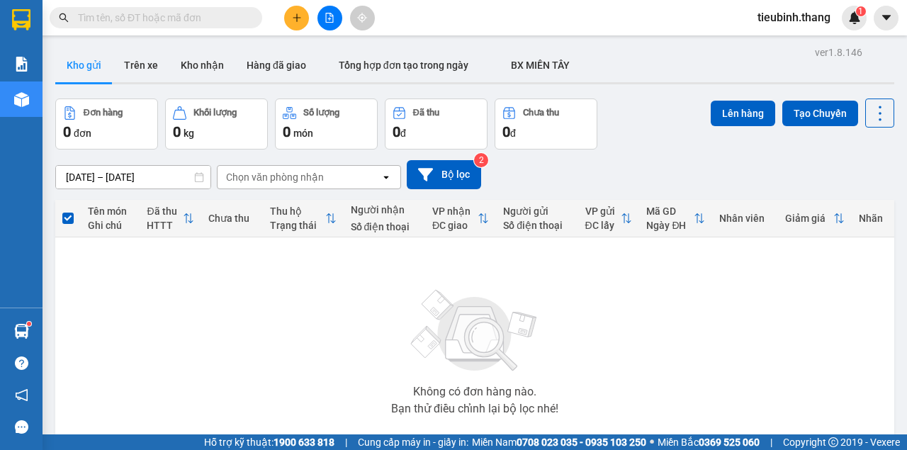
click at [234, 23] on input "text" at bounding box center [161, 18] width 167 height 16
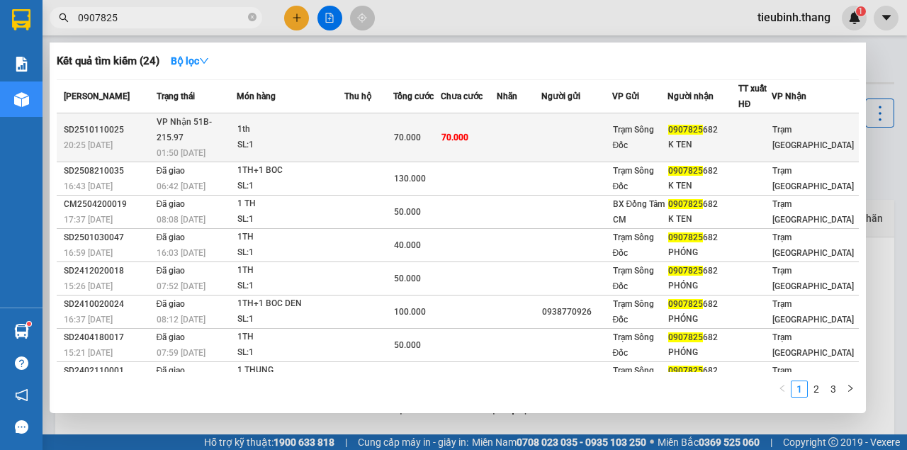
type input "0907825"
click at [393, 128] on td at bounding box center [368, 137] width 49 height 49
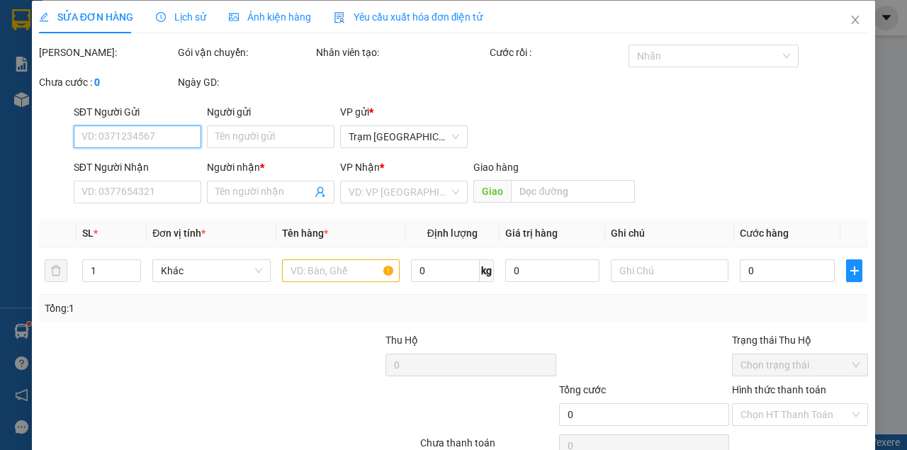
type input "0907825682"
type input "K TEN"
type input "70.000"
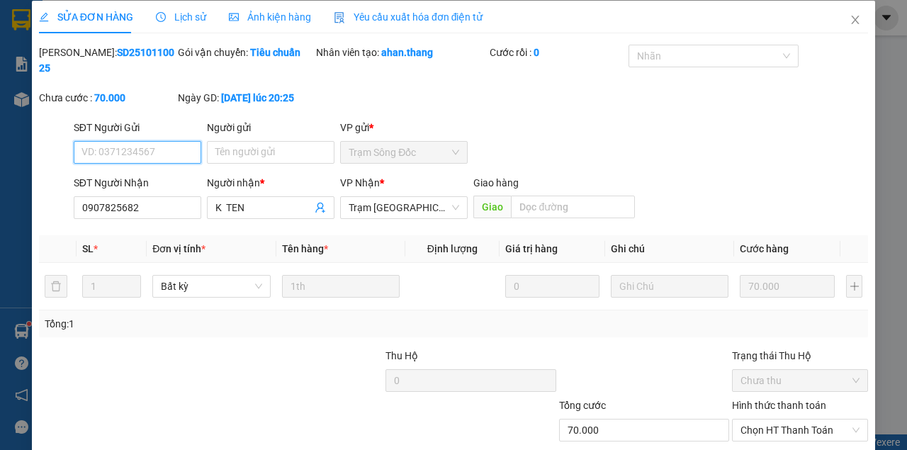
scroll to position [76, 0]
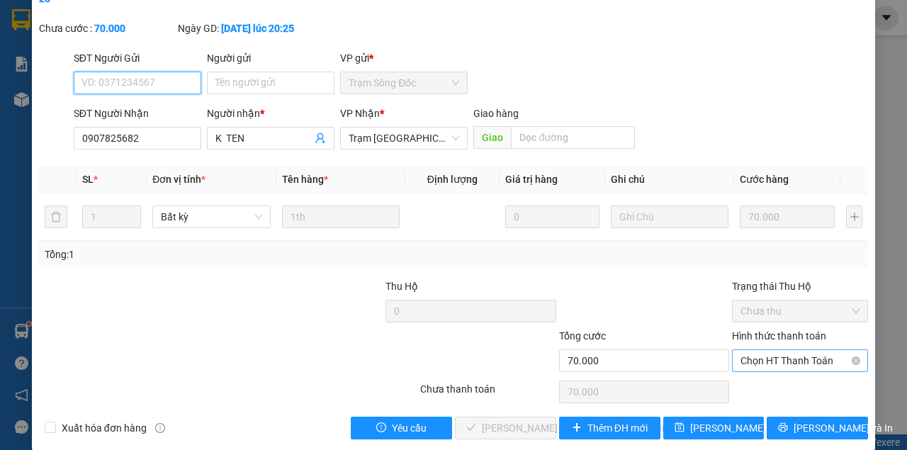
click at [793, 355] on span "Chọn HT Thanh Toán" at bounding box center [799, 360] width 119 height 21
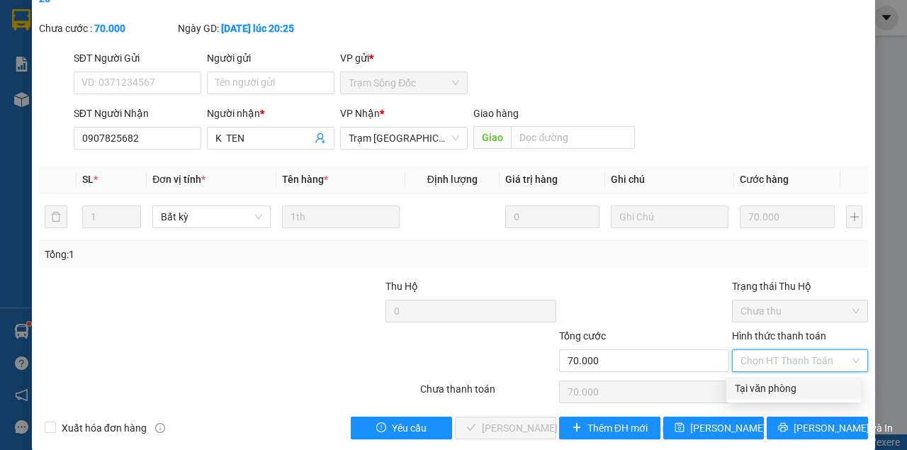
drag, startPoint x: 773, startPoint y: 387, endPoint x: 637, endPoint y: 414, distance: 137.9
click at [761, 392] on div "Tại văn phòng" at bounding box center [794, 388] width 118 height 16
type input "0"
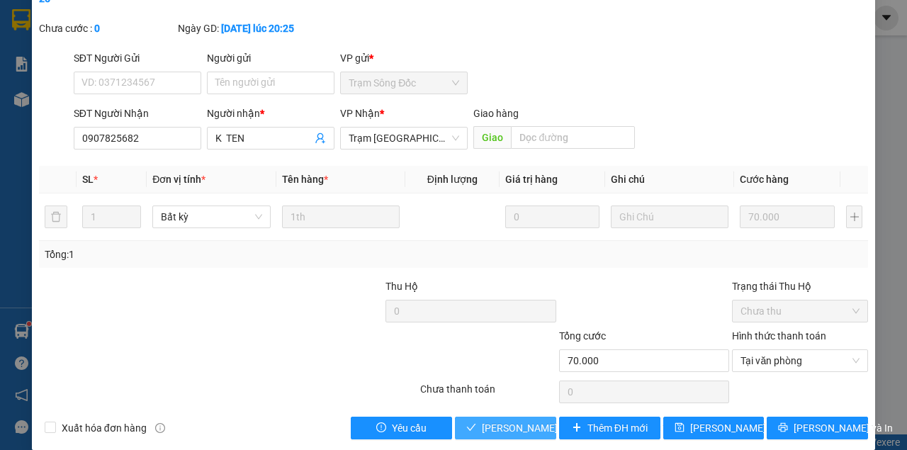
click at [534, 421] on button "[PERSON_NAME] và Giao hàng" at bounding box center [505, 427] width 101 height 23
click at [537, 424] on span "[PERSON_NAME] và Giao hàng" at bounding box center [577, 428] width 191 height 16
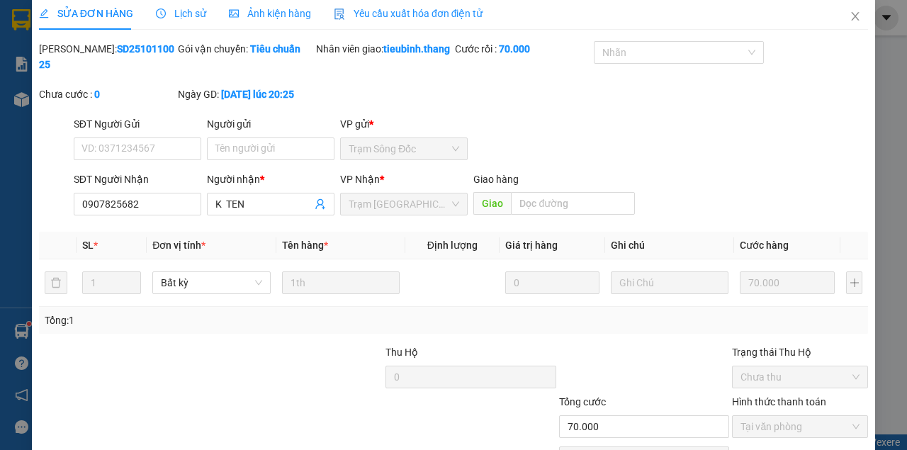
scroll to position [0, 0]
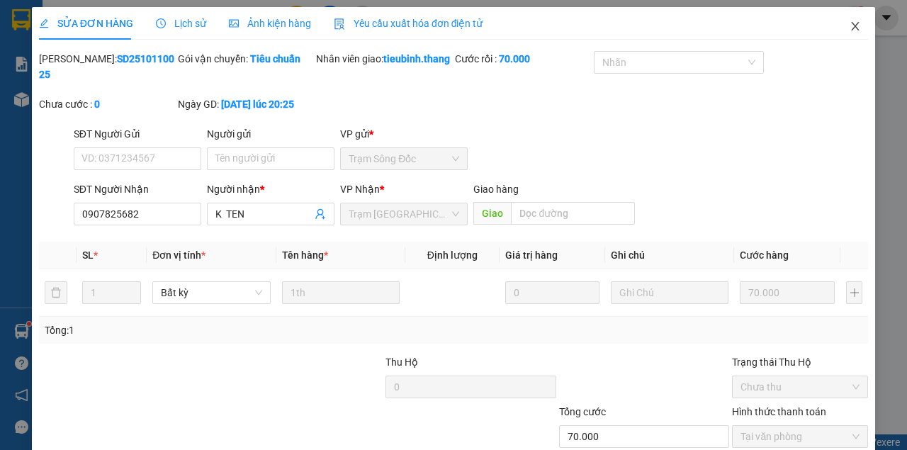
drag, startPoint x: 847, startPoint y: 30, endPoint x: 626, endPoint y: 42, distance: 221.4
click at [825, 25] on div "SỬA ĐƠN HÀNG Lịch sử Ảnh kiện hàng Yêu cầu xuất hóa đơn điện tử Total Paid Fee …" at bounding box center [453, 266] width 843 height 518
drag, startPoint x: 851, startPoint y: 24, endPoint x: 0, endPoint y: 31, distance: 850.7
click at [835, 28] on span "Close" at bounding box center [855, 27] width 40 height 40
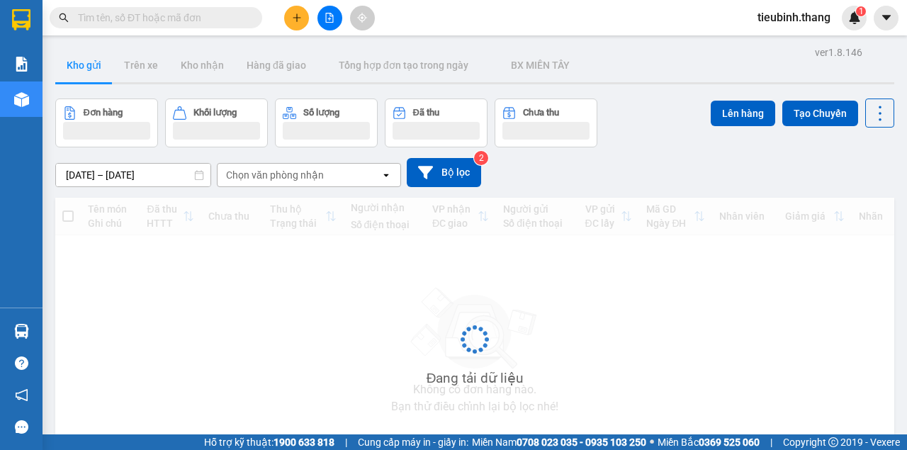
click at [235, 18] on input "text" at bounding box center [161, 18] width 167 height 16
click at [234, 17] on input "text" at bounding box center [161, 18] width 167 height 16
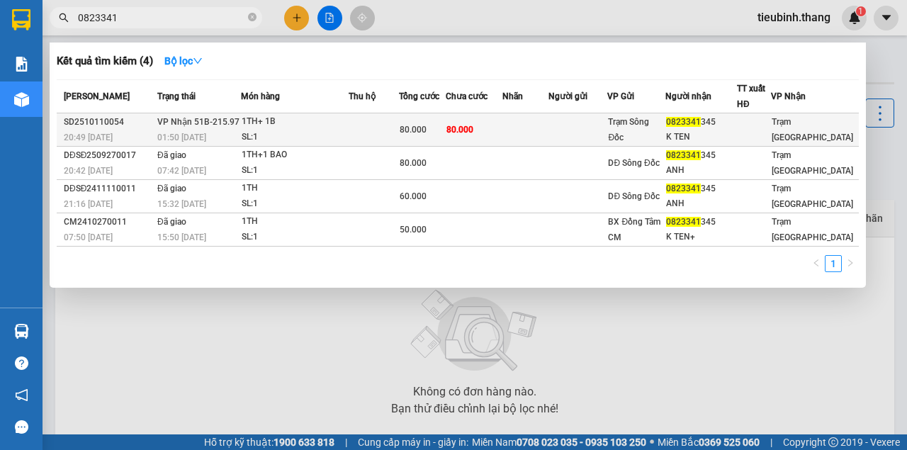
type input "0823341"
click at [444, 123] on div "80.000" at bounding box center [421, 130] width 45 height 16
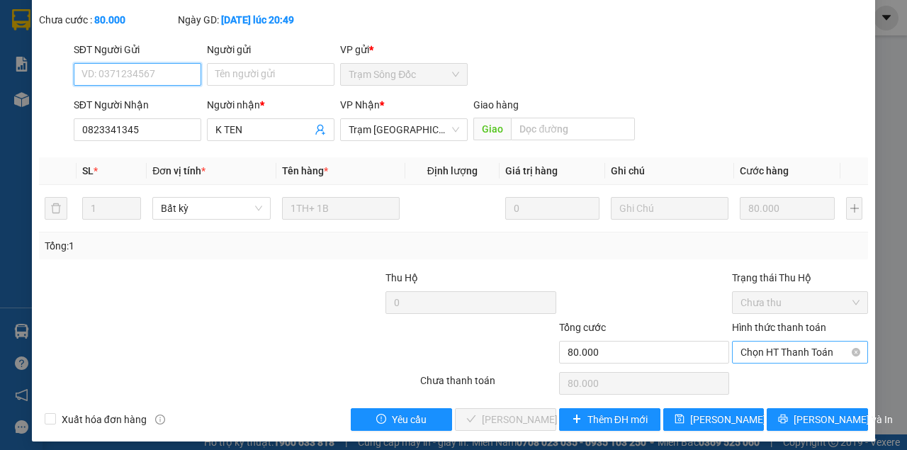
scroll to position [91, 0]
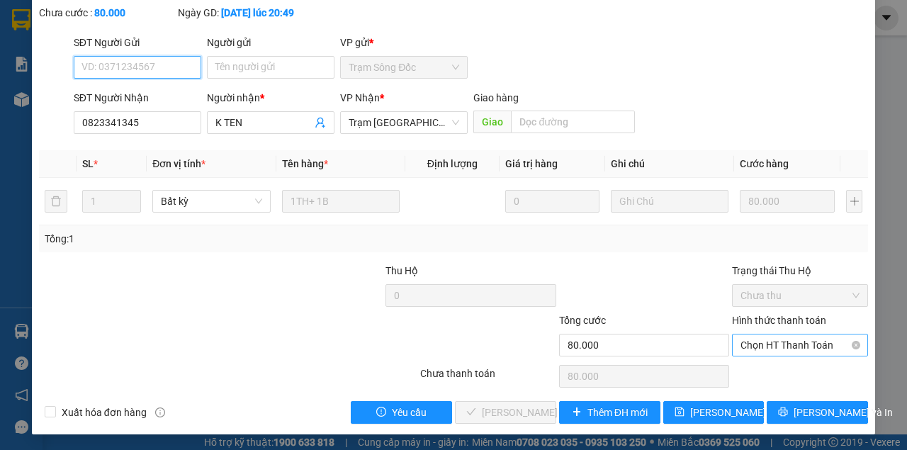
click at [795, 346] on span "Chọn HT Thanh Toán" at bounding box center [799, 344] width 119 height 21
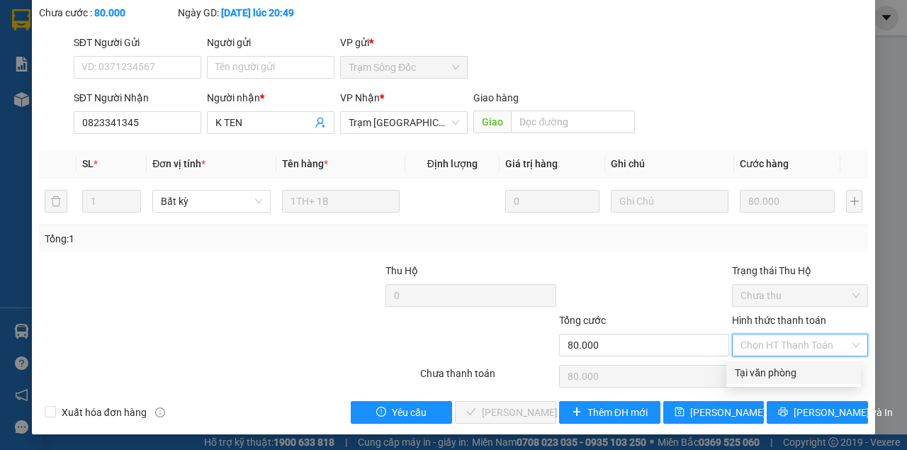
click at [779, 370] on div "Tại văn phòng" at bounding box center [794, 373] width 118 height 16
type input "0"
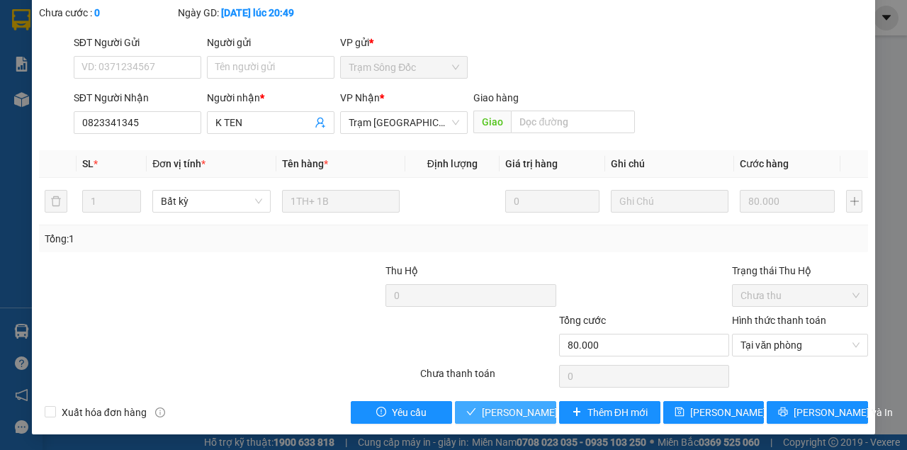
click at [518, 399] on div "Total Paid Fee 0 Total UnPaid Fee 80.000 Cash Collection Total Fee Mã ĐH: SD251…" at bounding box center [453, 192] width 829 height 464
click at [518, 401] on button "[PERSON_NAME] và Giao hàng" at bounding box center [505, 412] width 101 height 23
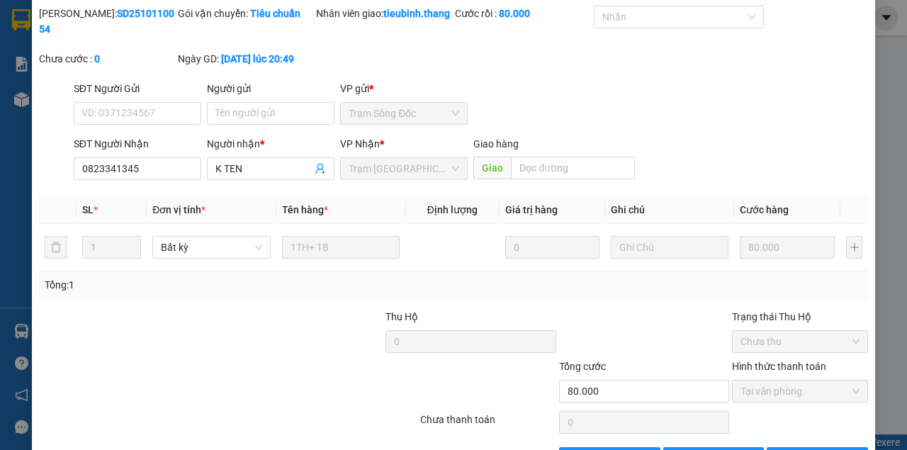
scroll to position [0, 0]
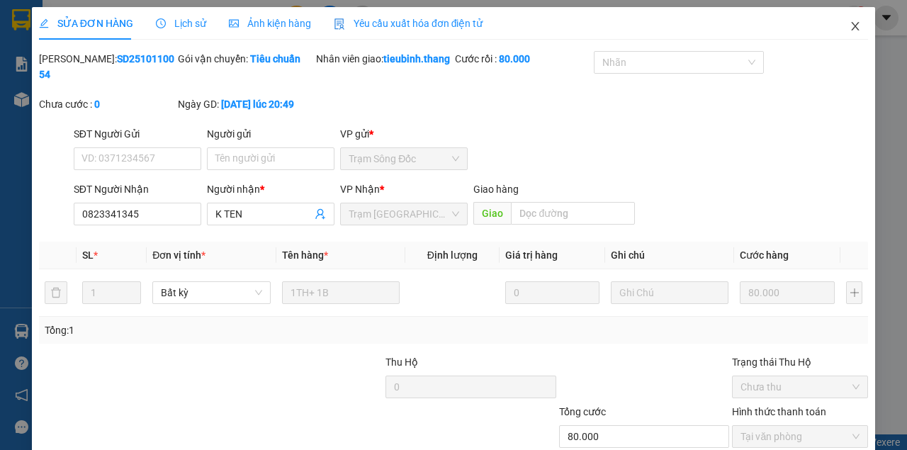
drag, startPoint x: 843, startPoint y: 25, endPoint x: 837, endPoint y: 33, distance: 9.1
click at [837, 33] on span "Close" at bounding box center [855, 27] width 40 height 40
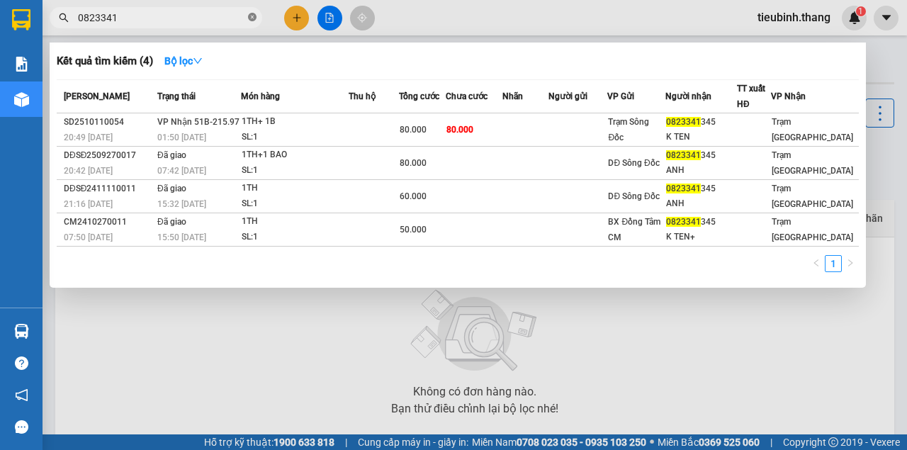
click at [255, 17] on icon "close-circle" at bounding box center [252, 17] width 8 height 8
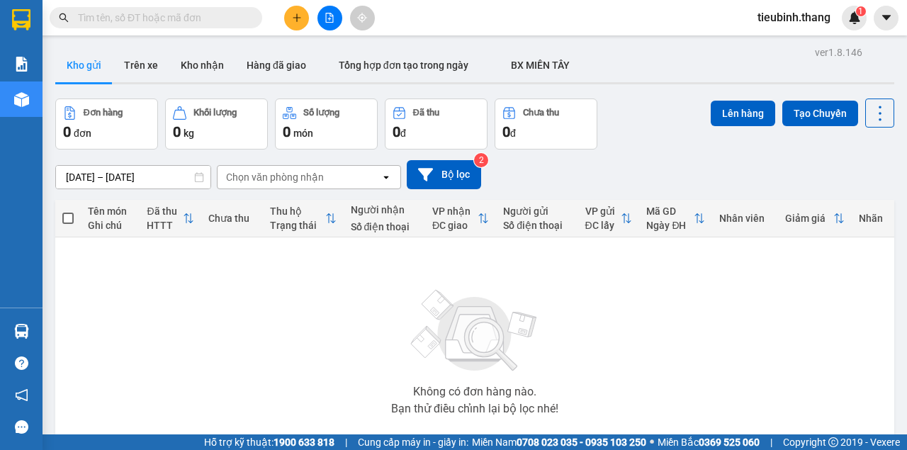
click at [233, 14] on input "text" at bounding box center [161, 18] width 167 height 16
drag, startPoint x: 205, startPoint y: 30, endPoint x: 202, endPoint y: 21, distance: 9.2
click at [205, 30] on div "Kết quả tìm kiếm ( 4 ) Bộ lọc Mã ĐH Trạng thái Món hàng Thu hộ Tổng cước Chưa c…" at bounding box center [453, 17] width 907 height 35
click at [202, 21] on input "text" at bounding box center [161, 18] width 167 height 16
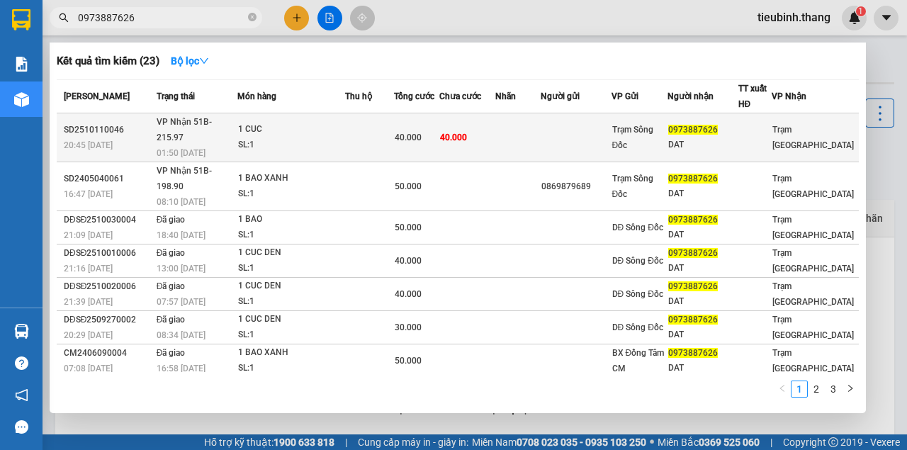
type input "0973887626"
click at [456, 131] on span "40.000" at bounding box center [453, 136] width 27 height 11
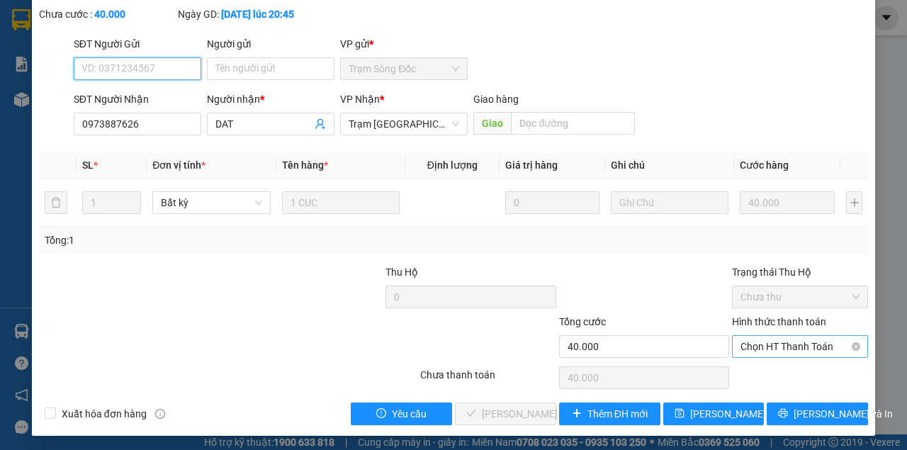
scroll to position [91, 0]
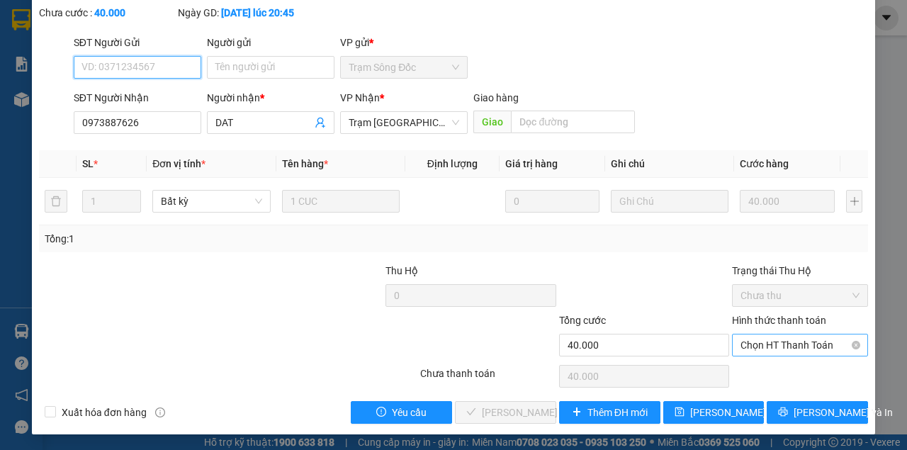
drag, startPoint x: 798, startPoint y: 345, endPoint x: 791, endPoint y: 357, distance: 13.6
click at [798, 346] on span "Chọn HT Thanh Toán" at bounding box center [799, 344] width 119 height 21
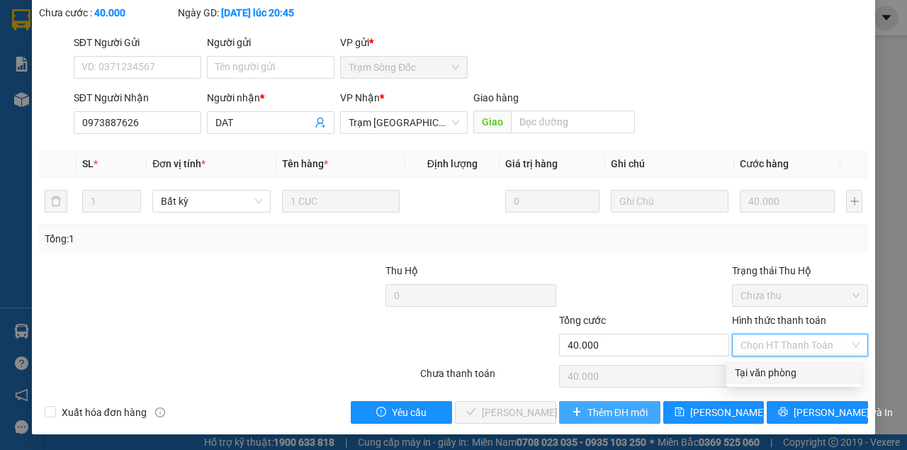
drag, startPoint x: 772, startPoint y: 376, endPoint x: 637, endPoint y: 408, distance: 138.3
click at [769, 378] on div "Tại văn phòng" at bounding box center [794, 373] width 118 height 16
type input "0"
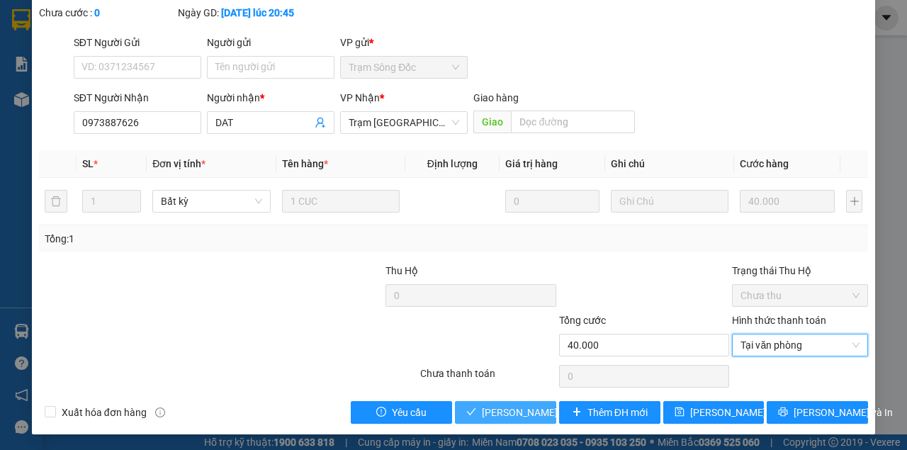
click at [471, 412] on icon "check" at bounding box center [471, 412] width 10 height 10
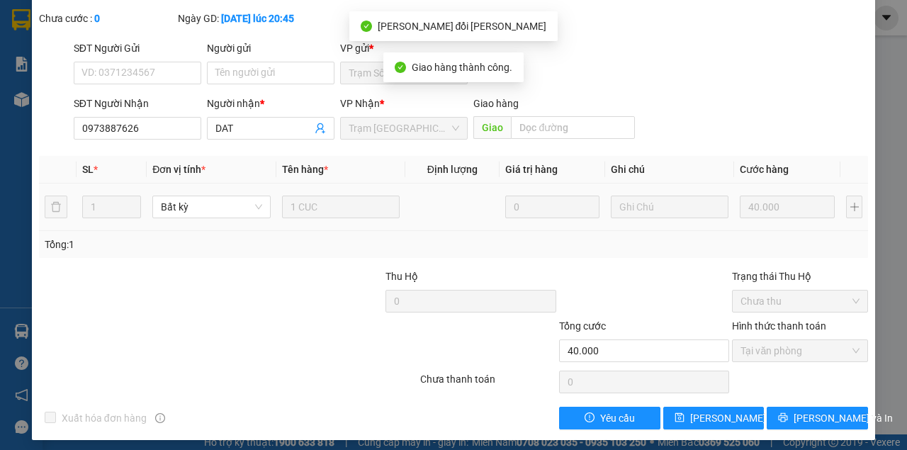
scroll to position [107, 0]
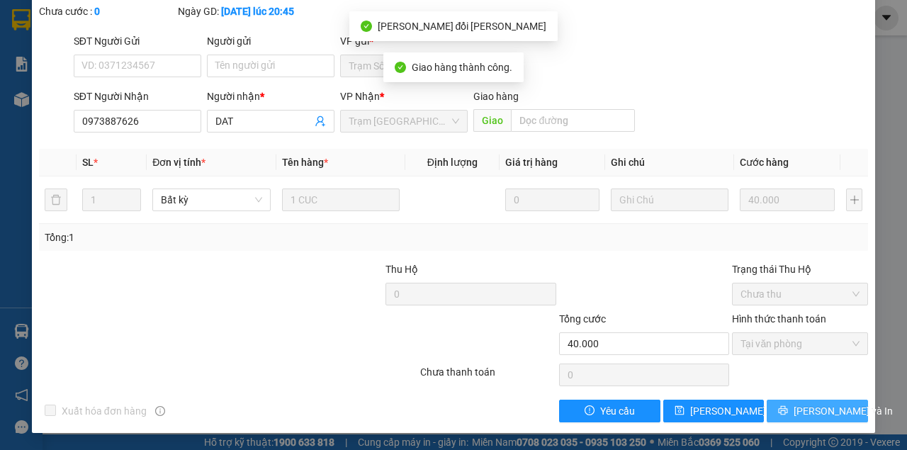
click at [783, 408] on icon "printer" at bounding box center [783, 410] width 10 height 10
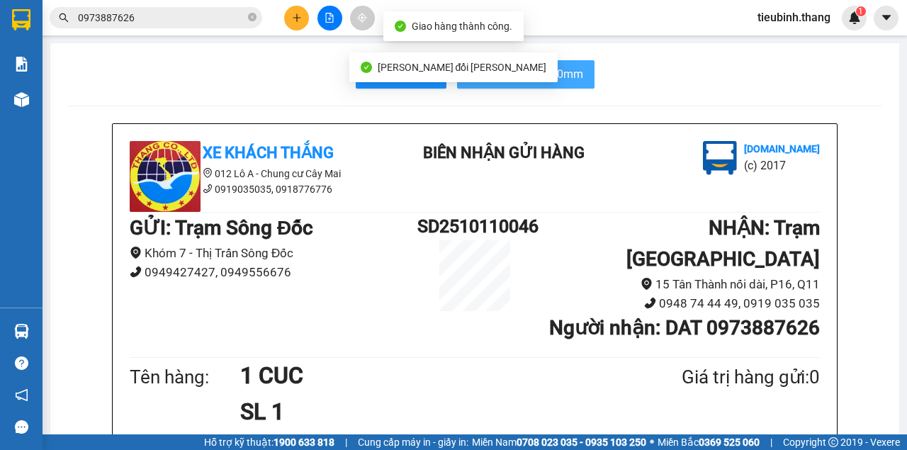
click at [538, 67] on span "In biên nhận 80mm" at bounding box center [534, 74] width 98 height 18
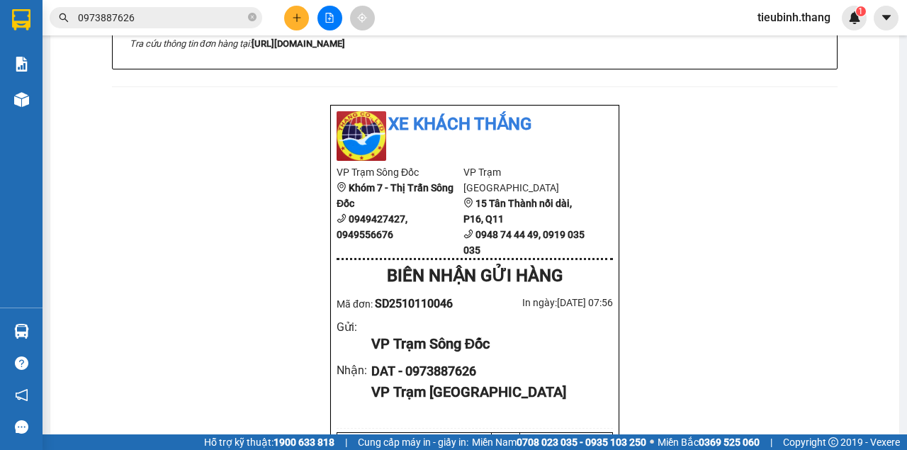
scroll to position [425, 0]
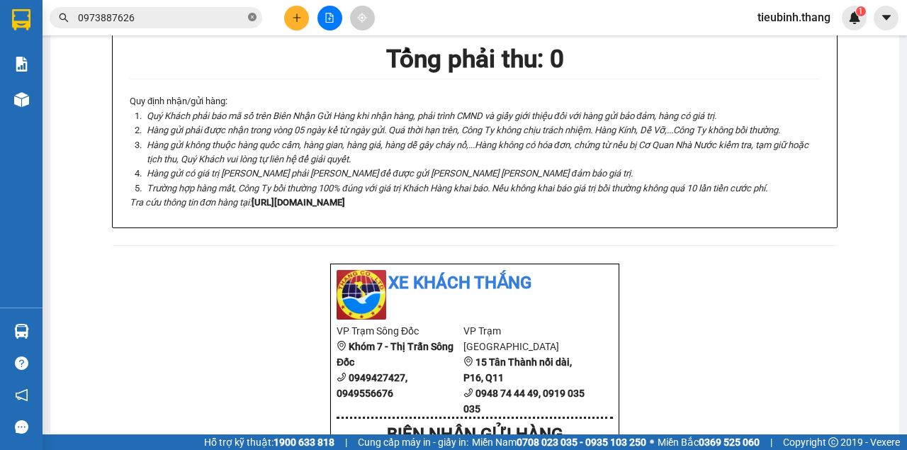
click at [249, 16] on icon "close-circle" at bounding box center [252, 17] width 8 height 8
click at [234, 18] on input "text" at bounding box center [161, 18] width 167 height 16
click at [144, 14] on input "text" at bounding box center [161, 18] width 167 height 16
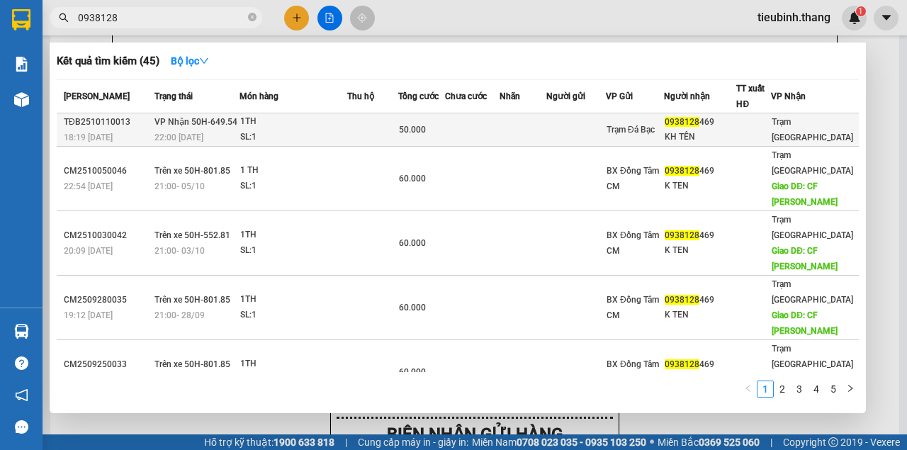
type input "0938128"
click at [499, 132] on td at bounding box center [472, 129] width 54 height 33
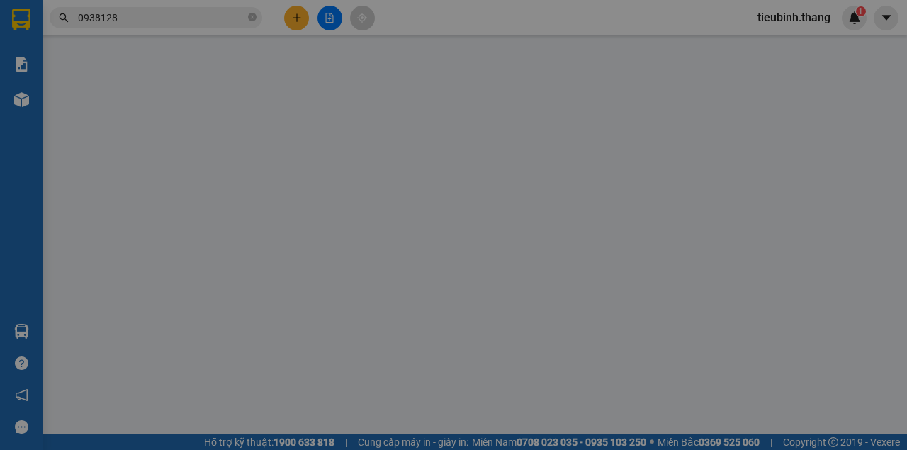
type input "0938128469"
type input "KH TÊN"
type input "50.000"
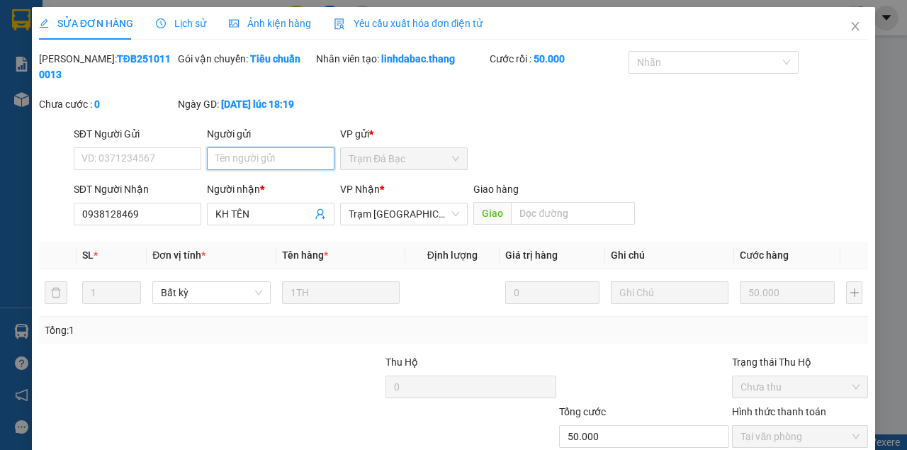
click at [261, 157] on input "Người gửi" at bounding box center [270, 158] width 127 height 23
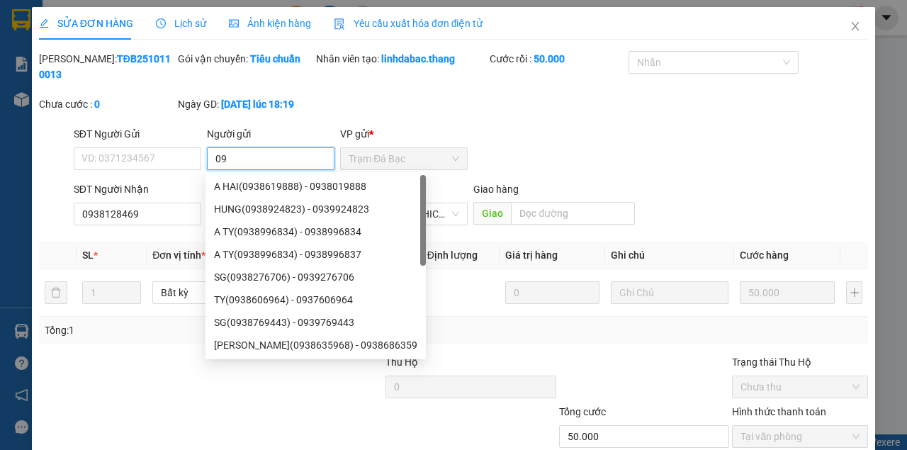
type input "0"
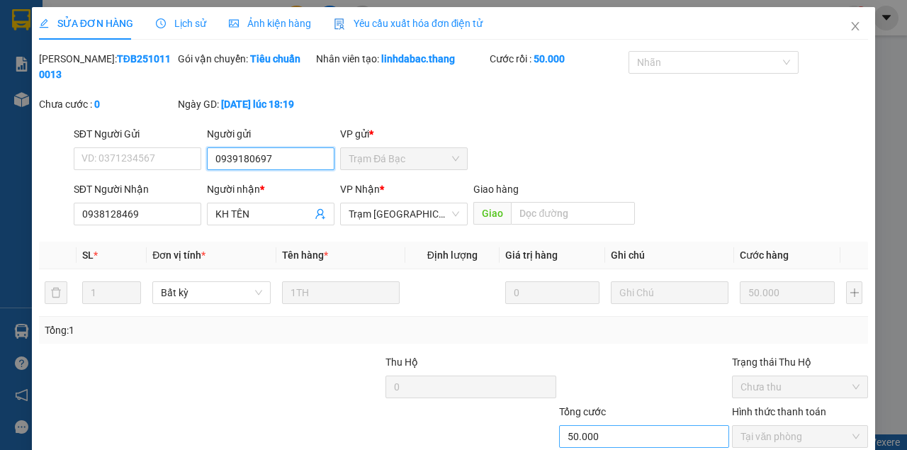
scroll to position [91, 0]
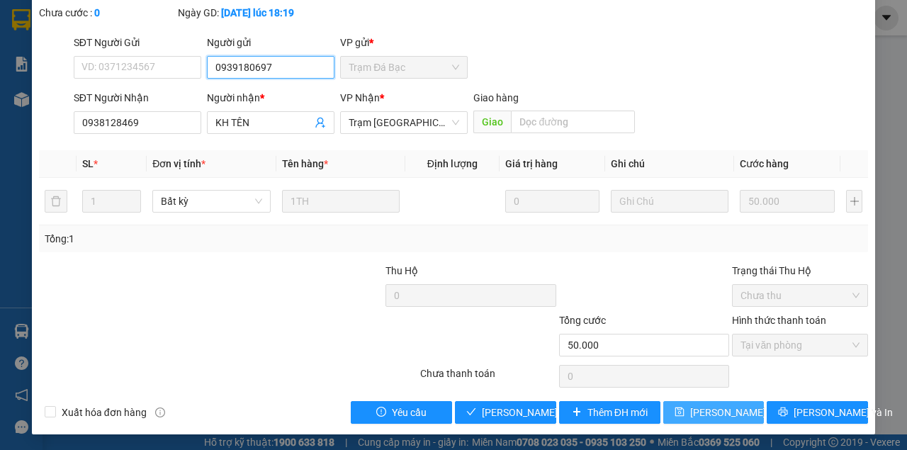
type input "0939180697"
click at [710, 409] on span "[PERSON_NAME] thay đổi" at bounding box center [746, 412] width 113 height 16
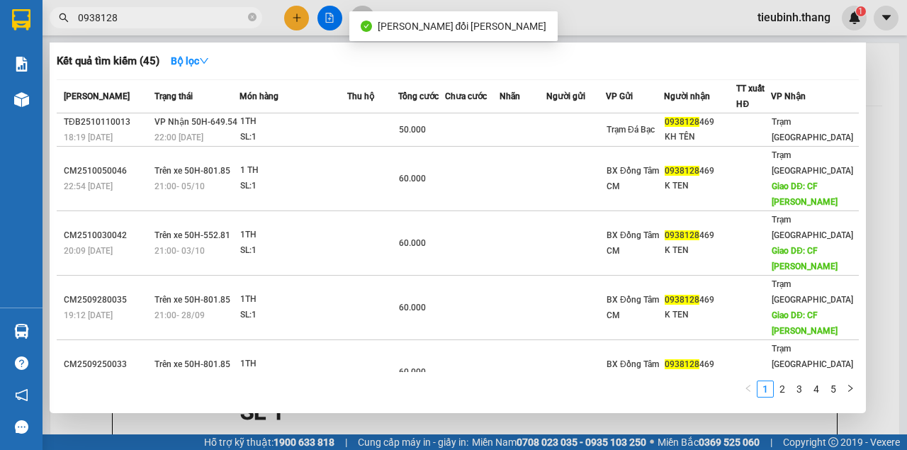
click at [178, 16] on input "0938128" at bounding box center [161, 18] width 167 height 16
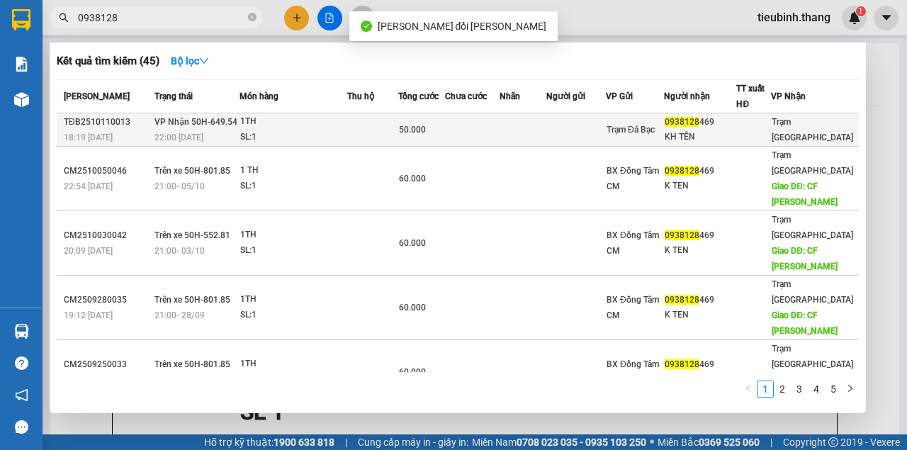
click at [418, 127] on span "50.000" at bounding box center [412, 130] width 27 height 10
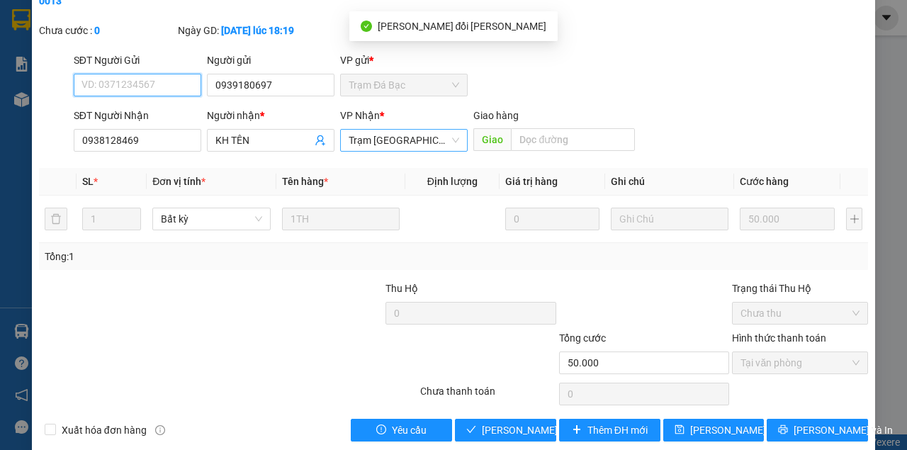
scroll to position [91, 0]
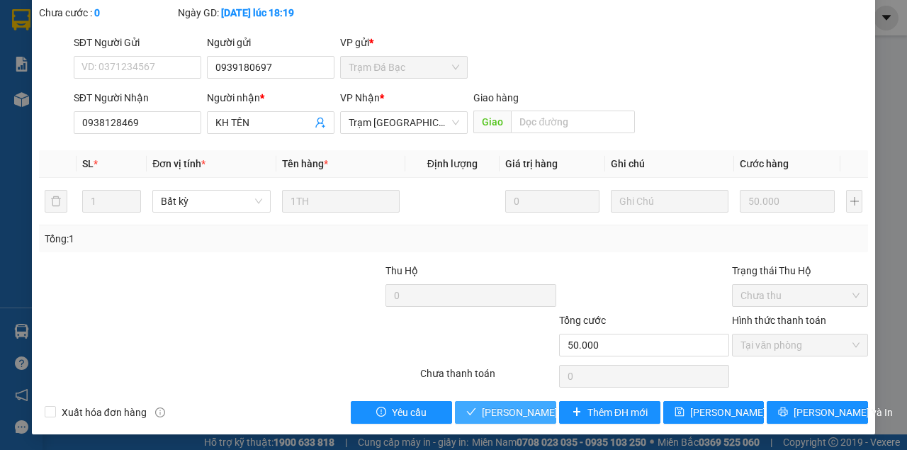
click at [455, 401] on button "[PERSON_NAME] và Giao hàng" at bounding box center [505, 412] width 101 height 23
click at [523, 418] on span "[PERSON_NAME] và Giao hàng" at bounding box center [550, 412] width 136 height 16
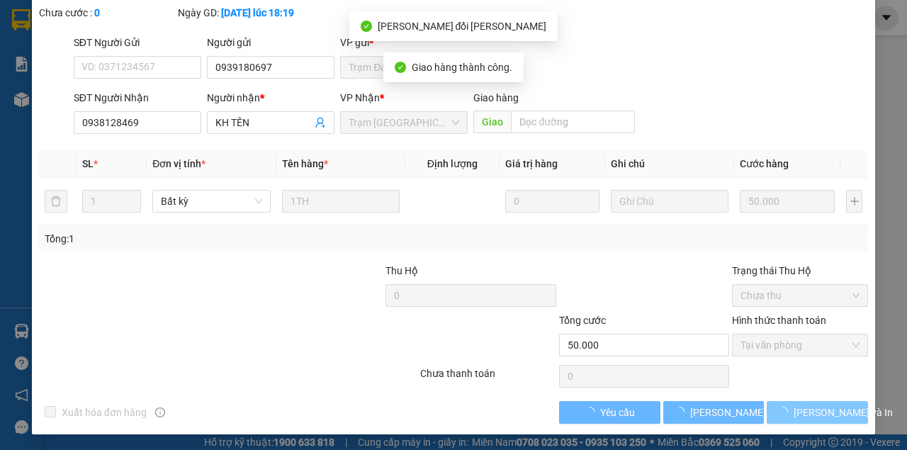
scroll to position [107, 0]
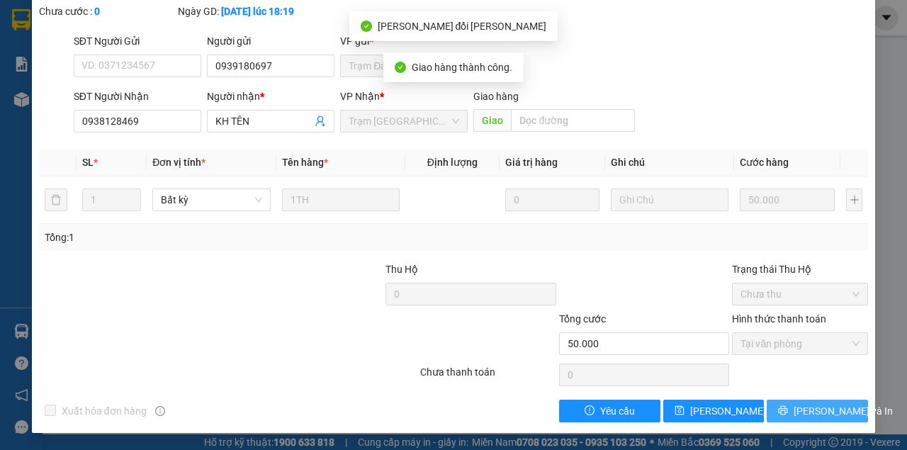
click at [814, 416] on span "[PERSON_NAME] và In" at bounding box center [842, 411] width 99 height 16
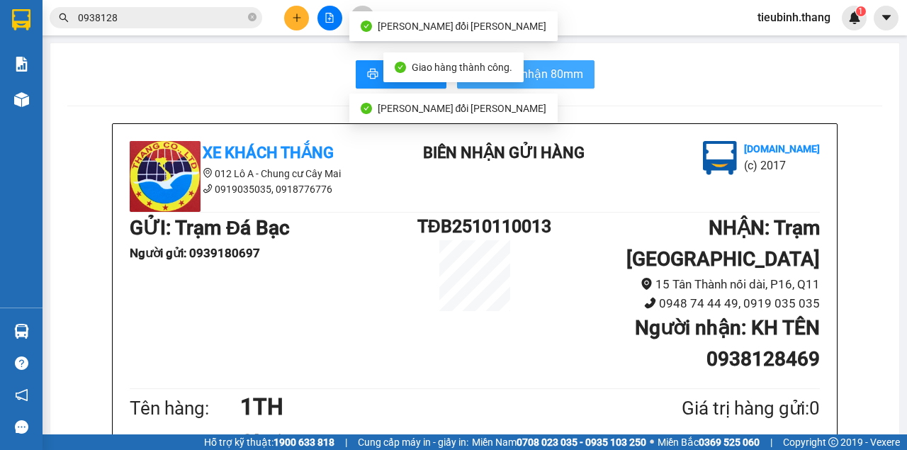
click at [538, 80] on span "In biên nhận 80mm" at bounding box center [534, 74] width 98 height 18
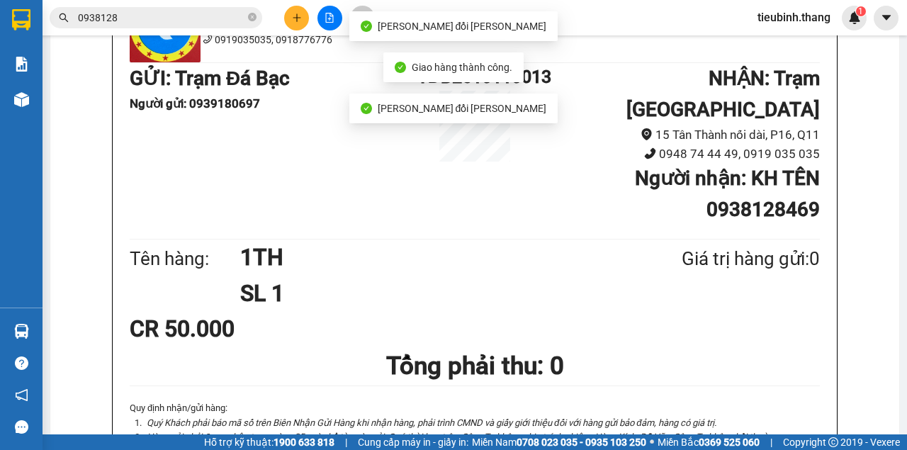
scroll to position [236, 0]
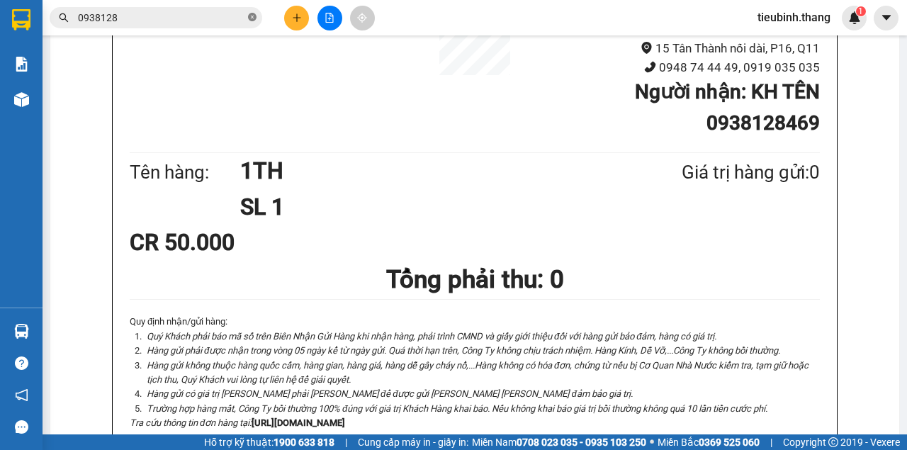
click at [254, 17] on icon "close-circle" at bounding box center [252, 17] width 8 height 8
click at [230, 18] on input "text" at bounding box center [161, 18] width 167 height 16
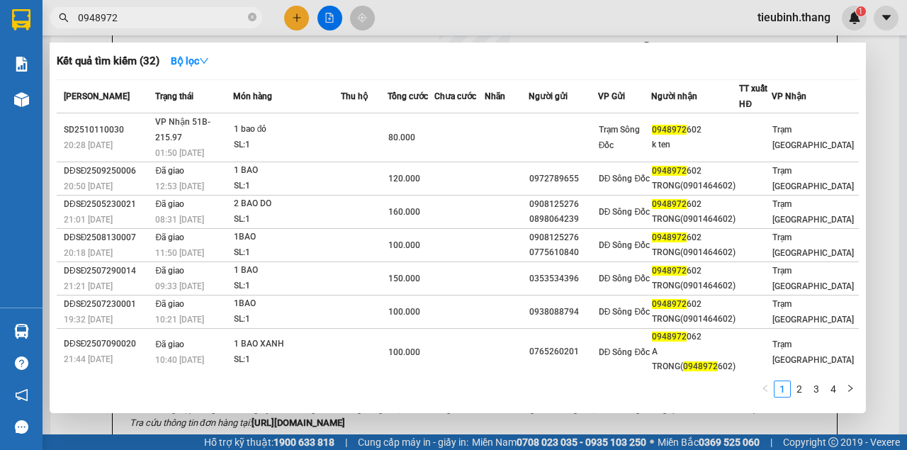
type input "0948972"
click at [251, 18] on icon "close-circle" at bounding box center [252, 17] width 8 height 8
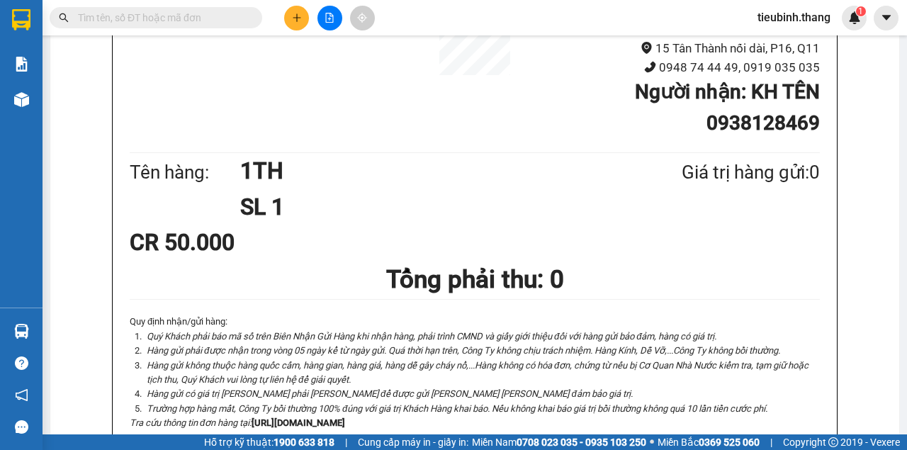
click at [232, 18] on input "text" at bounding box center [161, 18] width 167 height 16
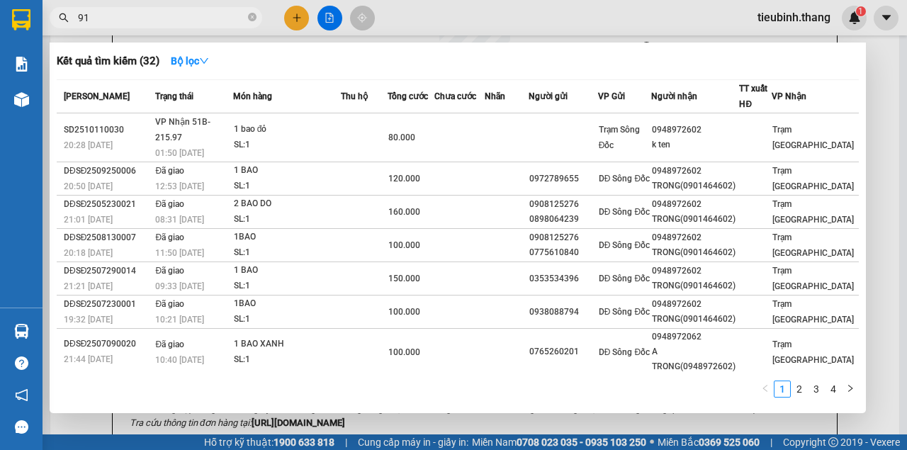
type input "919"
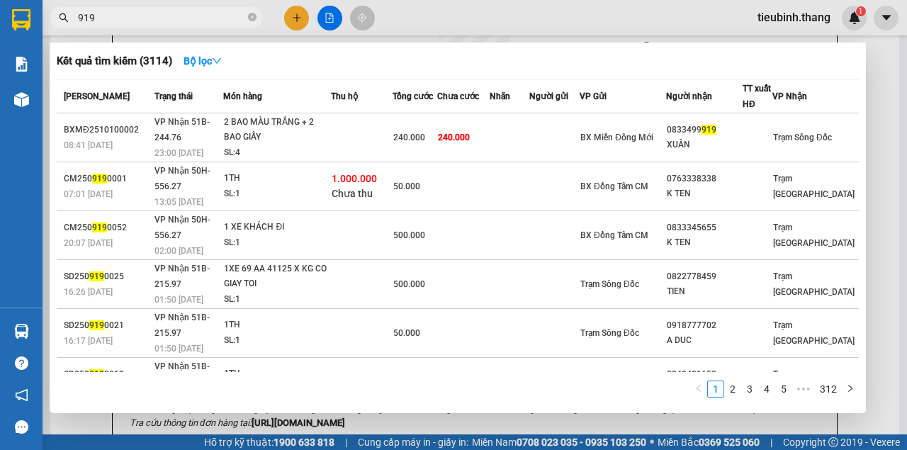
drag, startPoint x: 251, startPoint y: 15, endPoint x: 238, endPoint y: 16, distance: 12.8
click at [248, 15] on icon "close-circle" at bounding box center [252, 17] width 8 height 8
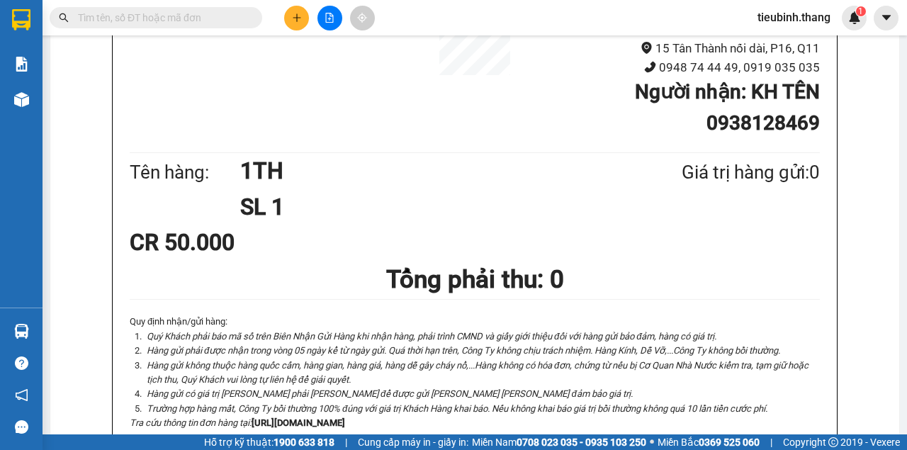
click at [238, 16] on input "text" at bounding box center [161, 18] width 167 height 16
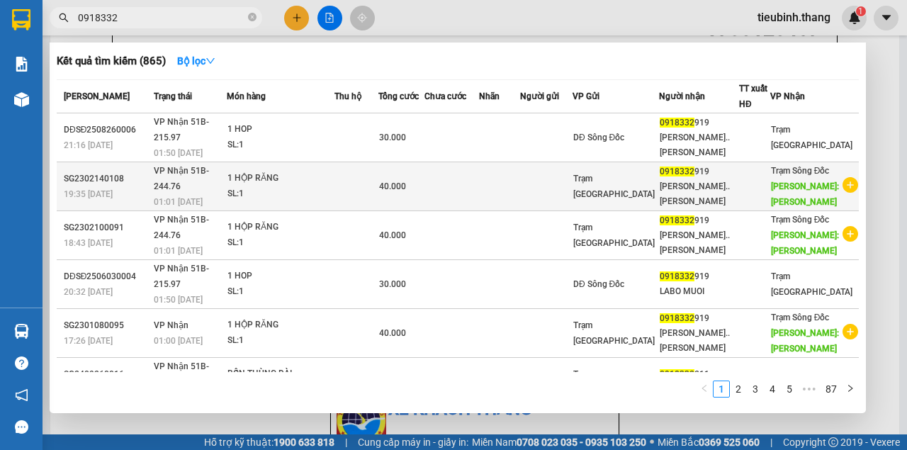
scroll to position [47, 0]
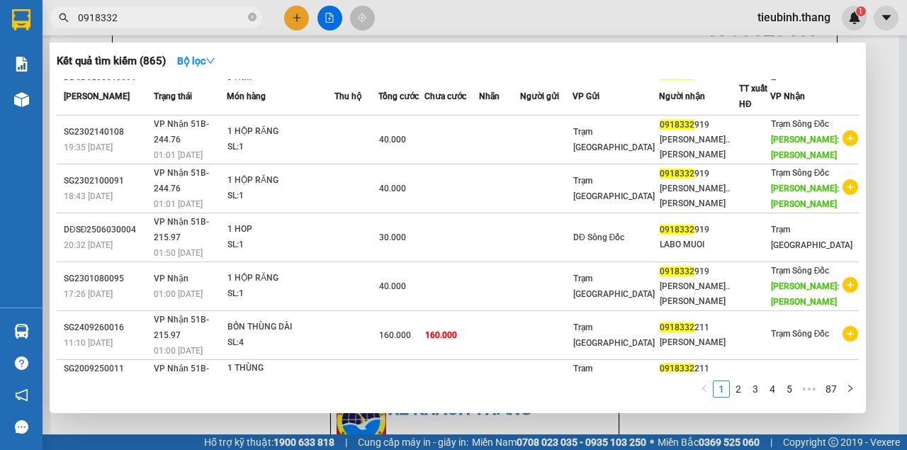
type input "0918332"
click at [247, 11] on span "0918332" at bounding box center [156, 17] width 212 height 21
click at [248, 14] on icon "close-circle" at bounding box center [252, 17] width 8 height 8
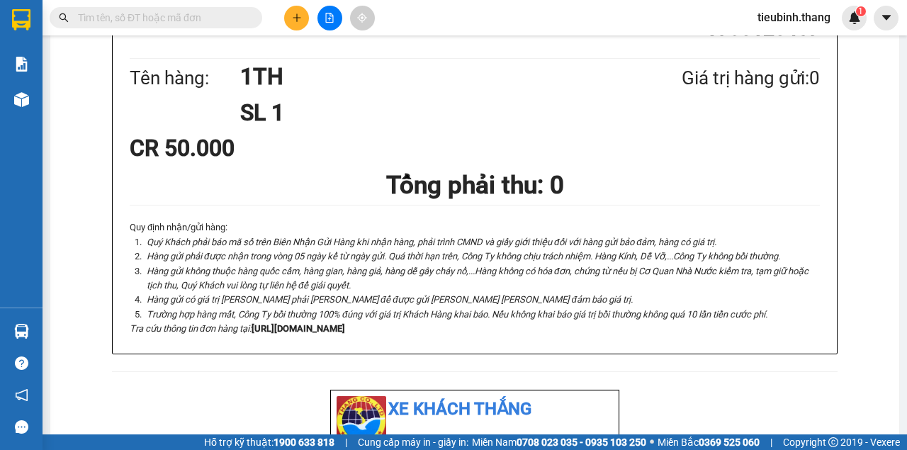
click at [218, 19] on input "text" at bounding box center [161, 18] width 167 height 16
click at [210, 23] on div "Kết quả tìm kiếm ( 865 ) Bộ lọc Mã ĐH Trạng thái Món hàng Thu hộ Tổng cước Chưa…" at bounding box center [138, 18] width 276 height 25
drag, startPoint x: 210, startPoint y: 23, endPoint x: 211, endPoint y: 16, distance: 7.1
click at [211, 17] on input "text" at bounding box center [161, 18] width 167 height 16
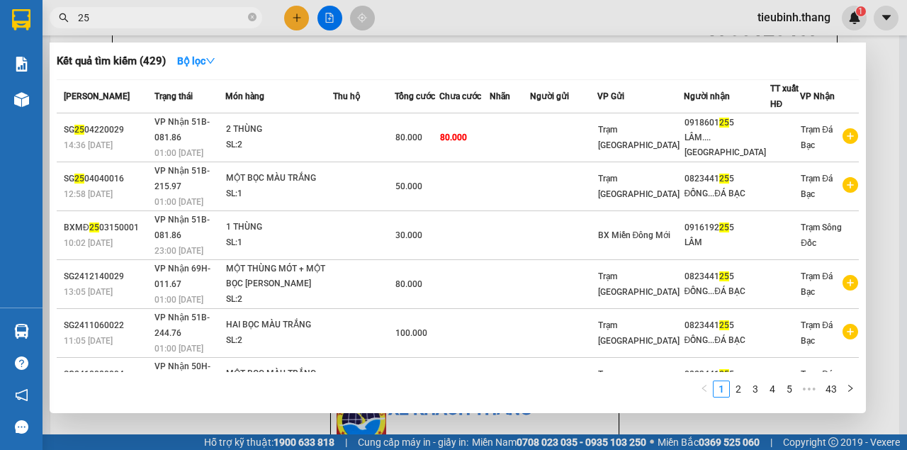
type input "2"
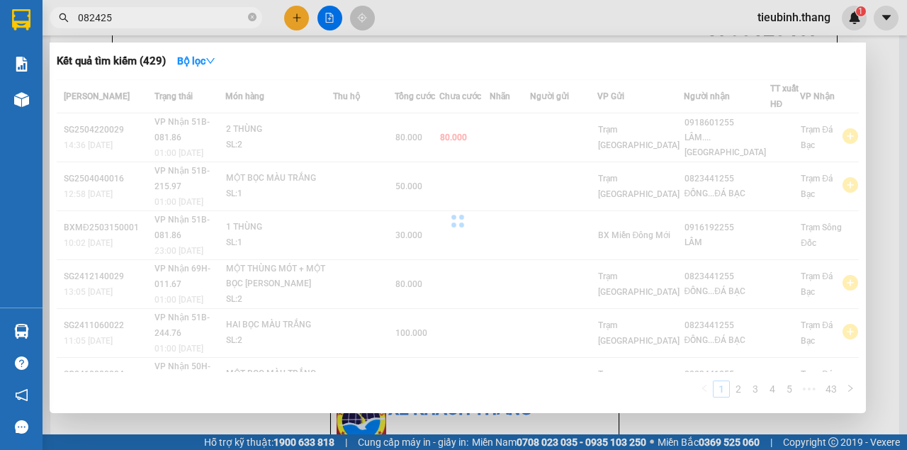
type input "0824255"
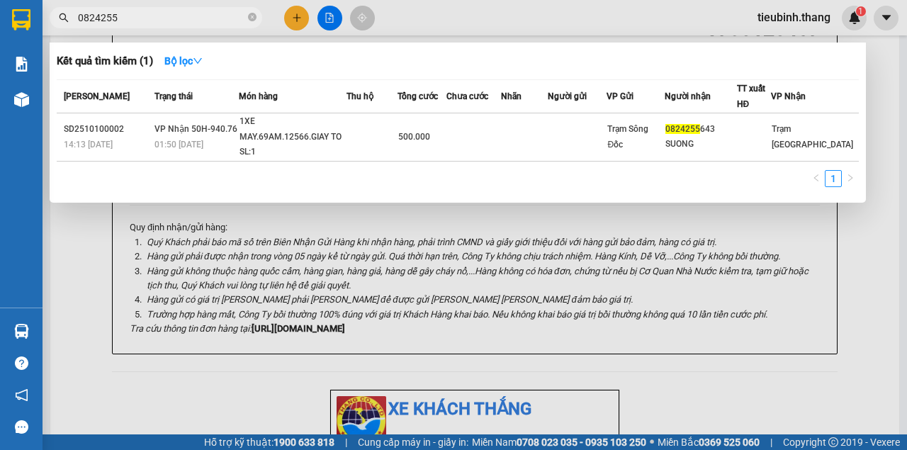
click at [251, 18] on icon "close-circle" at bounding box center [252, 17] width 8 height 8
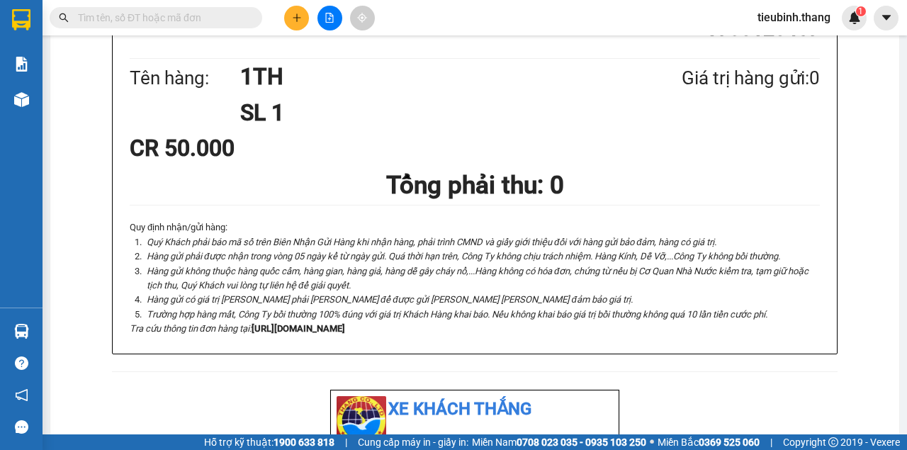
click at [232, 20] on input "text" at bounding box center [161, 18] width 167 height 16
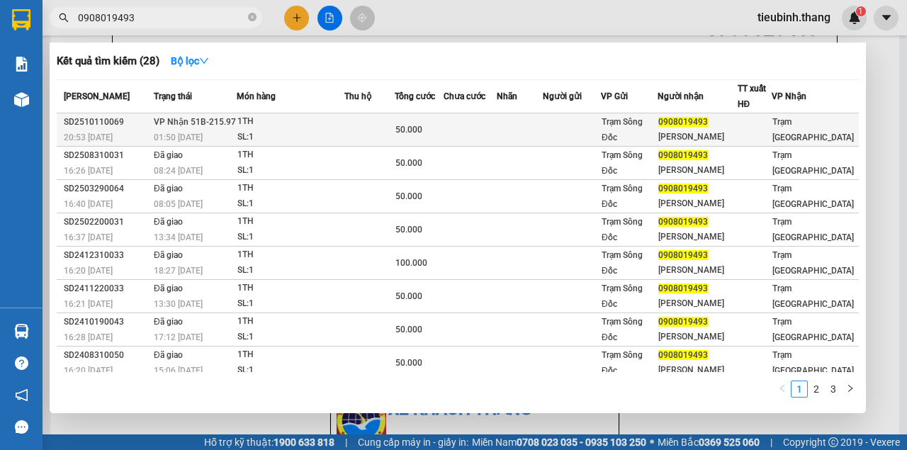
type input "0908019493"
click at [437, 133] on div "50.000" at bounding box center [418, 130] width 47 height 16
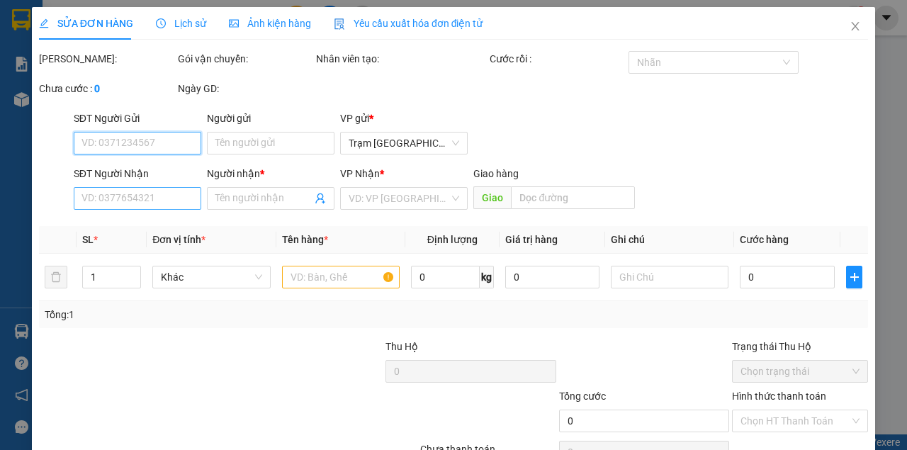
type input "0908019493"
type input "TRƯỜNG SG"
type input "50.000"
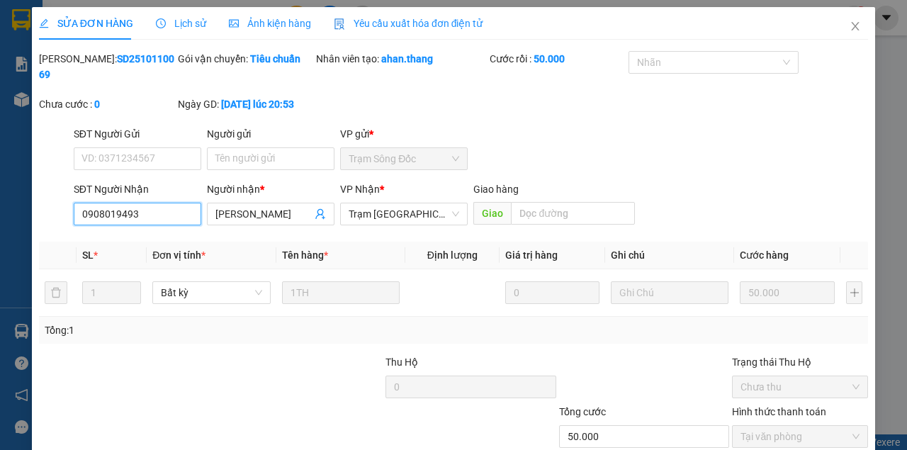
click at [0, 217] on div "SỬA ĐƠN HÀNG Lịch sử Ảnh kiện hàng Yêu cầu xuất hóa đơn điện tử Total Paid Fee …" at bounding box center [453, 225] width 907 height 450
drag, startPoint x: 841, startPoint y: 25, endPoint x: 792, endPoint y: 37, distance: 50.9
click at [840, 26] on span "Close" at bounding box center [855, 27] width 40 height 40
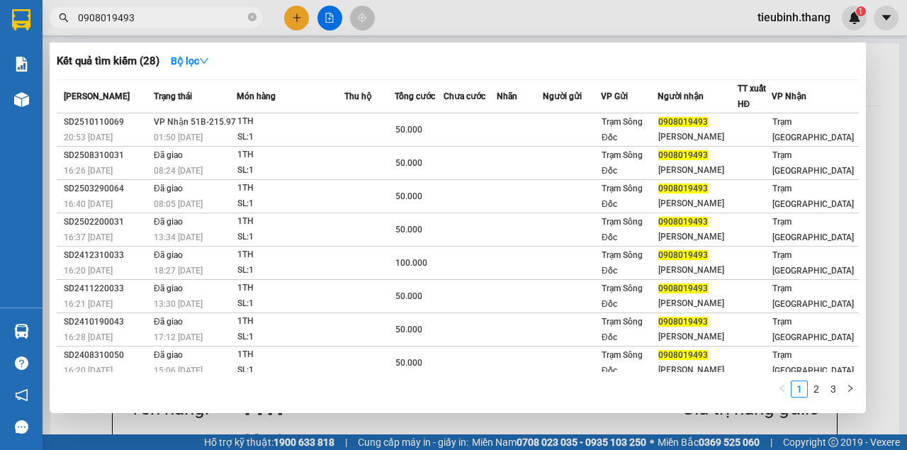
drag, startPoint x: 188, startPoint y: 8, endPoint x: 229, endPoint y: 52, distance: 59.6
click at [190, 10] on span "0908019493" at bounding box center [156, 17] width 212 height 21
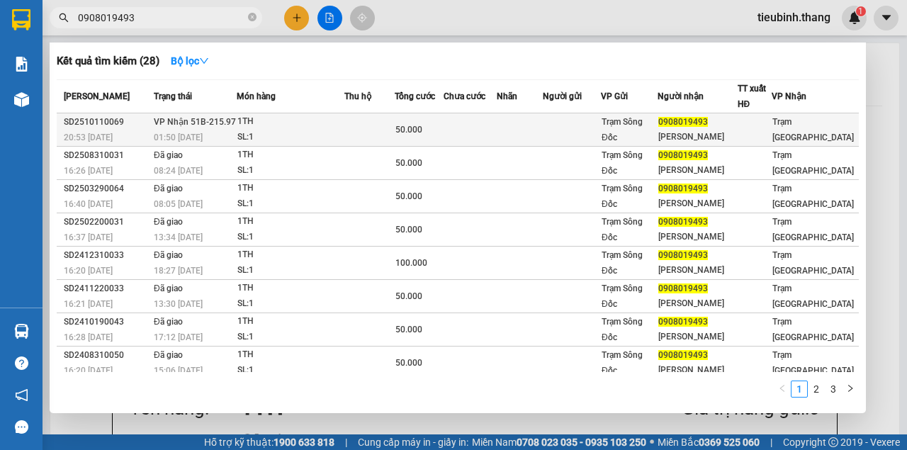
click at [466, 125] on td at bounding box center [469, 129] width 53 height 33
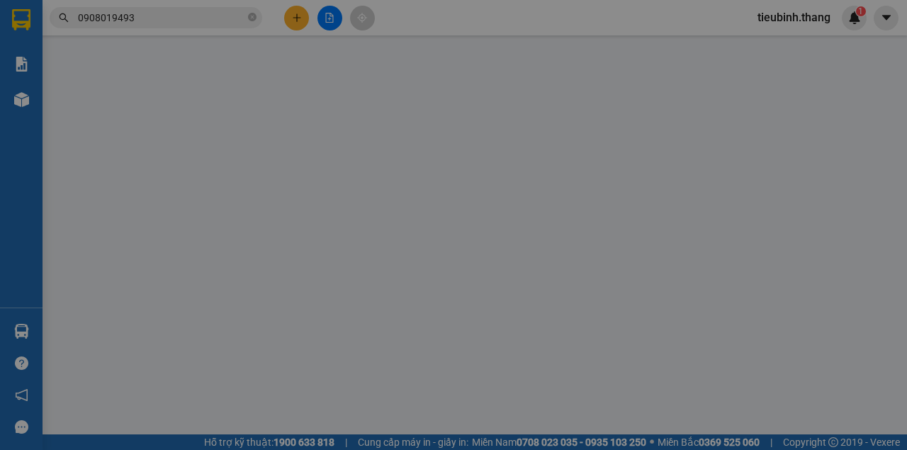
type input "0908019493"
type input "TRƯỜNG SG"
type input "50.000"
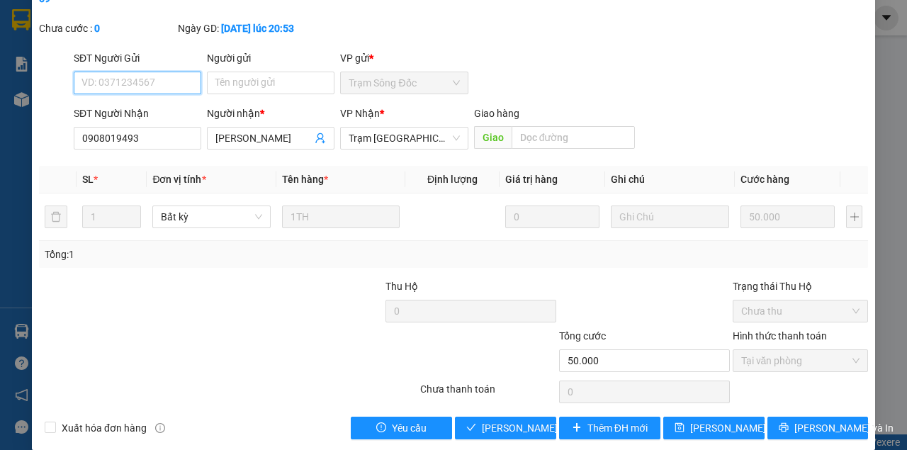
scroll to position [84, 0]
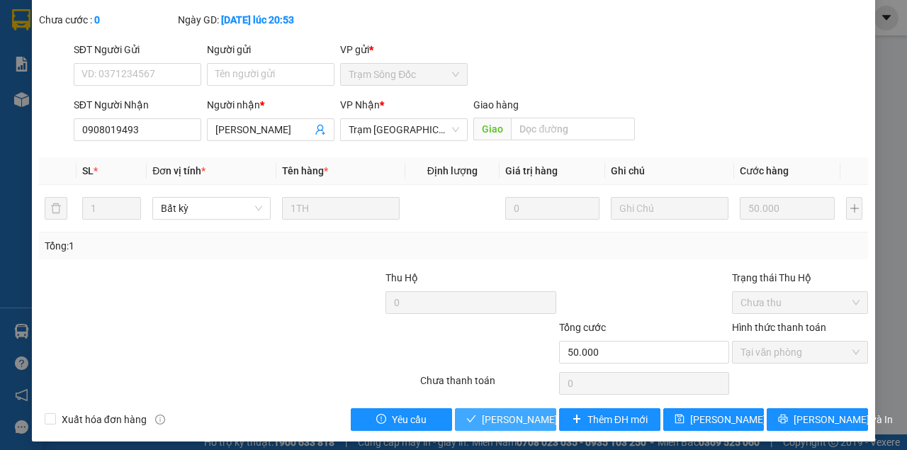
click at [498, 423] on span "[PERSON_NAME] và Giao hàng" at bounding box center [550, 420] width 136 height 16
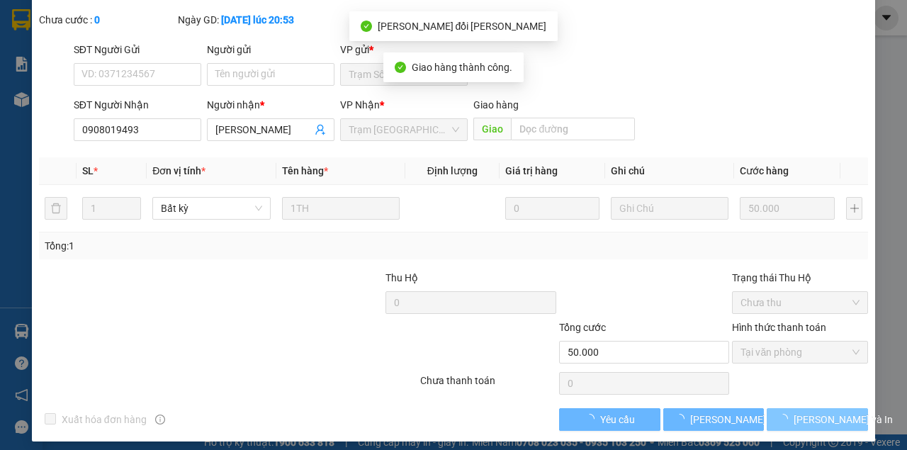
scroll to position [100, 0]
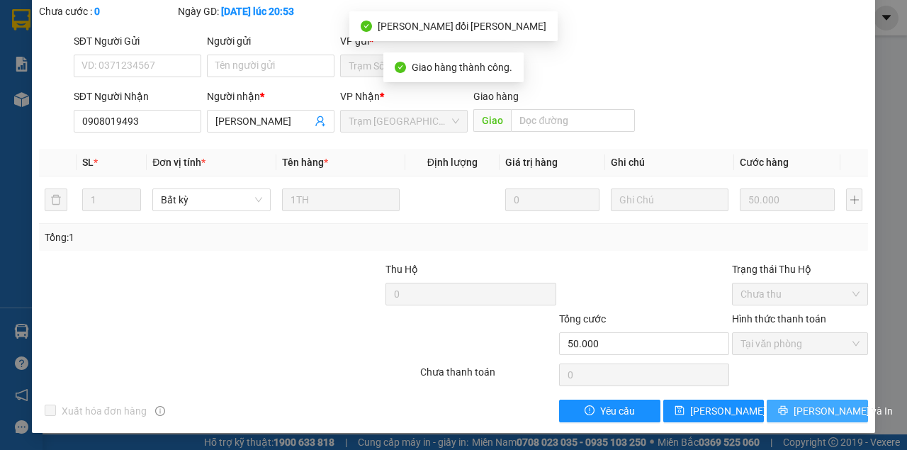
click at [833, 419] on span "[PERSON_NAME] và In" at bounding box center [842, 411] width 99 height 16
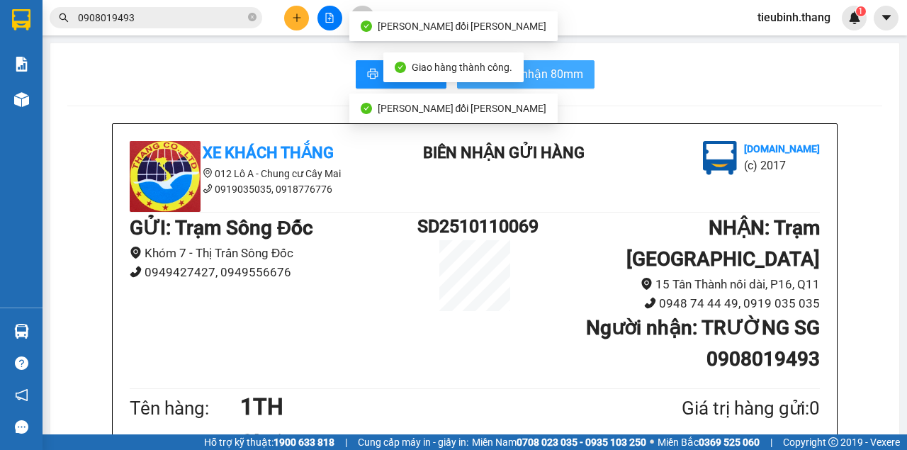
click at [556, 69] on span "In biên nhận 80mm" at bounding box center [534, 74] width 98 height 18
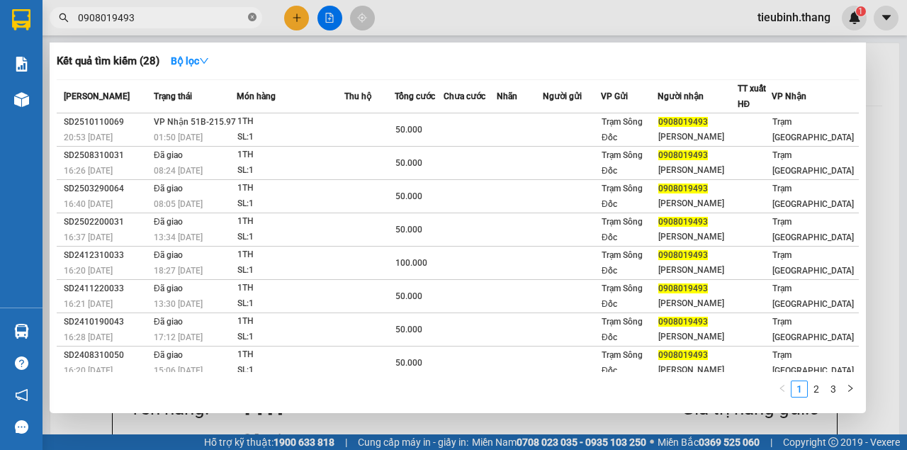
click at [254, 18] on icon "close-circle" at bounding box center [252, 17] width 8 height 8
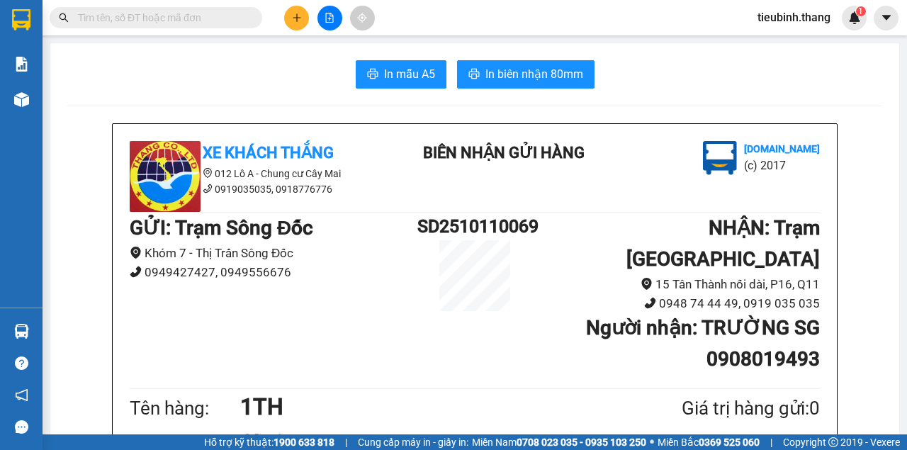
click at [217, 18] on input "text" at bounding box center [161, 18] width 167 height 16
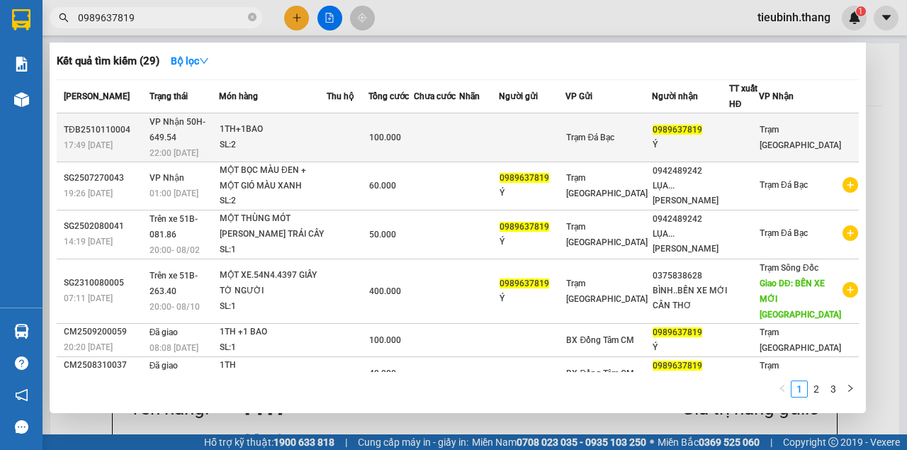
type input "0989637819"
click at [401, 132] on span "100.000" at bounding box center [385, 137] width 32 height 10
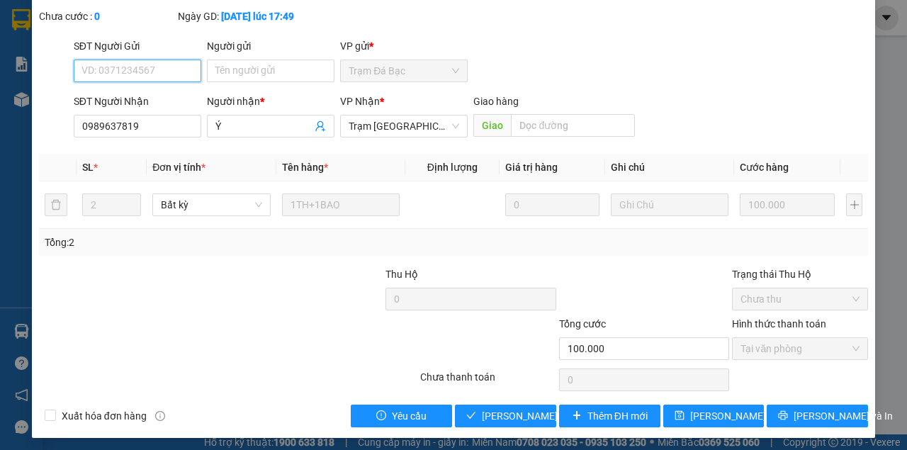
scroll to position [91, 0]
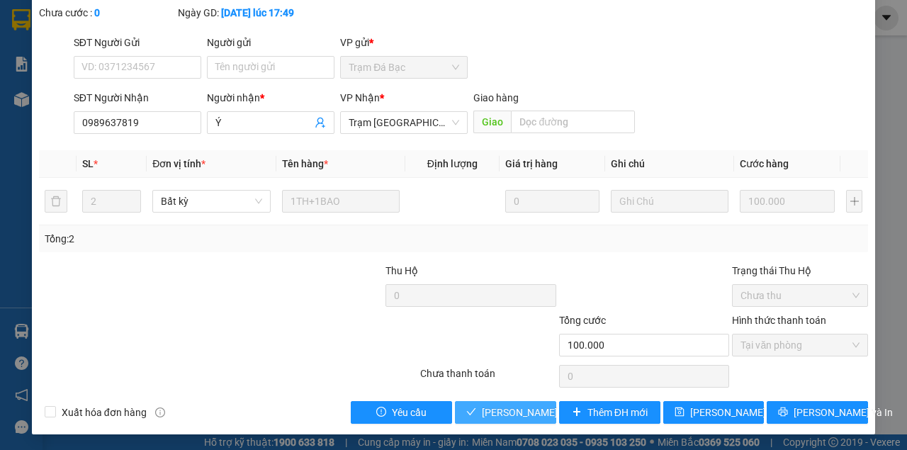
click at [492, 411] on span "[PERSON_NAME] và Giao hàng" at bounding box center [550, 412] width 136 height 16
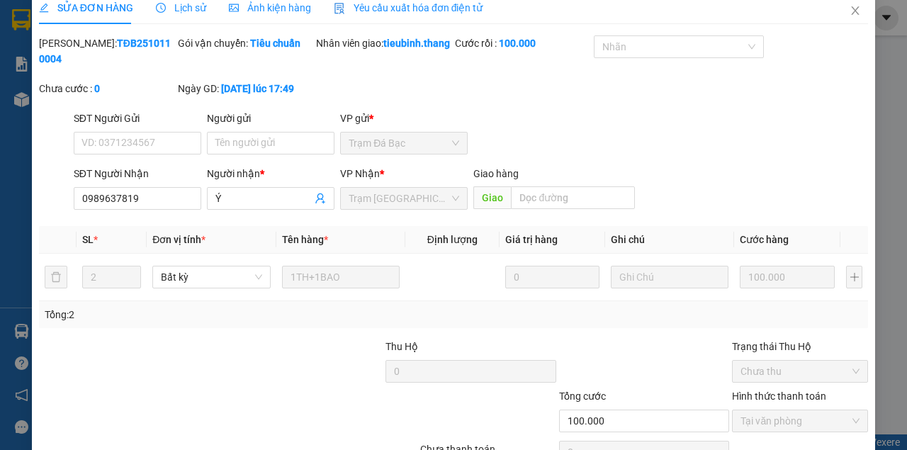
scroll to position [0, 0]
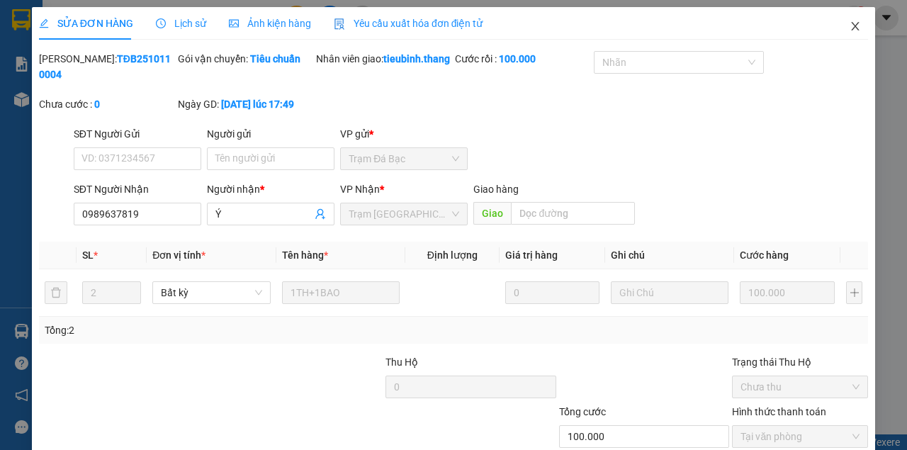
drag, startPoint x: 858, startPoint y: 16, endPoint x: 822, endPoint y: 31, distance: 39.1
click at [854, 18] on span "Close" at bounding box center [855, 27] width 40 height 40
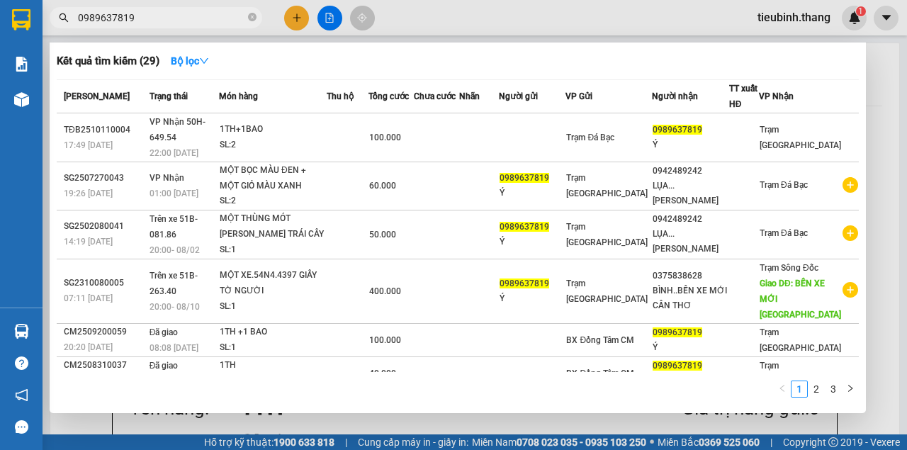
drag, startPoint x: 250, startPoint y: 17, endPoint x: 232, endPoint y: 17, distance: 17.7
click at [249, 17] on icon "close-circle" at bounding box center [252, 17] width 8 height 8
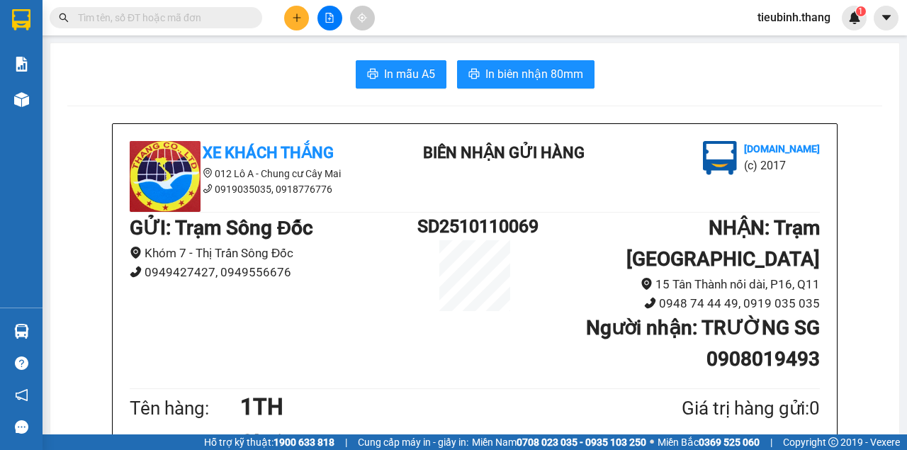
click at [222, 13] on input "text" at bounding box center [161, 18] width 167 height 16
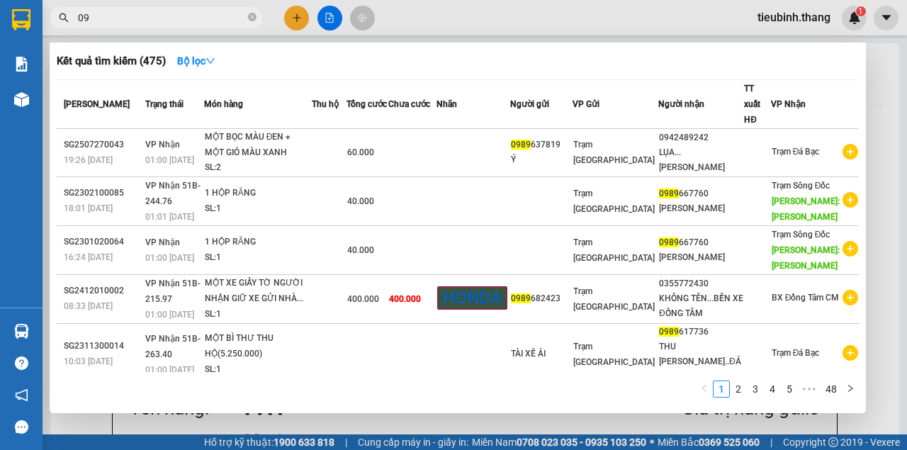
type input "0"
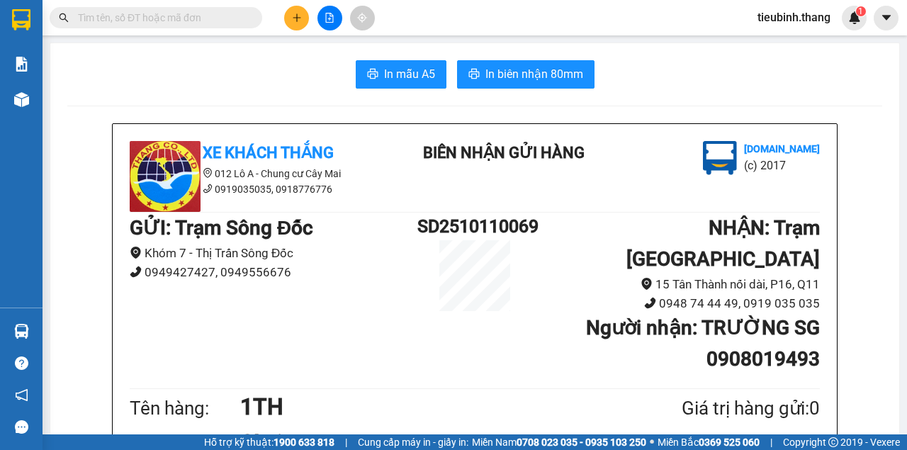
click at [211, 30] on div "Kết quả tìm kiếm ( 1745 ) Bộ lọc Mã ĐH Trạng thái Món hàng Thu hộ Tổng cước Chư…" at bounding box center [138, 18] width 276 height 25
click at [170, 14] on input "text" at bounding box center [161, 18] width 167 height 16
click at [171, 14] on input "text" at bounding box center [161, 18] width 167 height 16
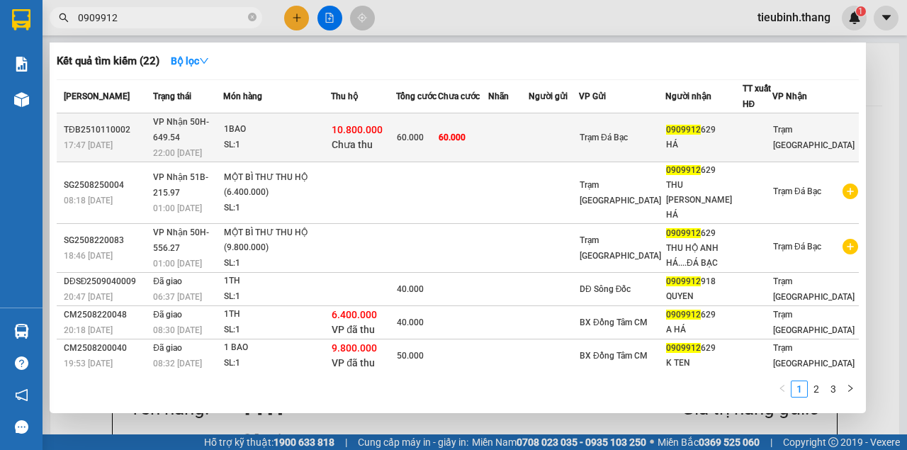
type input "0909912"
click at [424, 132] on span "60.000" at bounding box center [410, 137] width 27 height 10
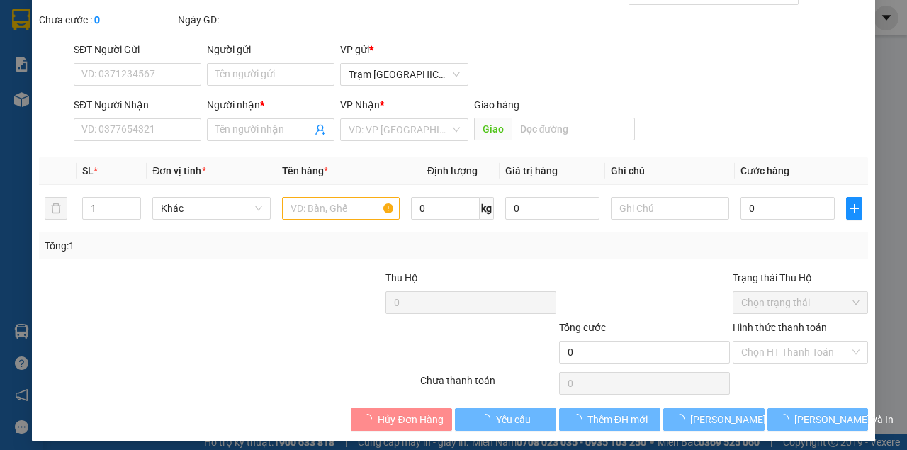
type input "0909912629"
type input "HÁ"
type input "60.000"
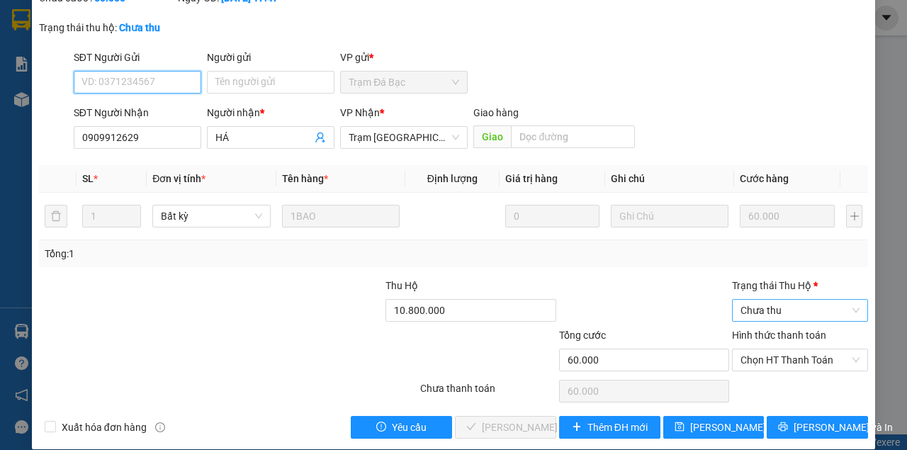
scroll to position [121, 0]
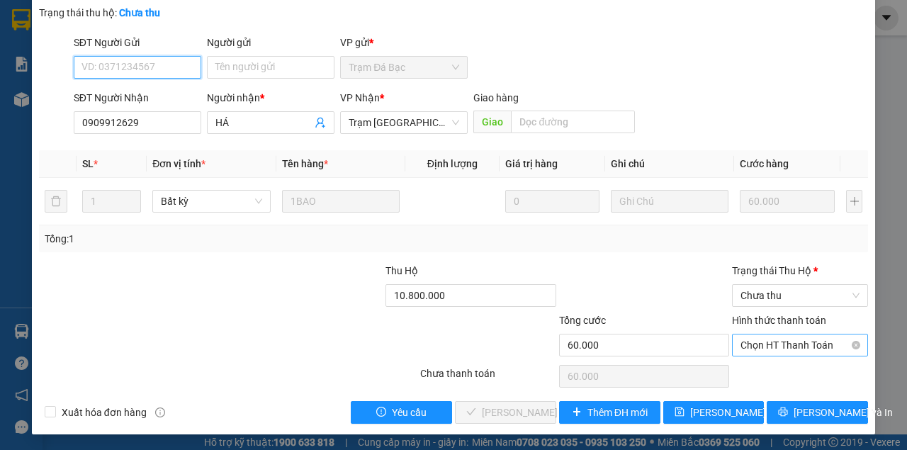
click at [769, 340] on span "Chọn HT Thanh Toán" at bounding box center [799, 344] width 119 height 21
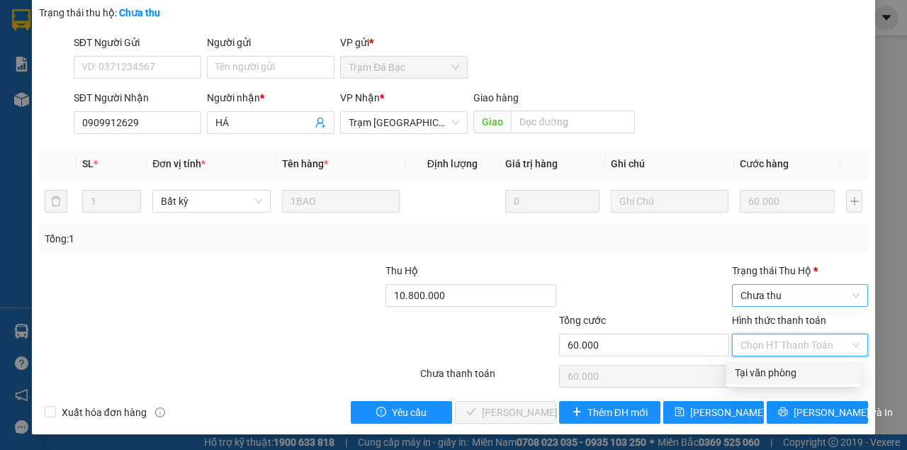
click at [773, 289] on span "Chưa thu" at bounding box center [799, 295] width 119 height 21
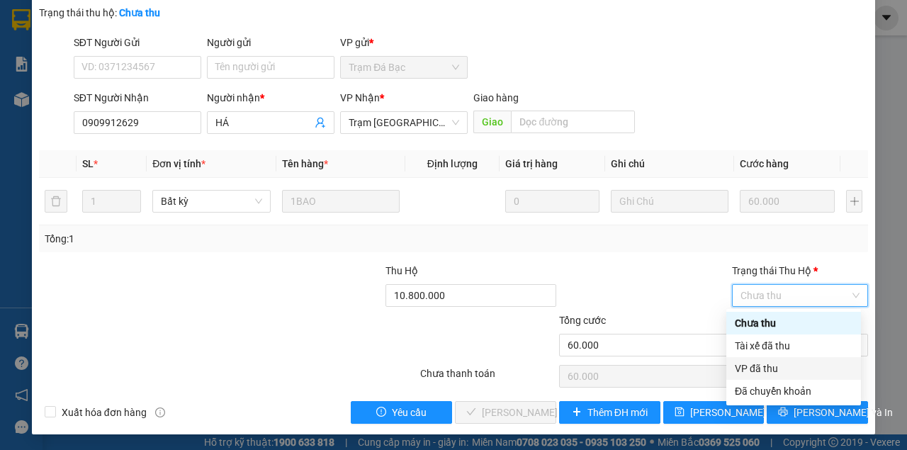
click at [769, 369] on div "VP đã thu" at bounding box center [794, 369] width 118 height 16
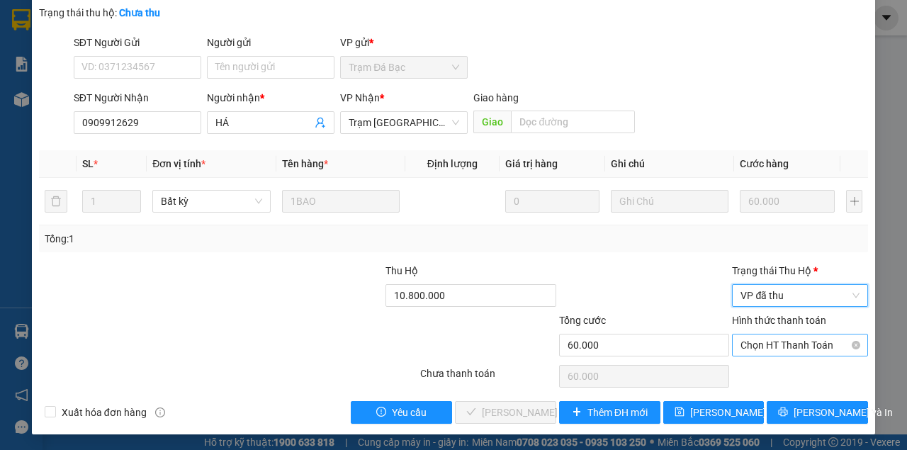
click at [771, 341] on span "Chọn HT Thanh Toán" at bounding box center [799, 344] width 119 height 21
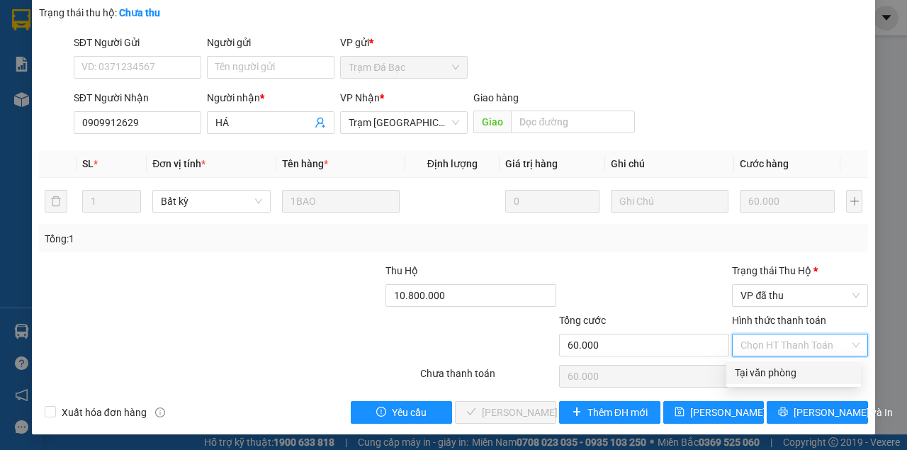
click at [767, 371] on div "Tại văn phòng" at bounding box center [794, 373] width 118 height 16
type input "0"
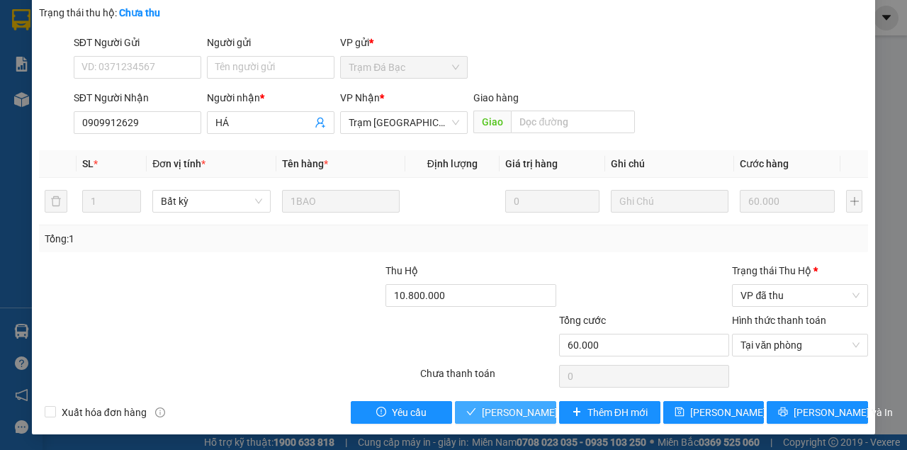
drag, startPoint x: 513, startPoint y: 404, endPoint x: 585, endPoint y: 361, distance: 84.2
click at [513, 404] on span "[PERSON_NAME] và Giao hàng" at bounding box center [550, 412] width 136 height 16
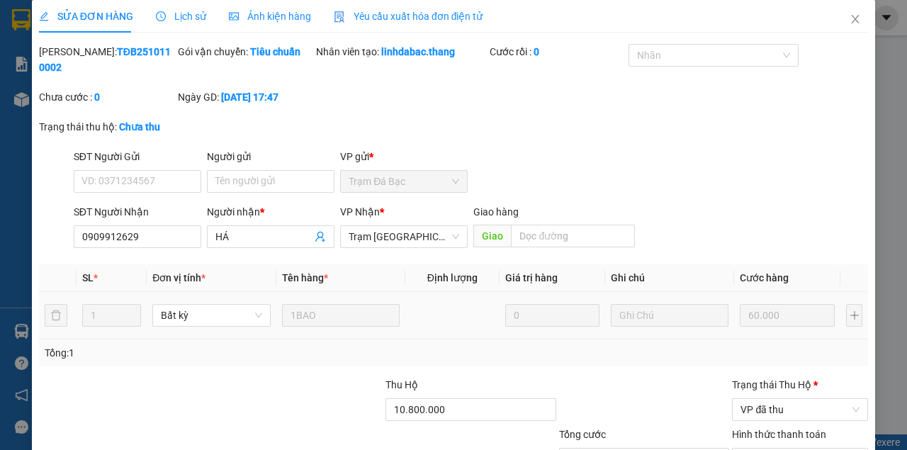
scroll to position [0, 0]
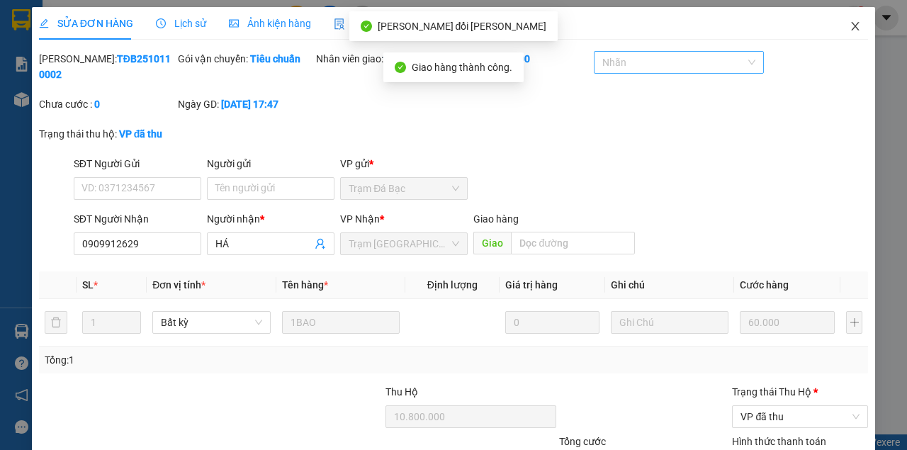
drag, startPoint x: 864, startPoint y: 24, endPoint x: 611, endPoint y: 63, distance: 256.6
click at [825, 30] on div "SỬA ĐƠN HÀNG Lịch sử Ảnh kiện hàng Yêu cầu xuất hóa đơn điện tử Total Paid Fee …" at bounding box center [453, 281] width 843 height 548
click at [835, 28] on span "Close" at bounding box center [855, 27] width 40 height 40
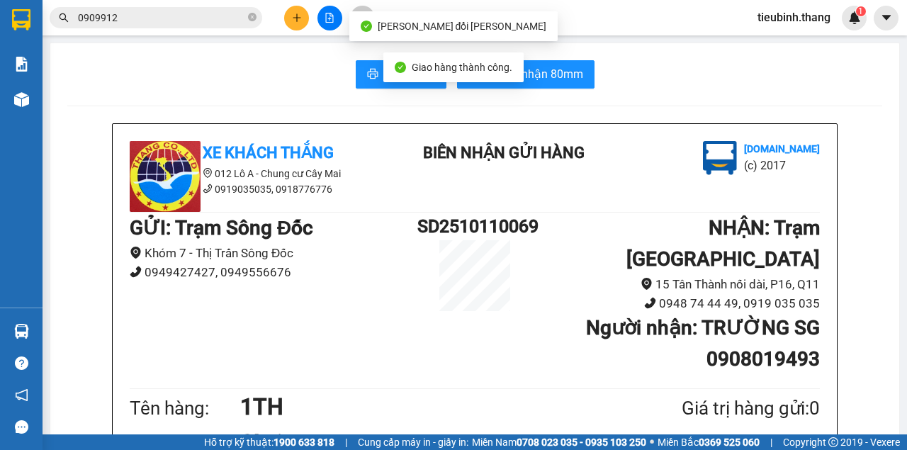
click at [207, 16] on input "0909912" at bounding box center [161, 18] width 167 height 16
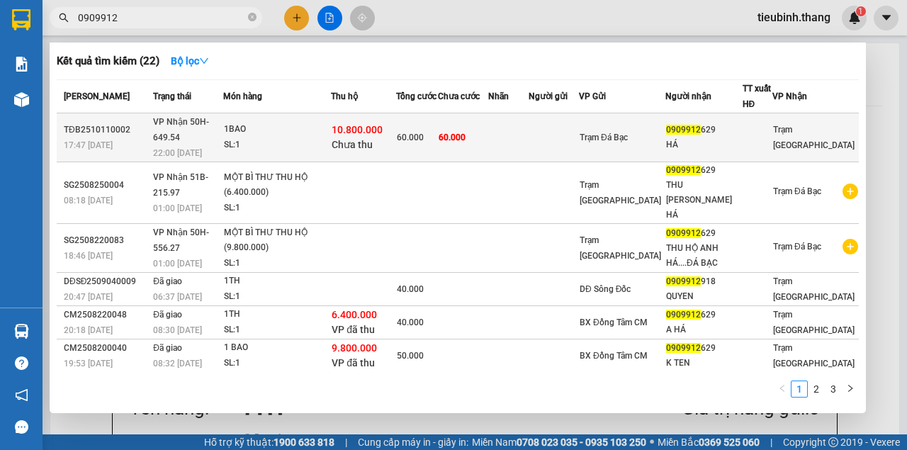
click at [395, 132] on div "10.800.000 Chưa thu" at bounding box center [363, 138] width 64 height 30
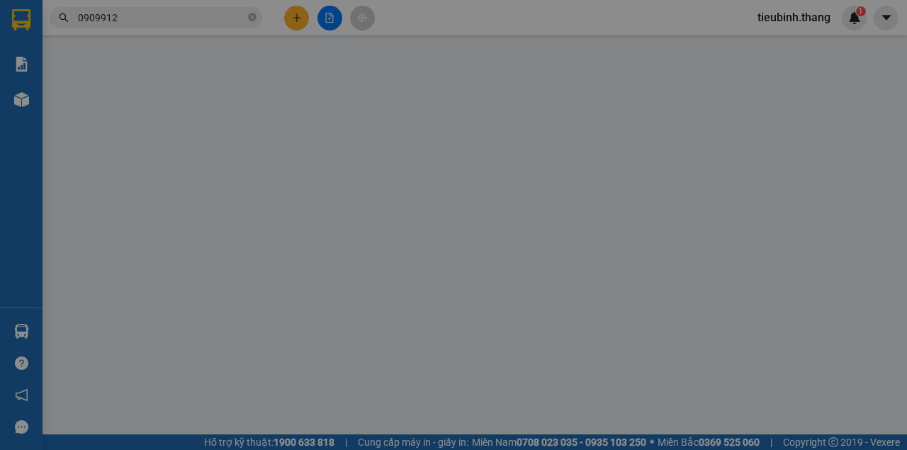
type input "0909912629"
type input "HÁ"
type input "10.800.000"
type input "60.000"
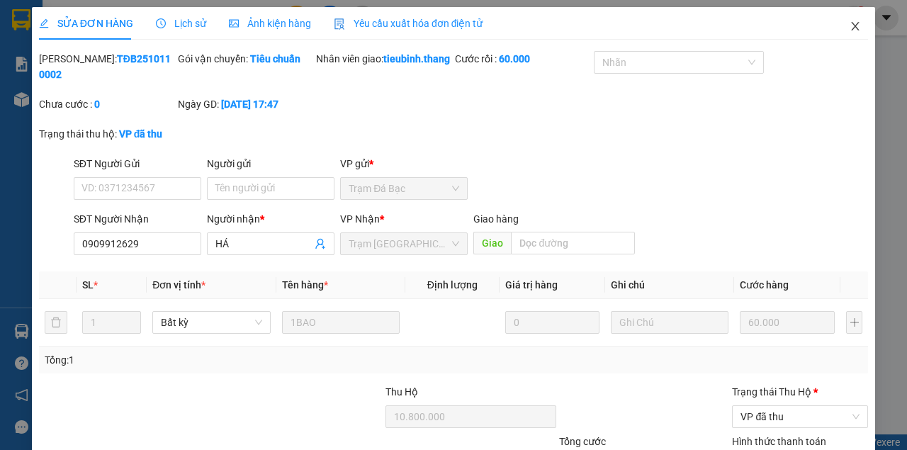
click at [851, 25] on icon "close" at bounding box center [854, 26] width 11 height 11
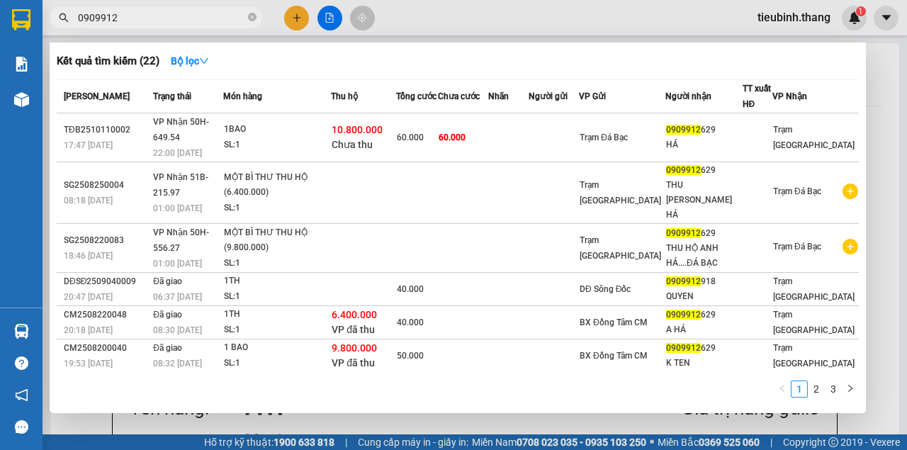
click at [249, 16] on icon "close-circle" at bounding box center [252, 17] width 8 height 8
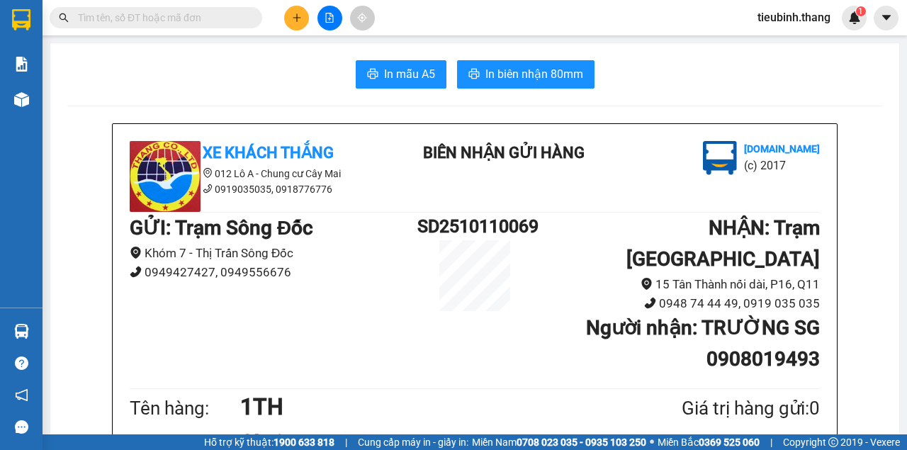
click at [229, 17] on input "text" at bounding box center [161, 18] width 167 height 16
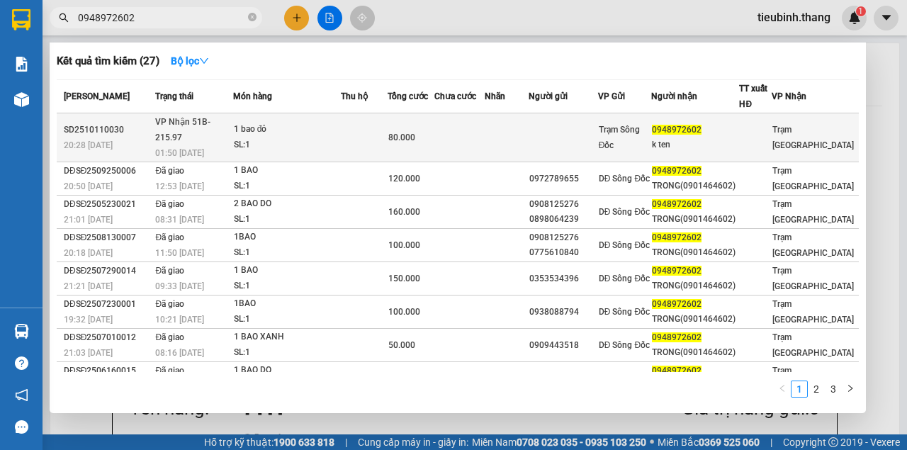
type input "0948972602"
click at [337, 124] on div "1 bao đỏ" at bounding box center [287, 130] width 106 height 16
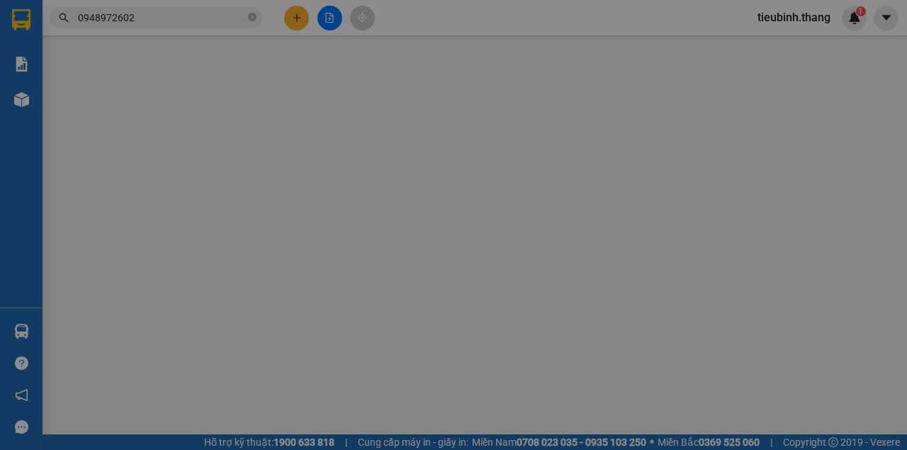
type input "0948972602"
type input "k ten"
type input "80.000"
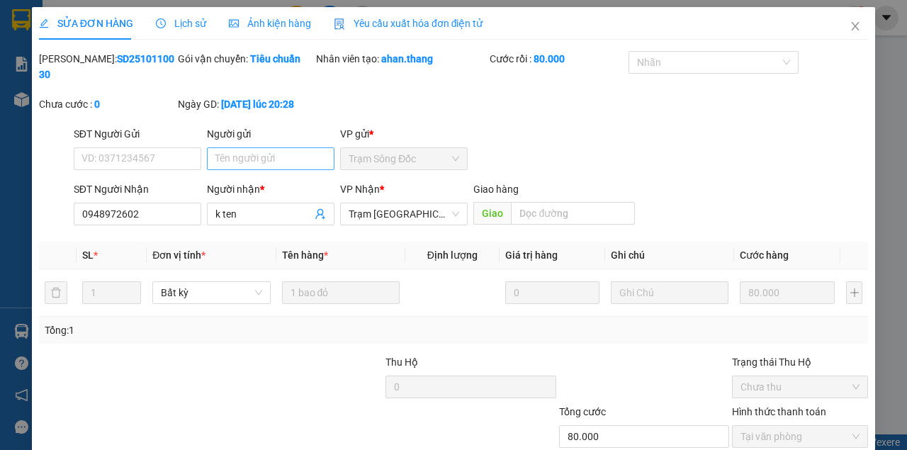
click at [252, 170] on div "Người gửi Tên người gửi" at bounding box center [270, 151] width 127 height 50
click at [252, 164] on input "Người gửi" at bounding box center [270, 158] width 127 height 23
click at [253, 161] on input "Người gửi" at bounding box center [270, 158] width 127 height 23
type input "0902707285"
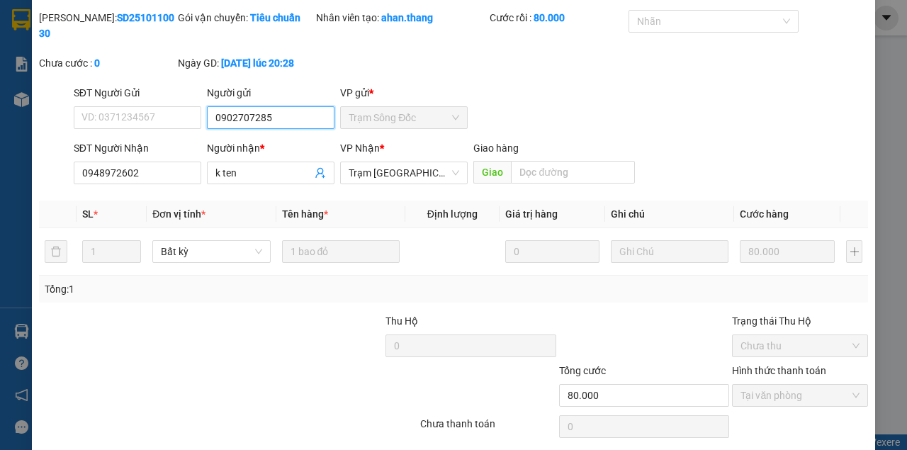
scroll to position [91, 0]
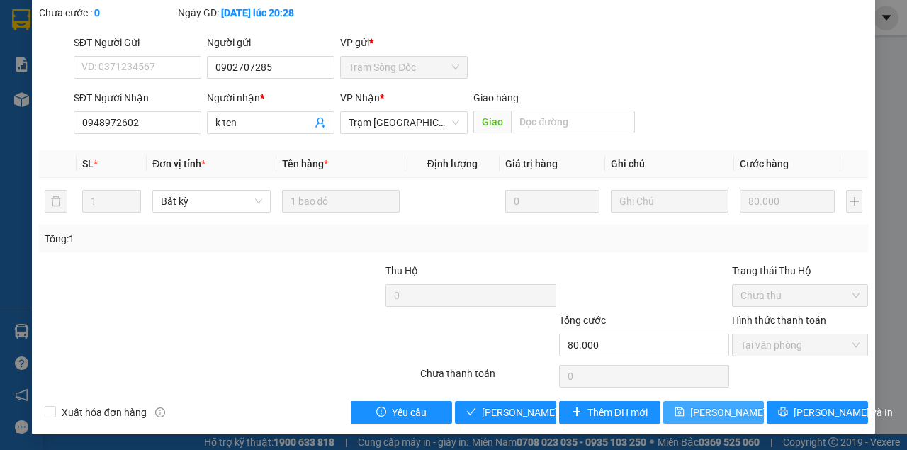
click at [693, 412] on span "[PERSON_NAME] thay đổi" at bounding box center [746, 412] width 113 height 16
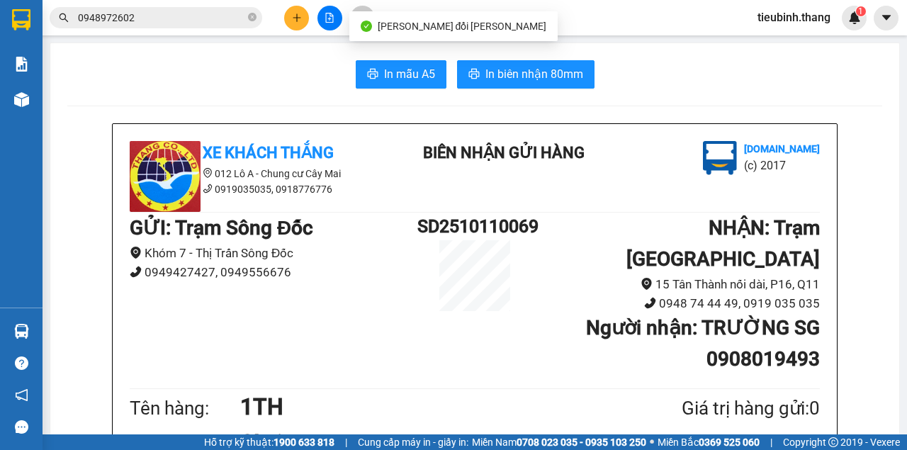
click at [175, 6] on div "Kết quả tìm kiếm ( 27 ) Bộ lọc Mã ĐH Trạng thái Món hàng Thu hộ Tổng cước Chưa …" at bounding box center [138, 18] width 276 height 25
click at [194, 29] on div "Kết quả tìm kiếm ( 27 ) Bộ lọc Mã ĐH Trạng thái Món hàng Thu hộ Tổng cước Chưa …" at bounding box center [138, 18] width 276 height 25
click at [195, 23] on span "0948972602" at bounding box center [156, 17] width 212 height 21
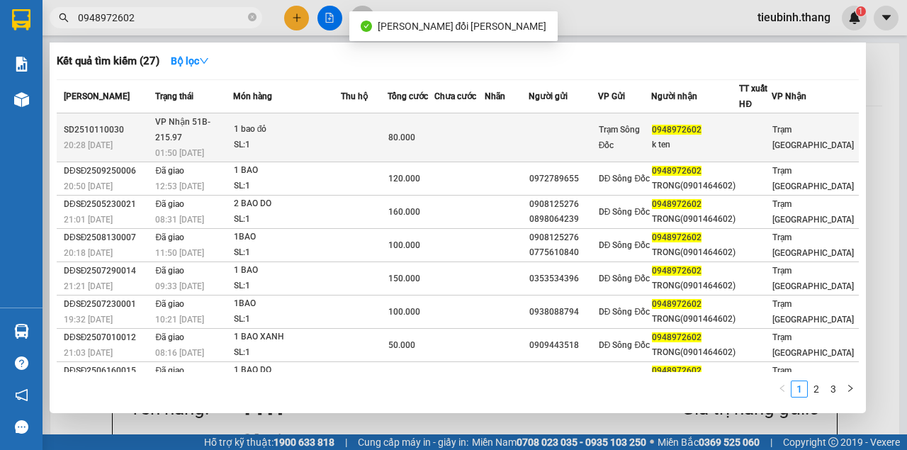
click at [415, 133] on span "80.000" at bounding box center [401, 137] width 27 height 10
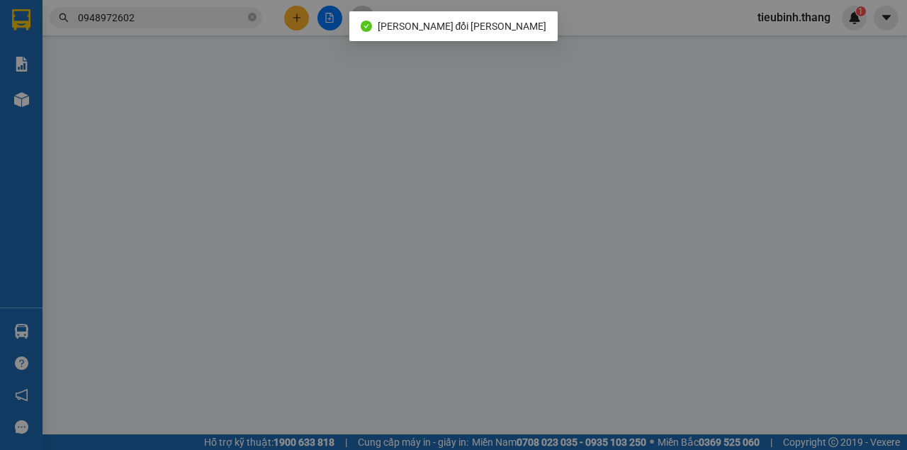
type input "0902707285"
type input "0948972602"
type input "k ten"
type input "80.000"
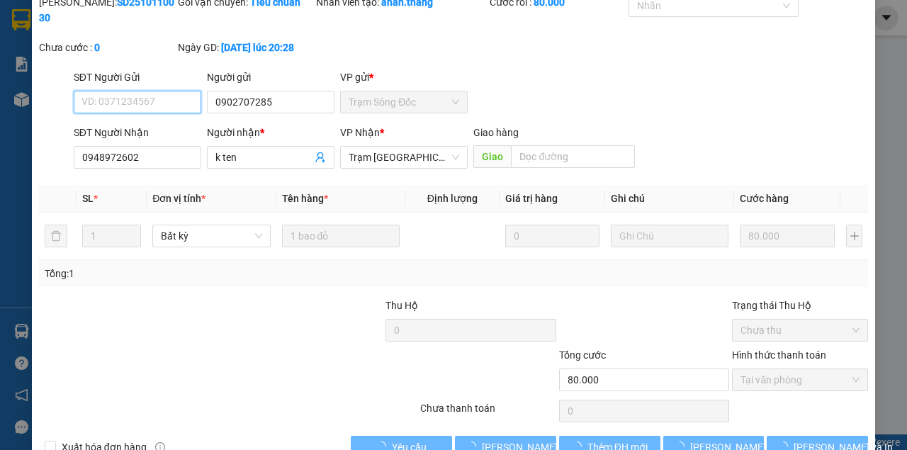
scroll to position [91, 0]
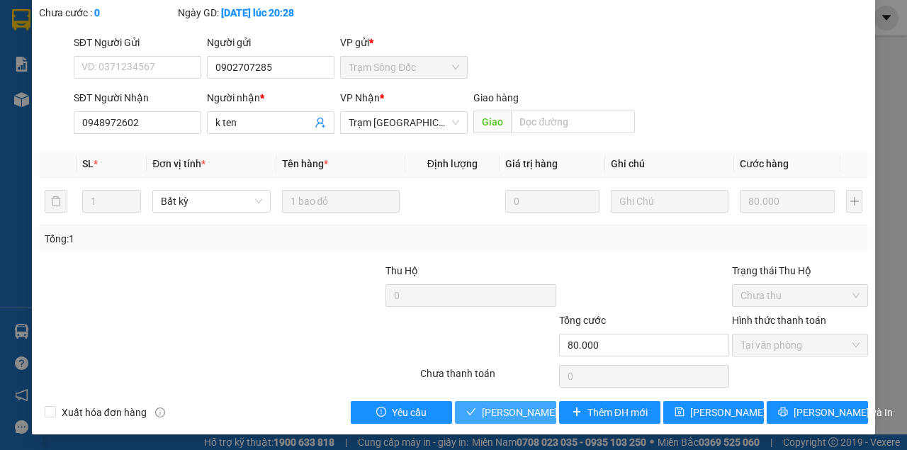
click at [534, 409] on span "[PERSON_NAME] và Giao hàng" at bounding box center [550, 412] width 136 height 16
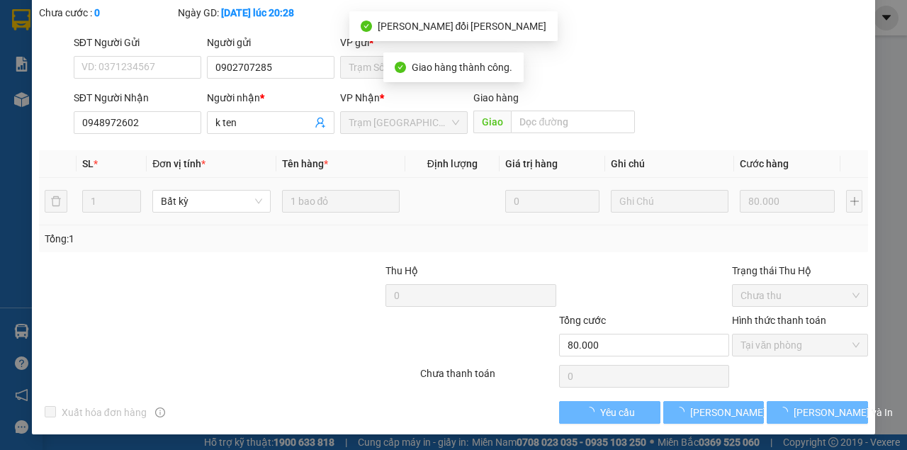
scroll to position [0, 0]
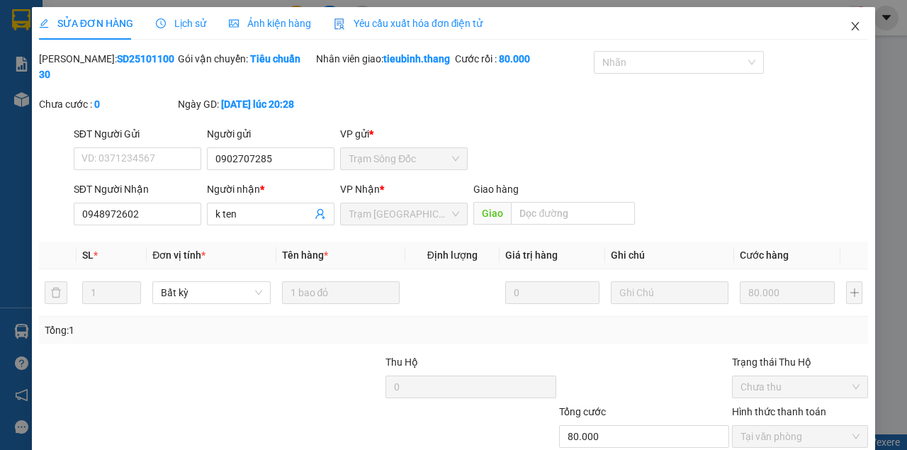
click at [849, 29] on icon "close" at bounding box center [854, 26] width 11 height 11
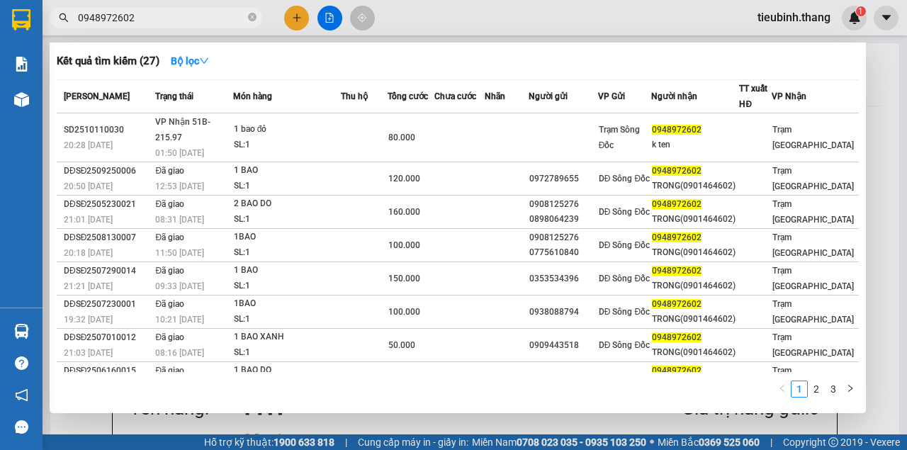
click at [259, 18] on span "0948972602" at bounding box center [156, 17] width 212 height 21
click at [254, 21] on icon "close-circle" at bounding box center [252, 17] width 8 height 8
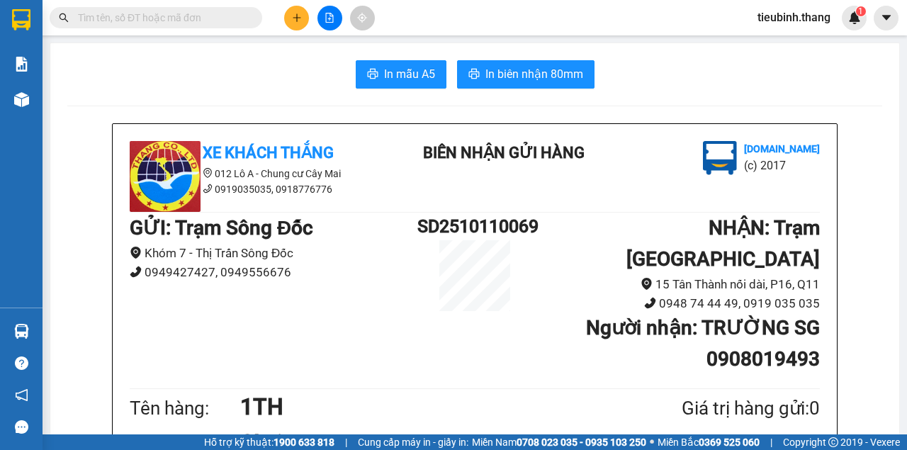
click at [222, 23] on input "text" at bounding box center [161, 18] width 167 height 16
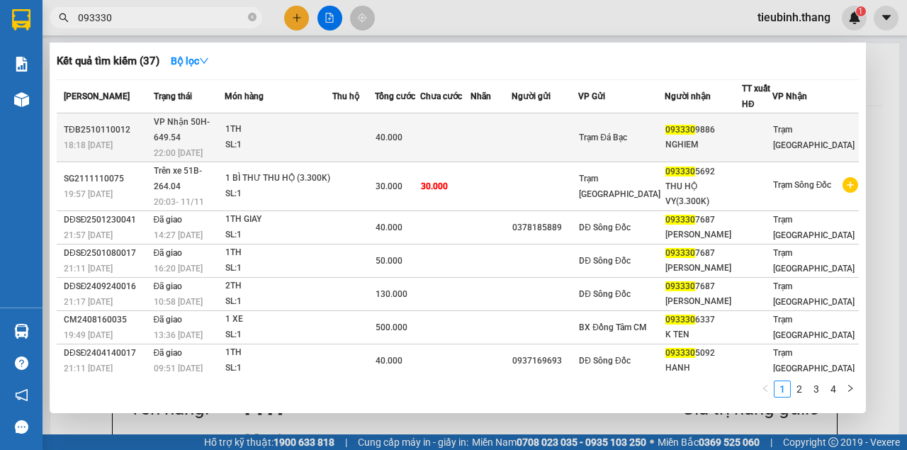
type input "093330"
click at [375, 137] on td at bounding box center [353, 137] width 42 height 49
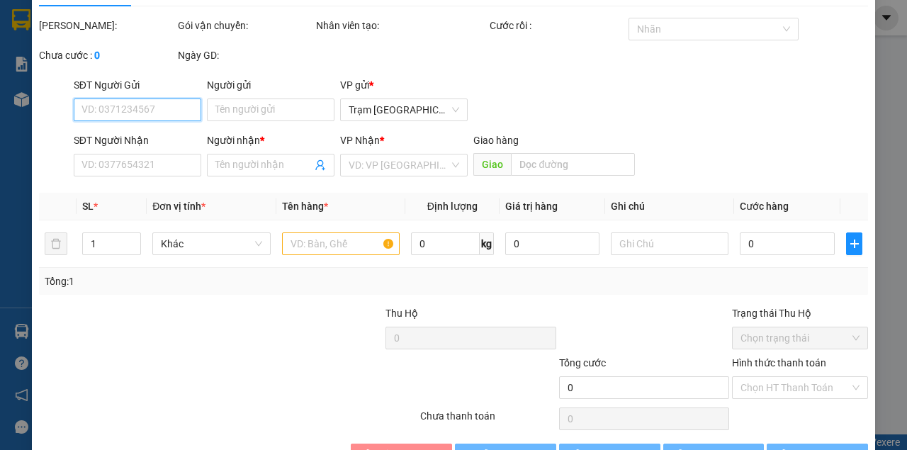
scroll to position [76, 0]
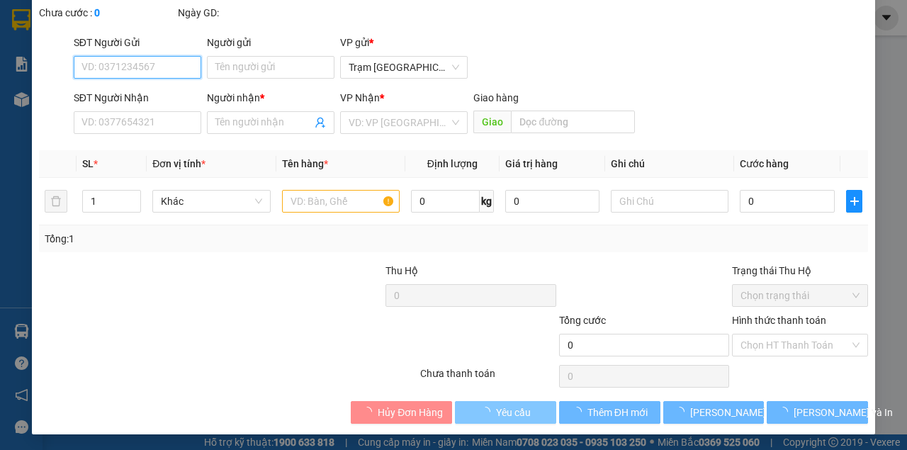
type input "0933309886"
type input "NGHIEM"
type input "40.000"
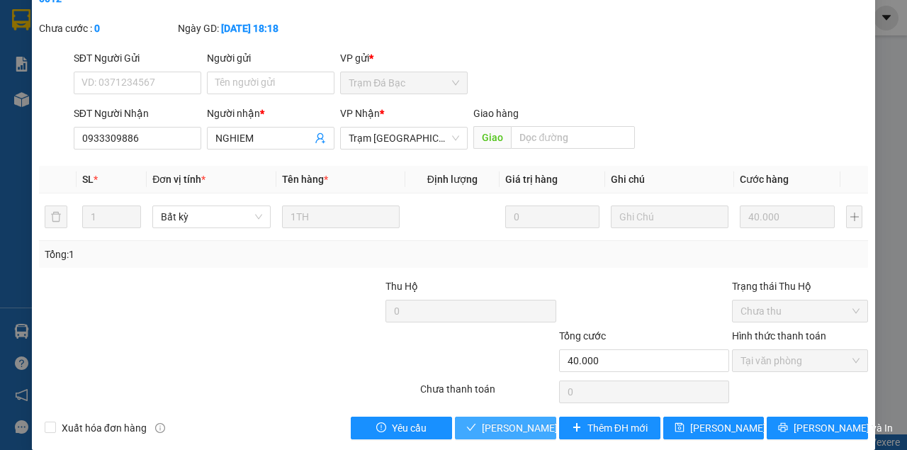
click at [500, 433] on span "[PERSON_NAME] và Giao hàng" at bounding box center [550, 428] width 136 height 16
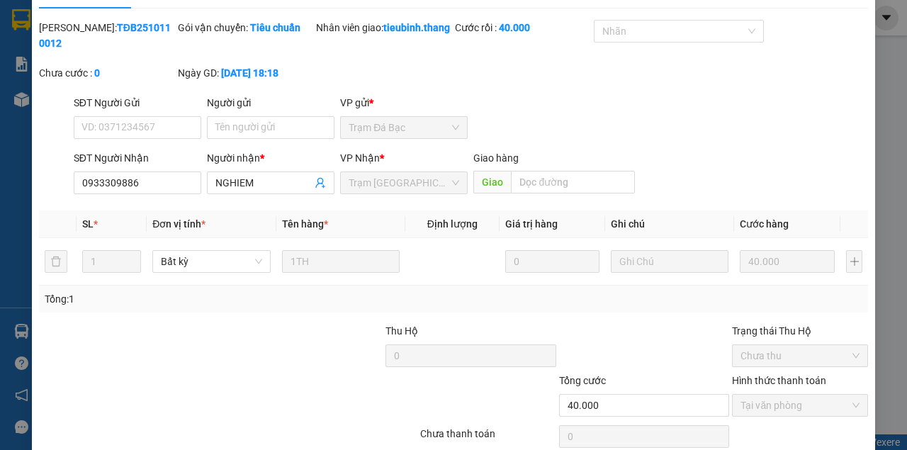
scroll to position [0, 0]
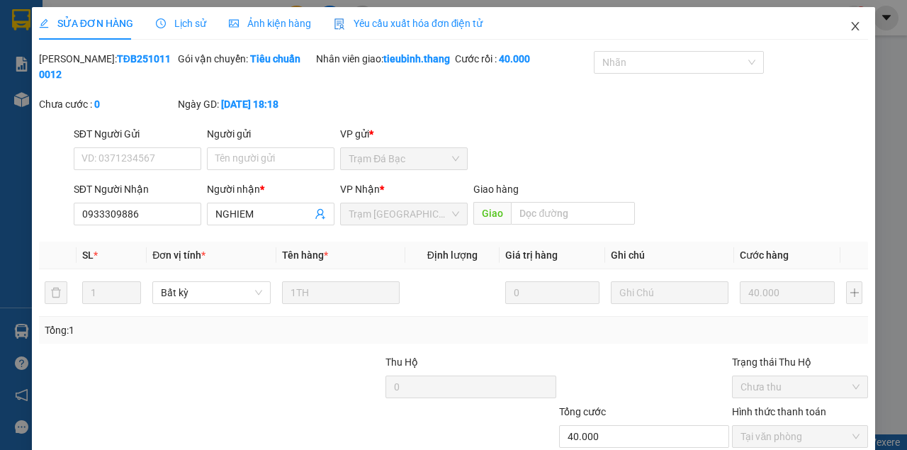
click at [849, 35] on span "Close" at bounding box center [855, 27] width 40 height 40
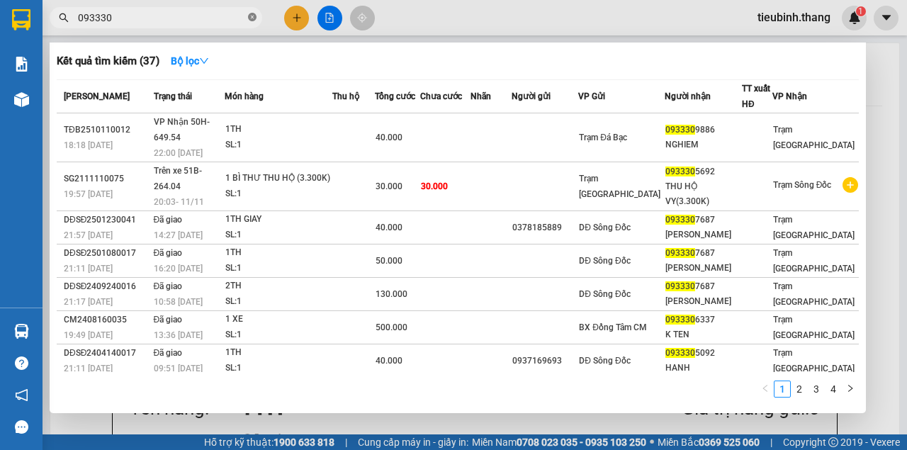
click at [249, 20] on icon "close-circle" at bounding box center [252, 17] width 8 height 8
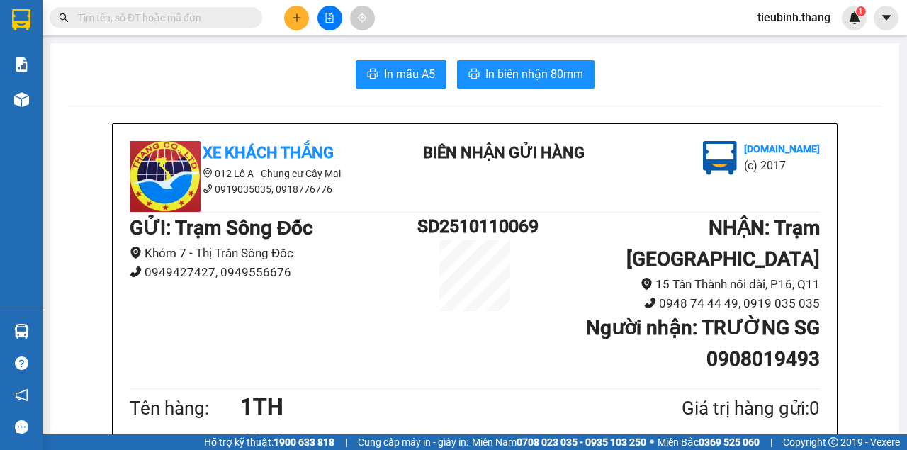
click at [232, 16] on input "text" at bounding box center [161, 18] width 167 height 16
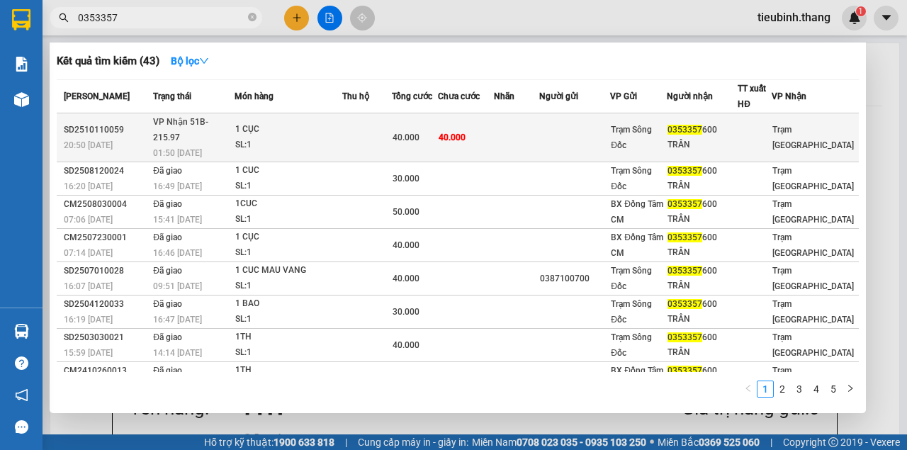
type input "0353357"
click at [452, 131] on span "40.000" at bounding box center [451, 136] width 27 height 11
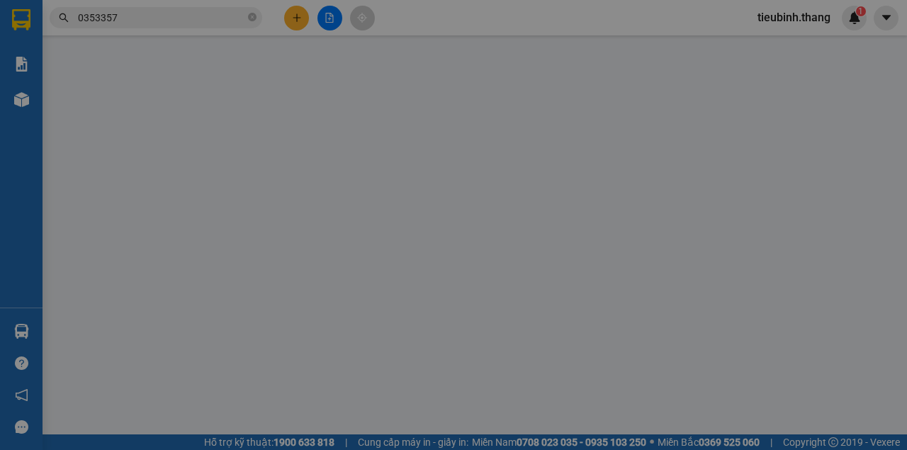
type input "0353357600"
type input "TRÂN"
type input "40.000"
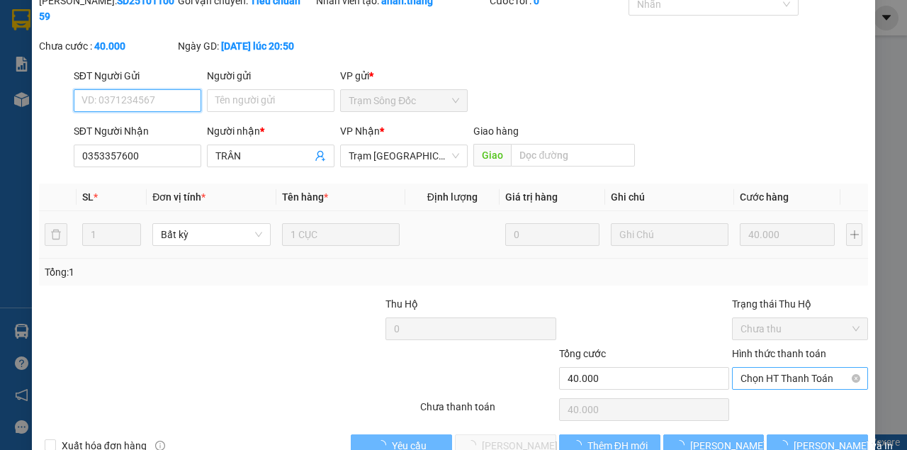
scroll to position [91, 0]
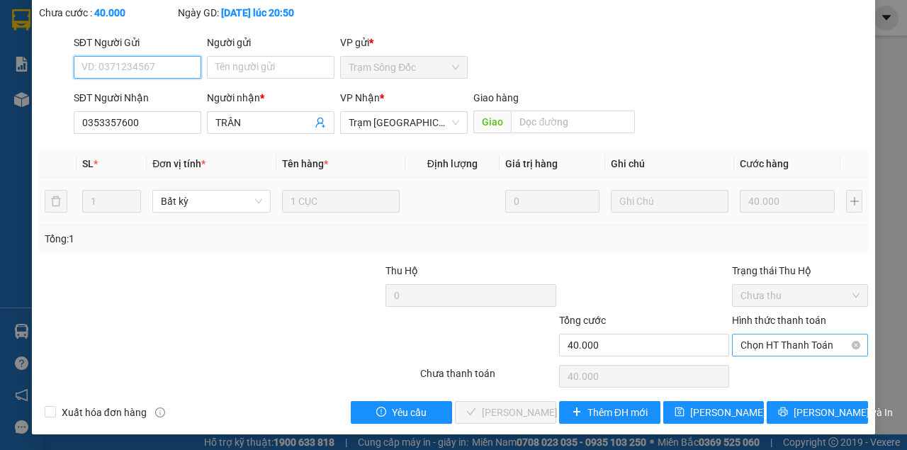
click at [772, 348] on span "Chọn HT Thanh Toán" at bounding box center [799, 344] width 119 height 21
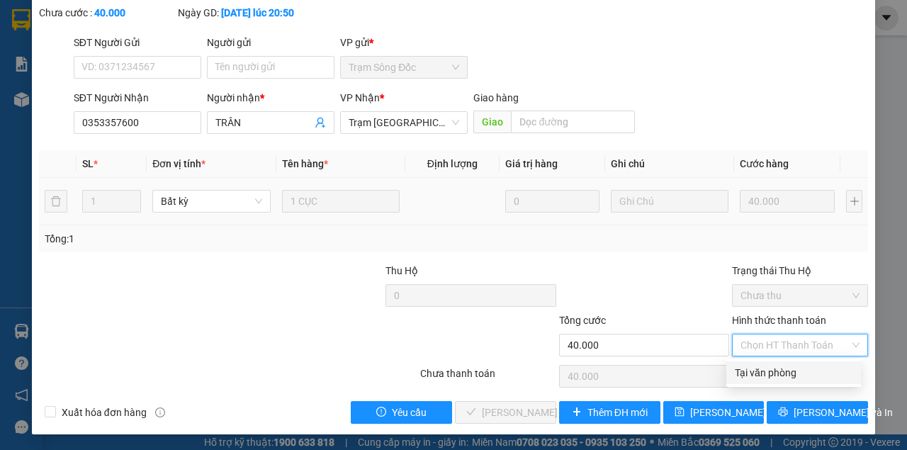
drag, startPoint x: 764, startPoint y: 374, endPoint x: 759, endPoint y: 381, distance: 8.6
click at [764, 375] on div "Tại văn phòng" at bounding box center [794, 373] width 118 height 16
type input "0"
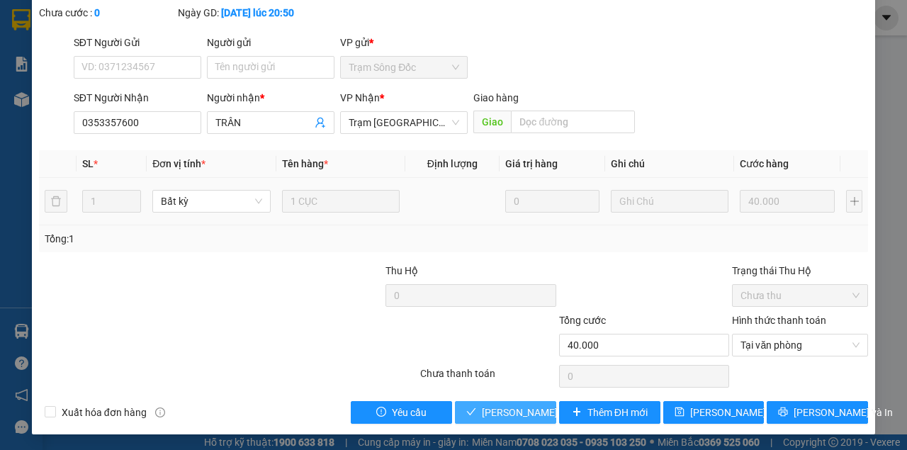
click at [494, 408] on span "[PERSON_NAME] và Giao hàng" at bounding box center [550, 412] width 136 height 16
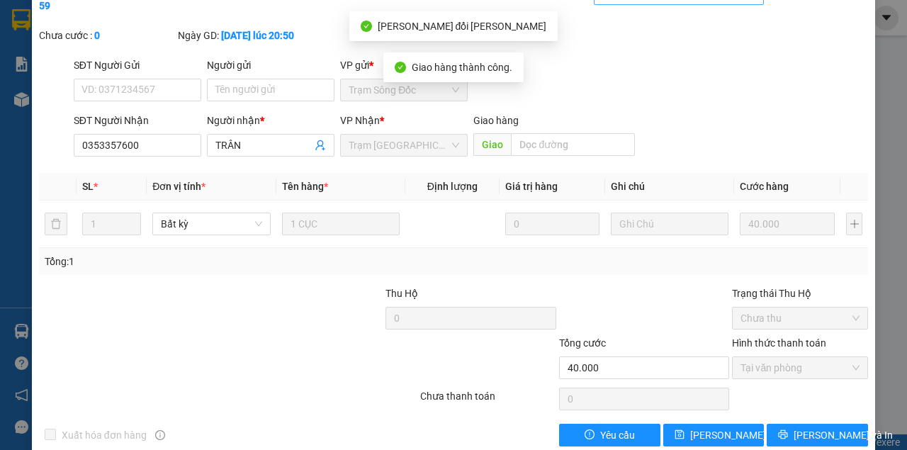
scroll to position [0, 0]
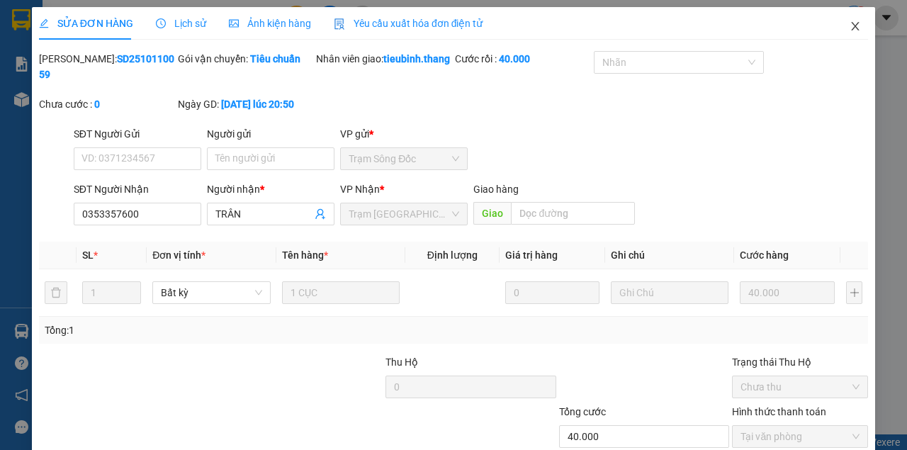
click at [849, 28] on icon "close" at bounding box center [854, 26] width 11 height 11
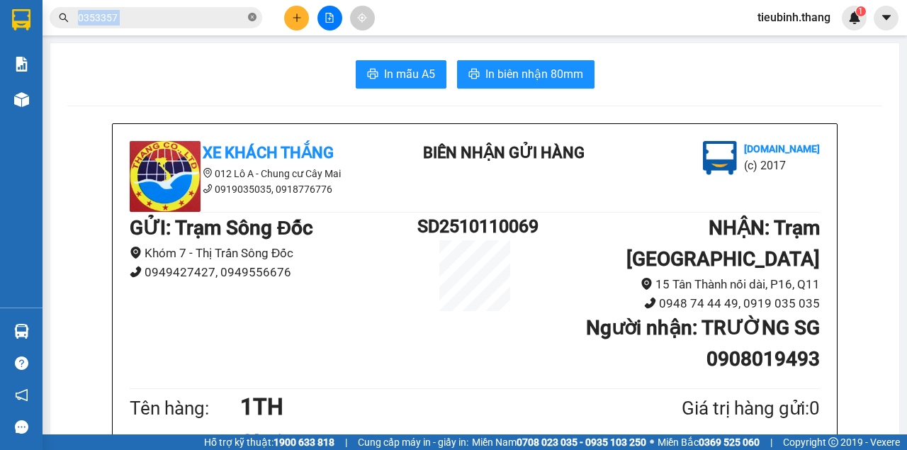
click at [246, 20] on span "0353357" at bounding box center [156, 17] width 212 height 21
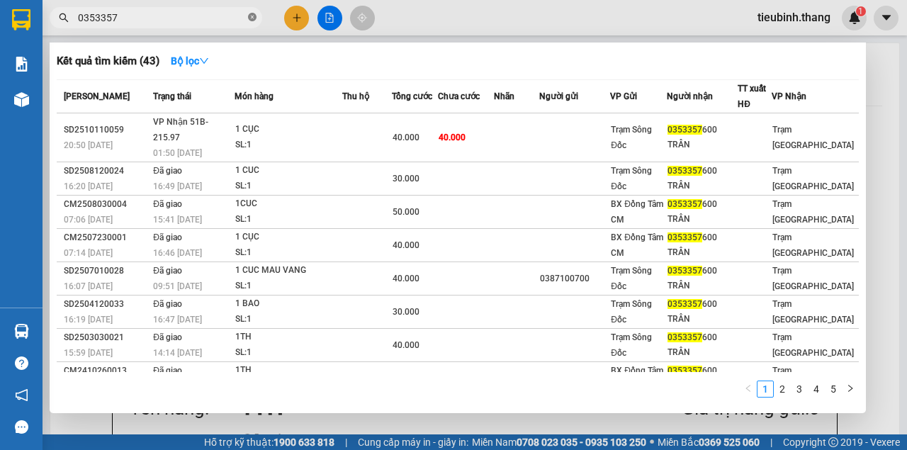
click at [249, 20] on icon "close-circle" at bounding box center [252, 17] width 8 height 8
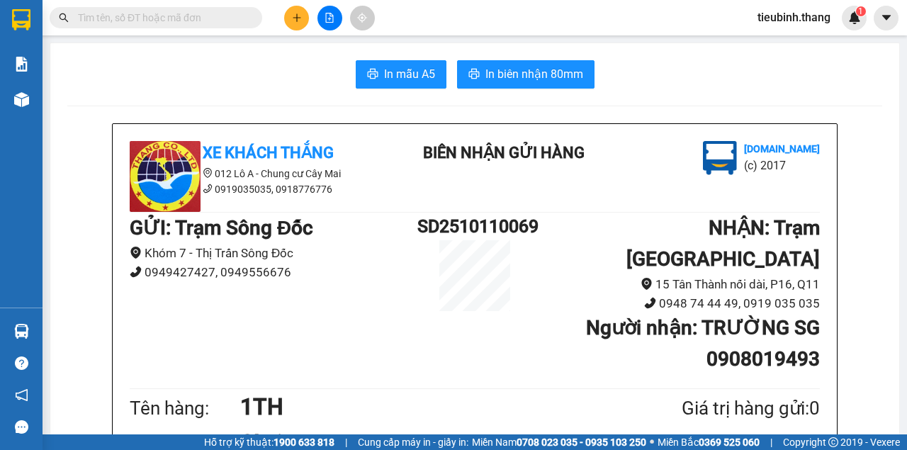
drag, startPoint x: 233, startPoint y: 23, endPoint x: 235, endPoint y: 1, distance: 22.1
click at [234, 4] on div "Kết quả tìm kiếm ( 43 ) Bộ lọc Mã ĐH Trạng thái Món hàng Thu hộ Tổng cước Chưa …" at bounding box center [453, 17] width 907 height 35
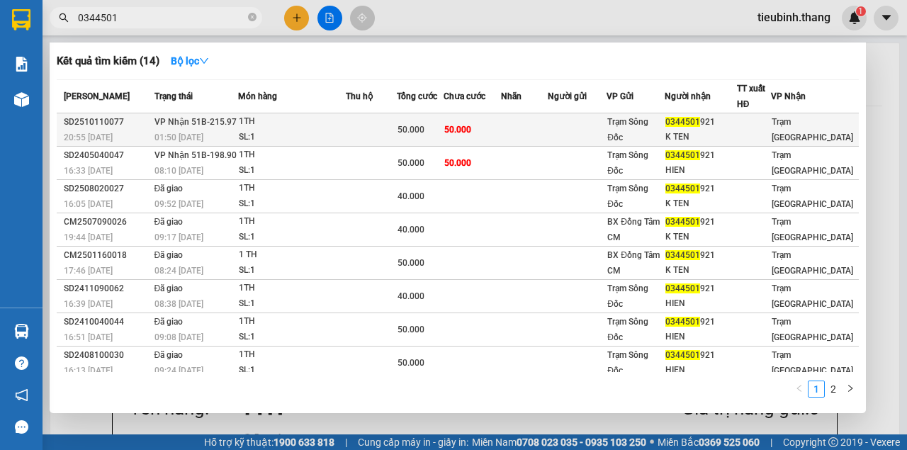
type input "0344501"
click at [439, 130] on div "50.000" at bounding box center [419, 130] width 45 height 16
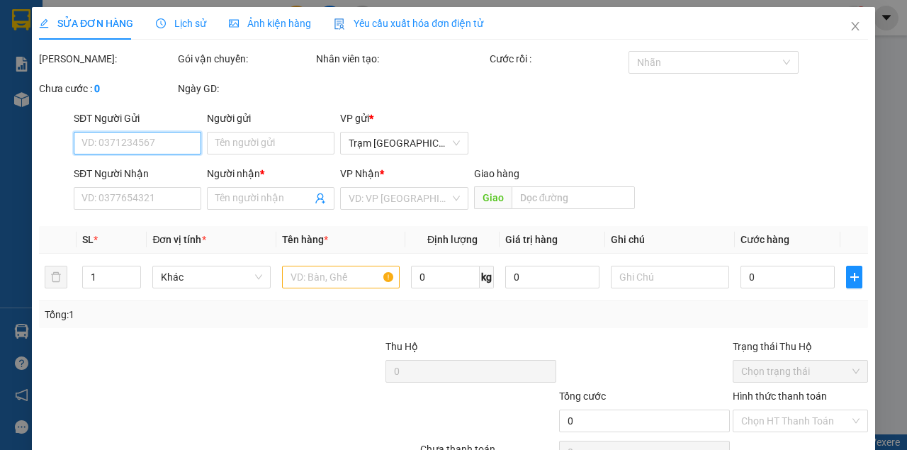
type input "0344501921"
type input "K TEN"
type input "50.000"
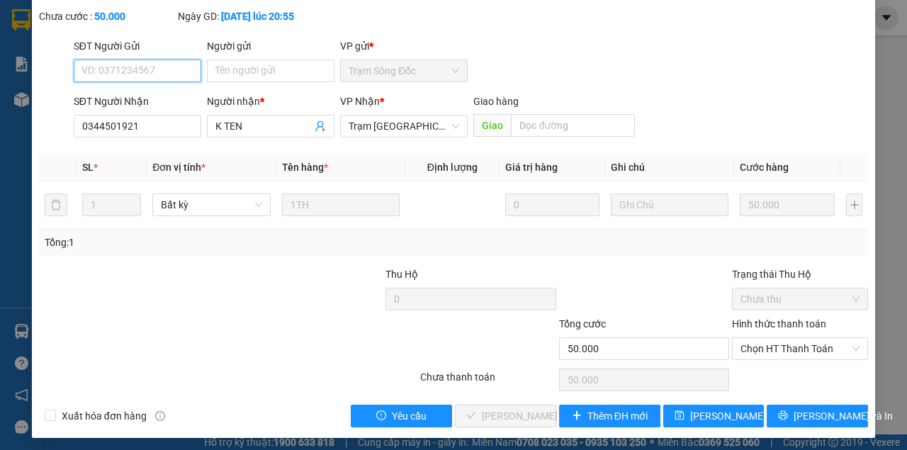
scroll to position [91, 0]
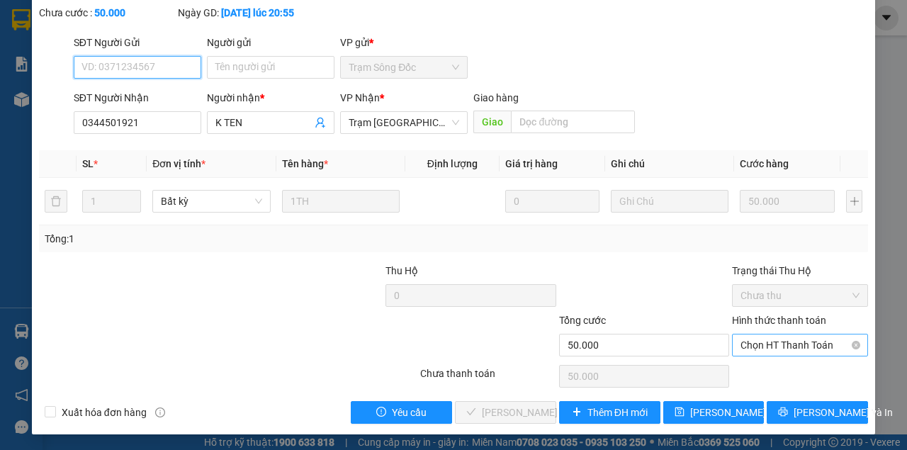
click at [803, 349] on span "Chọn HT Thanh Toán" at bounding box center [799, 344] width 119 height 21
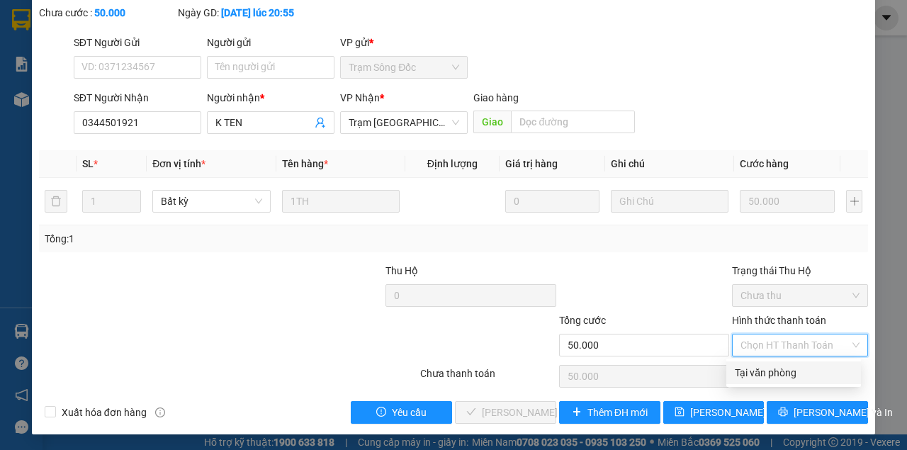
drag, startPoint x: 775, startPoint y: 364, endPoint x: 710, endPoint y: 373, distance: 65.7
click at [762, 365] on div "Tại văn phòng" at bounding box center [794, 373] width 118 height 16
type input "0"
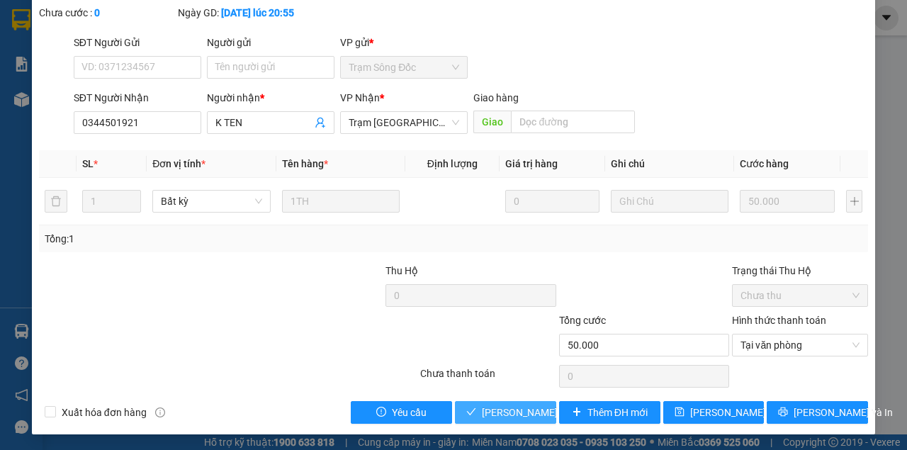
drag, startPoint x: 521, startPoint y: 401, endPoint x: 513, endPoint y: 398, distance: 9.0
click at [515, 401] on button "[PERSON_NAME] và Giao hàng" at bounding box center [505, 412] width 101 height 23
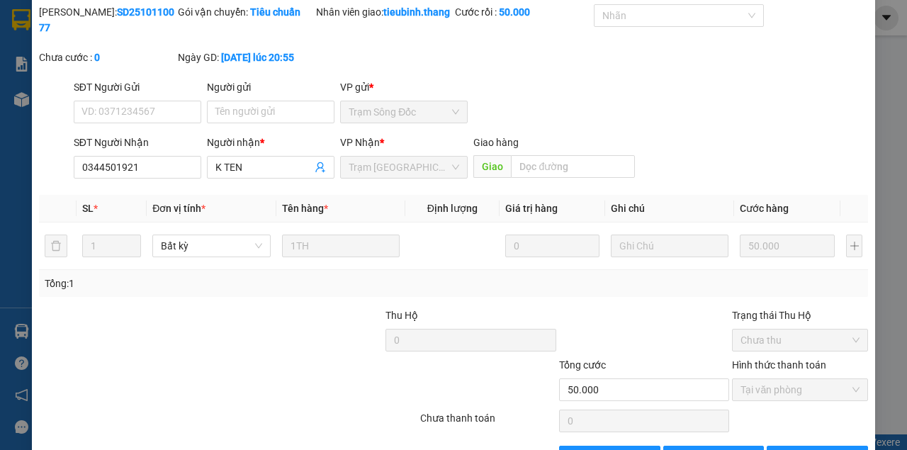
scroll to position [0, 0]
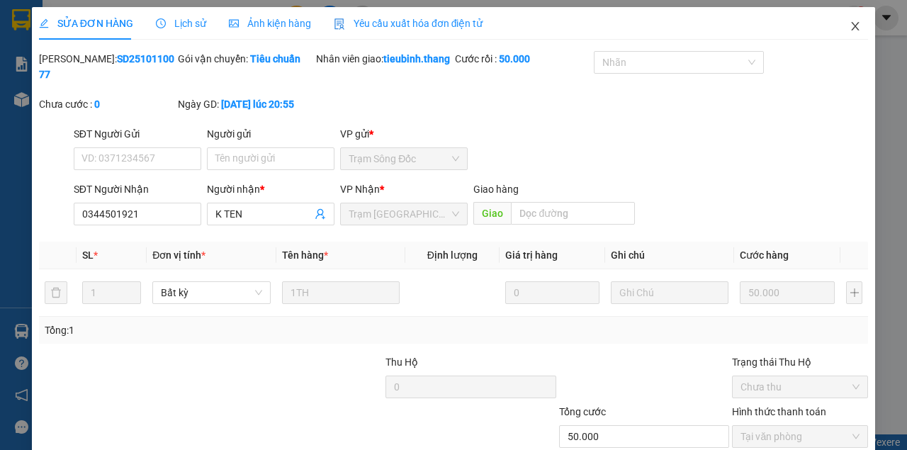
click at [849, 30] on icon "close" at bounding box center [854, 26] width 11 height 11
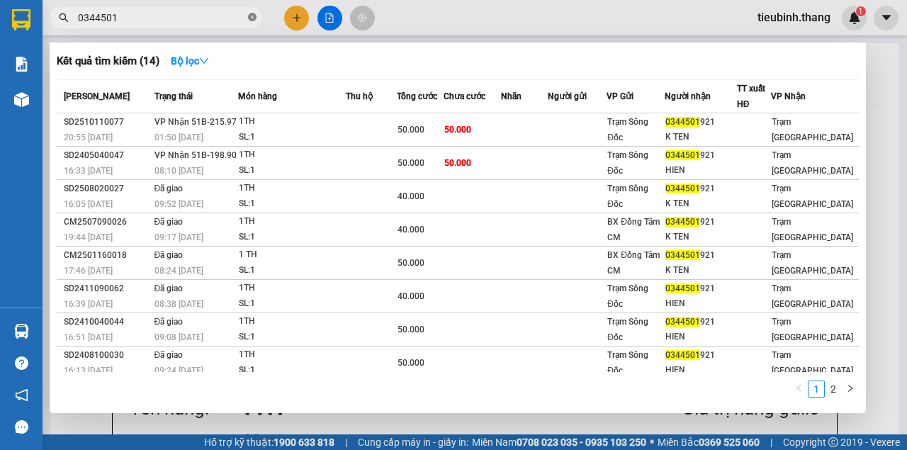
click at [251, 16] on icon "close-circle" at bounding box center [252, 17] width 8 height 8
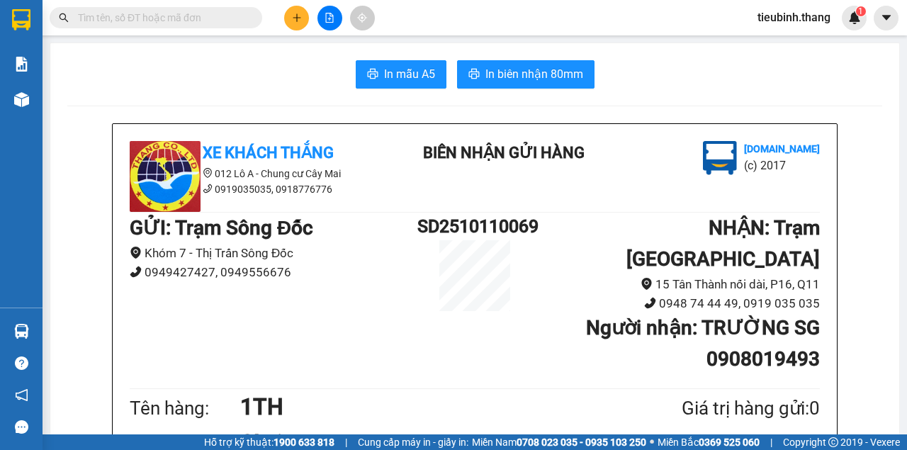
click at [229, 21] on input "text" at bounding box center [161, 18] width 167 height 16
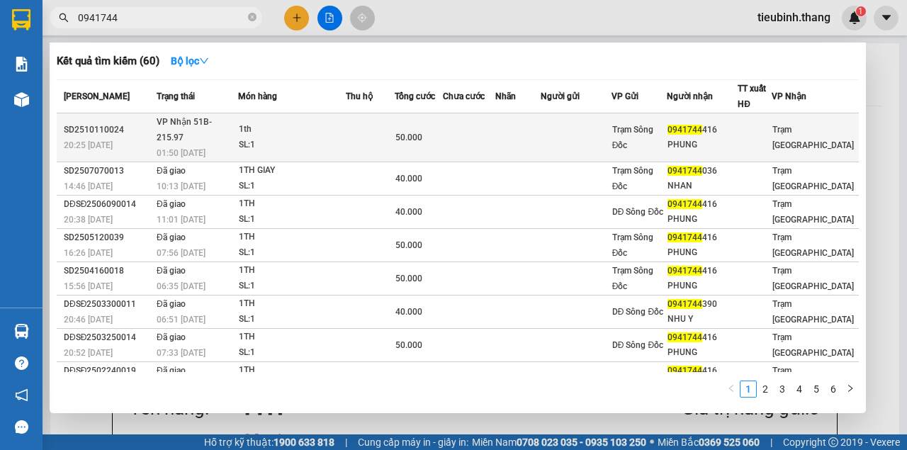
type input "0941744"
click at [524, 127] on td at bounding box center [517, 137] width 45 height 49
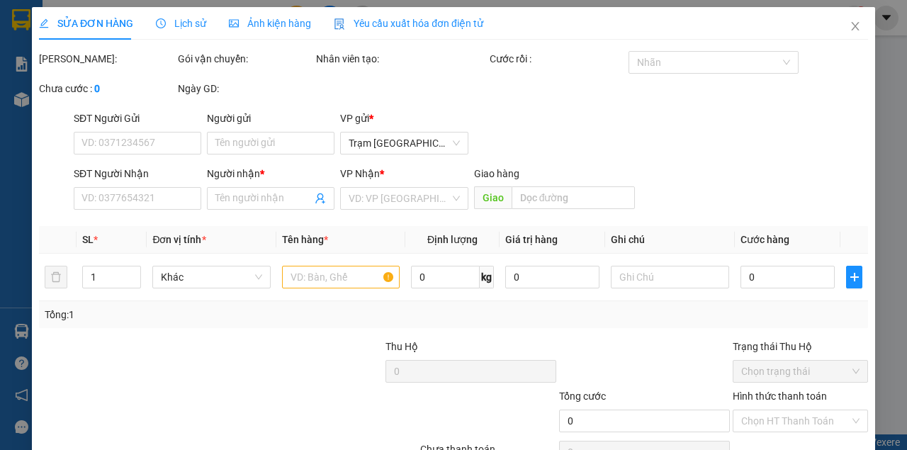
type input "0941744416"
type input "PHUNG"
type input "50.000"
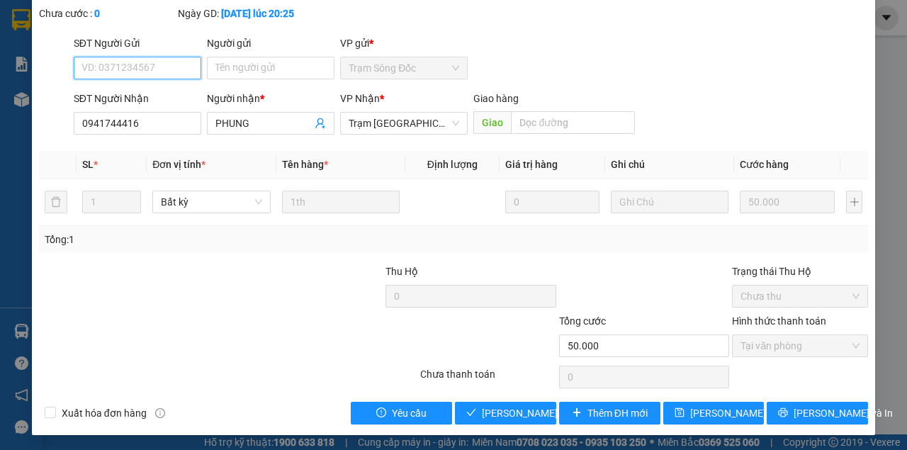
scroll to position [91, 0]
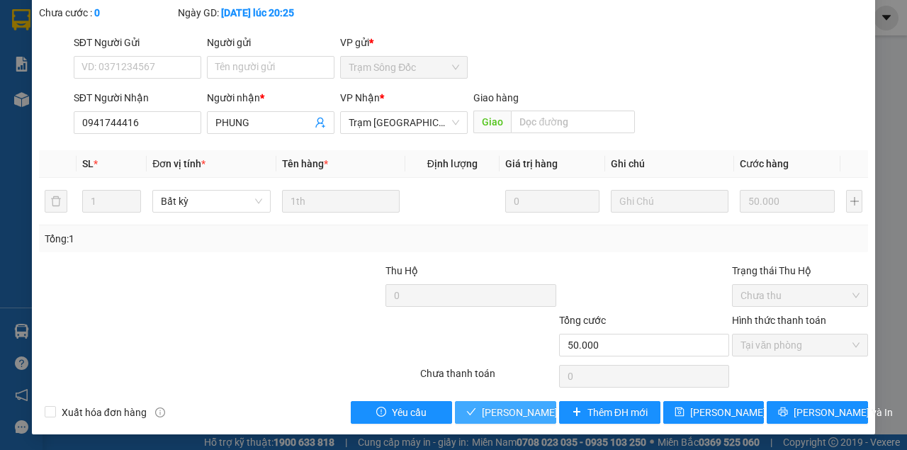
click at [500, 410] on span "[PERSON_NAME] và Giao hàng" at bounding box center [550, 412] width 136 height 16
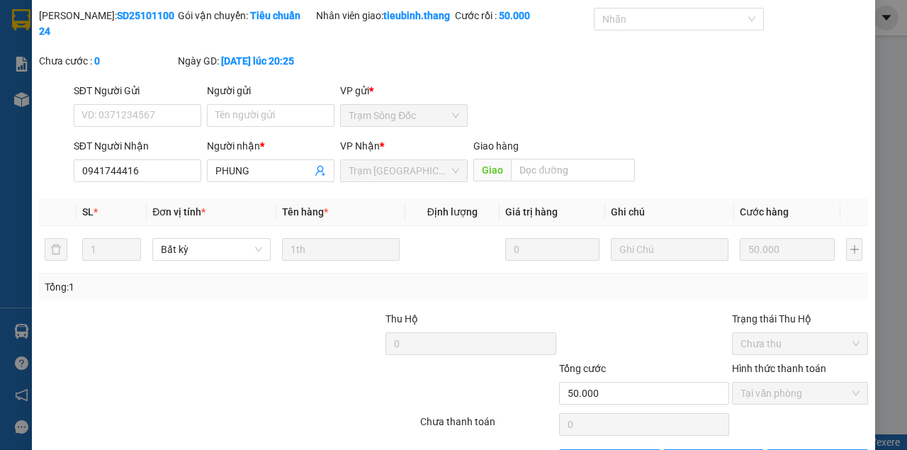
scroll to position [0, 0]
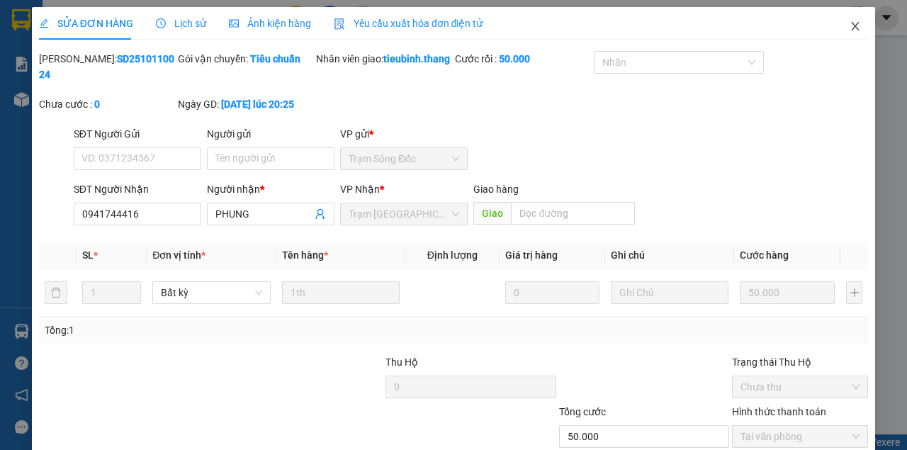
drag, startPoint x: 857, startPoint y: 21, endPoint x: 829, endPoint y: 33, distance: 31.1
click at [855, 21] on span "Close" at bounding box center [855, 27] width 40 height 40
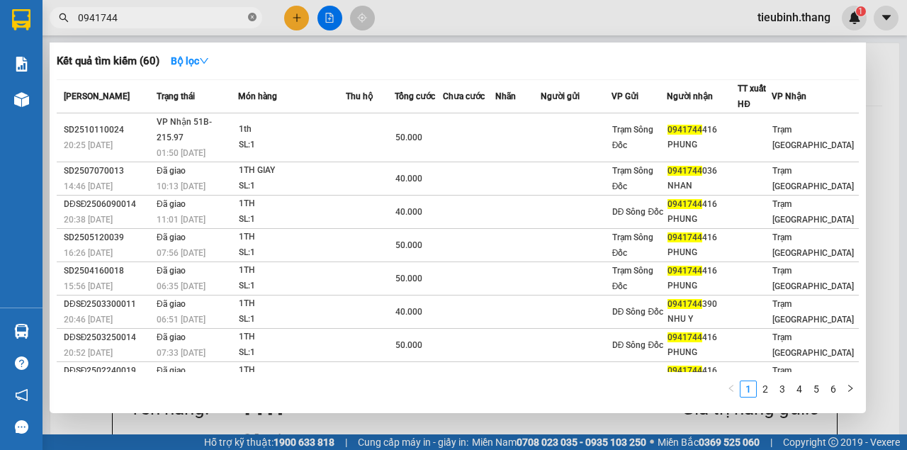
click at [249, 17] on icon "close-circle" at bounding box center [252, 17] width 8 height 8
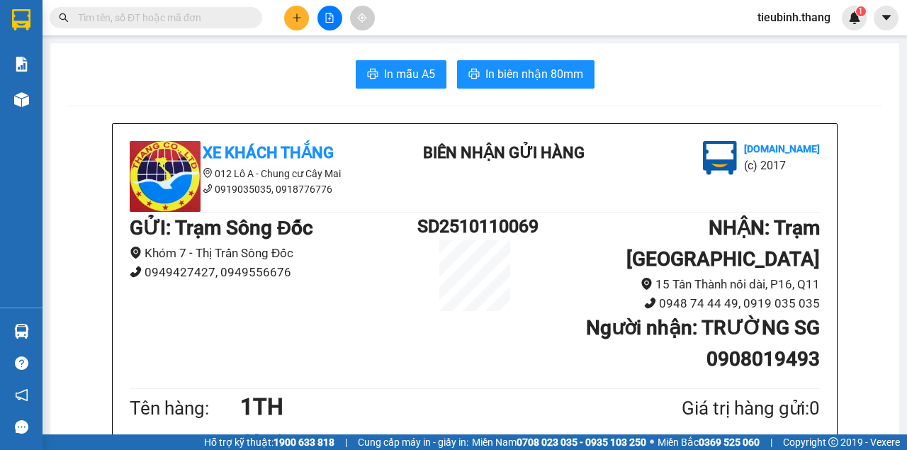
click at [166, 17] on input "text" at bounding box center [161, 18] width 167 height 16
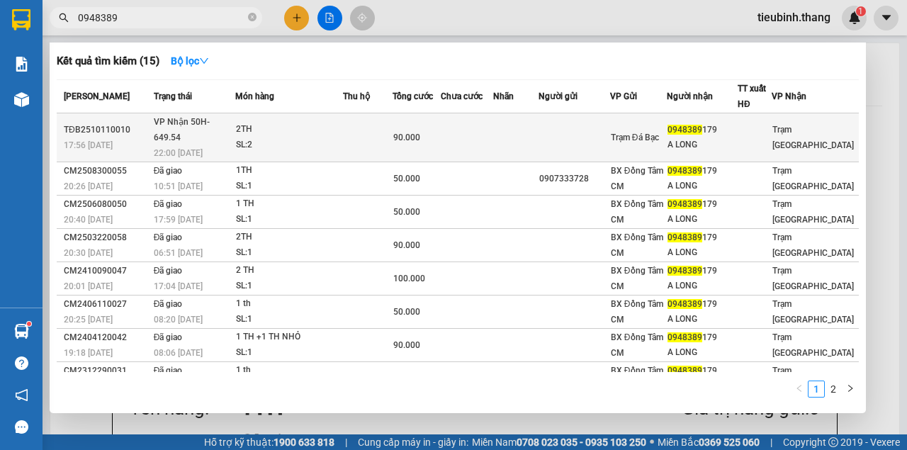
type input "0948389"
click at [392, 133] on td at bounding box center [368, 137] width 50 height 49
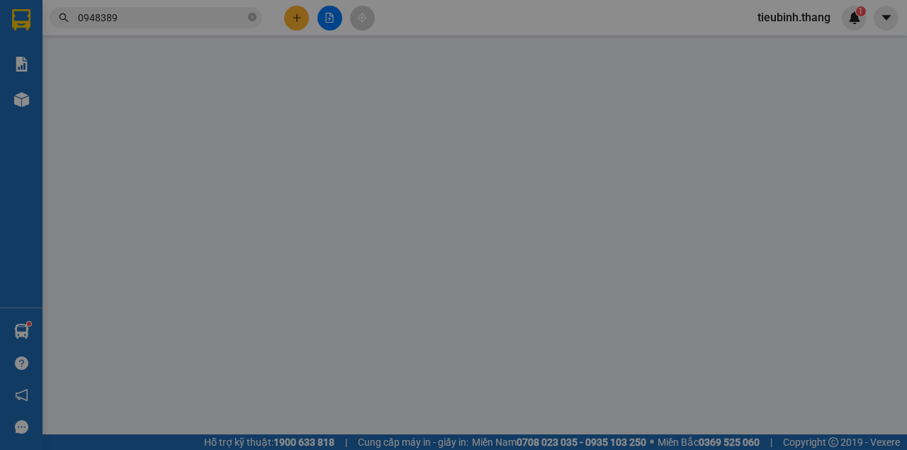
type input "0948389179"
type input "A LONG"
type input "90.000"
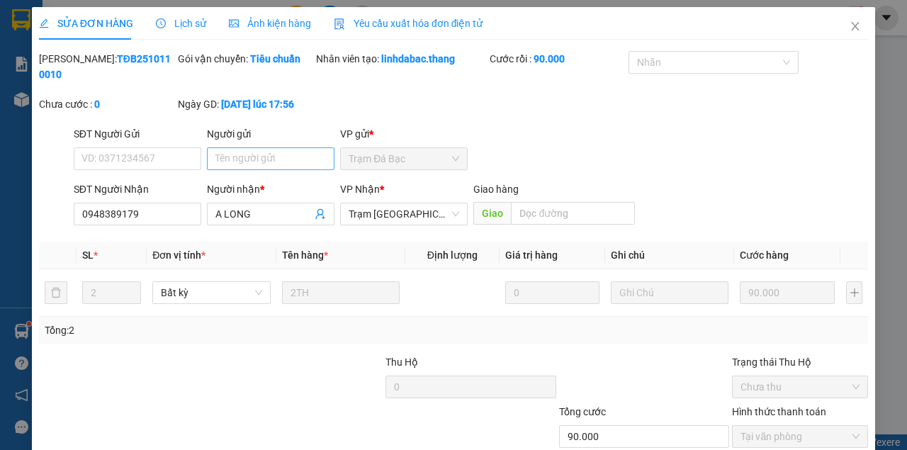
drag, startPoint x: 244, startPoint y: 173, endPoint x: 246, endPoint y: 159, distance: 14.3
click at [244, 172] on div "Người gửi Tên người gửi" at bounding box center [270, 151] width 127 height 50
click at [246, 158] on input "Người gửi" at bounding box center [270, 158] width 127 height 23
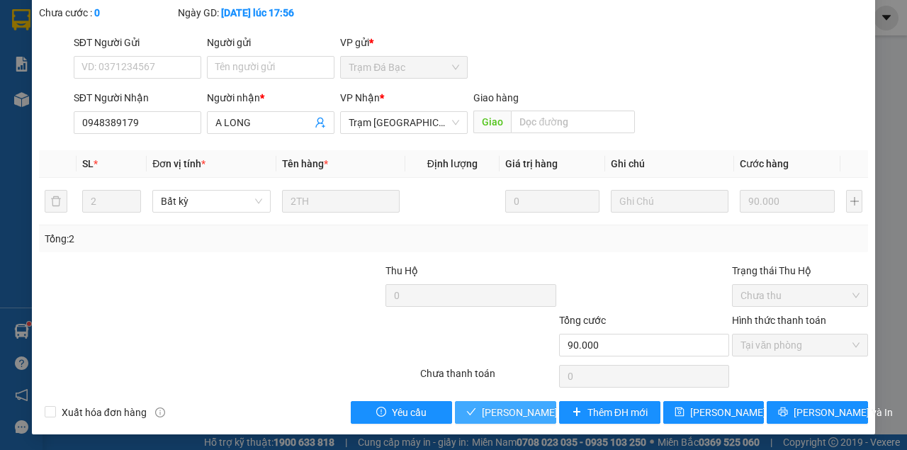
click at [504, 418] on span "[PERSON_NAME] và Giao hàng" at bounding box center [550, 412] width 136 height 16
click at [455, 401] on button "[PERSON_NAME] và Giao hàng" at bounding box center [505, 412] width 101 height 23
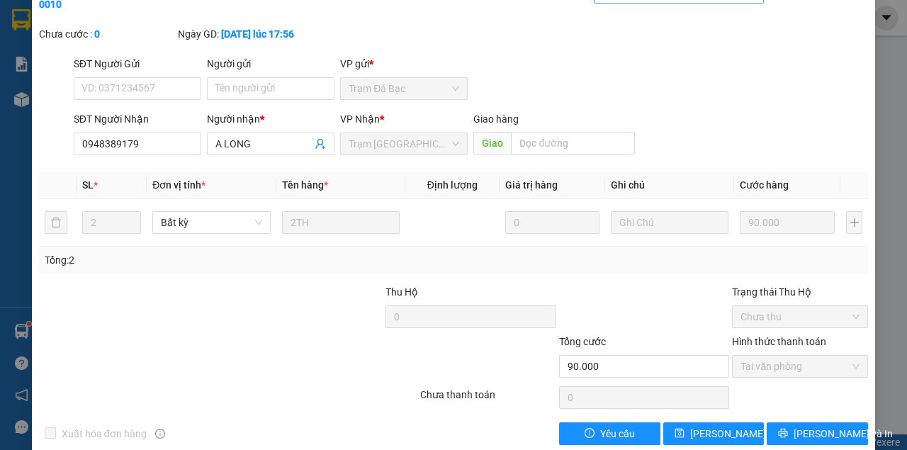
scroll to position [13, 0]
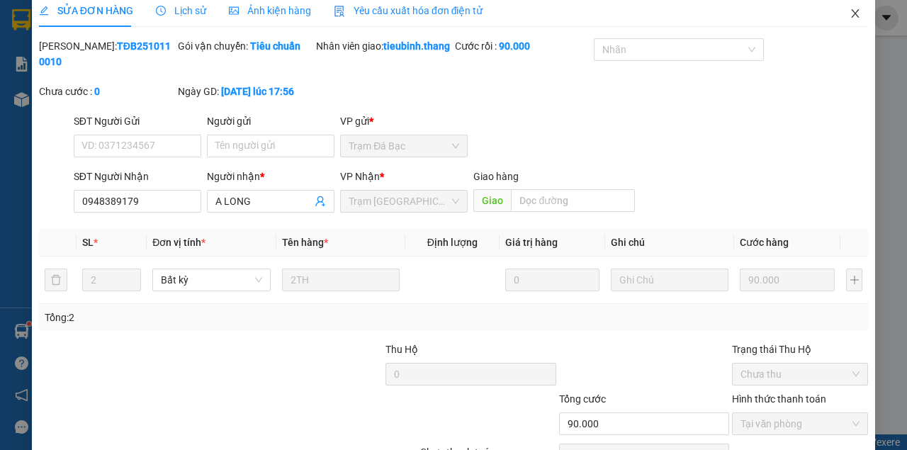
drag, startPoint x: 841, startPoint y: 16, endPoint x: 710, endPoint y: 40, distance: 133.2
click at [837, 16] on span "Close" at bounding box center [855, 14] width 40 height 40
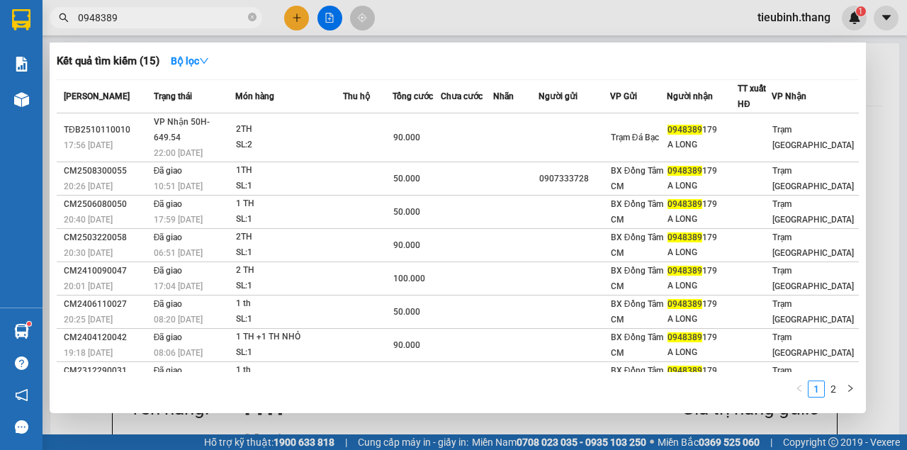
click at [251, 18] on icon "close-circle" at bounding box center [252, 17] width 8 height 8
click at [249, 19] on span at bounding box center [252, 18] width 8 height 16
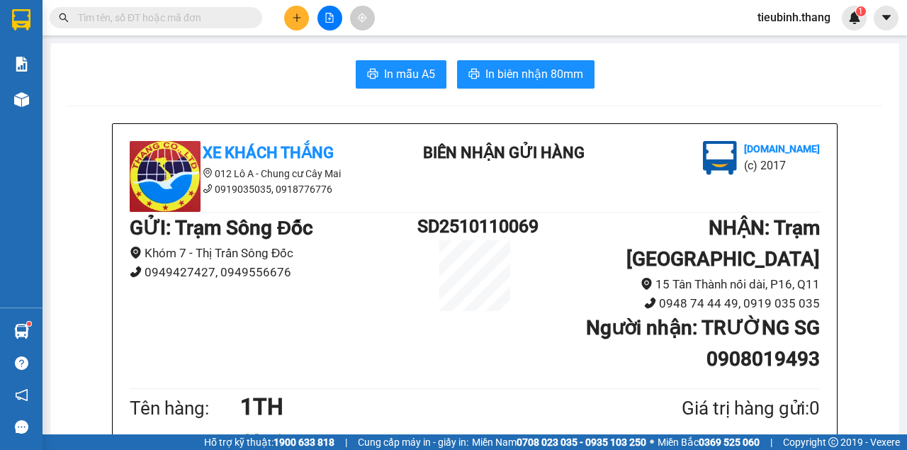
click at [178, 12] on input "text" at bounding box center [161, 18] width 167 height 16
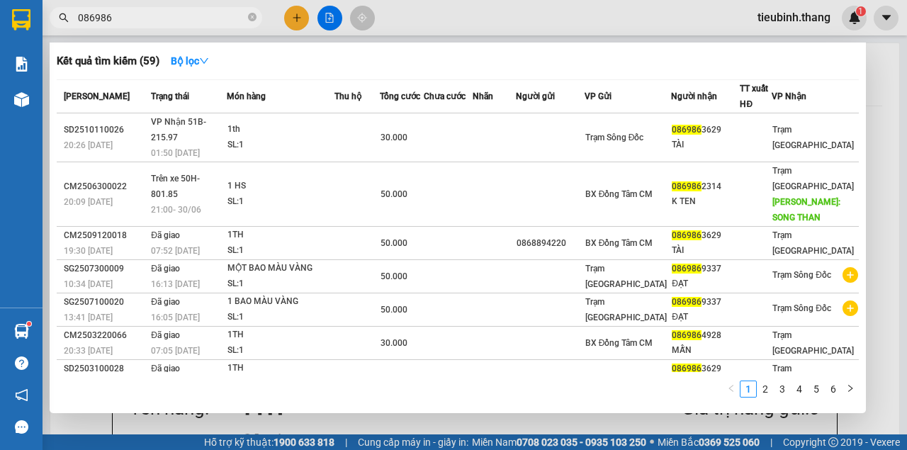
type input "086986"
click at [378, 113] on th "Thu hộ" at bounding box center [357, 96] width 46 height 33
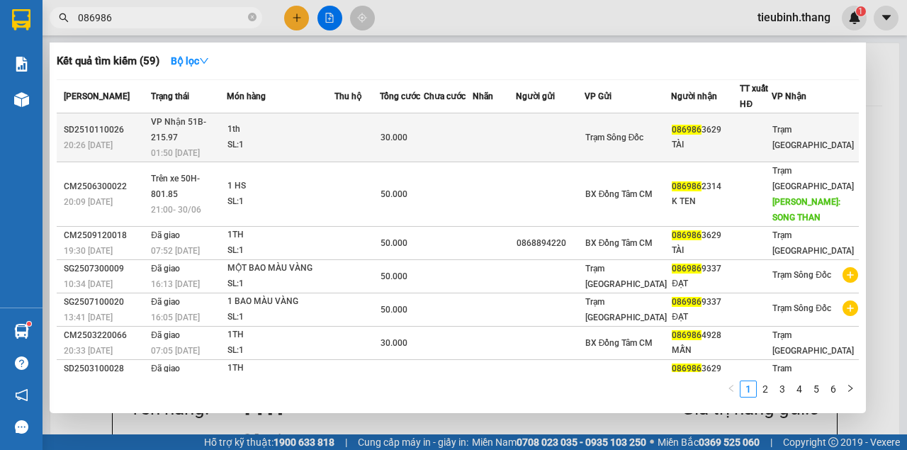
click at [365, 126] on td at bounding box center [357, 137] width 46 height 49
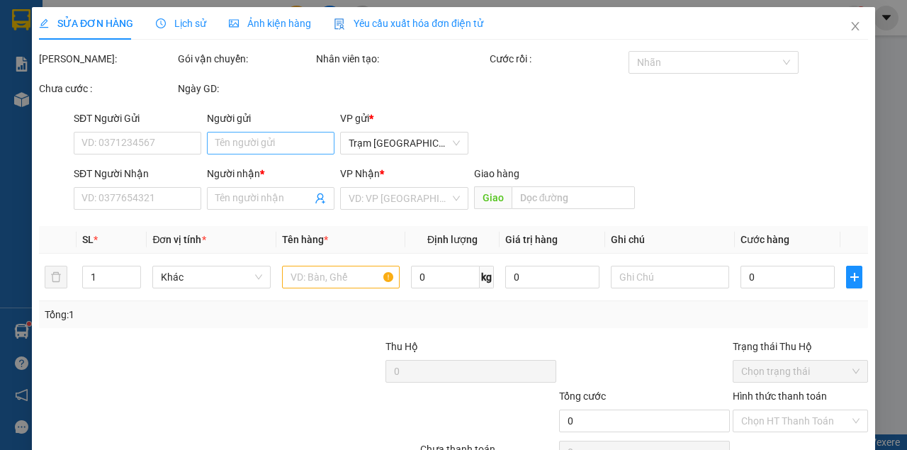
type input "0869863629"
type input "TÀI"
type input "30.000"
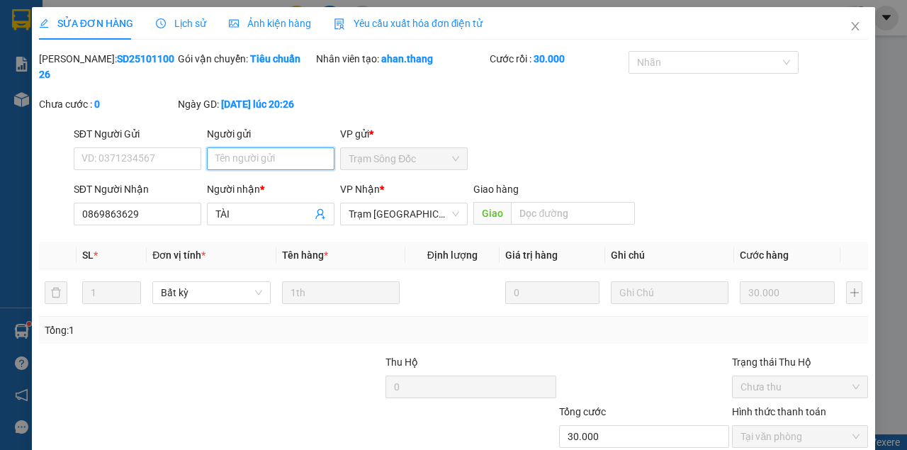
click at [259, 157] on input "Người gửi" at bounding box center [270, 158] width 127 height 23
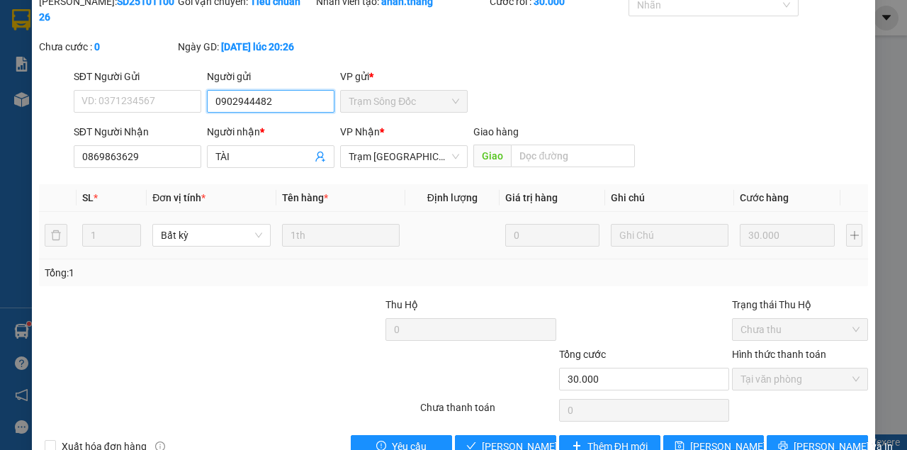
scroll to position [91, 0]
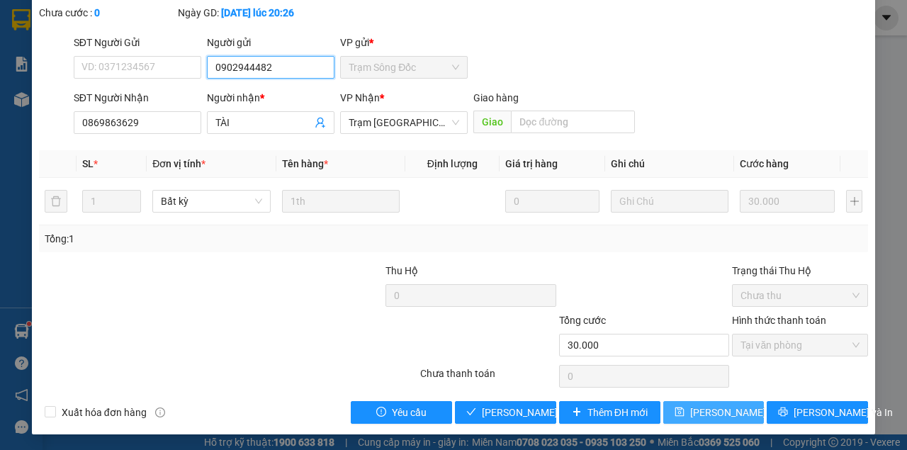
type input "0902944482"
click at [711, 405] on span "[PERSON_NAME] thay đổi" at bounding box center [746, 412] width 113 height 16
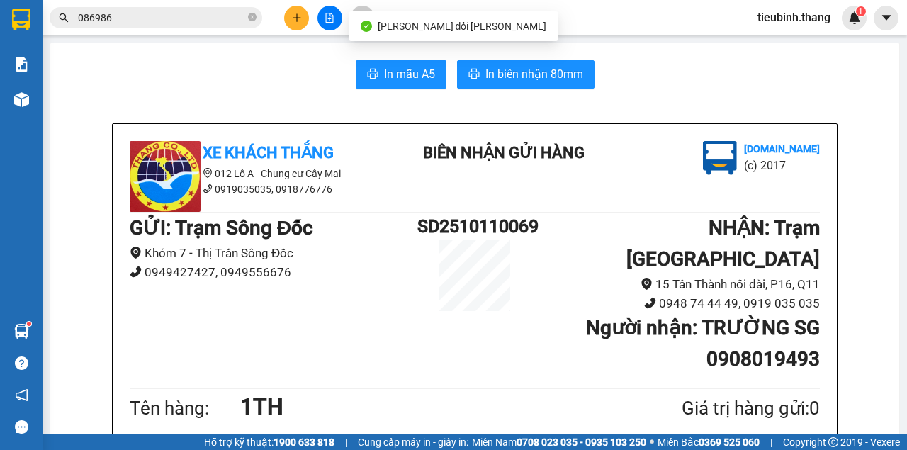
click at [143, 17] on input "086986" at bounding box center [161, 18] width 167 height 16
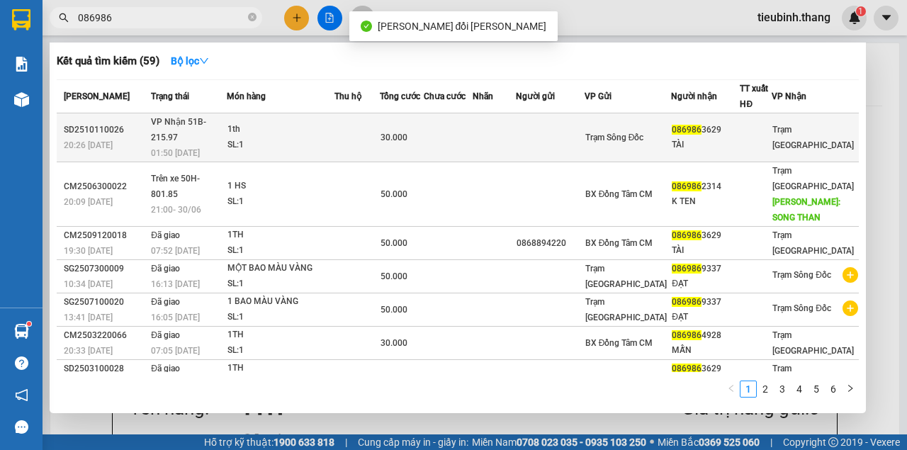
click at [323, 122] on div "1th" at bounding box center [280, 130] width 106 height 16
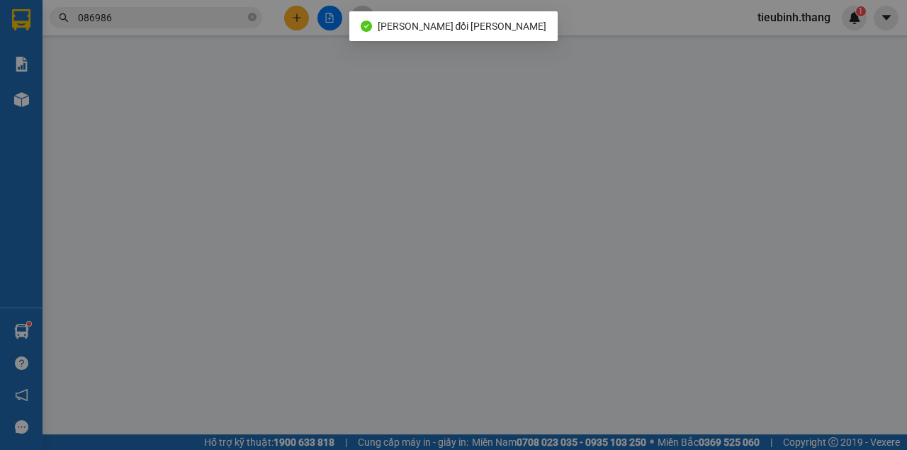
type input "0902944482"
type input "0869863629"
type input "TÀI"
type input "30.000"
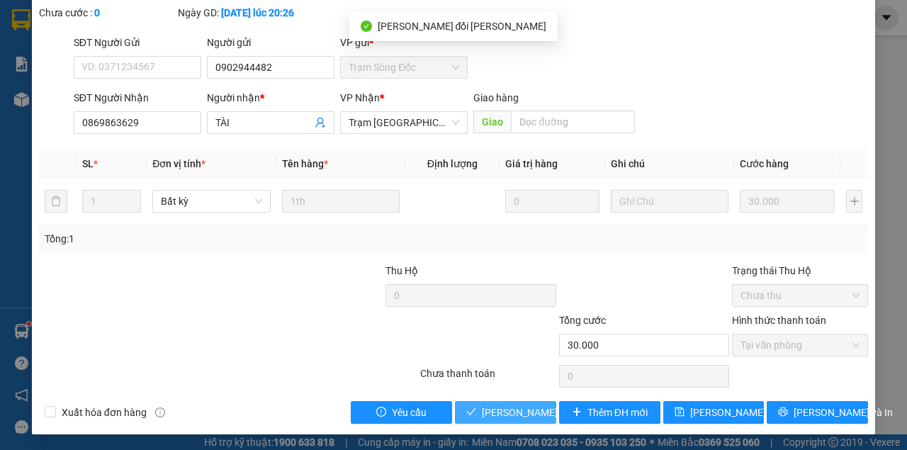
click at [455, 401] on button "[PERSON_NAME] và Giao hàng" at bounding box center [505, 412] width 101 height 23
drag, startPoint x: 504, startPoint y: 415, endPoint x: 544, endPoint y: 324, distance: 99.6
click at [506, 415] on span "[PERSON_NAME] và Giao hàng" at bounding box center [550, 412] width 136 height 16
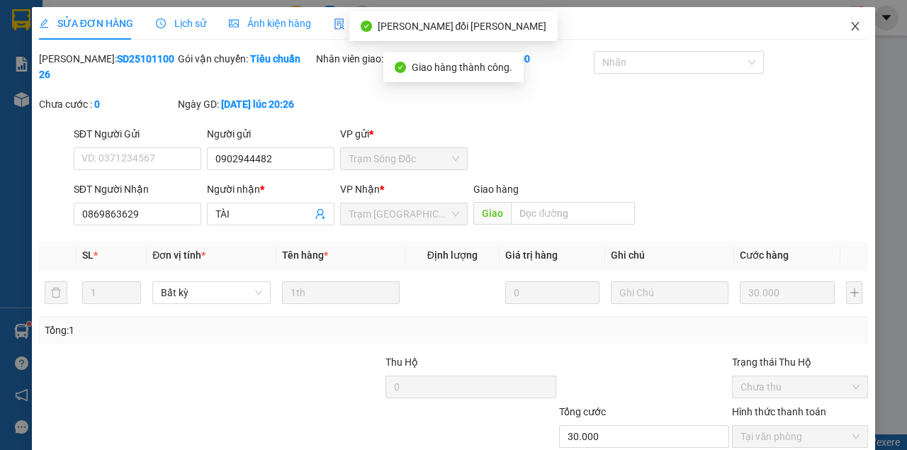
drag, startPoint x: 853, startPoint y: 33, endPoint x: 836, endPoint y: 31, distance: 17.1
click at [836, 31] on span "Close" at bounding box center [855, 27] width 40 height 40
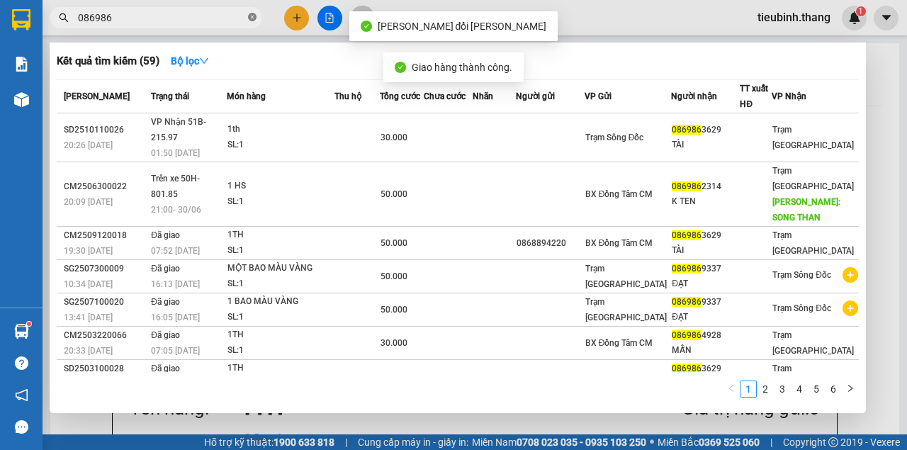
click at [252, 14] on icon "close-circle" at bounding box center [252, 17] width 8 height 8
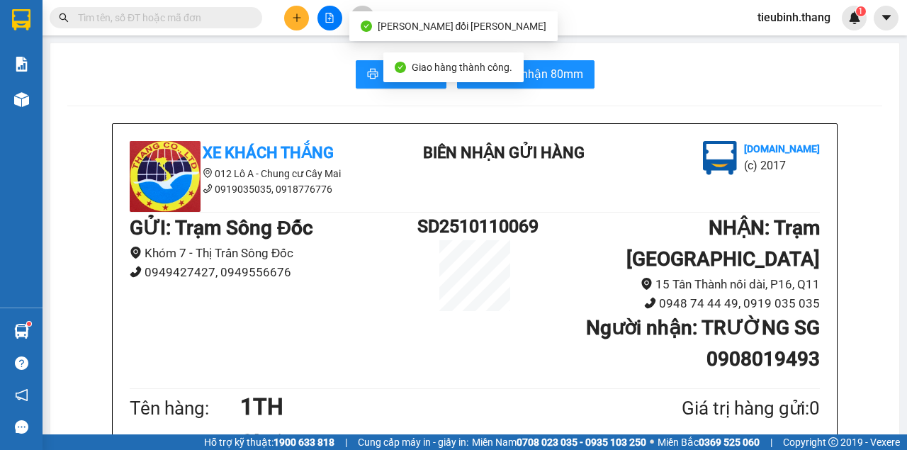
click at [214, 17] on input "text" at bounding box center [161, 18] width 167 height 16
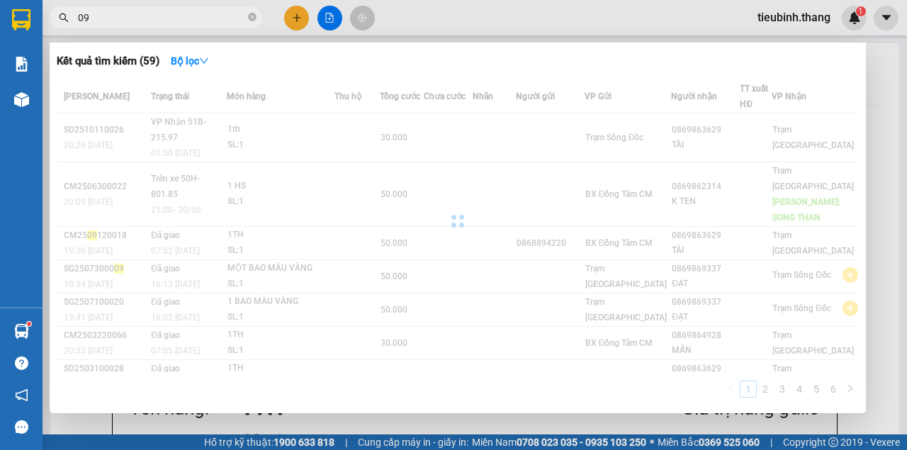
type input "0"
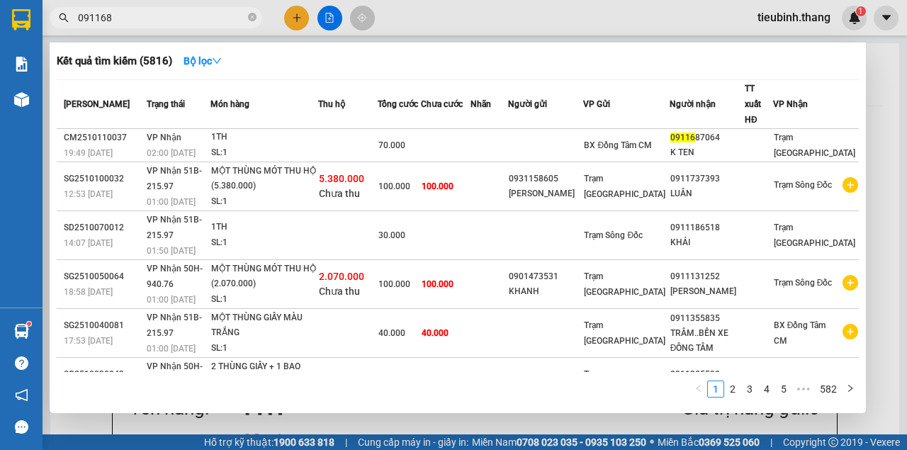
type input "0911687"
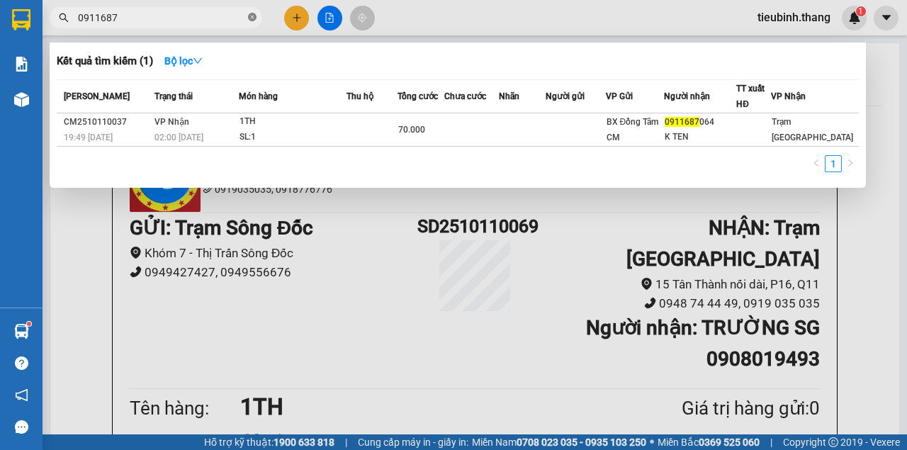
click at [249, 24] on span at bounding box center [252, 17] width 8 height 13
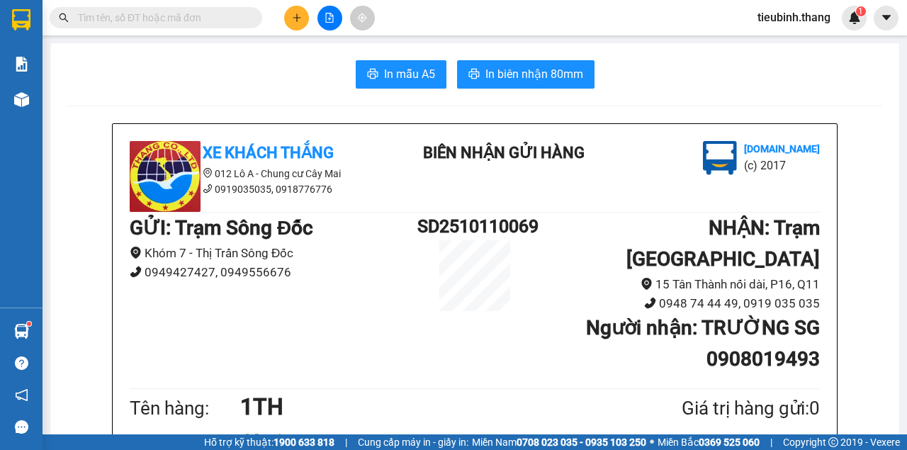
click at [237, 20] on input "text" at bounding box center [161, 18] width 167 height 16
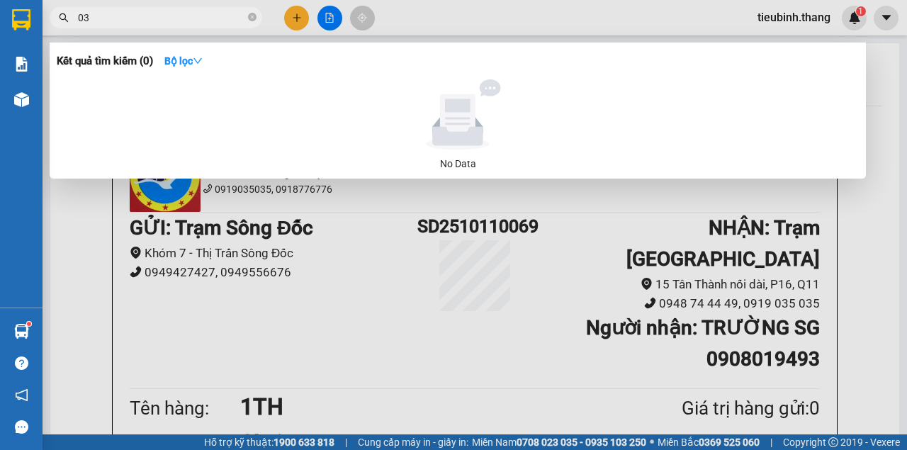
type input "0"
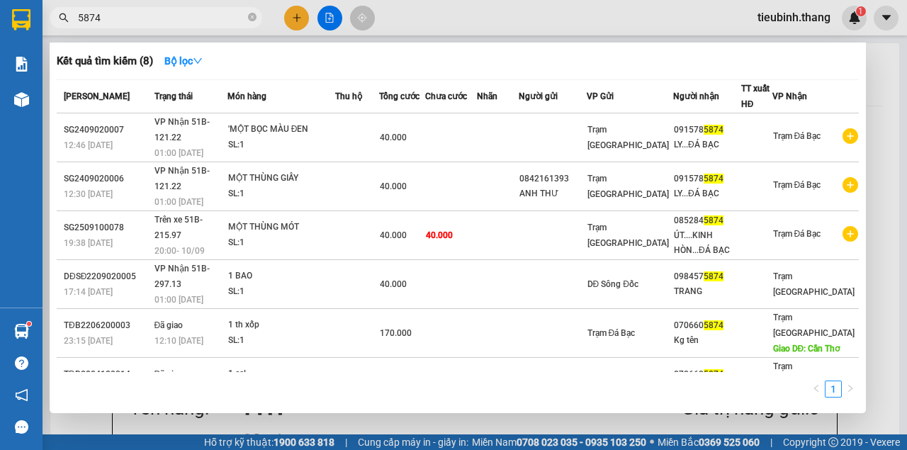
type input "58740"
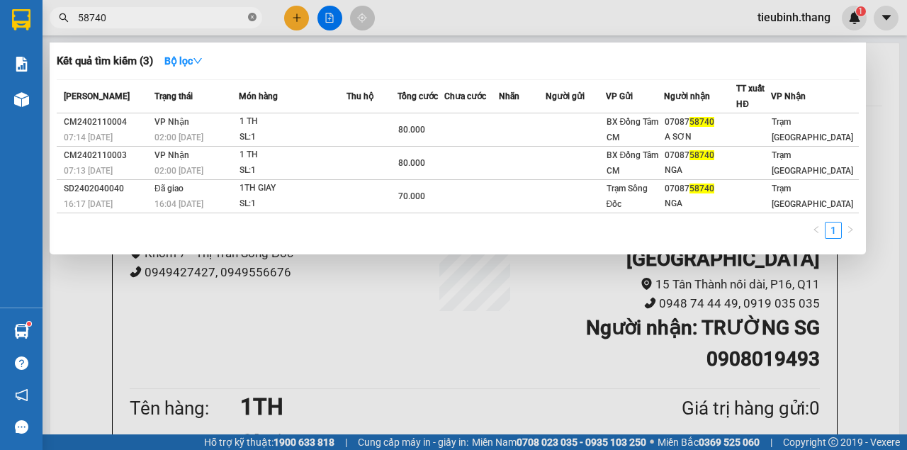
click at [248, 17] on icon "close-circle" at bounding box center [252, 17] width 8 height 8
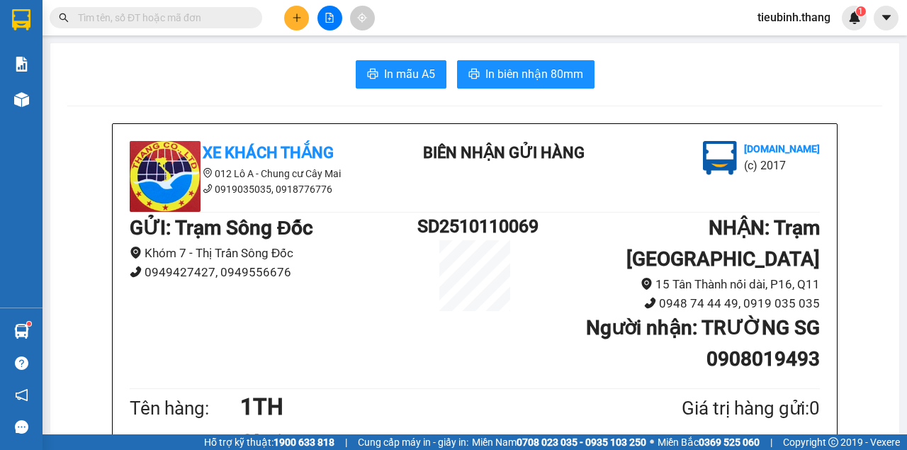
click at [228, 21] on input "text" at bounding box center [161, 18] width 167 height 16
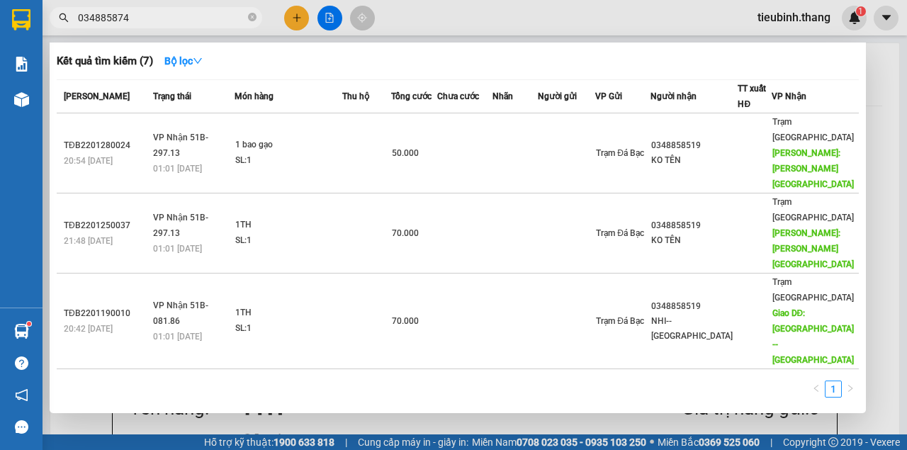
type input "0348858740"
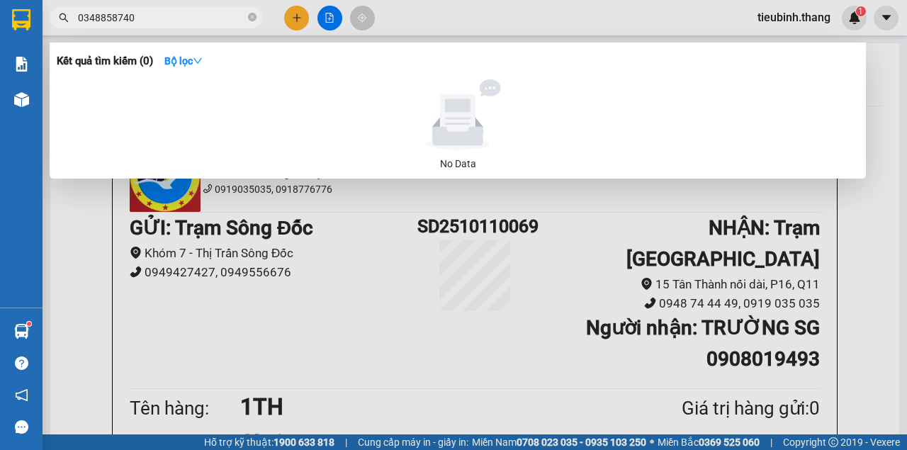
click at [251, 22] on span at bounding box center [252, 17] width 8 height 13
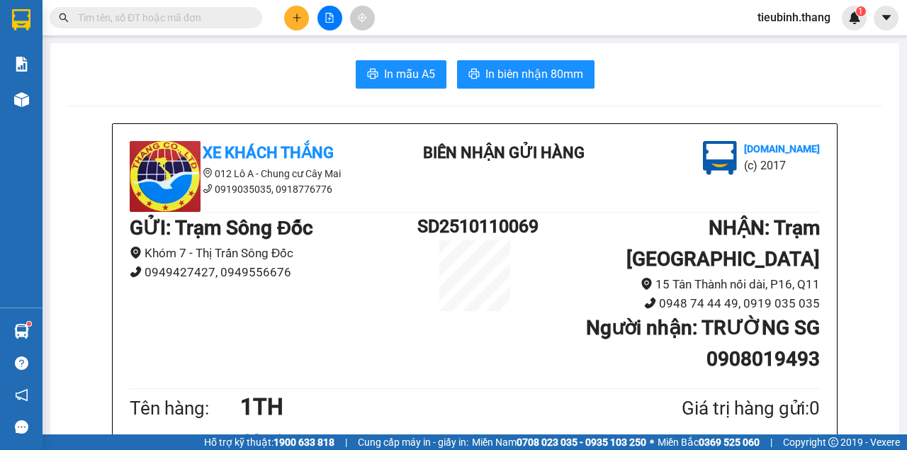
drag, startPoint x: 46, startPoint y: 113, endPoint x: 26, endPoint y: 107, distance: 20.6
click at [41, 110] on section "Kết quả tìm kiếm ( 0 ) Bộ lọc No Data tieubinh.thang 1 Báo cáo Báo cáo dòng tiề…" at bounding box center [453, 225] width 907 height 450
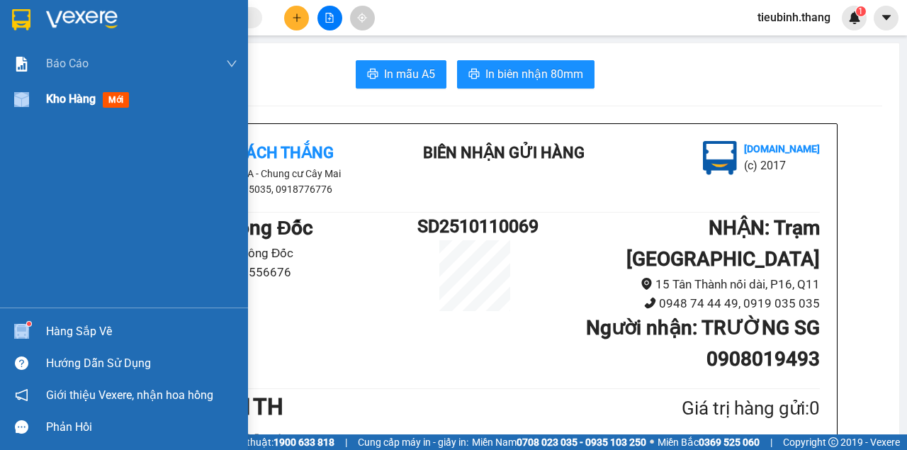
click at [26, 106] on div at bounding box center [21, 99] width 25 height 25
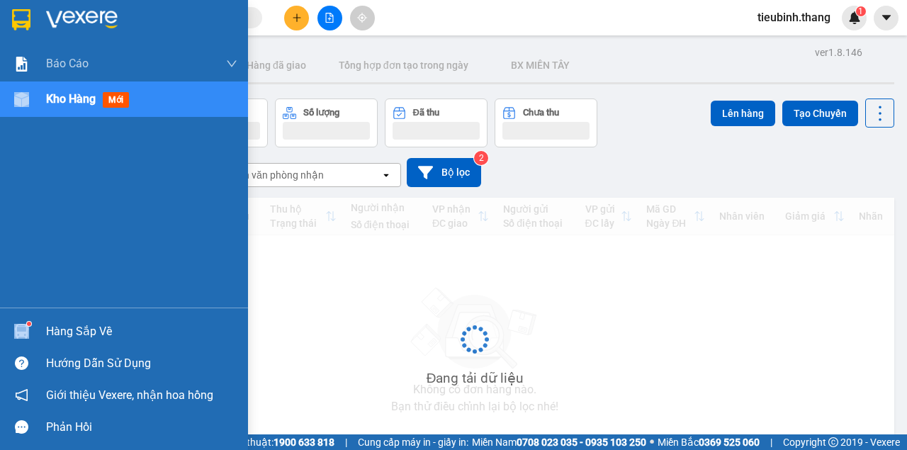
click at [26, 106] on div at bounding box center [21, 99] width 25 height 25
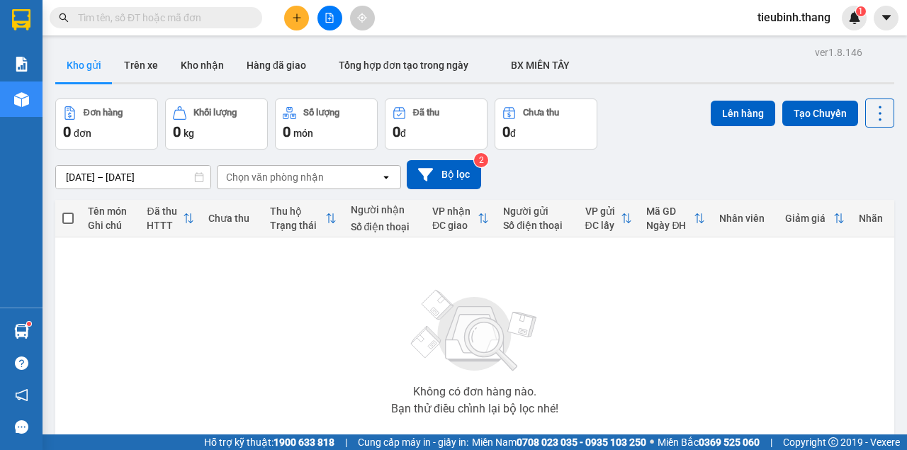
click at [339, 24] on div at bounding box center [329, 18] width 106 height 25
click at [339, 24] on button at bounding box center [329, 18] width 25 height 25
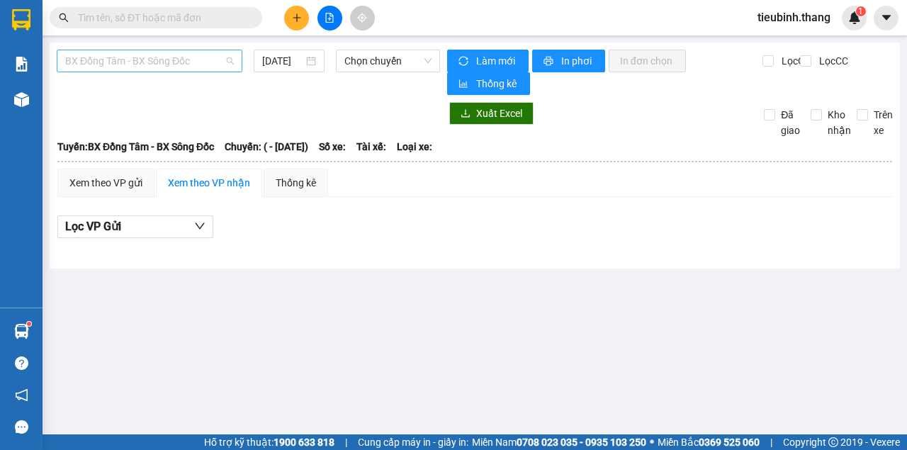
click at [164, 64] on span "BX Đồng Tâm - BX Sông Đốc" at bounding box center [149, 60] width 169 height 21
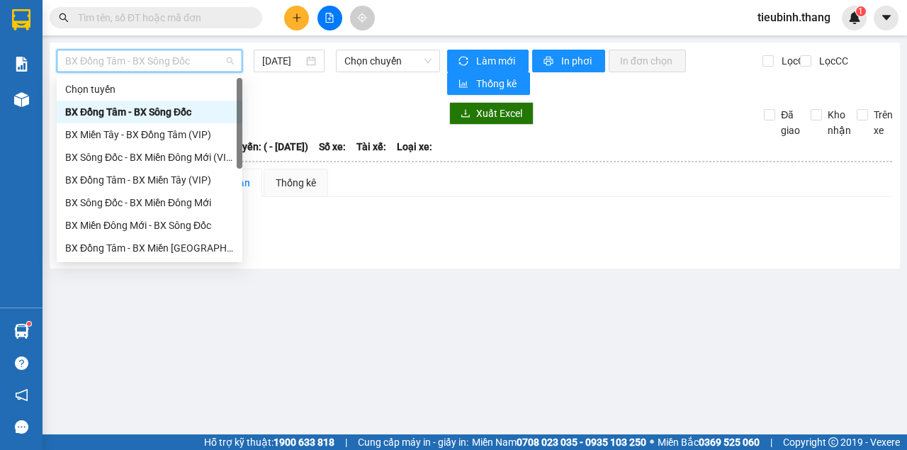
scroll to position [136, 0]
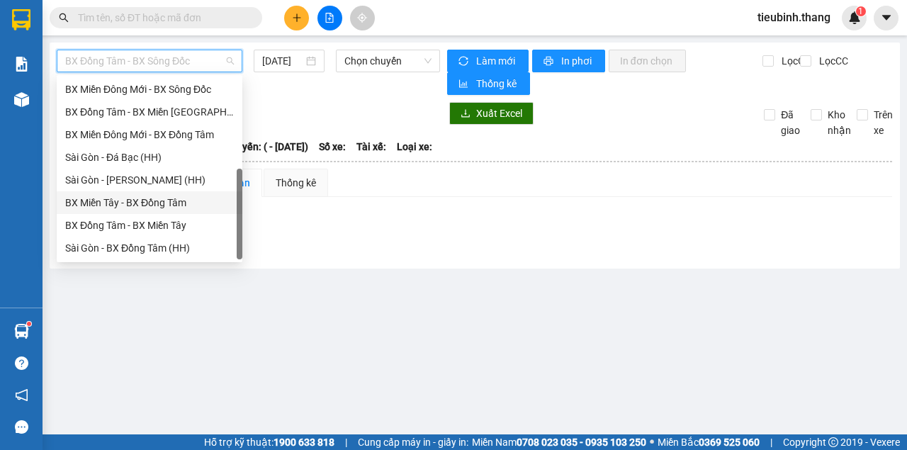
click at [154, 209] on div "BX Miền Tây - BX Đồng Tâm" at bounding box center [149, 203] width 169 height 16
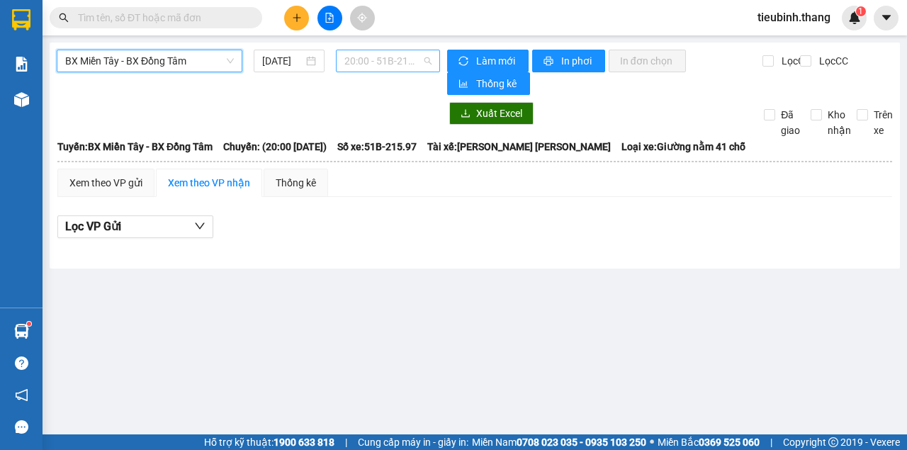
click at [385, 64] on span "20:00 - 51B-215.97" at bounding box center [387, 60] width 86 height 21
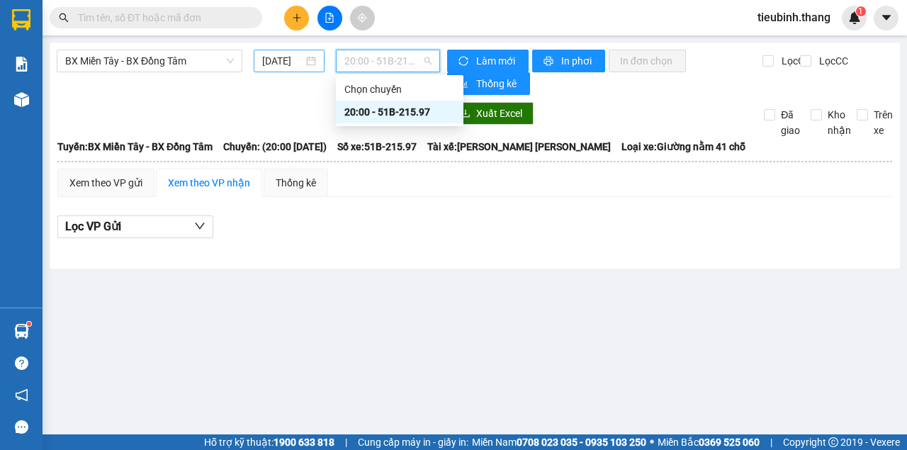
click at [293, 58] on input "[DATE]" at bounding box center [282, 61] width 41 height 16
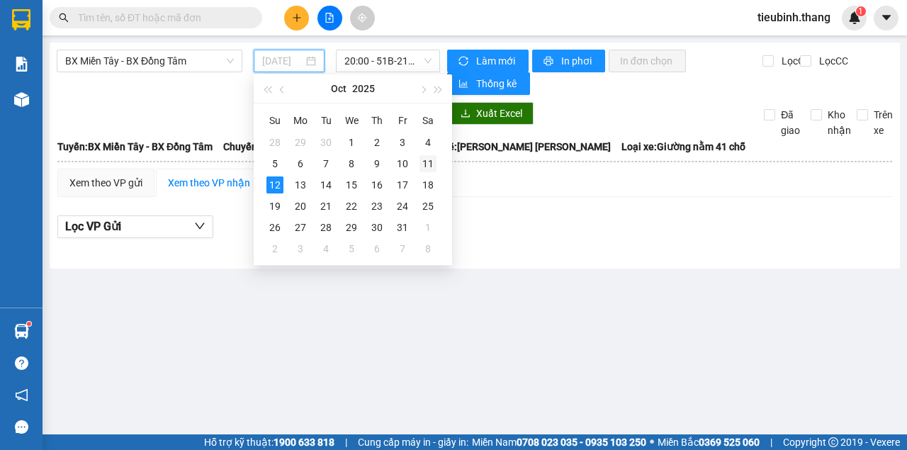
click at [426, 164] on div "11" at bounding box center [427, 163] width 17 height 17
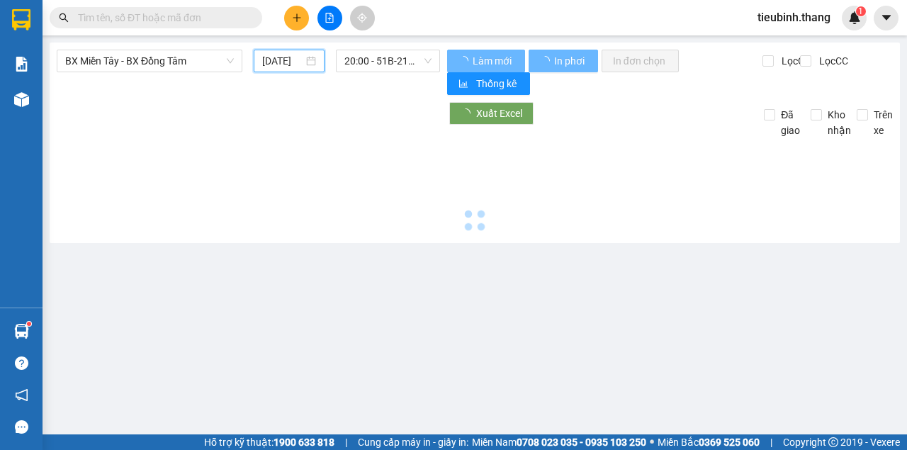
type input "[DATE]"
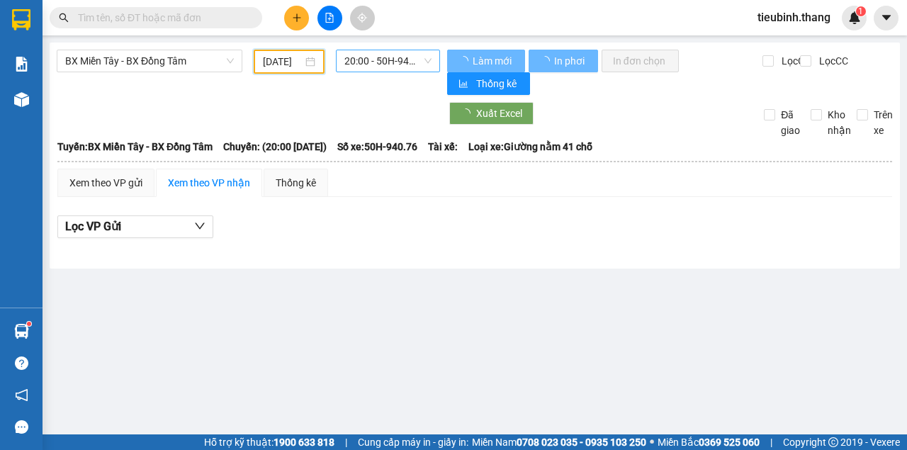
click at [389, 68] on span "20:00 - 50H-940.76" at bounding box center [387, 60] width 86 height 21
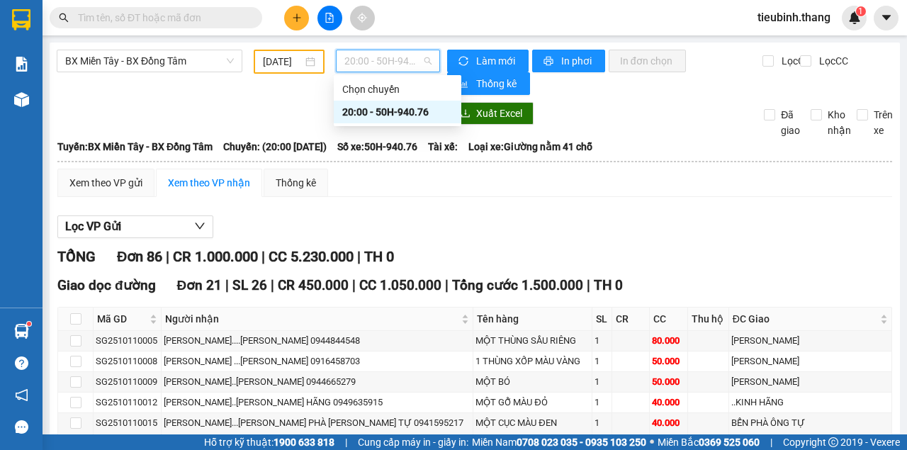
click at [374, 113] on div "20:00 - 50H-940.76" at bounding box center [397, 112] width 110 height 16
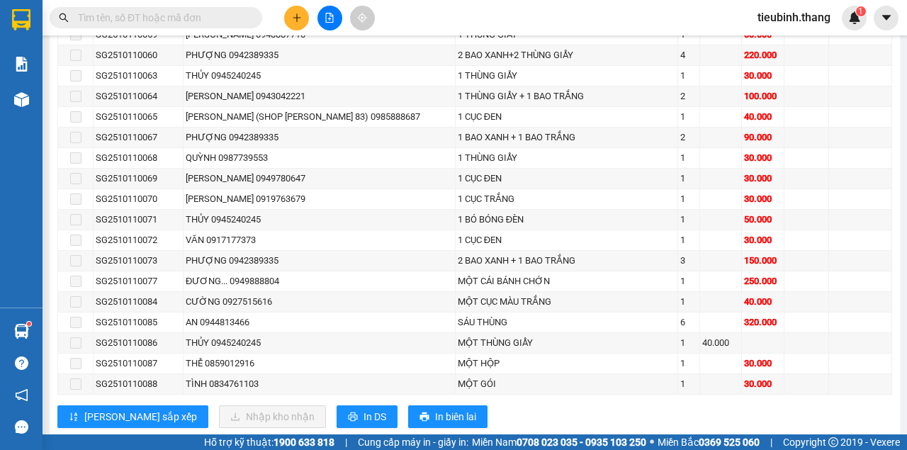
scroll to position [1511, 0]
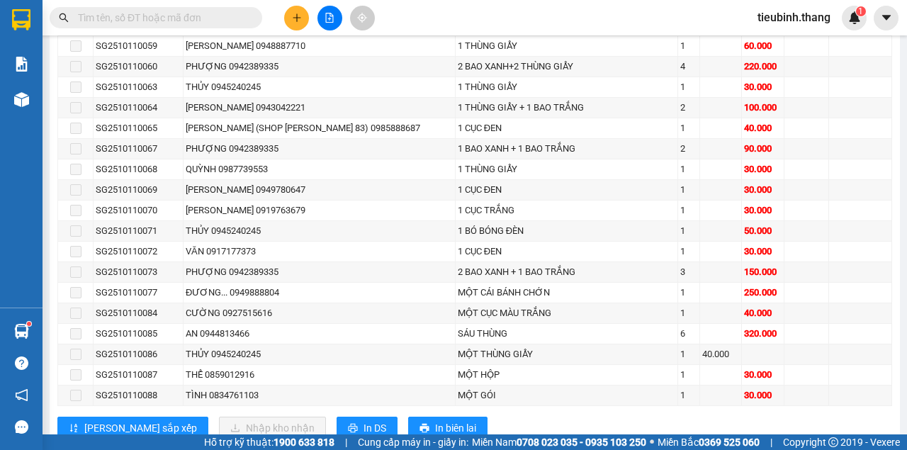
click at [244, 21] on input "text" at bounding box center [161, 18] width 167 height 16
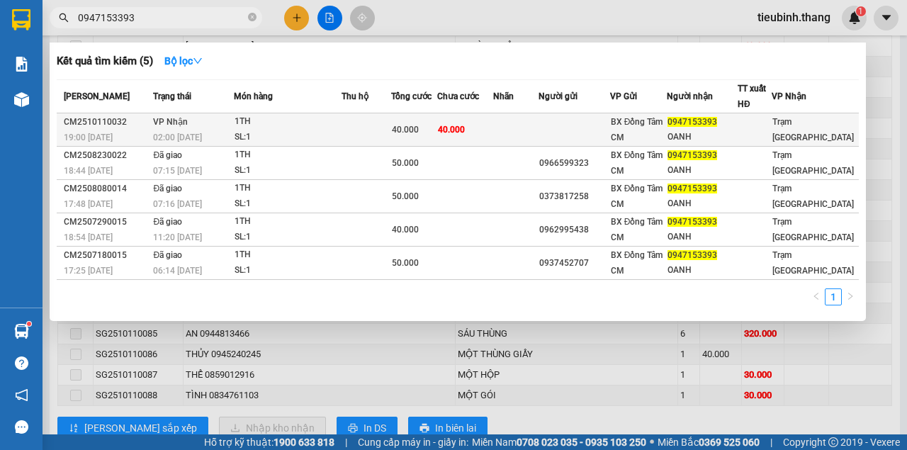
type input "0947153393"
click at [493, 132] on td "40.000" at bounding box center [465, 129] width 56 height 33
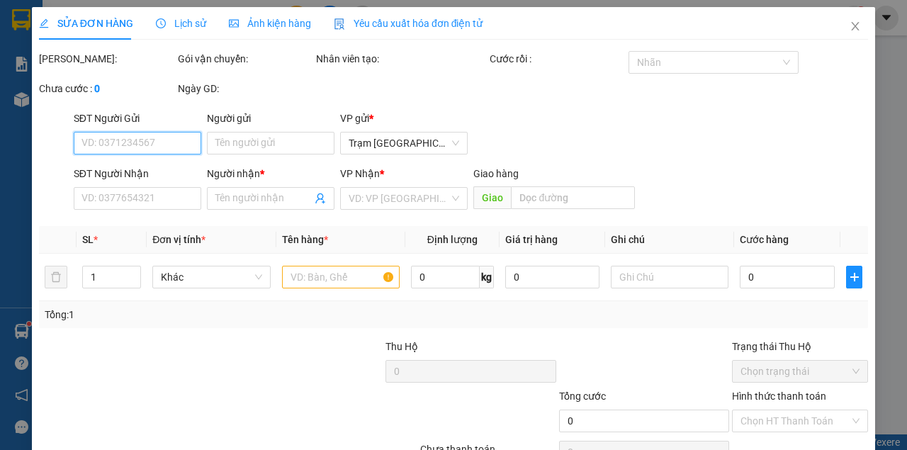
type input "0947153393"
type input "OANH"
type input "40.000"
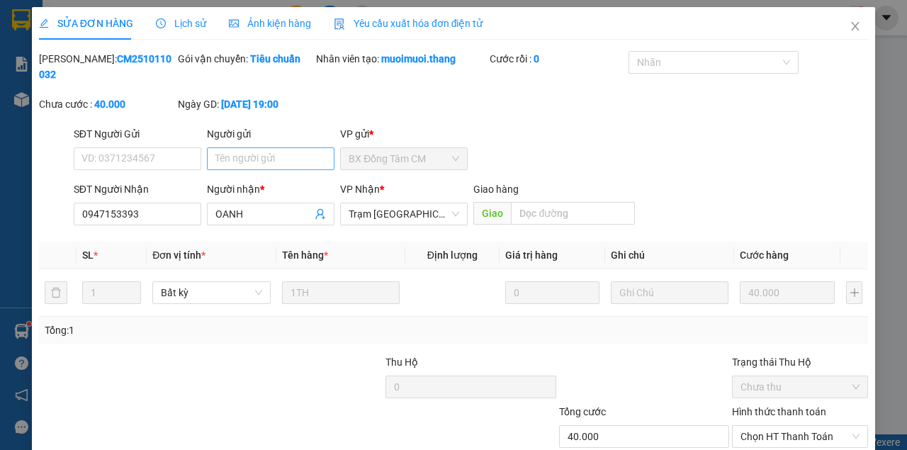
drag, startPoint x: 263, startPoint y: 143, endPoint x: 262, endPoint y: 157, distance: 14.2
click at [262, 145] on div "Người gửi" at bounding box center [270, 136] width 127 height 21
click at [262, 157] on input "Người gửi" at bounding box center [270, 158] width 127 height 23
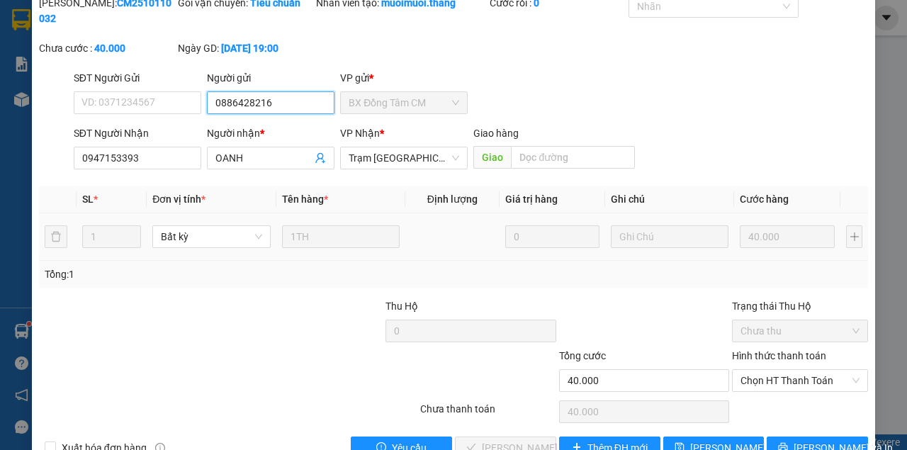
scroll to position [91, 0]
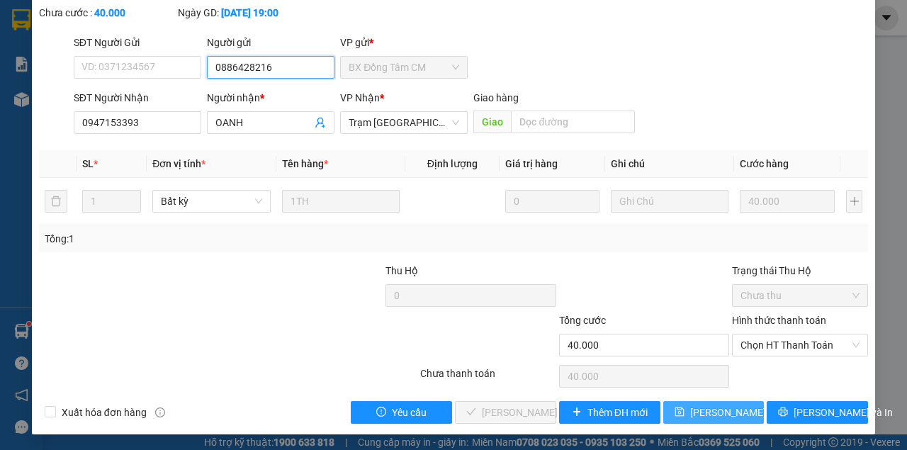
type input "0886428216"
click at [696, 409] on span "[PERSON_NAME] thay đổi" at bounding box center [746, 412] width 113 height 16
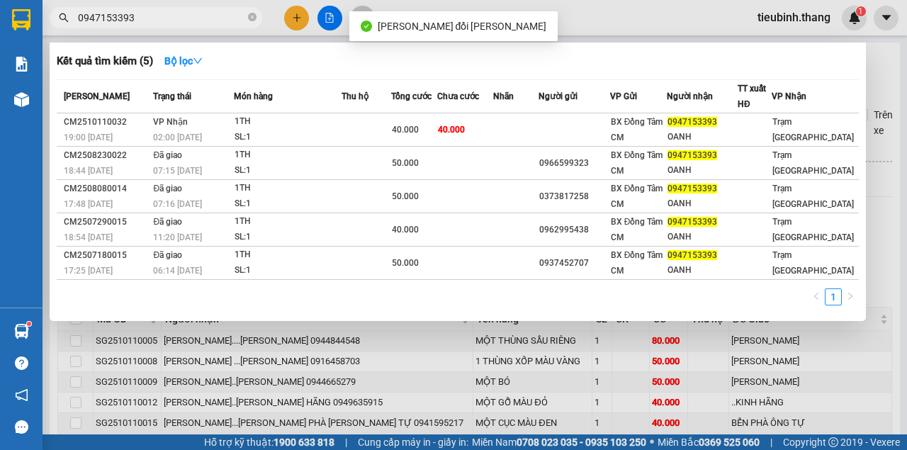
click at [193, 11] on input "0947153393" at bounding box center [161, 18] width 167 height 16
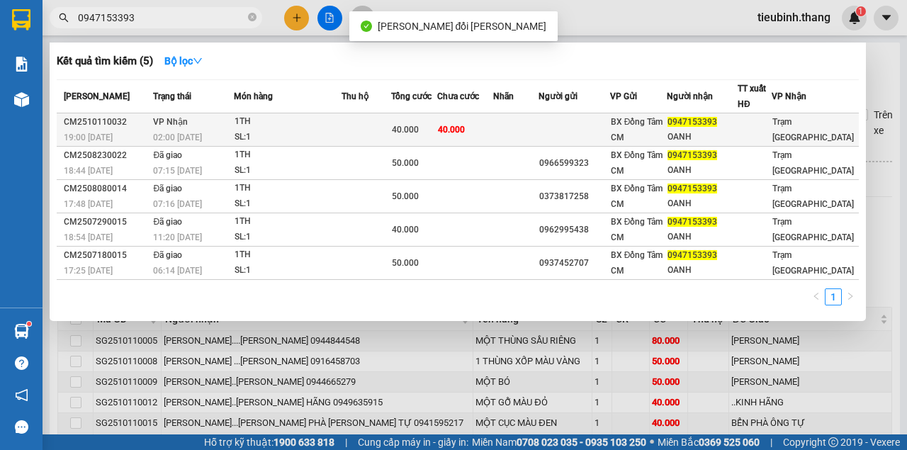
click at [404, 117] on td "40.000" at bounding box center [414, 129] width 46 height 33
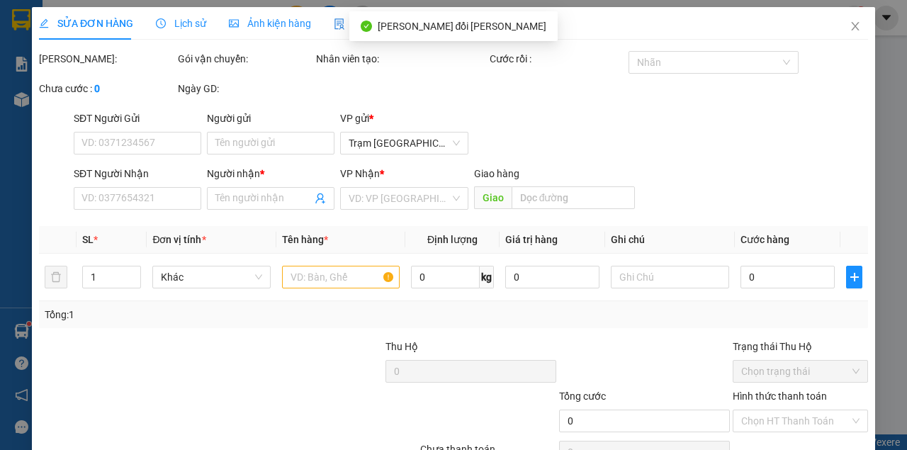
type input "0886428216"
type input "0947153393"
type input "OANH"
type input "40.000"
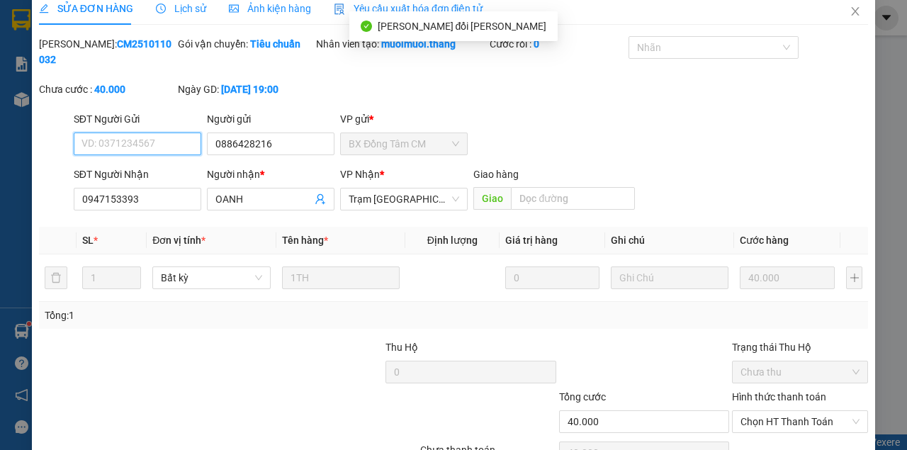
scroll to position [91, 0]
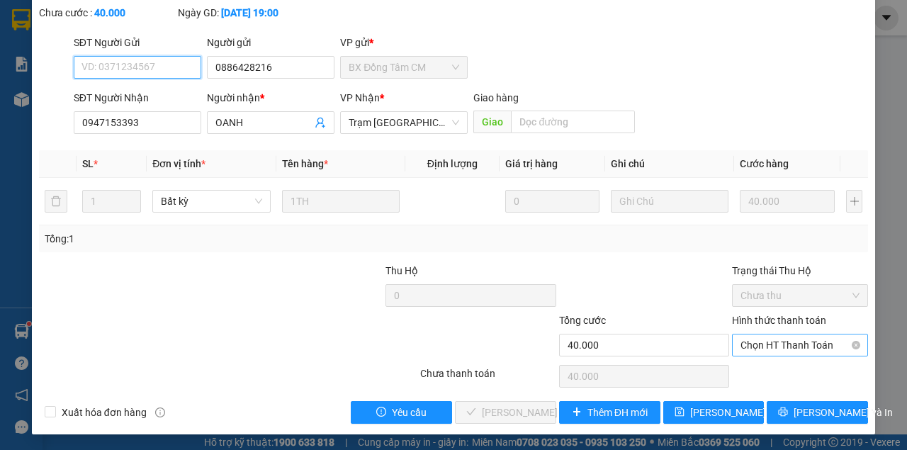
drag, startPoint x: 802, startPoint y: 340, endPoint x: 795, endPoint y: 347, distance: 10.0
click at [801, 340] on span "Chọn HT Thanh Toán" at bounding box center [799, 344] width 119 height 21
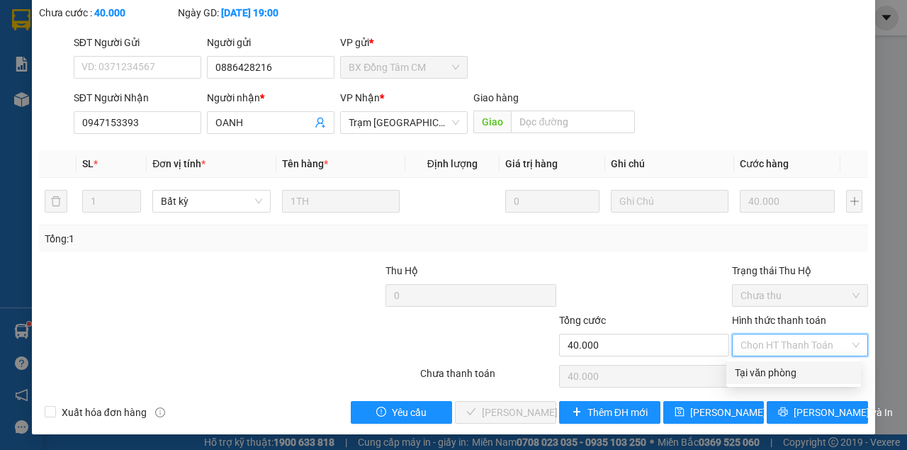
drag, startPoint x: 769, startPoint y: 368, endPoint x: 689, endPoint y: 385, distance: 82.0
click at [758, 370] on div "Tại văn phòng" at bounding box center [794, 373] width 118 height 16
type input "0"
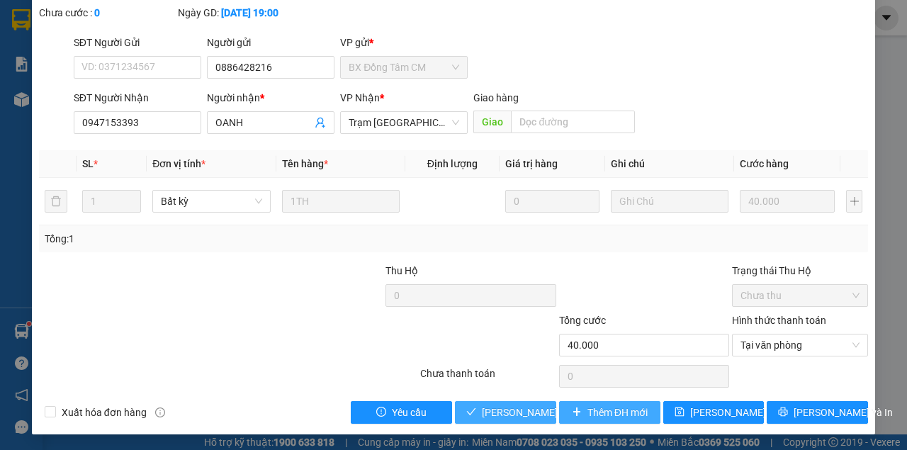
drag, startPoint x: 501, startPoint y: 409, endPoint x: 589, endPoint y: 420, distance: 87.9
click at [503, 414] on span "[PERSON_NAME] và Giao hàng" at bounding box center [550, 412] width 136 height 16
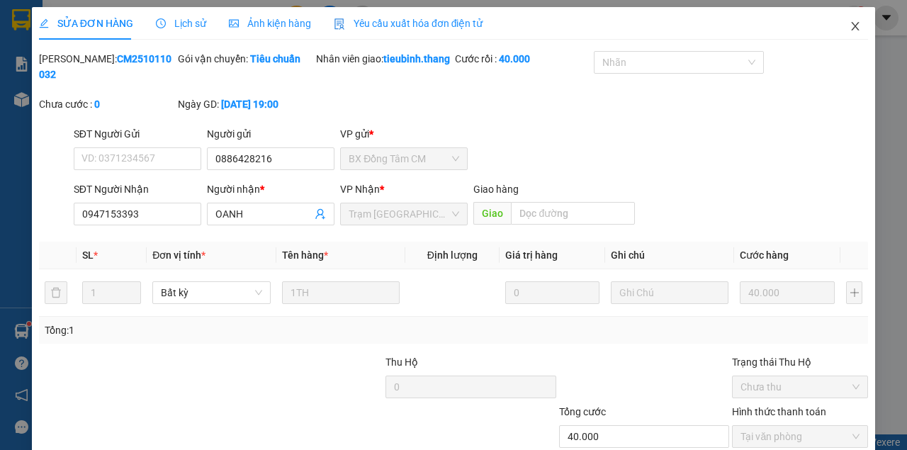
scroll to position [0, 0]
click at [851, 28] on icon "close" at bounding box center [854, 26] width 11 height 11
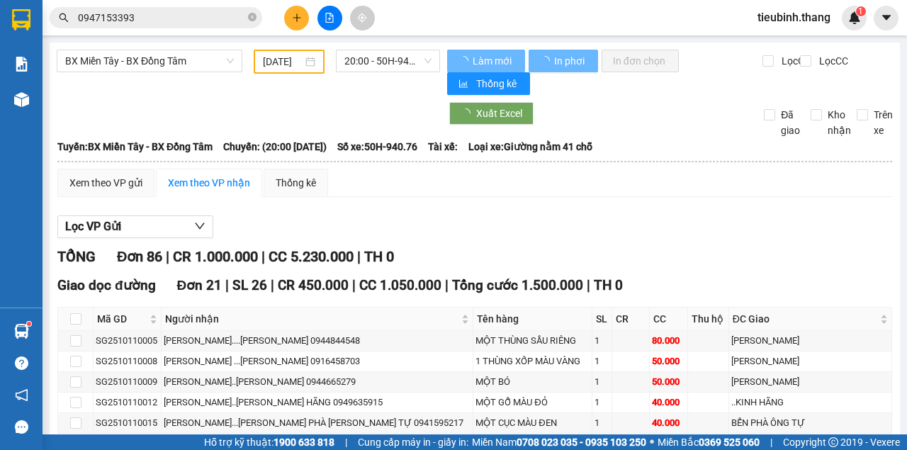
click at [249, 16] on icon "close-circle" at bounding box center [252, 17] width 8 height 8
click at [222, 18] on input "text" at bounding box center [161, 18] width 167 height 16
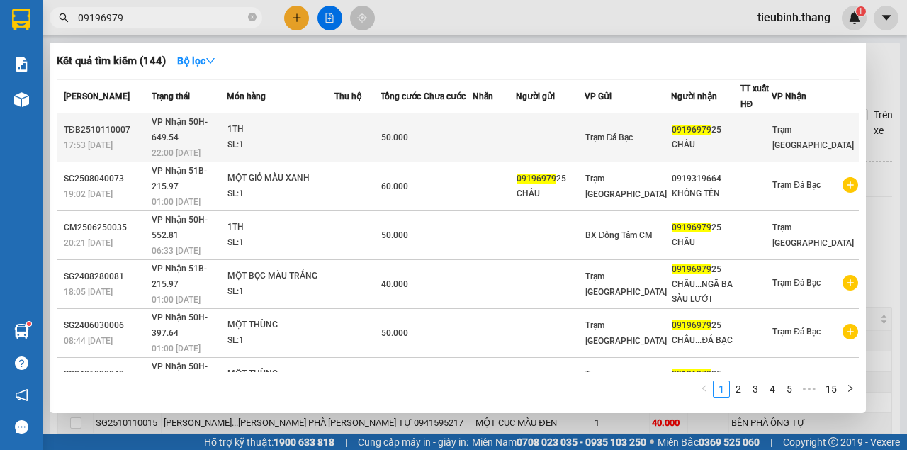
type input "09196979"
click at [633, 132] on span "Trạm Đá Bạc" at bounding box center [609, 137] width 48 height 10
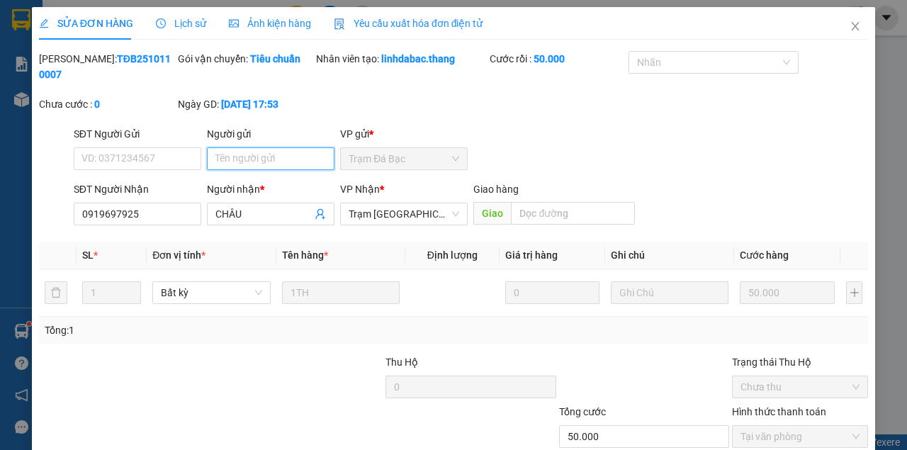
click at [306, 161] on input "Người gửi" at bounding box center [270, 158] width 127 height 23
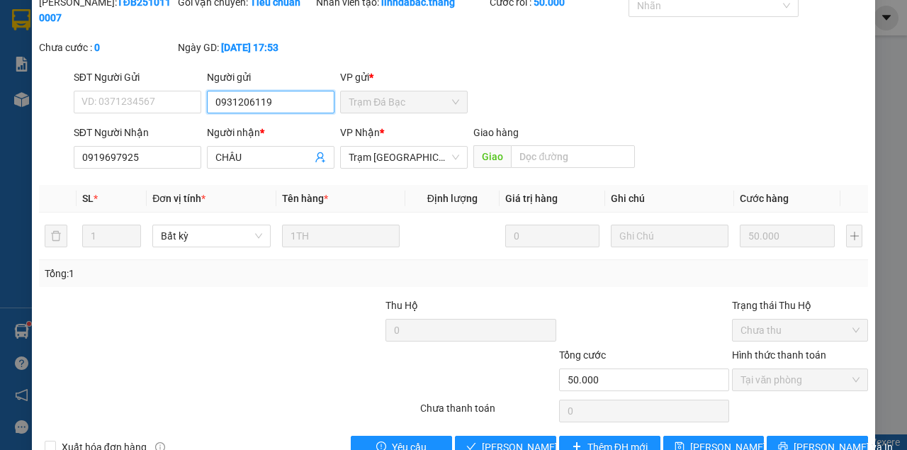
scroll to position [91, 0]
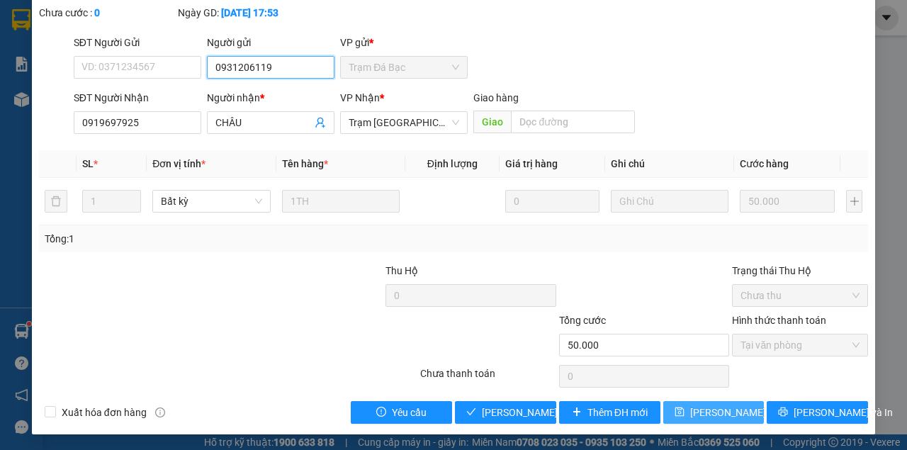
type input "0931206119"
click at [719, 409] on span "[PERSON_NAME] thay đổi" at bounding box center [746, 412] width 113 height 16
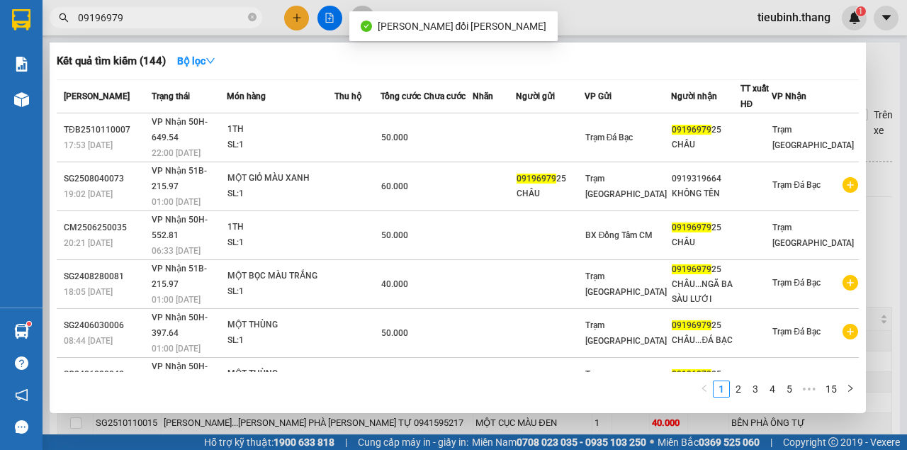
click at [221, 16] on input "09196979" at bounding box center [161, 18] width 167 height 16
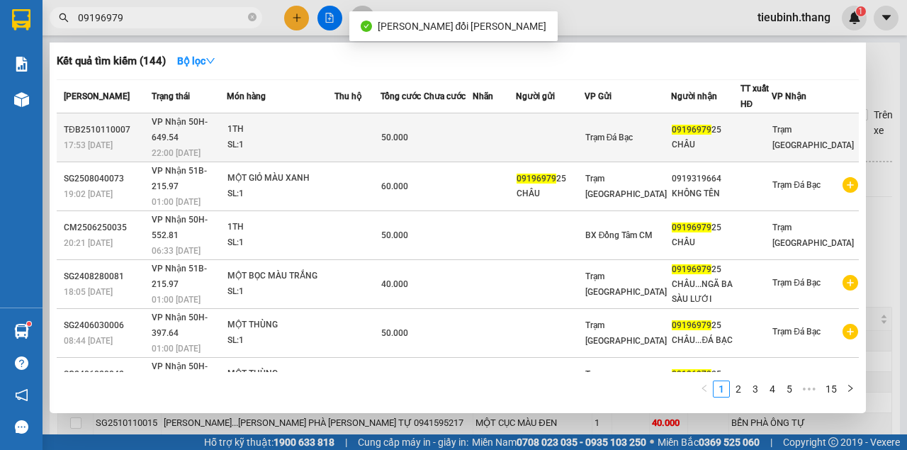
click at [424, 130] on div "50.000" at bounding box center [402, 138] width 42 height 16
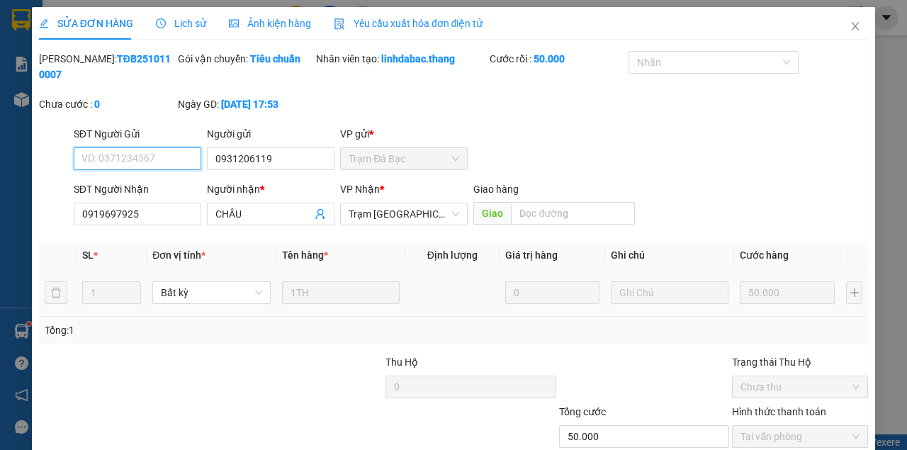
scroll to position [91, 0]
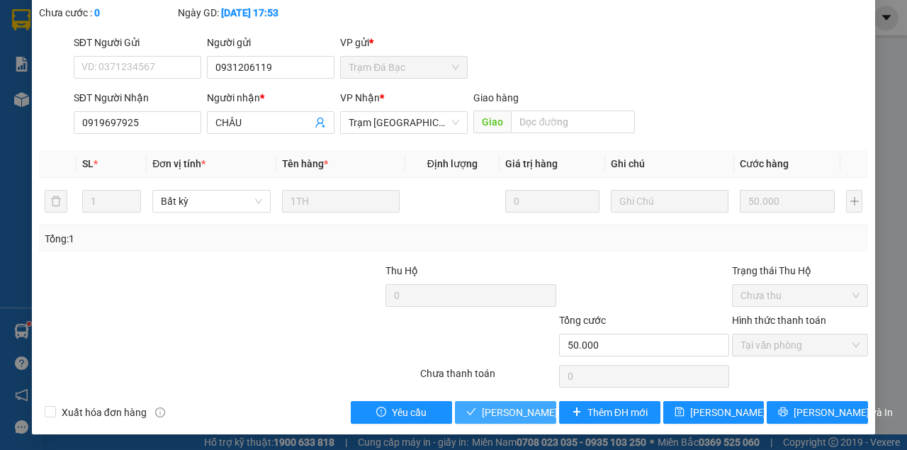
drag, startPoint x: 499, startPoint y: 416, endPoint x: 521, endPoint y: 412, distance: 21.5
click at [501, 415] on span "[PERSON_NAME] và Giao hàng" at bounding box center [550, 412] width 136 height 16
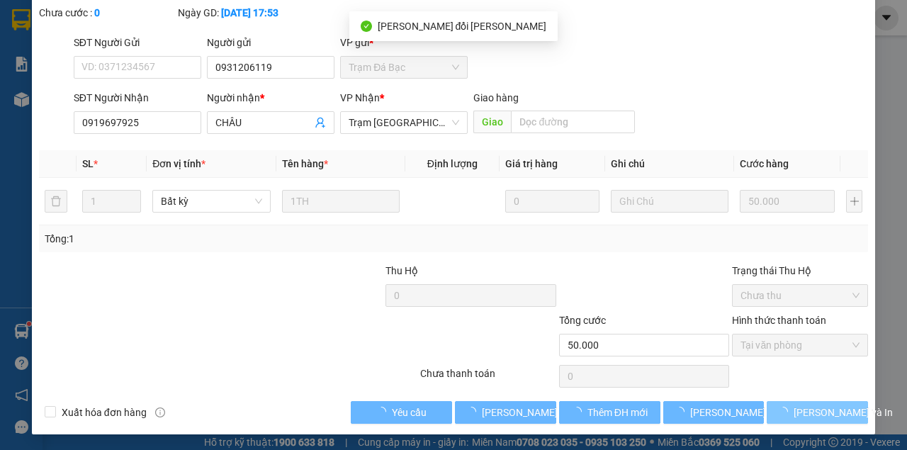
click at [789, 412] on icon "loading" at bounding box center [783, 412] width 12 height 12
click at [788, 412] on icon "loading" at bounding box center [783, 412] width 11 height 11
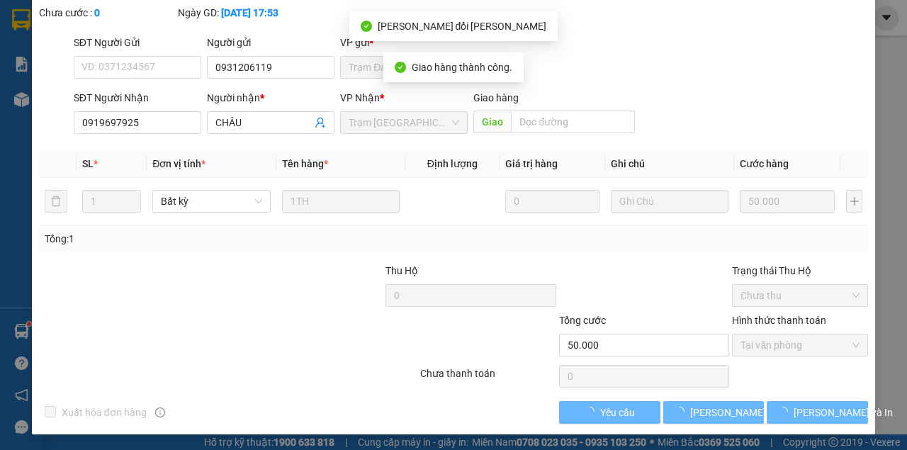
scroll to position [107, 0]
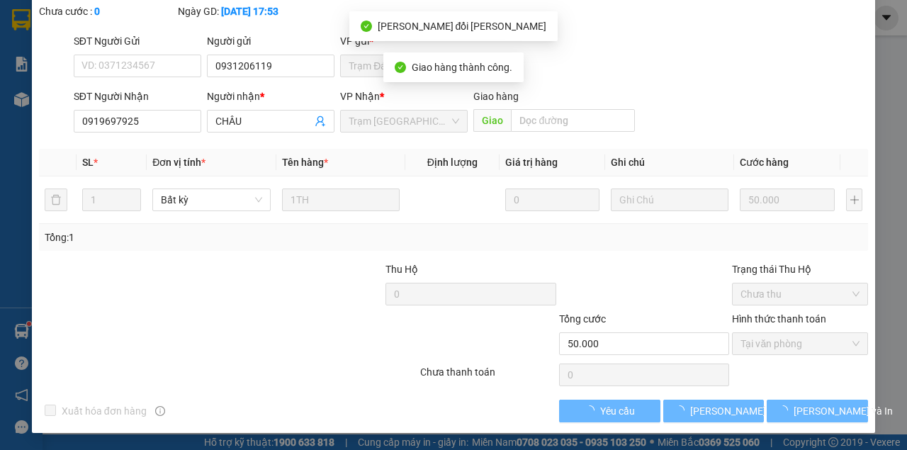
click at [790, 412] on icon "loading" at bounding box center [783, 410] width 13 height 13
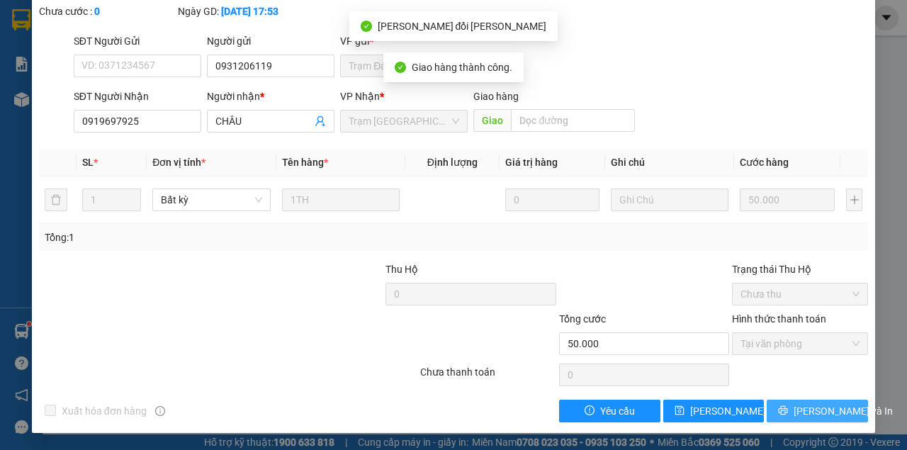
click at [788, 412] on icon "printer" at bounding box center [783, 410] width 10 height 10
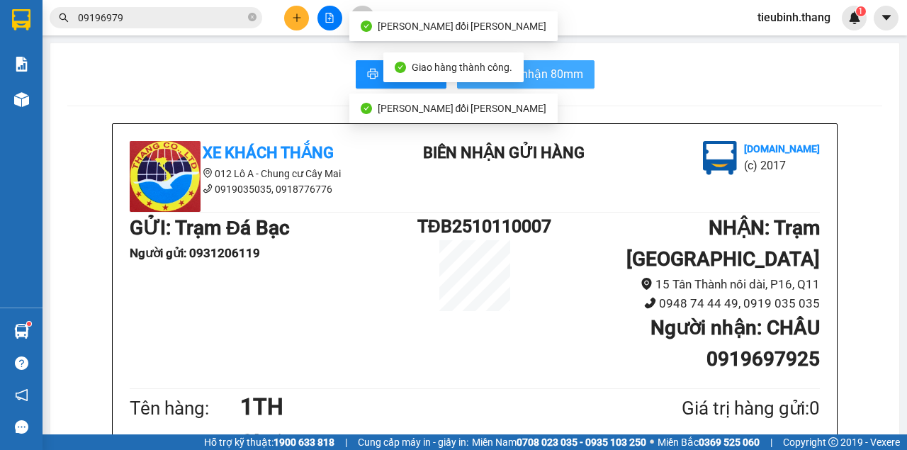
click at [557, 70] on span "In biên nhận 80mm" at bounding box center [534, 74] width 98 height 18
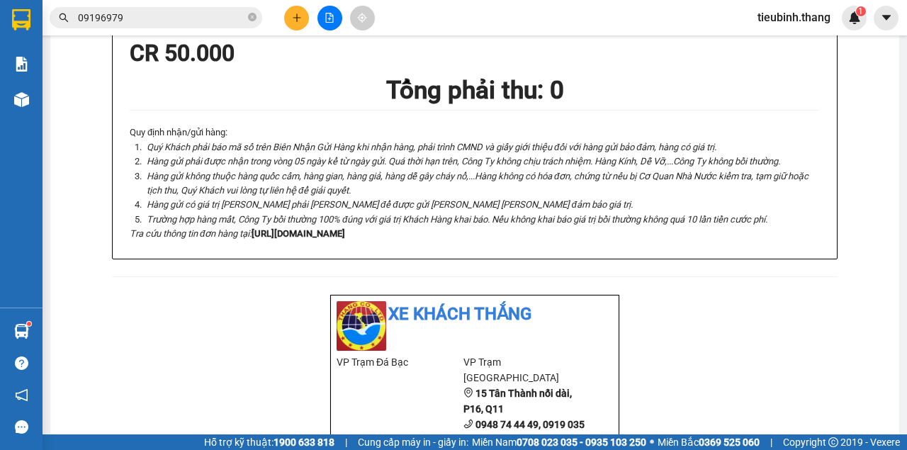
scroll to position [330, 0]
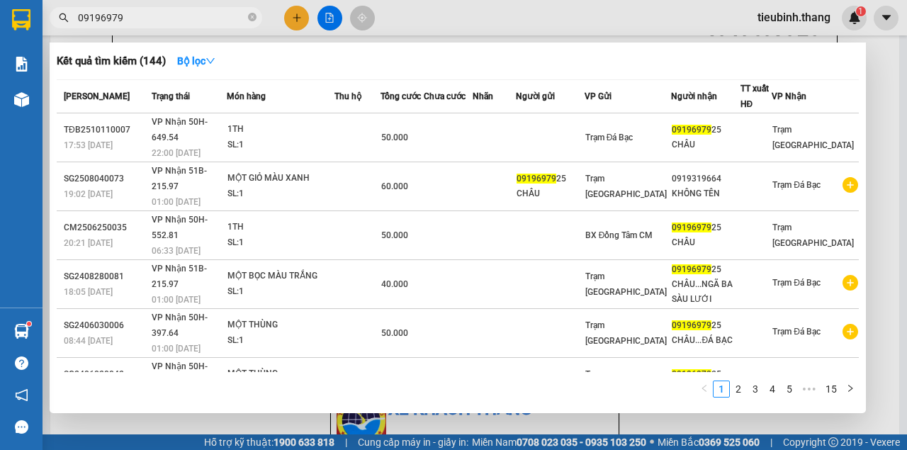
click at [256, 23] on span "09196979" at bounding box center [156, 17] width 212 height 21
click at [294, 16] on div at bounding box center [453, 225] width 907 height 450
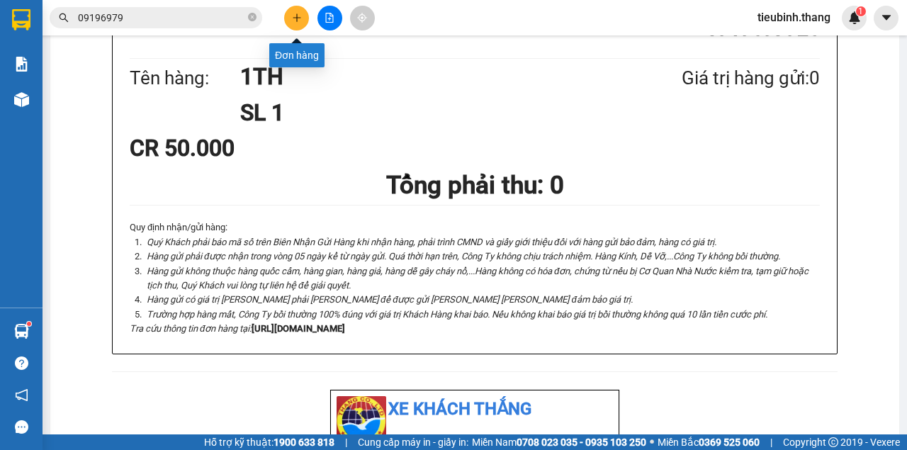
click at [293, 30] on div "Kết quả tìm kiếm ( 144 ) Bộ lọc Mã ĐH Trạng thái Món hàng Thu hộ Tổng cước Chưa…" at bounding box center [453, 17] width 907 height 35
click at [293, 20] on icon "plus" at bounding box center [297, 18] width 10 height 10
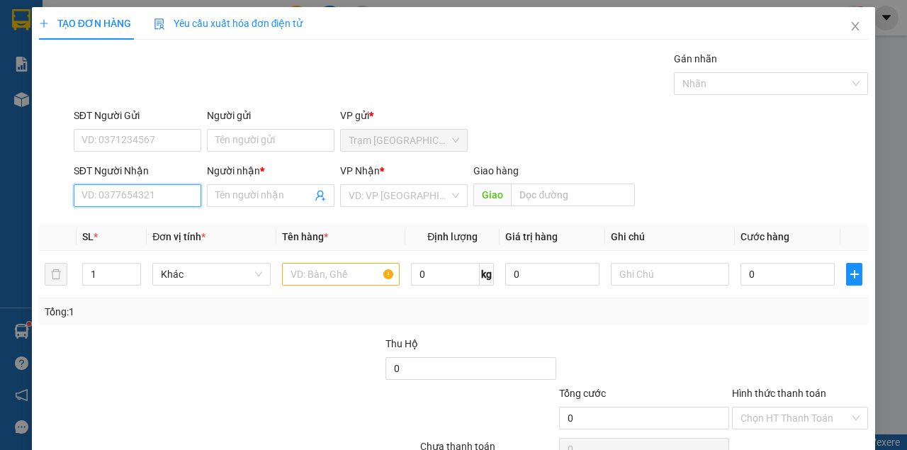
click at [166, 202] on input "SĐT Người Nhận" at bounding box center [137, 195] width 127 height 23
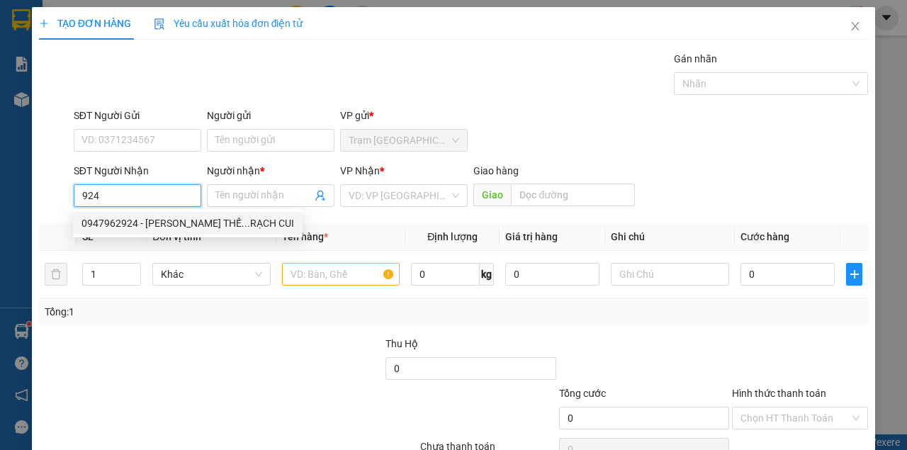
click at [157, 225] on div "0947962924 - TRUNG THẾ...RẠCH CUI" at bounding box center [187, 223] width 212 height 16
type input "0947962924"
type input "TRUNG THẾ...RẠCH CUI"
type input "RẠCH CUI"
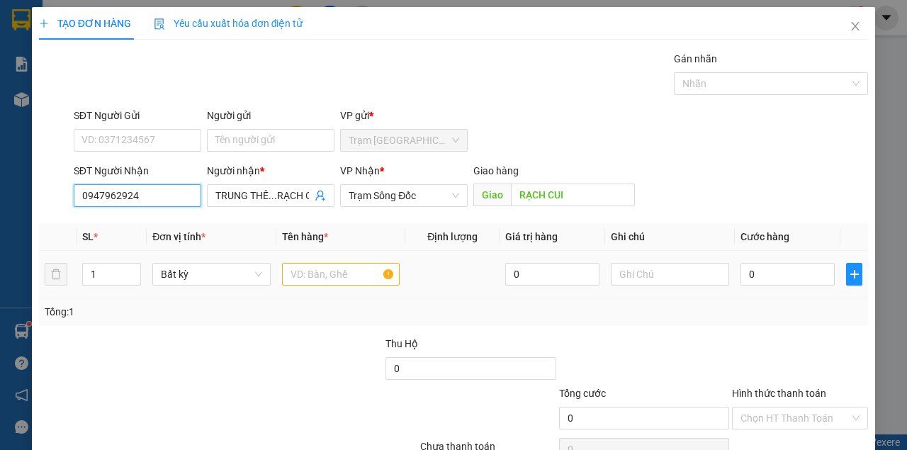
type input "0947962924"
click at [312, 266] on input "text" at bounding box center [341, 274] width 118 height 23
click at [313, 266] on input "text" at bounding box center [341, 274] width 118 height 23
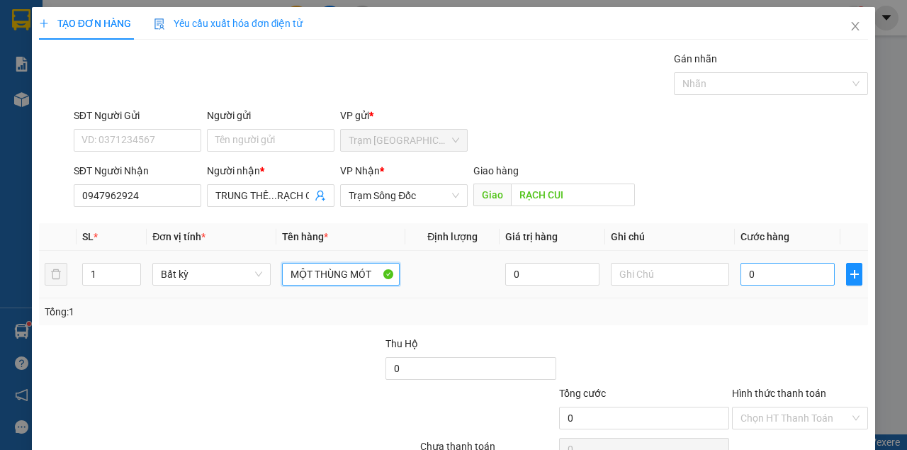
type input "MỘT THÙNG MÓT"
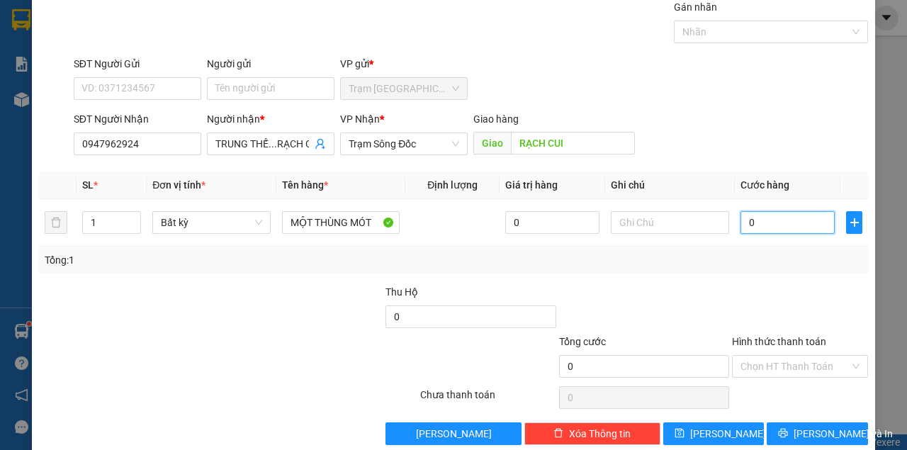
scroll to position [72, 0]
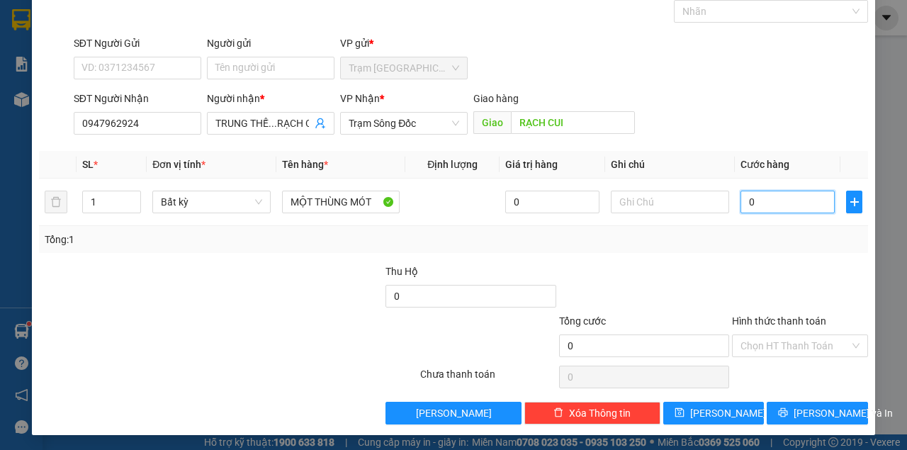
type input "5"
type input "50"
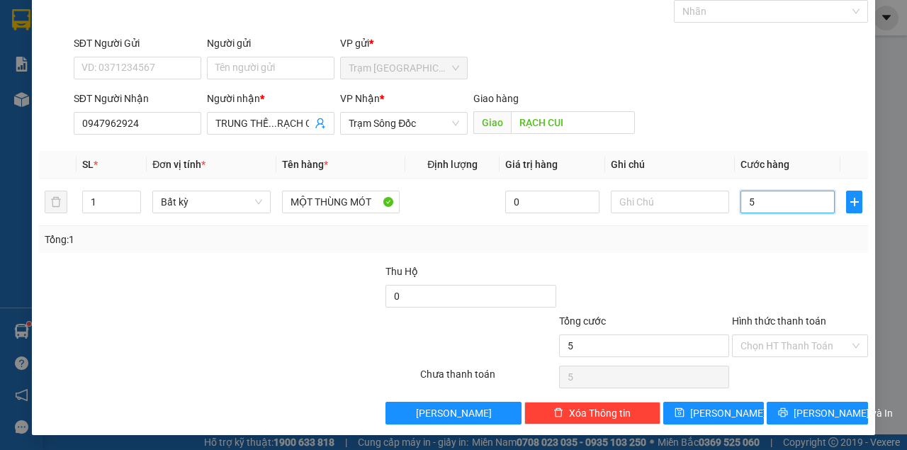
type input "50"
type input "50.000"
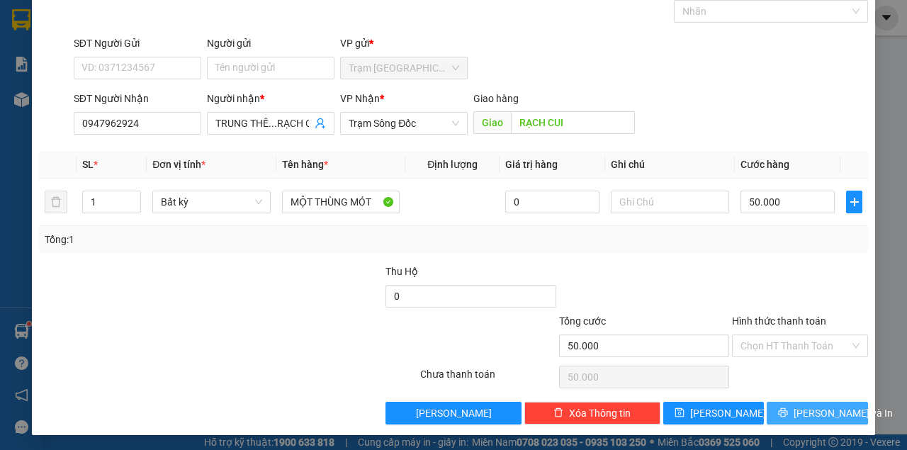
click at [788, 414] on icon "printer" at bounding box center [783, 412] width 10 height 10
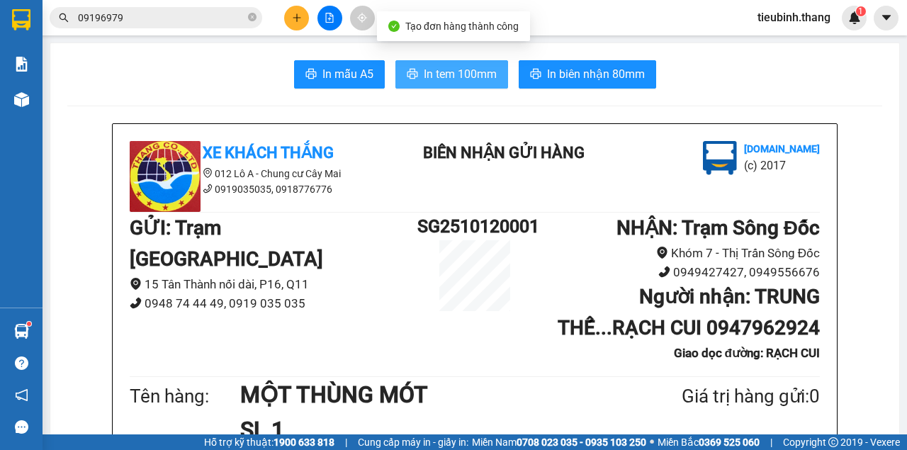
click at [404, 68] on button "In tem 100mm" at bounding box center [451, 74] width 113 height 28
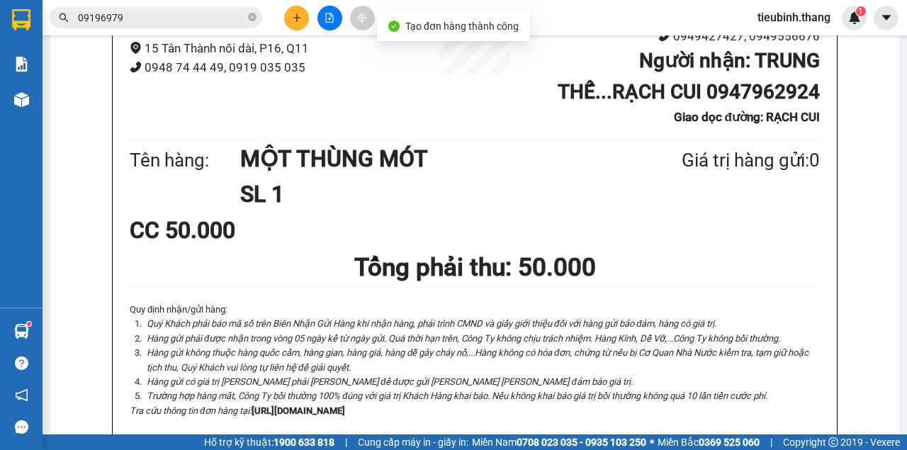
scroll to position [378, 0]
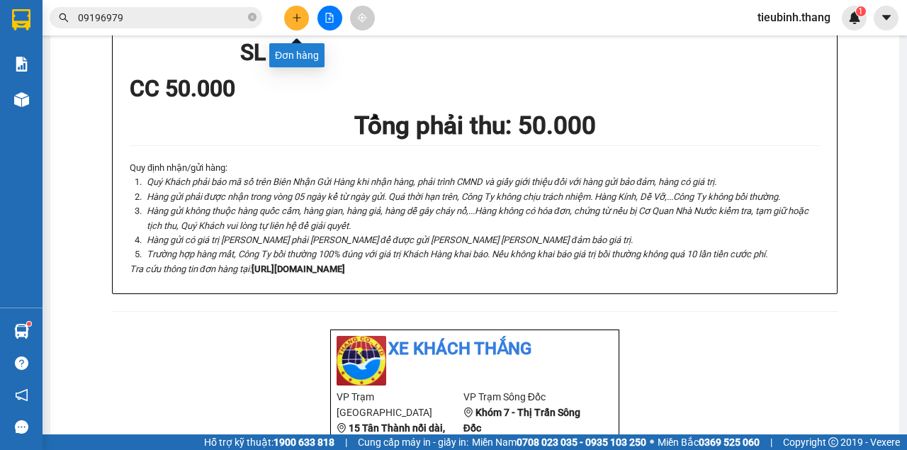
click at [304, 14] on button at bounding box center [296, 18] width 25 height 25
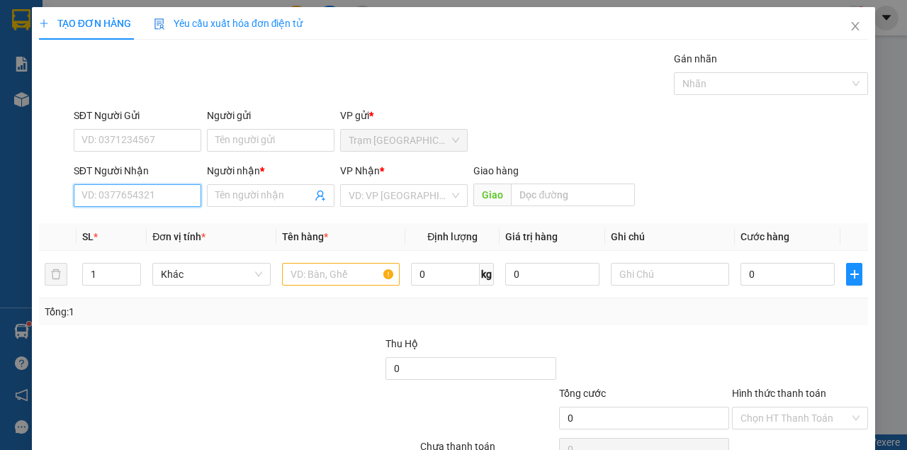
click at [140, 195] on input "SĐT Người Nhận" at bounding box center [137, 195] width 127 height 23
click at [149, 187] on input "0398" at bounding box center [137, 195] width 127 height 23
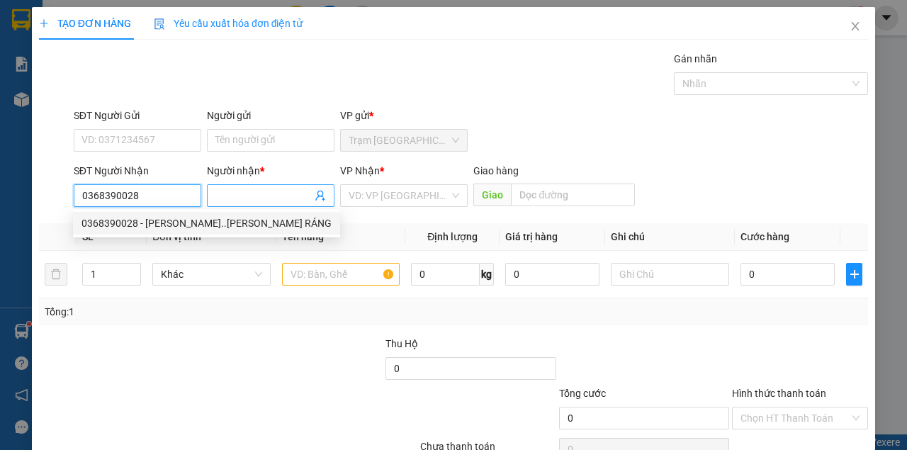
type input "0368390028"
click at [234, 195] on input "Người nhận *" at bounding box center [263, 196] width 96 height 16
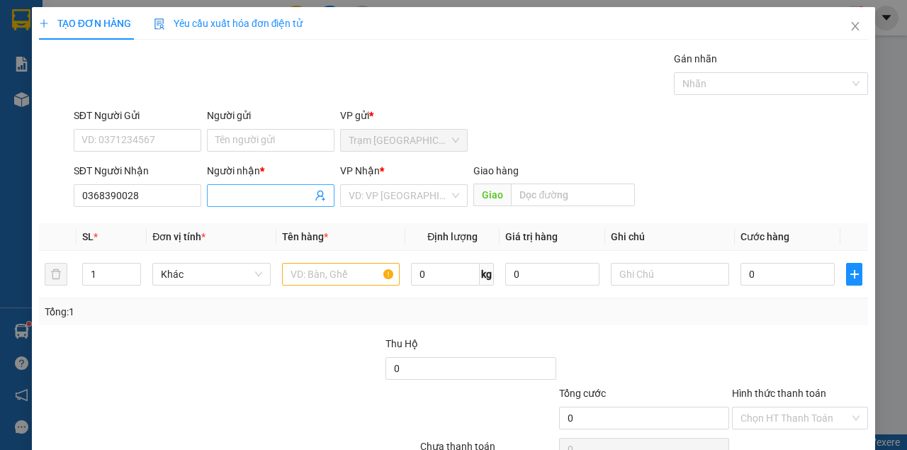
click at [252, 183] on div "Người nhận * Tên người nhận" at bounding box center [270, 188] width 127 height 50
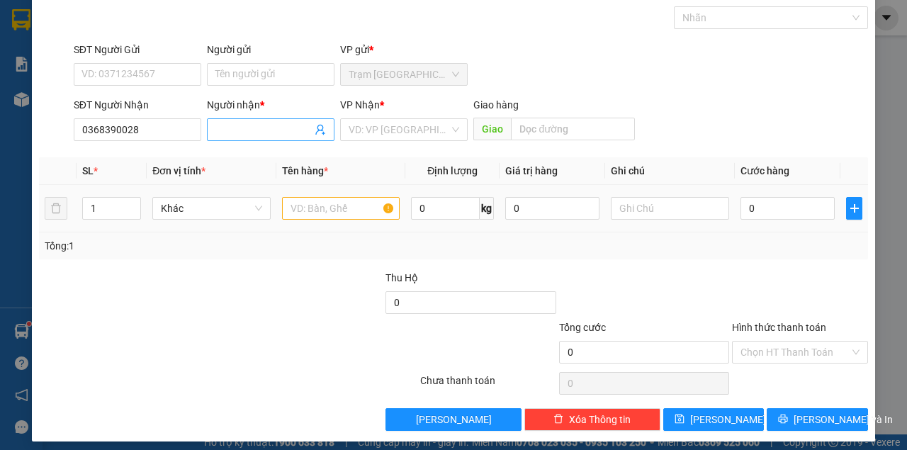
scroll to position [72, 0]
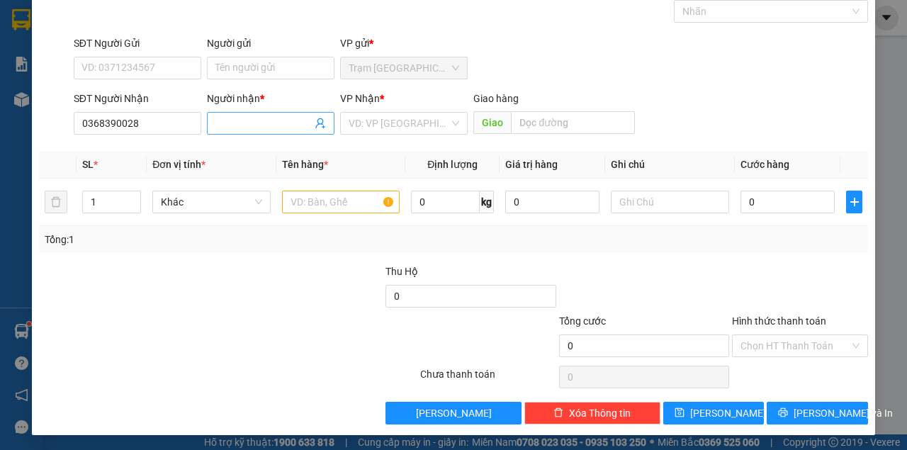
click at [256, 116] on input "Người nhận *" at bounding box center [263, 123] width 96 height 16
type input "KIM NGÂN ĐẦU KÊNH 85"
drag, startPoint x: 384, startPoint y: 123, endPoint x: 384, endPoint y: 133, distance: 9.9
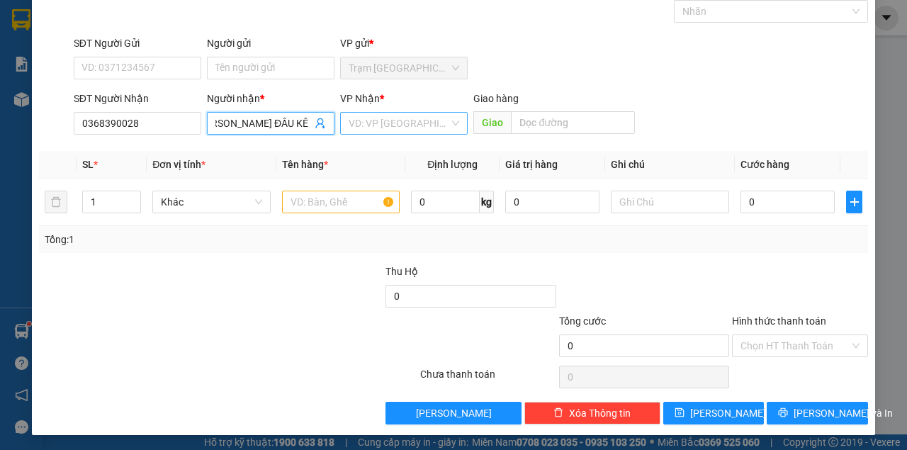
click at [384, 125] on input "search" at bounding box center [398, 123] width 101 height 21
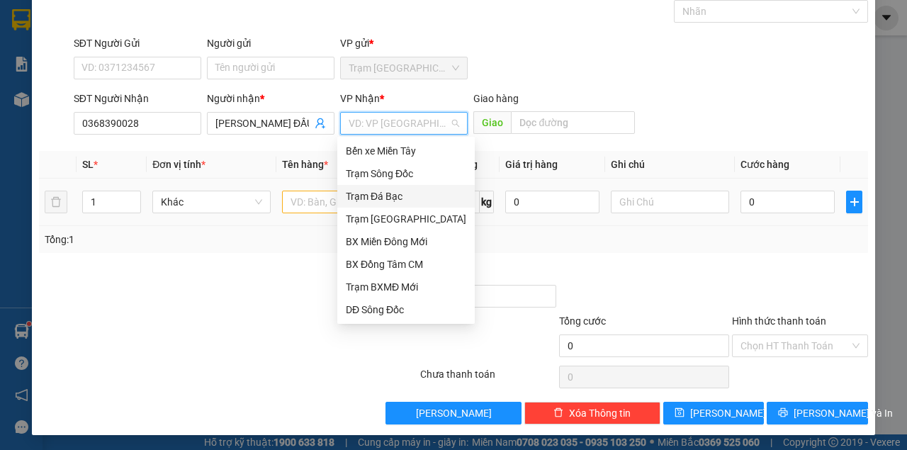
drag, startPoint x: 382, startPoint y: 189, endPoint x: 341, endPoint y: 211, distance: 46.6
click at [382, 191] on div "Trạm Đá Bạc" at bounding box center [406, 196] width 120 height 16
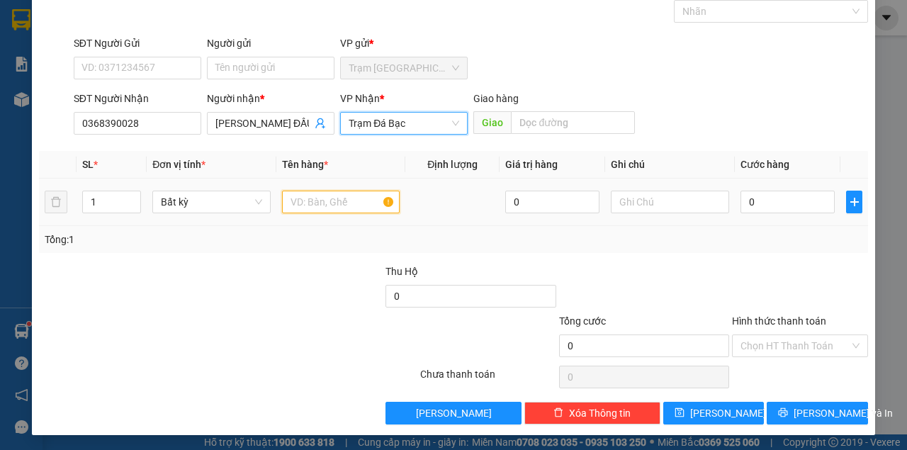
click at [320, 211] on input "text" at bounding box center [341, 202] width 118 height 23
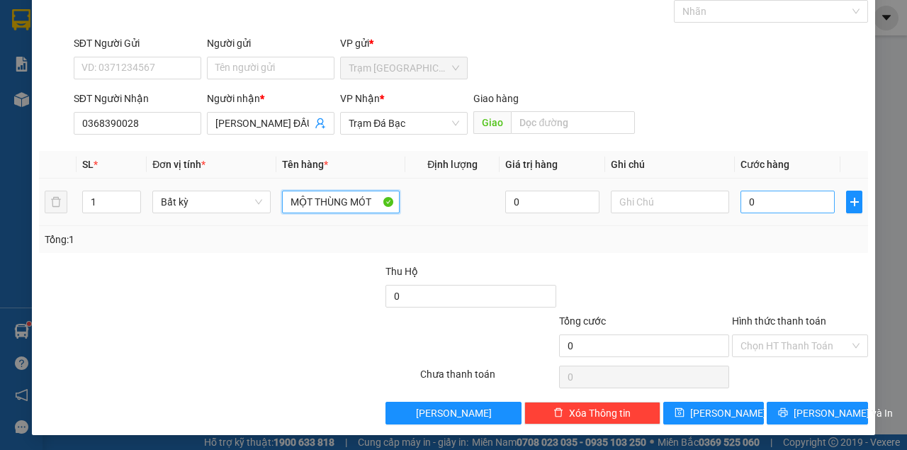
type input "MỘT THÙNG MÓT"
click at [805, 205] on input "0" at bounding box center [787, 202] width 94 height 23
type input "1"
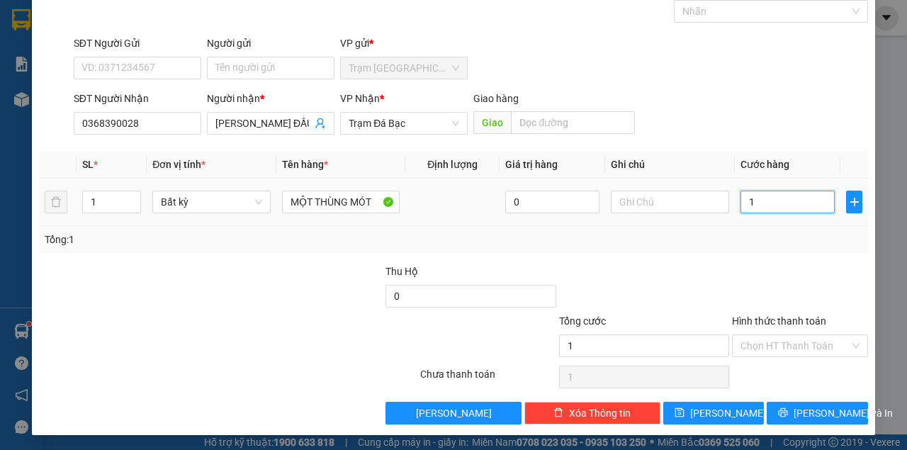
type input "10"
type input "100"
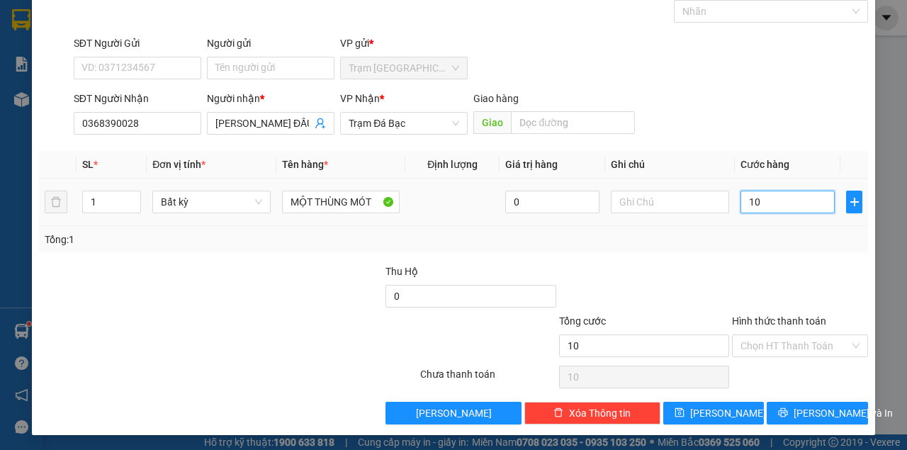
type input "100"
type input "1.000"
type input "10.000"
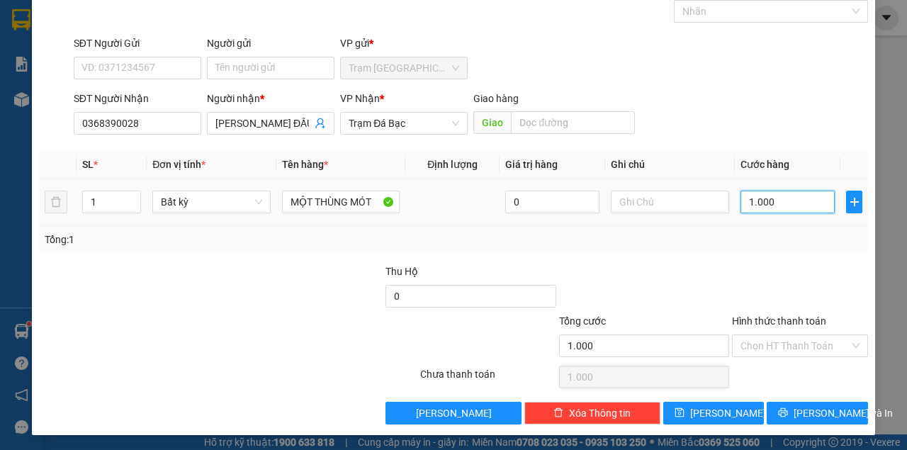
type input "10.000"
type input "100.000"
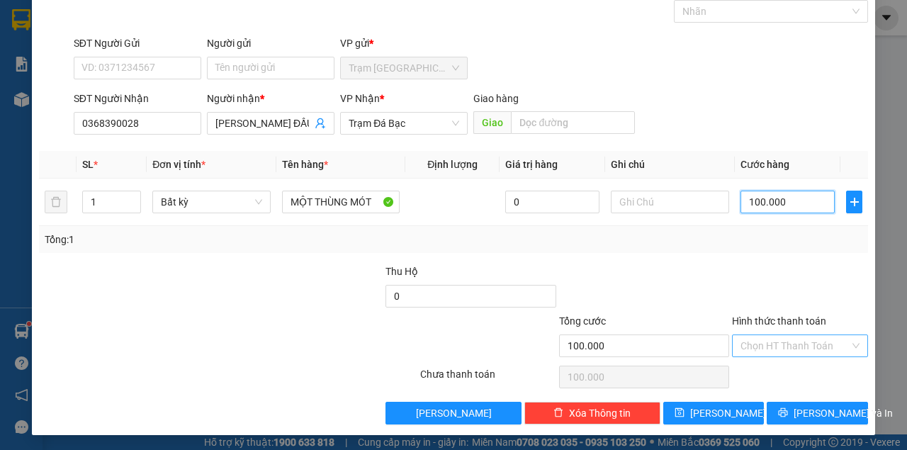
type input "100.000"
drag, startPoint x: 776, startPoint y: 338, endPoint x: 777, endPoint y: 345, distance: 7.1
click at [776, 339] on input "Hình thức thanh toán" at bounding box center [794, 345] width 109 height 21
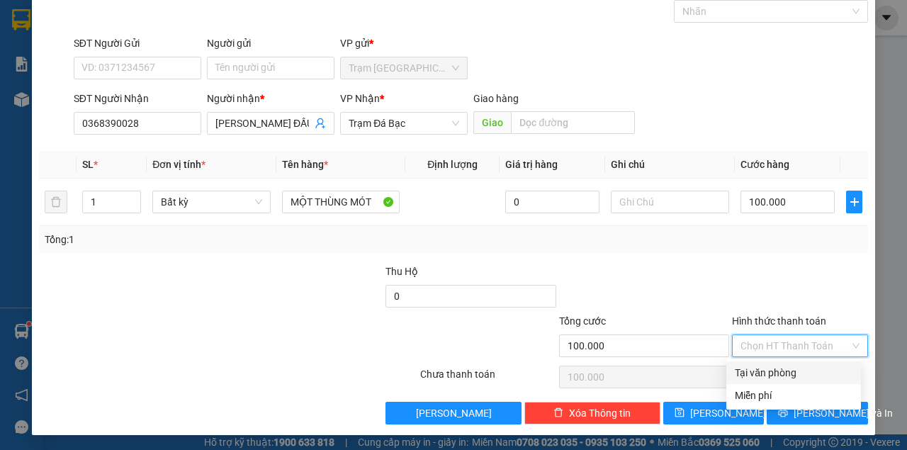
drag, startPoint x: 785, startPoint y: 370, endPoint x: 791, endPoint y: 388, distance: 19.5
click at [785, 372] on div "Tại văn phòng" at bounding box center [794, 373] width 118 height 16
type input "0"
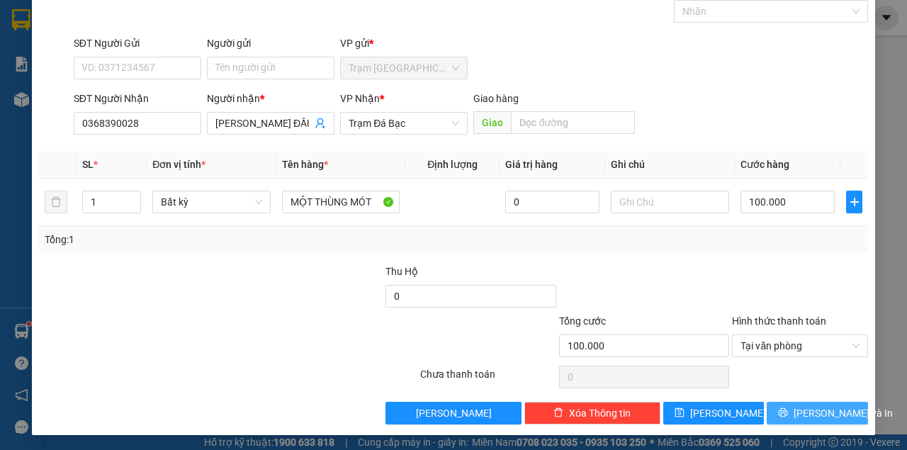
click at [766, 402] on button "[PERSON_NAME] và In" at bounding box center [816, 413] width 101 height 23
click at [792, 404] on button "[PERSON_NAME] và In" at bounding box center [816, 413] width 101 height 23
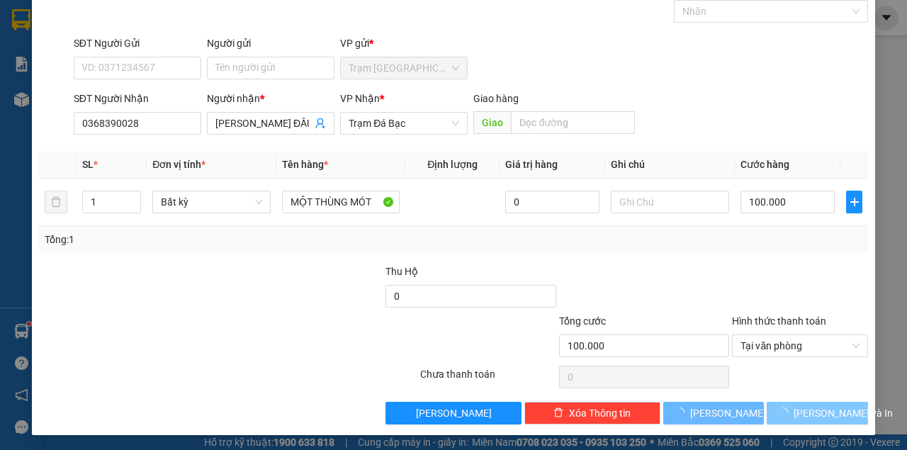
click at [790, 405] on span "button" at bounding box center [786, 413] width 16 height 16
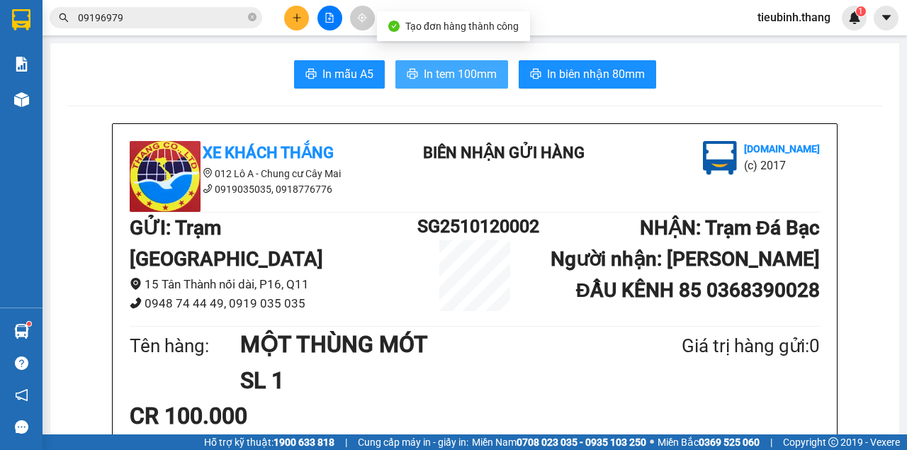
click at [451, 72] on span "In tem 100mm" at bounding box center [460, 74] width 73 height 18
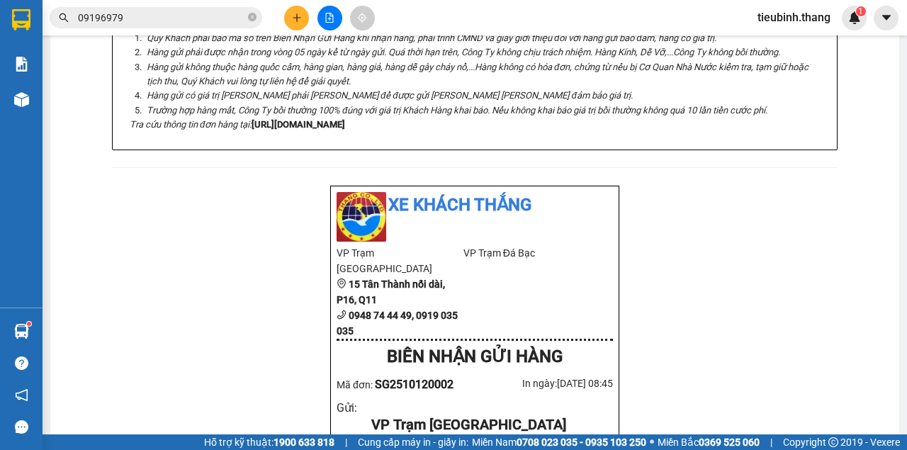
scroll to position [378, 0]
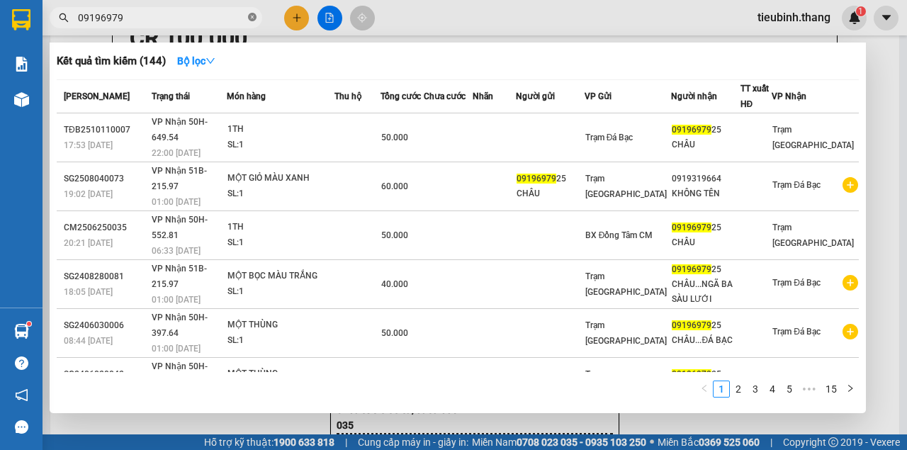
click at [253, 19] on icon "close-circle" at bounding box center [252, 17] width 8 height 8
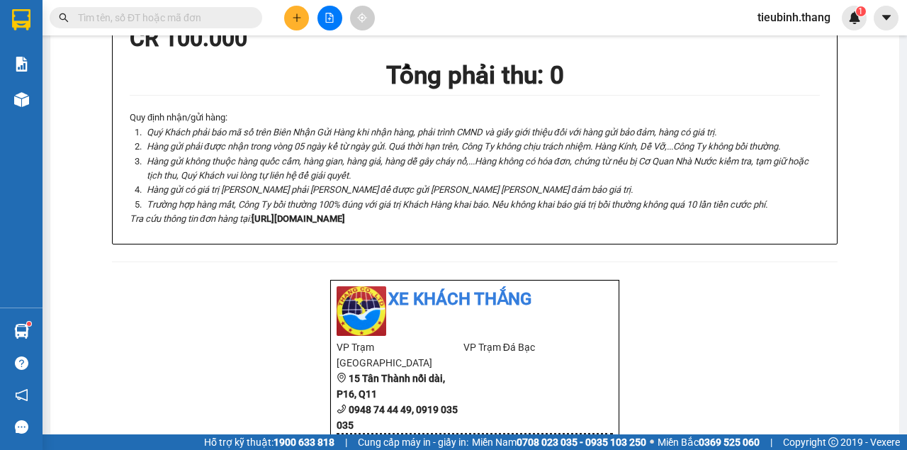
click at [212, 24] on input "text" at bounding box center [161, 18] width 167 height 16
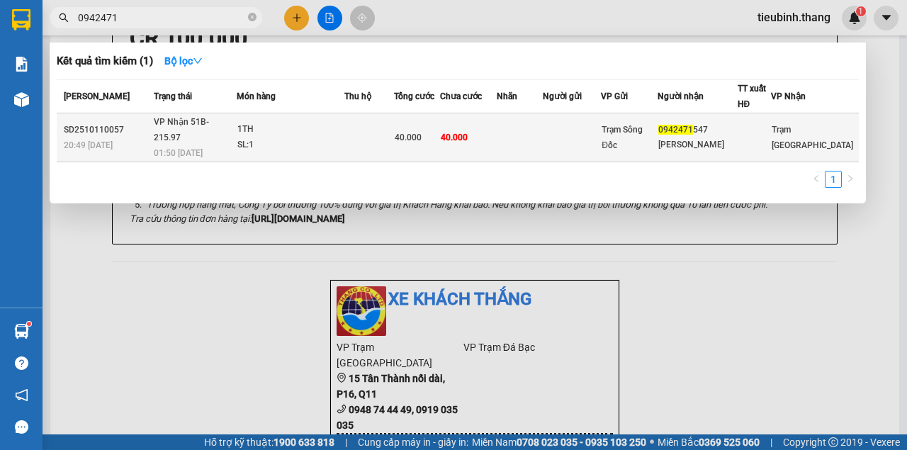
type input "0942471"
click at [440, 120] on td "40.000" at bounding box center [417, 137] width 46 height 49
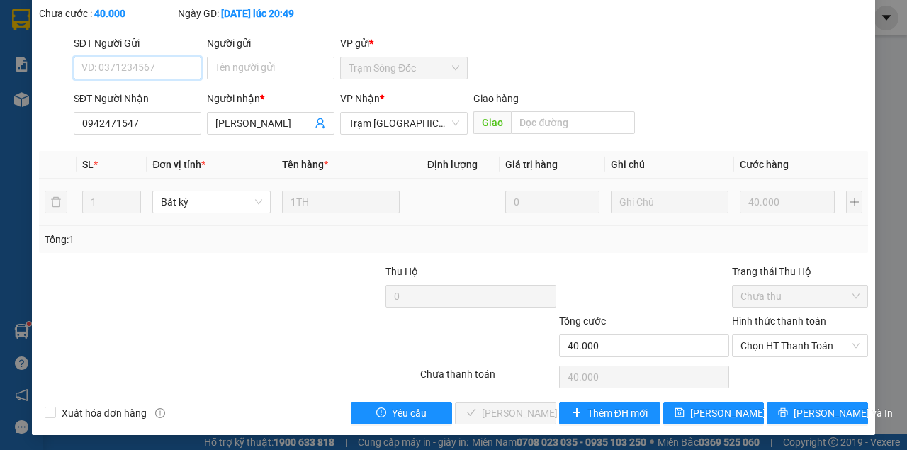
scroll to position [91, 0]
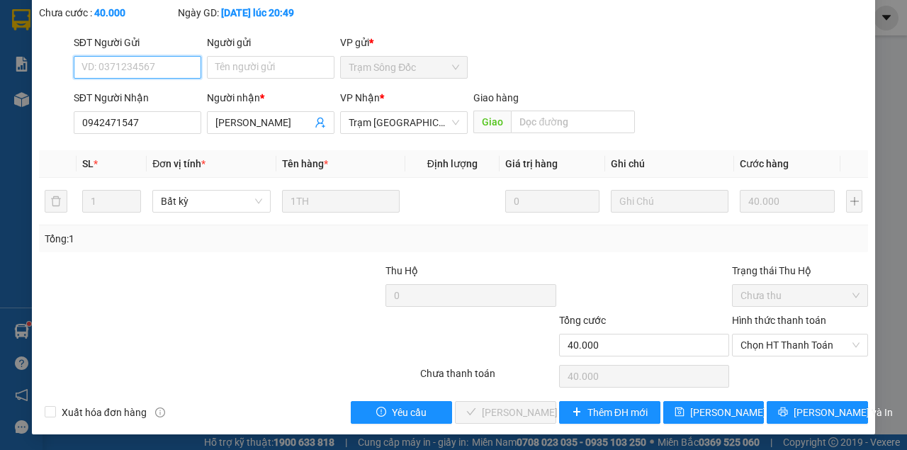
drag, startPoint x: 782, startPoint y: 348, endPoint x: 766, endPoint y: 388, distance: 42.6
click at [782, 351] on span "Chọn HT Thanh Toán" at bounding box center [799, 344] width 119 height 21
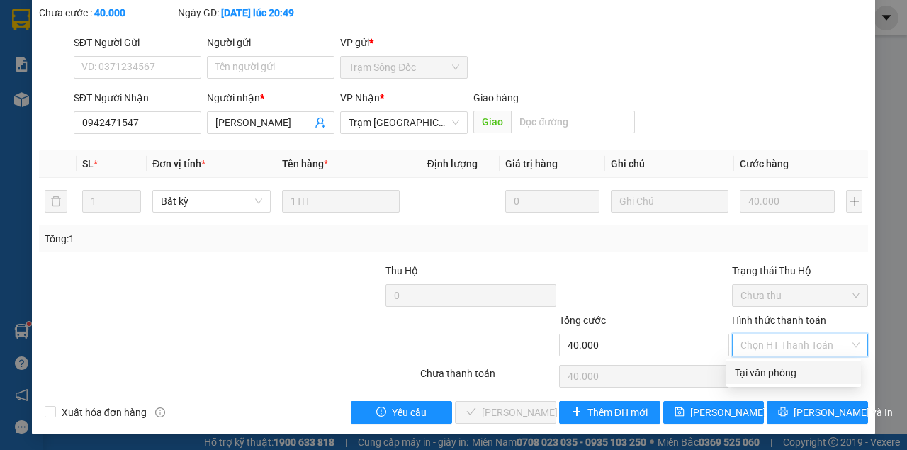
drag, startPoint x: 766, startPoint y: 371, endPoint x: 714, endPoint y: 392, distance: 56.6
click at [766, 373] on div "Tại văn phòng" at bounding box center [794, 373] width 118 height 16
type input "0"
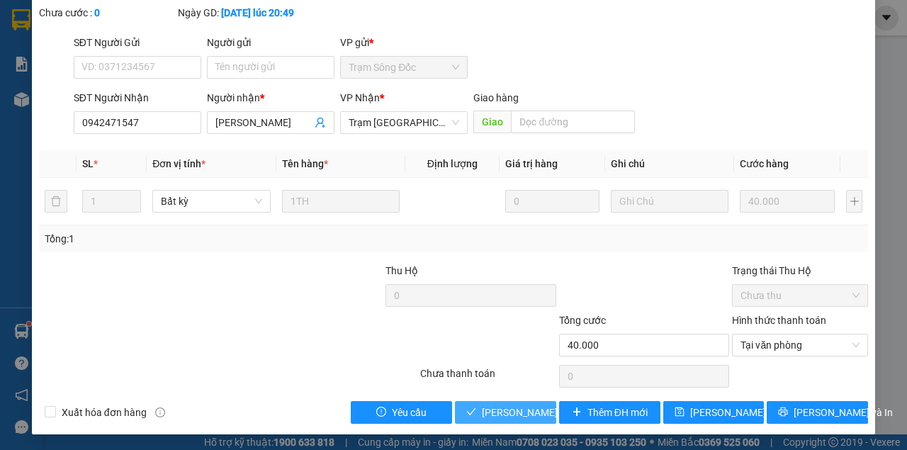
click at [455, 401] on button "[PERSON_NAME] và Giao hàng" at bounding box center [505, 412] width 101 height 23
drag, startPoint x: 507, startPoint y: 410, endPoint x: 564, endPoint y: 398, distance: 57.9
click at [507, 409] on span "[PERSON_NAME] và Giao hàng" at bounding box center [550, 412] width 136 height 16
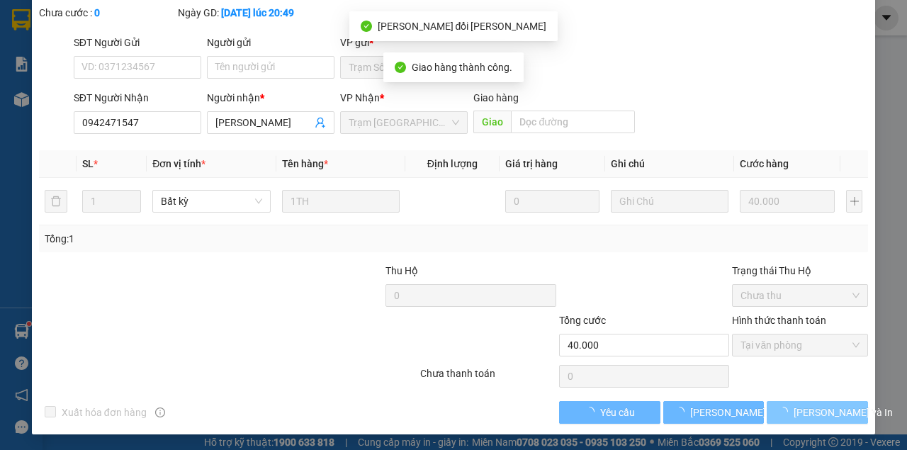
scroll to position [107, 0]
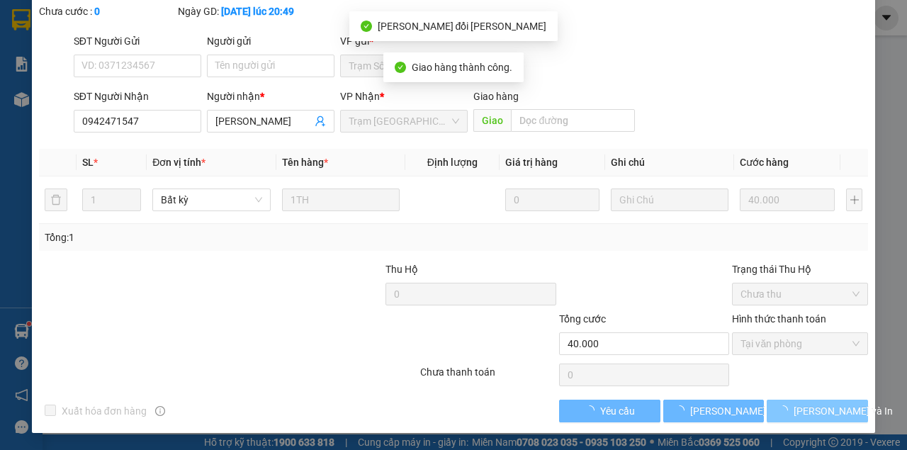
click at [819, 412] on span "[PERSON_NAME] và In" at bounding box center [842, 411] width 99 height 16
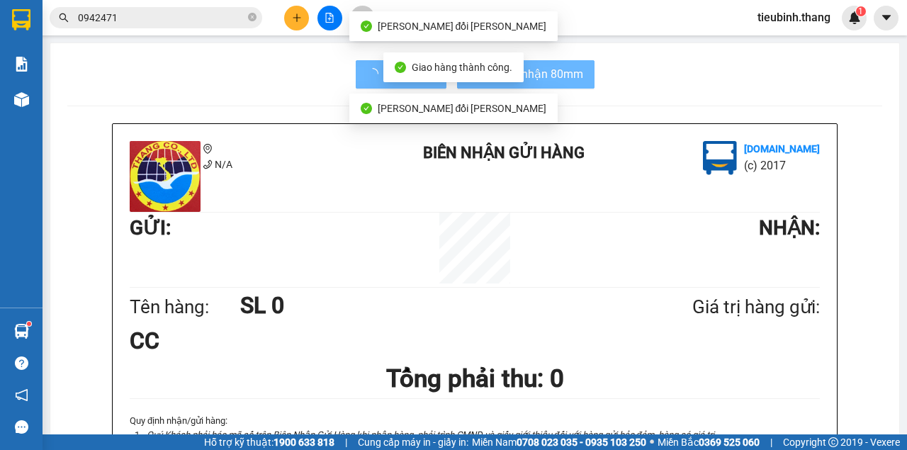
drag, startPoint x: 819, startPoint y: 412, endPoint x: 788, endPoint y: 374, distance: 48.8
click at [819, 410] on div "N/A BIÊN NHẬN GỬI HÀNG Vexere.com (c) 2017 GỬI : NHẬN : Tên hàng: SL 0 Giá trị …" at bounding box center [475, 335] width 724 height 422
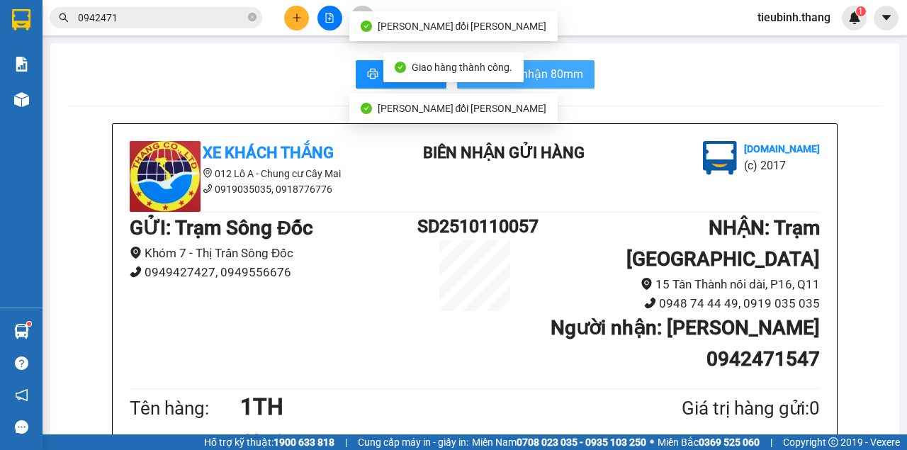
click at [567, 67] on span "In biên nhận 80mm" at bounding box center [534, 74] width 98 height 18
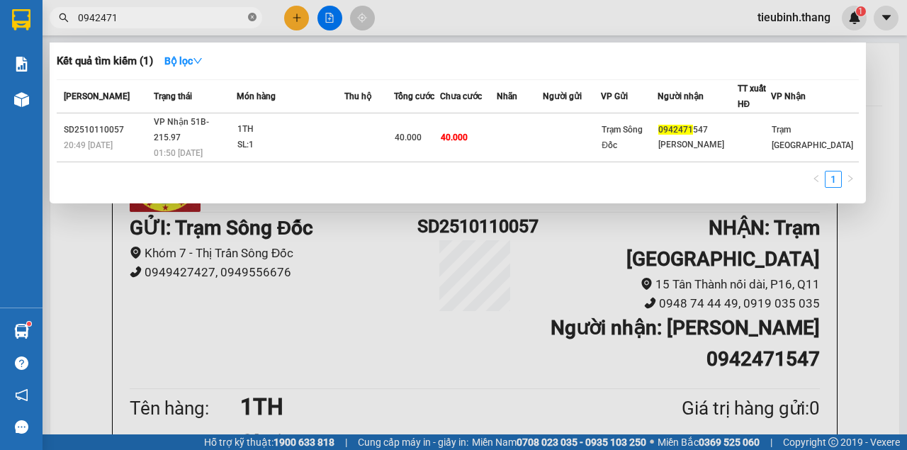
click at [249, 14] on icon "close-circle" at bounding box center [252, 17] width 8 height 8
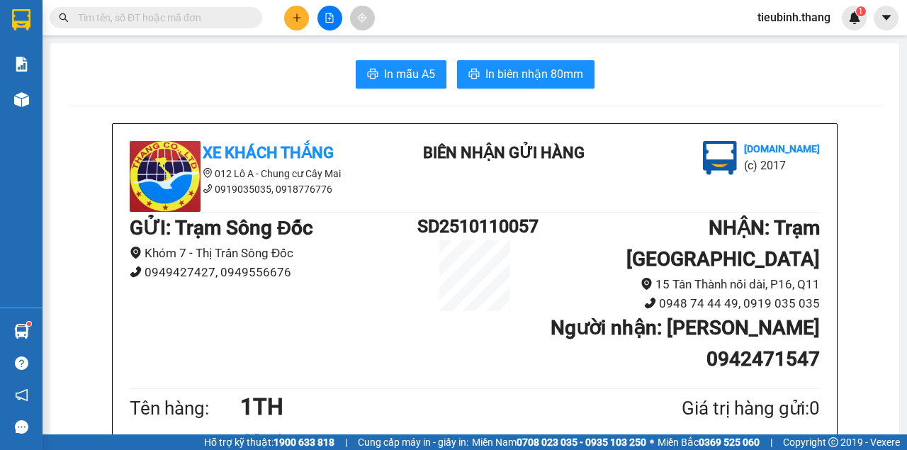
click at [238, 18] on input "text" at bounding box center [161, 18] width 167 height 16
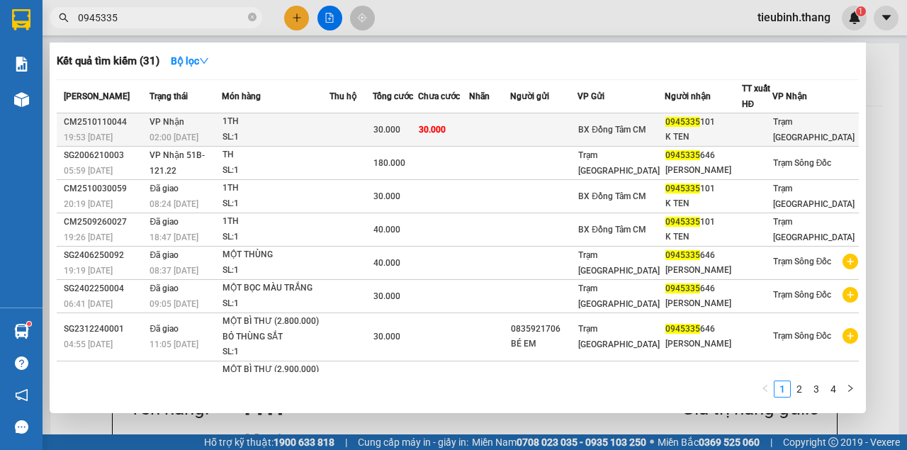
type input "0945335"
click at [469, 125] on td "30.000" at bounding box center [443, 129] width 51 height 33
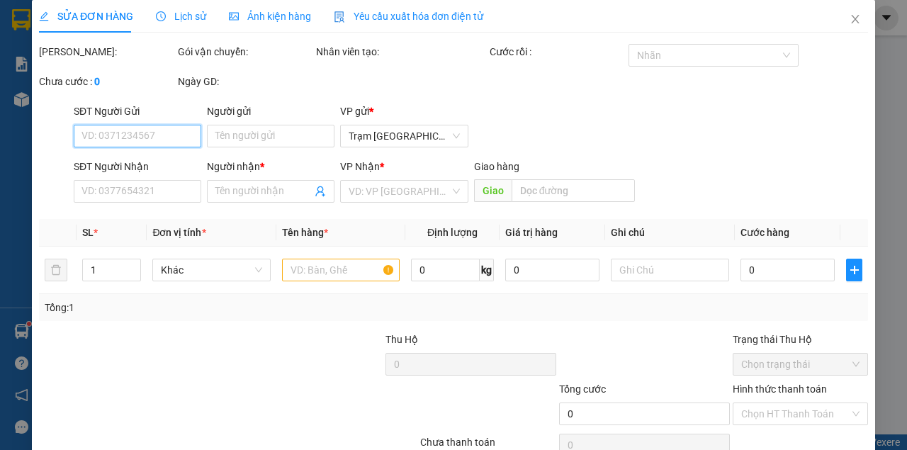
type input "0945335101"
type input "K TEN"
type input "30.000"
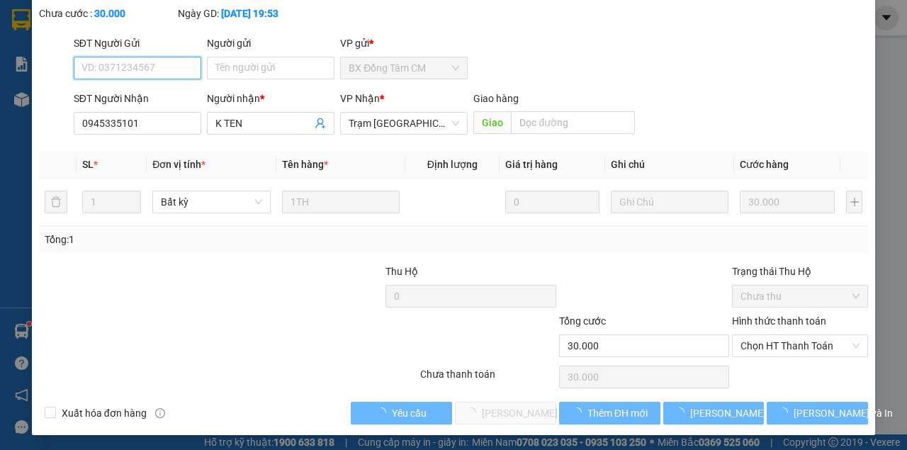
scroll to position [91, 0]
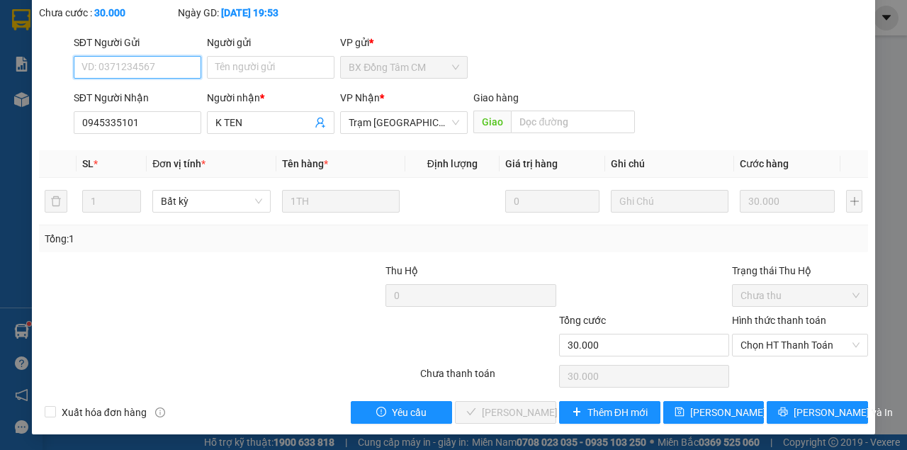
click at [786, 353] on span "Chọn HT Thanh Toán" at bounding box center [799, 344] width 119 height 21
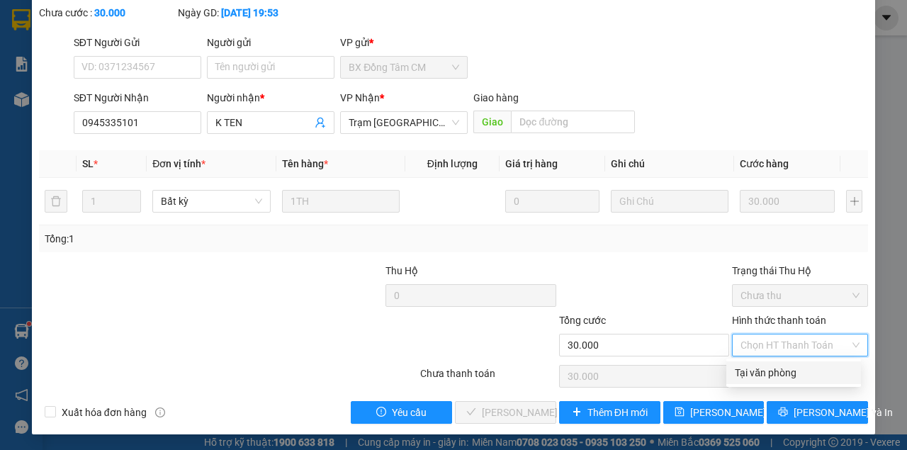
drag, startPoint x: 773, startPoint y: 373, endPoint x: 720, endPoint y: 396, distance: 58.4
click at [773, 374] on div "Tại văn phòng" at bounding box center [794, 373] width 118 height 16
type input "0"
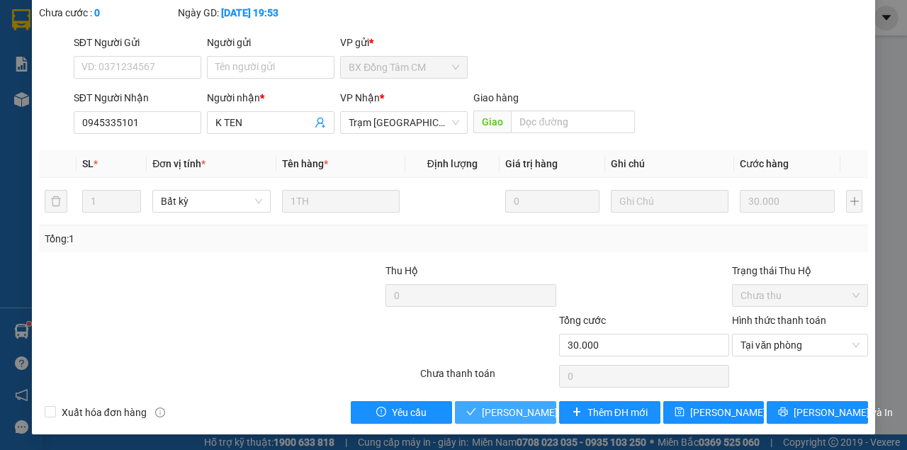
click at [528, 415] on span "[PERSON_NAME] và Giao hàng" at bounding box center [550, 412] width 136 height 16
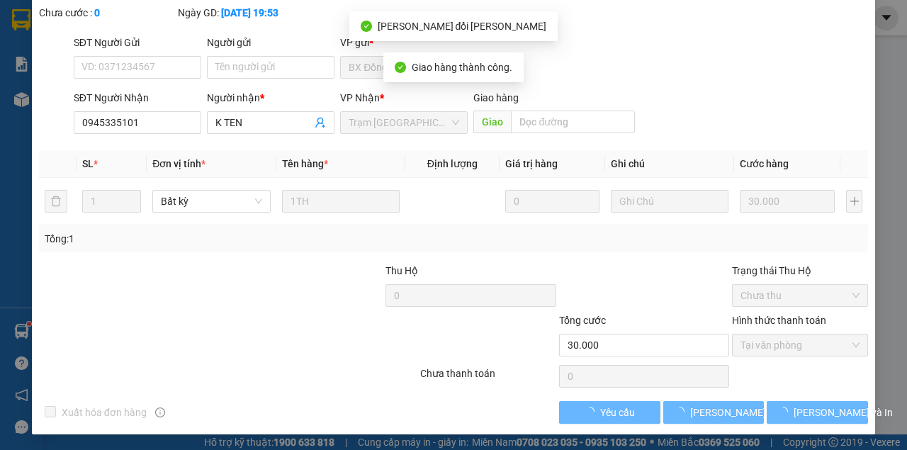
scroll to position [107, 0]
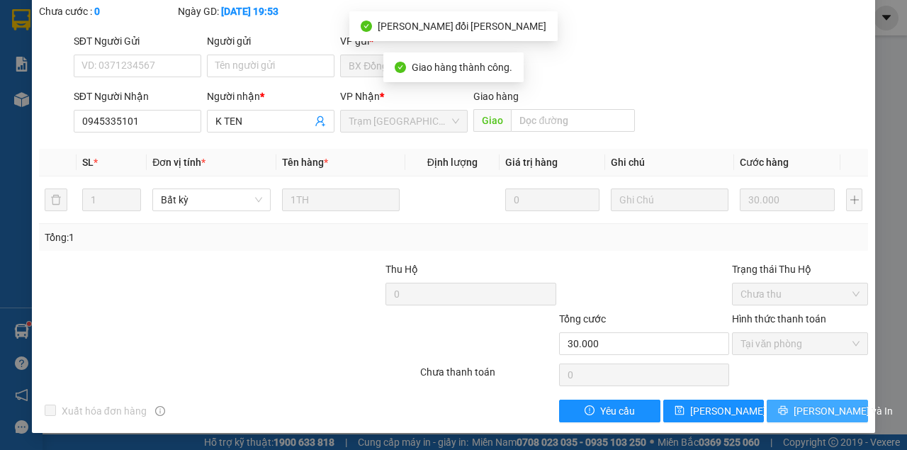
click at [788, 409] on icon "printer" at bounding box center [783, 410] width 10 height 10
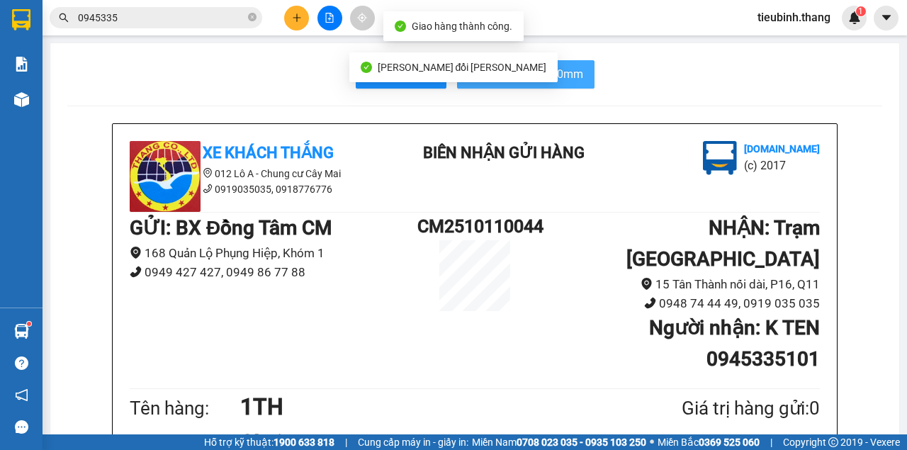
click at [538, 81] on span "In biên nhận 80mm" at bounding box center [534, 74] width 98 height 18
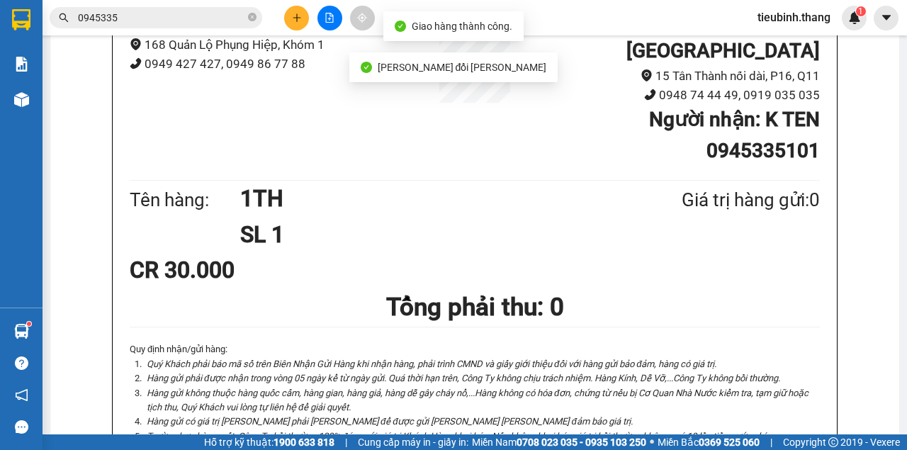
scroll to position [330, 0]
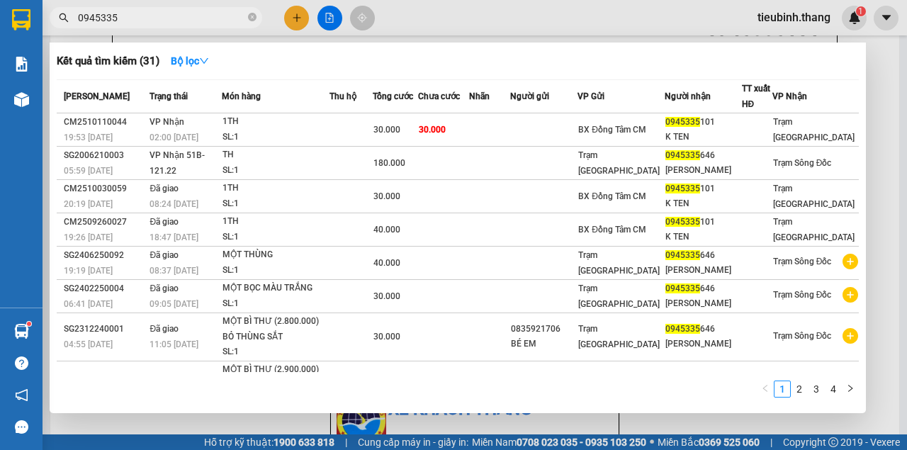
drag, startPoint x: 252, startPoint y: 20, endPoint x: 229, endPoint y: 19, distance: 22.7
click at [251, 19] on icon "close-circle" at bounding box center [252, 17] width 8 height 8
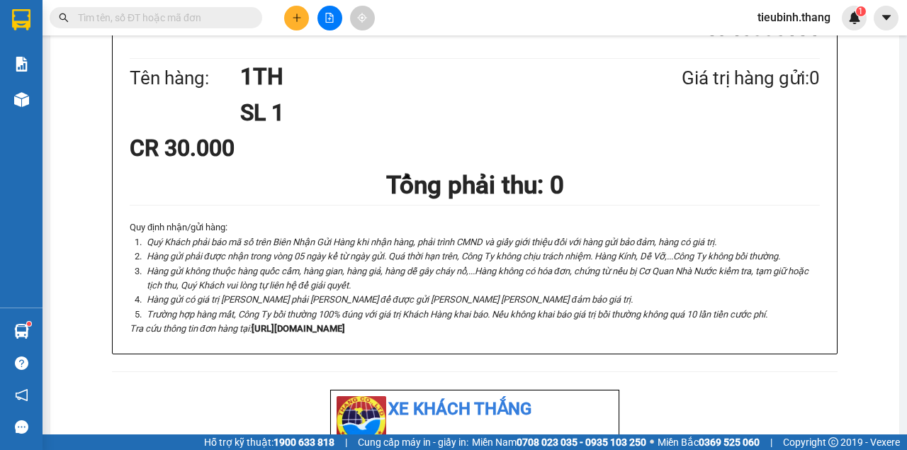
click at [228, 19] on input "text" at bounding box center [161, 18] width 167 height 16
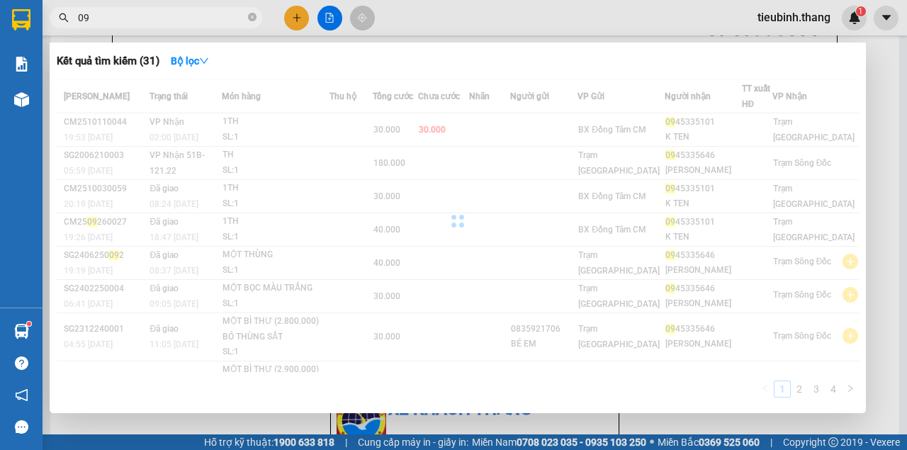
type input "0"
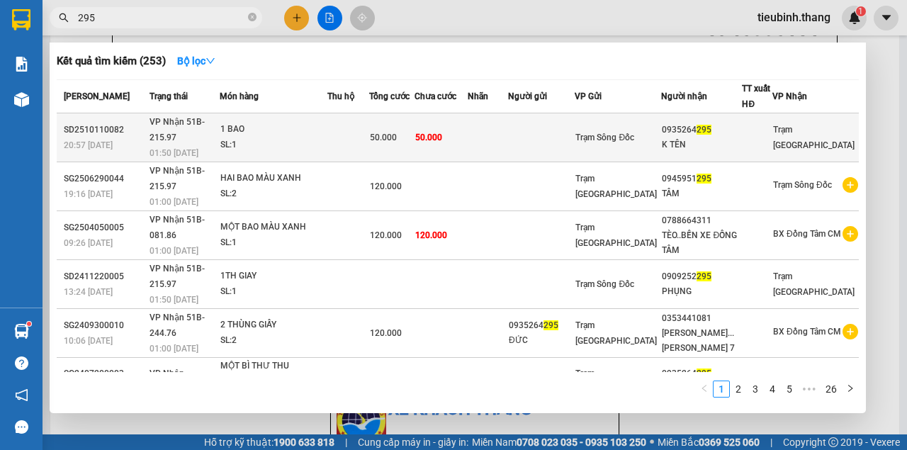
type input "295"
click at [467, 134] on td "50.000" at bounding box center [440, 137] width 53 height 49
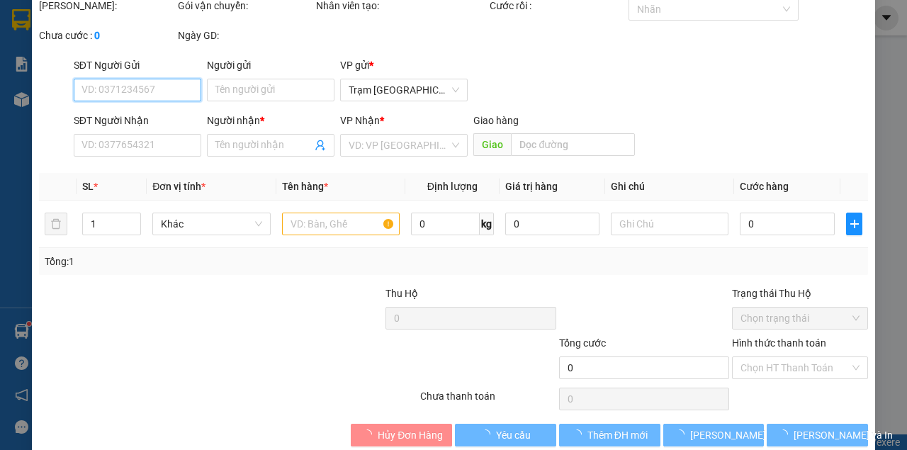
type input "0935264295"
type input "K TÊN"
type input "50.000"
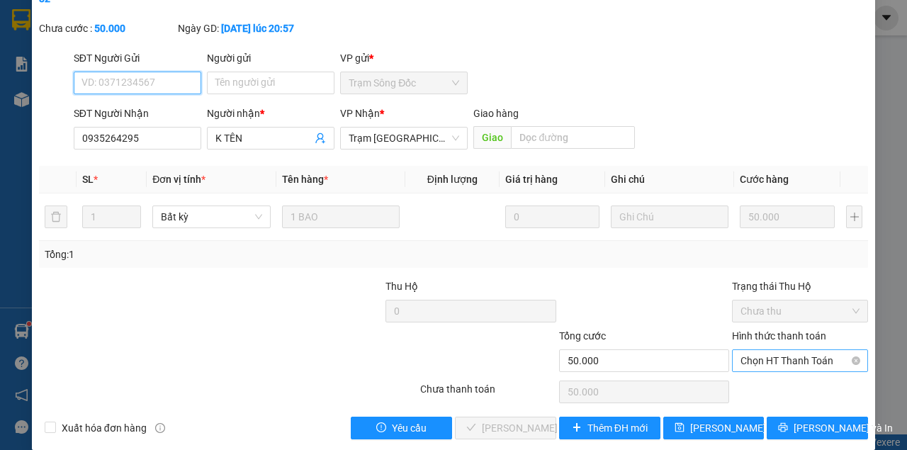
click at [789, 356] on span "Chọn HT Thanh Toán" at bounding box center [799, 360] width 119 height 21
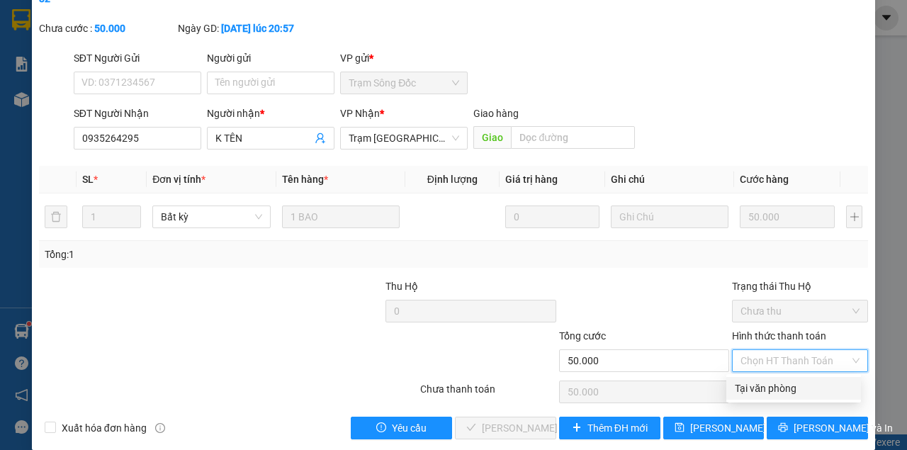
drag, startPoint x: 783, startPoint y: 380, endPoint x: 742, endPoint y: 398, distance: 44.7
click at [781, 382] on div "Tại văn phòng" at bounding box center [794, 388] width 118 height 16
type input "0"
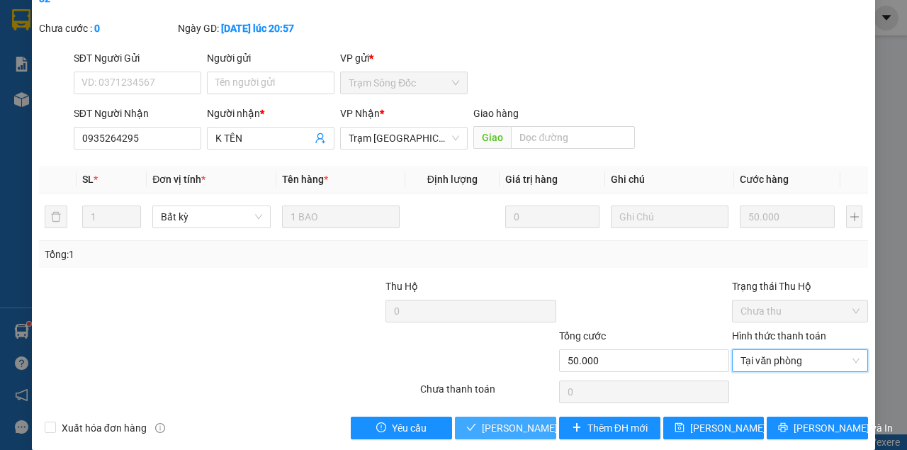
click at [509, 418] on button "[PERSON_NAME] và Giao hàng" at bounding box center [505, 427] width 101 height 23
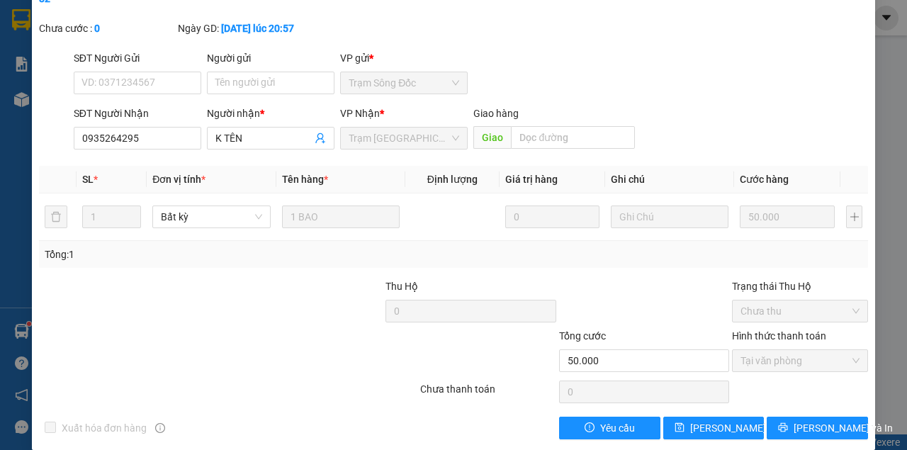
scroll to position [0, 0]
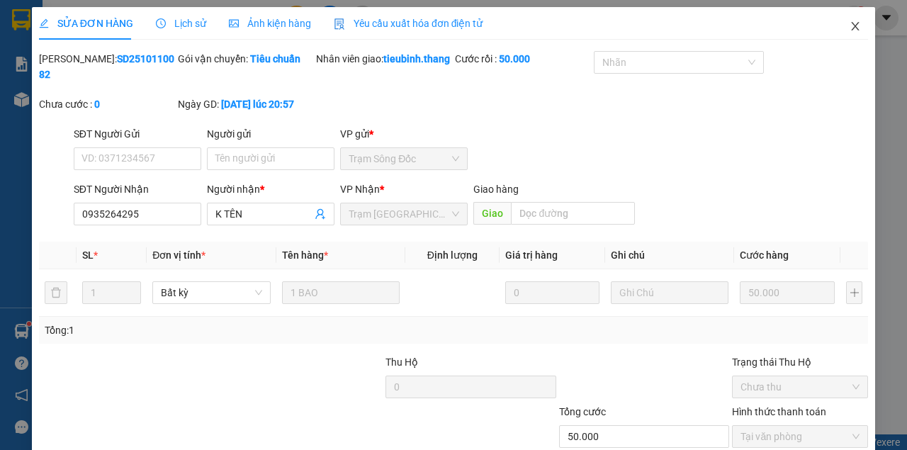
drag, startPoint x: 858, startPoint y: 20, endPoint x: 824, endPoint y: 41, distance: 39.5
click at [857, 21] on span "Close" at bounding box center [855, 27] width 40 height 40
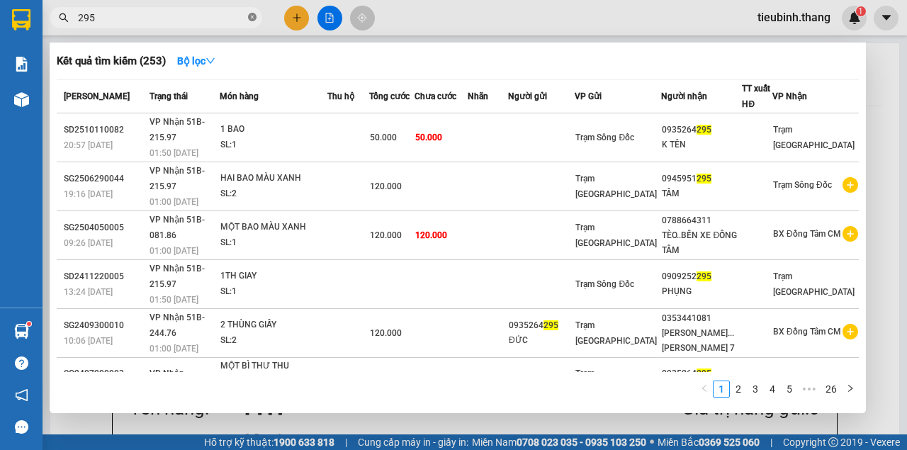
click at [248, 17] on span "295" at bounding box center [156, 17] width 212 height 21
click at [238, 20] on input "295" at bounding box center [161, 18] width 167 height 16
click at [249, 17] on icon "close-circle" at bounding box center [252, 17] width 8 height 8
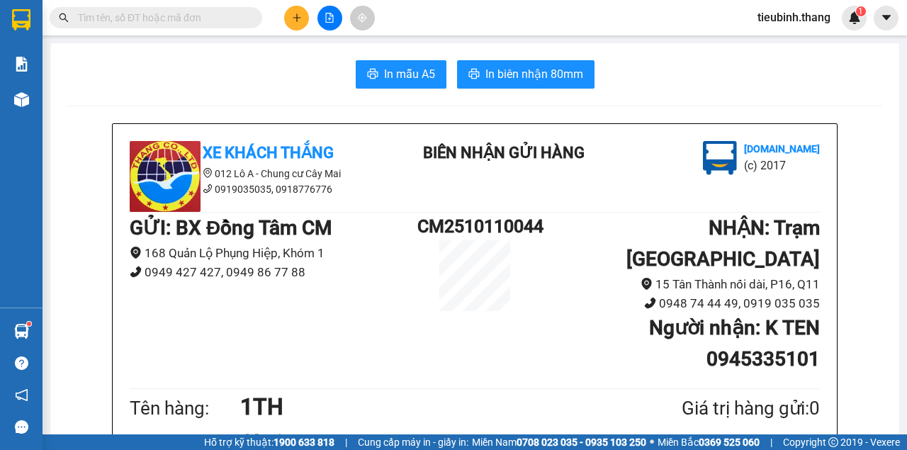
click at [200, 21] on input "text" at bounding box center [161, 18] width 167 height 16
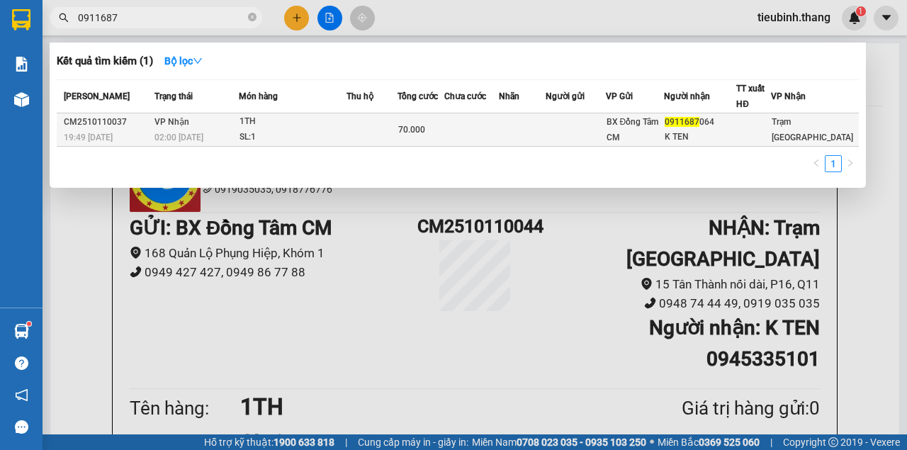
type input "0911687"
click at [368, 129] on td at bounding box center [372, 129] width 52 height 33
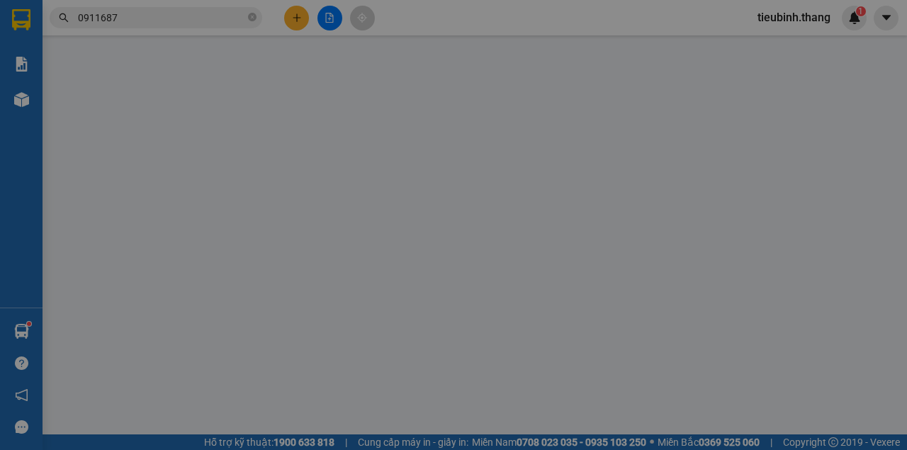
type input "0911687064"
type input "K TEN"
type input "70.000"
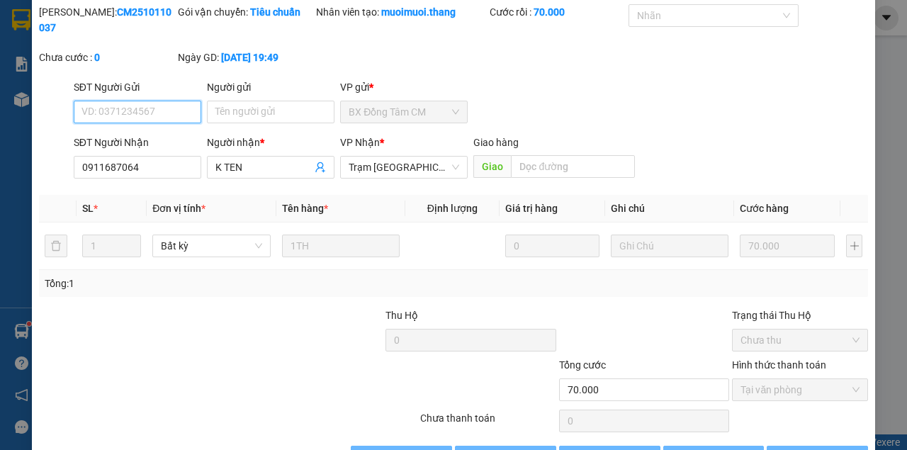
scroll to position [91, 0]
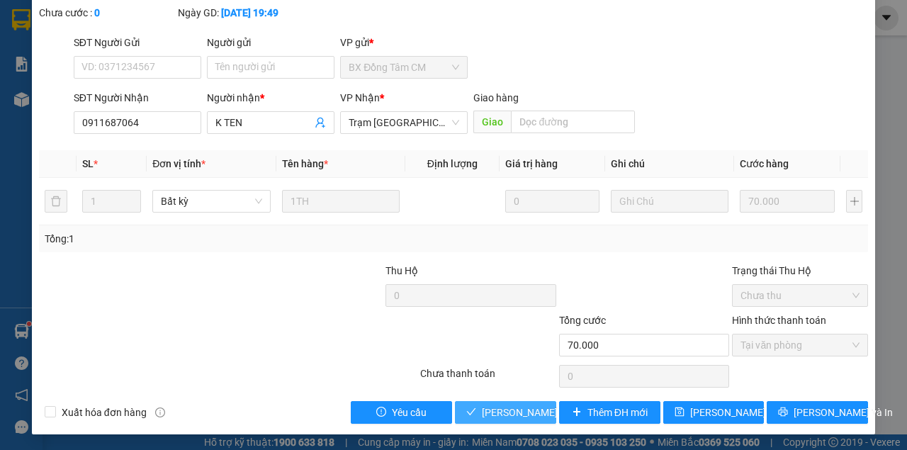
click at [482, 413] on span "[PERSON_NAME] và Giao hàng" at bounding box center [550, 412] width 136 height 16
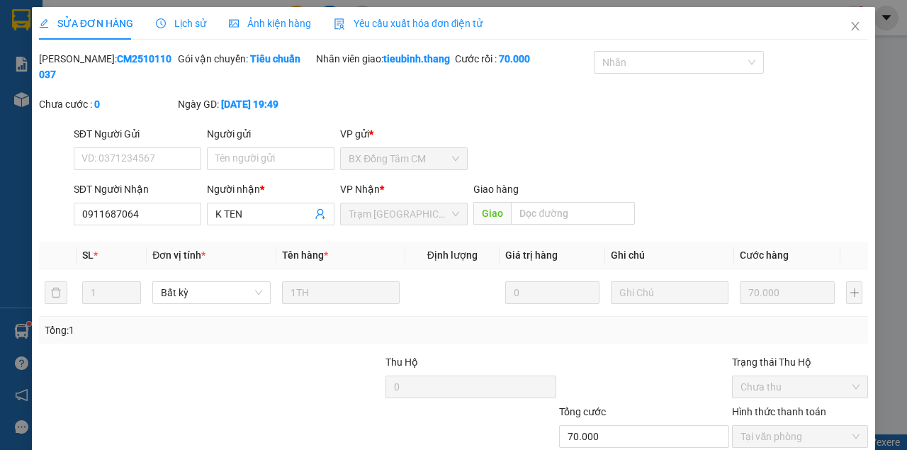
scroll to position [0, 0]
drag, startPoint x: 848, startPoint y: 21, endPoint x: 836, endPoint y: 27, distance: 13.3
click at [836, 27] on span "Close" at bounding box center [855, 27] width 40 height 40
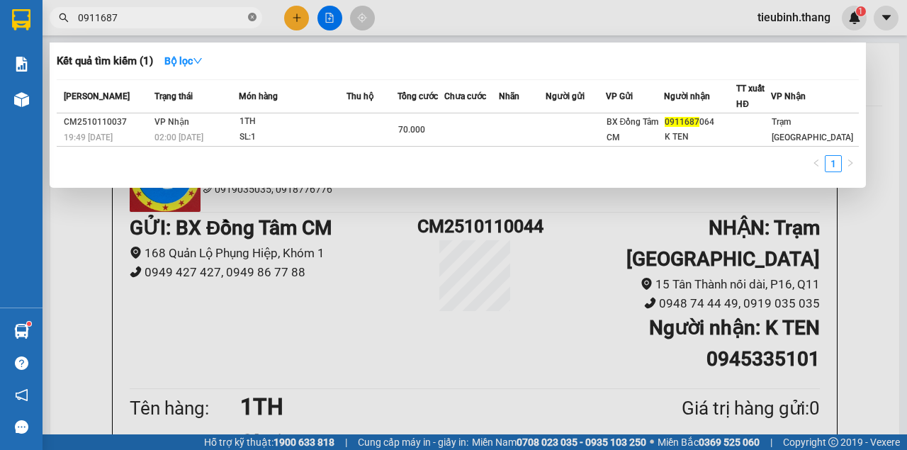
click at [255, 17] on icon "close-circle" at bounding box center [252, 17] width 8 height 8
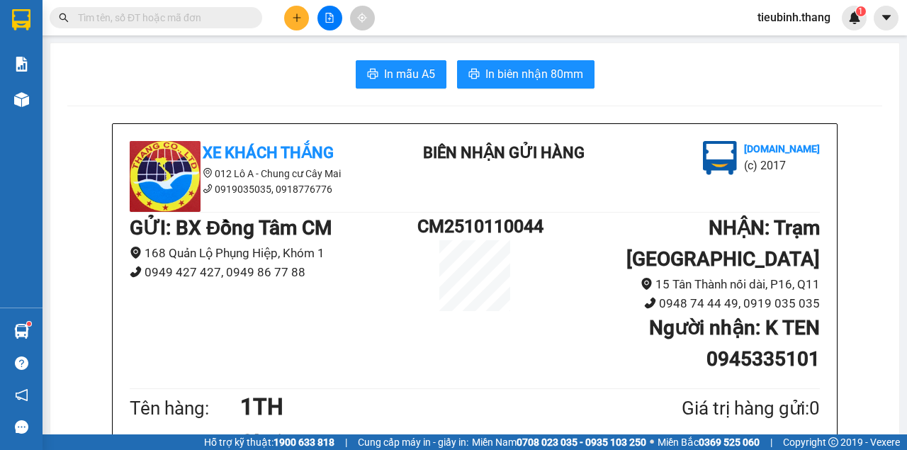
click at [224, 14] on input "text" at bounding box center [161, 18] width 167 height 16
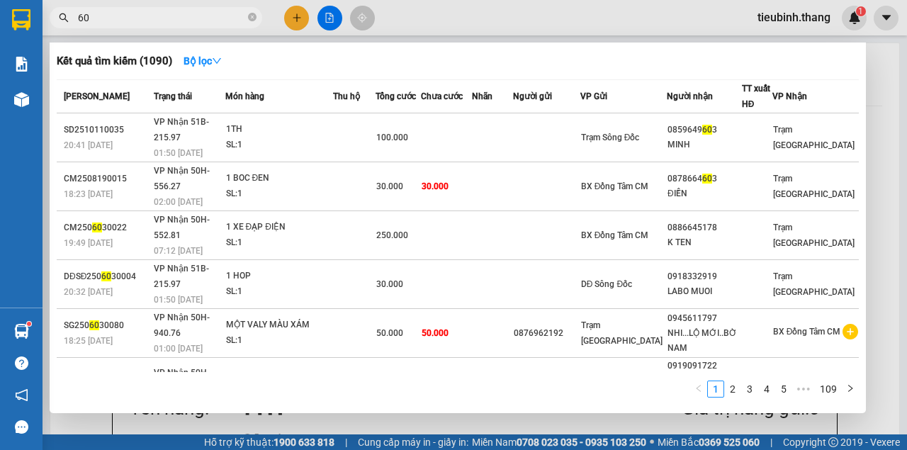
type input "6"
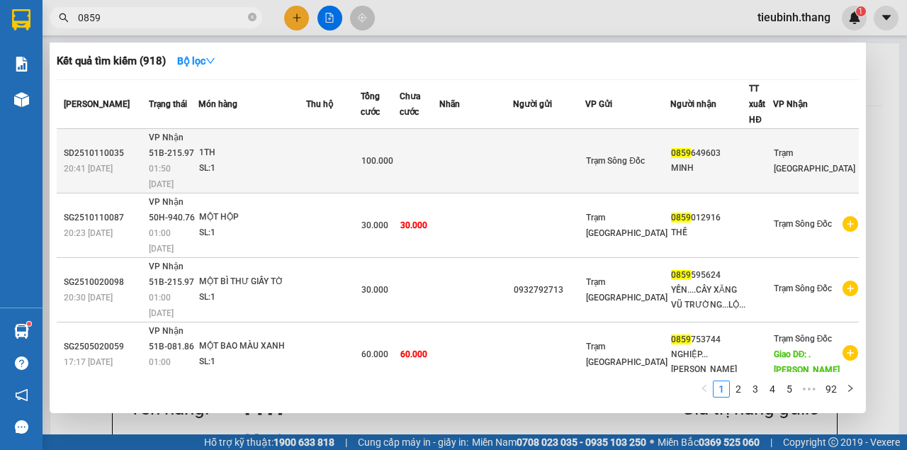
type input "0859"
click at [439, 129] on td at bounding box center [419, 161] width 40 height 64
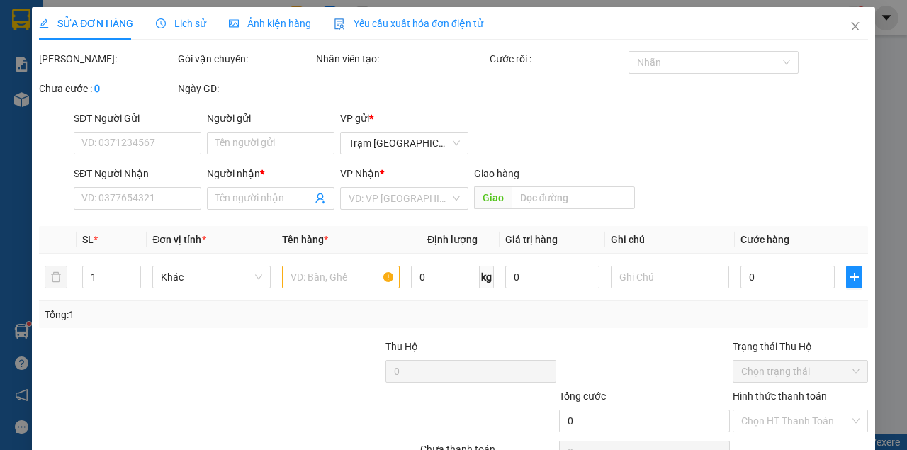
type input "0859649603"
type input "MINH"
type input "100.000"
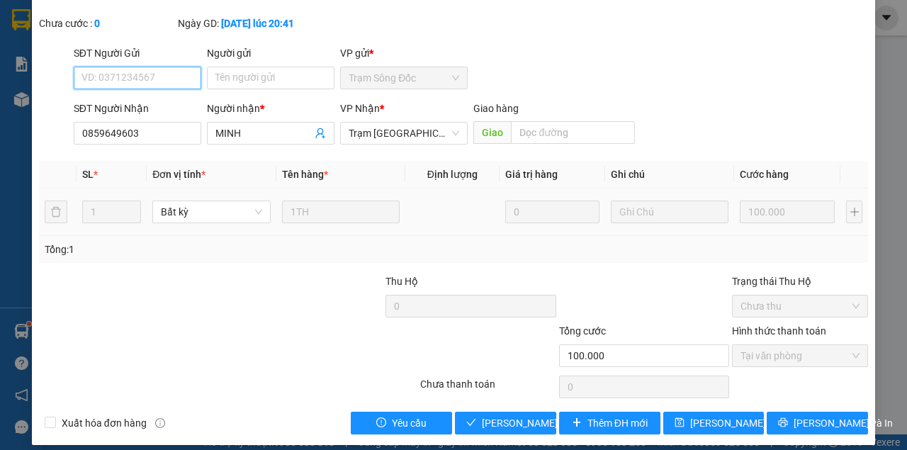
scroll to position [91, 0]
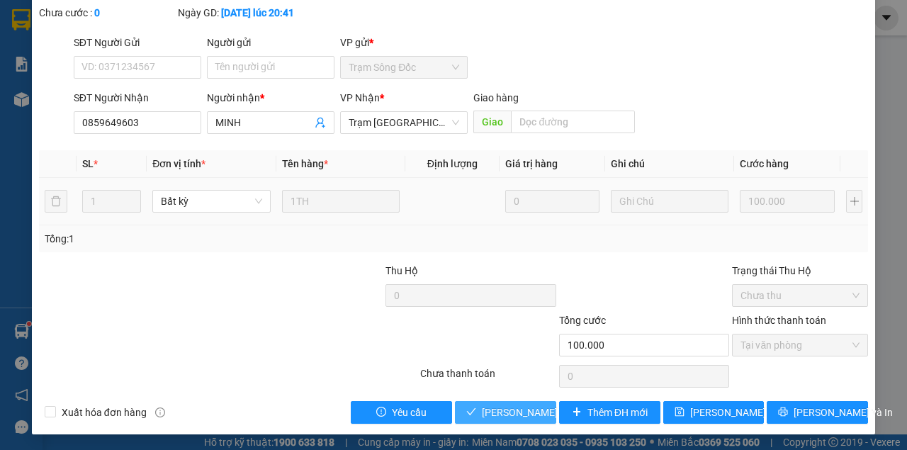
click at [455, 401] on button "[PERSON_NAME] và Giao hàng" at bounding box center [505, 412] width 101 height 23
click at [506, 409] on span "[PERSON_NAME] và Giao hàng" at bounding box center [550, 412] width 136 height 16
click at [455, 401] on button "[PERSON_NAME] và Giao hàng" at bounding box center [505, 412] width 101 height 23
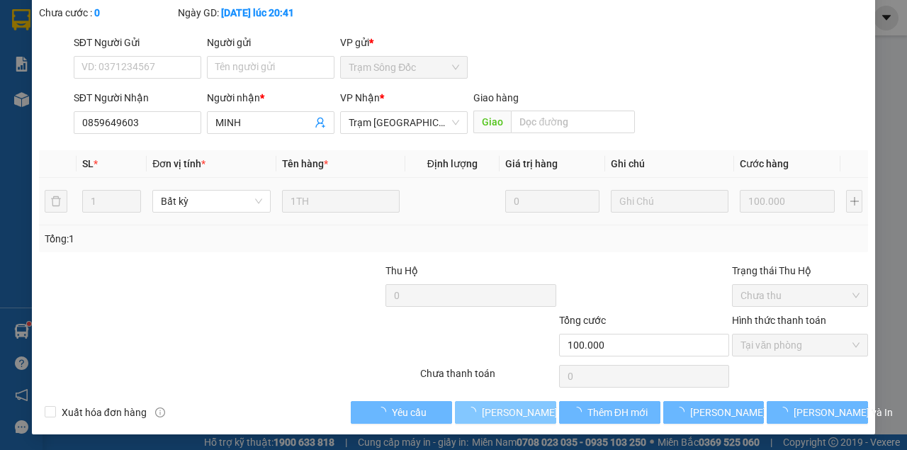
click at [506, 409] on span "[PERSON_NAME] và Giao hàng" at bounding box center [550, 412] width 136 height 16
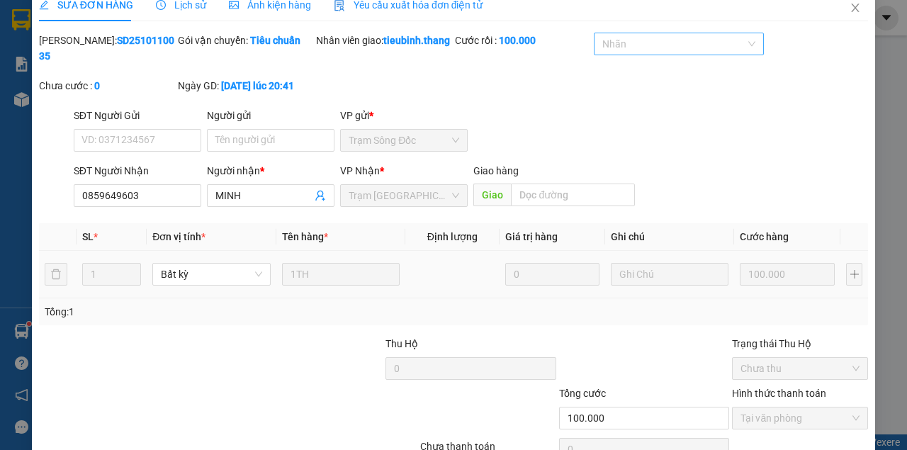
scroll to position [0, 0]
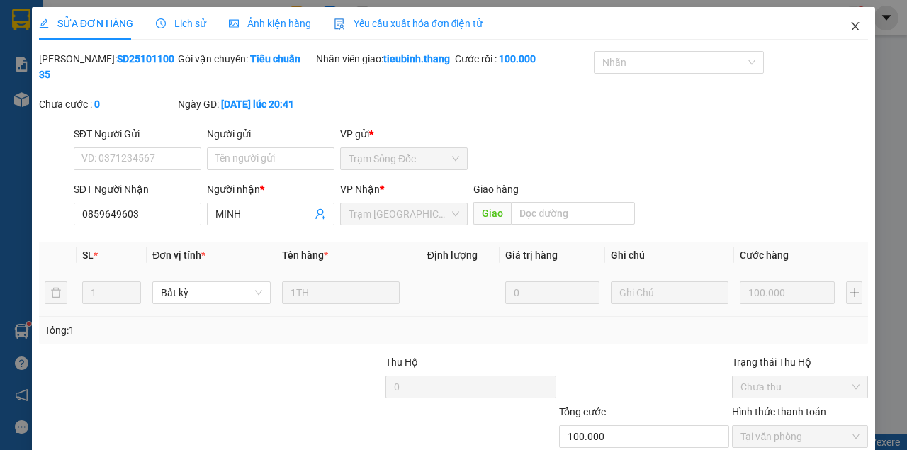
drag, startPoint x: 865, startPoint y: 23, endPoint x: 826, endPoint y: 38, distance: 42.0
click at [863, 23] on span "Close" at bounding box center [855, 27] width 40 height 40
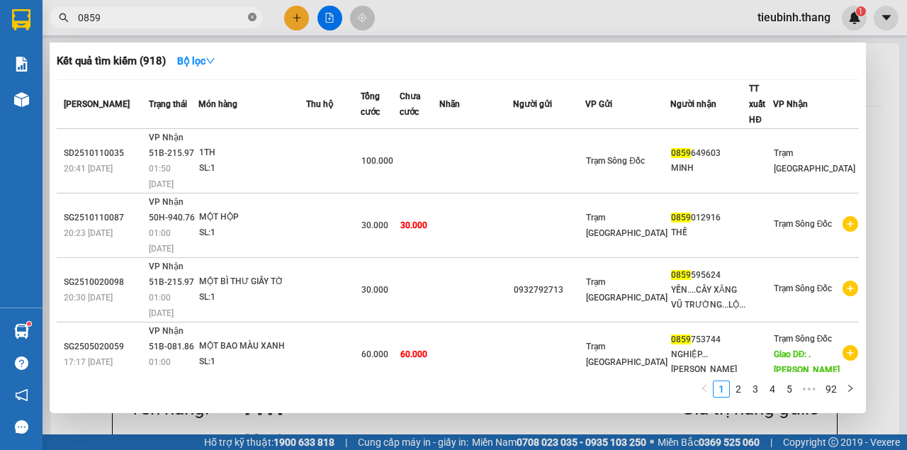
click at [252, 14] on icon "close-circle" at bounding box center [252, 17] width 8 height 8
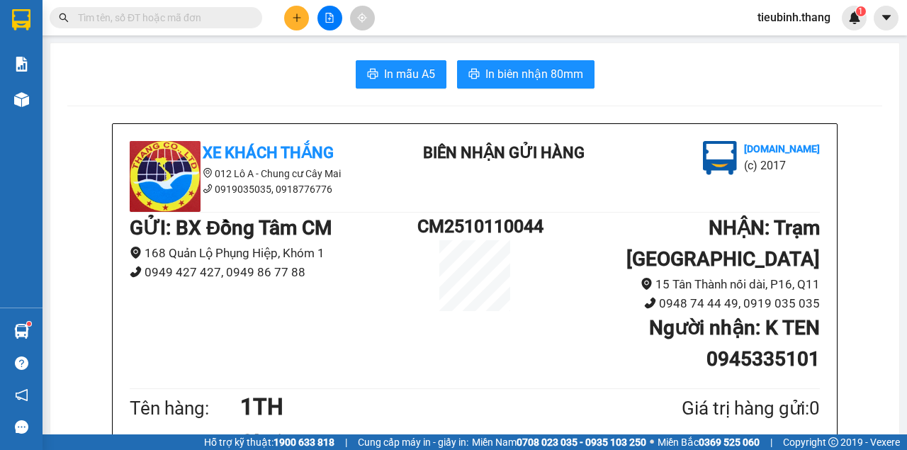
click at [213, 19] on input "text" at bounding box center [161, 18] width 167 height 16
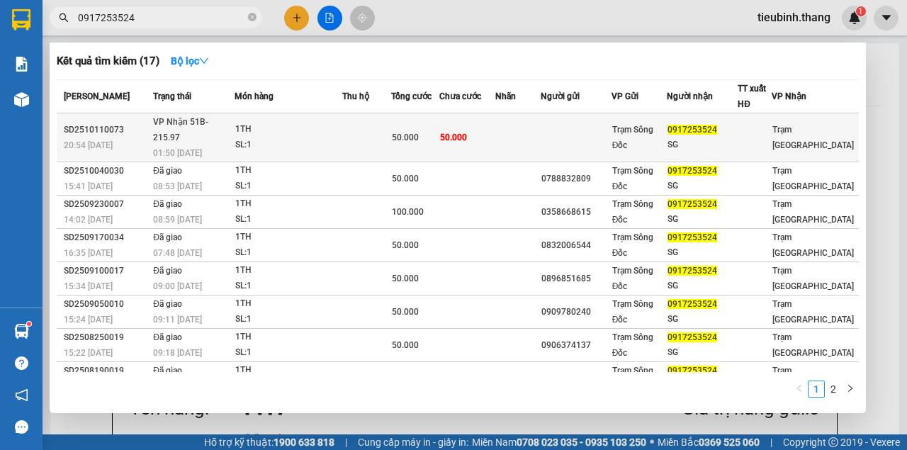
type input "0917253524"
click at [469, 120] on td "50.000" at bounding box center [467, 137] width 56 height 49
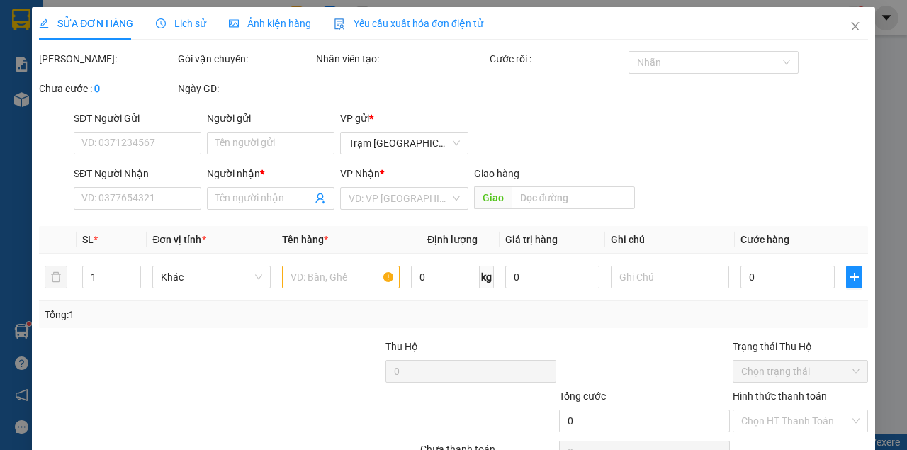
type input "0917253524"
type input "SG"
type input "50.000"
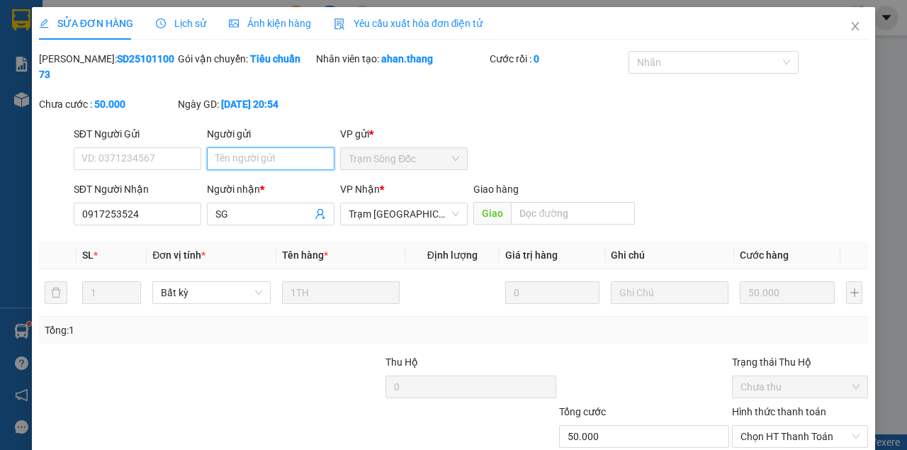
click at [273, 163] on input "Người gửi" at bounding box center [270, 158] width 127 height 23
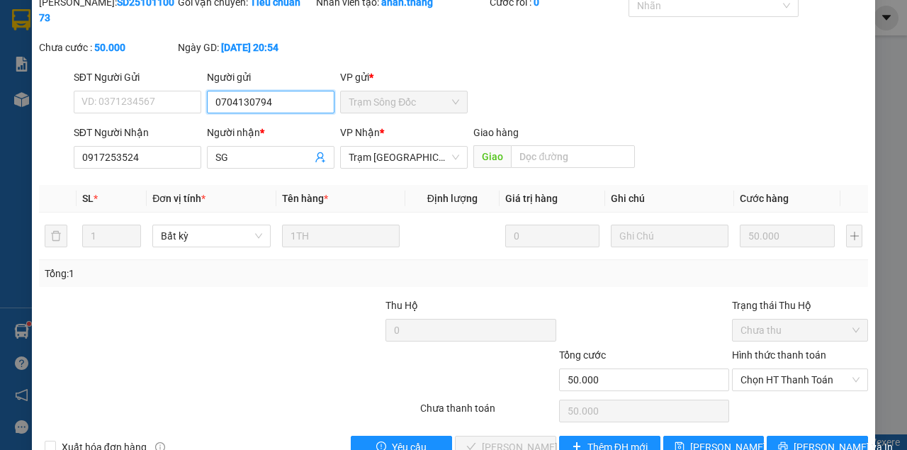
scroll to position [91, 0]
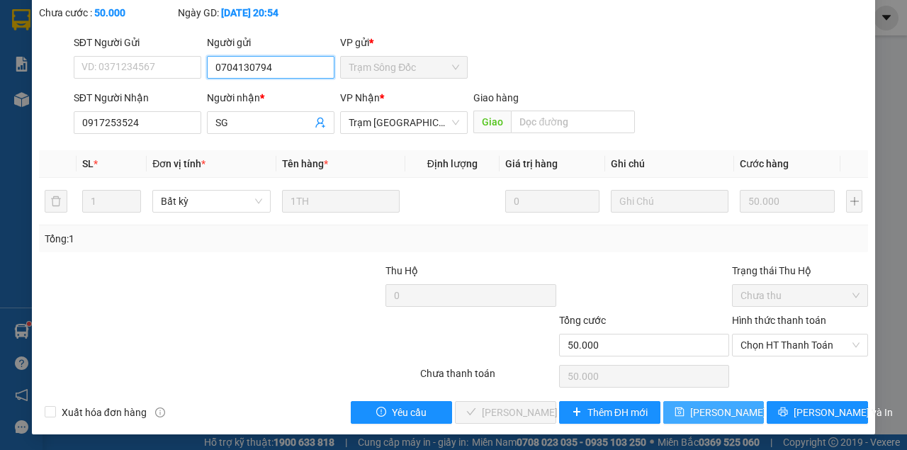
type input "0704130794"
click at [698, 409] on span "[PERSON_NAME] thay đổi" at bounding box center [746, 412] width 113 height 16
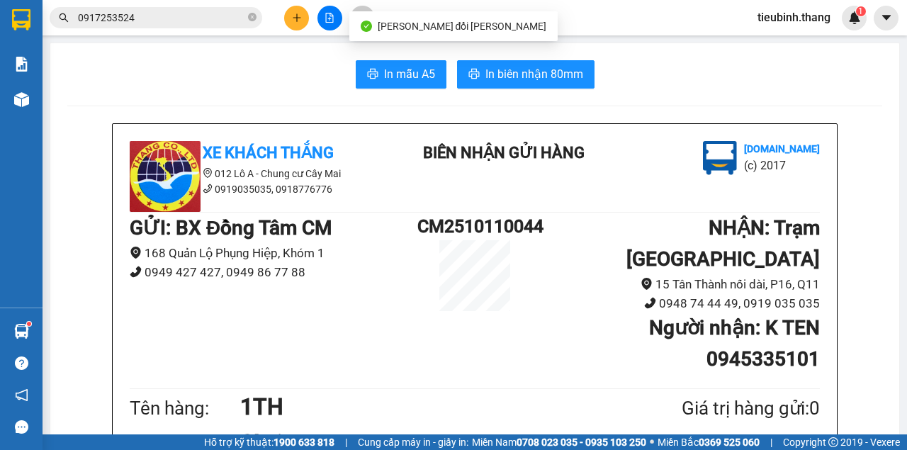
click at [177, 18] on input "0917253524" at bounding box center [161, 18] width 167 height 16
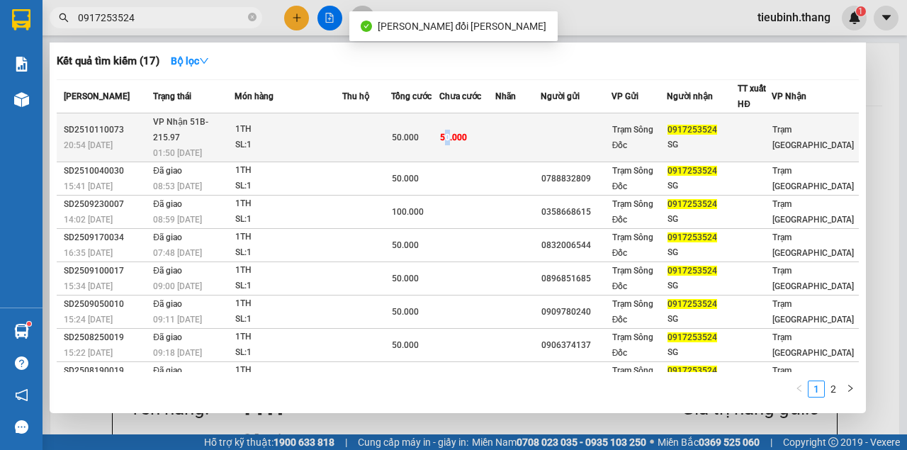
click at [455, 114] on td "50.000" at bounding box center [467, 137] width 56 height 49
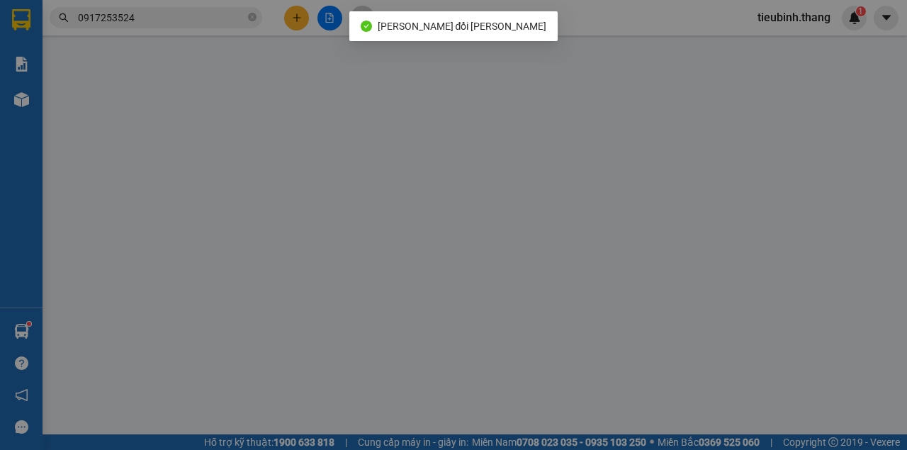
type input "0704130794"
type input "0917253524"
type input "SG"
type input "50.000"
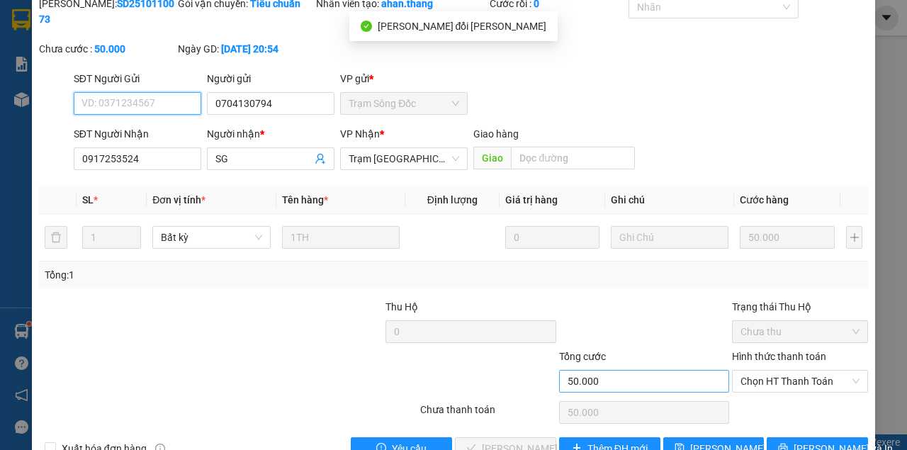
scroll to position [91, 0]
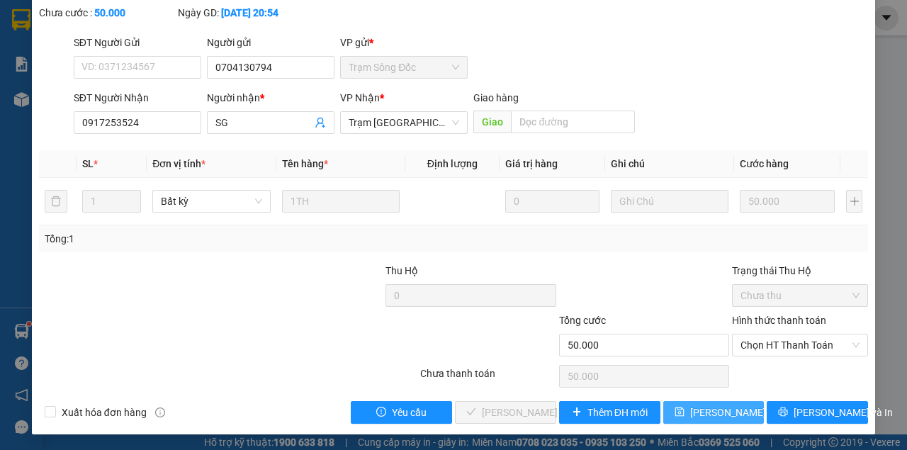
click at [663, 401] on button "[PERSON_NAME] thay đổi" at bounding box center [713, 412] width 101 height 23
drag, startPoint x: 749, startPoint y: 402, endPoint x: 739, endPoint y: 409, distance: 12.8
click at [739, 409] on button "[PERSON_NAME] thay đổi" at bounding box center [713, 412] width 101 height 23
click at [737, 410] on span "[PERSON_NAME] thay đổi" at bounding box center [746, 412] width 113 height 16
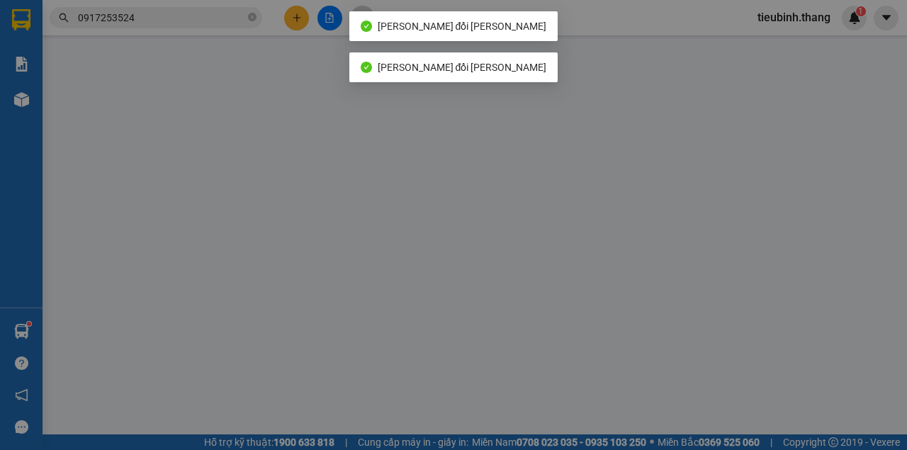
type input "0945335101"
type input "K TEN"
type input "30.000"
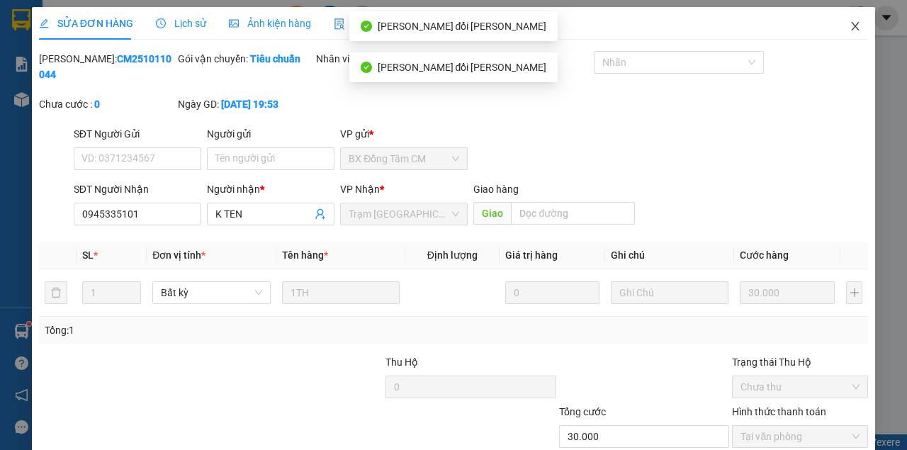
drag, startPoint x: 839, startPoint y: 30, endPoint x: 832, endPoint y: 31, distance: 7.2
click at [835, 31] on span "Close" at bounding box center [855, 27] width 40 height 40
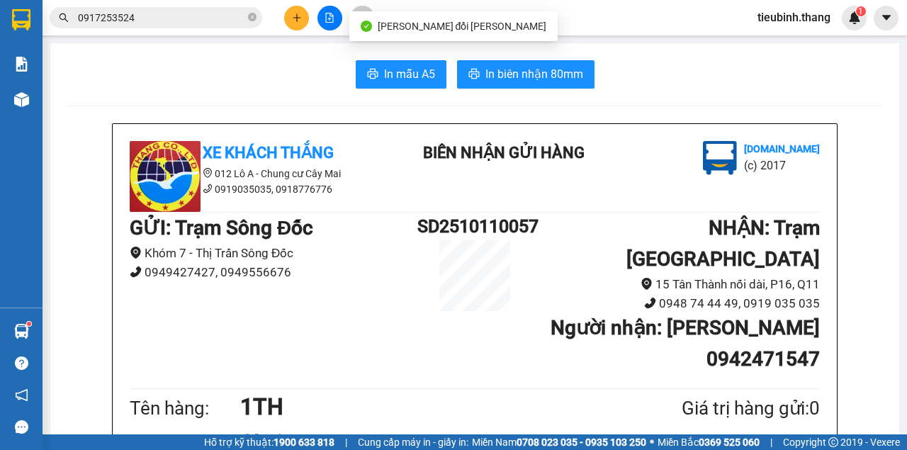
drag, startPoint x: 212, startPoint y: 12, endPoint x: 221, endPoint y: 18, distance: 10.6
click at [212, 12] on input "0917253524" at bounding box center [161, 18] width 167 height 16
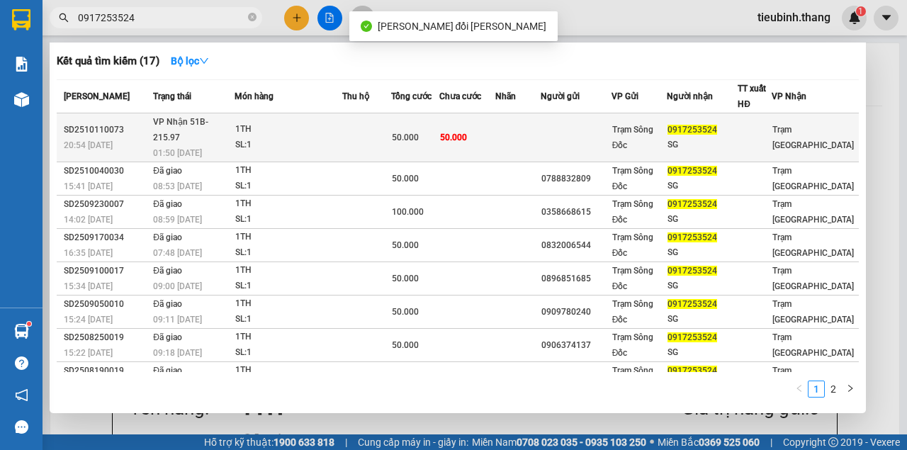
click at [470, 117] on td "50.000" at bounding box center [467, 137] width 56 height 49
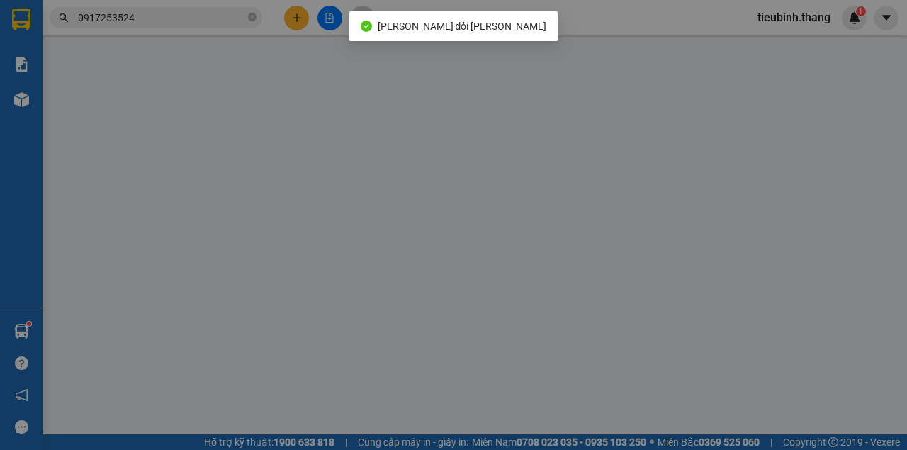
type input "0704130794"
type input "0917253524"
type input "SG"
type input "50.000"
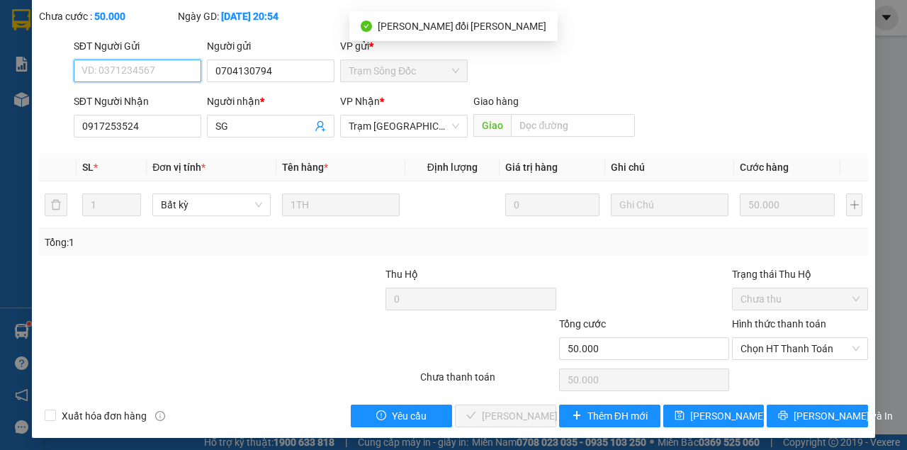
scroll to position [91, 0]
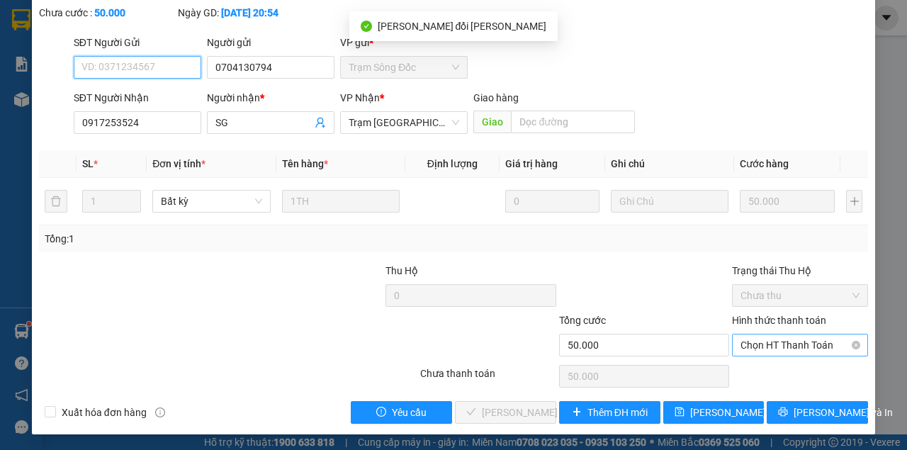
click at [791, 347] on span "Chọn HT Thanh Toán" at bounding box center [799, 344] width 119 height 21
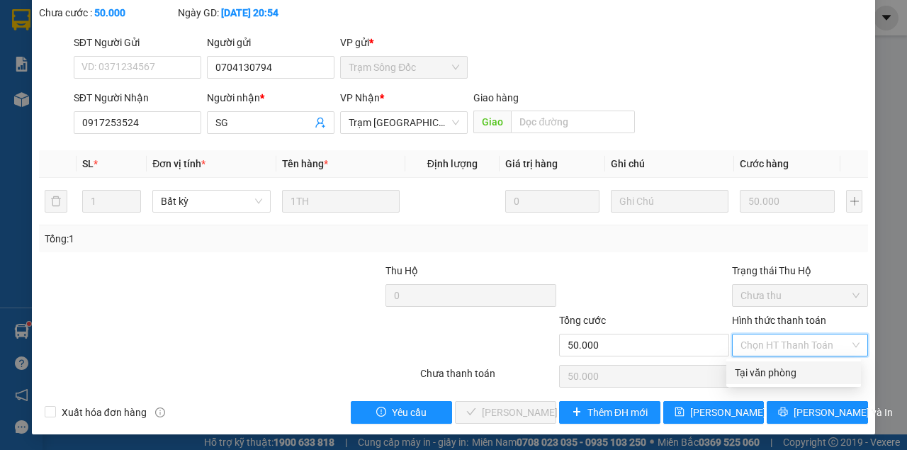
drag, startPoint x: 765, startPoint y: 370, endPoint x: 628, endPoint y: 406, distance: 141.4
click at [748, 371] on div "Tại văn phòng" at bounding box center [794, 373] width 118 height 16
type input "0"
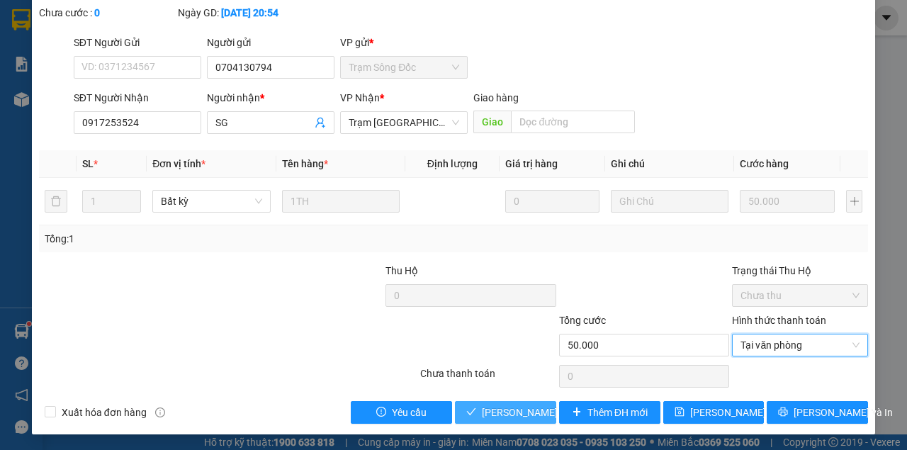
click at [495, 412] on span "[PERSON_NAME] và Giao hàng" at bounding box center [550, 412] width 136 height 16
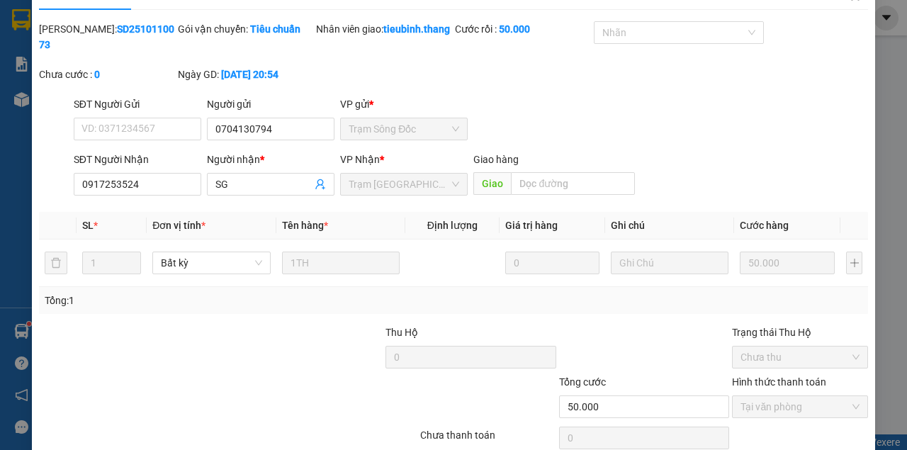
scroll to position [0, 0]
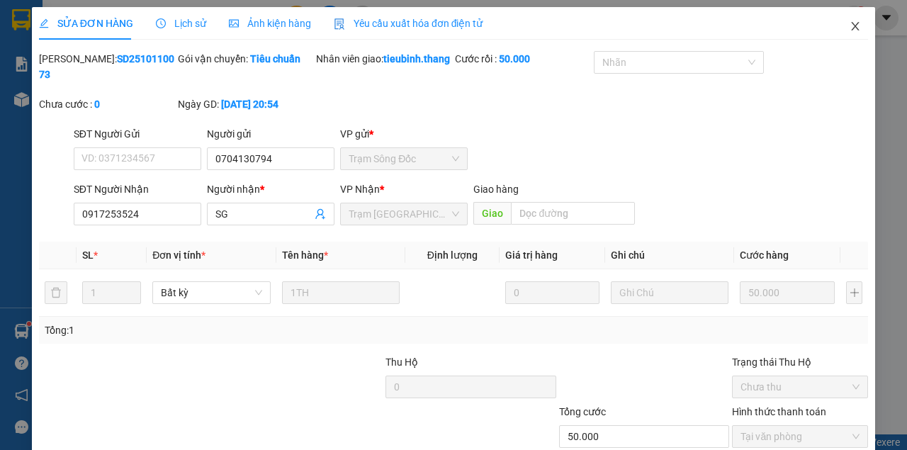
drag, startPoint x: 850, startPoint y: 25, endPoint x: 507, endPoint y: 26, distance: 342.8
click at [849, 25] on icon "close" at bounding box center [854, 26] width 11 height 11
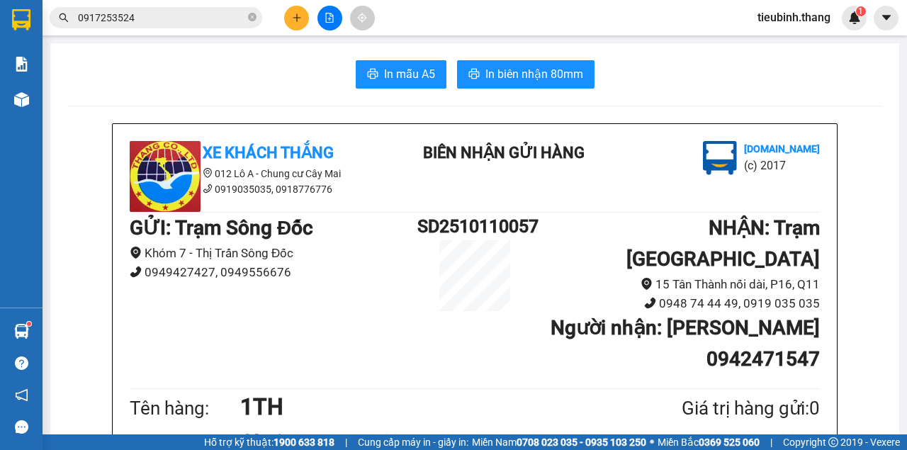
click at [248, 16] on icon "close-circle" at bounding box center [252, 17] width 8 height 8
click at [202, 22] on input "text" at bounding box center [161, 18] width 167 height 16
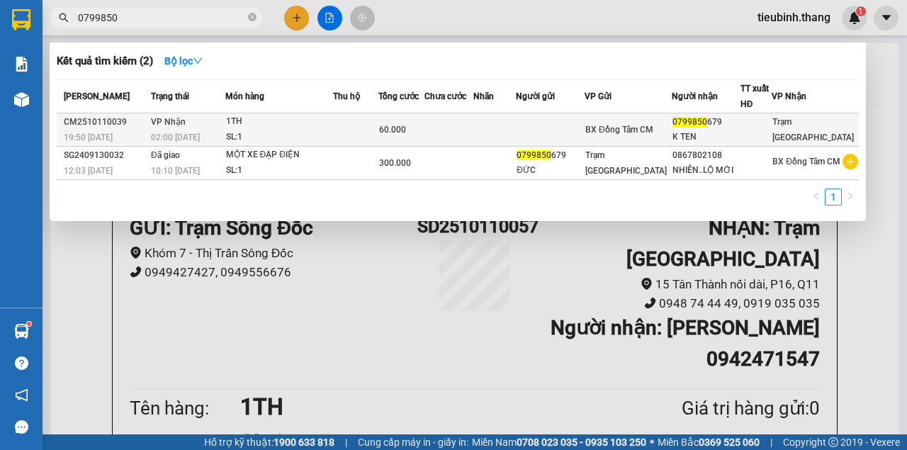
type input "0799850"
click at [465, 123] on td at bounding box center [448, 129] width 49 height 33
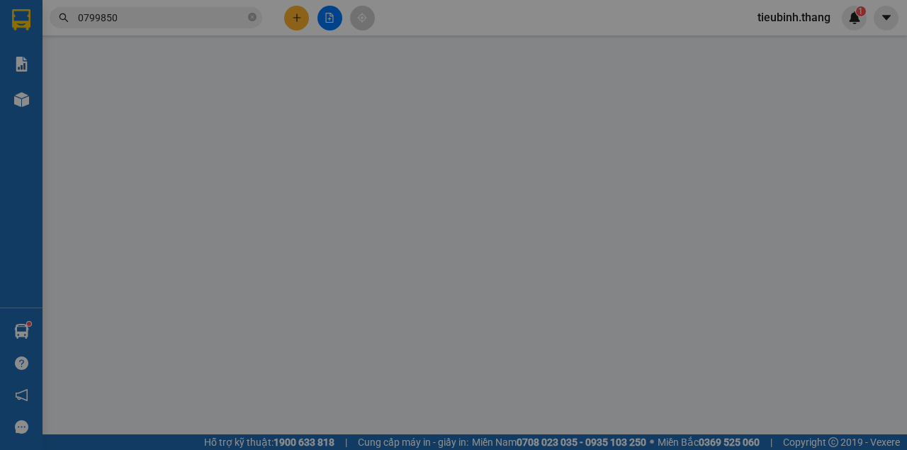
type input "0799850679"
type input "K TEN"
type input "60.000"
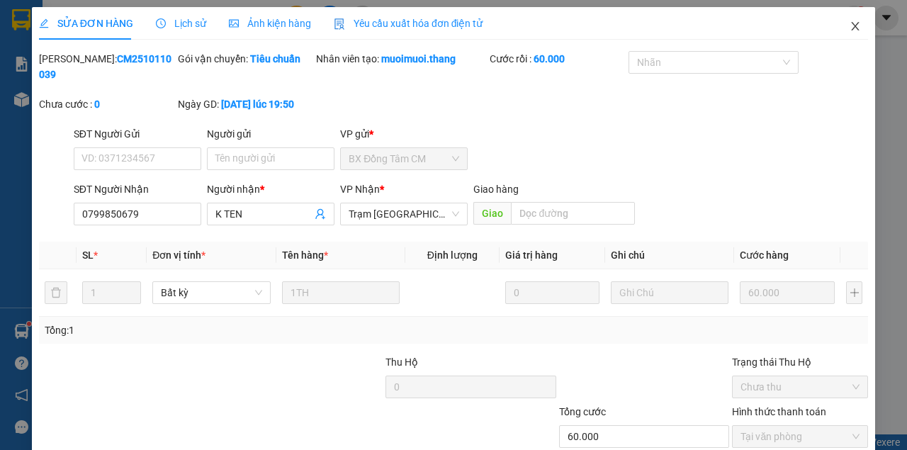
drag, startPoint x: 841, startPoint y: 21, endPoint x: 789, endPoint y: 40, distance: 55.6
click at [841, 22] on span "Close" at bounding box center [855, 27] width 40 height 40
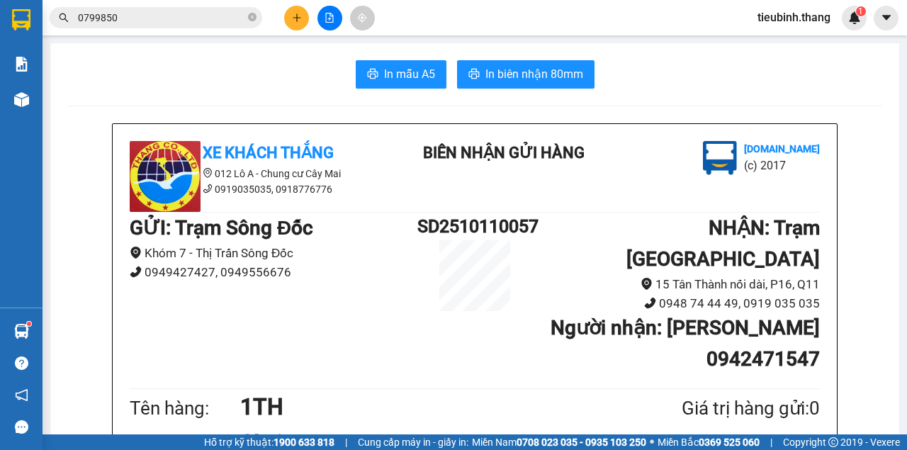
click at [251, 17] on icon "close-circle" at bounding box center [252, 17] width 8 height 8
click at [235, 16] on input "text" at bounding box center [161, 18] width 167 height 16
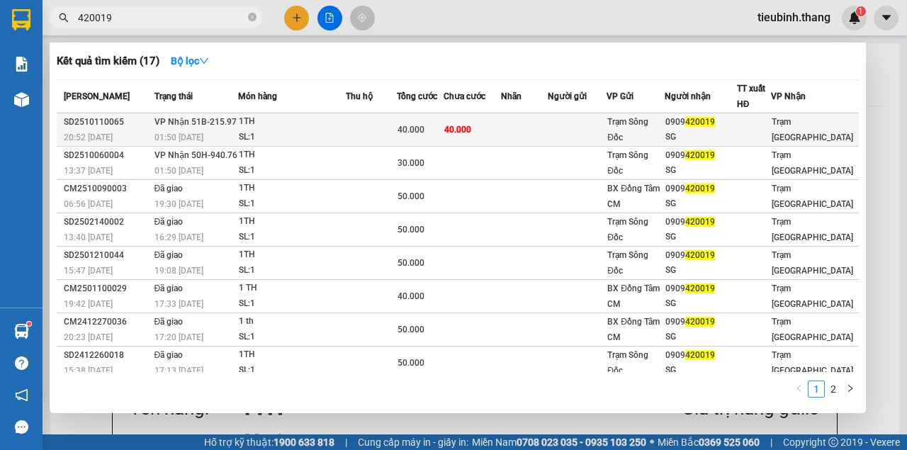
type input "420019"
click at [477, 118] on td "40.000" at bounding box center [471, 129] width 57 height 33
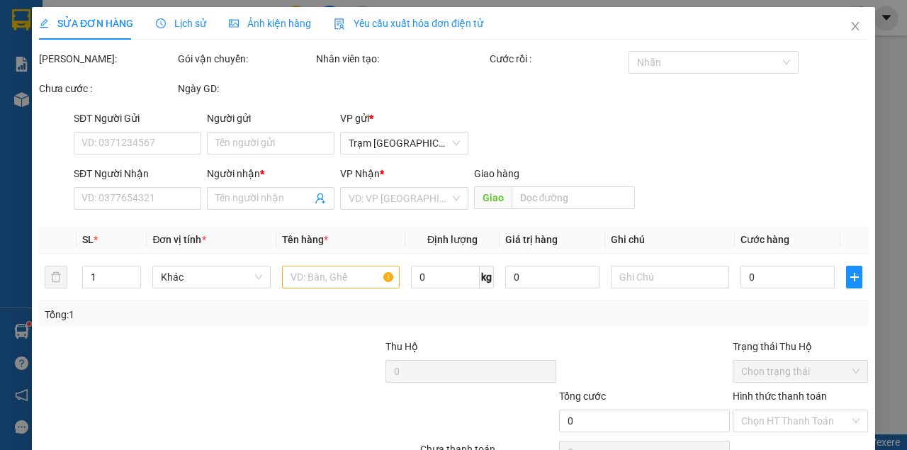
type input "0909420019"
type input "SG"
type input "40.000"
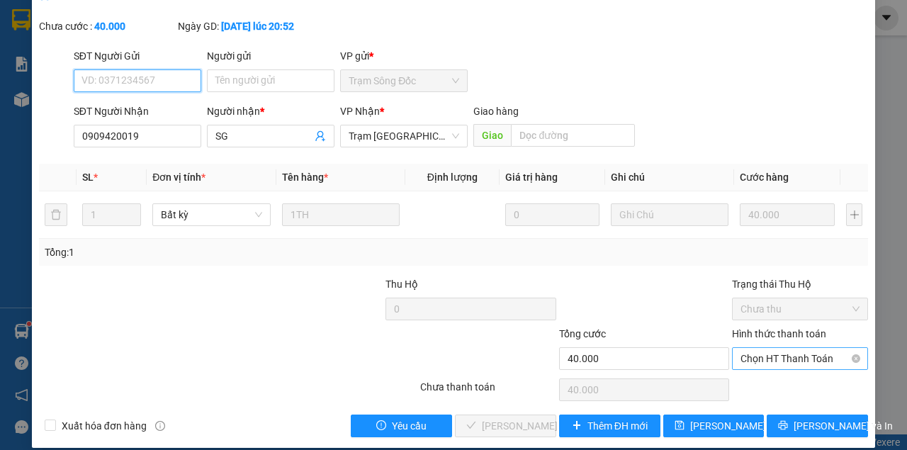
scroll to position [91, 0]
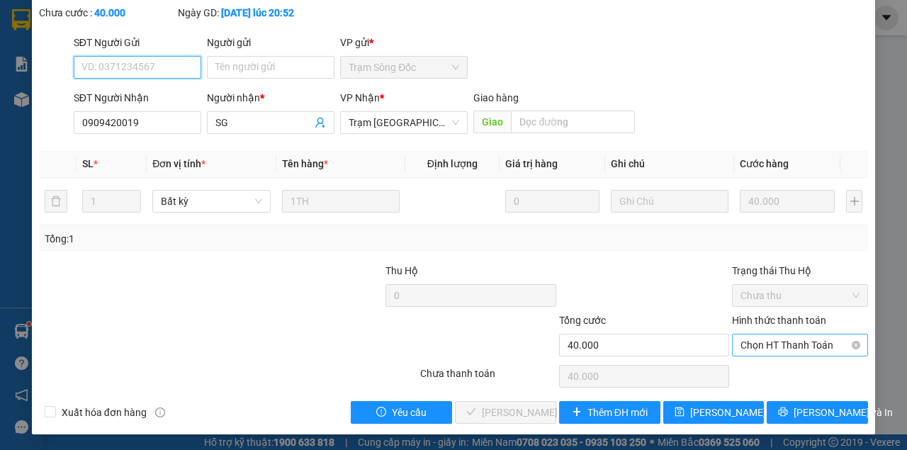
click at [759, 340] on span "Chọn HT Thanh Toán" at bounding box center [799, 344] width 119 height 21
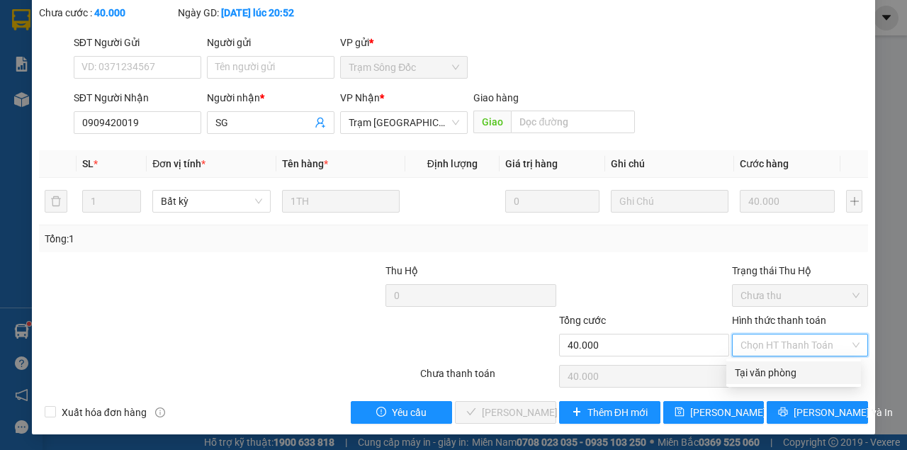
drag, startPoint x: 745, startPoint y: 370, endPoint x: 659, endPoint y: 381, distance: 87.2
click at [741, 373] on div "Tại văn phòng" at bounding box center [794, 373] width 118 height 16
type input "0"
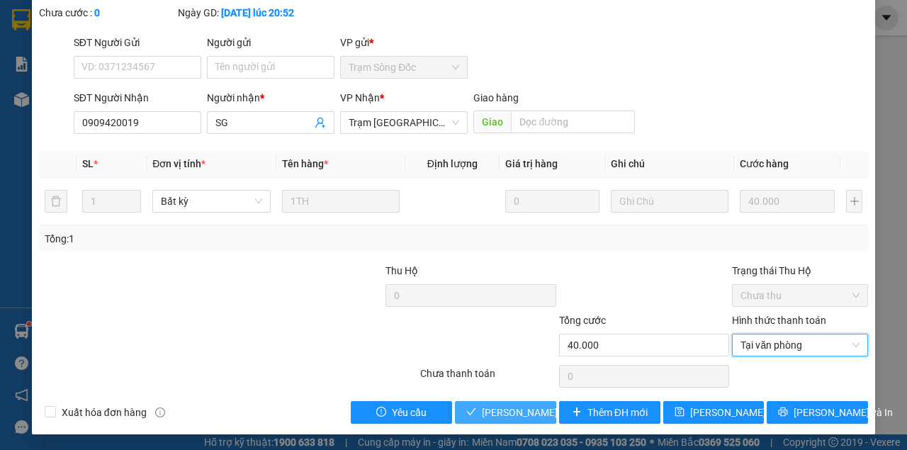
click at [476, 421] on button "[PERSON_NAME] và Giao hàng" at bounding box center [505, 412] width 101 height 23
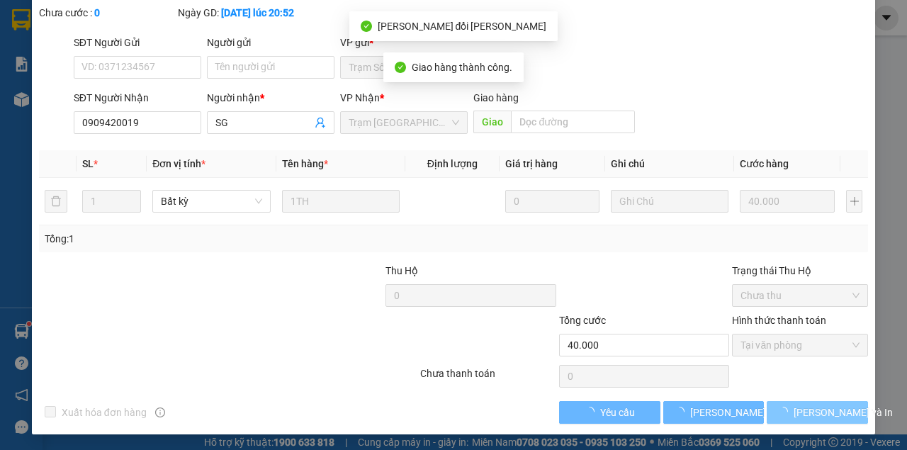
scroll to position [107, 0]
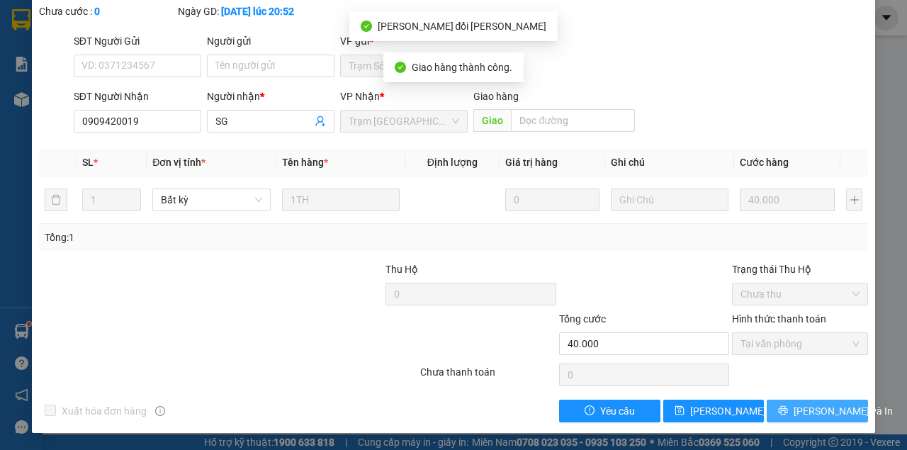
click at [799, 407] on span "[PERSON_NAME] và In" at bounding box center [842, 411] width 99 height 16
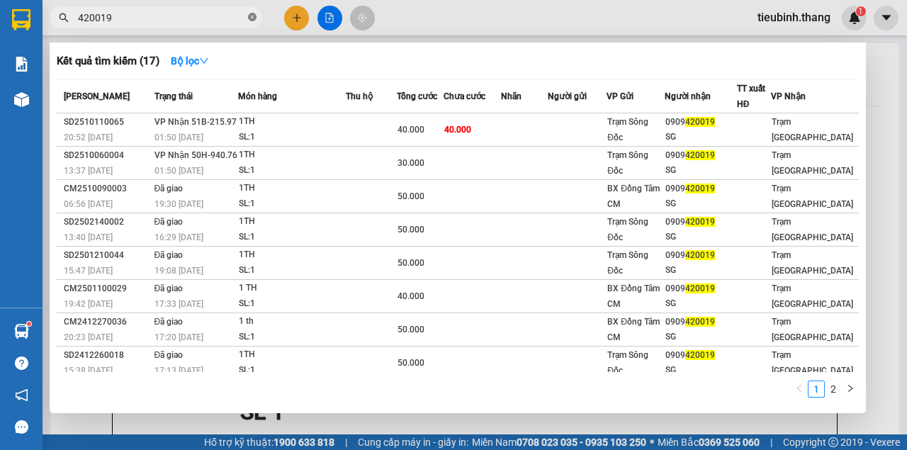
click at [249, 16] on icon "close-circle" at bounding box center [252, 17] width 8 height 8
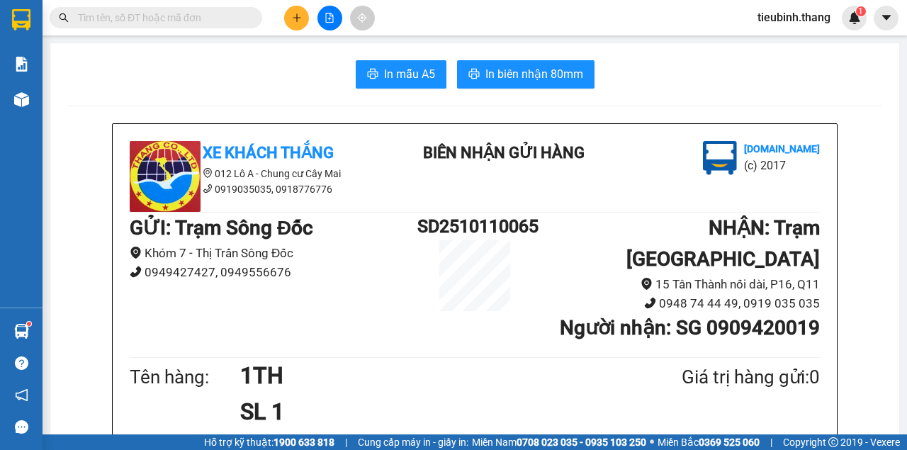
click at [241, 20] on input "text" at bounding box center [161, 18] width 167 height 16
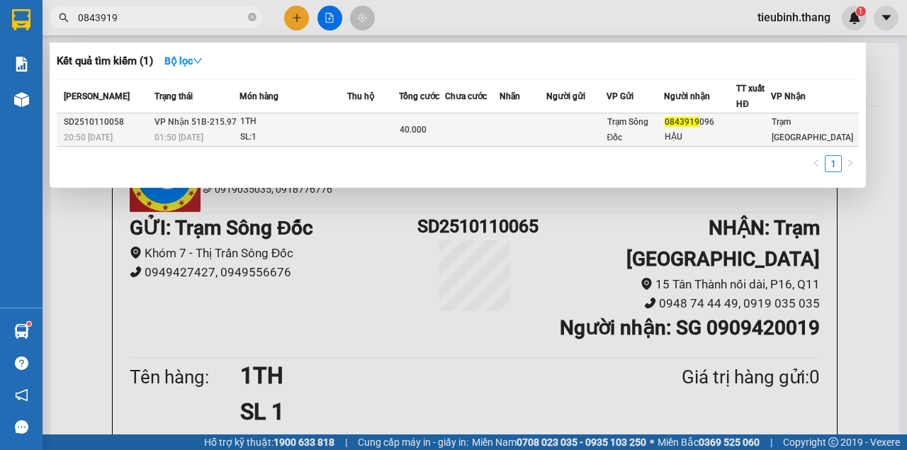
type input "0843919"
click at [414, 132] on span "40.000" at bounding box center [412, 130] width 27 height 10
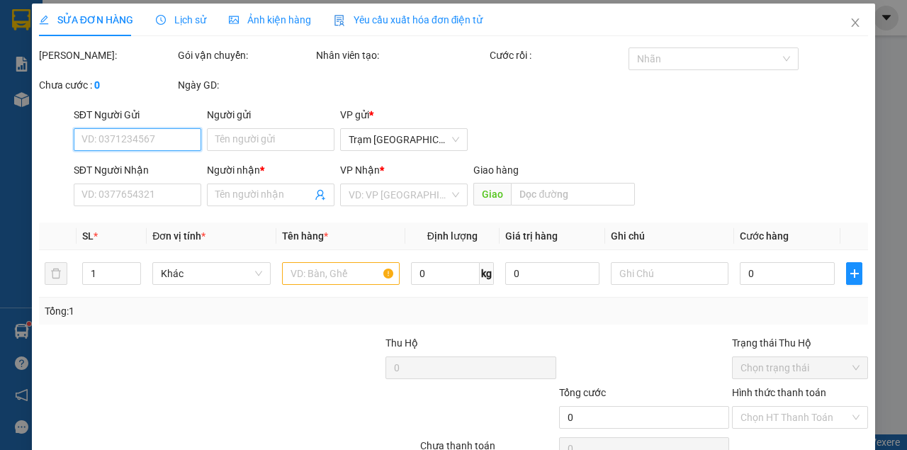
type input "0843919096"
type input "HẬU"
type input "40.000"
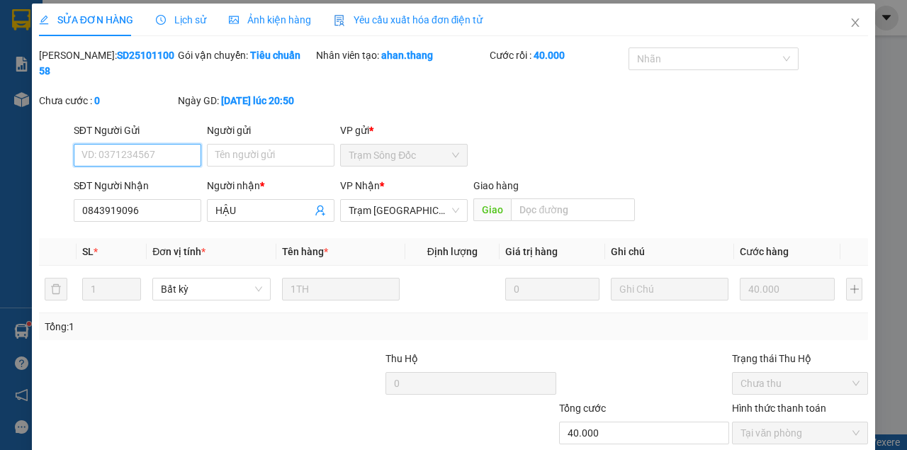
scroll to position [76, 0]
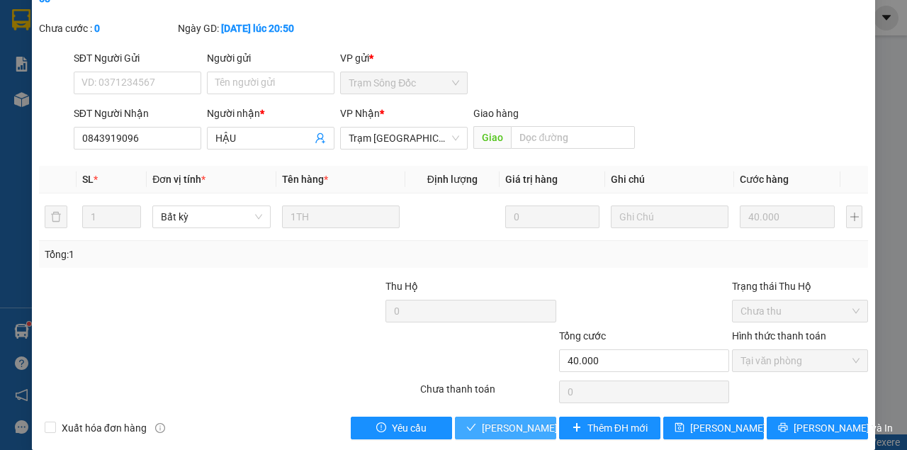
click at [522, 429] on span "[PERSON_NAME] và Giao hàng" at bounding box center [550, 428] width 136 height 16
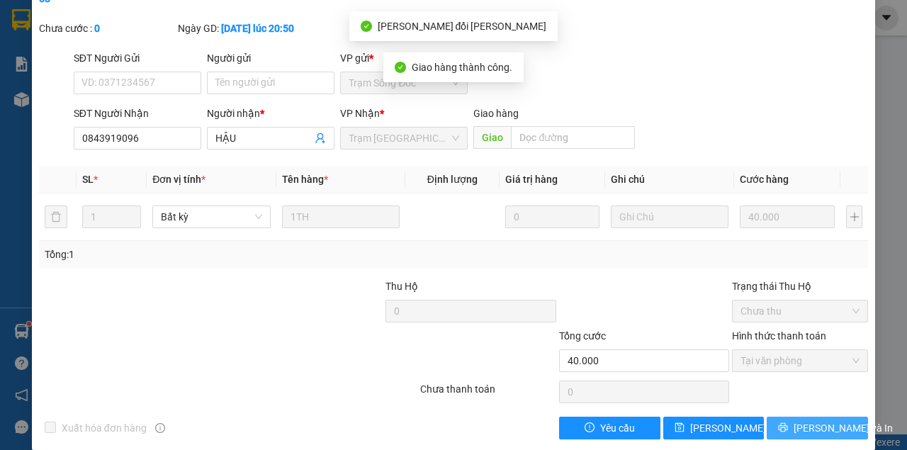
click at [803, 436] on span "[PERSON_NAME] và In" at bounding box center [842, 428] width 99 height 16
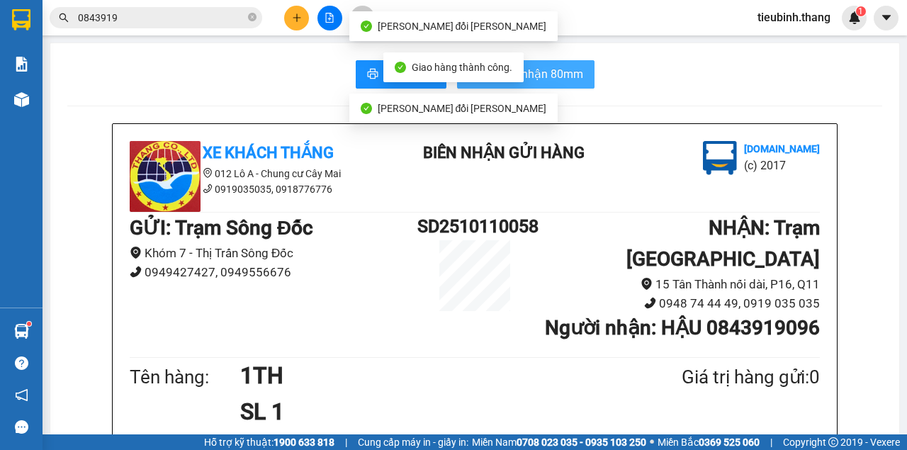
click at [569, 79] on span "In biên nhận 80mm" at bounding box center [534, 74] width 98 height 18
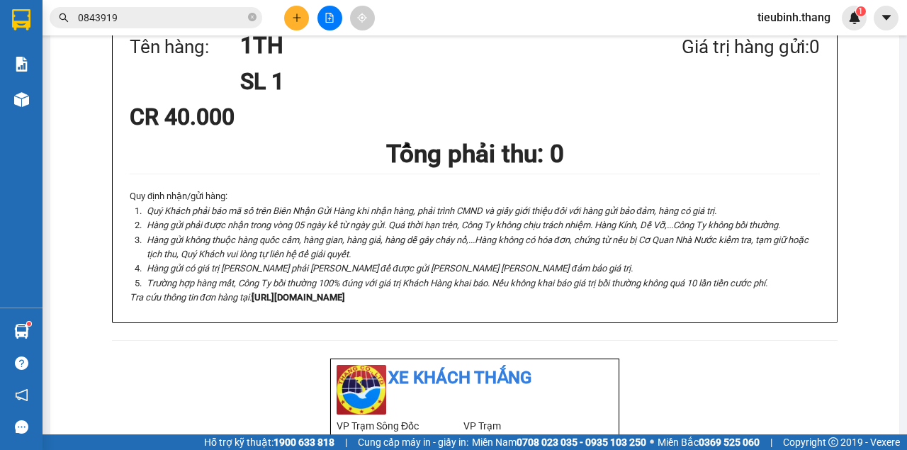
click at [254, 23] on span at bounding box center [252, 17] width 8 height 13
click at [249, 22] on span at bounding box center [252, 18] width 8 height 16
click at [228, 18] on input "text" at bounding box center [161, 18] width 167 height 16
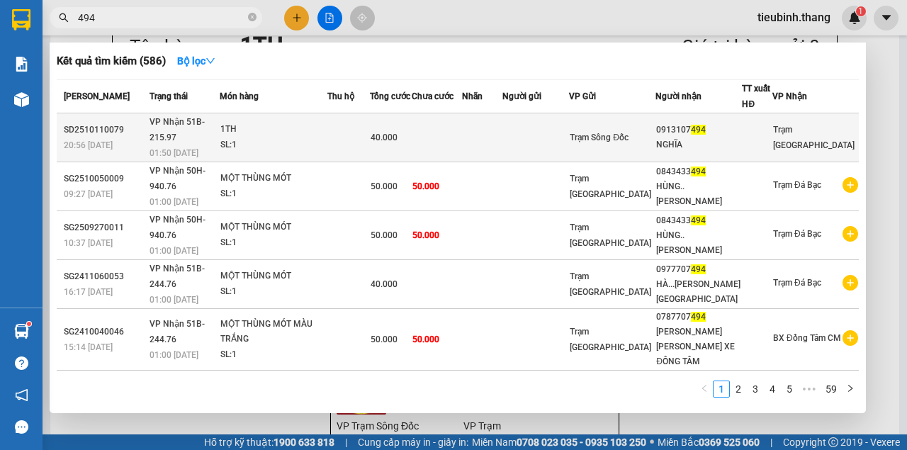
type input "494"
click at [462, 134] on td at bounding box center [437, 137] width 50 height 49
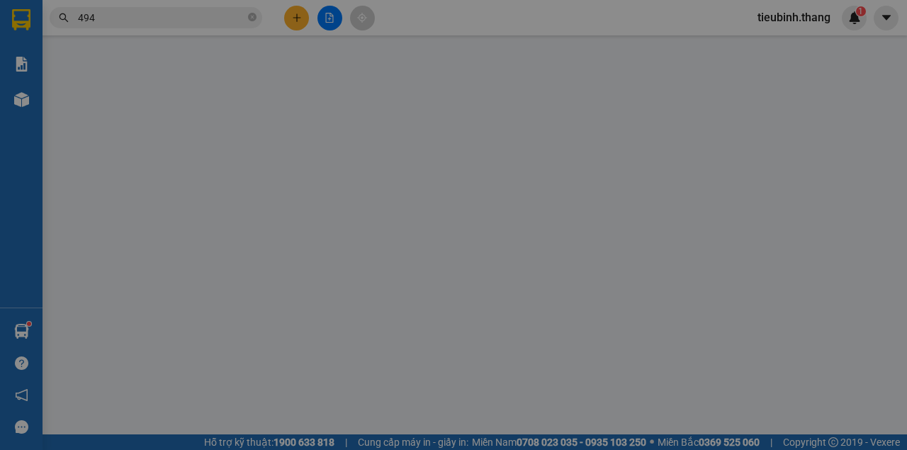
type input "0913107494"
type input "NGHĨA"
type input "40.000"
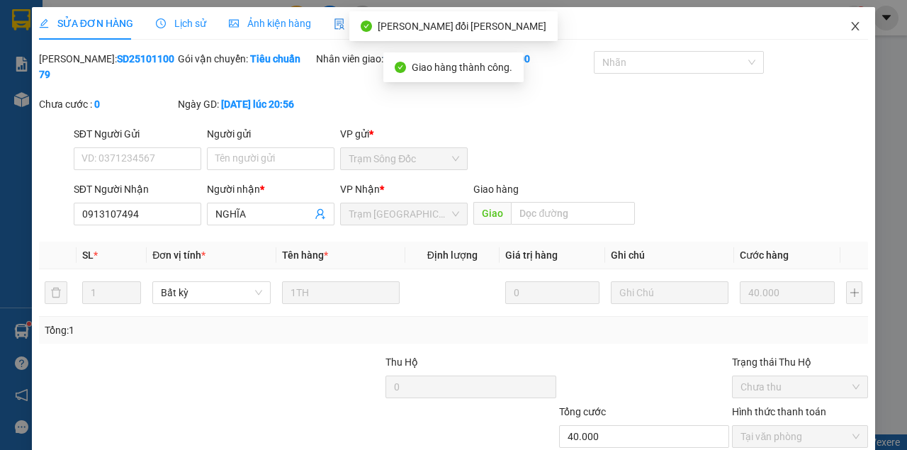
drag, startPoint x: 844, startPoint y: 26, endPoint x: 444, endPoint y: 74, distance: 403.1
click at [849, 27] on icon "close" at bounding box center [854, 26] width 11 height 11
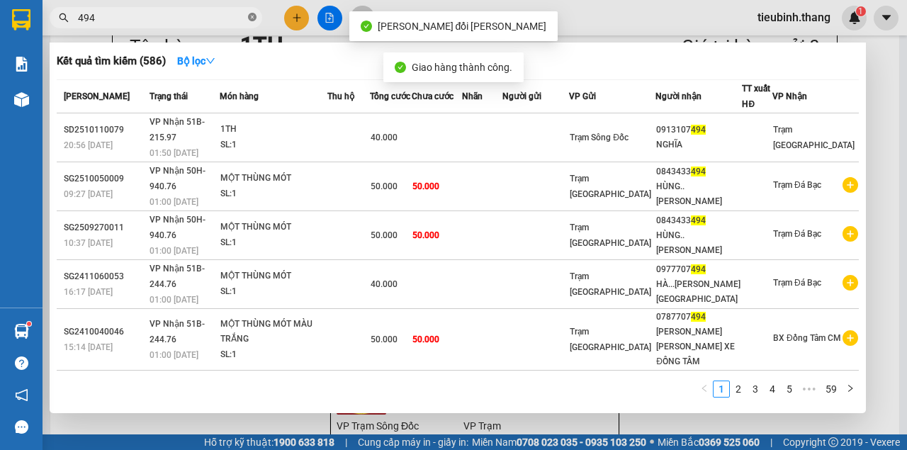
click at [249, 16] on icon "close-circle" at bounding box center [252, 17] width 8 height 8
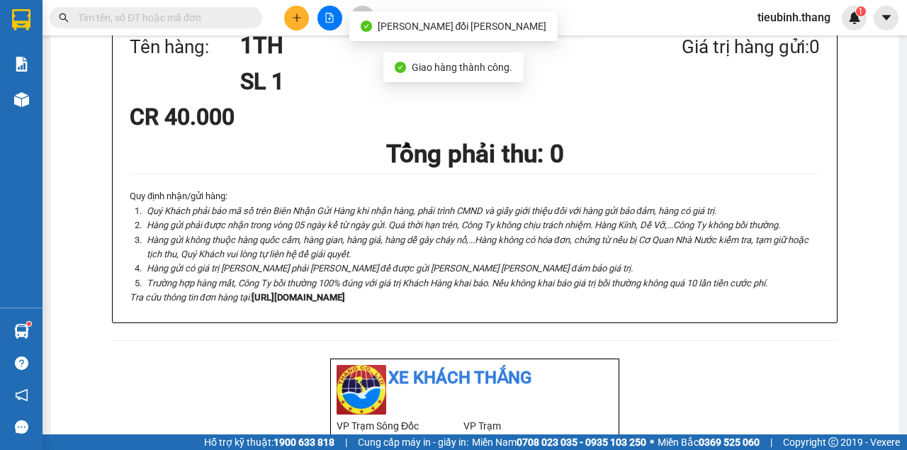
click at [217, 18] on input "text" at bounding box center [161, 18] width 167 height 16
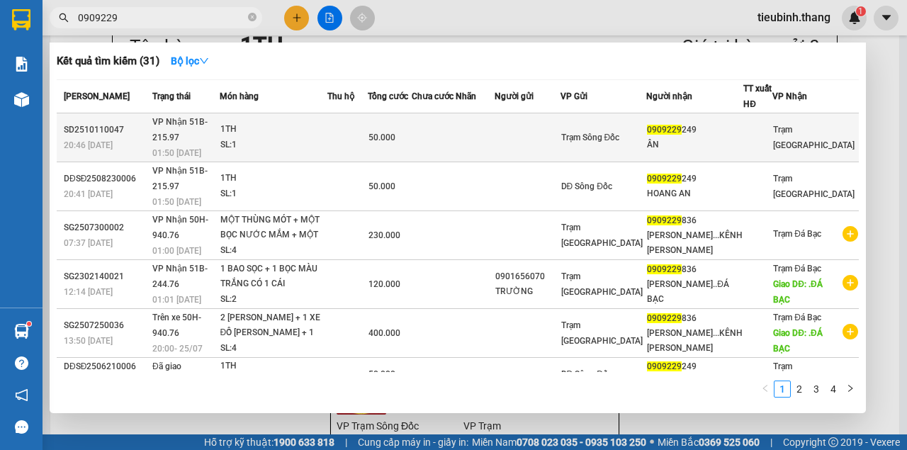
click at [411, 130] on div "50.000" at bounding box center [389, 138] width 42 height 16
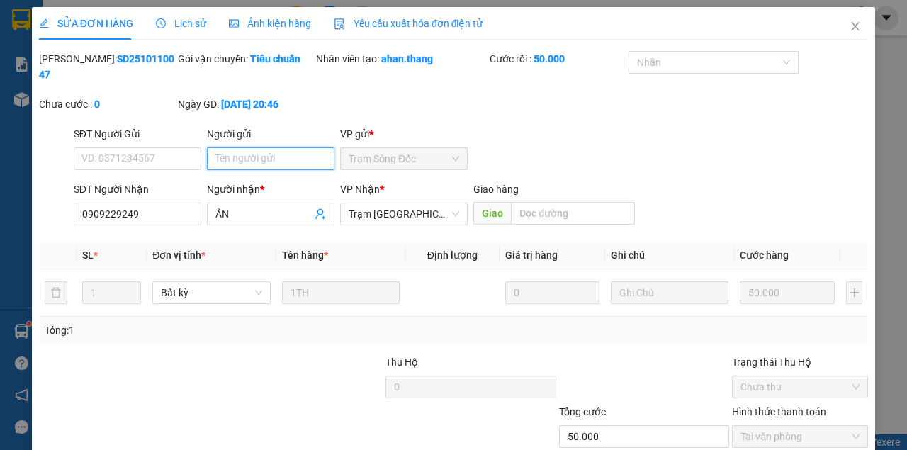
click at [266, 163] on input "Người gửi" at bounding box center [270, 158] width 127 height 23
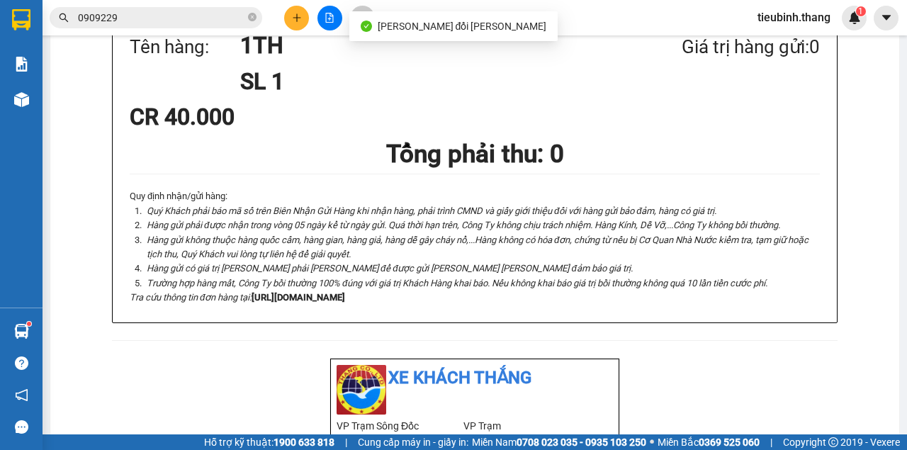
drag, startPoint x: 216, startPoint y: 16, endPoint x: 251, endPoint y: 40, distance: 42.8
click at [222, 23] on input "0909229" at bounding box center [161, 18] width 167 height 16
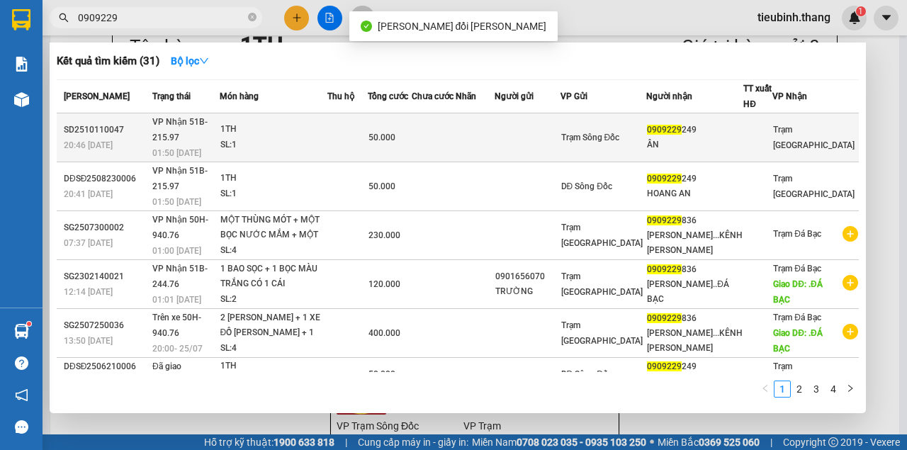
click at [411, 130] on div "50.000" at bounding box center [389, 138] width 42 height 16
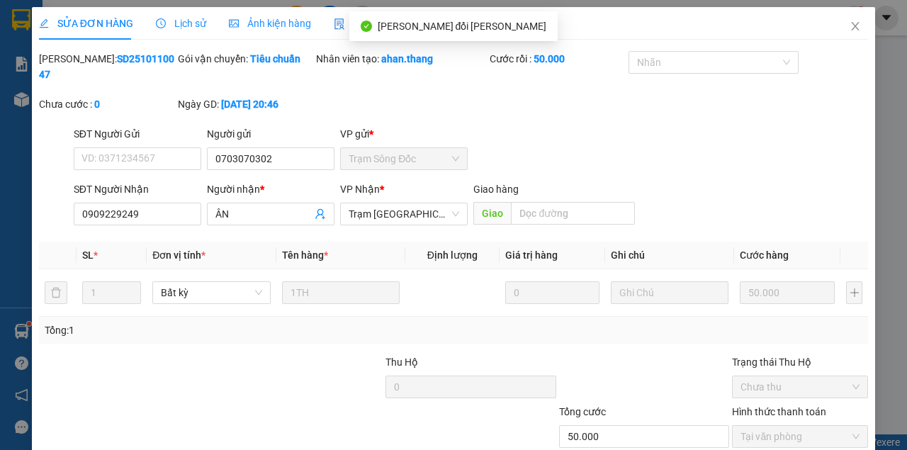
drag, startPoint x: 523, startPoint y: 406, endPoint x: 558, endPoint y: 416, distance: 36.8
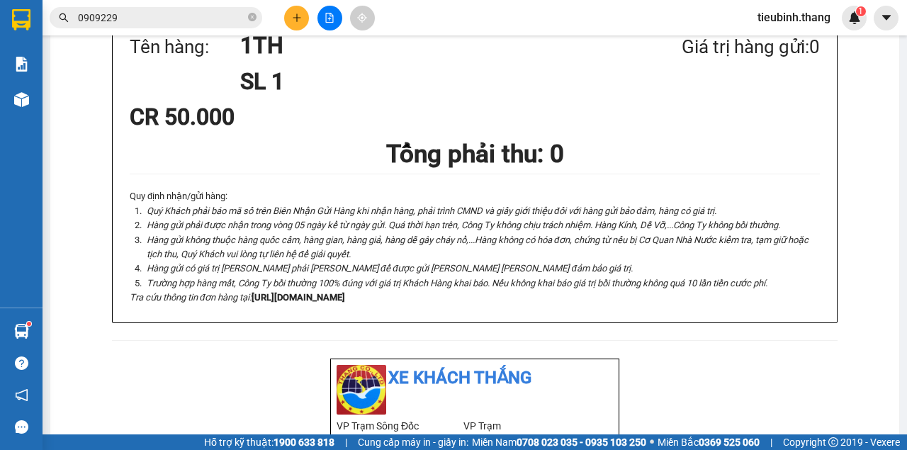
click at [171, 23] on input "0909229" at bounding box center [161, 18] width 167 height 16
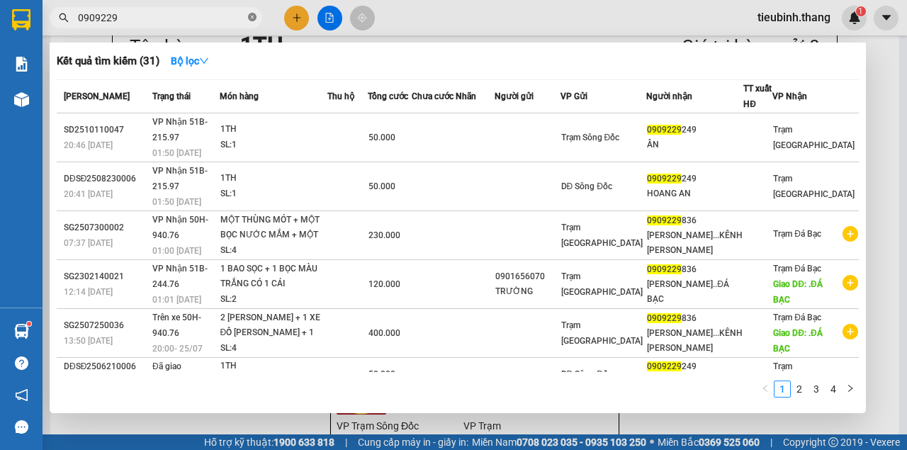
click at [251, 20] on icon "close-circle" at bounding box center [252, 17] width 8 height 8
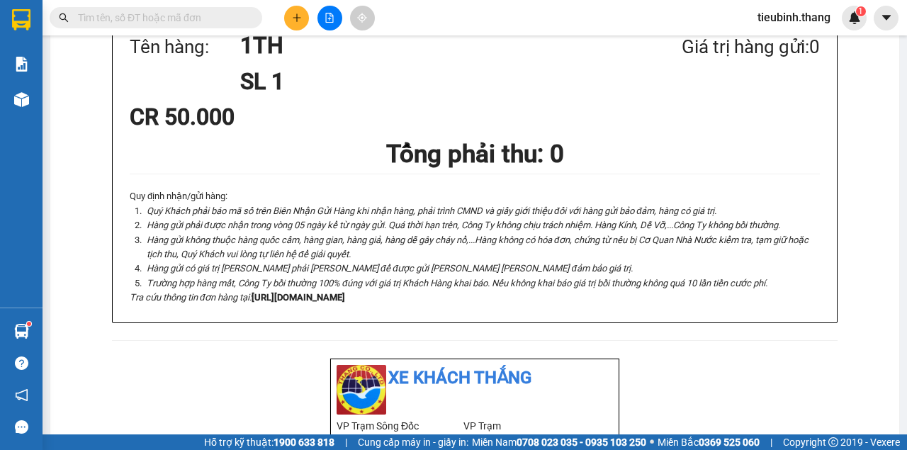
click at [227, 20] on input "text" at bounding box center [161, 18] width 167 height 16
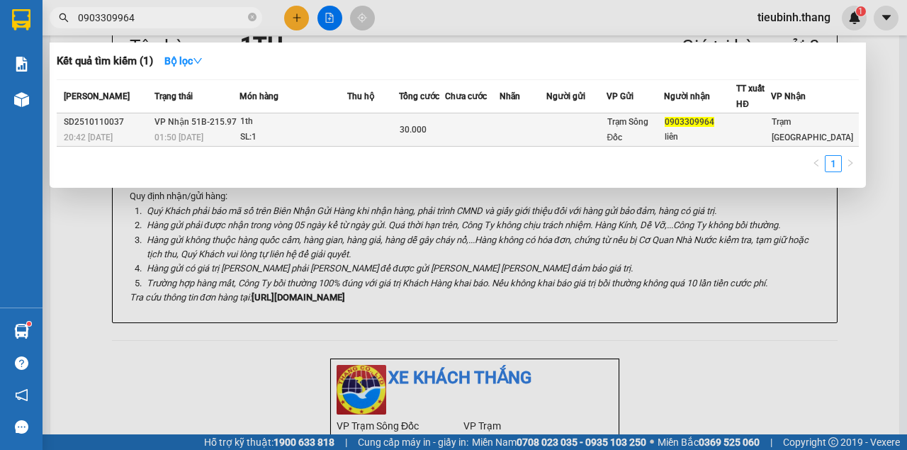
click at [370, 127] on td at bounding box center [373, 129] width 52 height 33
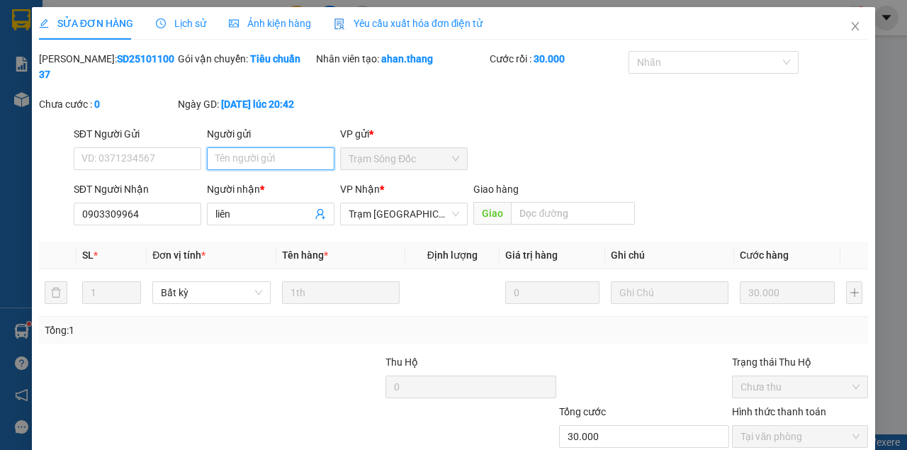
click at [265, 153] on input "Người gửi" at bounding box center [270, 158] width 127 height 23
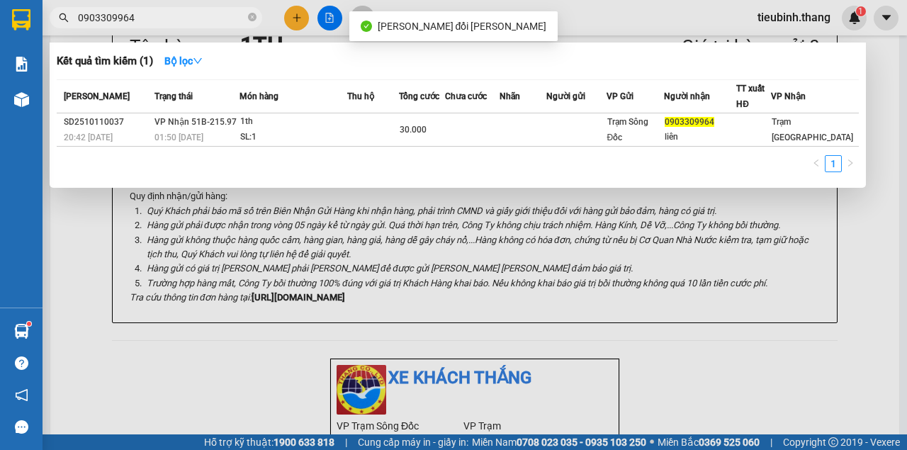
click at [180, 21] on input "0903309964" at bounding box center [161, 18] width 167 height 16
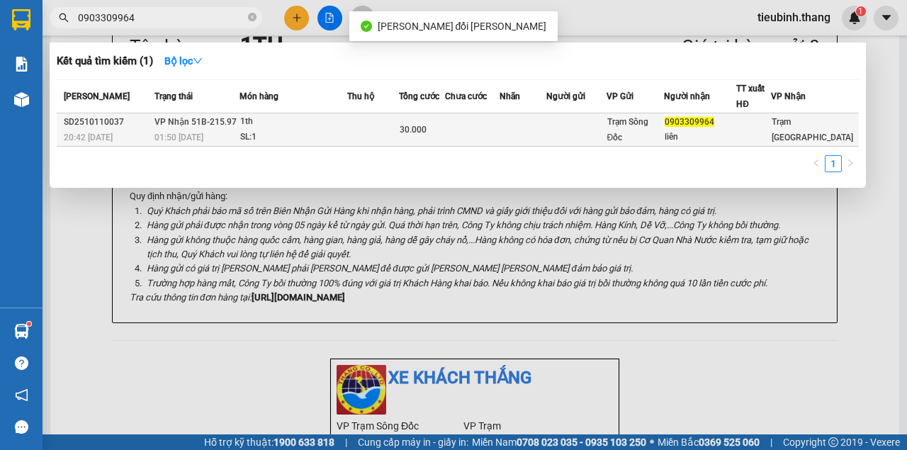
click at [357, 113] on td at bounding box center [373, 129] width 52 height 33
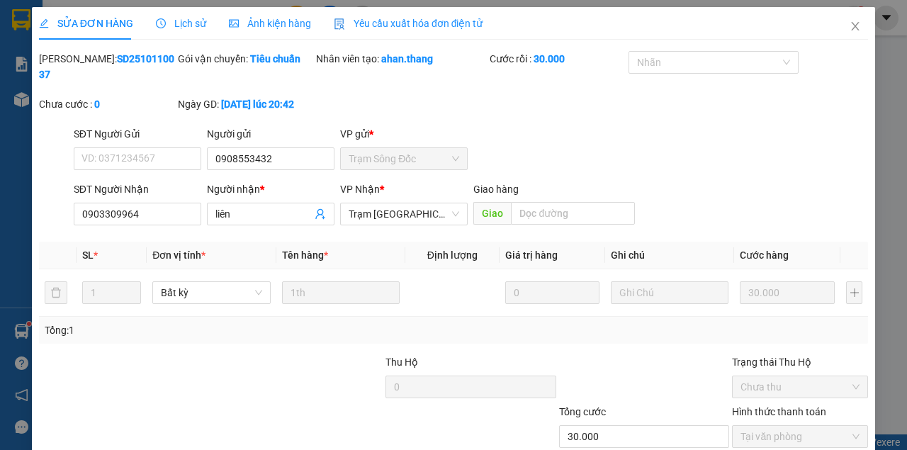
drag, startPoint x: 516, startPoint y: 409, endPoint x: 523, endPoint y: 401, distance: 11.1
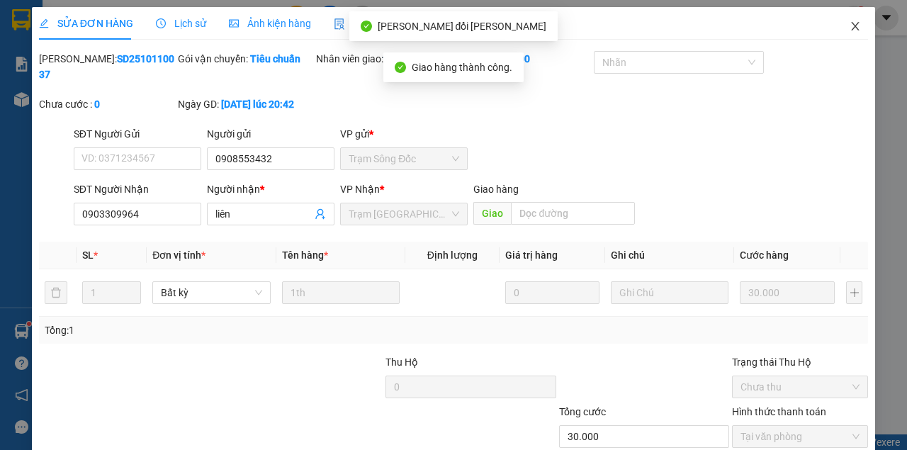
click at [849, 34] on span "Close" at bounding box center [855, 27] width 40 height 40
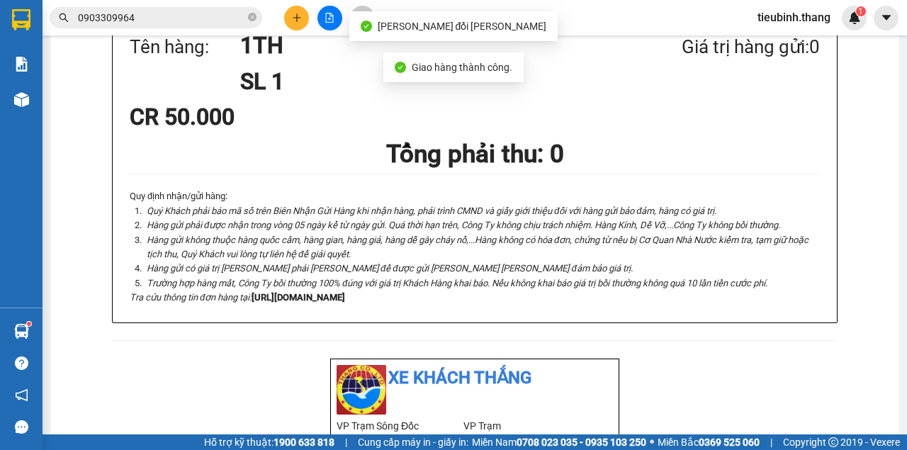
click at [210, 23] on input "0903309964" at bounding box center [161, 18] width 167 height 16
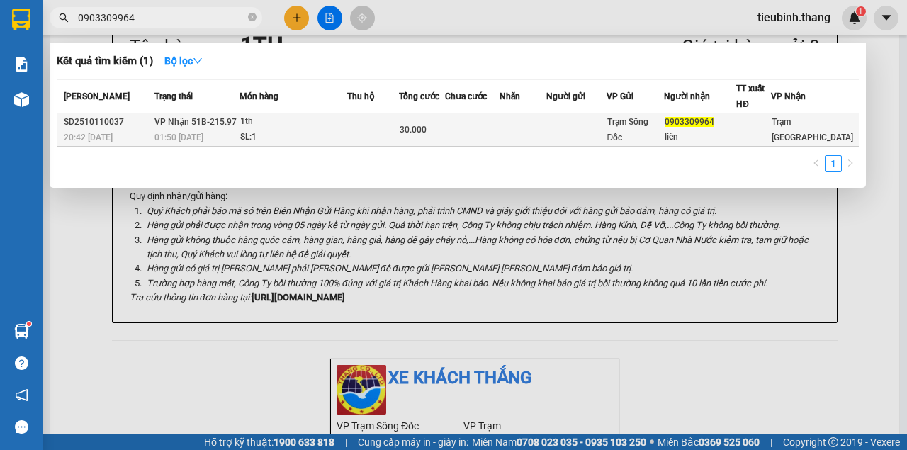
click at [376, 123] on td at bounding box center [373, 129] width 52 height 33
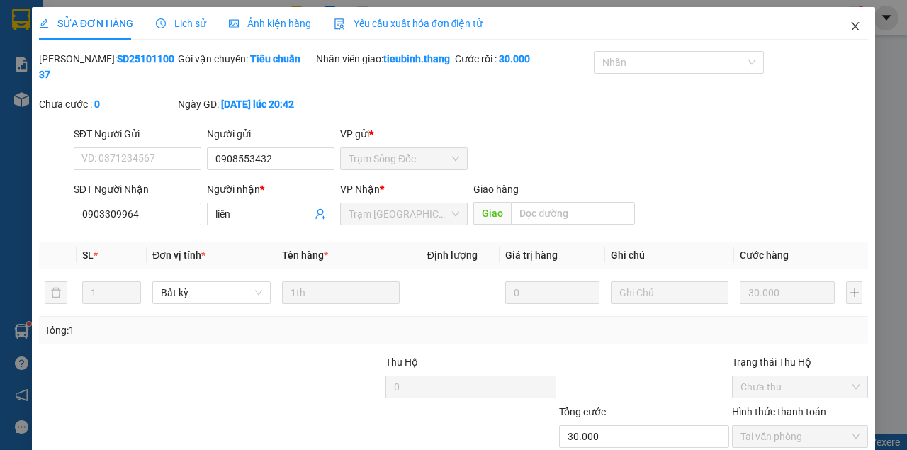
click at [849, 28] on icon "close" at bounding box center [854, 26] width 11 height 11
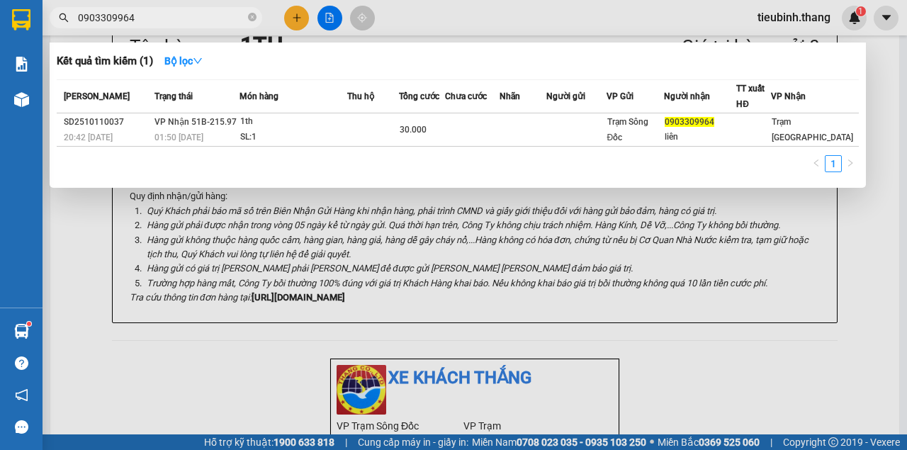
drag, startPoint x: 251, startPoint y: 19, endPoint x: 216, endPoint y: 18, distance: 35.4
click at [251, 18] on icon "close-circle" at bounding box center [252, 17] width 8 height 8
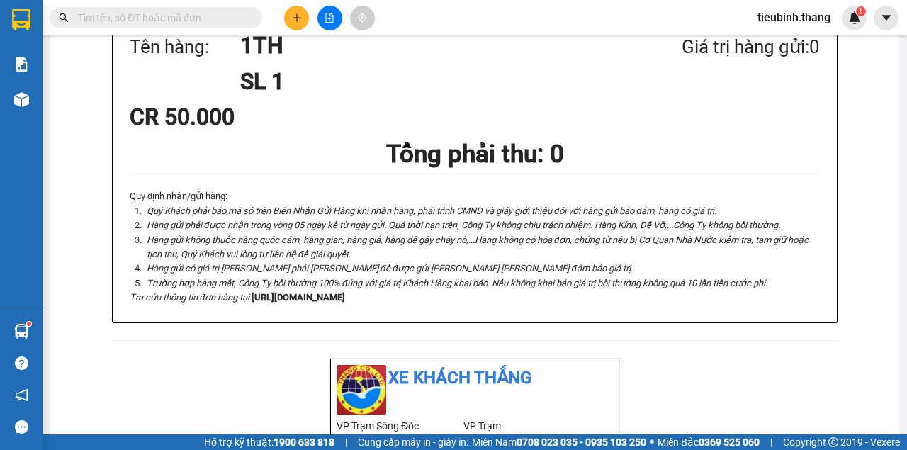
click at [210, 18] on input "text" at bounding box center [161, 18] width 167 height 16
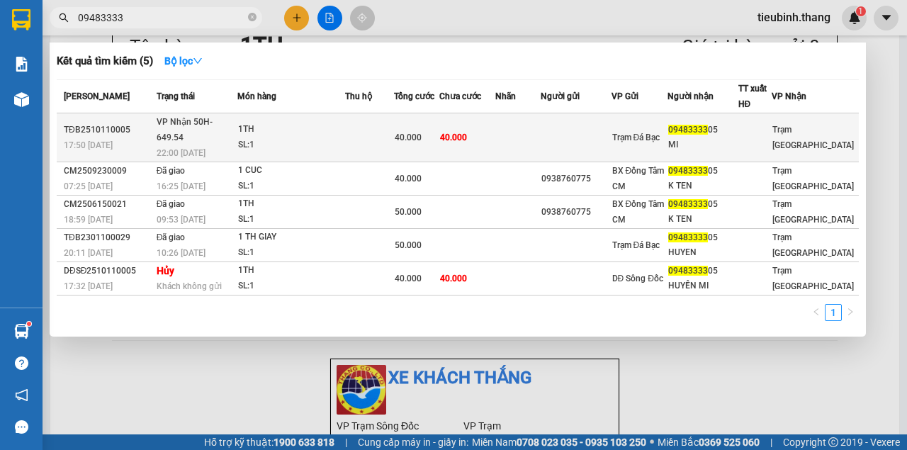
click at [438, 130] on div "40.000" at bounding box center [417, 138] width 44 height 16
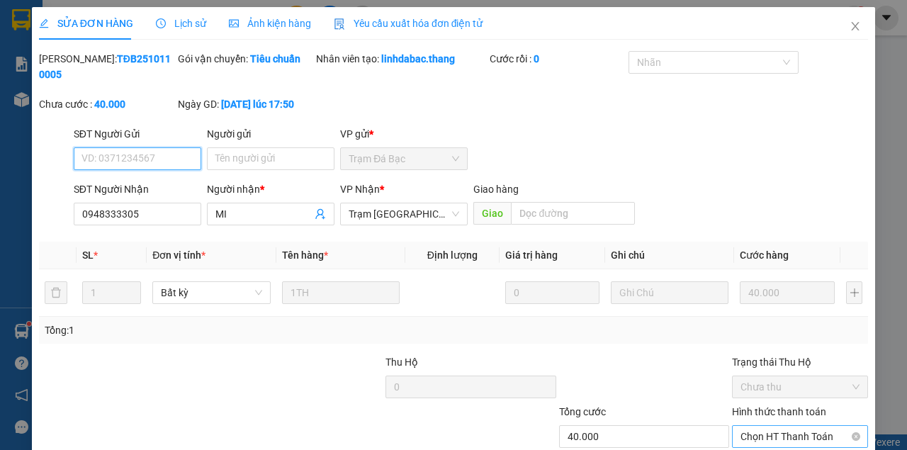
click at [792, 426] on span "Chọn HT Thanh Toán" at bounding box center [799, 436] width 119 height 21
drag, startPoint x: 773, startPoint y: 378, endPoint x: 757, endPoint y: 385, distance: 17.5
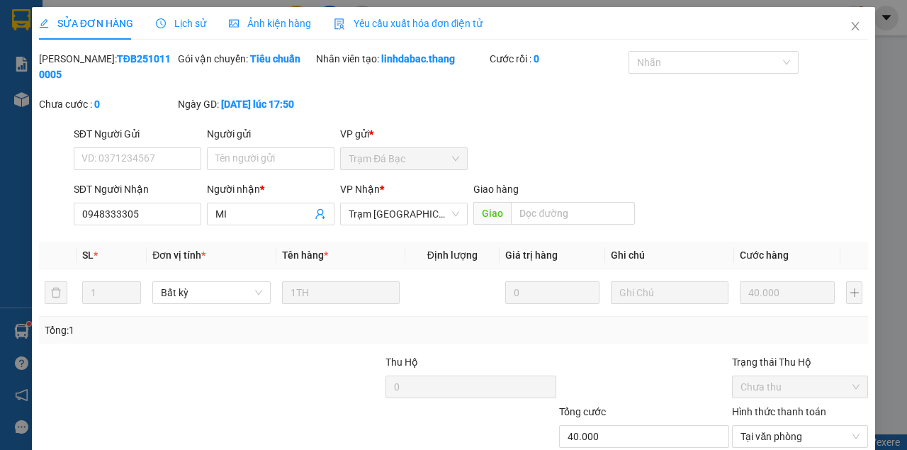
click at [841, 27] on span "Close" at bounding box center [855, 27] width 40 height 40
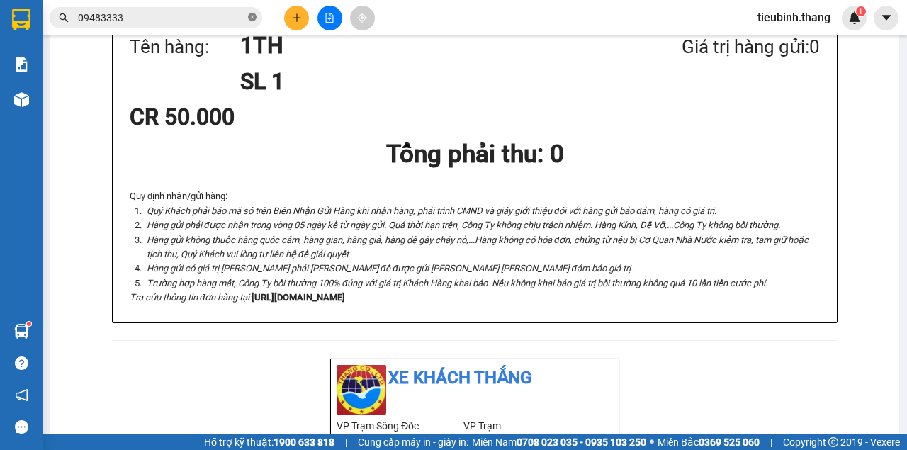
click at [249, 21] on span at bounding box center [252, 17] width 8 height 13
click at [228, 21] on input "text" at bounding box center [161, 18] width 167 height 16
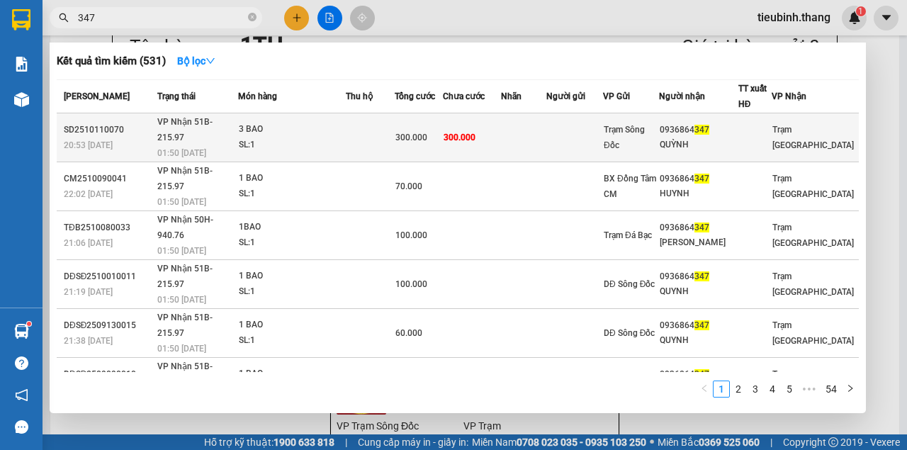
click at [405, 130] on div "300.000" at bounding box center [418, 138] width 47 height 16
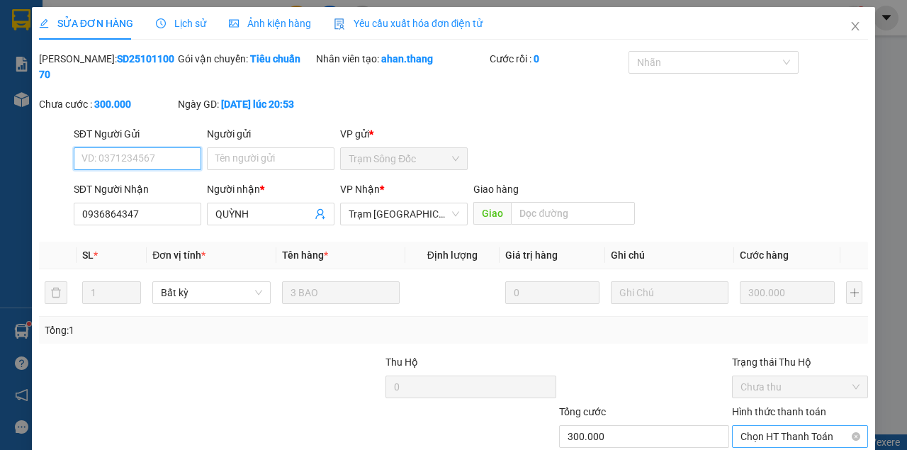
drag, startPoint x: 785, startPoint y: 341, endPoint x: 779, endPoint y: 353, distance: 12.7
click at [785, 426] on span "Chọn HT Thanh Toán" at bounding box center [799, 436] width 119 height 21
drag, startPoint x: 764, startPoint y: 377, endPoint x: 667, endPoint y: 405, distance: 101.8
click at [513, 424] on div "SỬA ĐƠN HÀNG Lịch sử Ảnh kiện hàng Yêu cầu xuất hóa đơn điện tử Total Paid Fee …" at bounding box center [453, 266] width 843 height 518
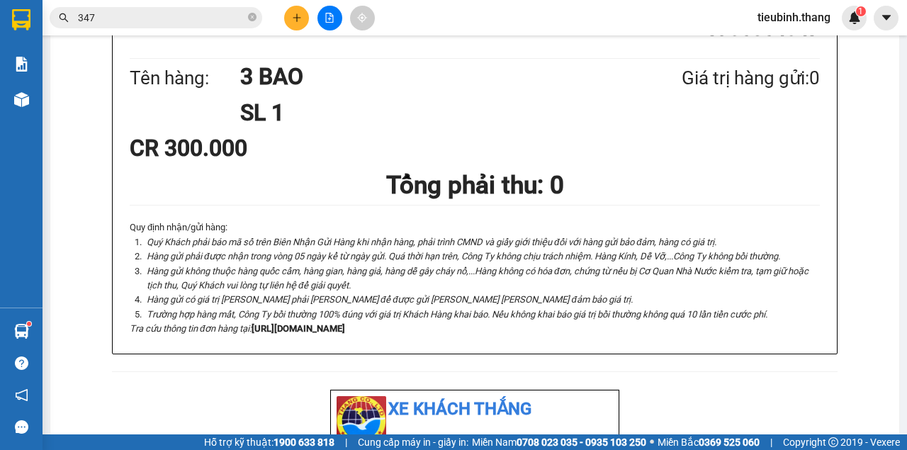
click at [247, 18] on span "347" at bounding box center [156, 17] width 212 height 21
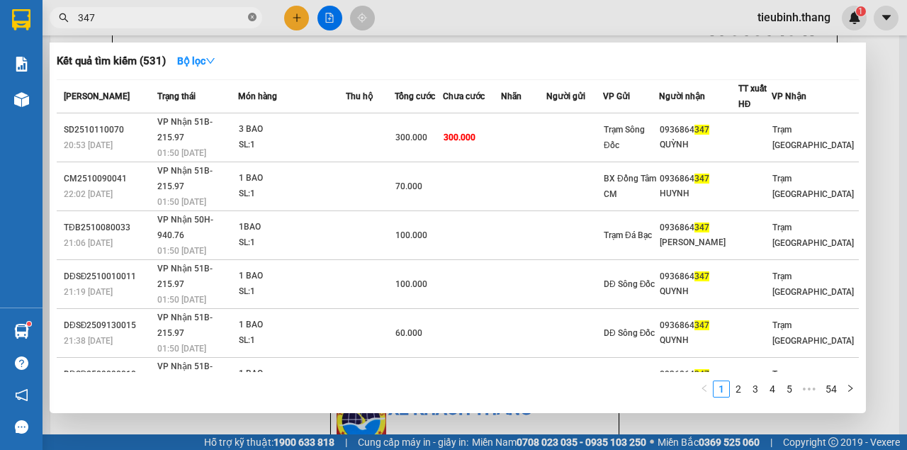
click at [251, 18] on icon "close-circle" at bounding box center [252, 17] width 8 height 8
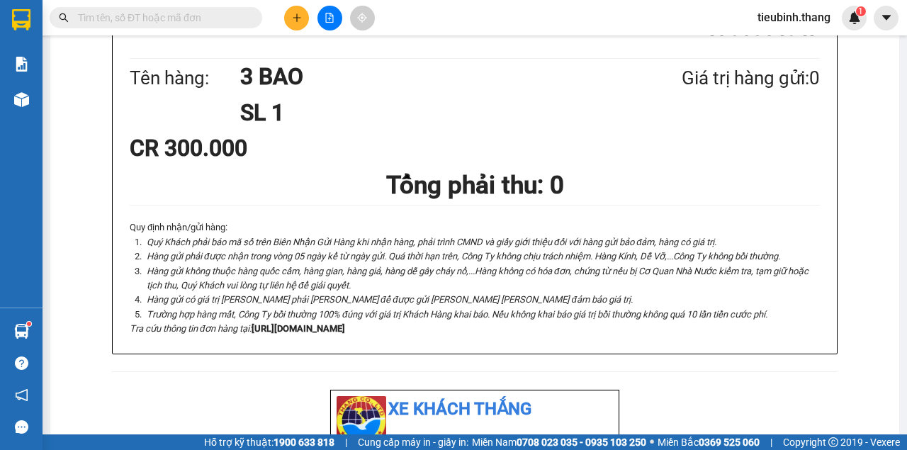
click at [217, 14] on input "text" at bounding box center [161, 18] width 167 height 16
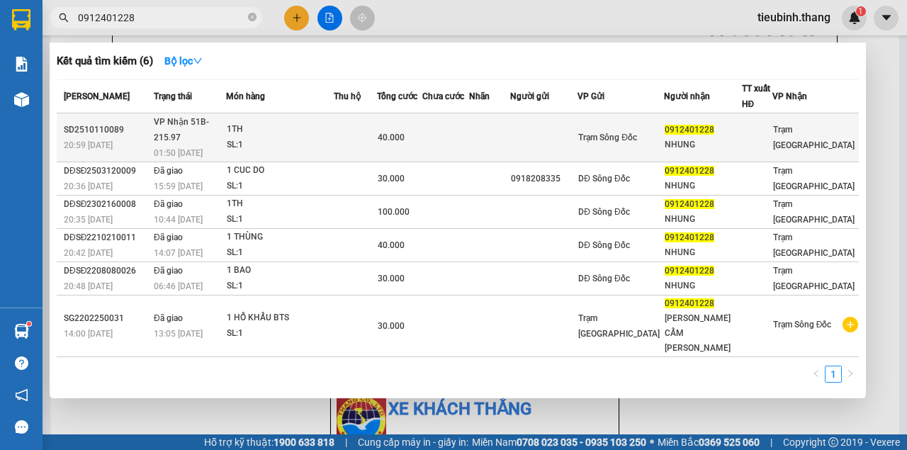
click at [404, 132] on span "40.000" at bounding box center [391, 137] width 27 height 10
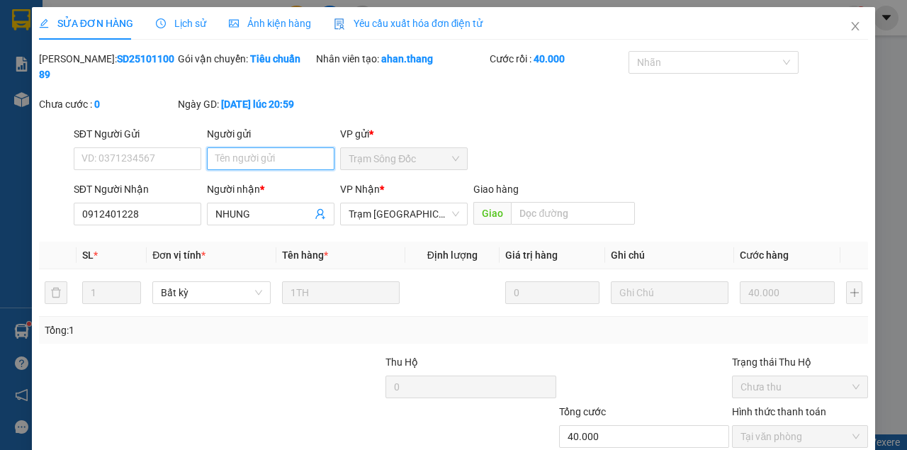
click at [259, 158] on input "Người gửi" at bounding box center [270, 158] width 127 height 23
click at [259, 159] on input "Người gửi" at bounding box center [270, 158] width 127 height 23
drag, startPoint x: 738, startPoint y: 402, endPoint x: 681, endPoint y: 388, distance: 58.9
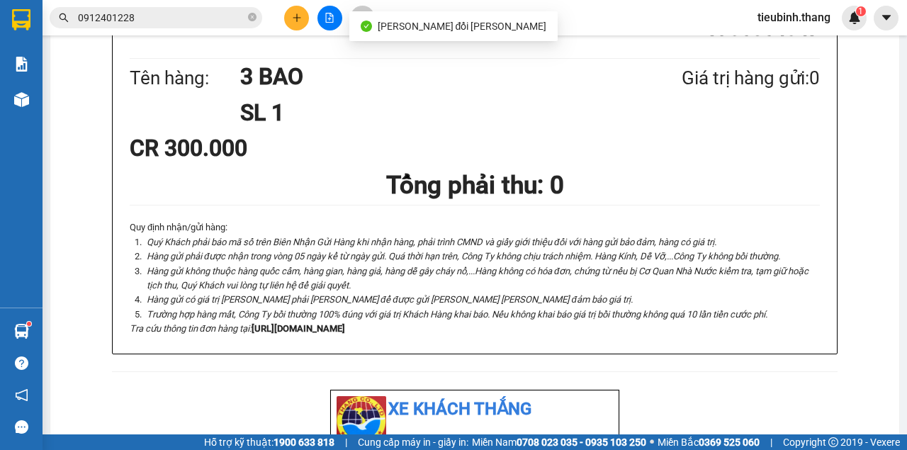
click at [193, 20] on input "0912401228" at bounding box center [161, 18] width 167 height 16
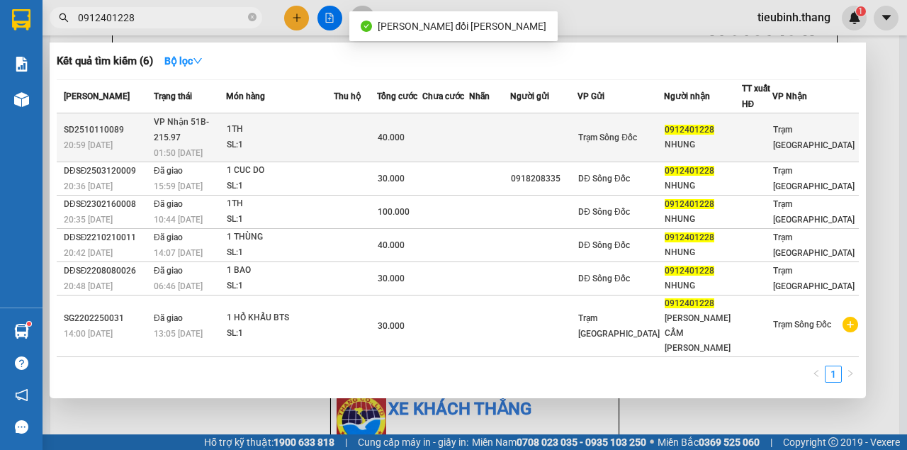
click at [377, 125] on td at bounding box center [355, 137] width 43 height 49
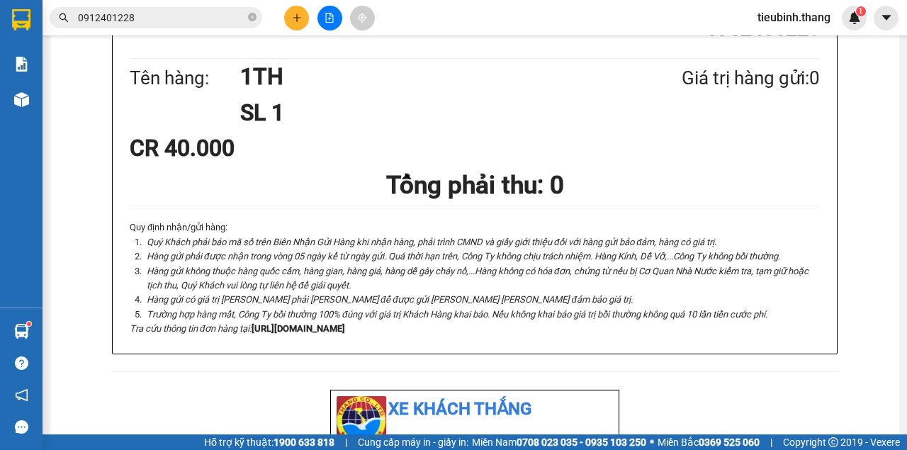
click at [186, 24] on input "0912401228" at bounding box center [161, 18] width 167 height 16
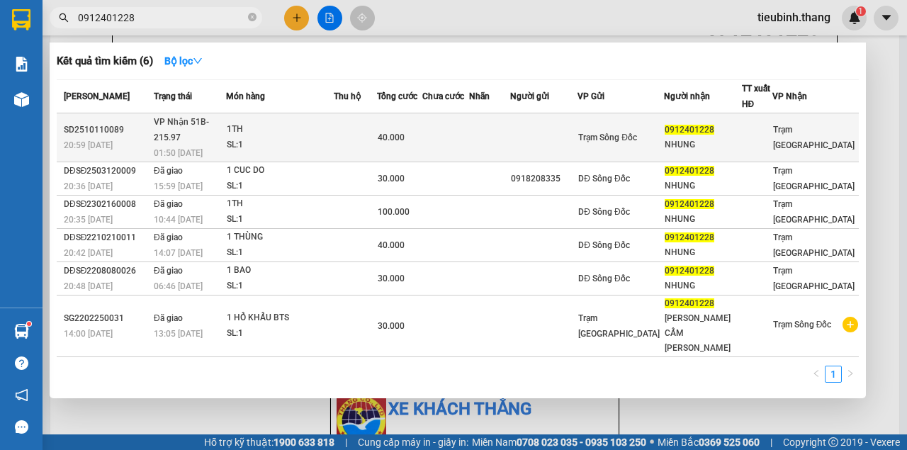
click at [404, 132] on span "40.000" at bounding box center [391, 137] width 27 height 10
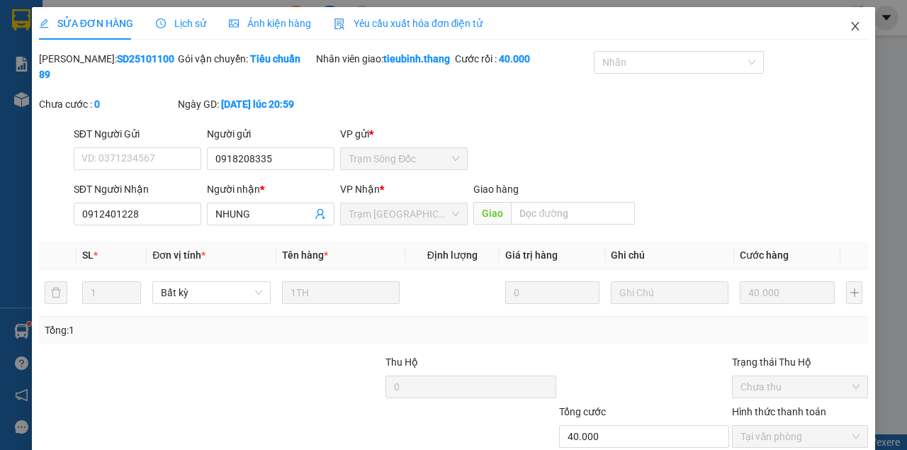
click at [856, 28] on span "Close" at bounding box center [855, 27] width 40 height 40
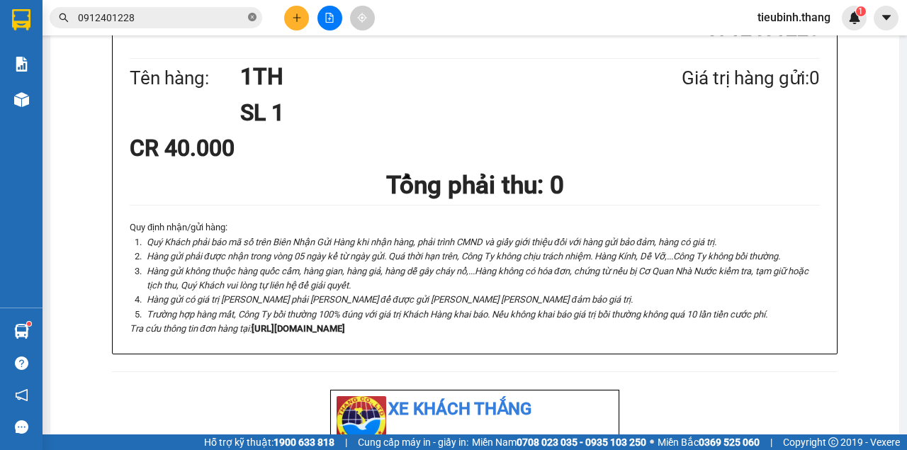
click at [254, 18] on icon "close-circle" at bounding box center [252, 17] width 8 height 8
click at [231, 16] on input "text" at bounding box center [161, 18] width 167 height 16
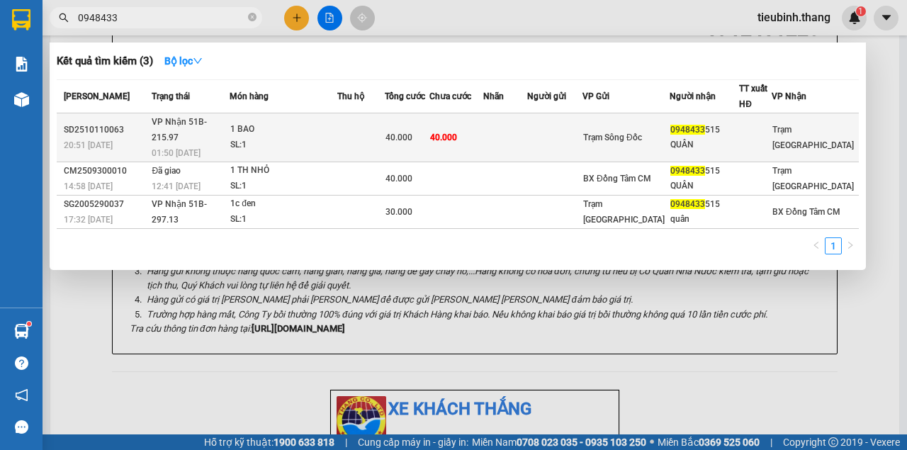
click at [379, 123] on td at bounding box center [360, 137] width 47 height 49
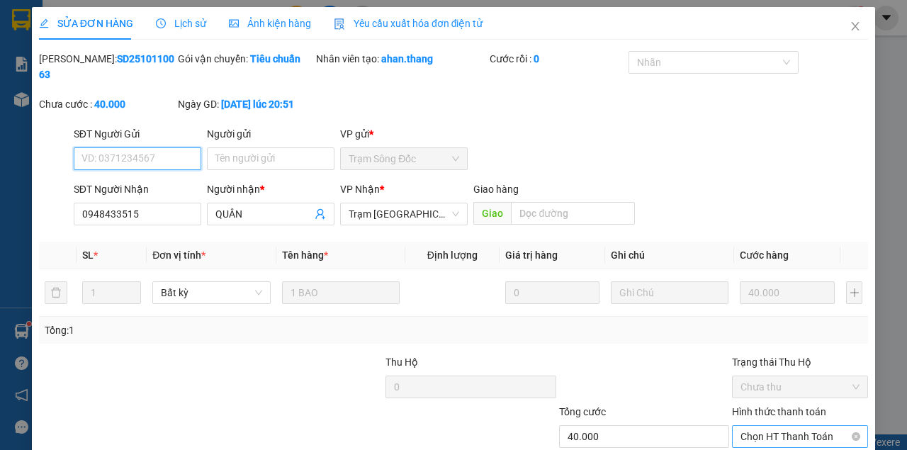
click at [815, 426] on span "Chọn HT Thanh Toán" at bounding box center [799, 436] width 119 height 21
drag, startPoint x: 758, startPoint y: 381, endPoint x: 713, endPoint y: 392, distance: 46.7
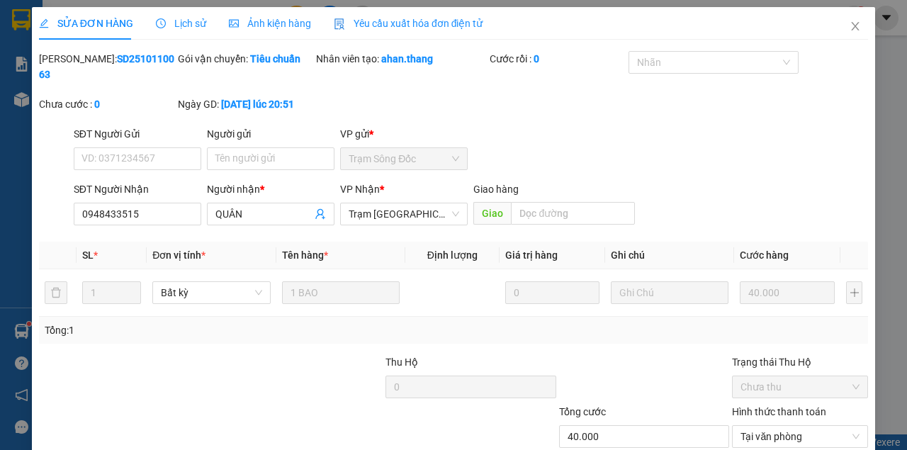
click at [854, 24] on span "Close" at bounding box center [855, 27] width 40 height 40
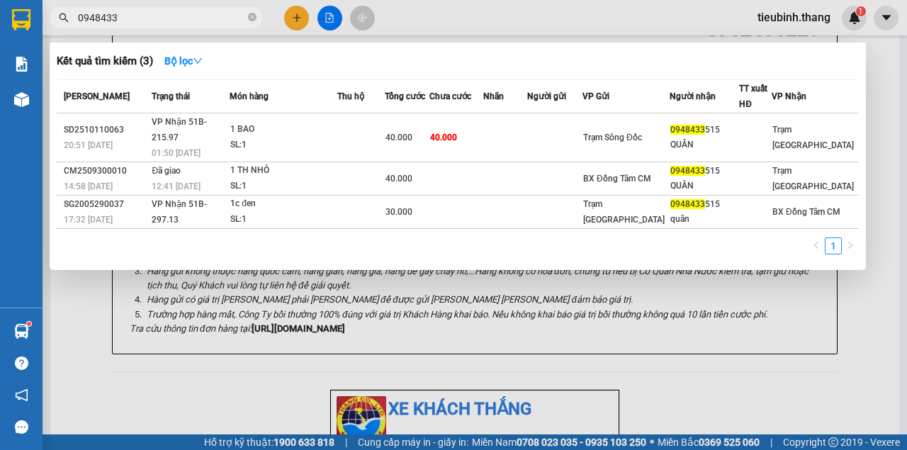
drag, startPoint x: 255, startPoint y: 21, endPoint x: 239, endPoint y: 17, distance: 16.2
click at [254, 20] on icon "close-circle" at bounding box center [252, 17] width 8 height 8
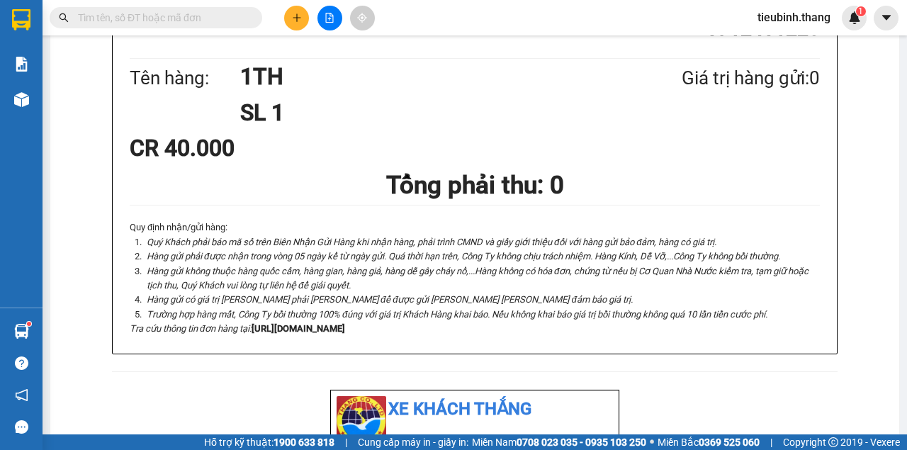
click at [227, 14] on input "text" at bounding box center [161, 18] width 167 height 16
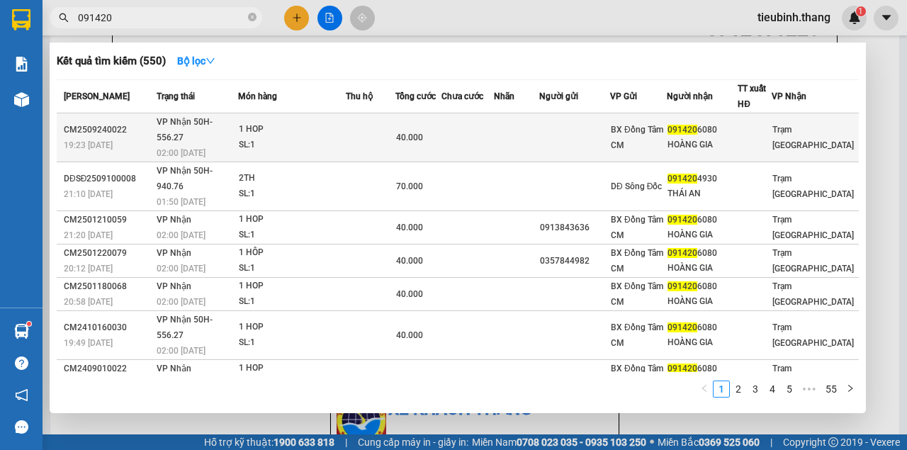
click at [368, 126] on td at bounding box center [371, 137] width 50 height 49
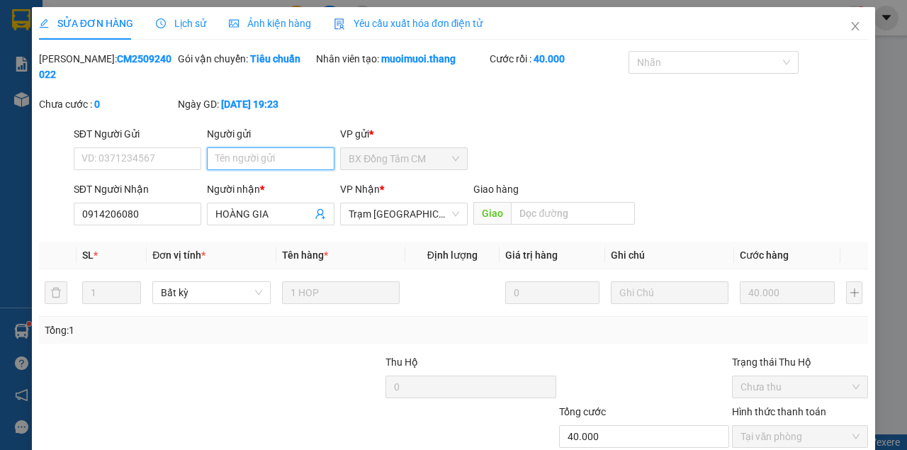
drag, startPoint x: 225, startPoint y: 160, endPoint x: 225, endPoint y: 150, distance: 9.9
click at [225, 150] on input "Người gửi" at bounding box center [270, 158] width 127 height 23
drag, startPoint x: 732, startPoint y: 412, endPoint x: 719, endPoint y: 412, distance: 13.5
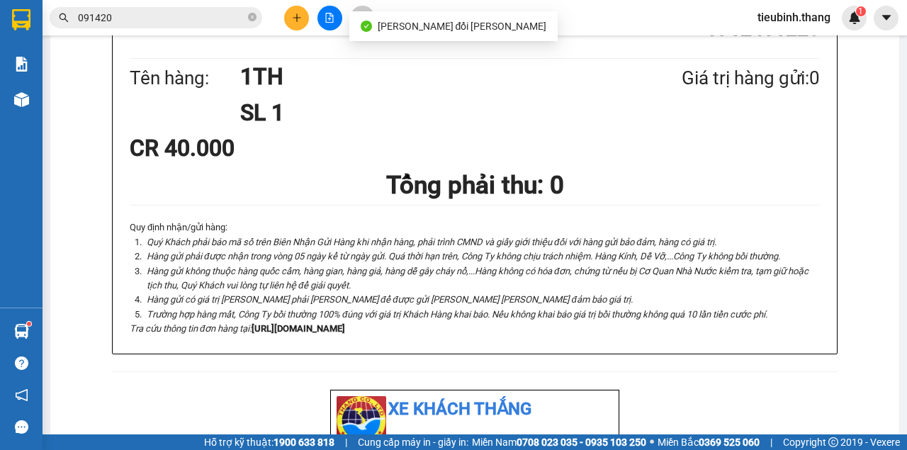
click at [224, 20] on input "091420" at bounding box center [161, 18] width 167 height 16
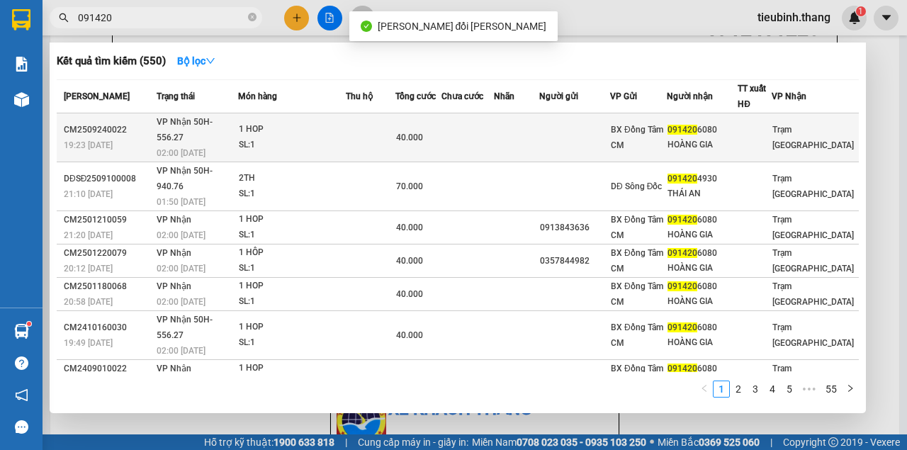
click at [354, 133] on td at bounding box center [371, 137] width 50 height 49
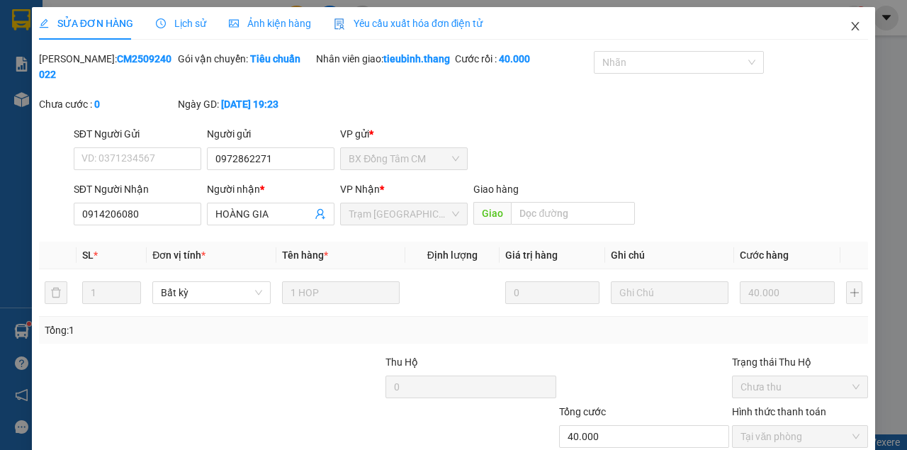
click at [849, 28] on icon "close" at bounding box center [854, 26] width 11 height 11
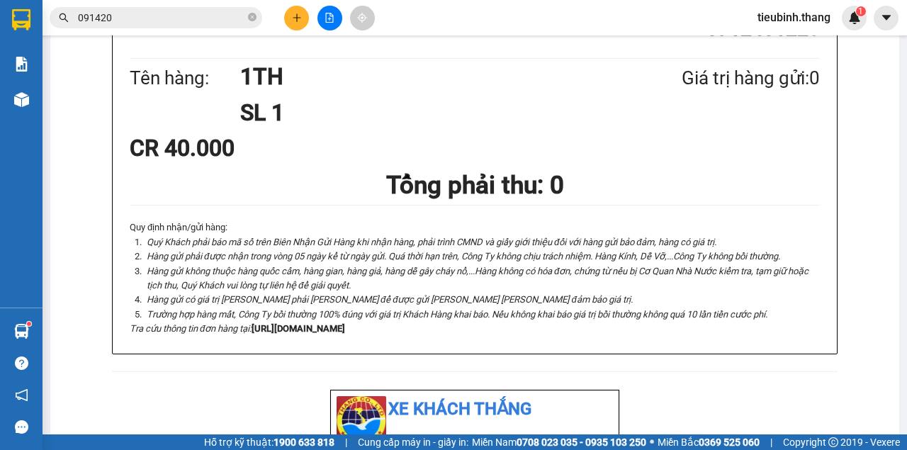
click at [247, 20] on span "091420" at bounding box center [156, 17] width 212 height 21
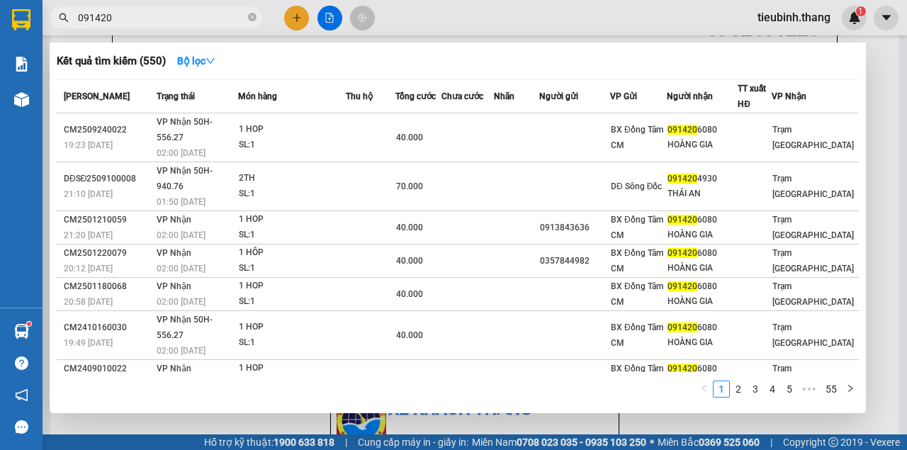
click at [220, 16] on input "091420" at bounding box center [161, 18] width 167 height 16
click at [247, 18] on span "091420" at bounding box center [156, 17] width 212 height 21
click at [249, 18] on icon "close-circle" at bounding box center [252, 17] width 8 height 8
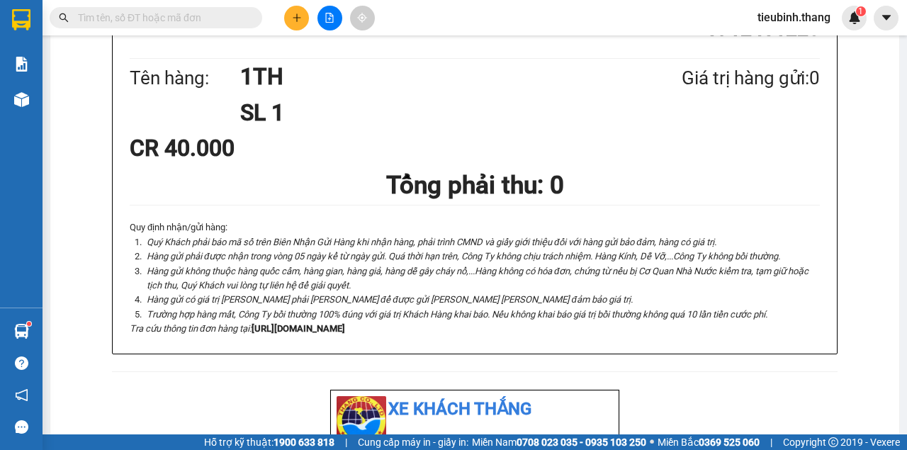
click at [232, 18] on input "text" at bounding box center [161, 18] width 167 height 16
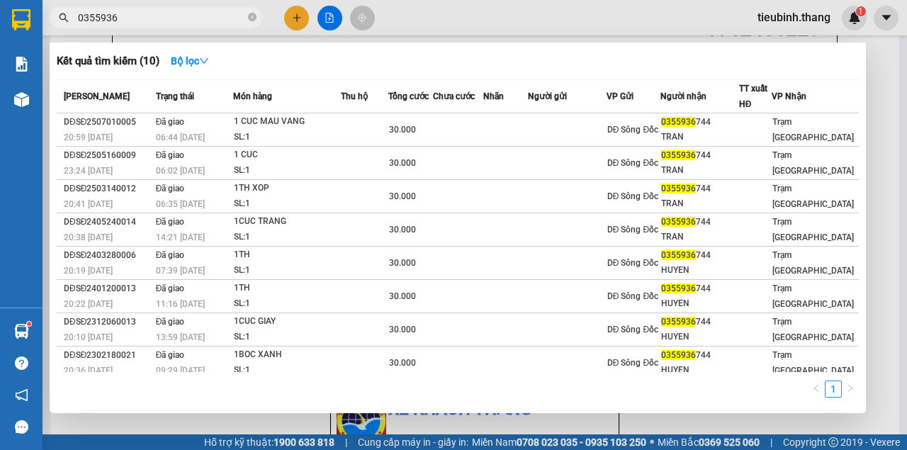
click at [295, 23] on div at bounding box center [453, 225] width 907 height 450
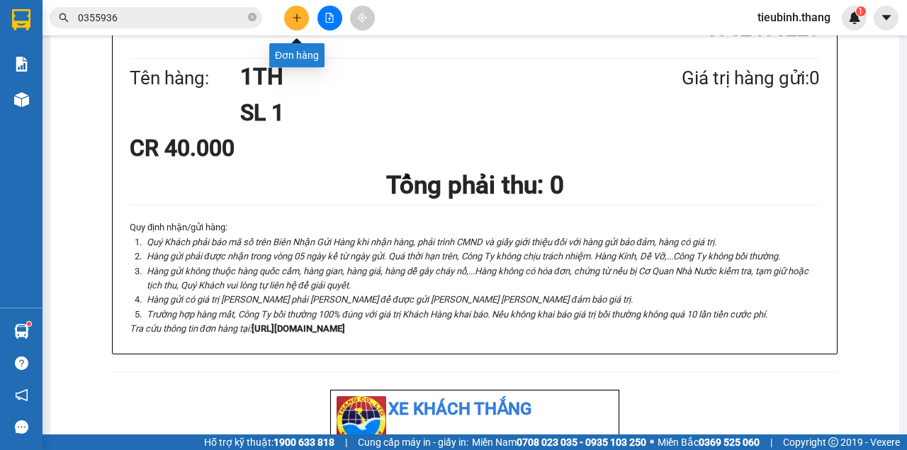
click at [305, 9] on button at bounding box center [296, 18] width 25 height 25
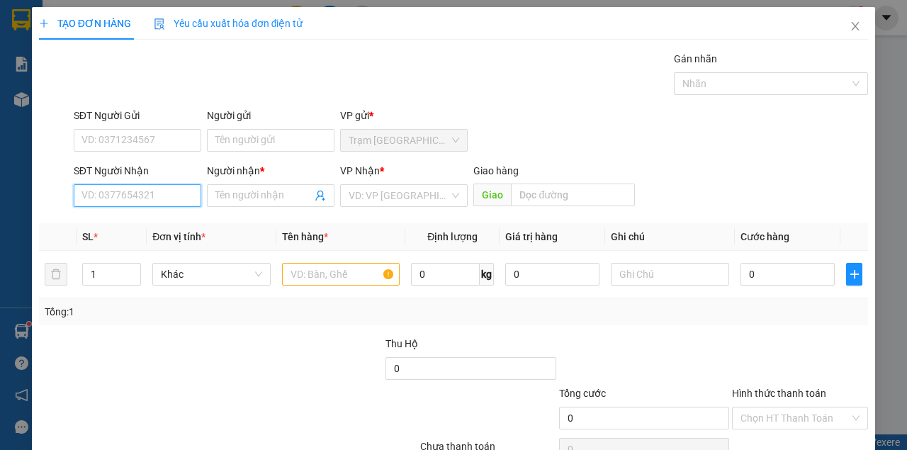
drag, startPoint x: 142, startPoint y: 190, endPoint x: 139, endPoint y: 204, distance: 14.4
click at [139, 204] on input "SĐT Người Nhận" at bounding box center [137, 195] width 127 height 23
drag, startPoint x: 142, startPoint y: 220, endPoint x: 127, endPoint y: 242, distance: 26.5
click at [142, 222] on div "0942389335 - PHƯỢNG" at bounding box center [136, 223] width 110 height 16
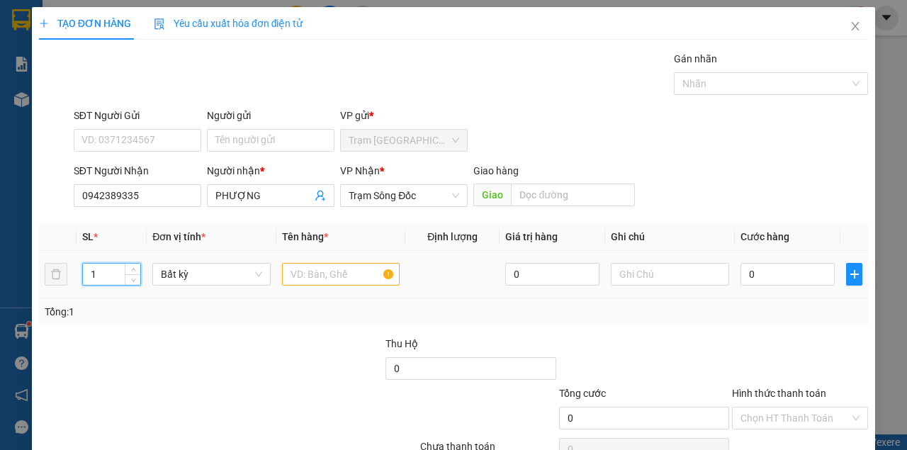
click at [118, 276] on input "1" at bounding box center [112, 273] width 58 height 21
click at [319, 269] on input "text" at bounding box center [341, 274] width 118 height 23
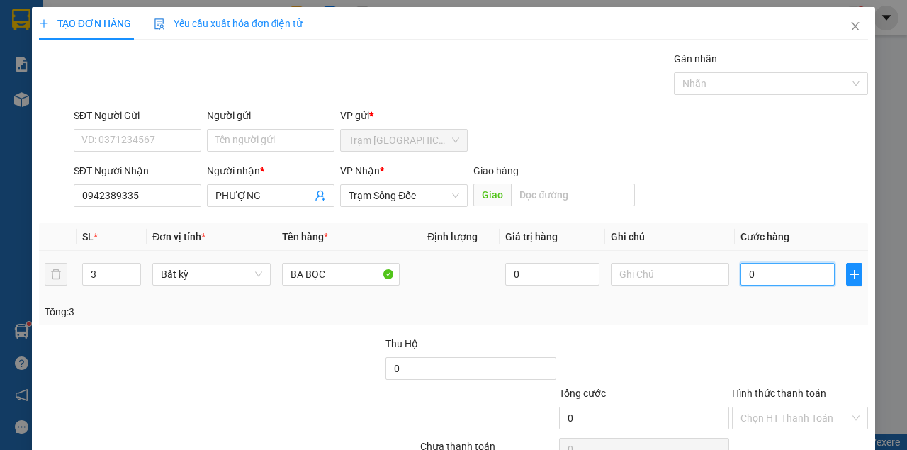
click at [740, 271] on input "0" at bounding box center [787, 274] width 94 height 23
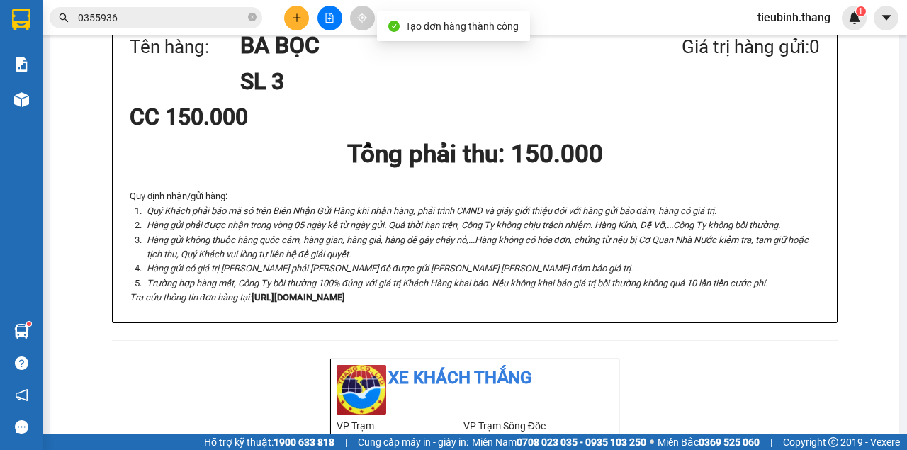
click at [466, 78] on div "Xe Khách THẮNG 012 Lô A - Chung cư Cây Mai 0919035035, 0918776776 BIÊN NHẬN GỬI…" at bounding box center [475, 58] width 724 height 528
click at [296, 28] on button at bounding box center [296, 18] width 25 height 25
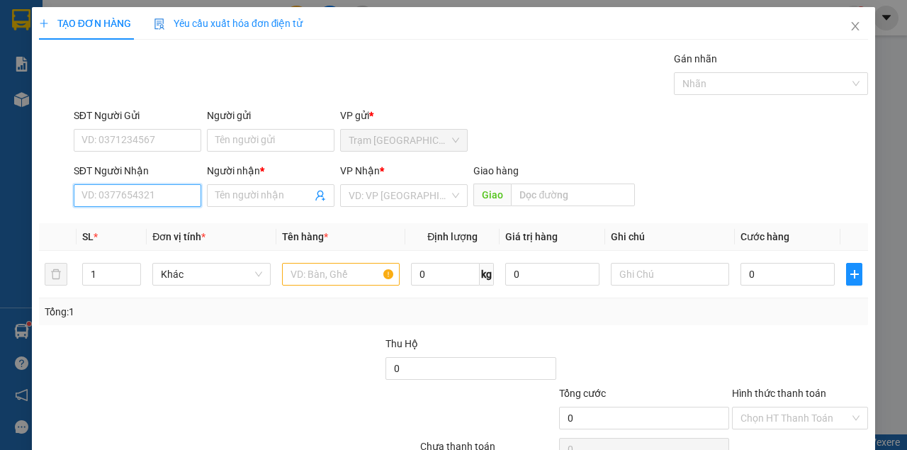
click at [150, 193] on input "SĐT Người Nhận" at bounding box center [137, 195] width 127 height 23
click at [147, 227] on div "0843250083 - TƯỜNG .. BẾN XE ĐỒNG TÂM" at bounding box center [179, 223] width 197 height 16
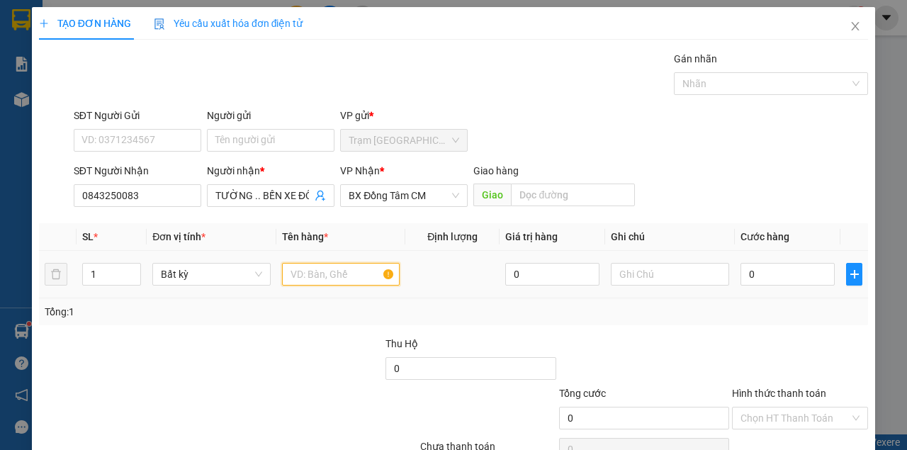
click at [310, 275] on input "text" at bounding box center [341, 274] width 118 height 23
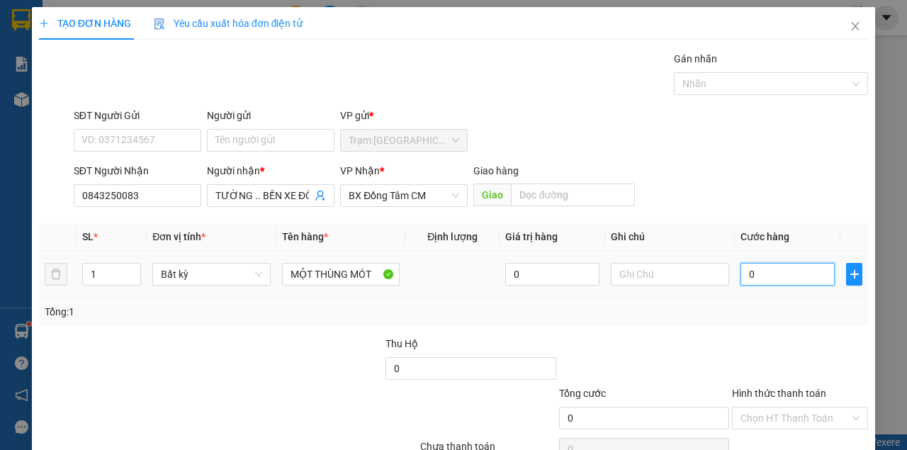
click at [780, 271] on input "0" at bounding box center [787, 274] width 94 height 23
click at [691, 186] on div "SĐT Người Nhận 0843250083 Người nhận * TƯỜNG .. BẾN XE ĐỒNG TÂM VP Nhận * BX Đồ…" at bounding box center [471, 188] width 800 height 50
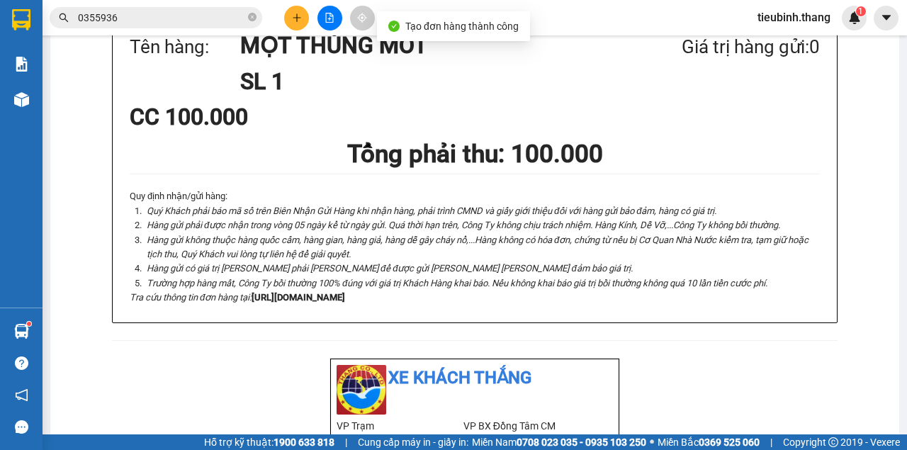
click at [299, 13] on button at bounding box center [296, 18] width 25 height 25
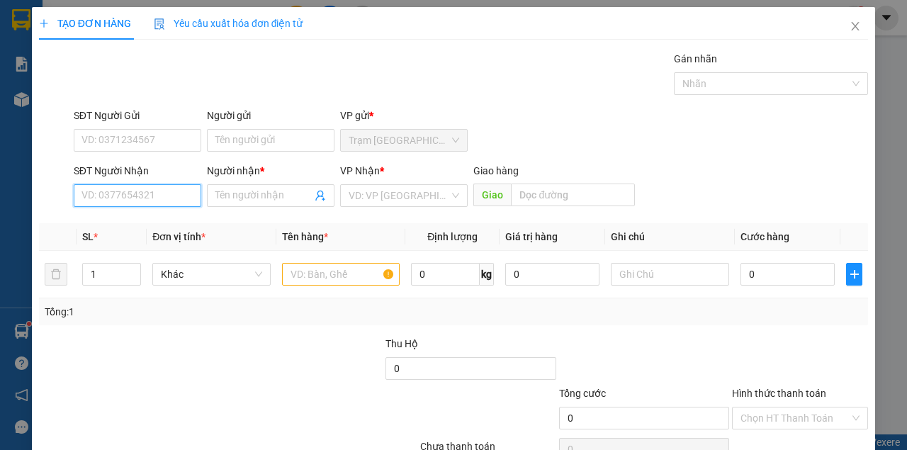
click at [159, 187] on input "SĐT Người Nhận" at bounding box center [137, 195] width 127 height 23
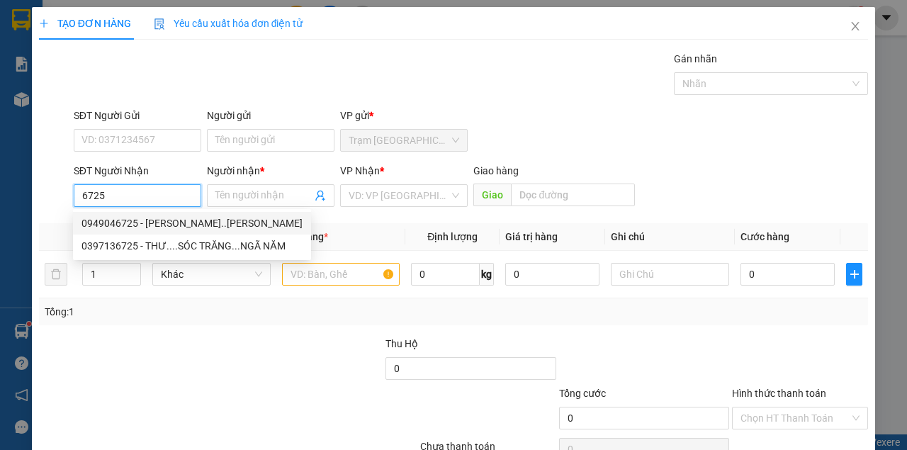
click at [140, 228] on div "0949046725 - HOÀNG NGHIỆP..KHÁNH BÌNH" at bounding box center [191, 223] width 221 height 16
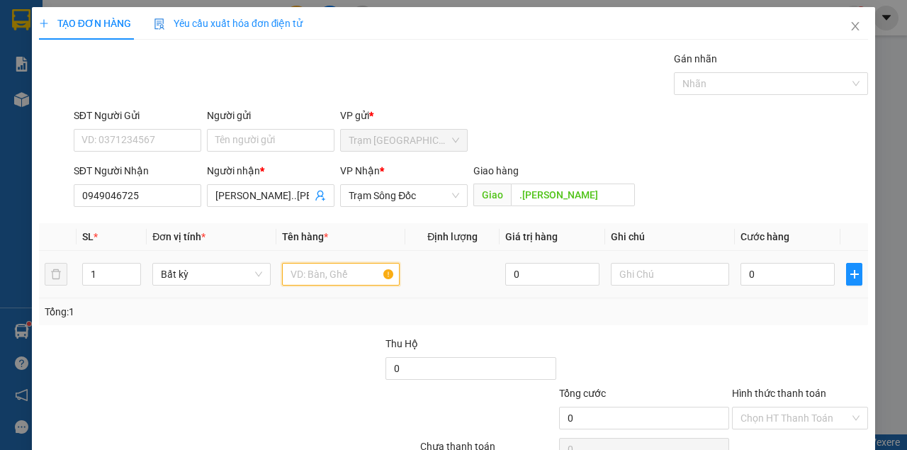
click at [336, 275] on input "text" at bounding box center [341, 274] width 118 height 23
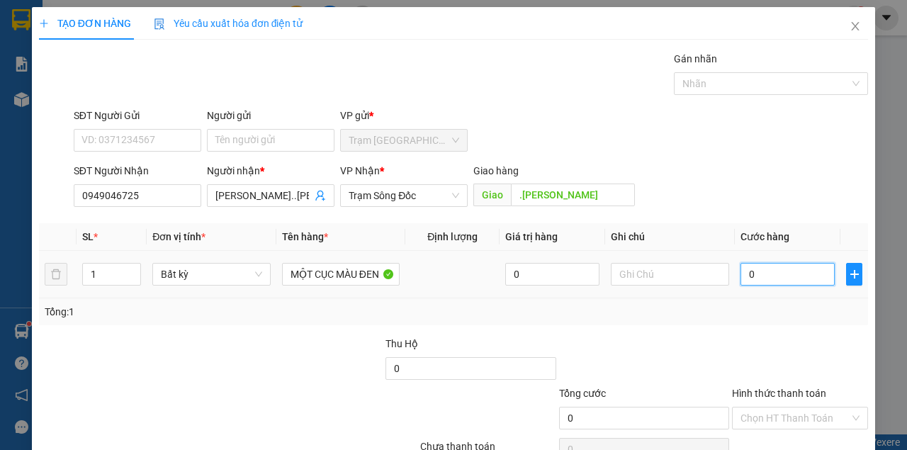
click at [754, 276] on input "0" at bounding box center [787, 274] width 94 height 23
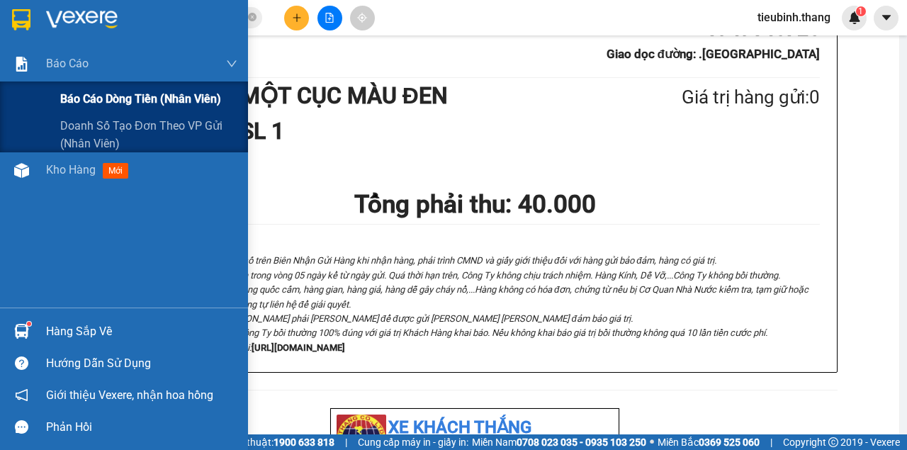
click at [55, 113] on div "Báo cáo Báo cáo dòng tiền (nhân viên) Doanh số tạo đơn theo VP gửi (nhân viên)" at bounding box center [124, 99] width 248 height 106
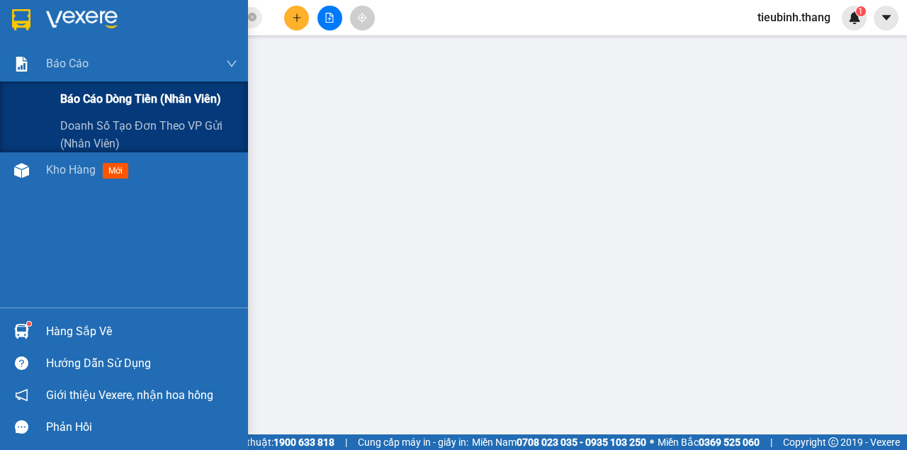
drag, startPoint x: 61, startPoint y: 115, endPoint x: 68, endPoint y: 108, distance: 9.5
click at [61, 115] on div "Báo cáo dòng tiền (nhân viên)" at bounding box center [148, 98] width 177 height 35
click at [67, 109] on div "Báo cáo dòng tiền (nhân viên)" at bounding box center [148, 98] width 177 height 35
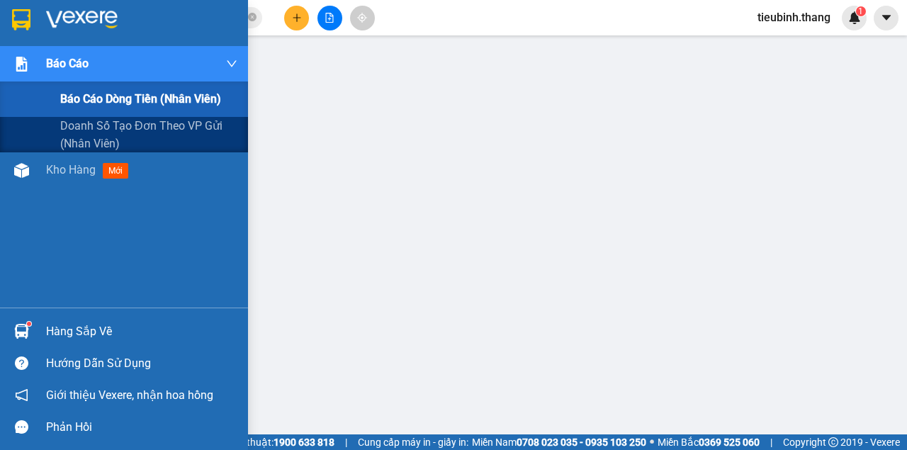
click at [68, 108] on div "Báo cáo dòng tiền (nhân viên)" at bounding box center [148, 98] width 177 height 35
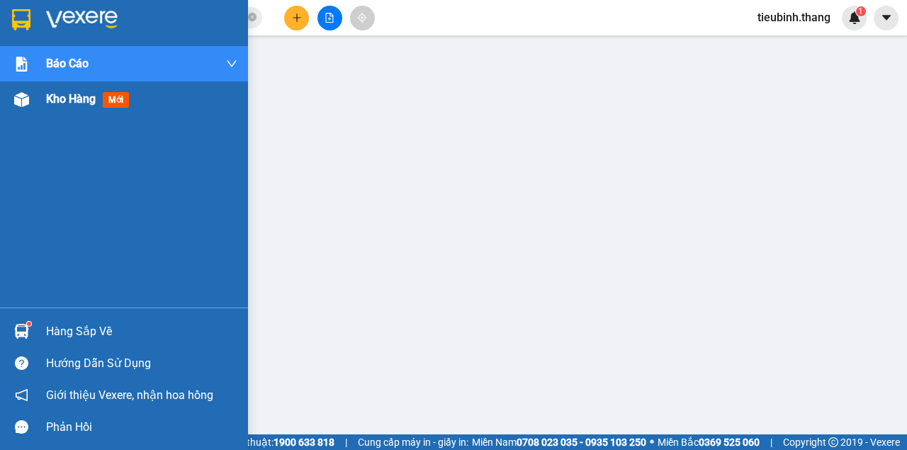
click at [64, 96] on span "Kho hàng" at bounding box center [71, 98] width 50 height 13
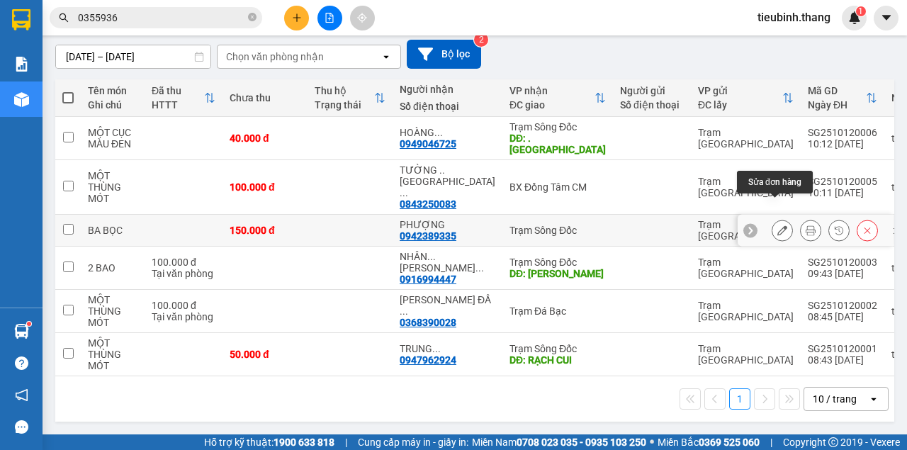
click at [777, 235] on icon at bounding box center [782, 230] width 10 height 10
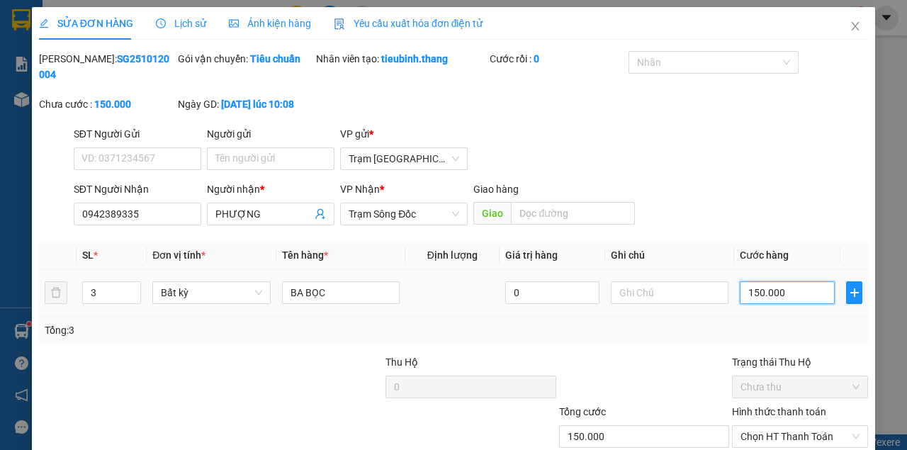
click at [776, 290] on input "150.000" at bounding box center [786, 292] width 95 height 23
drag, startPoint x: 750, startPoint y: 184, endPoint x: 728, endPoint y: 228, distance: 49.1
click at [750, 184] on div "SĐT Người Nhận 0942389335 Người nhận * PHƯỢNG VP Nhận * Trạm Sông Đốc Giao hàng…" at bounding box center [471, 206] width 800 height 50
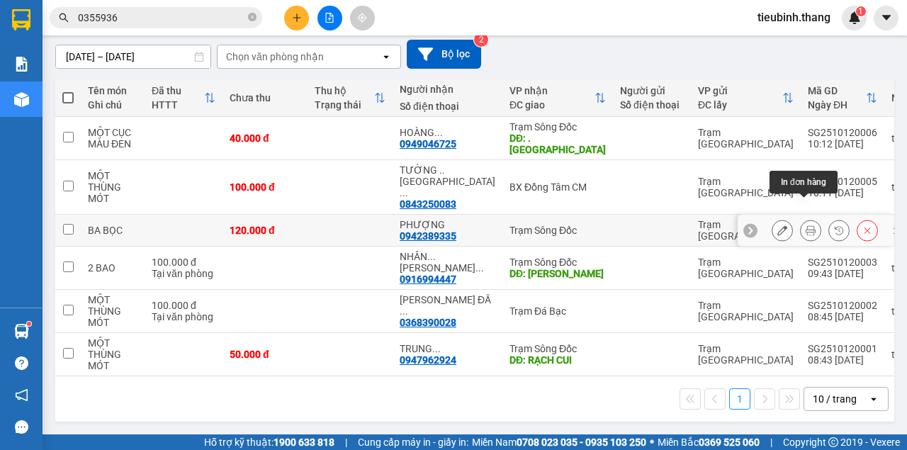
click at [805, 235] on icon at bounding box center [810, 230] width 10 height 10
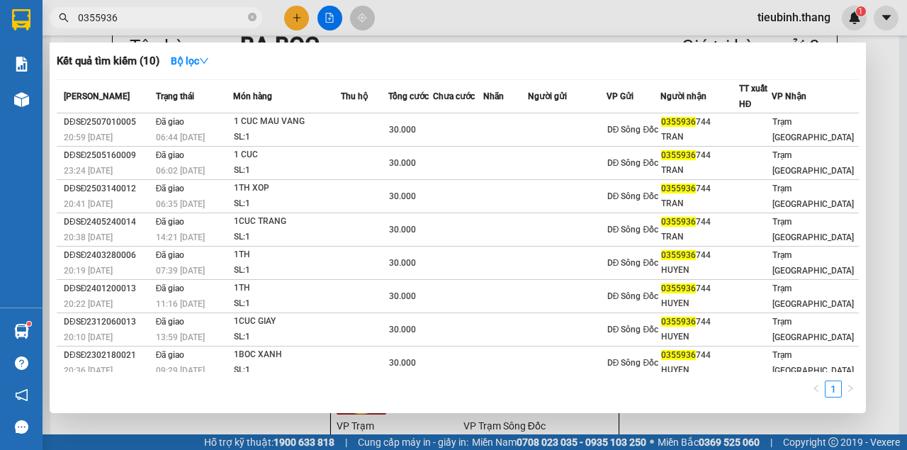
drag, startPoint x: 252, startPoint y: 19, endPoint x: 231, endPoint y: 19, distance: 21.2
click at [252, 19] on icon "close-circle" at bounding box center [252, 17] width 8 height 8
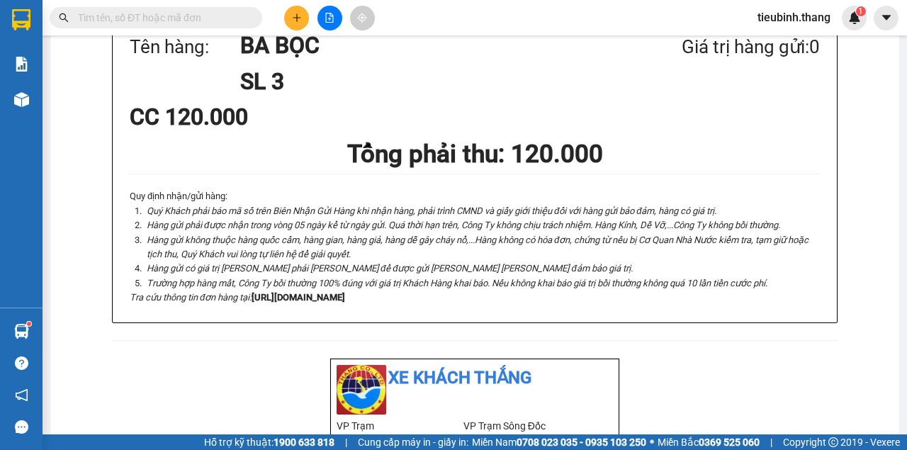
click at [231, 19] on input "text" at bounding box center [161, 18] width 167 height 16
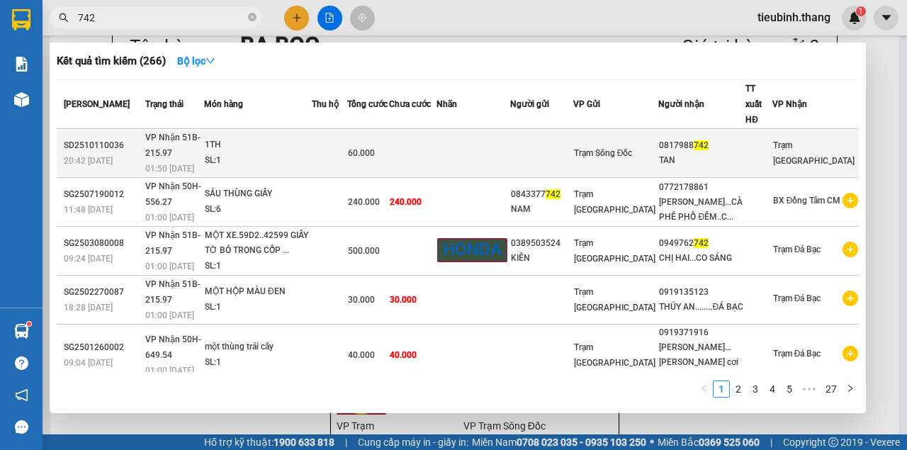
click at [510, 134] on td at bounding box center [473, 153] width 74 height 49
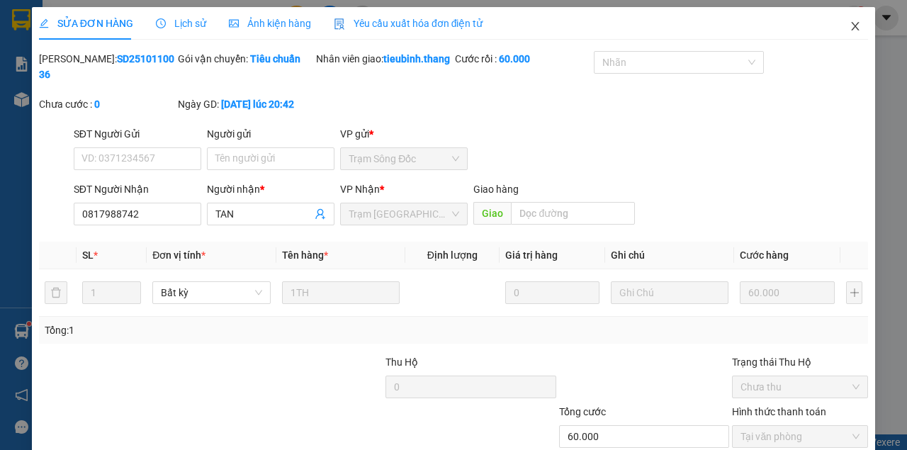
click at [839, 28] on span "Close" at bounding box center [855, 27] width 40 height 40
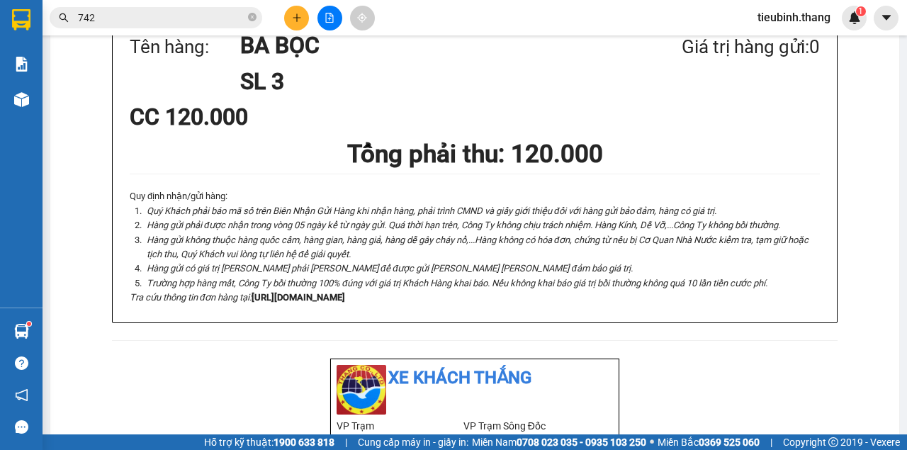
click at [217, 13] on input "742" at bounding box center [161, 18] width 167 height 16
click at [232, 24] on input "text" at bounding box center [161, 18] width 167 height 16
click at [232, 23] on input "text" at bounding box center [161, 18] width 167 height 16
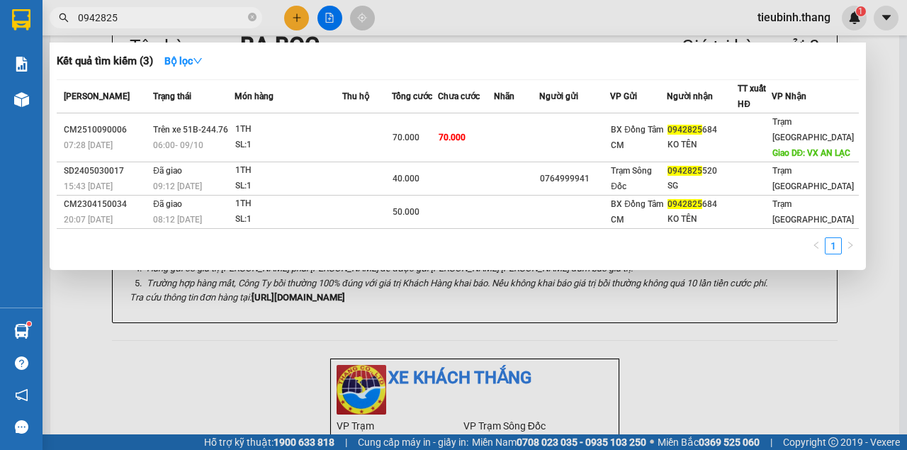
drag, startPoint x: 598, startPoint y: 381, endPoint x: 548, endPoint y: 344, distance: 62.3
click at [585, 371] on div at bounding box center [453, 225] width 907 height 450
click at [249, 18] on icon "close-circle" at bounding box center [252, 17] width 8 height 8
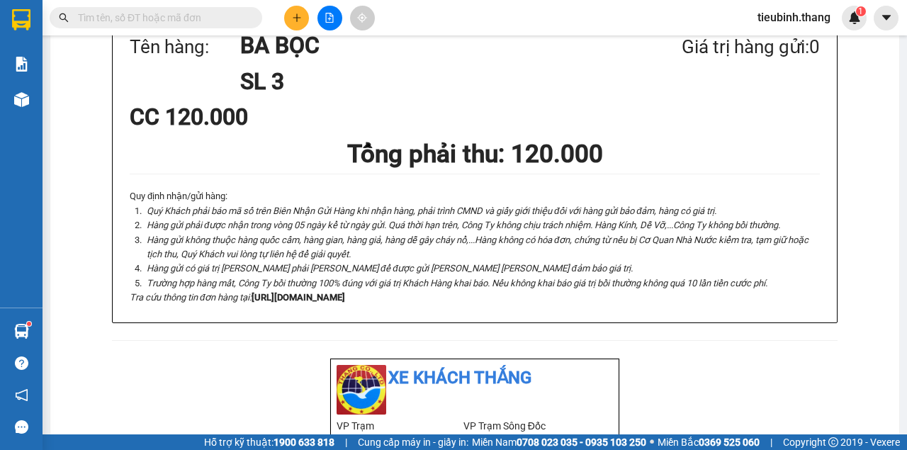
click at [201, 13] on input "text" at bounding box center [161, 18] width 167 height 16
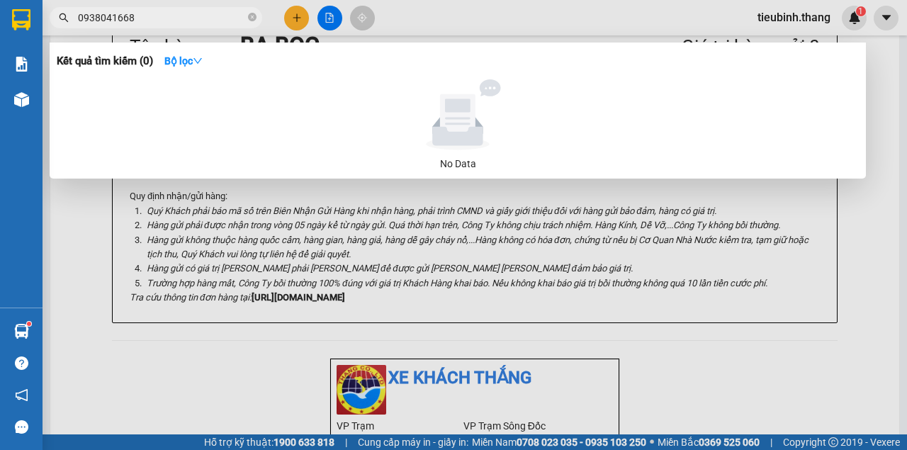
drag, startPoint x: 149, startPoint y: 13, endPoint x: 0, endPoint y: -8, distance: 150.3
click at [0, 0] on html "Kết quả tìm kiếm ( 0 ) Bộ lọc No Data 0938041668 tieubinh.thang 1 Báo cáo Báo c…" at bounding box center [453, 225] width 907 height 450
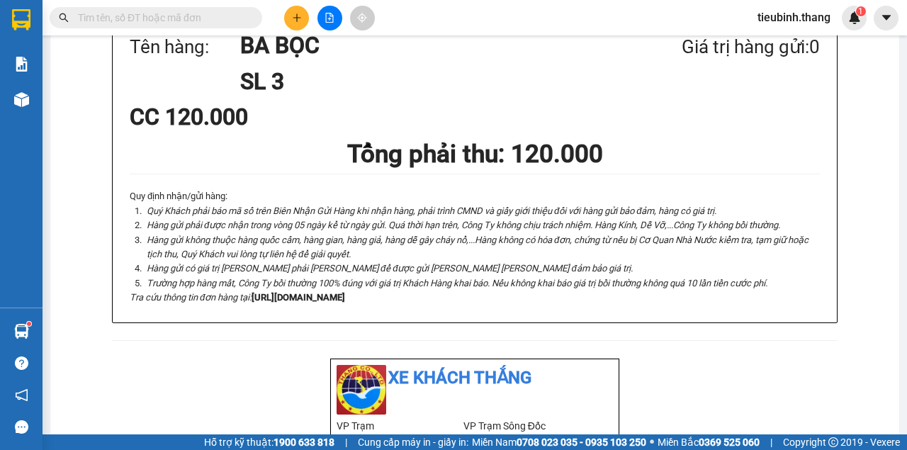
click at [208, 18] on input "text" at bounding box center [161, 18] width 167 height 16
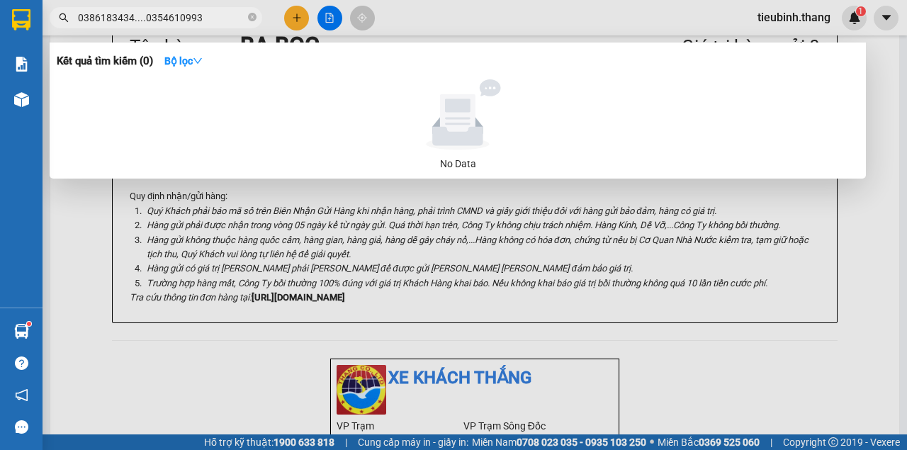
drag, startPoint x: 204, startPoint y: 17, endPoint x: 76, endPoint y: 16, distance: 127.5
click at [76, 16] on span "0386183434....0354610993" at bounding box center [156, 17] width 212 height 21
click at [489, 188] on div at bounding box center [453, 225] width 907 height 450
click at [464, 16] on div at bounding box center [453, 225] width 907 height 450
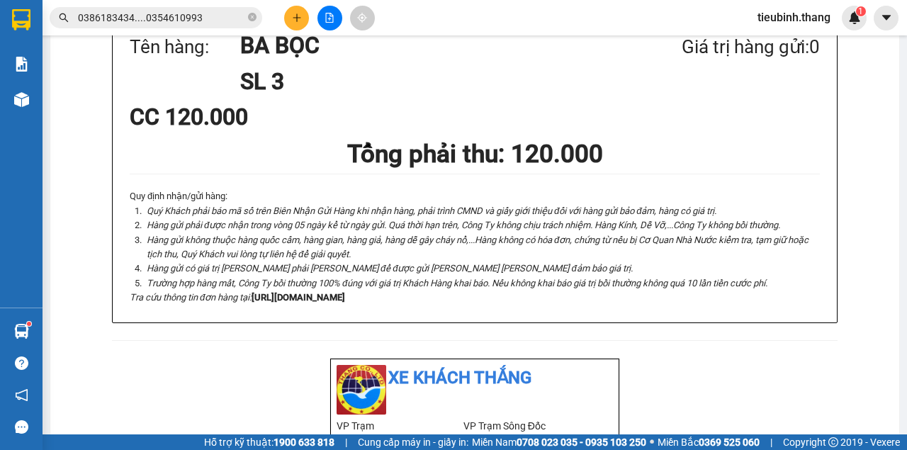
click at [334, 25] on button at bounding box center [329, 18] width 25 height 25
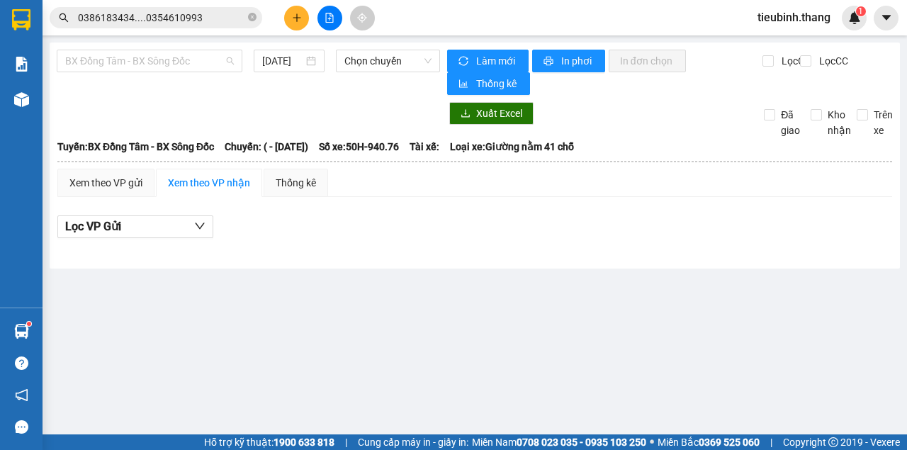
drag, startPoint x: 167, startPoint y: 57, endPoint x: 188, endPoint y: 91, distance: 40.1
click at [167, 58] on span "BX Đồng Tâm - BX Sông Đốc" at bounding box center [149, 60] width 169 height 21
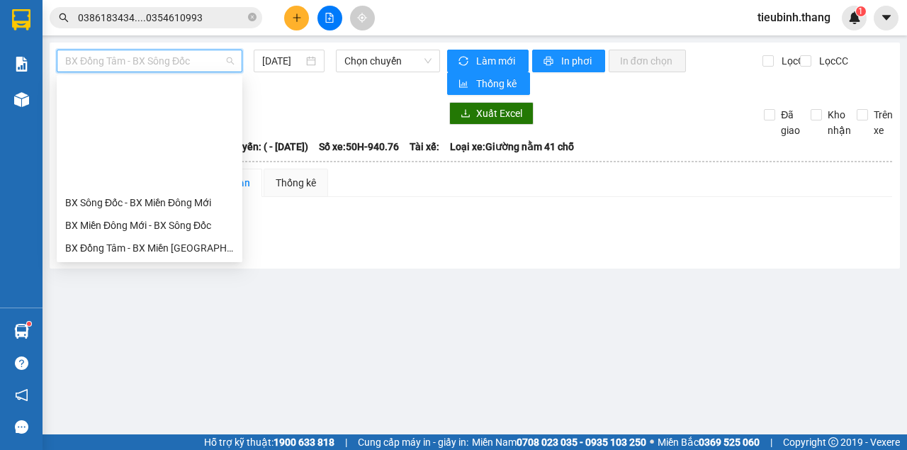
click at [149, 331] on div "BX Miền Tây - BX Đồng Tâm" at bounding box center [149, 339] width 169 height 16
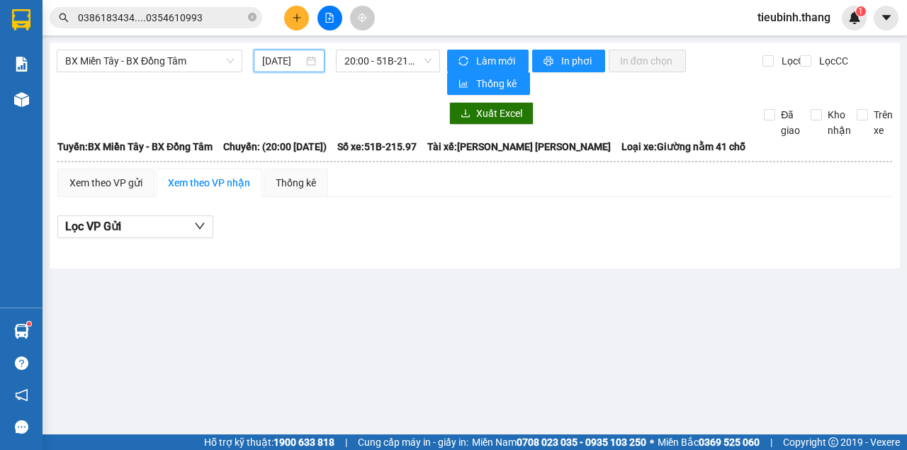
click at [280, 62] on input "[DATE]" at bounding box center [282, 61] width 41 height 16
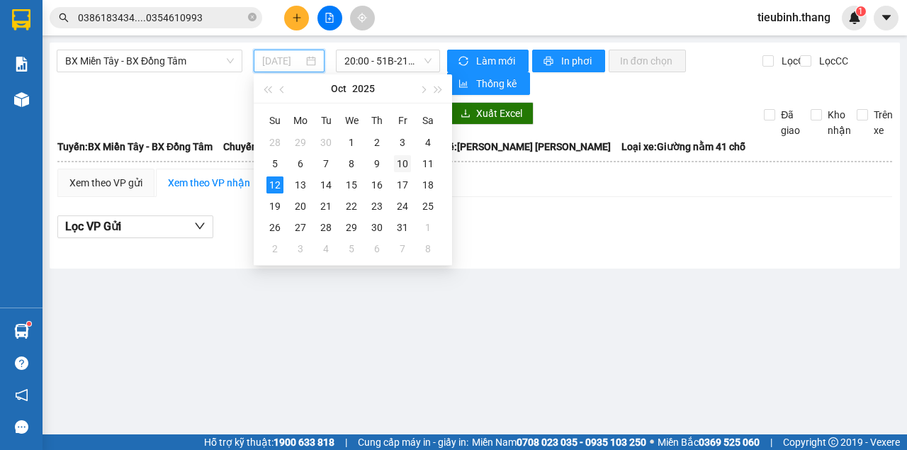
click at [405, 161] on div "10" at bounding box center [402, 163] width 17 height 17
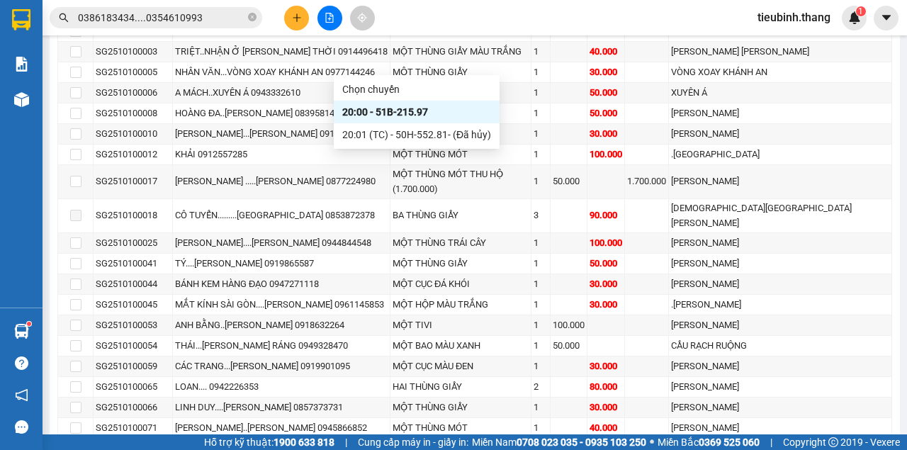
click at [370, 109] on div "20:00 - 51B-215.97" at bounding box center [416, 112] width 149 height 16
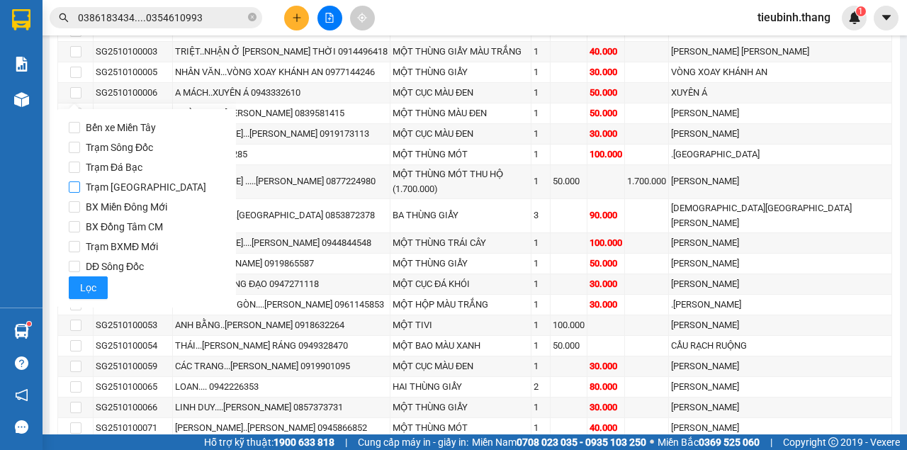
click at [76, 189] on input "Trạm [GEOGRAPHIC_DATA]" at bounding box center [74, 186] width 11 height 11
click at [85, 286] on span "Lọc" at bounding box center [88, 288] width 16 height 16
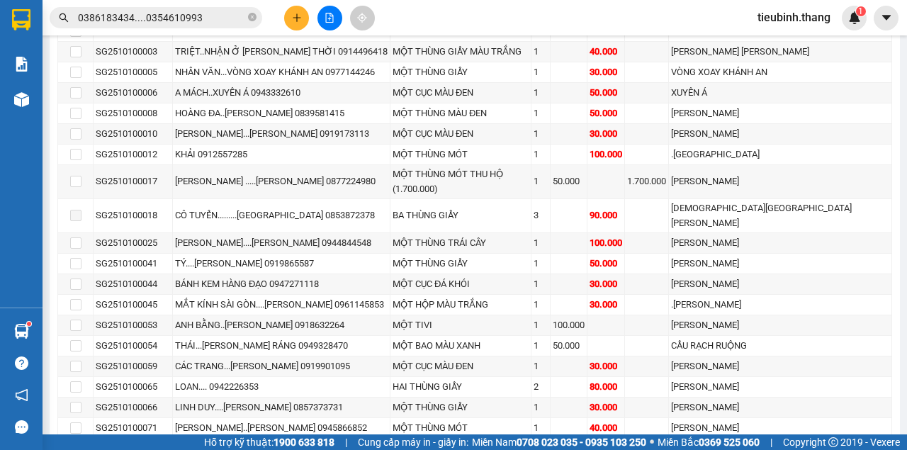
drag, startPoint x: 167, startPoint y: 178, endPoint x: 161, endPoint y: 199, distance: 21.3
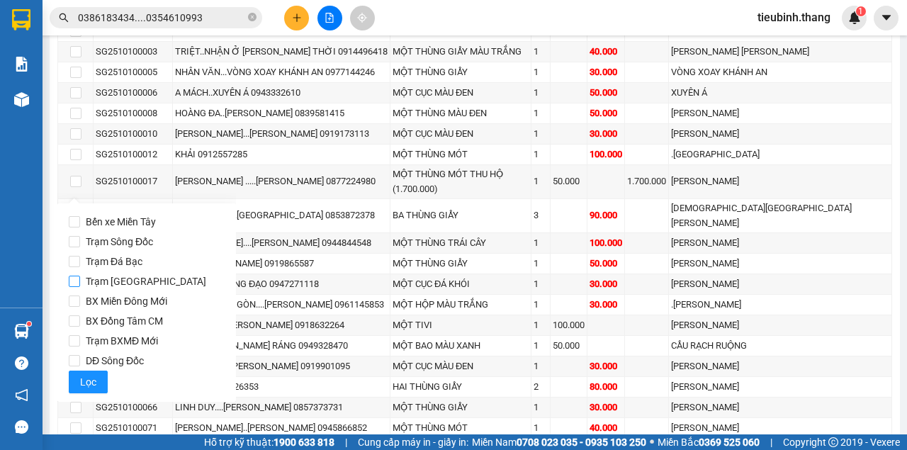
drag, startPoint x: 81, startPoint y: 322, endPoint x: 81, endPoint y: 280, distance: 41.8
click at [81, 280] on div "Bến xe Miền Tây Trạm Sông Đốc Trạm Đá Bạc Trạm Sài Gòn BX Miền Đông Mới BX Đồng…" at bounding box center [147, 302] width 156 height 181
click at [74, 281] on input "Trạm [GEOGRAPHIC_DATA]" at bounding box center [74, 281] width 11 height 11
click at [96, 378] on button "Lọc" at bounding box center [88, 381] width 39 height 23
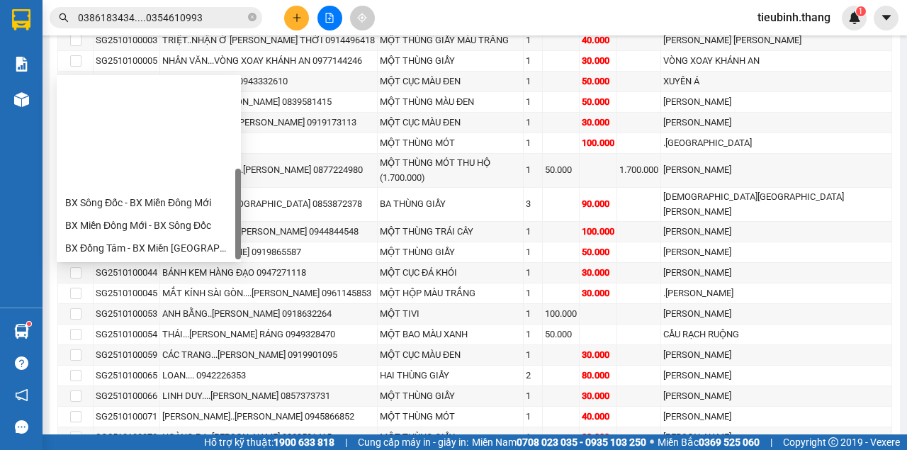
click at [147, 331] on div "BX Miền Tây - BX Đồng Tâm" at bounding box center [148, 339] width 167 height 16
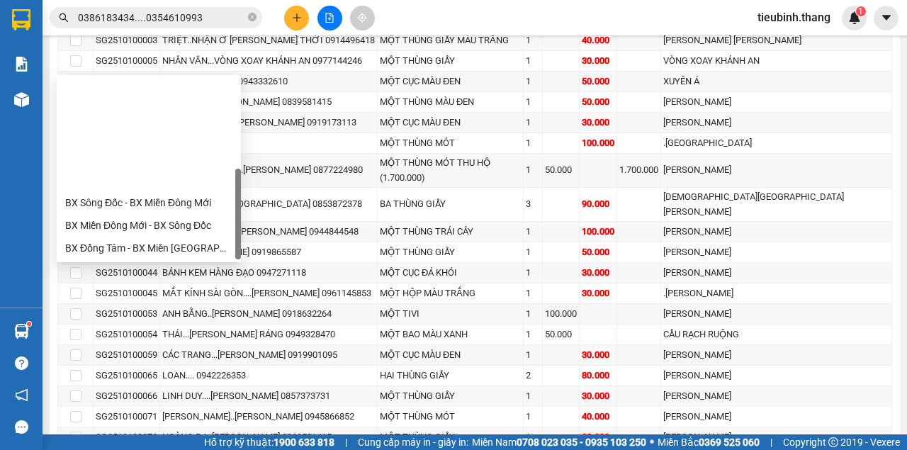
click at [135, 353] on div "BX Đồng Tâm - BX Miền Tây" at bounding box center [148, 361] width 167 height 16
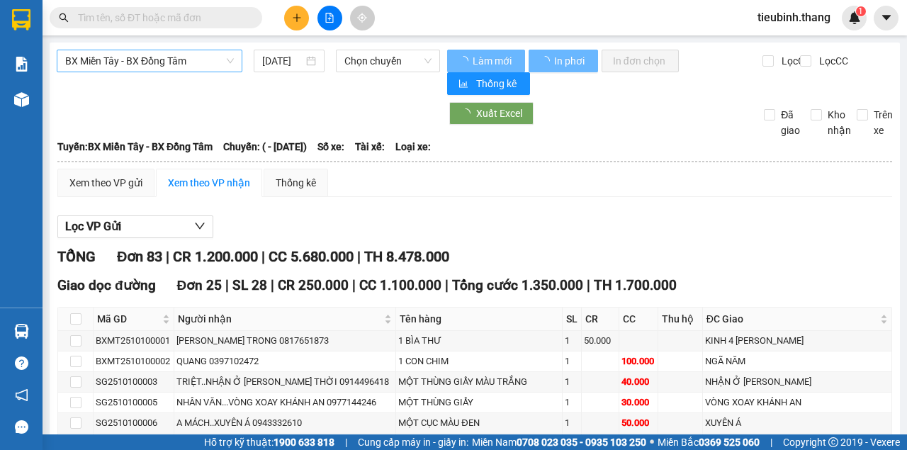
click at [181, 55] on span "BX Miền Tây - BX Đồng Tâm" at bounding box center [149, 60] width 169 height 21
type input "[DATE]"
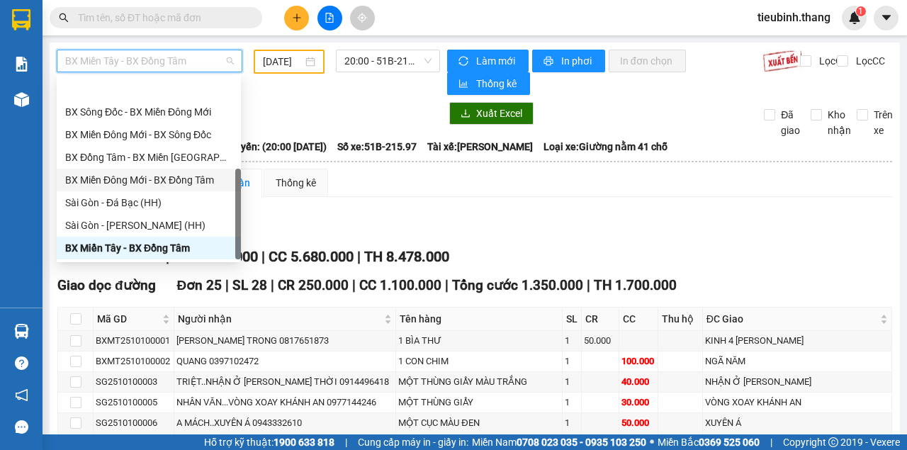
scroll to position [136, 0]
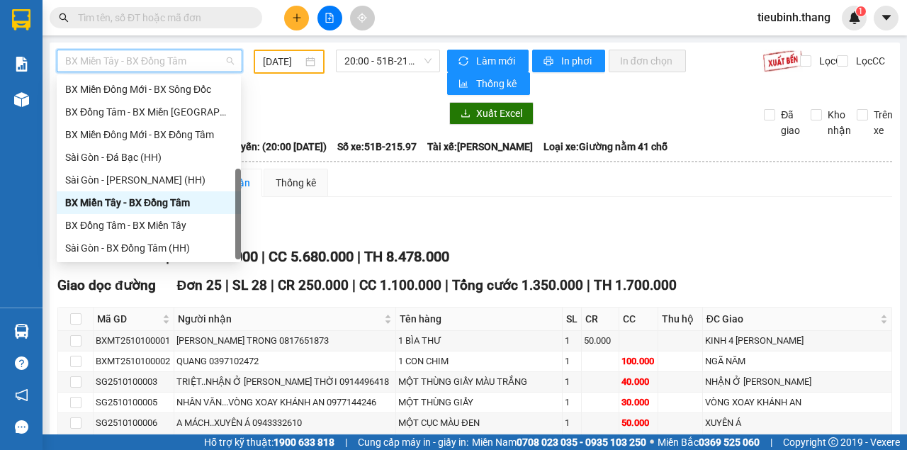
click at [149, 205] on div "BX Miền Tây - BX Đồng Tâm" at bounding box center [148, 203] width 167 height 16
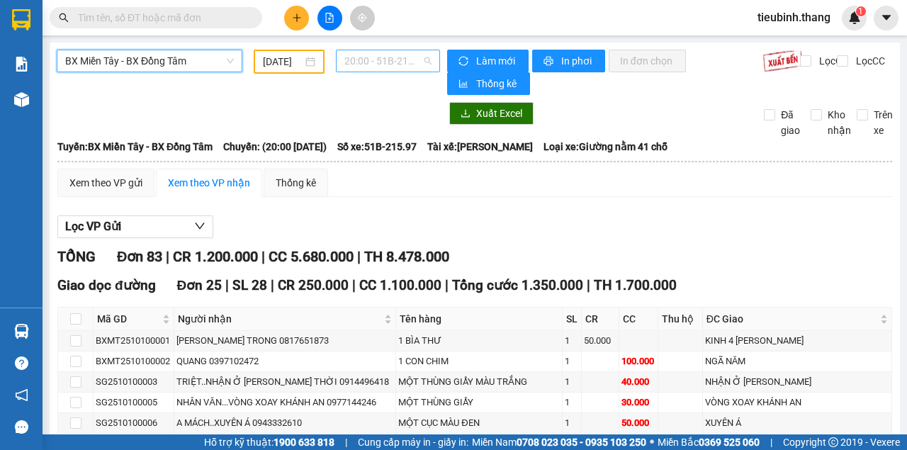
click at [354, 59] on span "20:00 - 51B-215.97" at bounding box center [387, 60] width 86 height 21
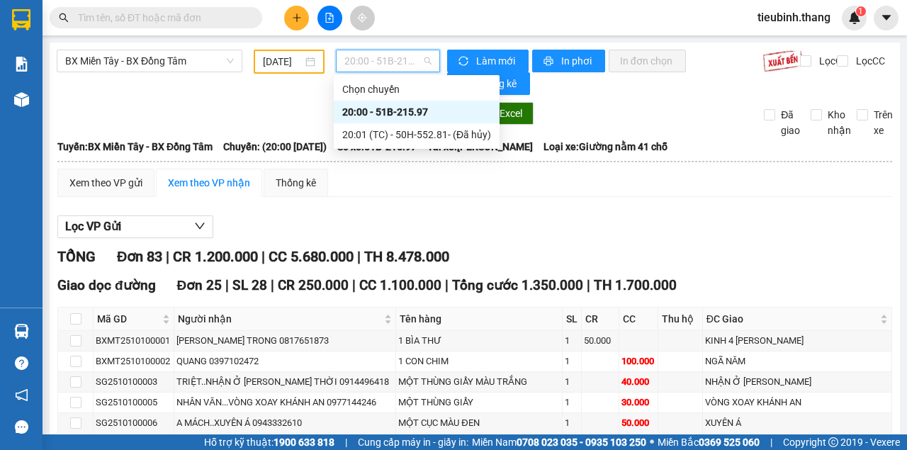
drag, startPoint x: 371, startPoint y: 110, endPoint x: 249, endPoint y: 106, distance: 121.9
click at [371, 110] on div "20:00 - 51B-215.97" at bounding box center [416, 112] width 149 height 16
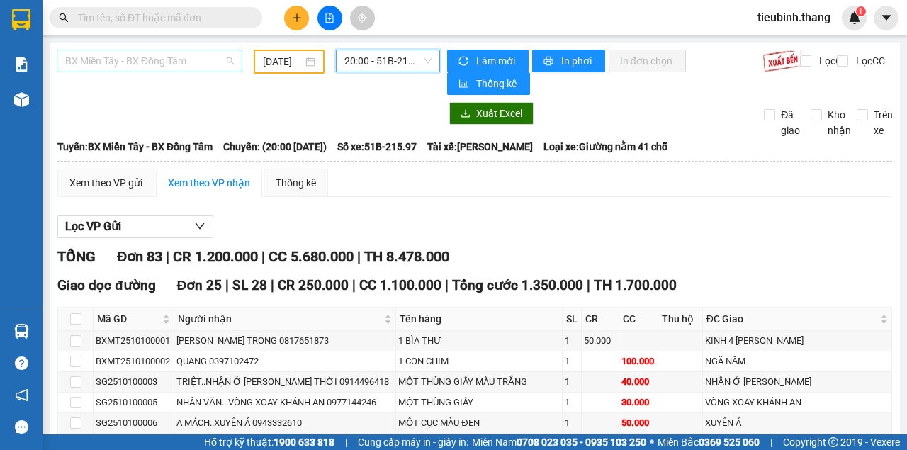
drag, startPoint x: 153, startPoint y: 63, endPoint x: 153, endPoint y: 71, distance: 7.8
click at [153, 62] on span "BX Miền Tây - BX Đồng Tâm" at bounding box center [149, 60] width 169 height 21
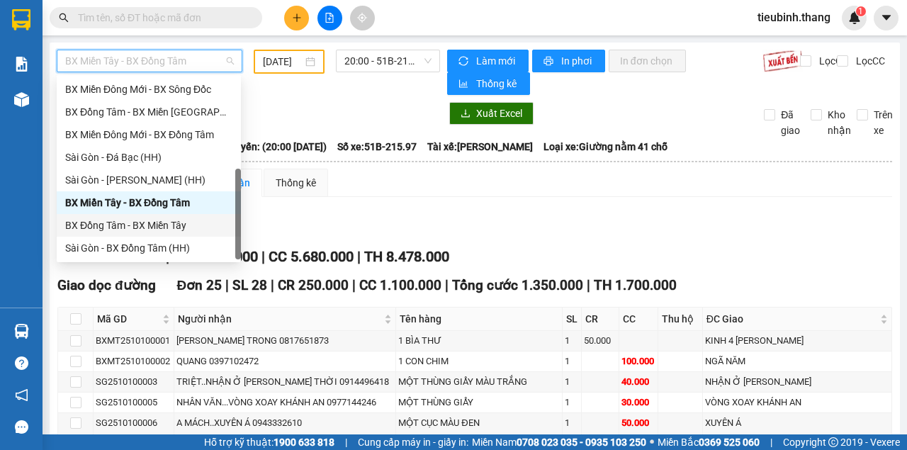
click at [123, 222] on div "BX Đồng Tâm - BX Miền Tây" at bounding box center [148, 225] width 167 height 16
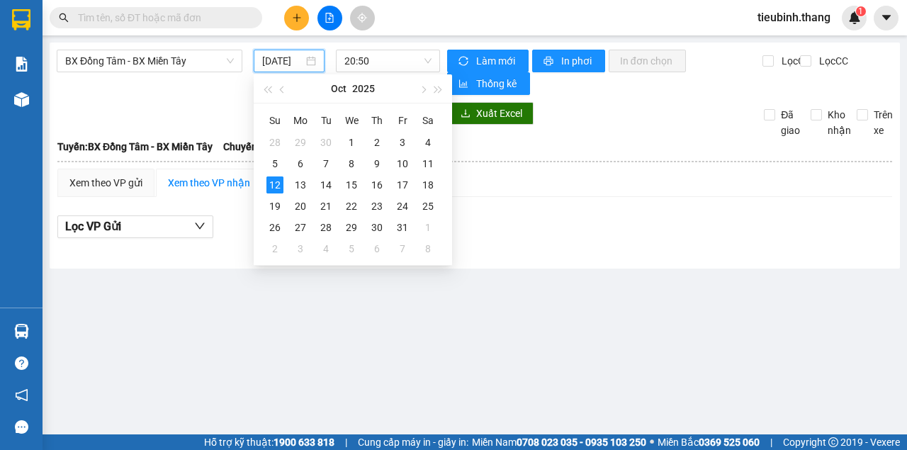
click at [285, 59] on input "[DATE]" at bounding box center [282, 61] width 41 height 16
click at [378, 161] on div "9" at bounding box center [376, 163] width 17 height 17
type input "[DATE]"
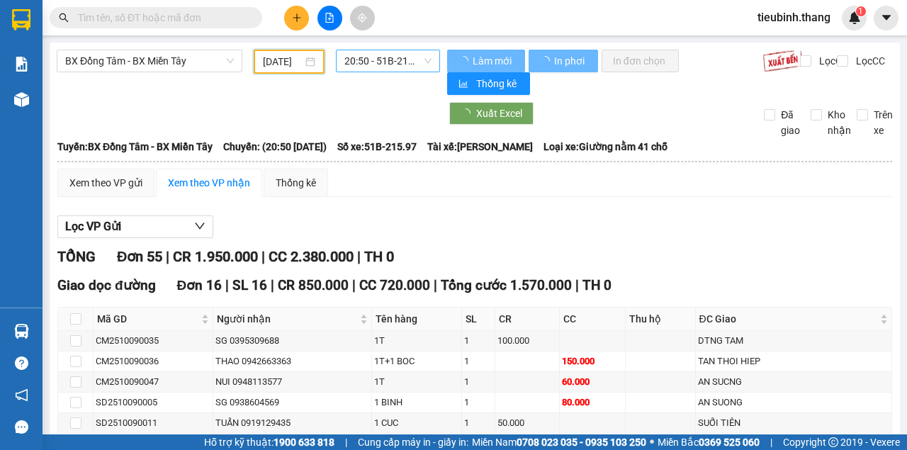
click at [391, 51] on span "20:50 - 51B-215.97" at bounding box center [387, 60] width 86 height 21
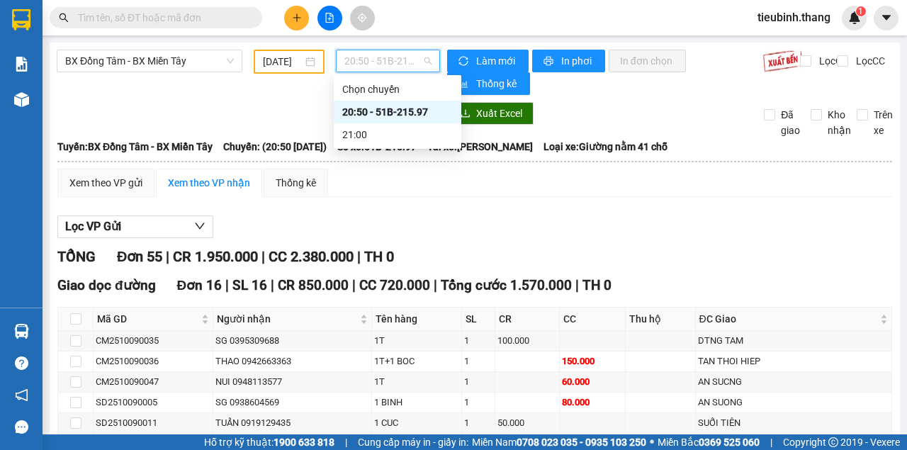
click at [373, 112] on div "20:50 - 51B-215.97" at bounding box center [397, 112] width 110 height 16
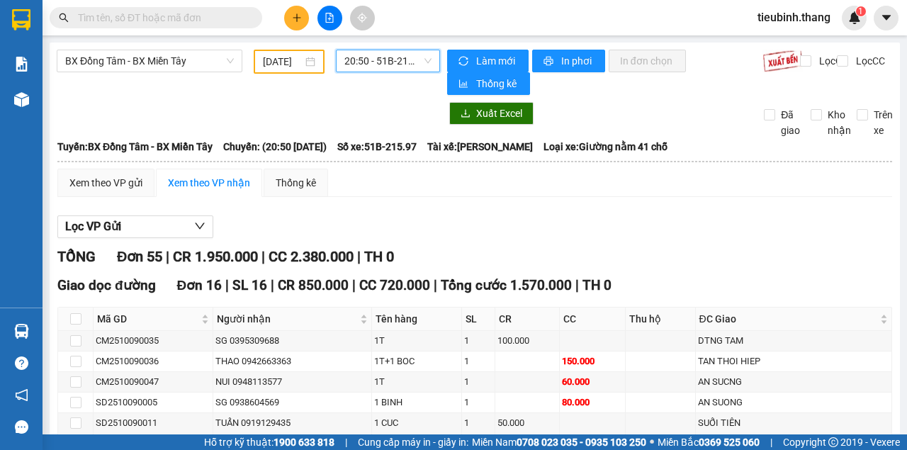
drag, startPoint x: 354, startPoint y: 57, endPoint x: 356, endPoint y: 68, distance: 11.4
click at [354, 58] on span "20:50 - 51B-215.97" at bounding box center [387, 60] width 86 height 21
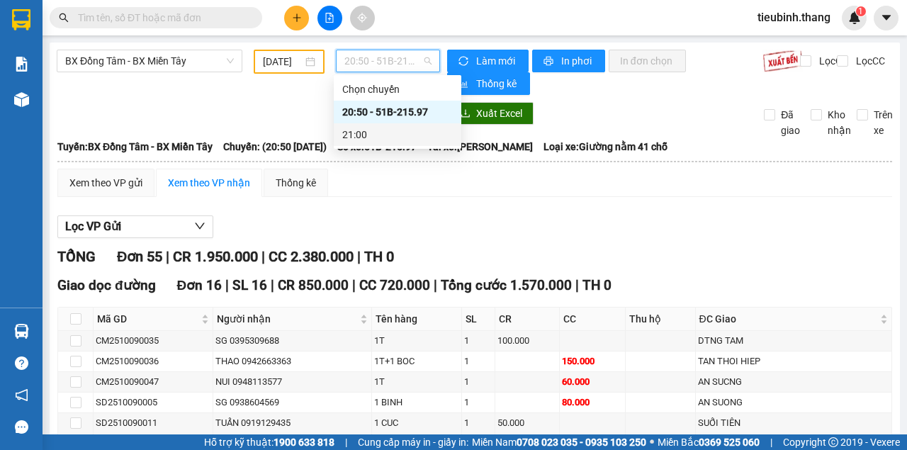
click at [370, 132] on div "21:00" at bounding box center [397, 135] width 110 height 16
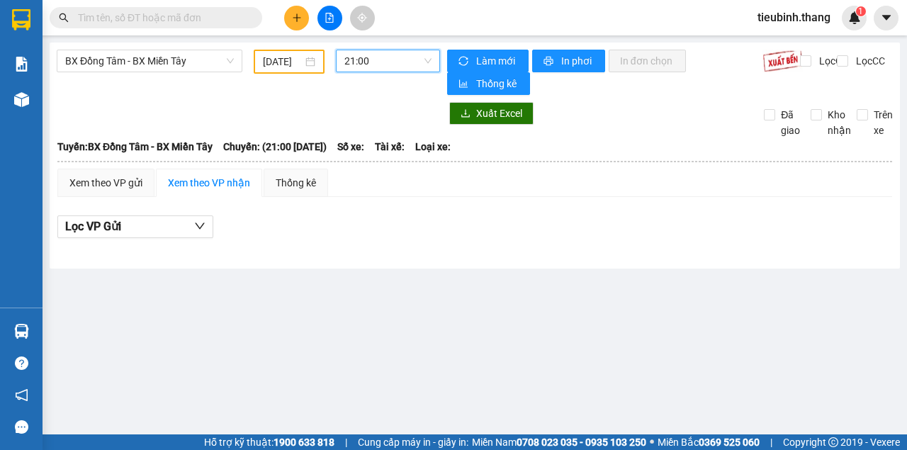
click at [367, 55] on span "21:00" at bounding box center [387, 60] width 86 height 21
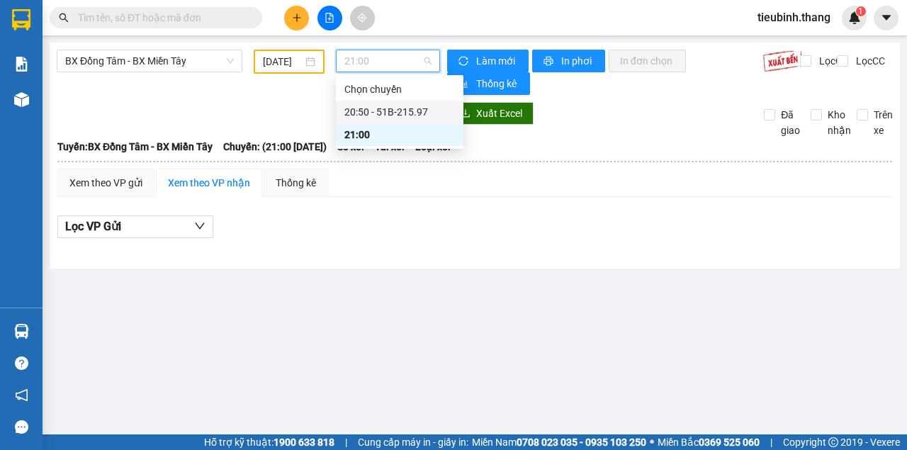
click at [356, 107] on div "20:50 - 51B-215.97" at bounding box center [399, 112] width 110 height 16
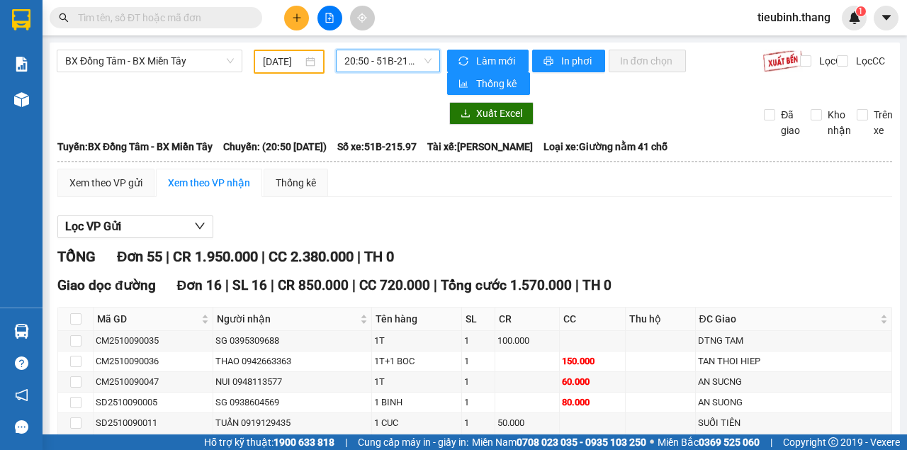
click at [380, 63] on span "20:50 - 51B-215.97" at bounding box center [387, 60] width 86 height 21
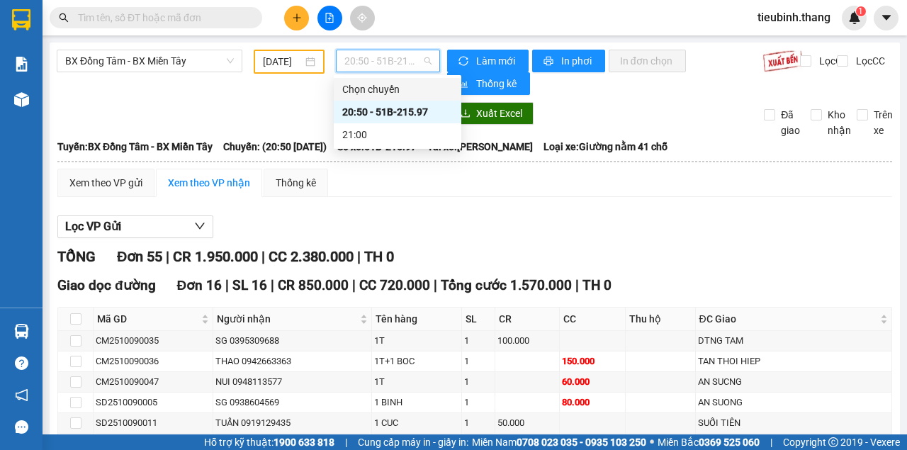
drag, startPoint x: 242, startPoint y: 82, endPoint x: 234, endPoint y: 82, distance: 7.8
click at [237, 82] on div "BX Đồng Tâm - BX Miền Tây [DATE] 20:50 - 51B-215.97" at bounding box center [248, 72] width 383 height 45
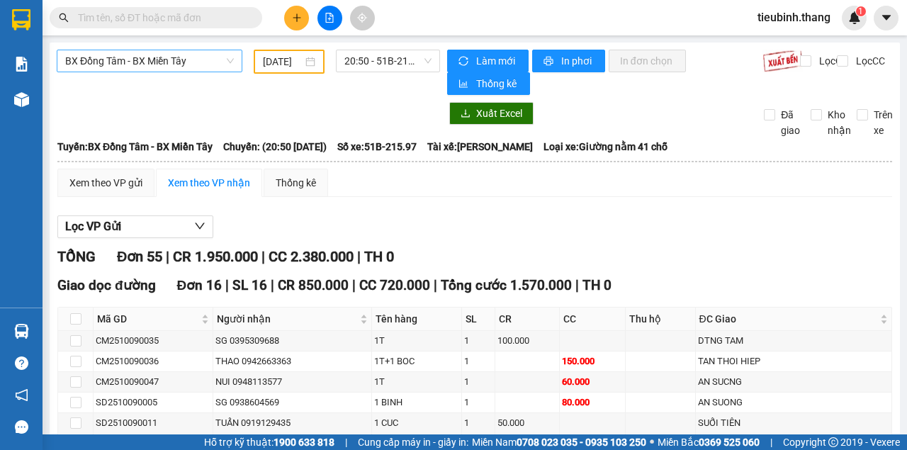
drag, startPoint x: 180, startPoint y: 55, endPoint x: 181, endPoint y: 67, distance: 11.4
click at [179, 57] on span "BX Đồng Tâm - BX Miền Tây" at bounding box center [149, 60] width 169 height 21
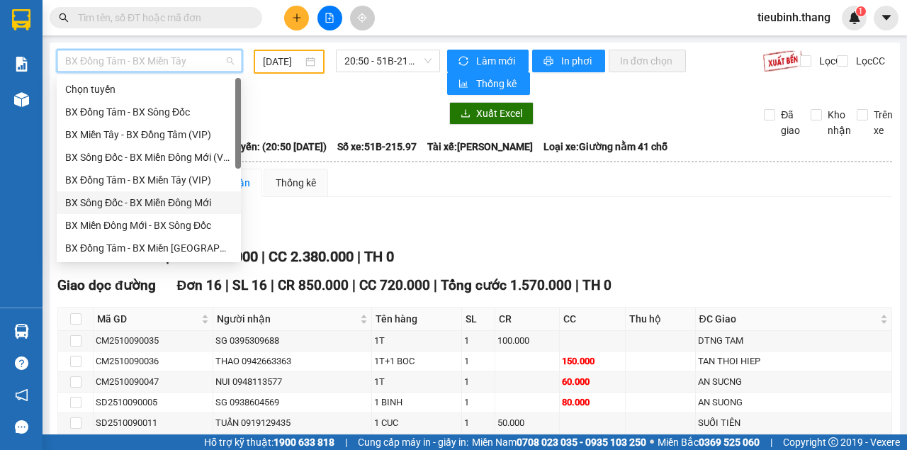
click at [189, 205] on div "BX Sông Đốc - BX Miền Đông Mới" at bounding box center [148, 203] width 167 height 16
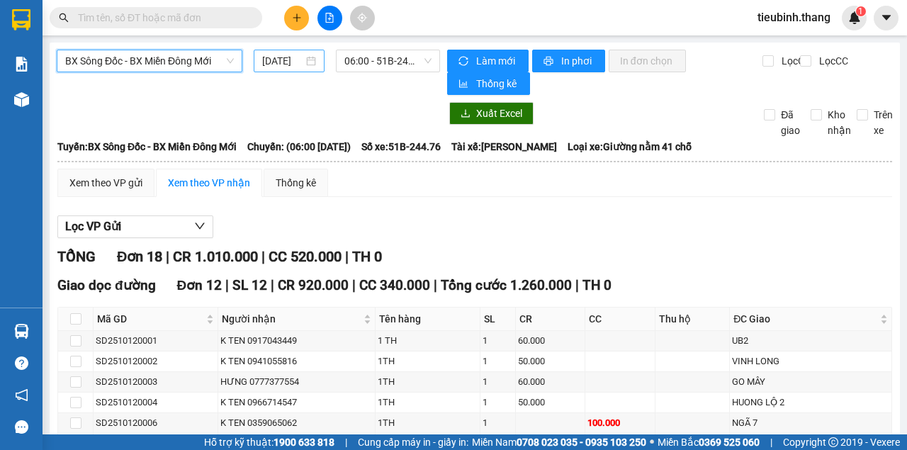
click at [286, 54] on input "[DATE]" at bounding box center [282, 61] width 41 height 16
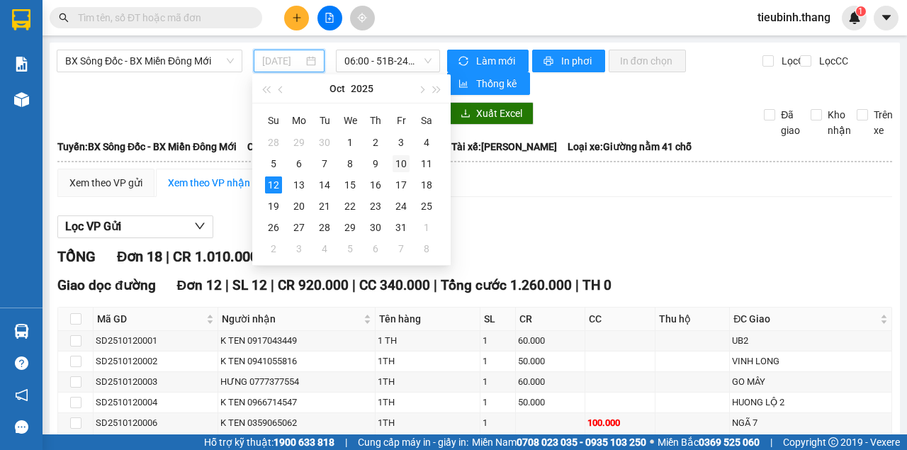
click at [398, 161] on div "10" at bounding box center [400, 163] width 17 height 17
type input "[DATE]"
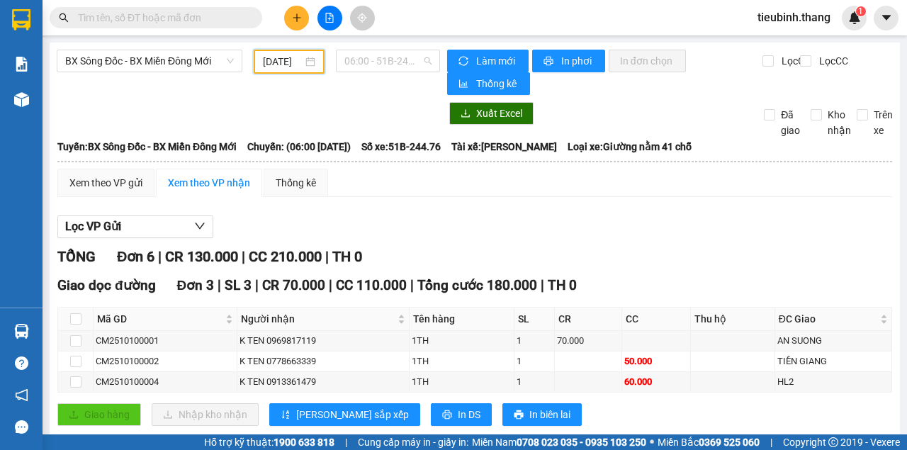
drag, startPoint x: 387, startPoint y: 54, endPoint x: 378, endPoint y: 78, distance: 25.8
click at [385, 55] on span "06:00 - 51B-244.76" at bounding box center [387, 60] width 86 height 21
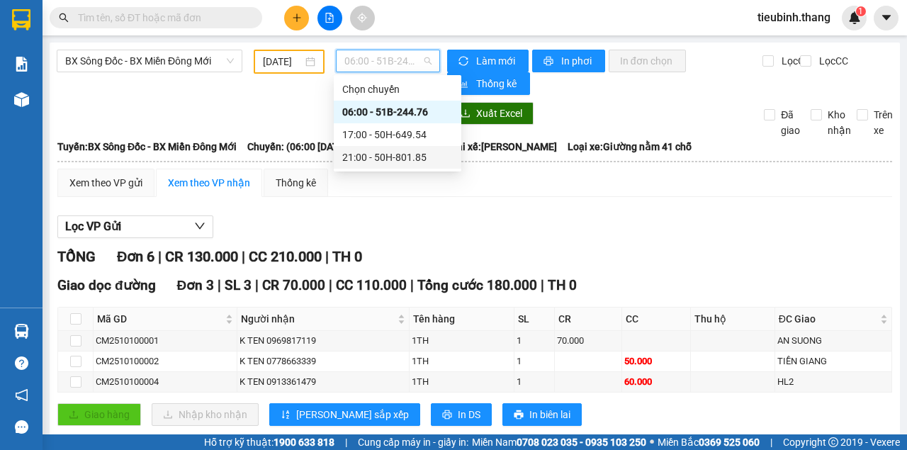
click at [373, 154] on div "21:00 - 50H-801.85" at bounding box center [397, 157] width 110 height 16
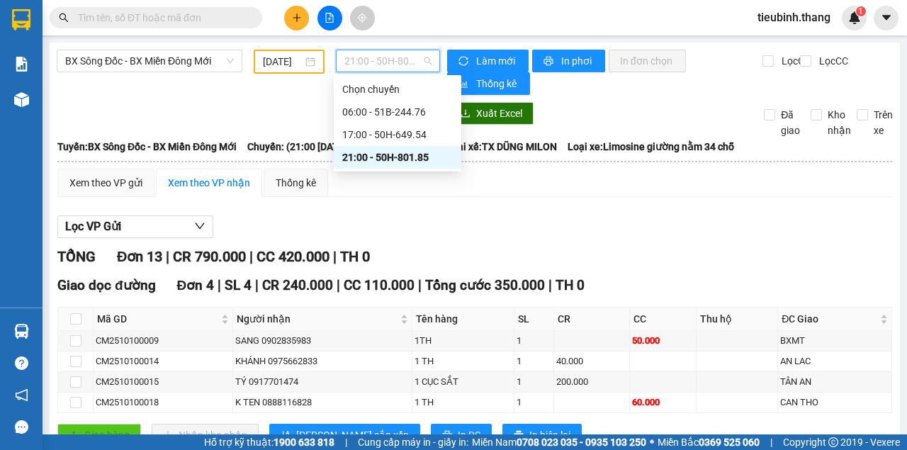
drag, startPoint x: 361, startPoint y: 50, endPoint x: 361, endPoint y: 61, distance: 11.3
click at [361, 55] on span "21:00 - 50H-801.85" at bounding box center [387, 60] width 86 height 21
click at [365, 132] on div "17:00 - 50H-649.54" at bounding box center [397, 135] width 110 height 16
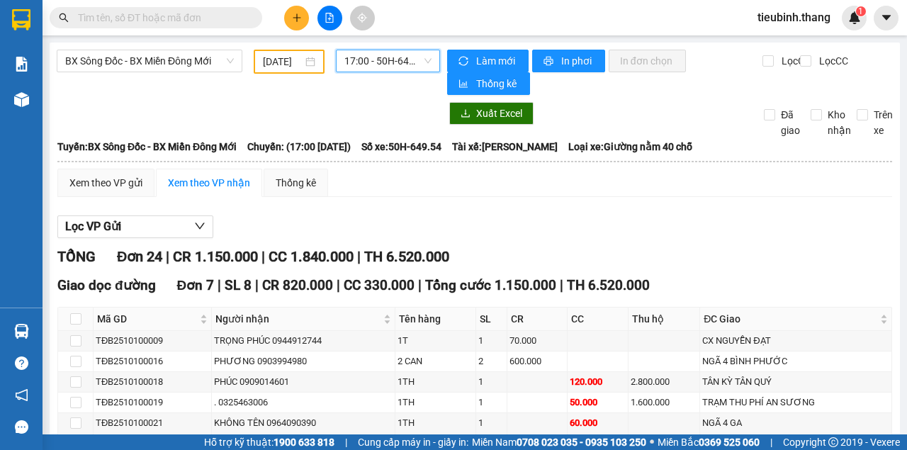
click at [354, 58] on span "17:00 - 50H-649.54" at bounding box center [387, 60] width 86 height 21
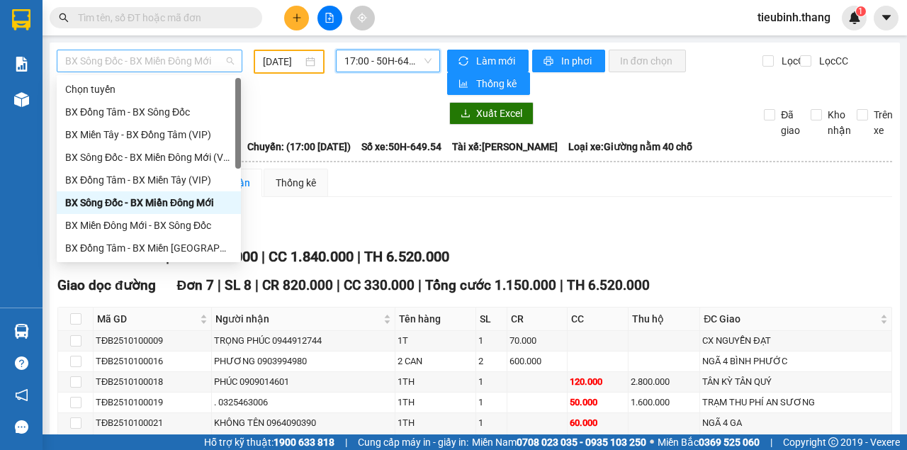
click at [131, 57] on span "BX Sông Đốc - BX Miền Đông Mới" at bounding box center [149, 60] width 169 height 21
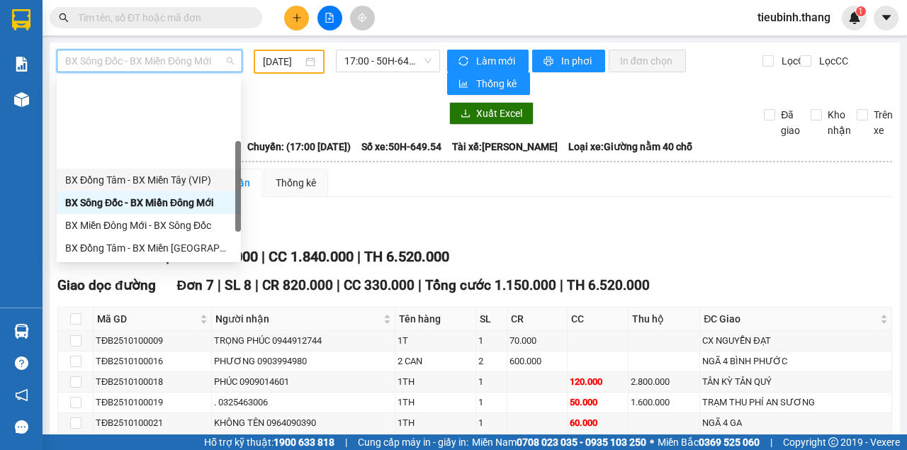
scroll to position [136, 0]
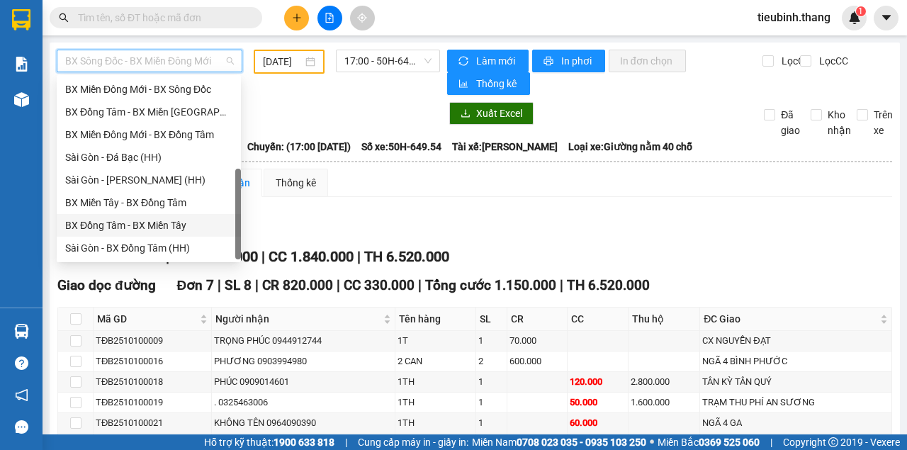
click at [140, 225] on div "BX Đồng Tâm - BX Miền Tây" at bounding box center [148, 225] width 167 height 16
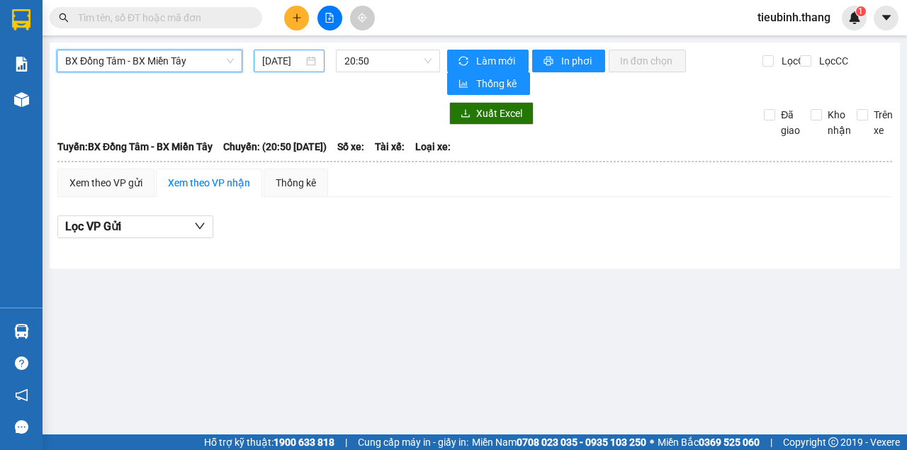
click at [294, 60] on input "[DATE]" at bounding box center [282, 61] width 41 height 16
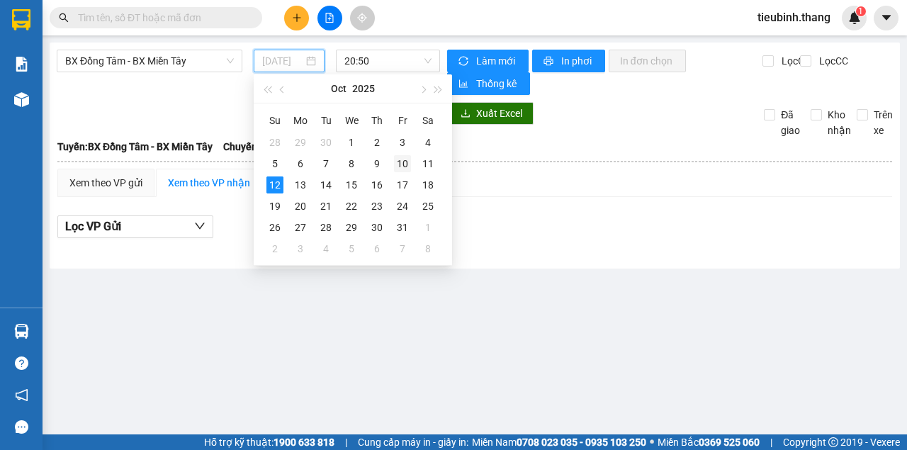
click at [402, 162] on div "10" at bounding box center [402, 163] width 17 height 17
type input "[DATE]"
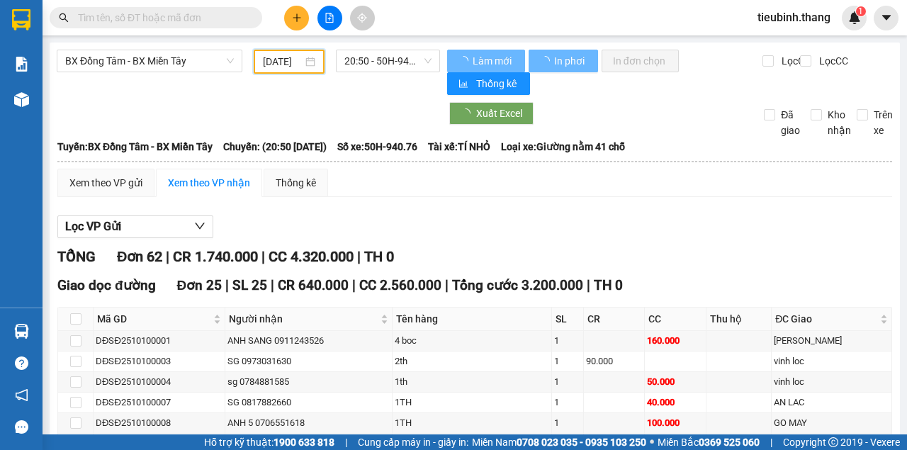
click at [378, 65] on span "20:50 - 50H-940.76" at bounding box center [387, 60] width 86 height 21
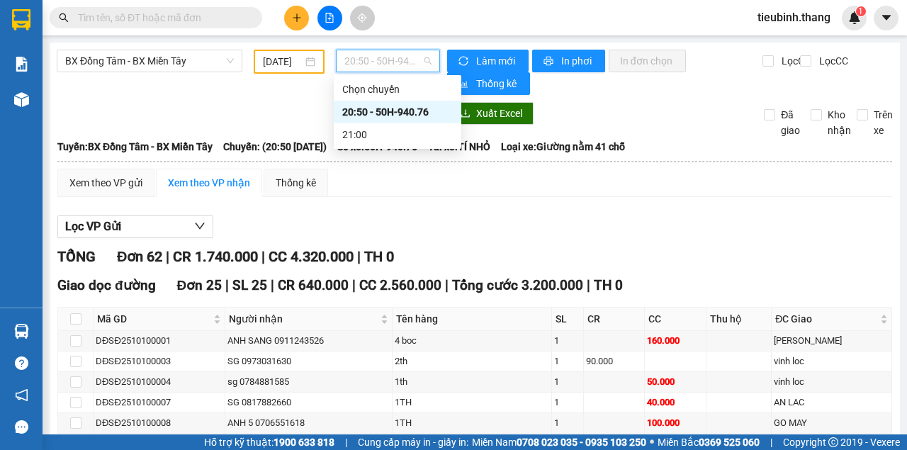
click at [371, 113] on div "20:50 - 50H-940.76" at bounding box center [397, 112] width 110 height 16
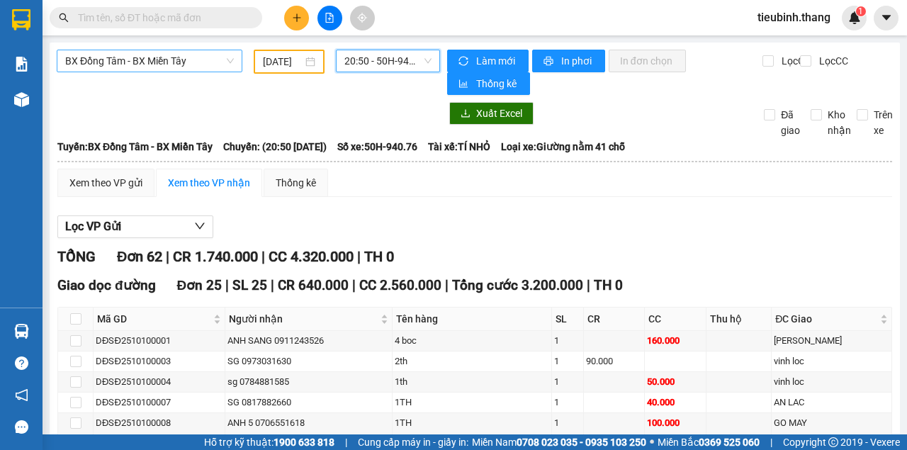
click at [178, 68] on span "BX Đồng Tâm - BX Miền Tây" at bounding box center [149, 60] width 169 height 21
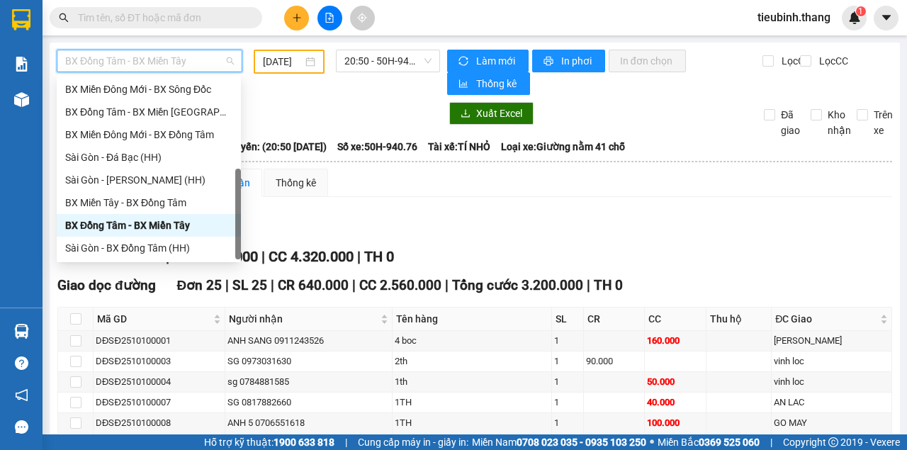
click at [162, 225] on div "BX Đồng Tâm - BX Miền Tây" at bounding box center [148, 225] width 167 height 16
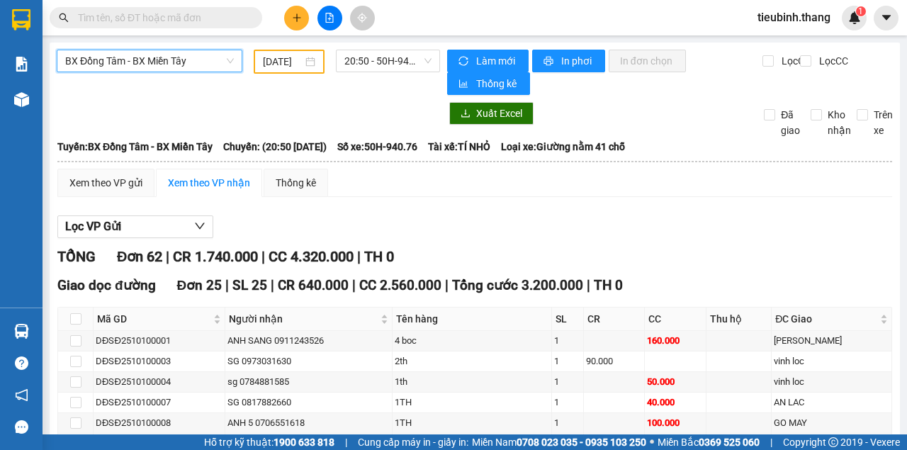
click at [176, 50] on span "BX Đồng Tâm - BX Miền Tây" at bounding box center [149, 60] width 169 height 21
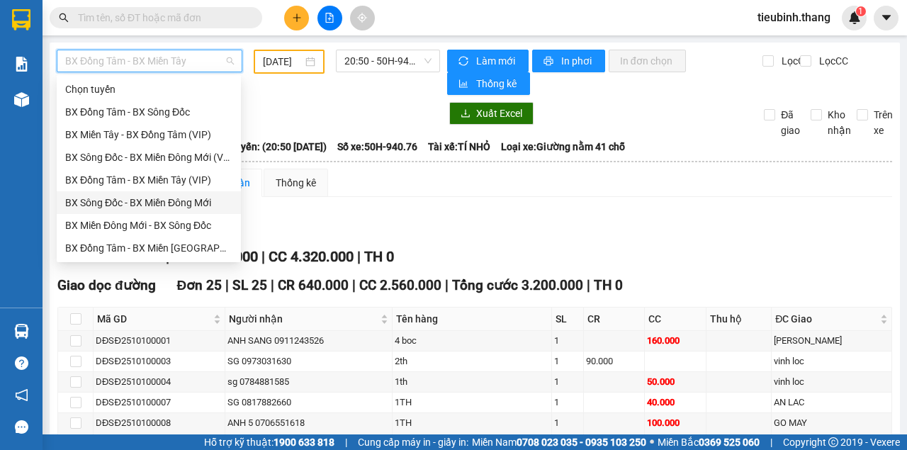
click at [138, 202] on div "BX Sông Đốc - BX Miền Đông Mới" at bounding box center [148, 203] width 167 height 16
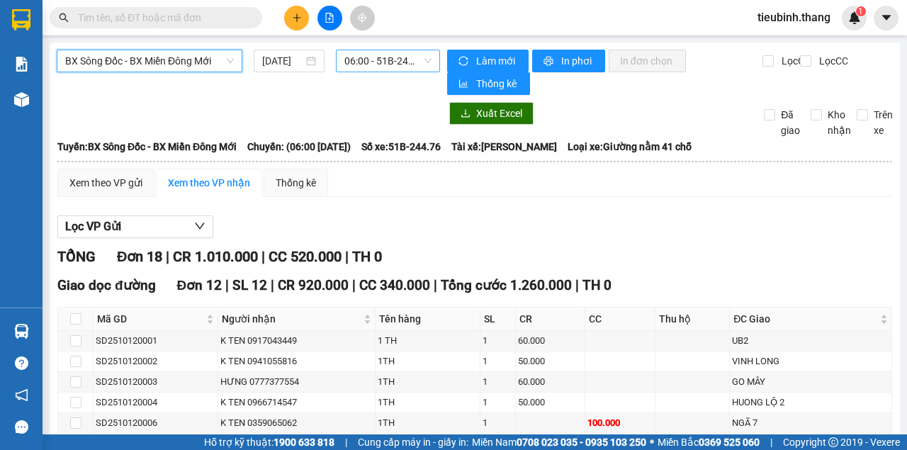
click at [377, 54] on span "06:00 - 51B-244.76" at bounding box center [387, 60] width 86 height 21
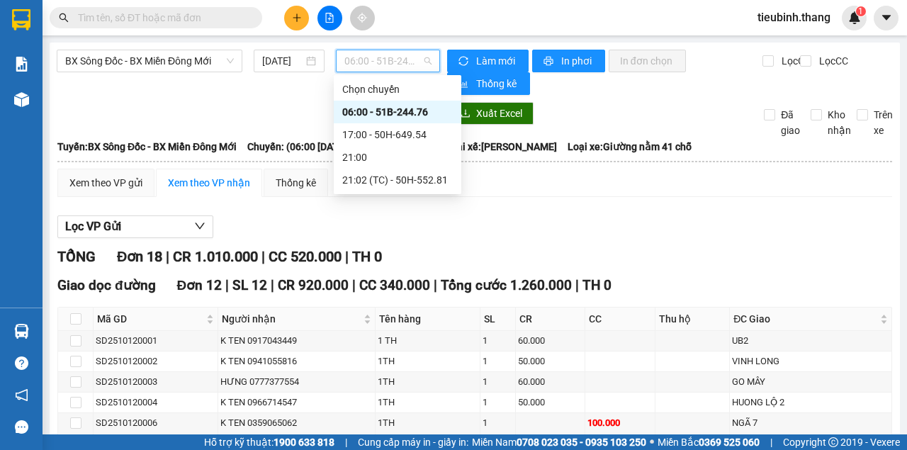
click at [355, 110] on div "06:00 - 51B-244.76" at bounding box center [397, 112] width 110 height 16
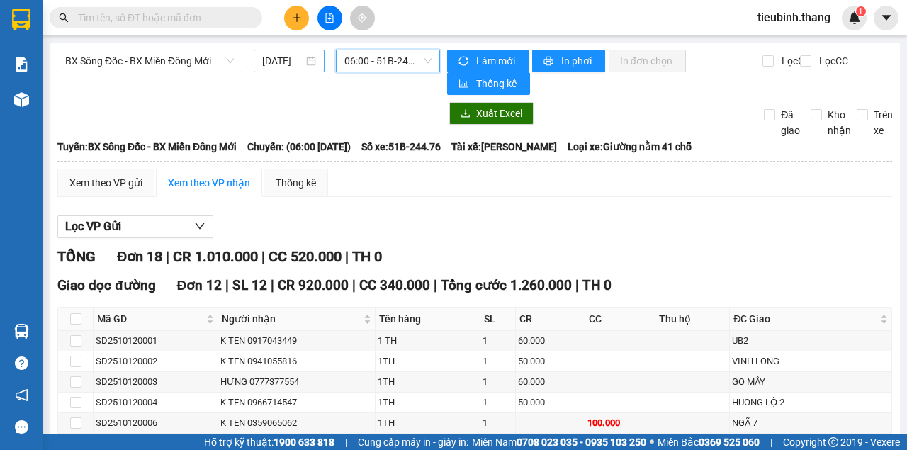
click at [290, 65] on input "[DATE]" at bounding box center [282, 61] width 41 height 16
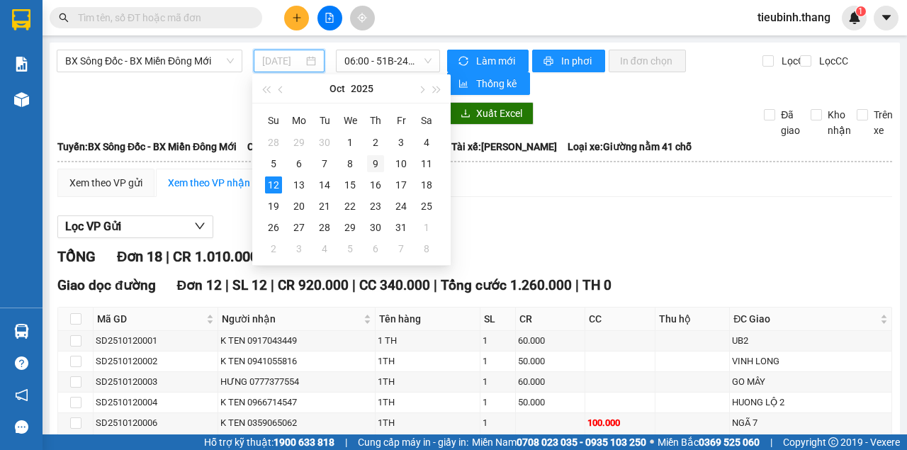
click at [375, 163] on div "9" at bounding box center [375, 163] width 17 height 17
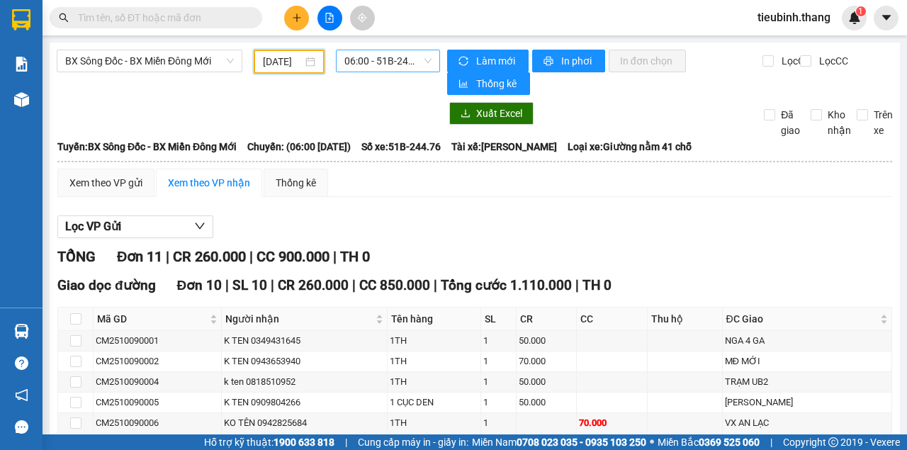
drag, startPoint x: 387, startPoint y: 57, endPoint x: 387, endPoint y: 65, distance: 8.5
click at [387, 57] on span "06:00 - 51B-244.76" at bounding box center [387, 60] width 86 height 21
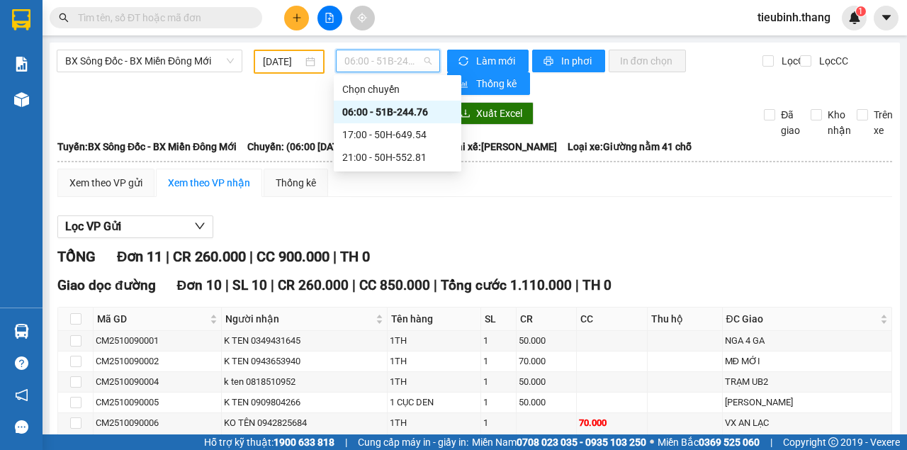
click at [376, 104] on div "06:00 - 51B-244.76" at bounding box center [397, 112] width 110 height 16
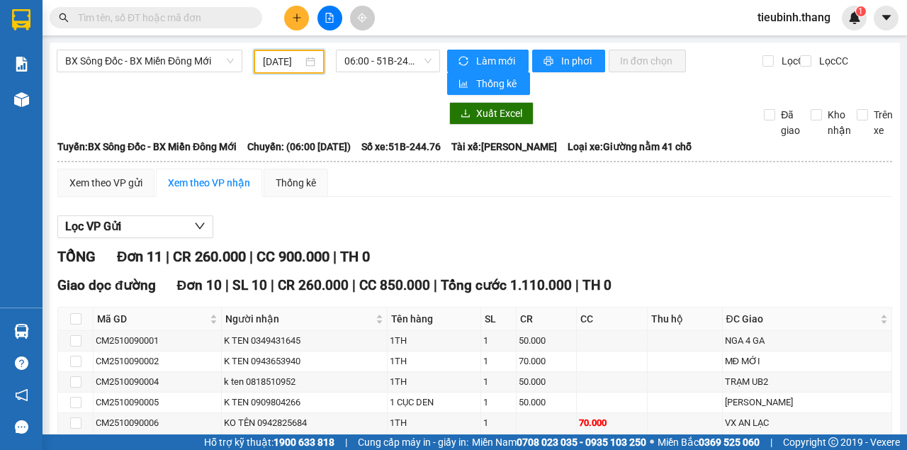
click at [292, 61] on input "[DATE]" at bounding box center [283, 62] width 40 height 16
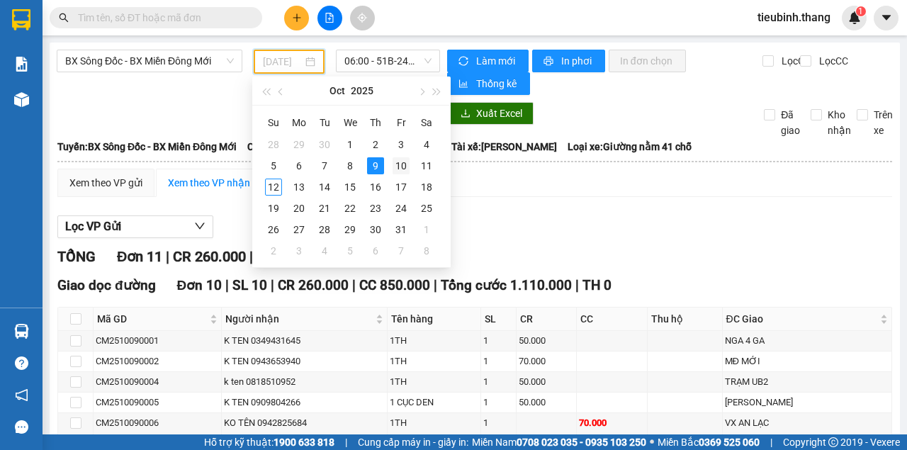
click at [398, 165] on div "10" at bounding box center [400, 165] width 17 height 17
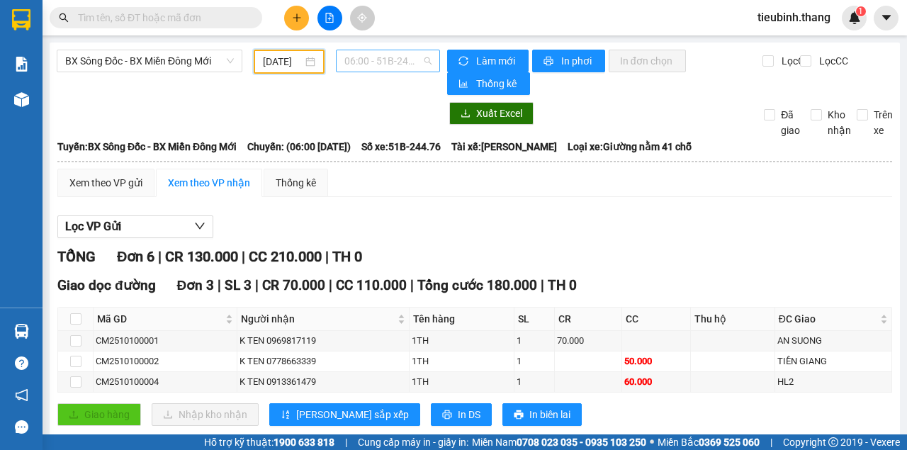
click at [395, 61] on span "06:00 - 51B-244.76" at bounding box center [387, 60] width 86 height 21
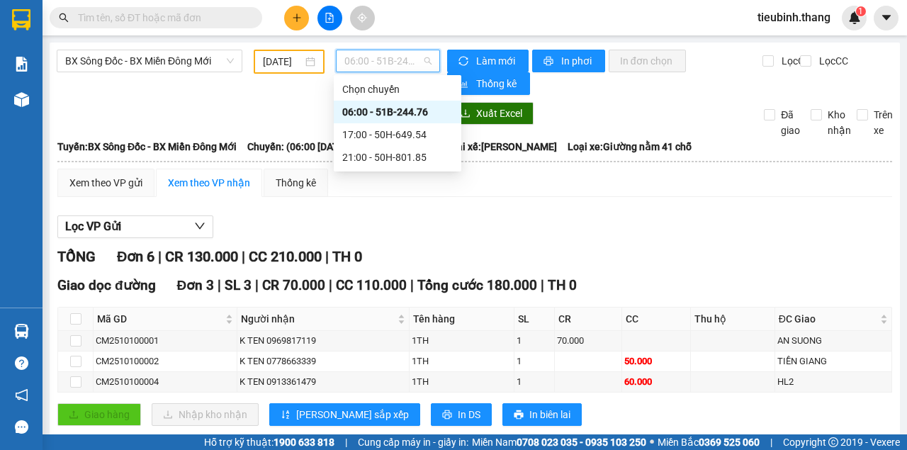
click at [377, 113] on div "06:00 - 51B-244.76" at bounding box center [397, 112] width 110 height 16
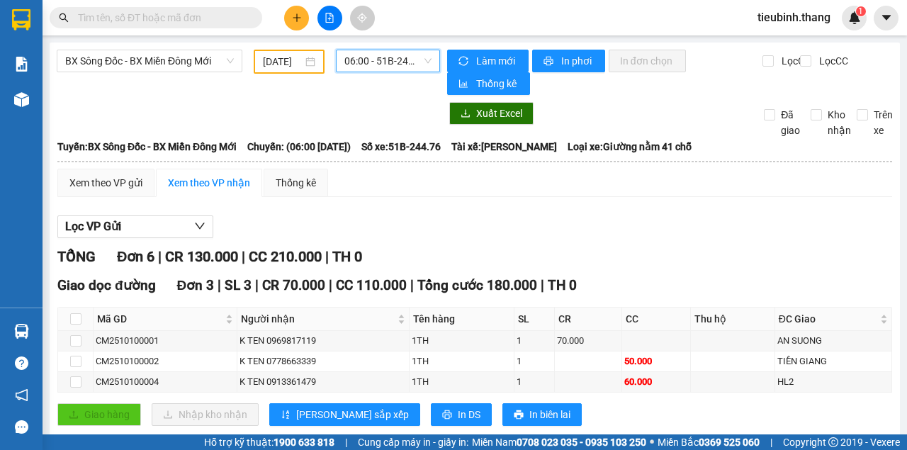
click at [278, 57] on input "[DATE]" at bounding box center [283, 62] width 40 height 16
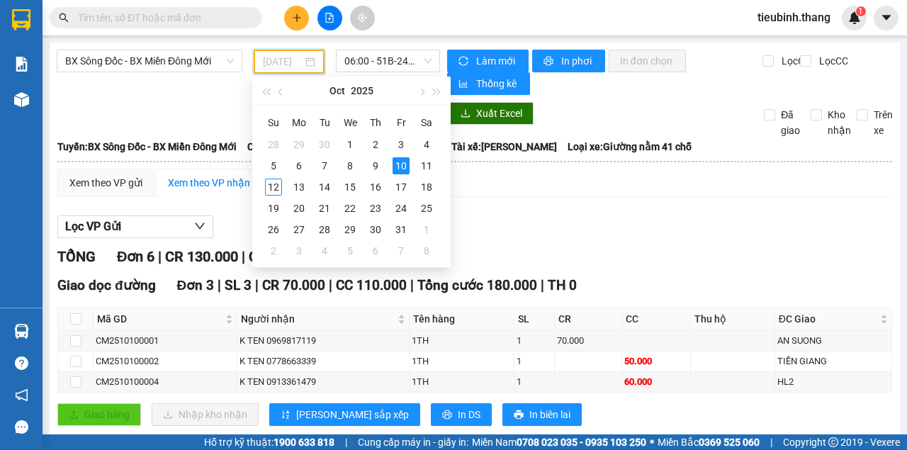
type input "[DATE]"
click at [402, 166] on div "10" at bounding box center [400, 165] width 17 height 17
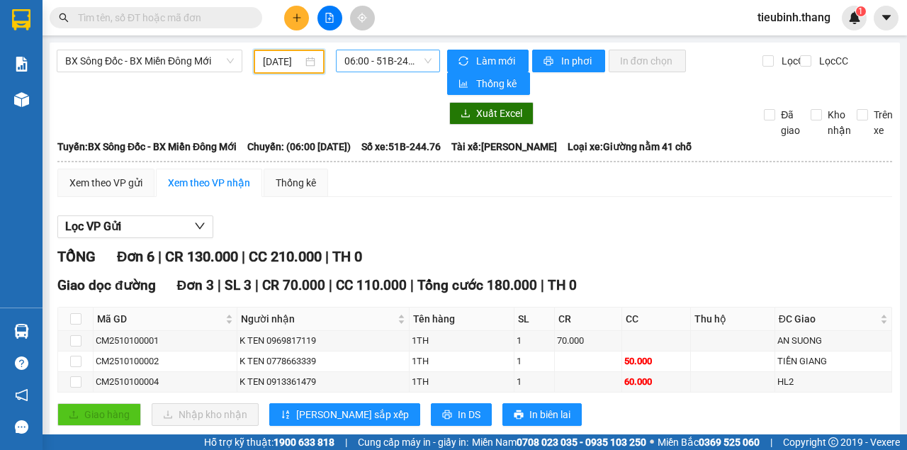
click at [357, 55] on span "06:00 - 51B-244.76" at bounding box center [387, 60] width 86 height 21
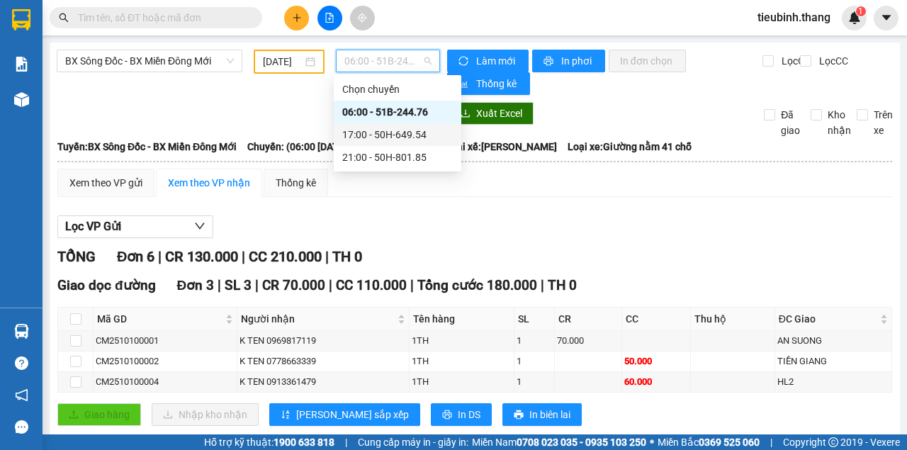
click at [368, 153] on div "21:00 - 50H-801.85" at bounding box center [397, 157] width 110 height 16
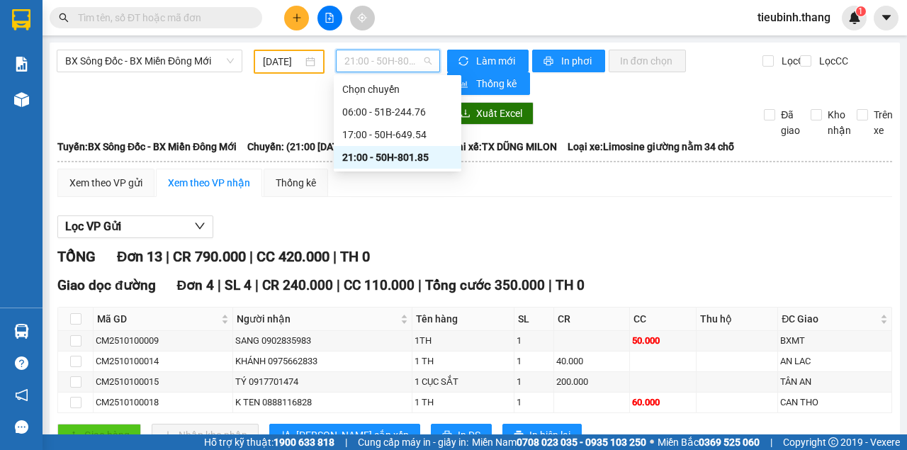
drag, startPoint x: 414, startPoint y: 55, endPoint x: 407, endPoint y: 68, distance: 14.9
click at [412, 57] on span "21:00 - 50H-801.85" at bounding box center [387, 60] width 86 height 21
click at [378, 163] on div "21:00 - 50H-801.85" at bounding box center [397, 157] width 110 height 16
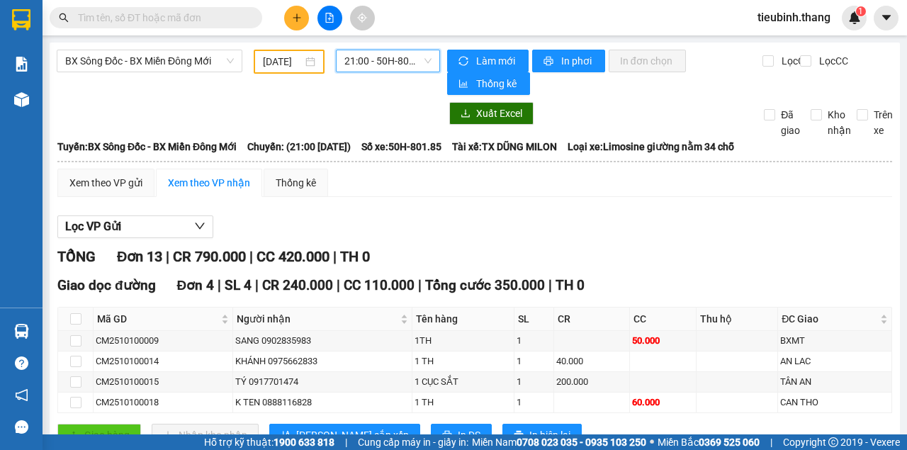
click at [378, 59] on span "21:00 - 50H-801.85" at bounding box center [387, 60] width 86 height 21
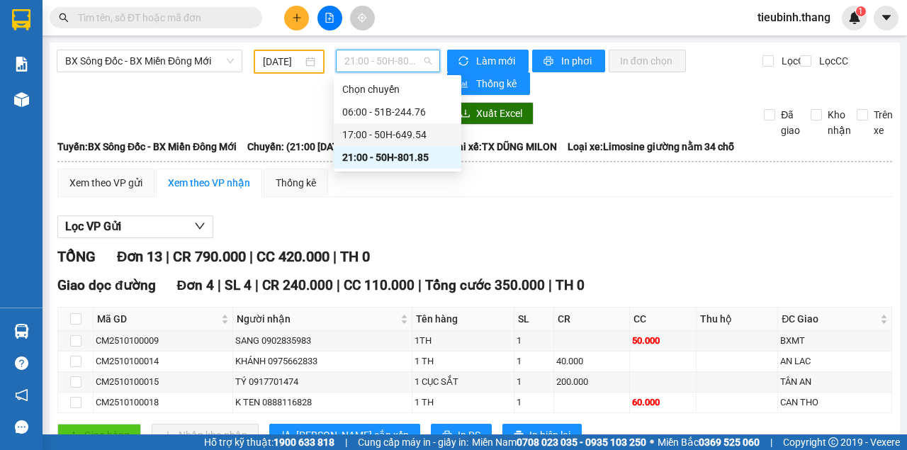
click at [374, 130] on div "17:00 - 50H-649.54" at bounding box center [397, 135] width 110 height 16
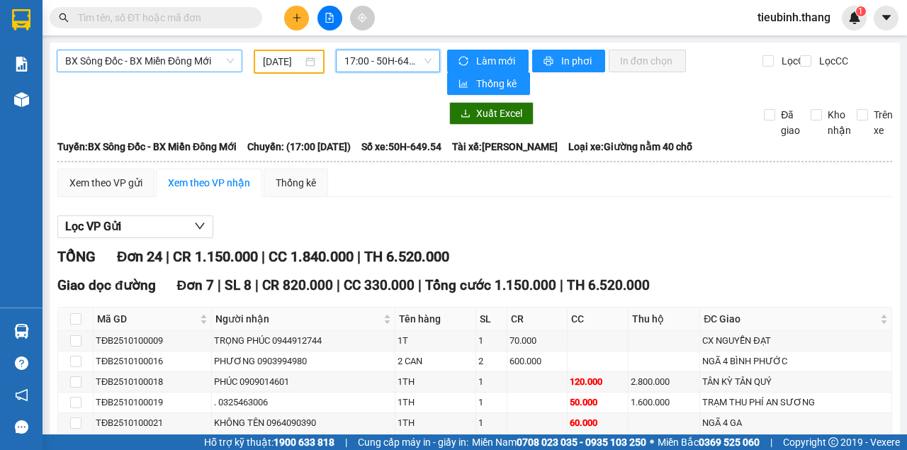
click at [136, 62] on span "BX Sông Đốc - BX Miền Đông Mới" at bounding box center [149, 60] width 169 height 21
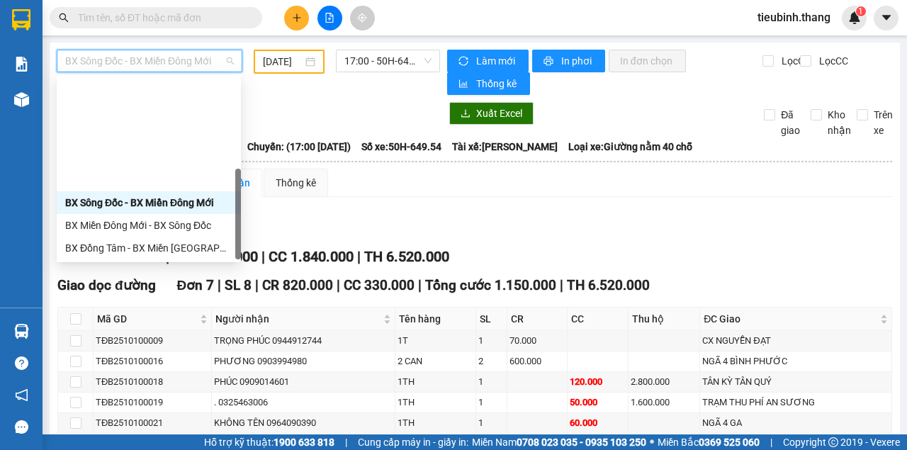
scroll to position [136, 0]
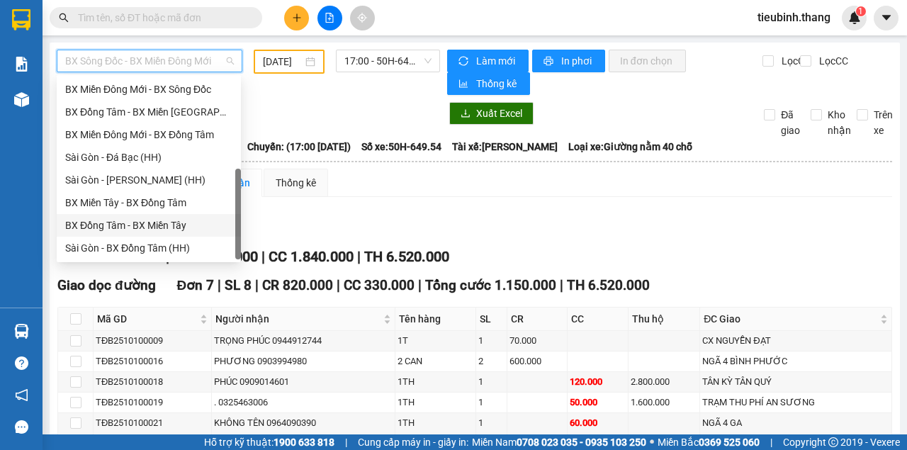
click at [122, 222] on div "BX Đồng Tâm - BX Miền Tây" at bounding box center [148, 225] width 167 height 16
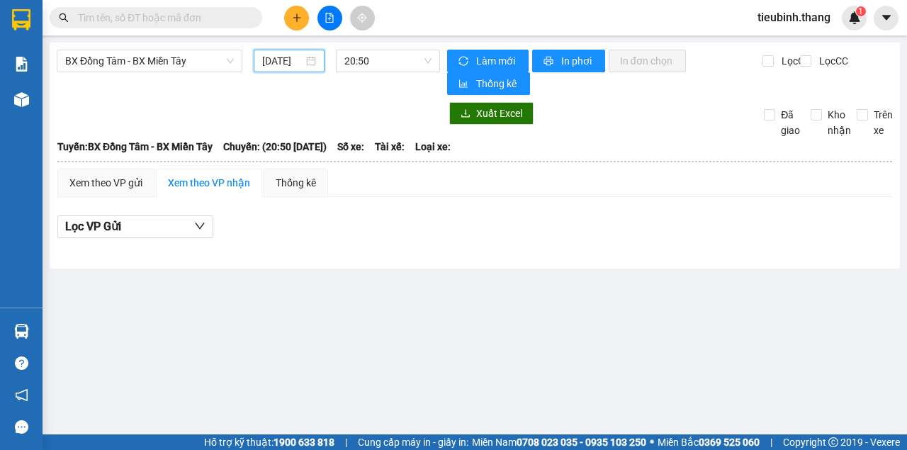
click at [281, 58] on input "[DATE]" at bounding box center [282, 61] width 41 height 16
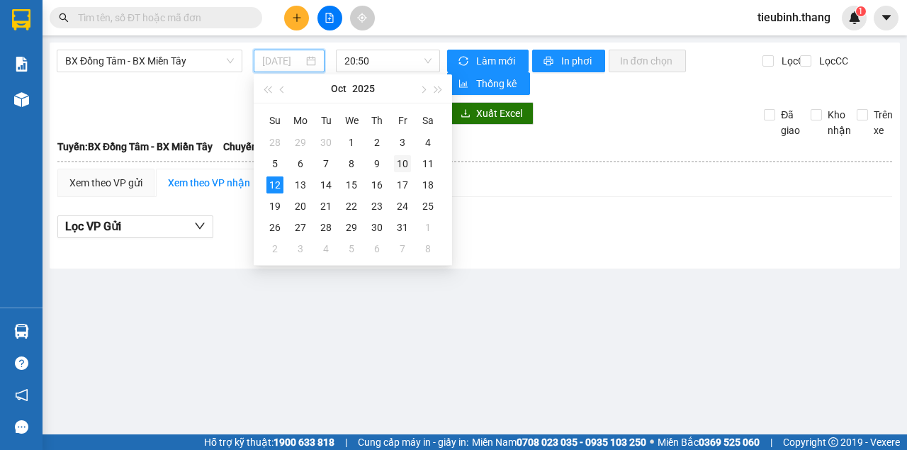
click at [399, 165] on div "10" at bounding box center [402, 163] width 17 height 17
type input "[DATE]"
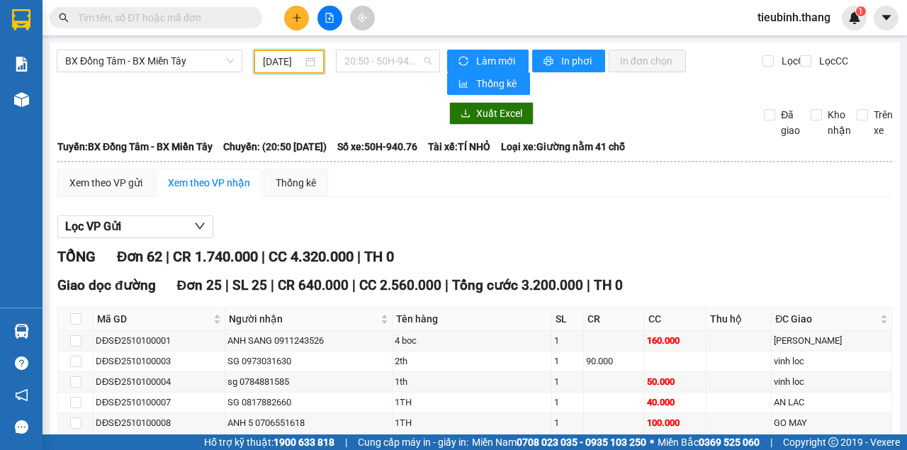
drag, startPoint x: 416, startPoint y: 59, endPoint x: 399, endPoint y: 81, distance: 28.3
click at [413, 61] on span "20:50 - 50H-940.76" at bounding box center [387, 60] width 86 height 21
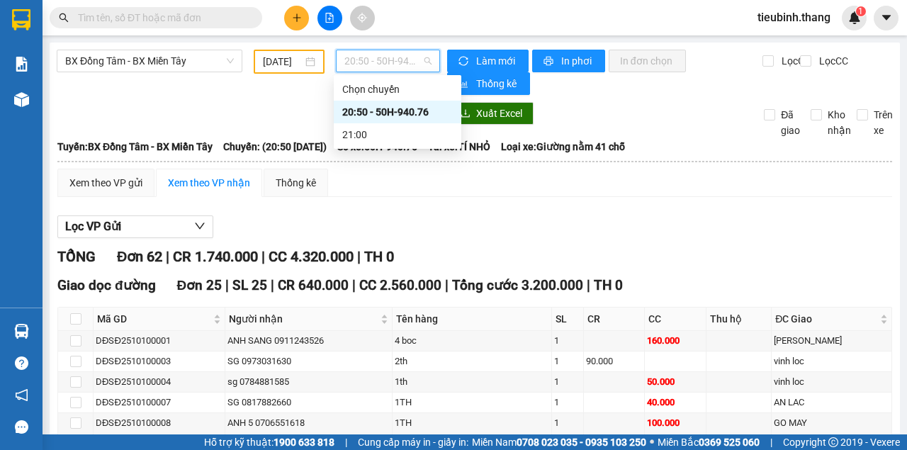
click at [387, 113] on div "20:50 - 50H-940.76" at bounding box center [397, 112] width 110 height 16
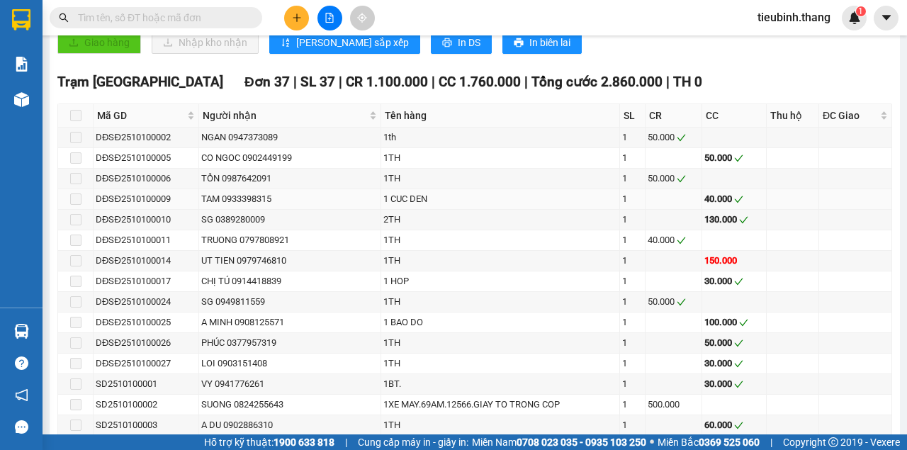
scroll to position [897, 0]
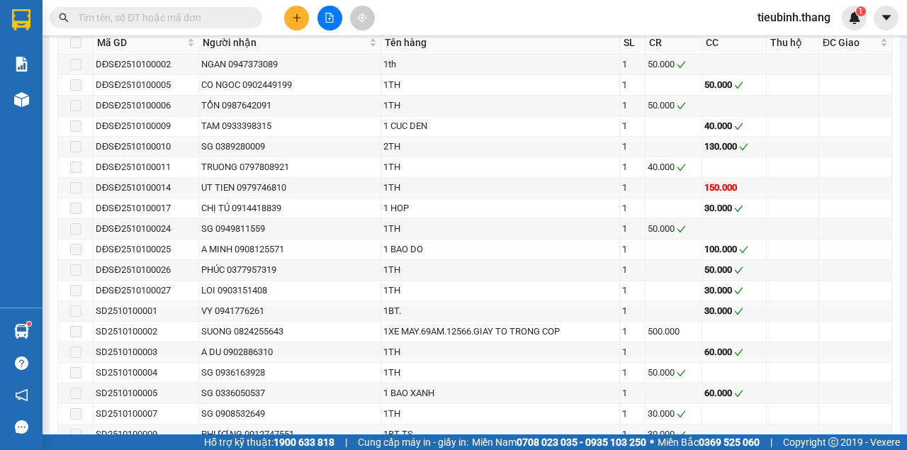
click at [212, 20] on input "text" at bounding box center [161, 18] width 167 height 16
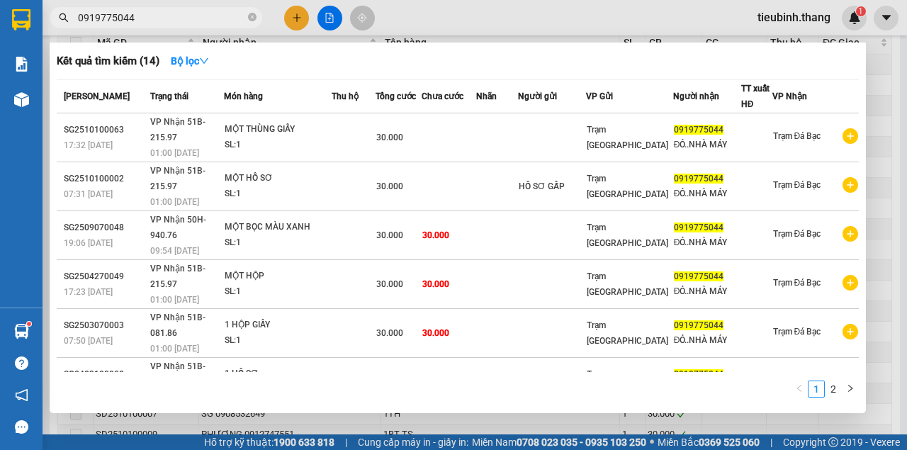
drag, startPoint x: 251, startPoint y: 16, endPoint x: 191, endPoint y: -41, distance: 83.2
click at [191, 0] on html "Kết quả tìm kiếm ( 14 ) Bộ lọc Mã ĐH Trạng thái Món hàng Thu hộ Tổng cước Chưa …" at bounding box center [453, 225] width 907 height 450
type input "0919775044"
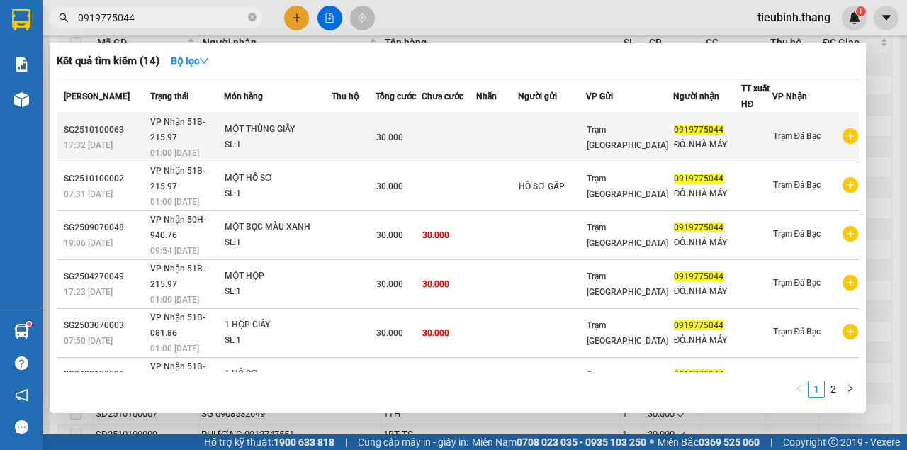
click at [518, 122] on td at bounding box center [497, 137] width 42 height 49
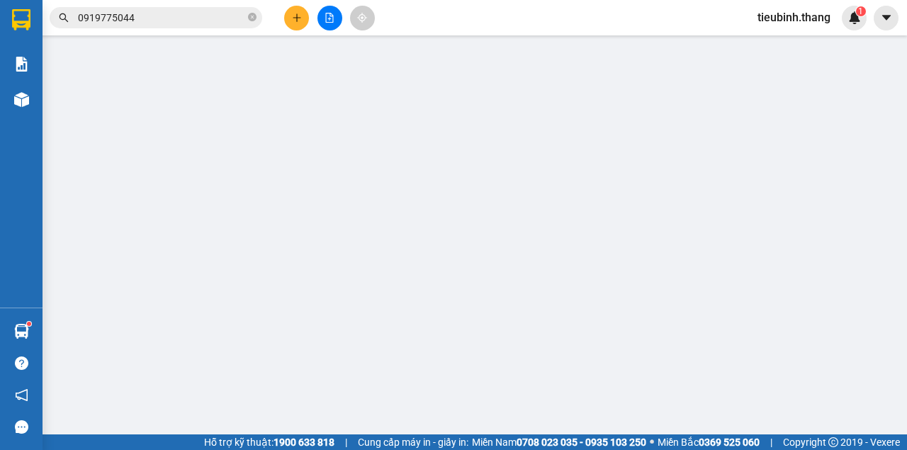
scroll to position [5, 0]
type input "0919775044"
type input "ĐỎ..NHÀ MÁY"
type input "30.000"
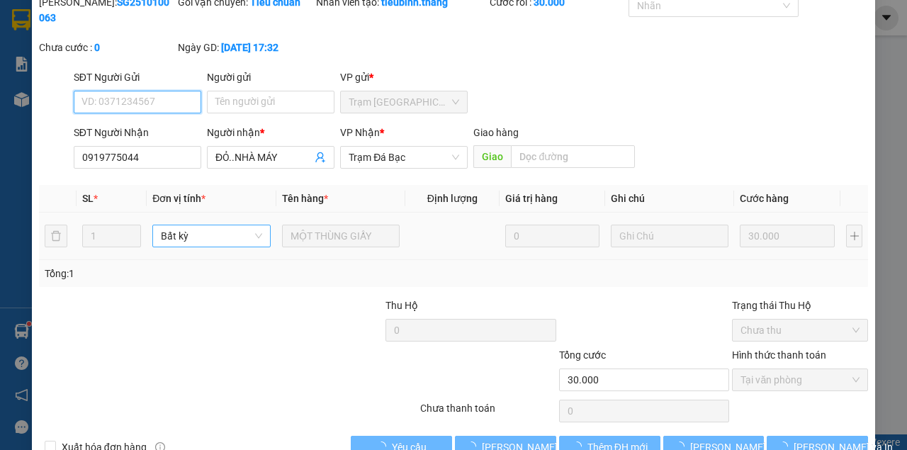
scroll to position [91, 0]
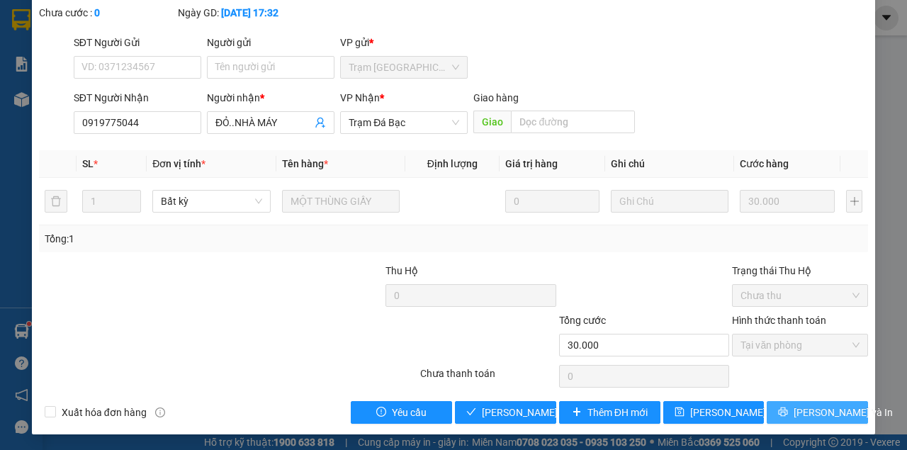
click at [801, 418] on span "[PERSON_NAME] và In" at bounding box center [842, 412] width 99 height 16
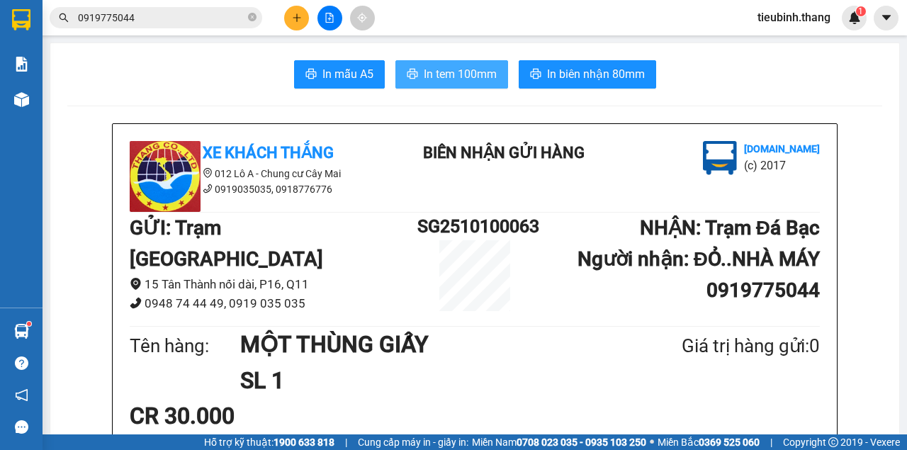
click at [455, 76] on span "In tem 100mm" at bounding box center [460, 74] width 73 height 18
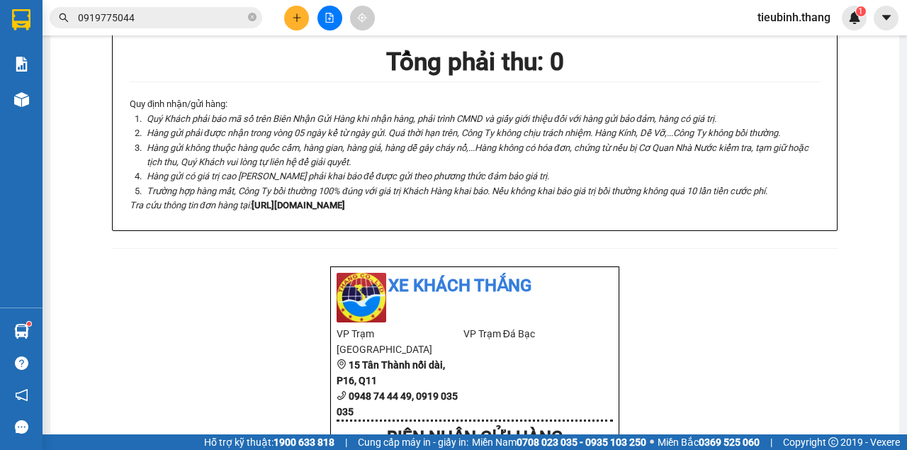
scroll to position [472, 0]
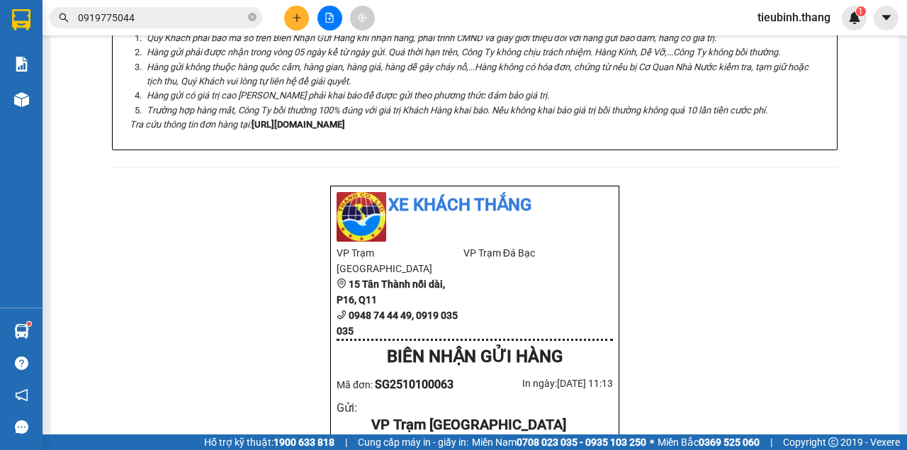
click at [176, 28] on div "Kết quả tìm kiếm ( 14 ) Bộ lọc Mã ĐH Trạng thái Món hàng Thu hộ Tổng cước Chưa …" at bounding box center [138, 18] width 276 height 25
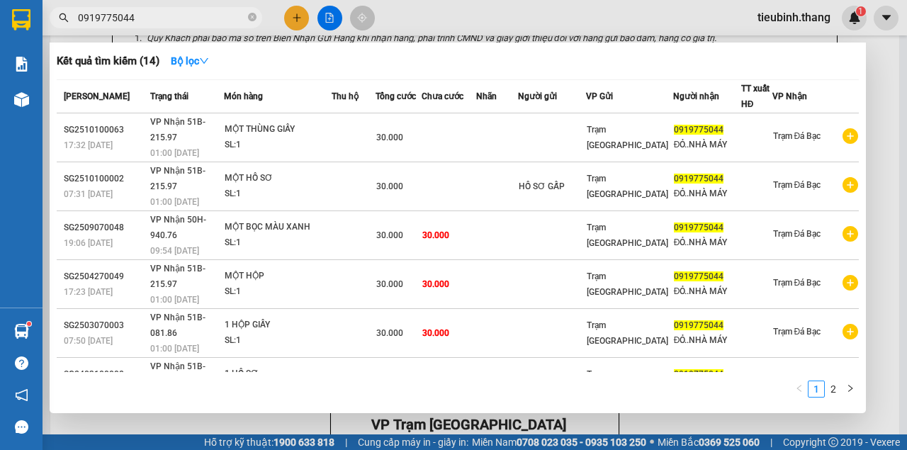
click at [156, 18] on input "0919775044" at bounding box center [161, 18] width 167 height 16
click at [258, 17] on span "0919775044" at bounding box center [156, 17] width 212 height 21
click at [252, 17] on icon "close-circle" at bounding box center [252, 17] width 8 height 8
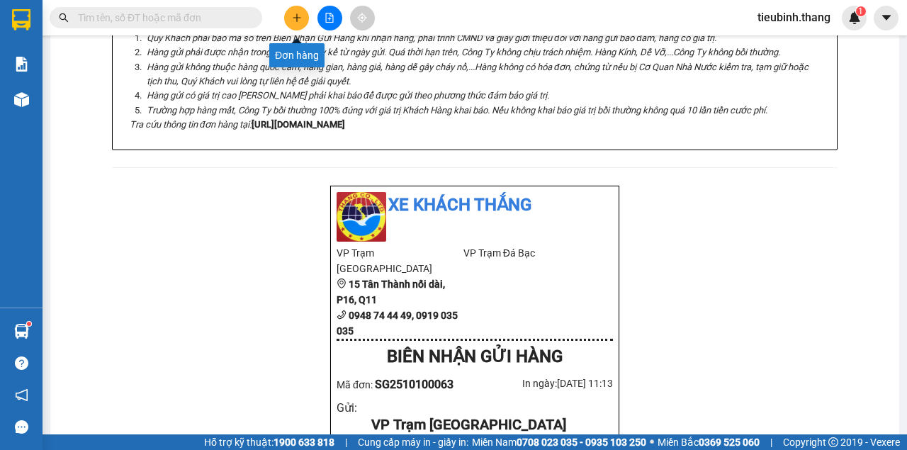
click at [293, 16] on icon "plus" at bounding box center [297, 18] width 10 height 10
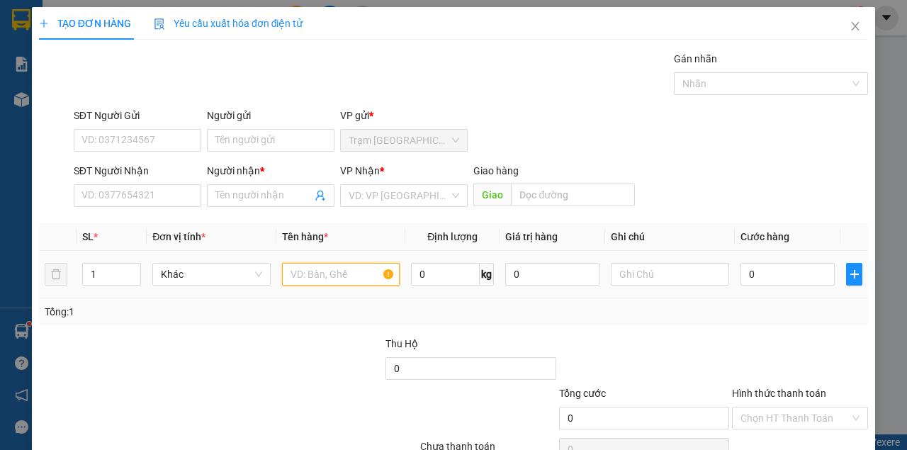
click at [316, 276] on input "text" at bounding box center [341, 274] width 118 height 23
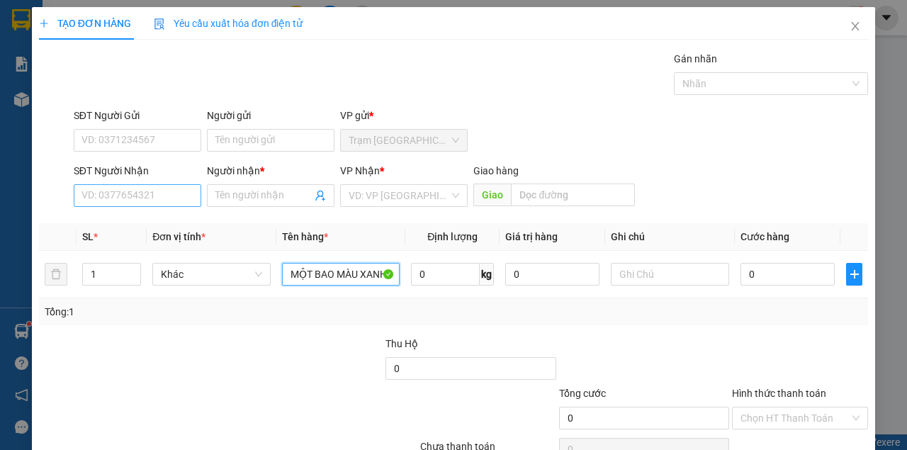
type input "MỘT BAO MÀU XANH"
click at [161, 193] on input "SĐT Người Nhận" at bounding box center [137, 195] width 127 height 23
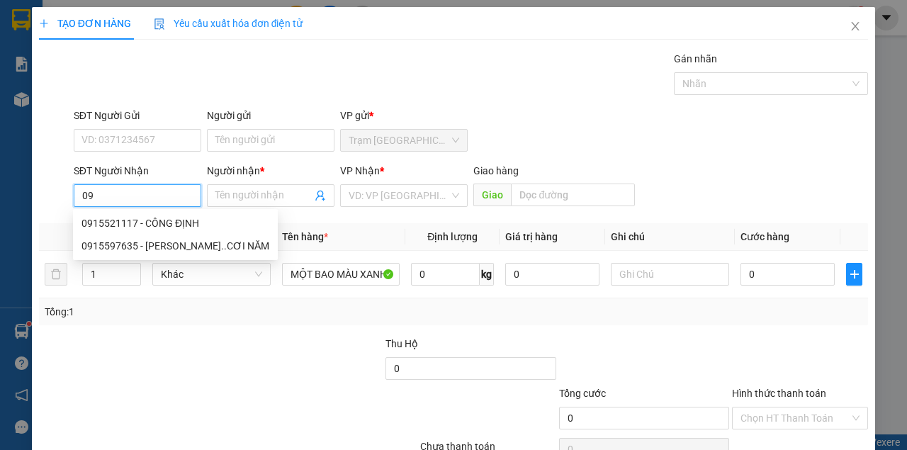
type input "0"
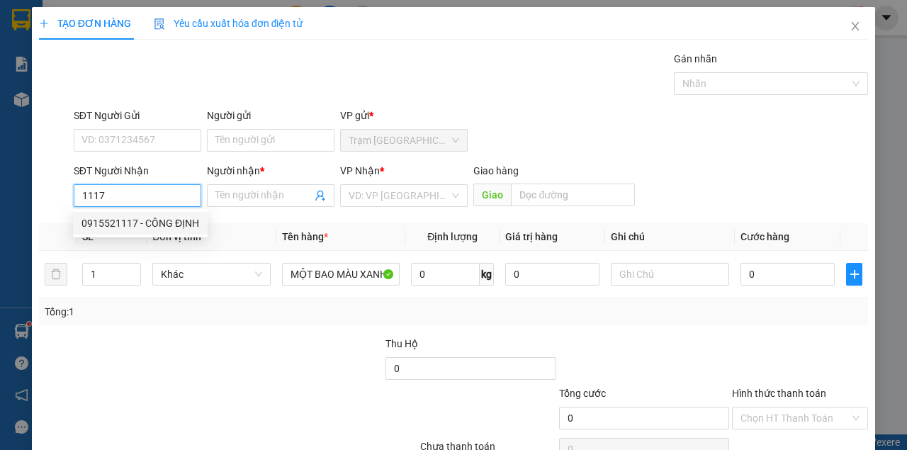
click at [168, 227] on div "0915521117 - CÔNG ĐỊNH" at bounding box center [140, 223] width 118 height 16
type input "0915521117"
type input "CÔNG ĐỊNH"
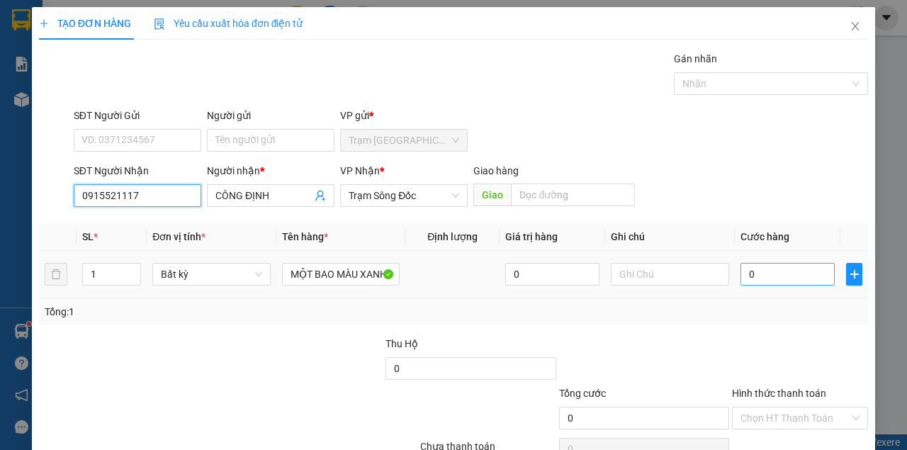
type input "0915521117"
click at [800, 273] on input "0" at bounding box center [787, 274] width 94 height 23
type input "6"
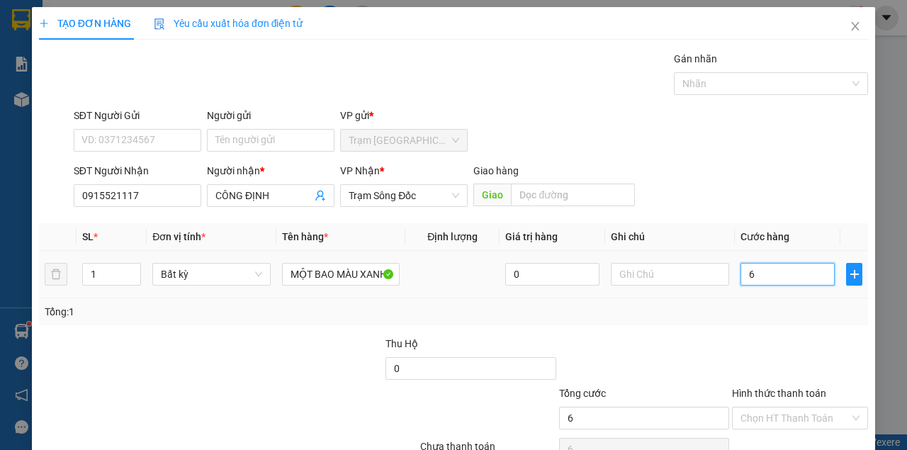
type input "60"
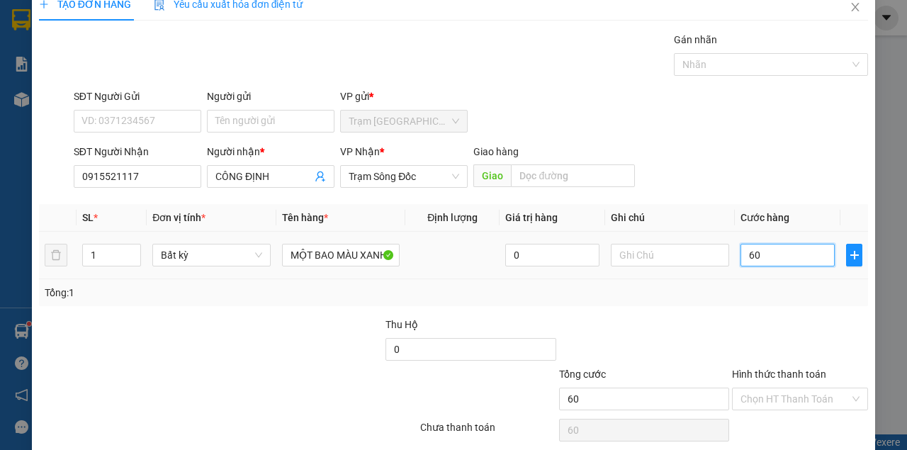
scroll to position [72, 0]
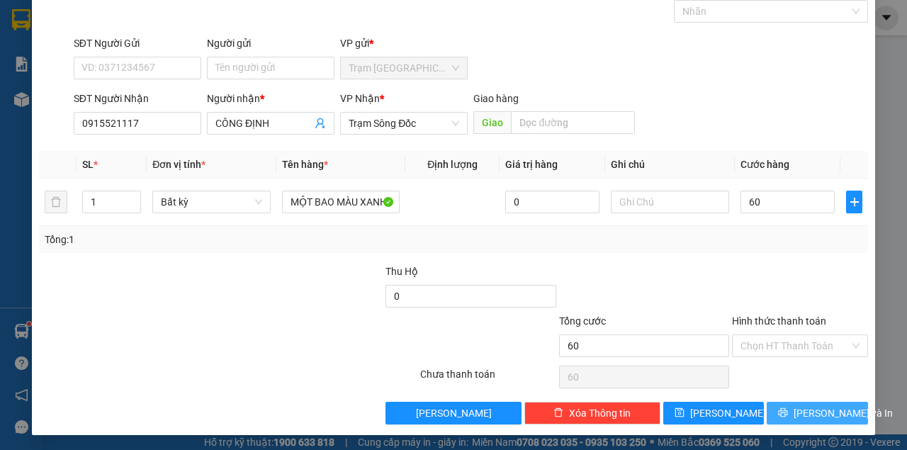
type input "60.000"
click at [804, 413] on span "[PERSON_NAME] và In" at bounding box center [842, 413] width 99 height 16
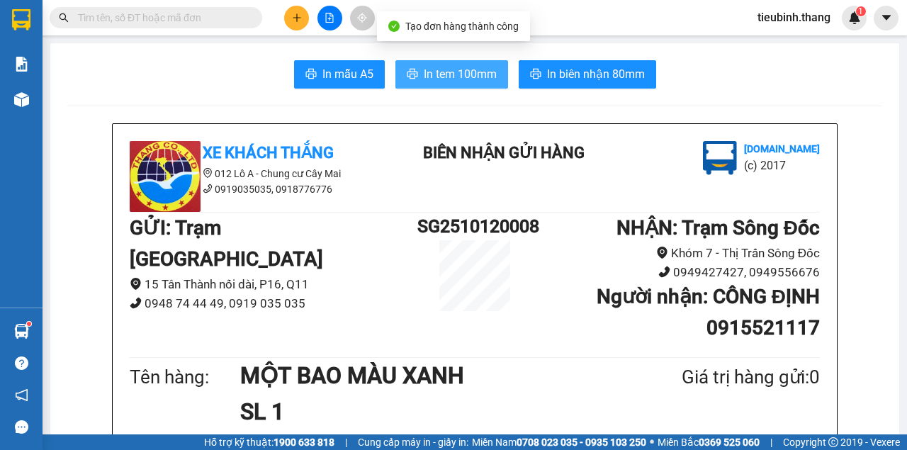
click at [468, 74] on span "In tem 100mm" at bounding box center [460, 74] width 73 height 18
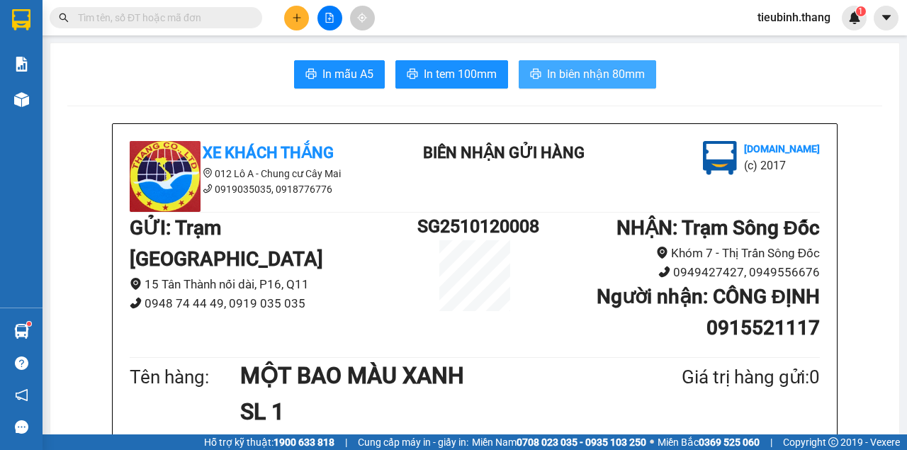
click at [583, 79] on span "In biên nhận 80mm" at bounding box center [596, 74] width 98 height 18
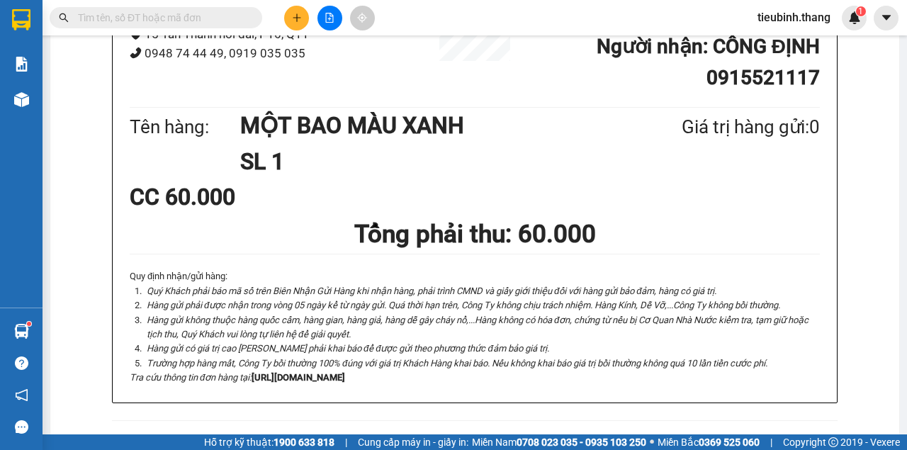
scroll to position [283, 0]
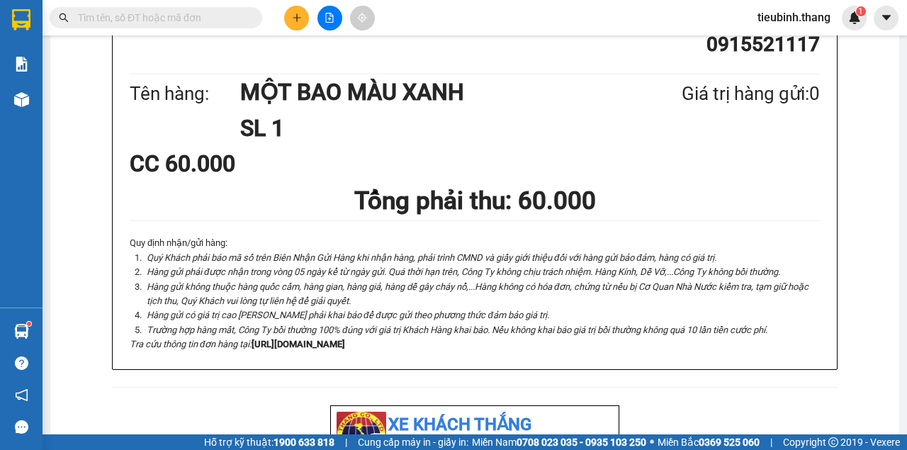
click at [137, 20] on input "text" at bounding box center [161, 18] width 167 height 16
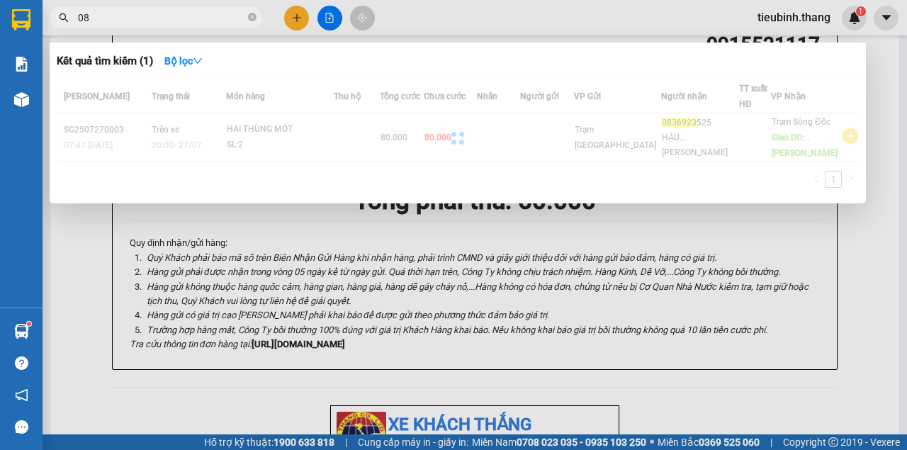
type input "0"
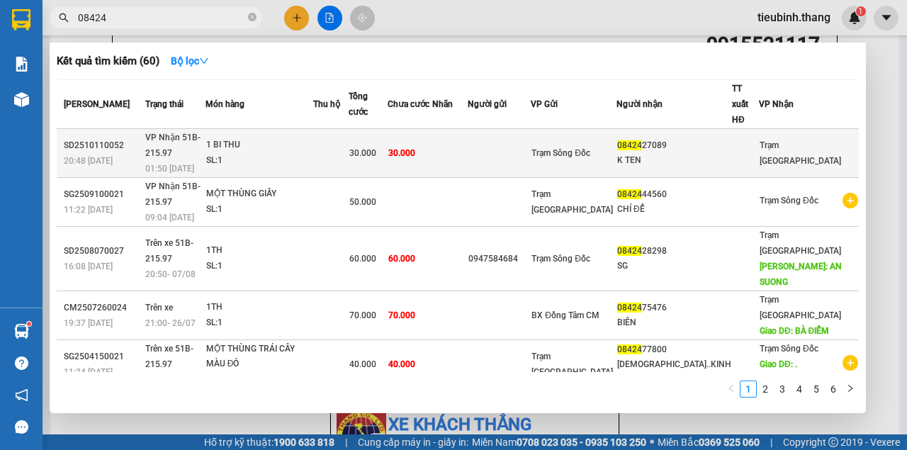
type input "08424"
click at [387, 145] on div "30.000" at bounding box center [368, 153] width 38 height 16
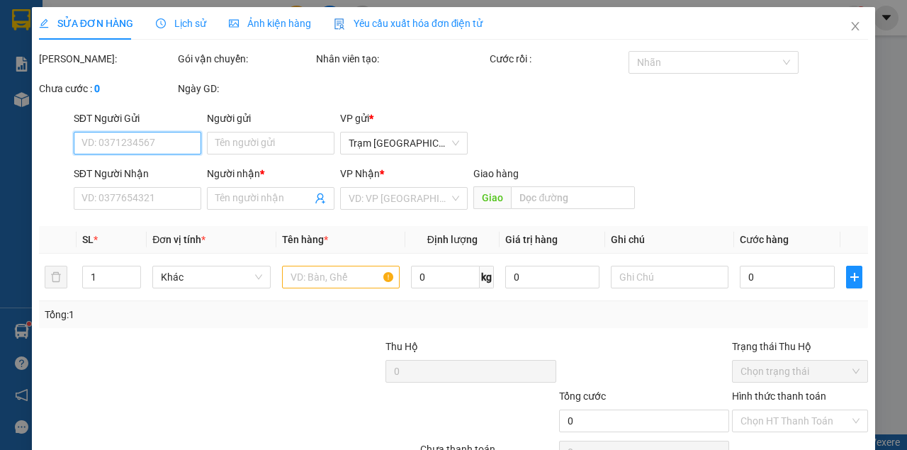
type input "0842427089"
type input "K TEN"
type input "30.000"
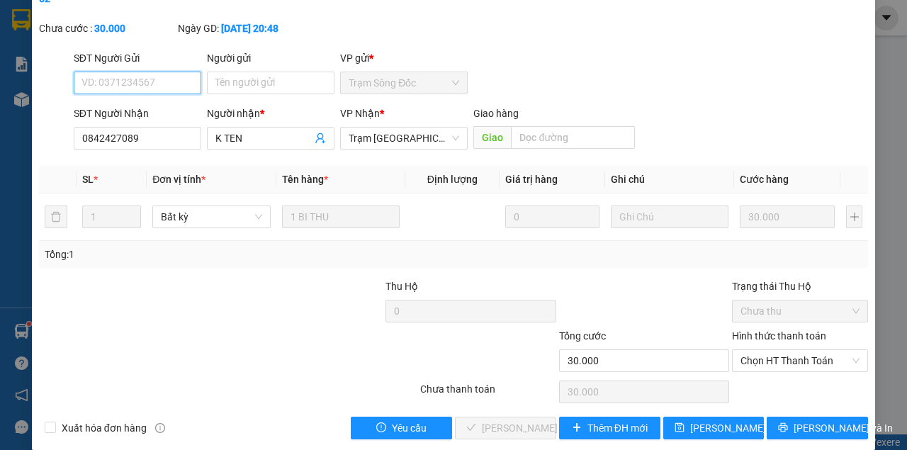
scroll to position [91, 0]
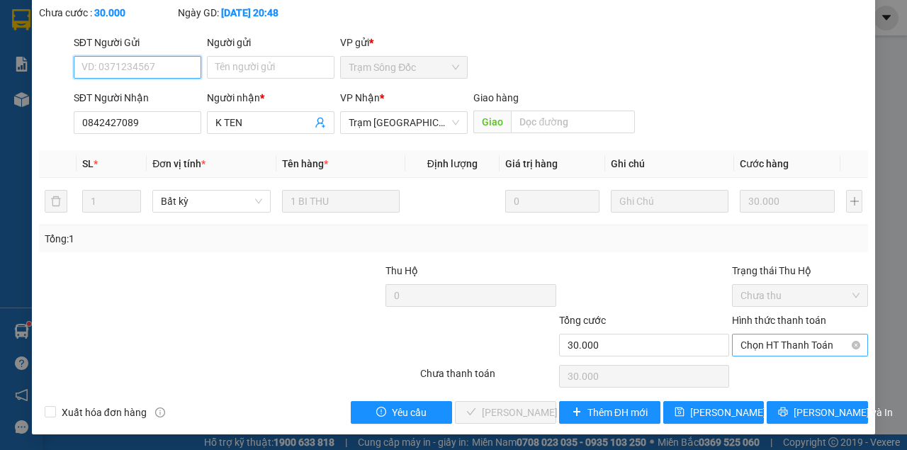
click at [764, 339] on span "Chọn HT Thanh Toán" at bounding box center [799, 344] width 119 height 21
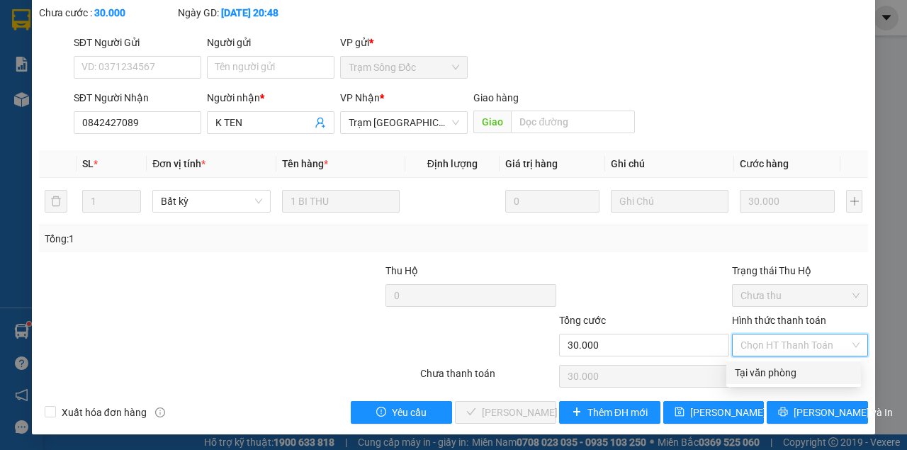
drag, startPoint x: 744, startPoint y: 375, endPoint x: 500, endPoint y: 392, distance: 245.0
click at [744, 375] on div "Tại văn phòng" at bounding box center [794, 373] width 118 height 16
type input "0"
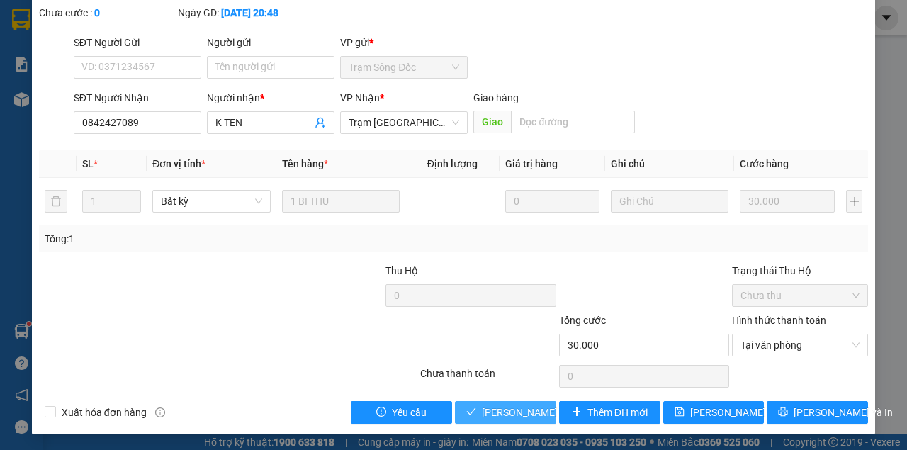
click at [498, 419] on button "[PERSON_NAME] và Giao hàng" at bounding box center [505, 412] width 101 height 23
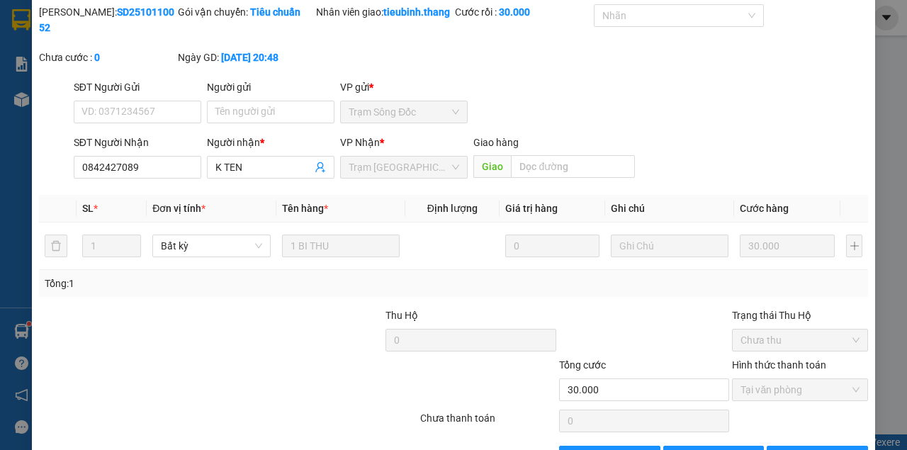
scroll to position [0, 0]
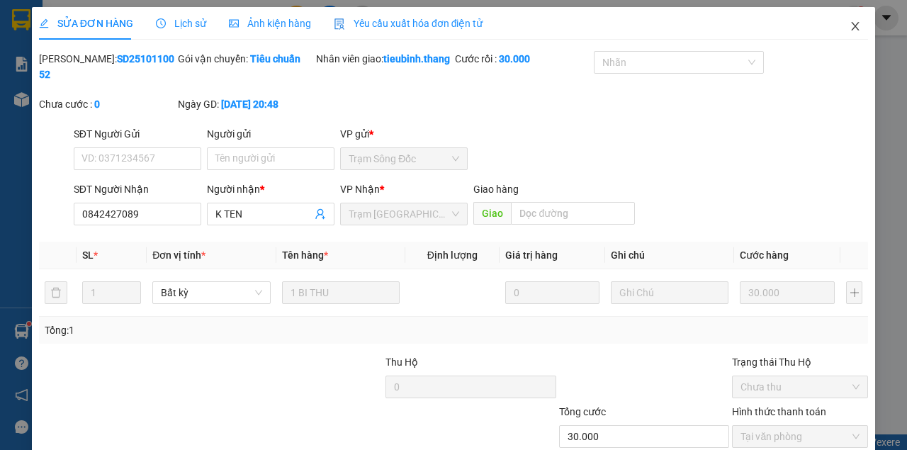
click at [849, 23] on icon "close" at bounding box center [854, 26] width 11 height 11
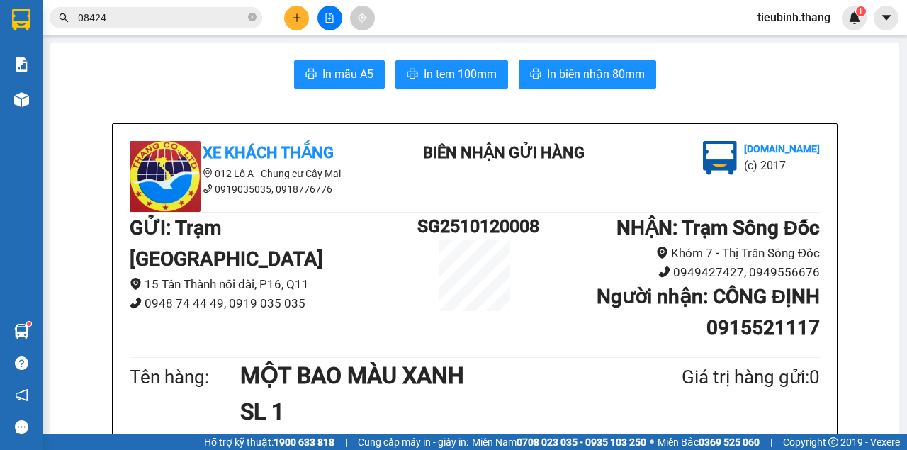
click at [250, 13] on icon "close-circle" at bounding box center [252, 17] width 8 height 8
click at [221, 21] on input "text" at bounding box center [161, 18] width 167 height 16
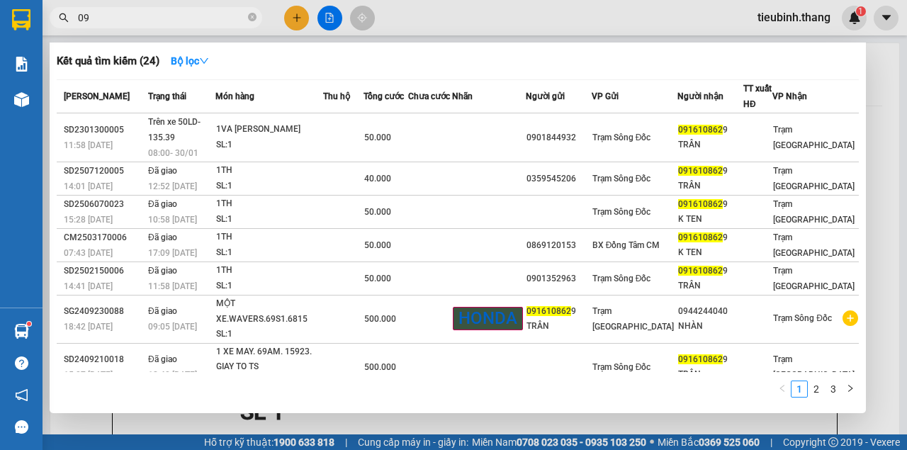
type input "0"
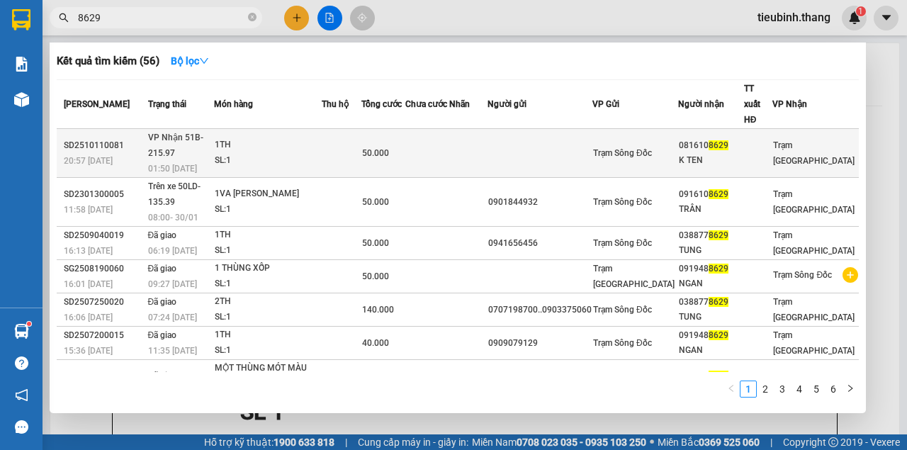
type input "8629"
click at [405, 129] on td "50.000" at bounding box center [383, 153] width 44 height 49
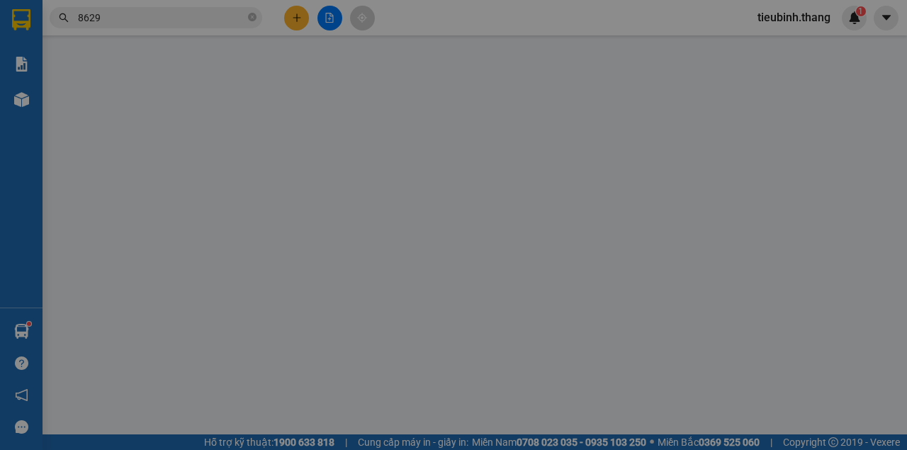
type input "0816108629"
type input "K TEN"
type input "50.000"
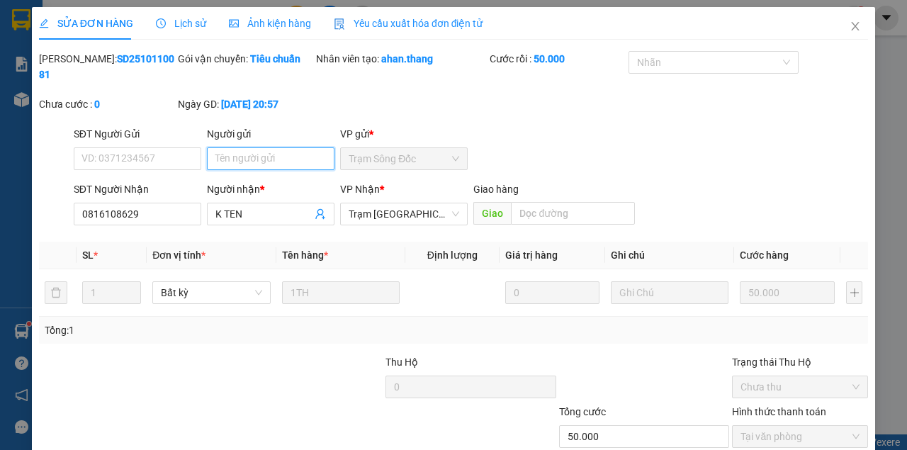
click at [221, 164] on input "Người gửi" at bounding box center [270, 158] width 127 height 23
type input "0903915620"
click at [267, 217] on input "K TEN" at bounding box center [263, 214] width 96 height 16
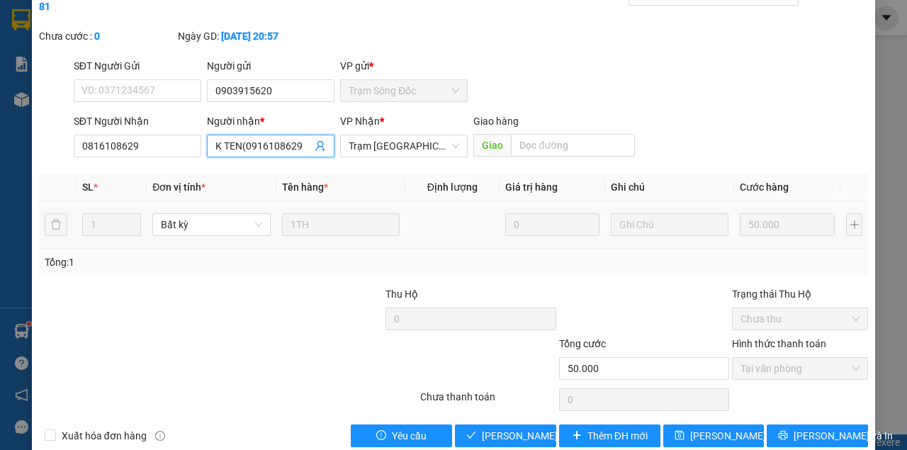
scroll to position [91, 0]
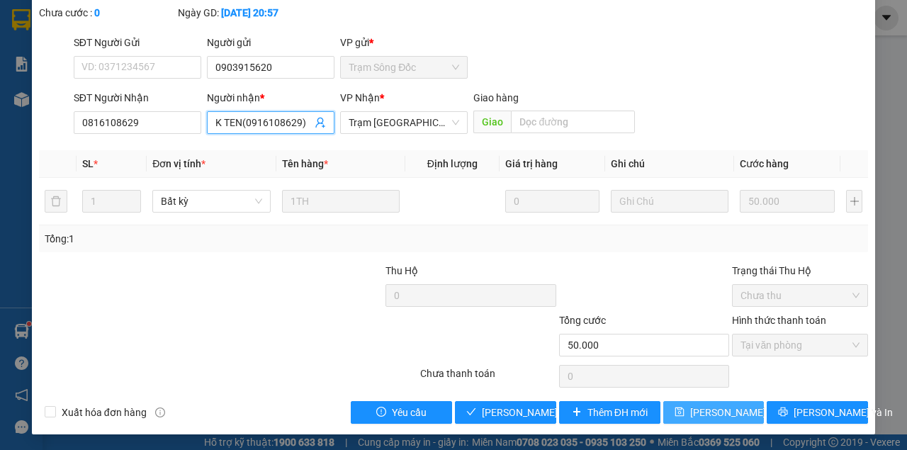
type input "K TEN(0916108629)"
click at [700, 414] on span "[PERSON_NAME] thay đổi" at bounding box center [746, 412] width 113 height 16
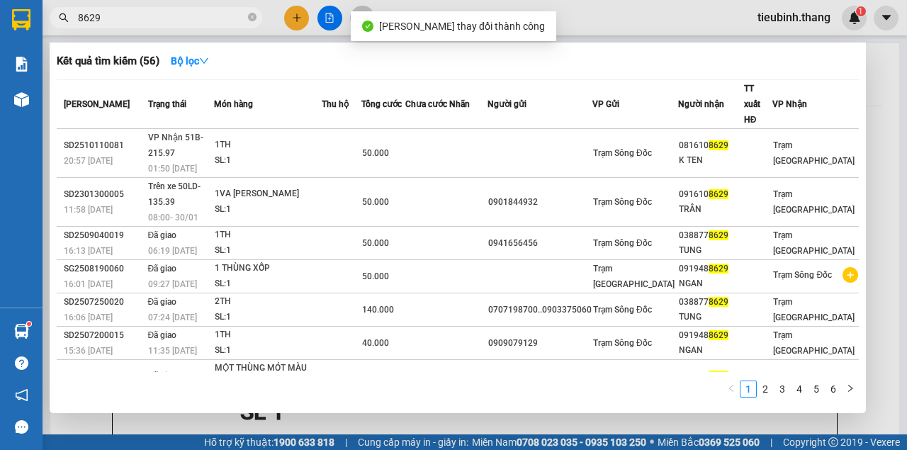
drag, startPoint x: 198, startPoint y: 16, endPoint x: 358, endPoint y: 89, distance: 176.2
click at [199, 16] on input "8629" at bounding box center [161, 18] width 167 height 16
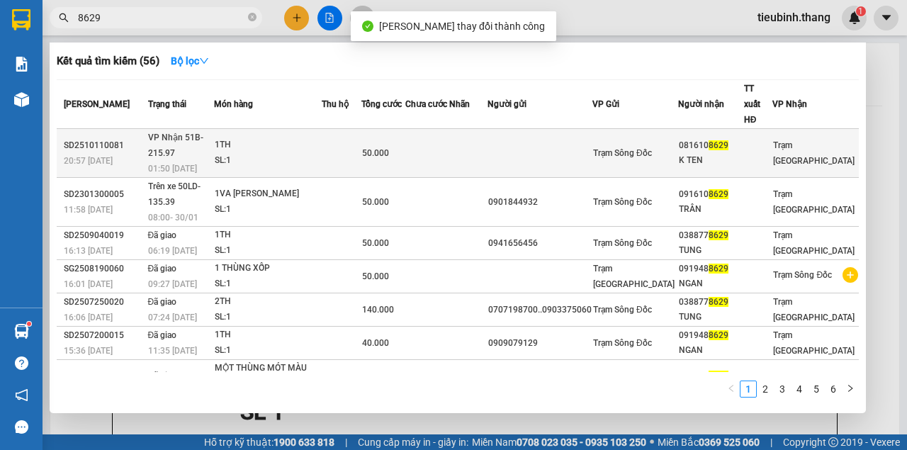
click at [487, 136] on td at bounding box center [468, 153] width 38 height 49
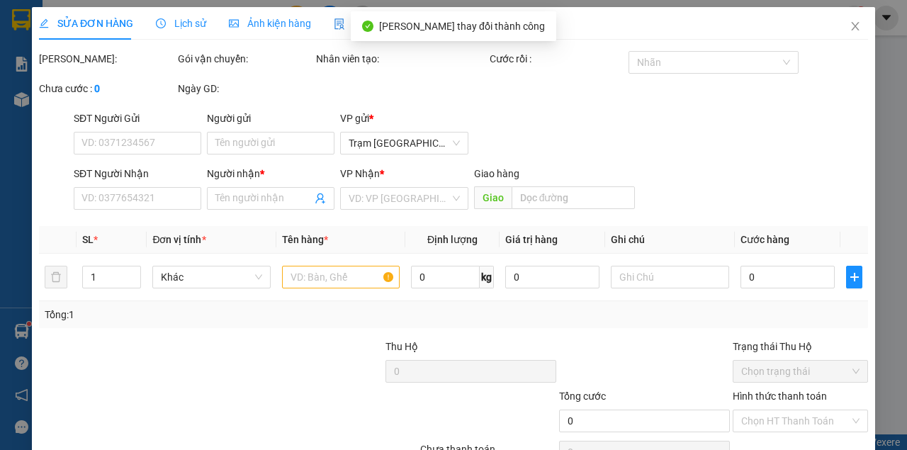
type input "0903915620"
type input "0816108629"
type input "K TEN(0916108629)"
type input "50.000"
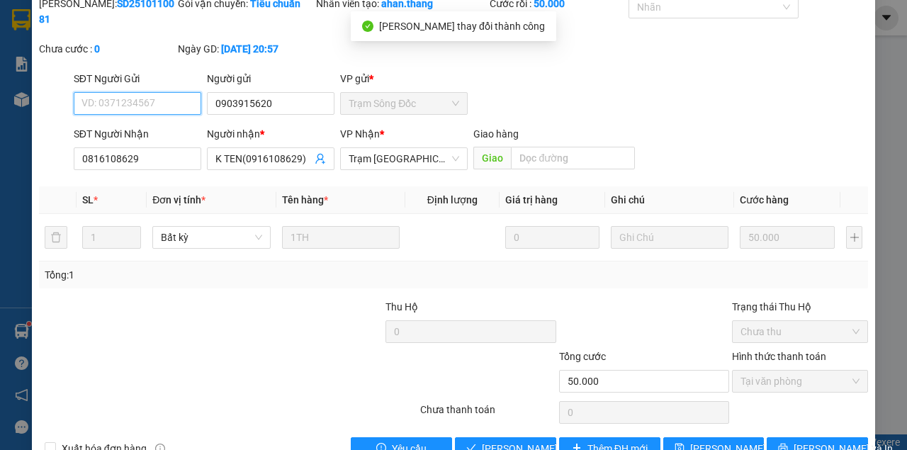
scroll to position [91, 0]
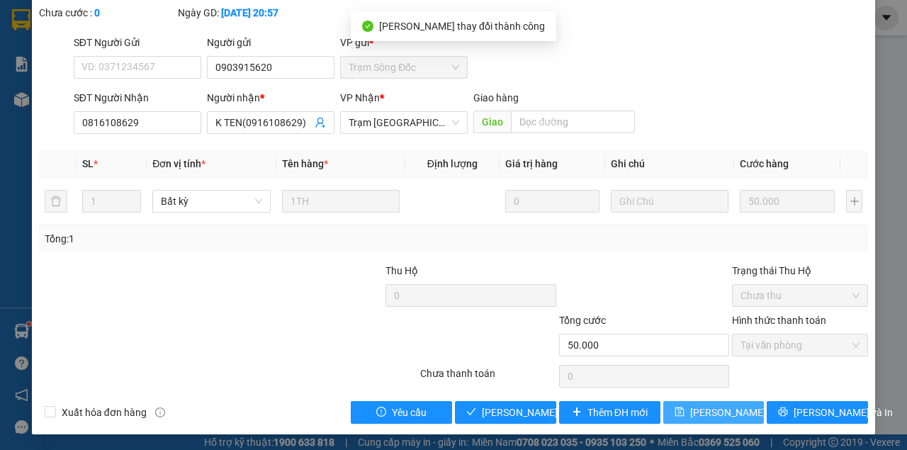
click at [663, 401] on button "[PERSON_NAME] thay đổi" at bounding box center [713, 412] width 101 height 23
click at [711, 413] on span "[PERSON_NAME] thay đổi" at bounding box center [746, 412] width 113 height 16
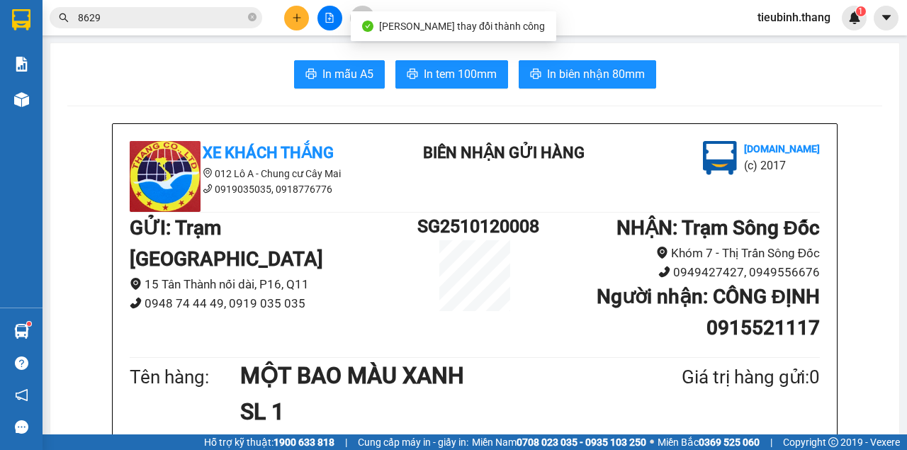
drag, startPoint x: 174, startPoint y: 8, endPoint x: 179, endPoint y: 17, distance: 10.2
click at [178, 15] on span "8629" at bounding box center [156, 17] width 212 height 21
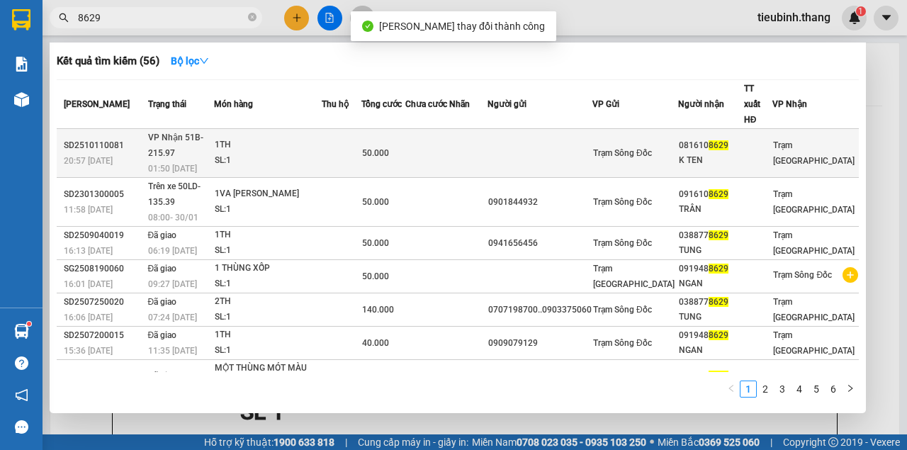
click at [437, 136] on td at bounding box center [426, 153] width 43 height 49
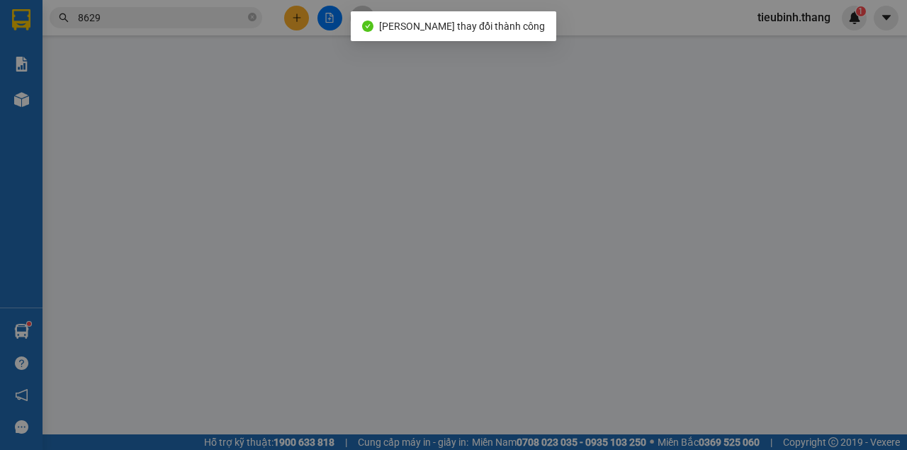
type input "0903915620"
type input "0816108629"
type input "K TEN(0916108629)"
type input "50.000"
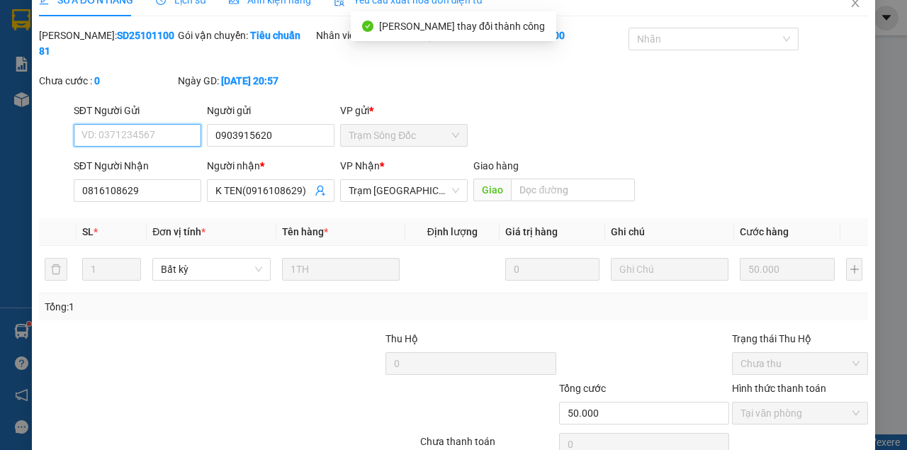
scroll to position [91, 0]
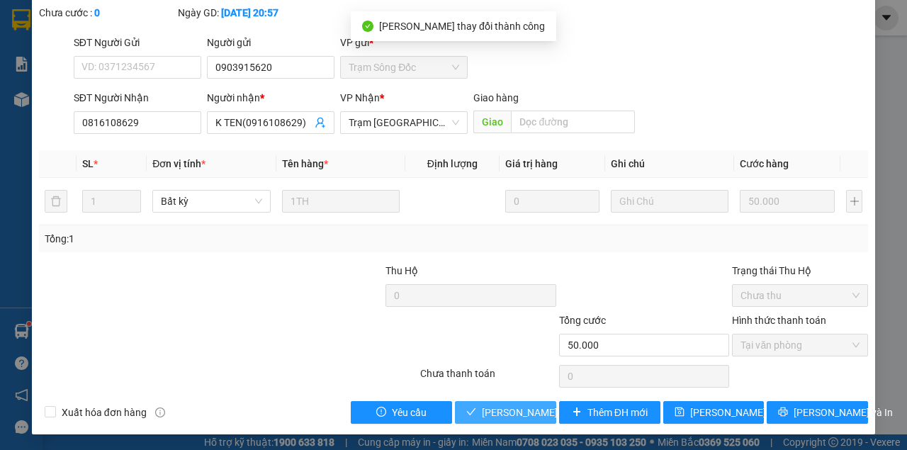
click at [517, 407] on span "[PERSON_NAME] và Giao hàng" at bounding box center [550, 412] width 136 height 16
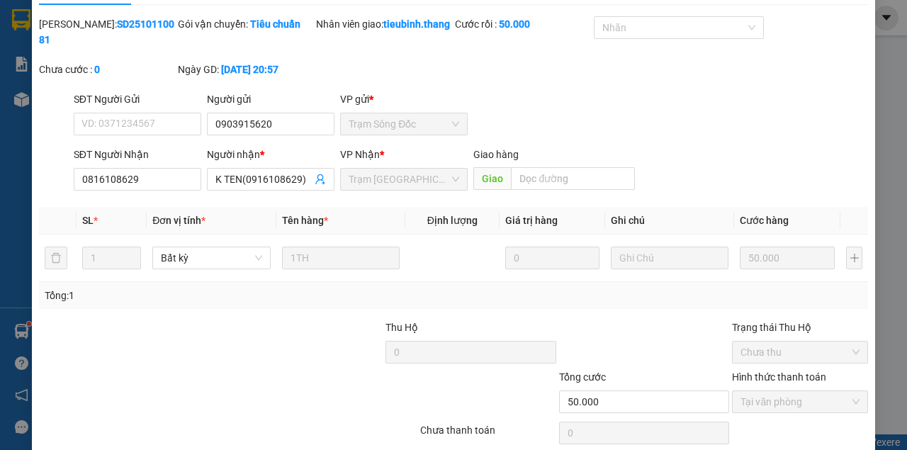
scroll to position [0, 0]
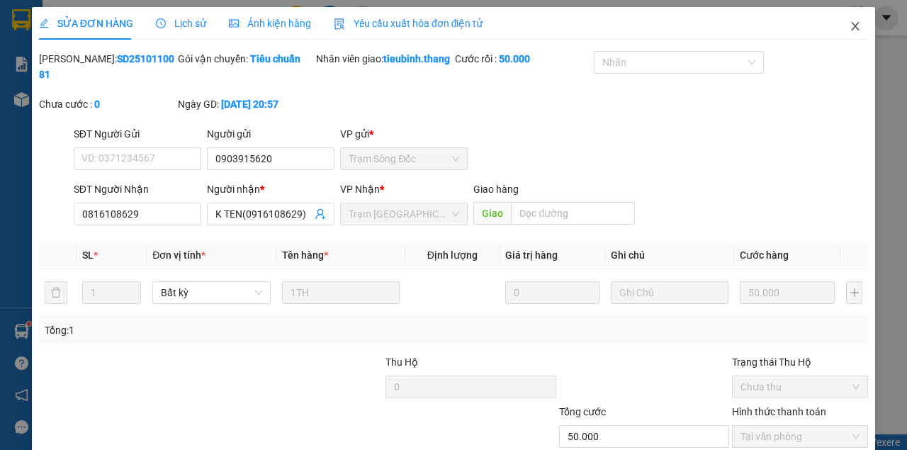
drag, startPoint x: 859, startPoint y: 30, endPoint x: 837, endPoint y: 39, distance: 24.5
click at [856, 30] on span "Close" at bounding box center [855, 27] width 40 height 40
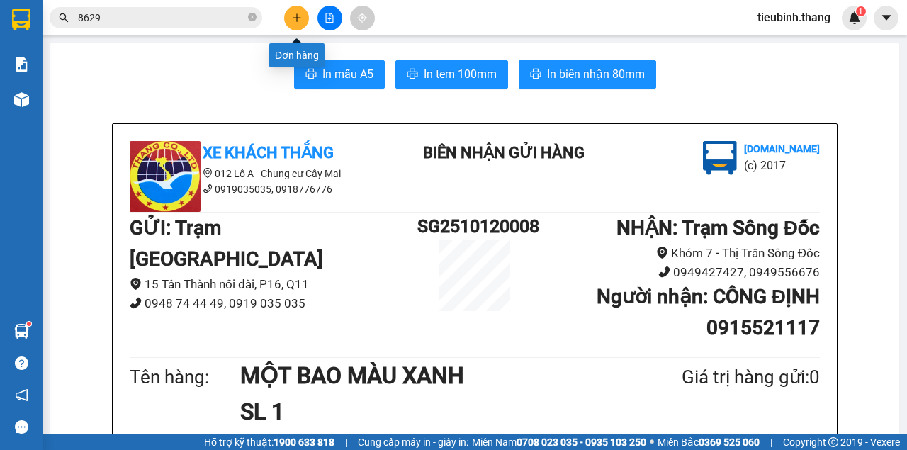
click at [296, 13] on icon "plus" at bounding box center [297, 18] width 10 height 10
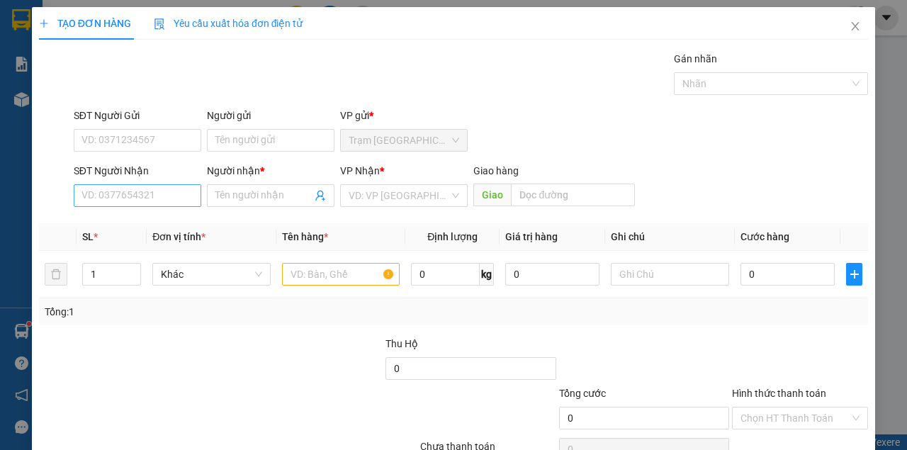
drag, startPoint x: 132, startPoint y: 180, endPoint x: 133, endPoint y: 188, distance: 7.9
click at [132, 186] on div "SĐT Người Nhận VD: 0377654321" at bounding box center [137, 188] width 127 height 50
click at [133, 188] on input "SĐT Người Nhận" at bounding box center [137, 195] width 127 height 23
click at [134, 190] on input "SĐT Người Nhận" at bounding box center [137, 195] width 127 height 23
click at [120, 225] on div "0942389335 - PHƯỢNG" at bounding box center [136, 223] width 110 height 16
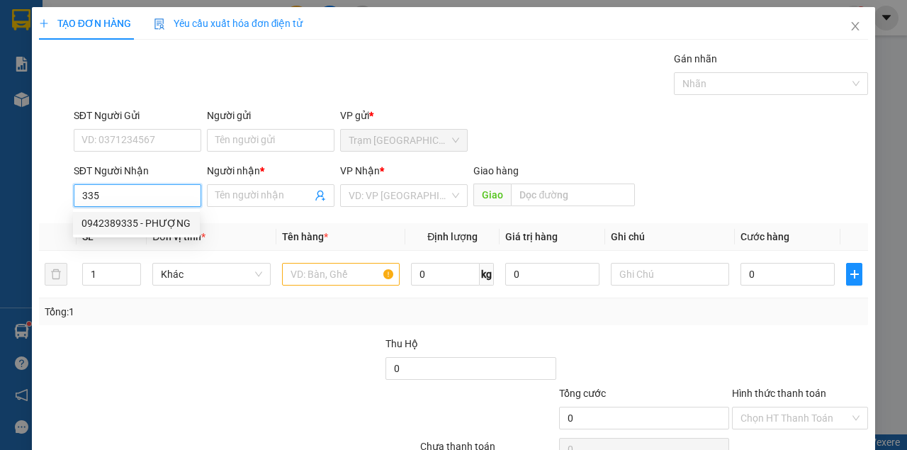
type input "0942389335"
type input "PHƯỢNG"
type input "0942389335"
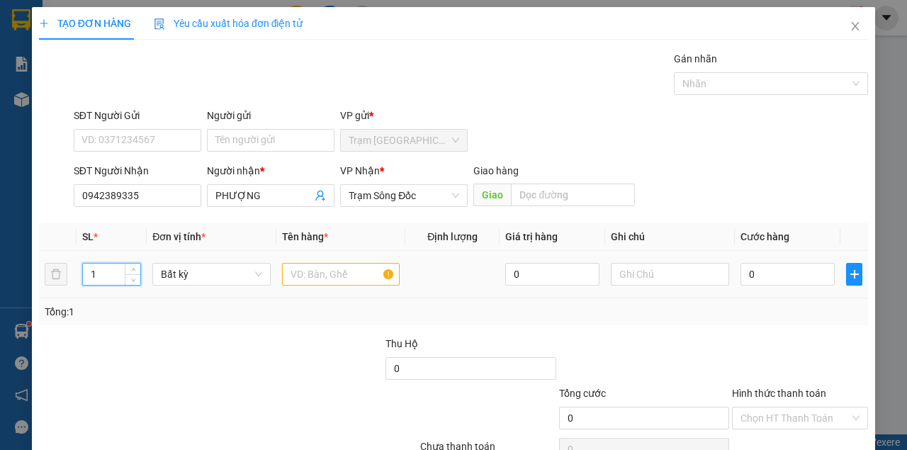
click at [98, 277] on input "1" at bounding box center [112, 273] width 58 height 21
type input "3"
click at [317, 277] on input "text" at bounding box center [341, 274] width 118 height 23
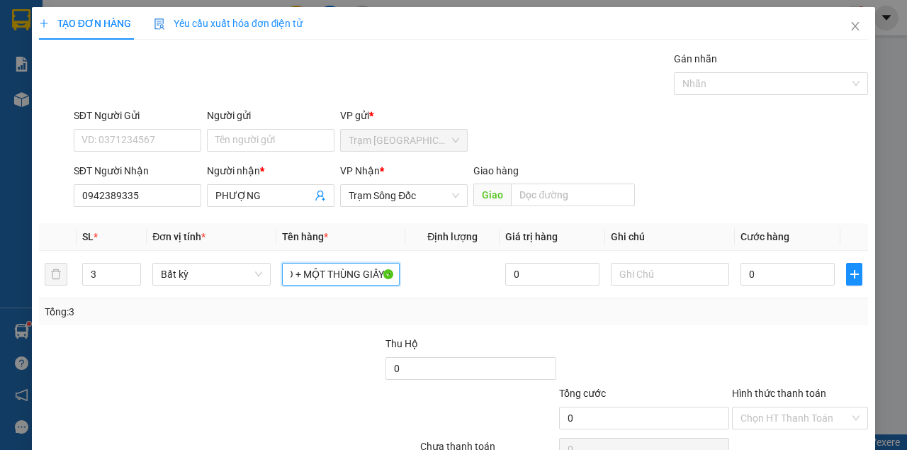
scroll to position [0, 40]
type input "HAI BAO + MỘT THÙNG GIẤY 1"
click at [798, 272] on input "0" at bounding box center [787, 274] width 94 height 23
type input "1"
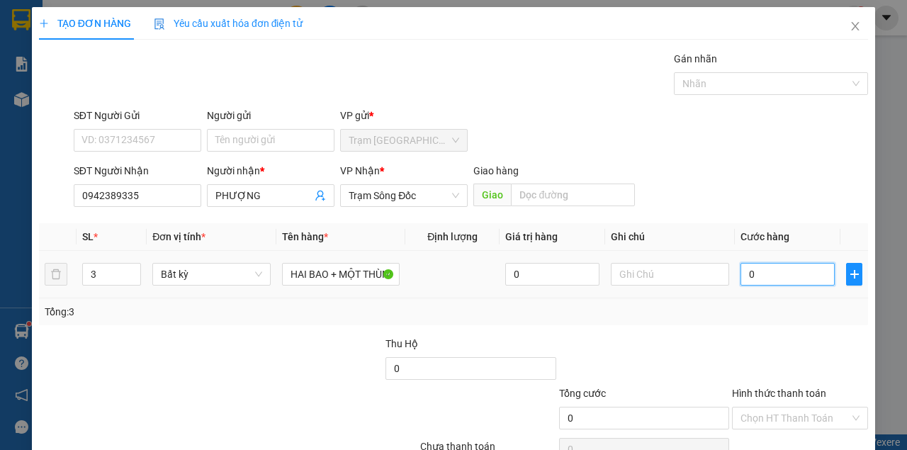
type input "1"
type input "12"
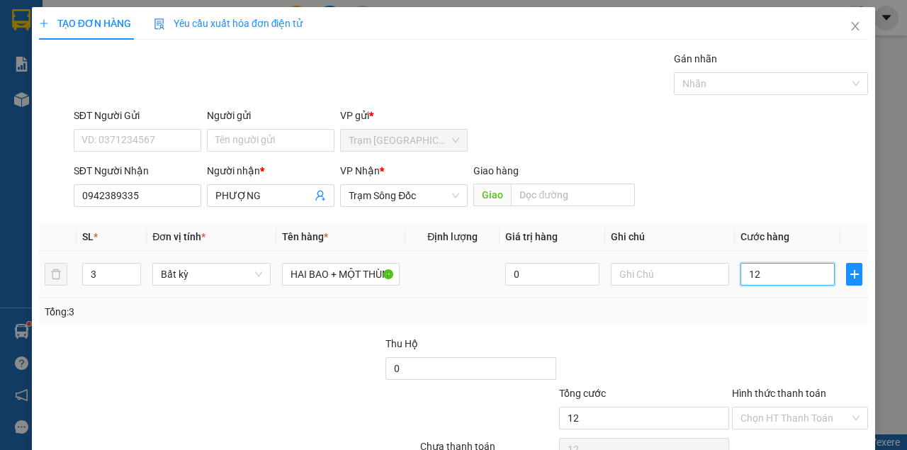
type input "120"
type input "120.000"
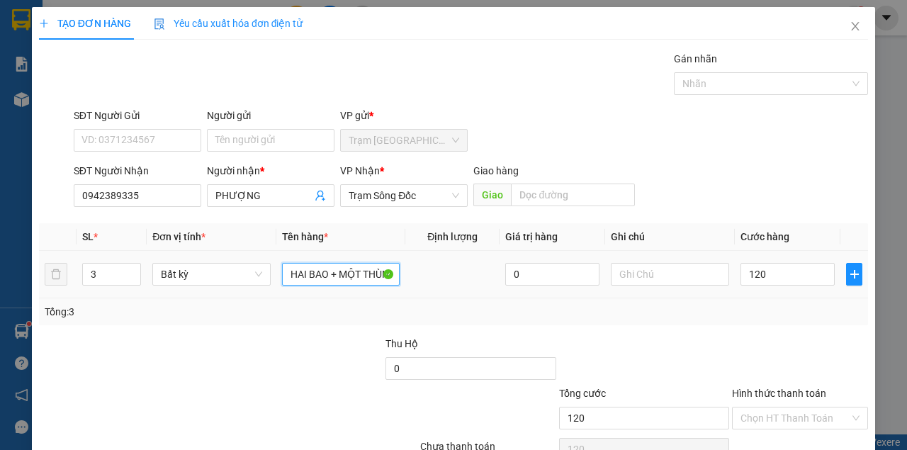
type input "120.000"
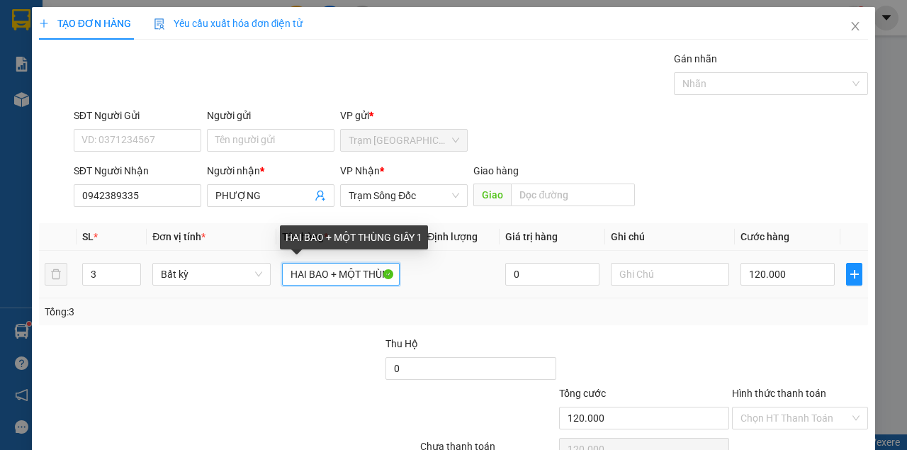
click at [375, 268] on input "HAI BAO + MỘT THÙNG GIẤY 1" at bounding box center [341, 274] width 118 height 23
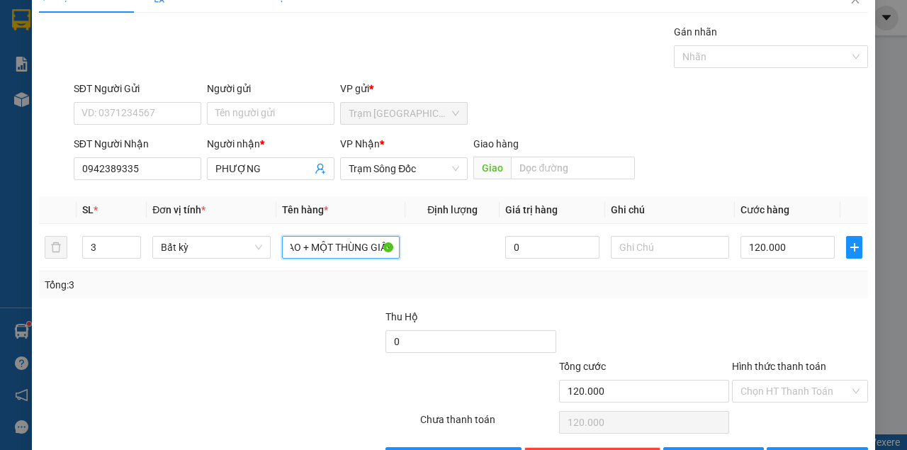
scroll to position [72, 0]
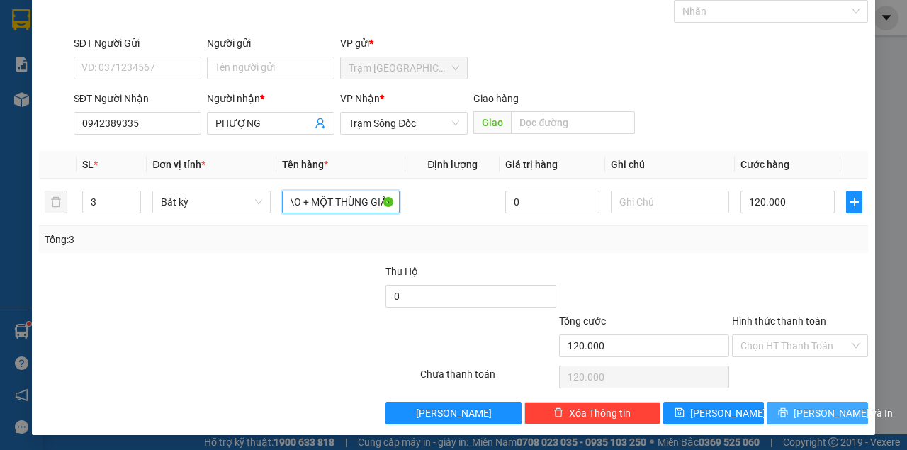
type input "HAI BAO + MỘT THÙNG GIẤY"
click at [822, 407] on span "[PERSON_NAME] và In" at bounding box center [842, 413] width 99 height 16
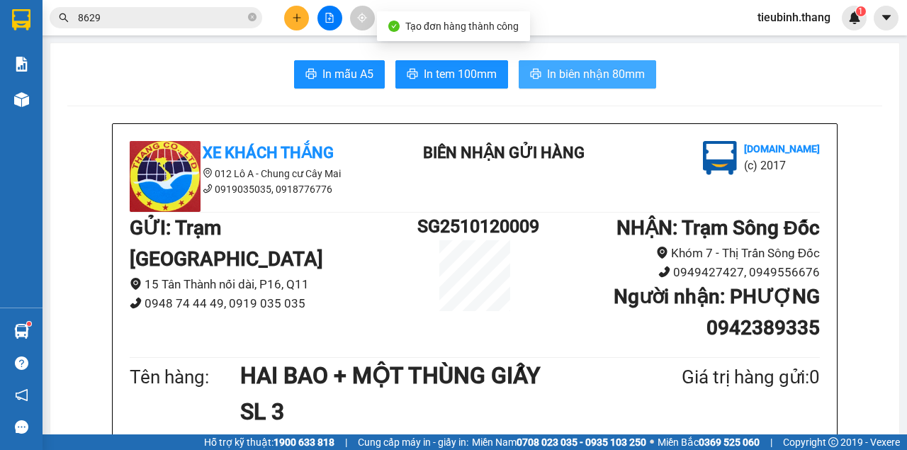
drag, startPoint x: 594, startPoint y: 86, endPoint x: 639, endPoint y: 74, distance: 46.9
click at [594, 86] on button "In biên nhận 80mm" at bounding box center [586, 74] width 137 height 28
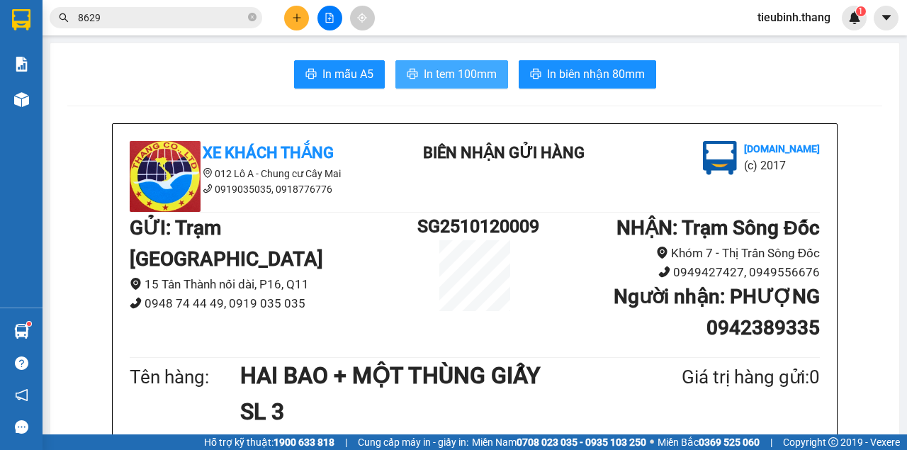
click at [438, 65] on button "In tem 100mm" at bounding box center [451, 74] width 113 height 28
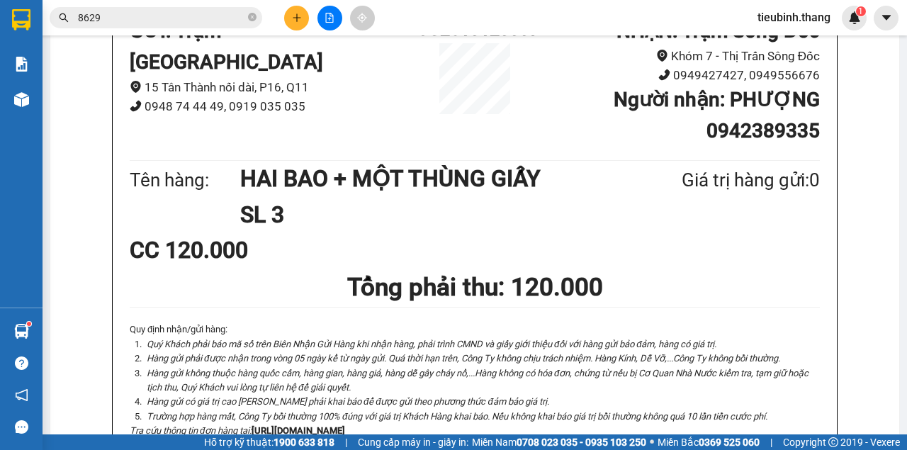
scroll to position [236, 0]
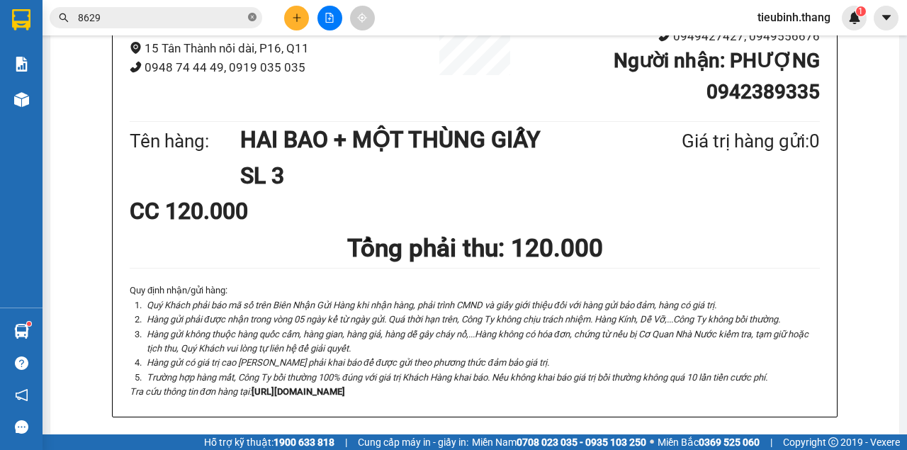
click at [251, 18] on icon "close-circle" at bounding box center [252, 17] width 8 height 8
click at [231, 23] on input "text" at bounding box center [161, 18] width 167 height 16
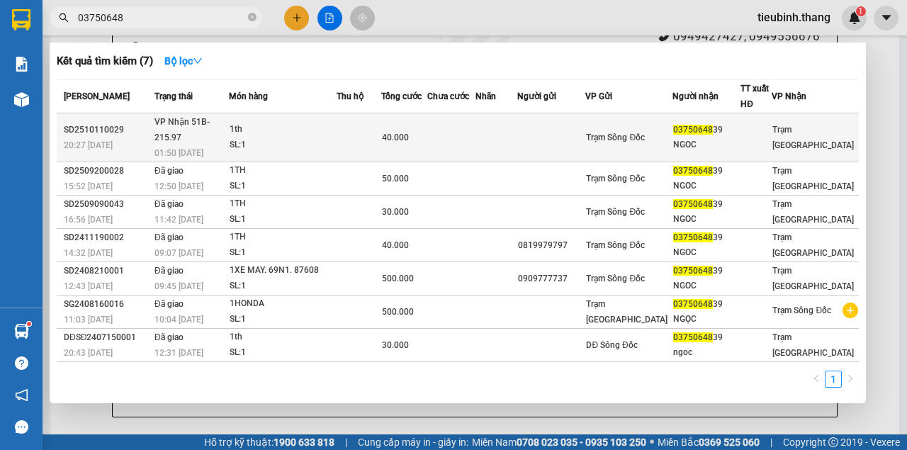
type input "03750648"
click at [453, 132] on td at bounding box center [451, 137] width 48 height 49
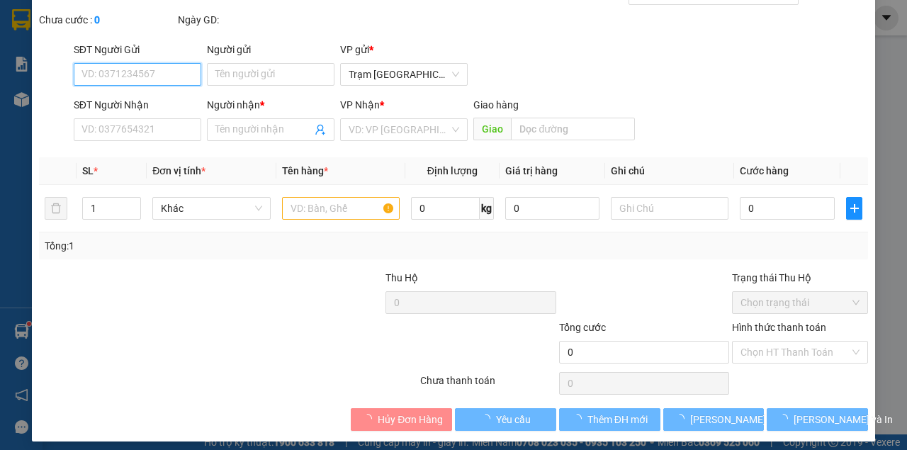
type input "0375064839"
type input "NGOC"
type input "40.000"
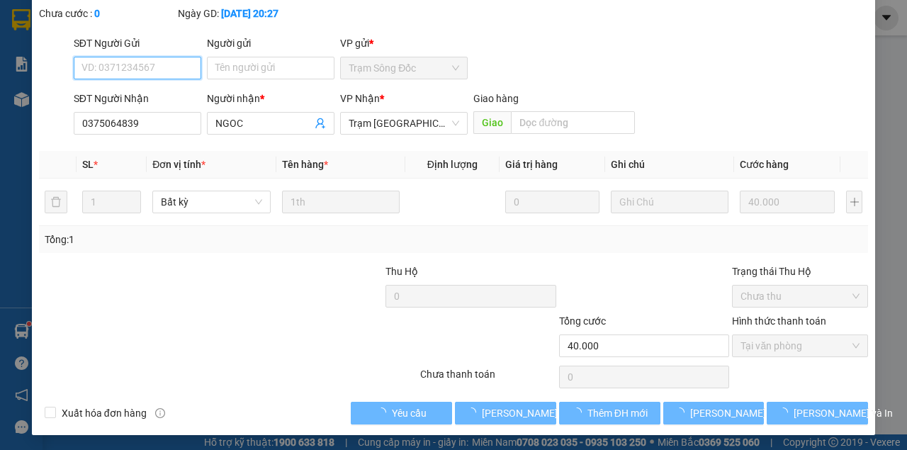
scroll to position [91, 0]
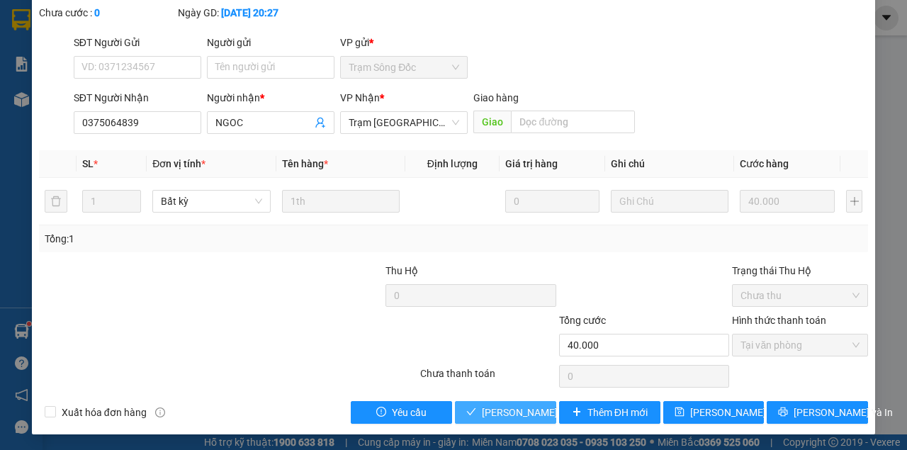
click at [527, 409] on span "[PERSON_NAME] và Giao hàng" at bounding box center [550, 412] width 136 height 16
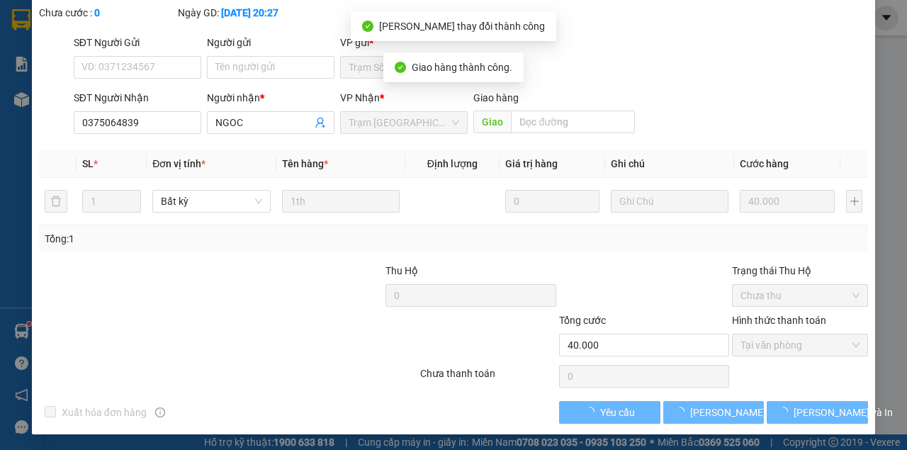
scroll to position [107, 0]
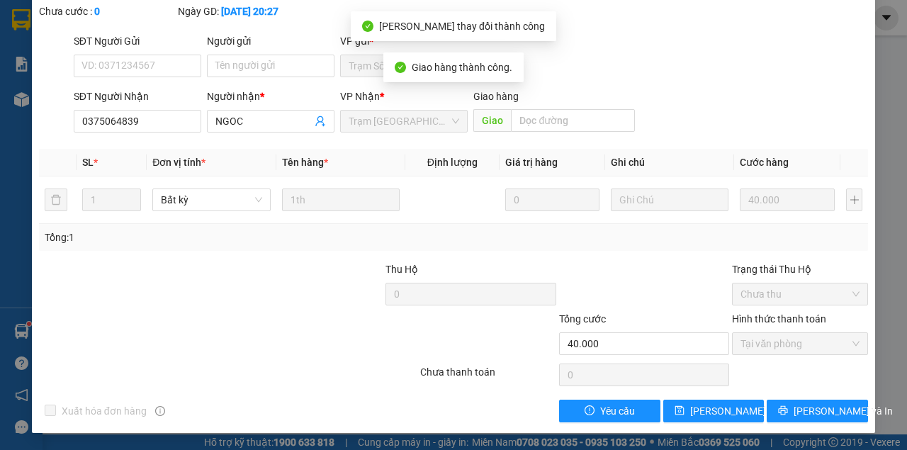
drag, startPoint x: 708, startPoint y: 278, endPoint x: 717, endPoint y: 290, distance: 14.7
click at [712, 285] on div at bounding box center [644, 286] width 174 height 50
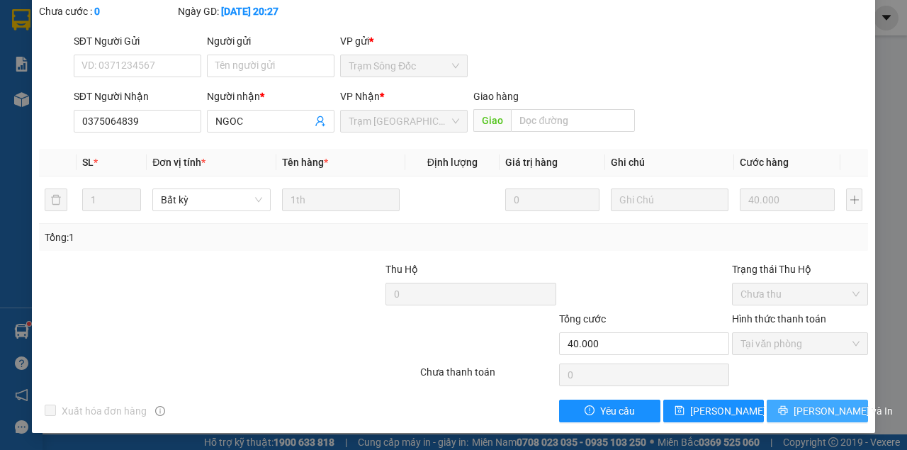
click at [810, 413] on span "[PERSON_NAME] và In" at bounding box center [842, 411] width 99 height 16
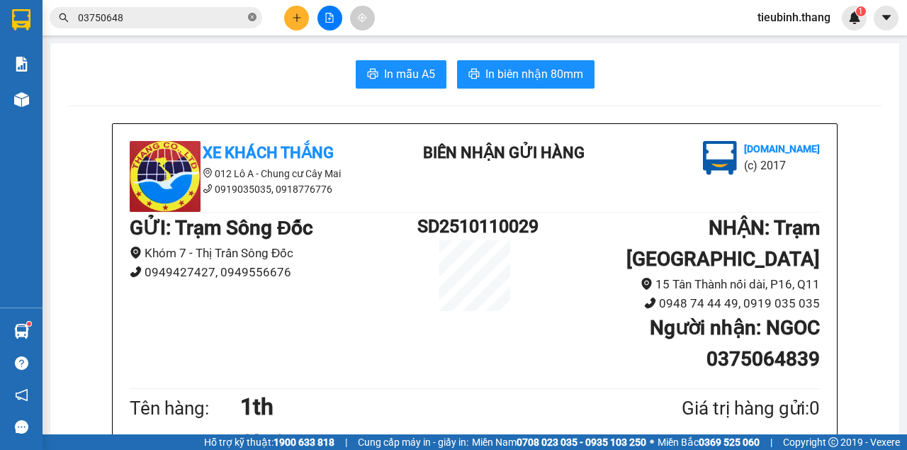
click at [255, 18] on icon "close-circle" at bounding box center [252, 17] width 8 height 8
click at [290, 18] on button at bounding box center [296, 18] width 25 height 25
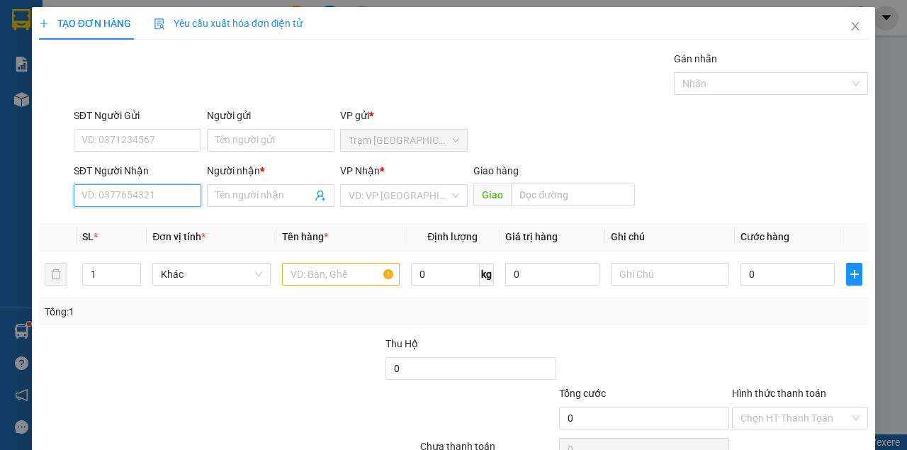
click at [142, 191] on input "SĐT Người Nhận" at bounding box center [137, 195] width 127 height 23
type input "0819050950"
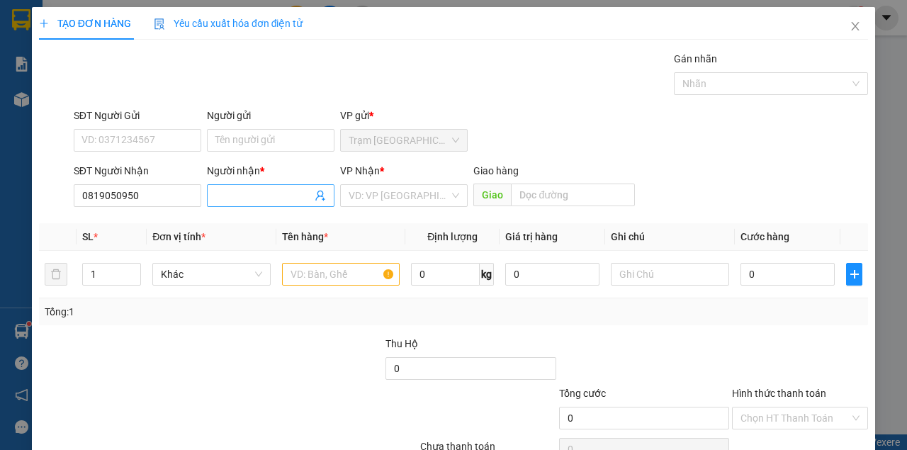
click at [234, 188] on input "Người nhận *" at bounding box center [263, 196] width 96 height 16
type input "PHƯỢNG"
click at [380, 188] on input "search" at bounding box center [398, 195] width 101 height 21
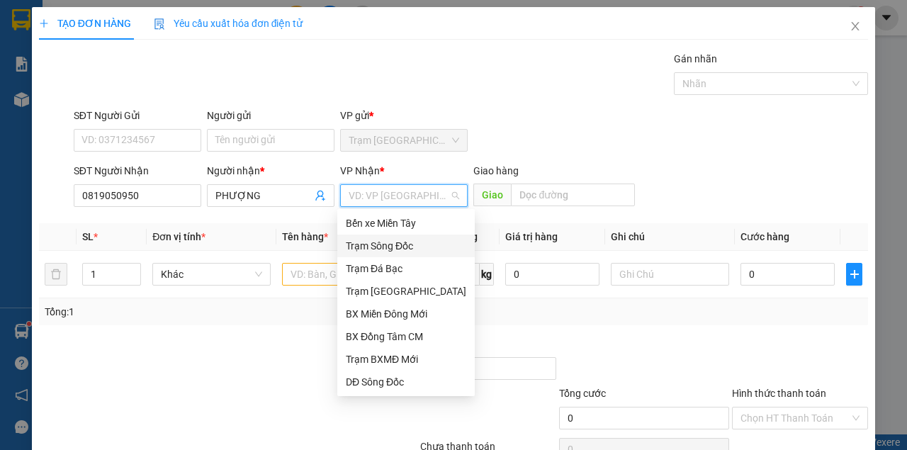
click at [392, 249] on div "Trạm Sông Đốc" at bounding box center [406, 246] width 120 height 16
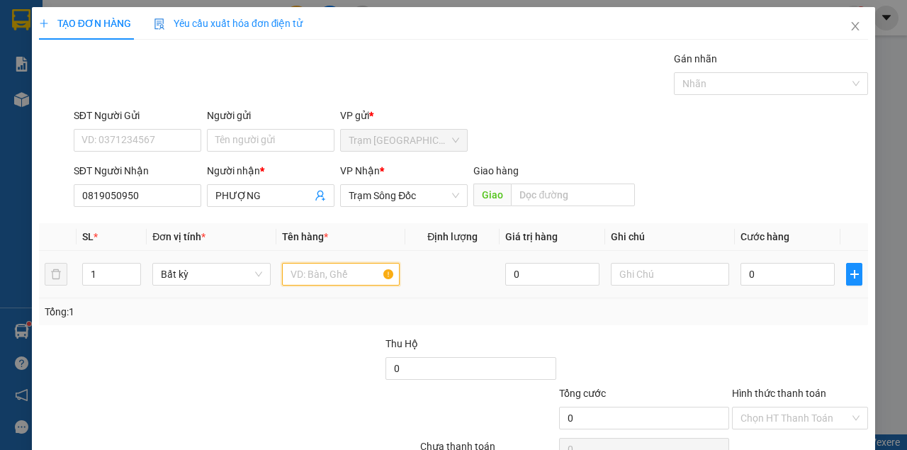
click at [337, 276] on input "text" at bounding box center [341, 274] width 118 height 23
type input "MỘT BỌC MÀU ĐEN"
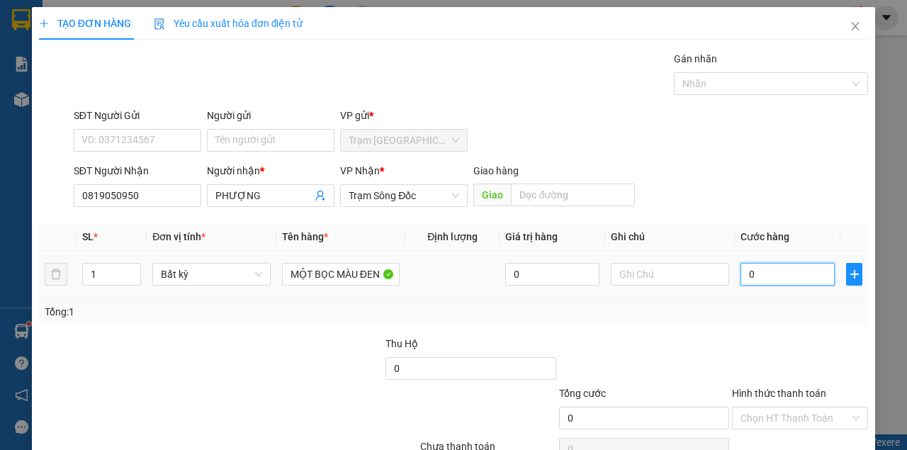
click at [759, 276] on input "0" at bounding box center [787, 274] width 94 height 23
type input "3"
type input "30"
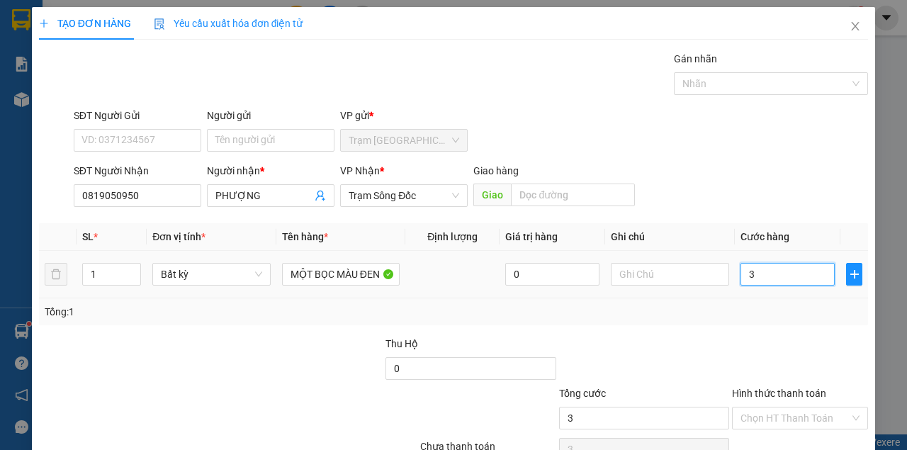
type input "30"
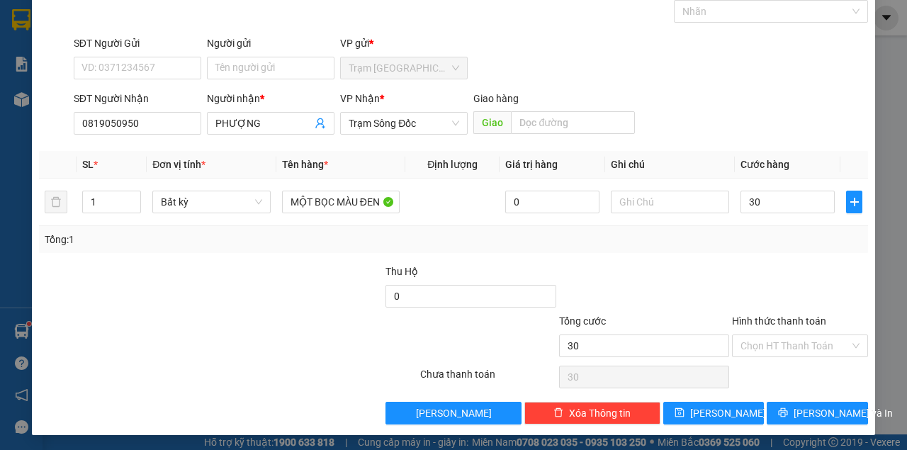
type input "30.000"
click at [823, 356] on div "Hình thức thanh toán Chọn HT Thanh Toán" at bounding box center [800, 338] width 136 height 50
drag, startPoint x: 807, startPoint y: 348, endPoint x: 804, endPoint y: 356, distance: 7.6
click at [806, 351] on input "Hình thức thanh toán" at bounding box center [794, 345] width 109 height 21
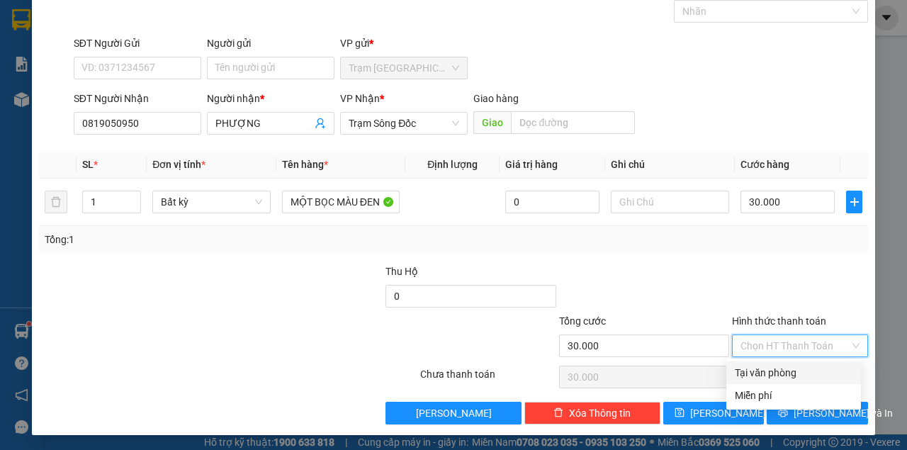
drag, startPoint x: 791, startPoint y: 376, endPoint x: 791, endPoint y: 395, distance: 19.1
click at [791, 377] on div "Tại văn phòng" at bounding box center [794, 373] width 118 height 16
type input "0"
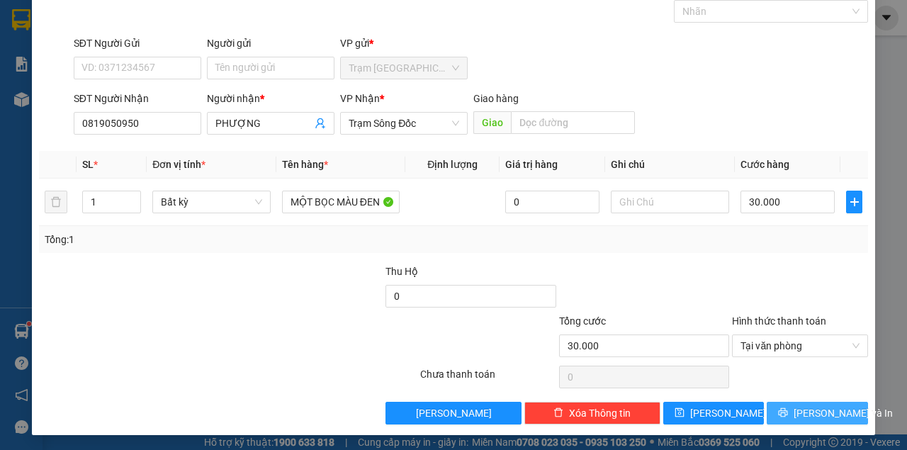
click at [791, 402] on button "[PERSON_NAME] và In" at bounding box center [816, 413] width 101 height 23
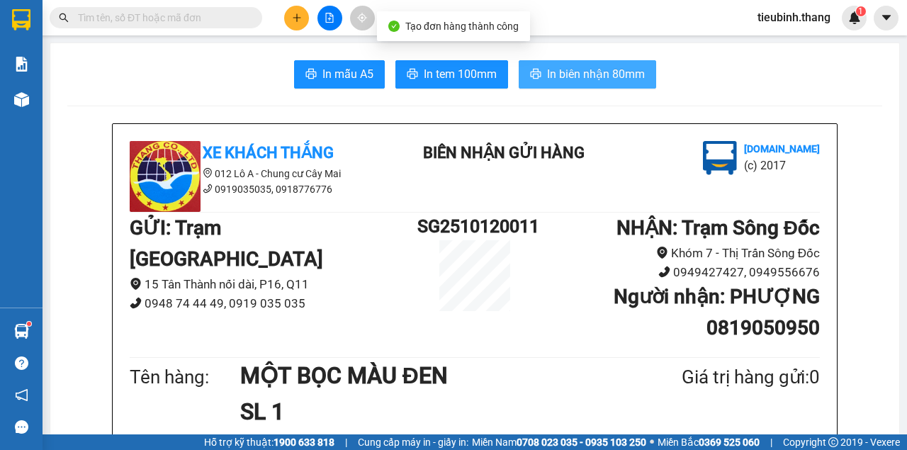
drag, startPoint x: 564, startPoint y: 81, endPoint x: 557, endPoint y: 84, distance: 7.6
click at [562, 81] on span "In biên nhận 80mm" at bounding box center [596, 74] width 98 height 18
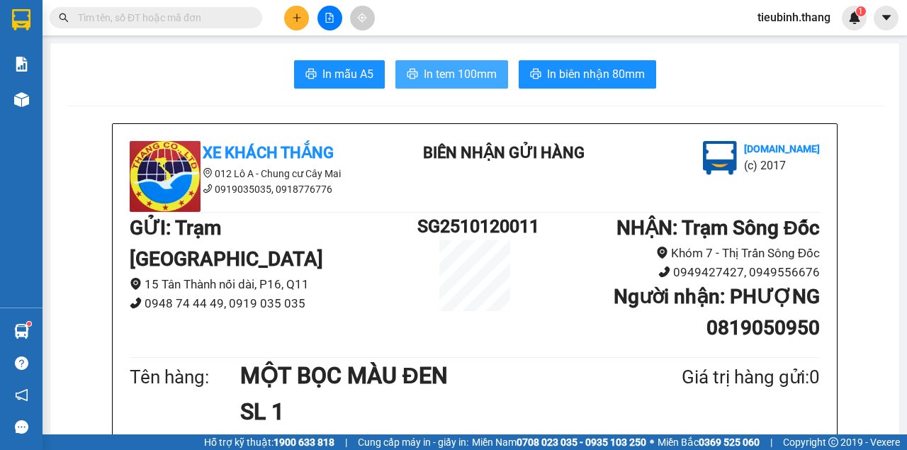
click at [452, 80] on span "In tem 100mm" at bounding box center [460, 74] width 73 height 18
click at [228, 21] on input "text" at bounding box center [161, 18] width 167 height 16
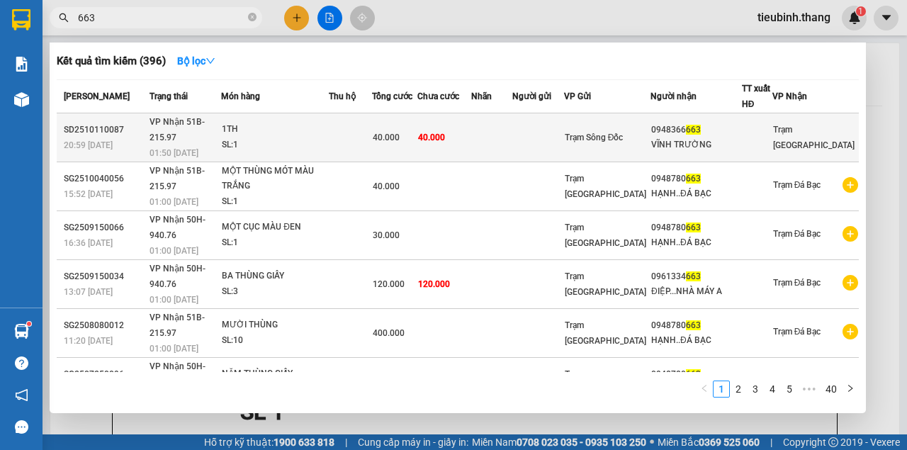
type input "663"
click at [445, 132] on span "40.000" at bounding box center [431, 137] width 27 height 10
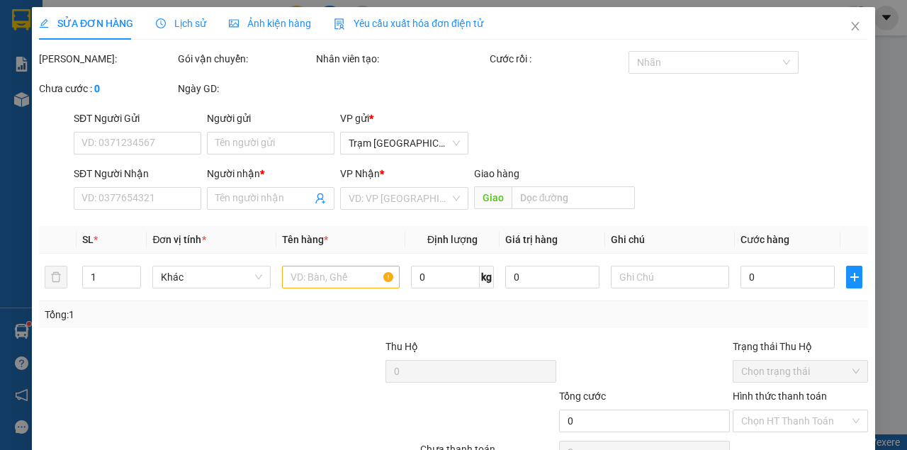
type input "0948366663"
type input "VĨNH TRƯỜNG"
type input "40.000"
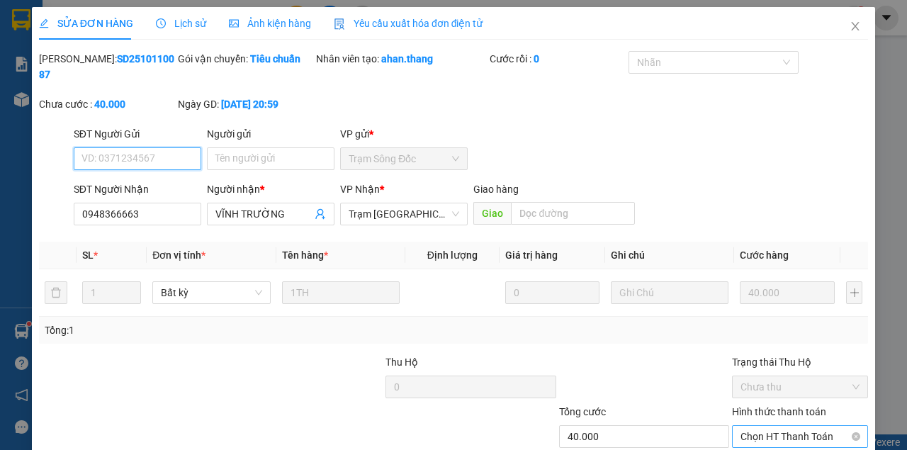
click at [788, 426] on span "Chọn HT Thanh Toán" at bounding box center [799, 436] width 119 height 21
drag, startPoint x: 755, startPoint y: 372, endPoint x: 624, endPoint y: 397, distance: 133.5
type input "0"
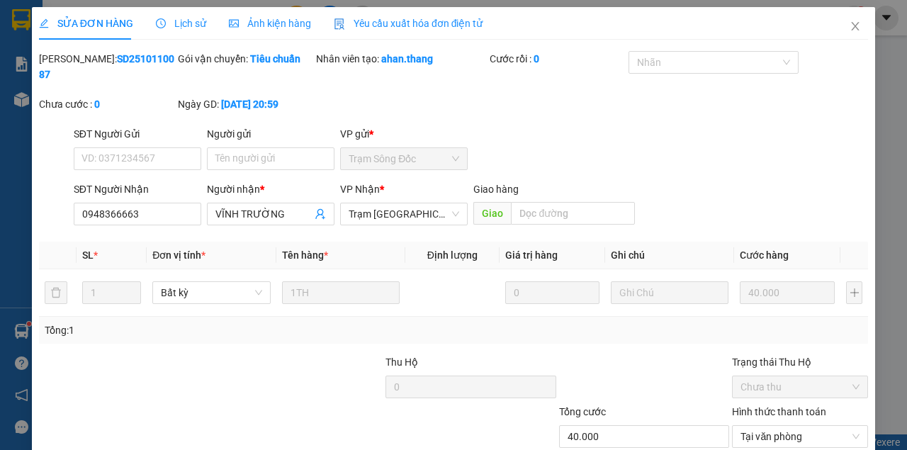
drag, startPoint x: 856, startPoint y: 23, endPoint x: 813, endPoint y: 40, distance: 45.8
click at [850, 25] on span "Close" at bounding box center [855, 27] width 40 height 40
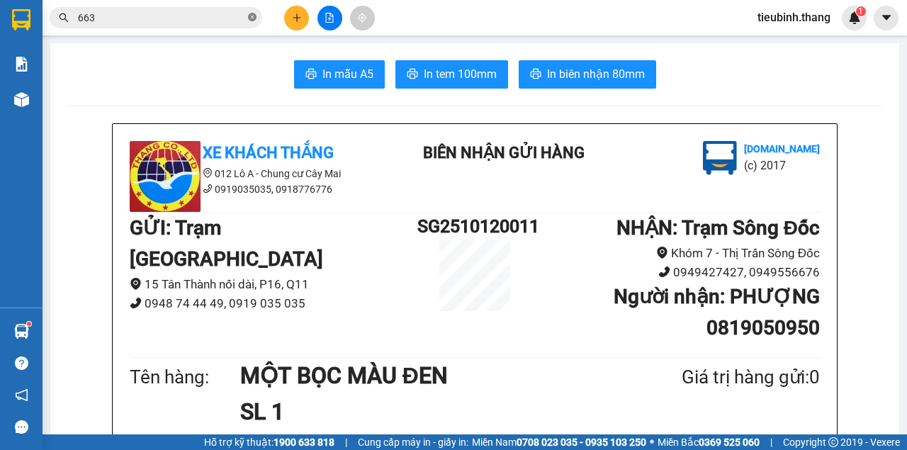
click at [251, 21] on icon "close-circle" at bounding box center [252, 17] width 8 height 8
click at [221, 18] on input "text" at bounding box center [161, 18] width 167 height 16
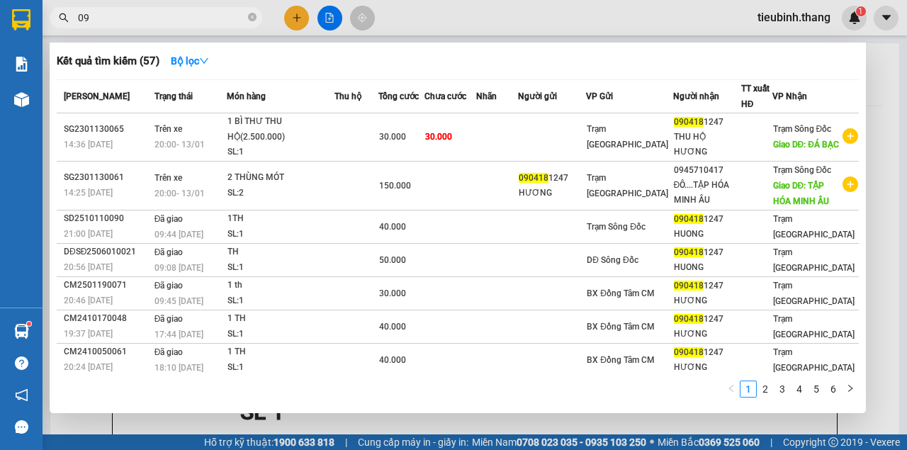
type input "0"
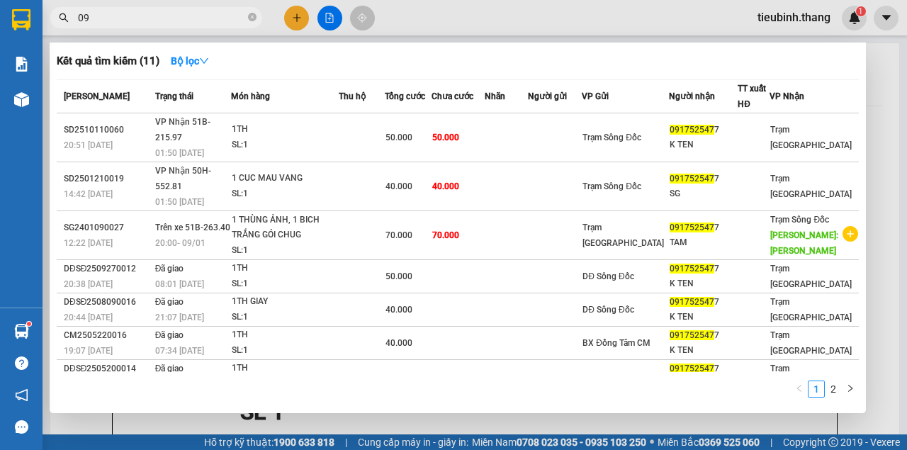
type input "0"
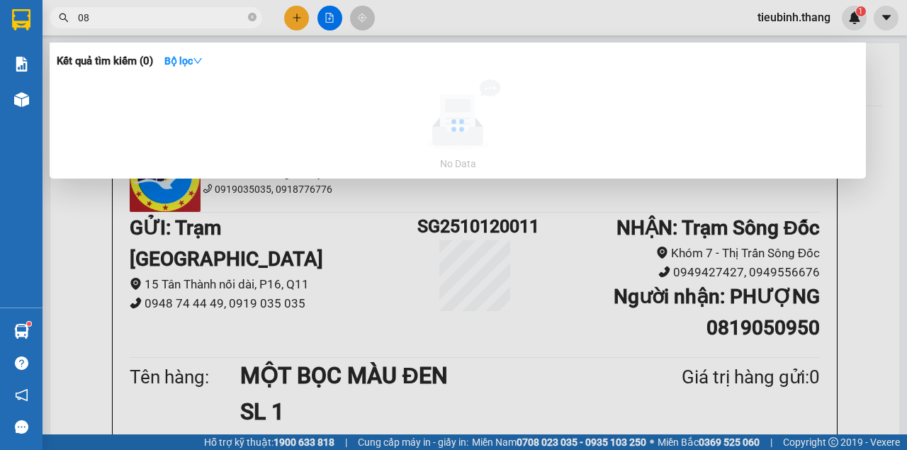
type input "0"
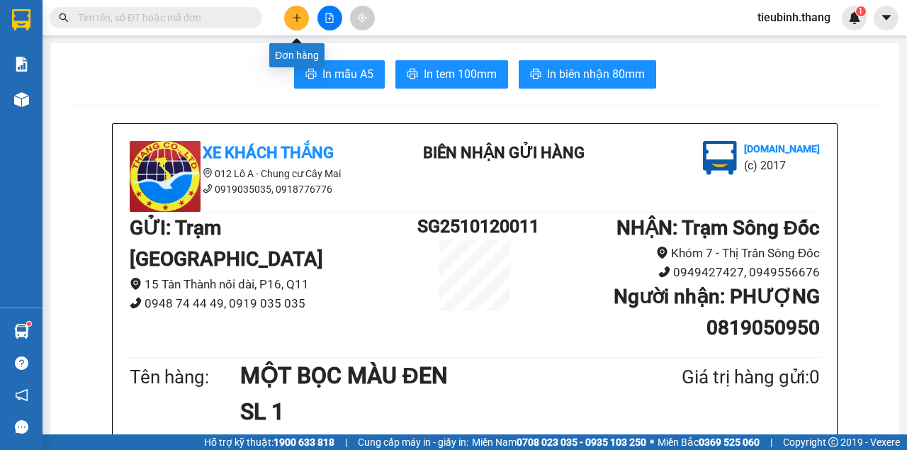
click at [293, 25] on button at bounding box center [296, 18] width 25 height 25
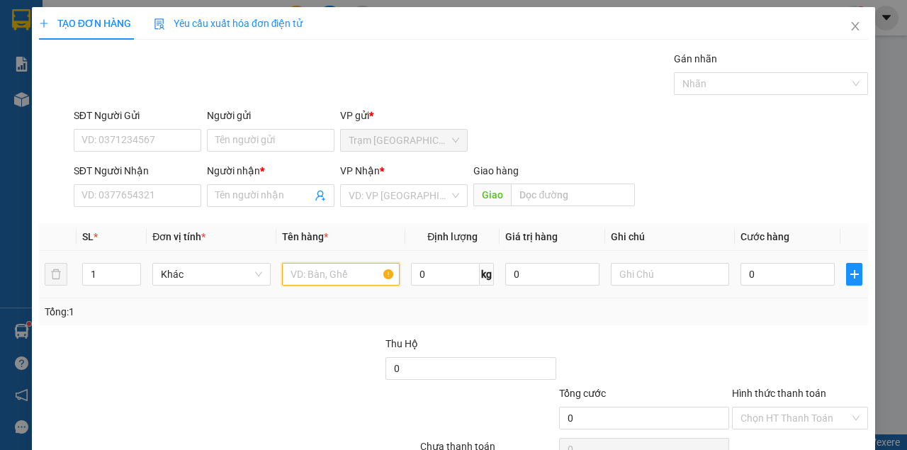
click at [318, 277] on input "text" at bounding box center [341, 274] width 118 height 23
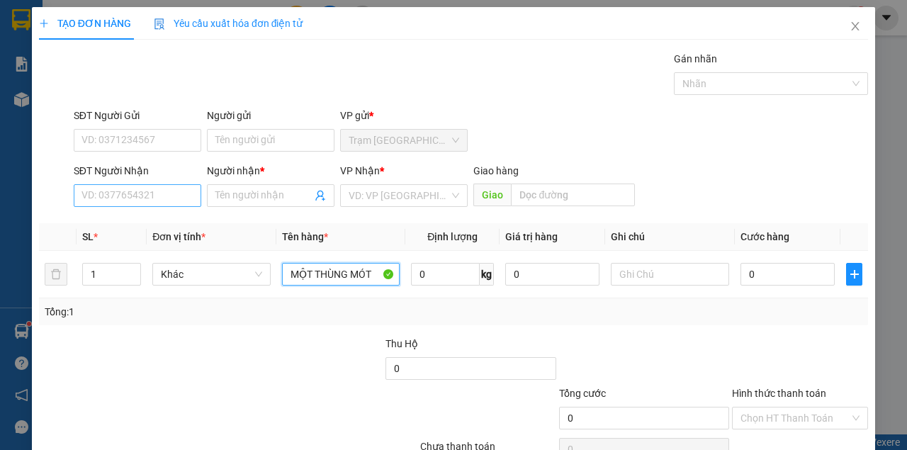
type input "MỘT THÙNG MÓT"
click at [157, 199] on input "SĐT Người Nhận" at bounding box center [137, 195] width 127 height 23
type input "0"
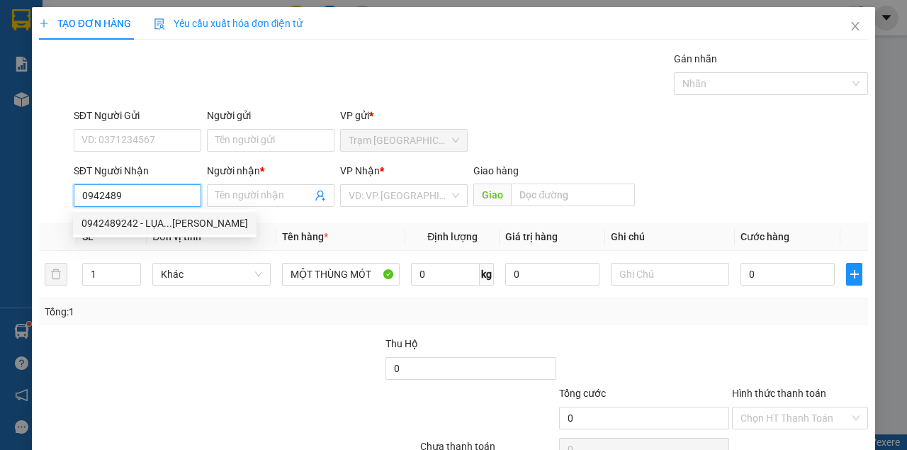
drag, startPoint x: 157, startPoint y: 227, endPoint x: 344, endPoint y: 297, distance: 200.4
click at [159, 227] on div "0942489242 - LỤA...[PERSON_NAME]" at bounding box center [164, 223] width 166 height 16
type input "0942489242"
type input "LỤA...[PERSON_NAME]"
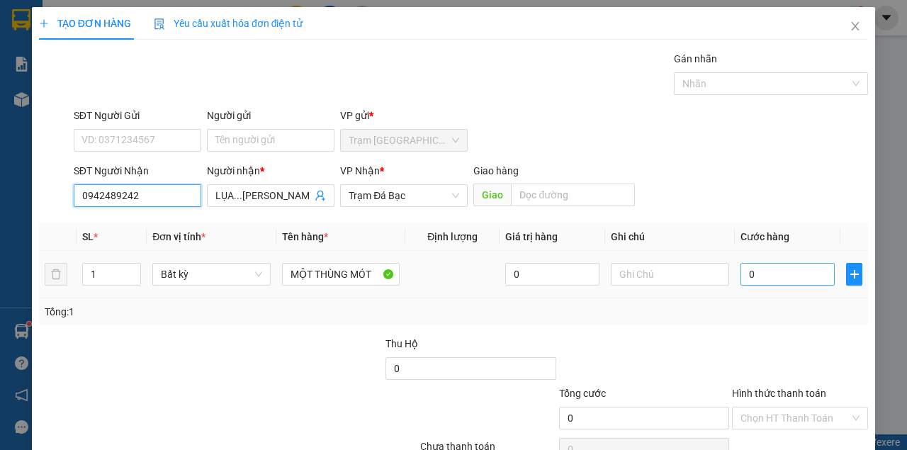
type input "0942489242"
click at [758, 280] on input "0" at bounding box center [787, 274] width 94 height 23
type input "5"
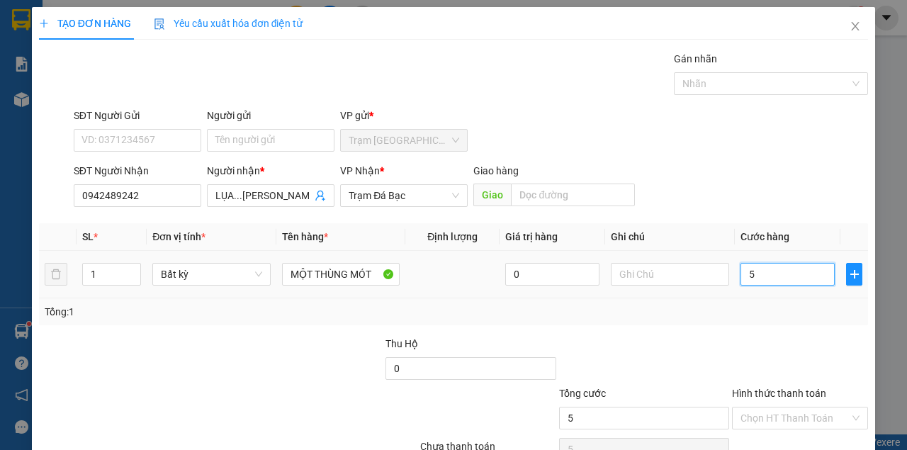
type input "50"
type input "50.000"
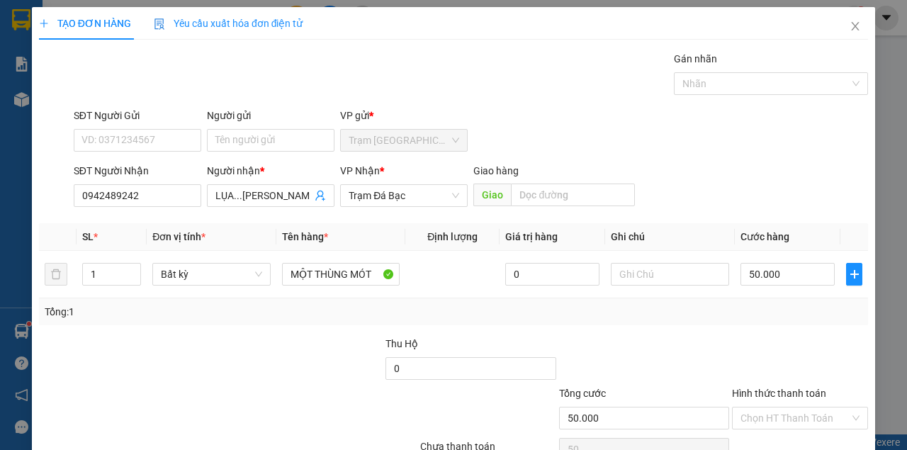
type input "50.000"
drag, startPoint x: 640, startPoint y: 168, endPoint x: 671, endPoint y: 191, distance: 39.0
click at [654, 174] on div "SĐT Người Nhận 0942489242 Người nhận * LỤA...[PERSON_NAME] VP Nhận * Trạm Đá Bạ…" at bounding box center [471, 188] width 800 height 50
click at [366, 251] on td "MỘT THÙNG MÓT" at bounding box center [341, 274] width 130 height 47
drag, startPoint x: 269, startPoint y: 258, endPoint x: 365, endPoint y: 271, distance: 97.2
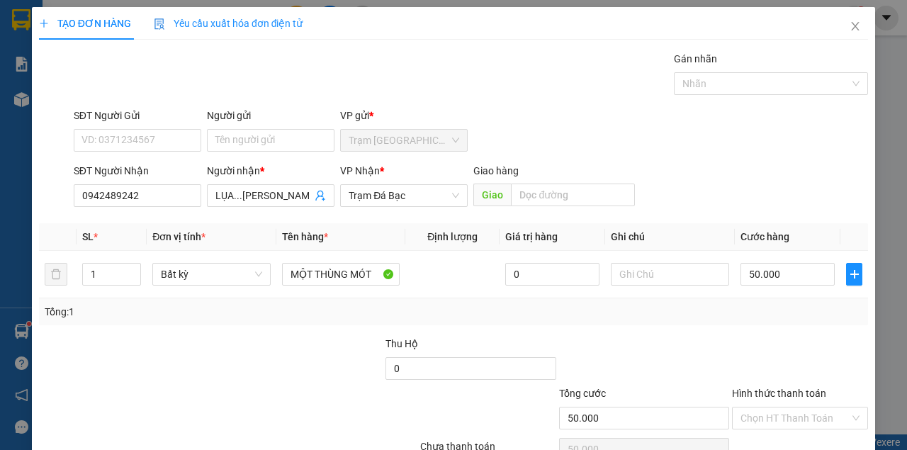
click at [269, 251] on div "Transit Pickup Surcharge Ids Transit Deliver Surcharge Ids Transit Deliver Surc…" at bounding box center [453, 274] width 829 height 446
drag, startPoint x: 564, startPoint y: 252, endPoint x: 606, endPoint y: 268, distance: 44.6
click at [569, 258] on div "Transit Pickup Surcharge Ids Transit Deliver Surcharge Ids Transit Deliver Surc…" at bounding box center [453, 274] width 829 height 446
drag, startPoint x: 820, startPoint y: 314, endPoint x: 534, endPoint y: 318, distance: 286.2
click at [538, 385] on div "Tổng cước 50.000 Hình thức thanh toán Chọn HT Thanh Toán" at bounding box center [454, 410] width 832 height 50
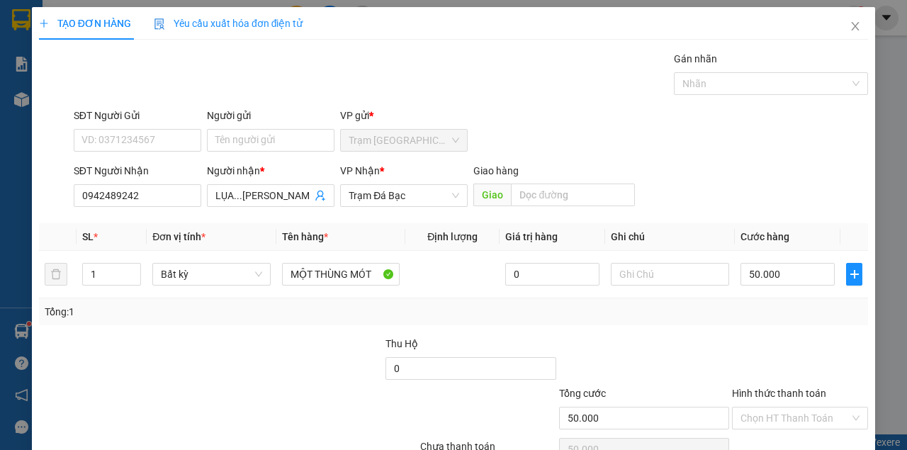
drag, startPoint x: 387, startPoint y: 326, endPoint x: 402, endPoint y: 317, distance: 17.1
click at [387, 385] on div at bounding box center [349, 410] width 139 height 50
click at [506, 298] on div "Tổng: 1" at bounding box center [453, 311] width 829 height 27
click at [693, 336] on div at bounding box center [644, 361] width 174 height 50
drag, startPoint x: 817, startPoint y: 314, endPoint x: 384, endPoint y: 303, distance: 432.9
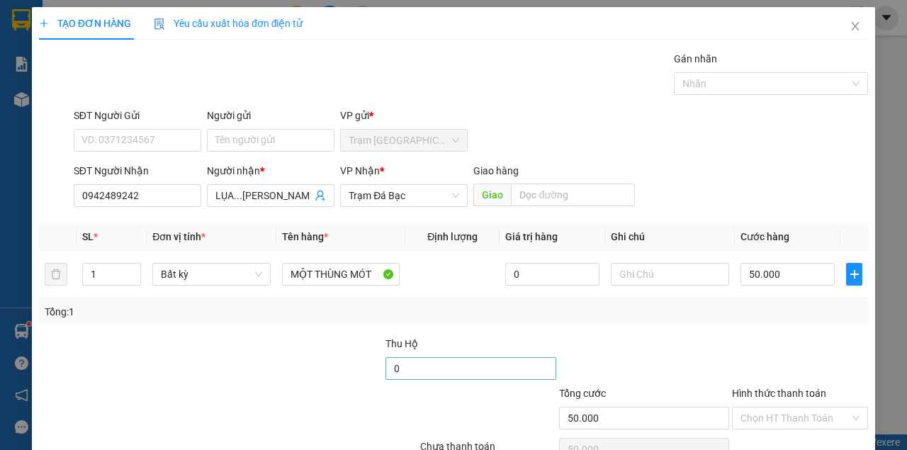
click at [411, 336] on form "Thu Hộ 0 Tổng cước 50.000 Hình thức thanh toán Chọn HT Thanh Toán" at bounding box center [453, 385] width 829 height 99
click at [623, 336] on div at bounding box center [644, 361] width 174 height 50
click at [628, 336] on div at bounding box center [644, 361] width 174 height 50
click at [762, 387] on label "Hình thức thanh toán" at bounding box center [779, 392] width 94 height 11
click at [762, 407] on input "Hình thức thanh toán" at bounding box center [794, 417] width 109 height 21
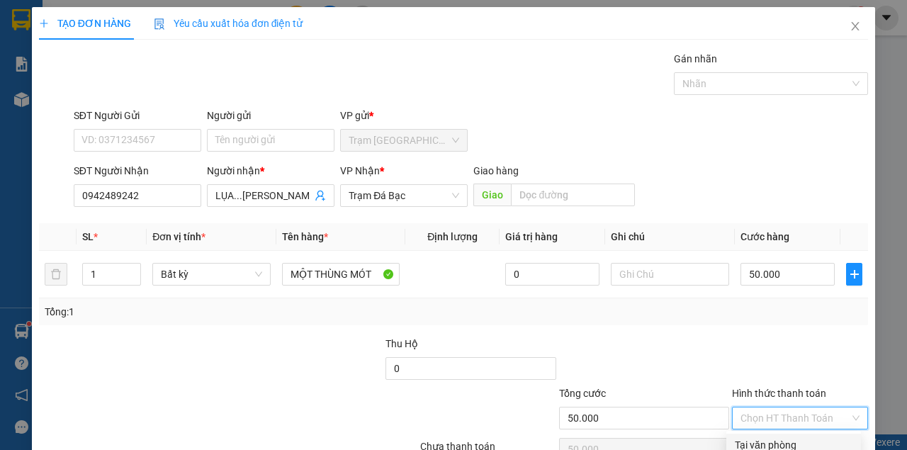
click at [730, 336] on div at bounding box center [799, 361] width 139 height 50
click at [697, 336] on div at bounding box center [644, 361] width 174 height 50
drag, startPoint x: 754, startPoint y: 336, endPoint x: 771, endPoint y: 355, distance: 25.6
click at [756, 407] on input "Hình thức thanh toán" at bounding box center [794, 417] width 109 height 21
click at [779, 437] on div "Tại văn phòng" at bounding box center [794, 445] width 118 height 16
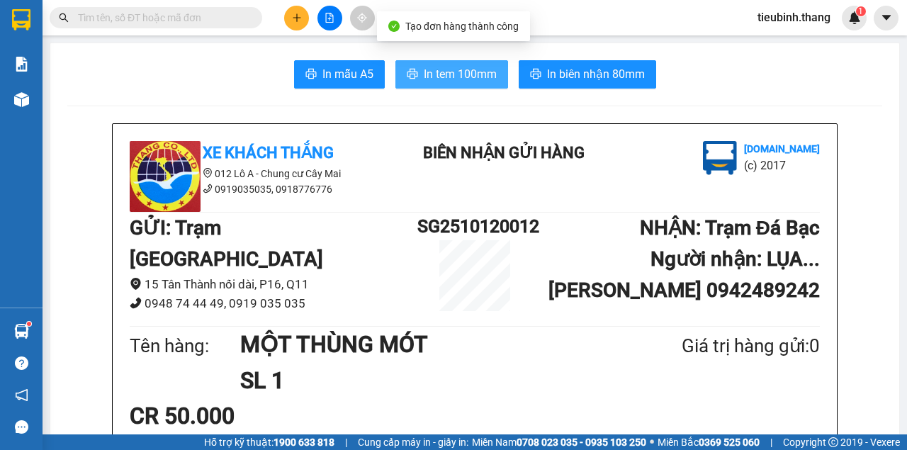
click at [432, 82] on span "In tem 100mm" at bounding box center [460, 74] width 73 height 18
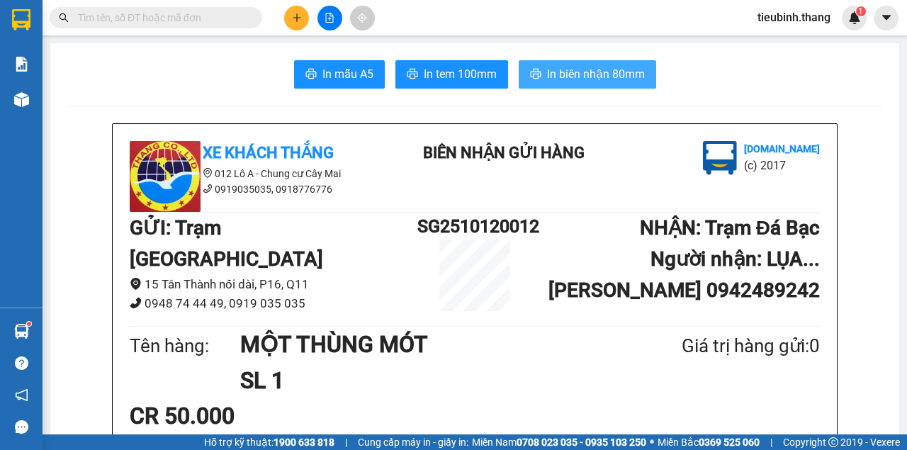
drag, startPoint x: 577, startPoint y: 78, endPoint x: 563, endPoint y: 83, distance: 14.3
click at [567, 81] on span "In biên nhận 80mm" at bounding box center [596, 74] width 98 height 18
click at [279, 23] on div at bounding box center [329, 18] width 106 height 25
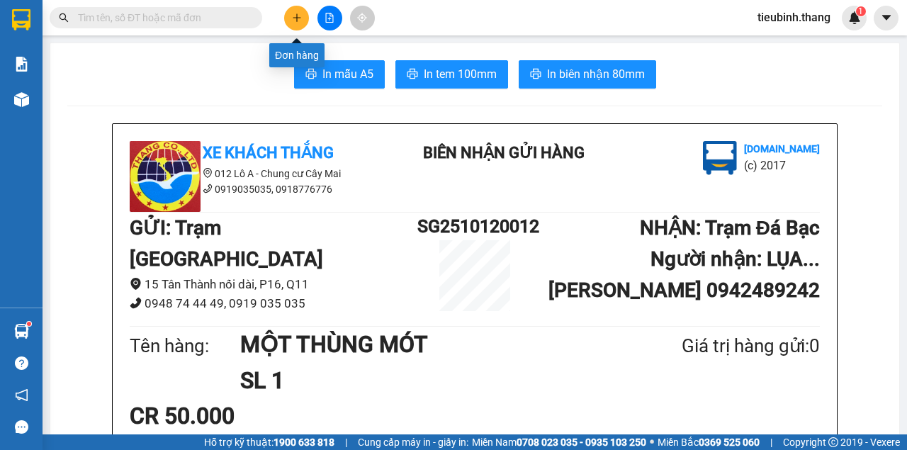
click at [302, 21] on button at bounding box center [296, 18] width 25 height 25
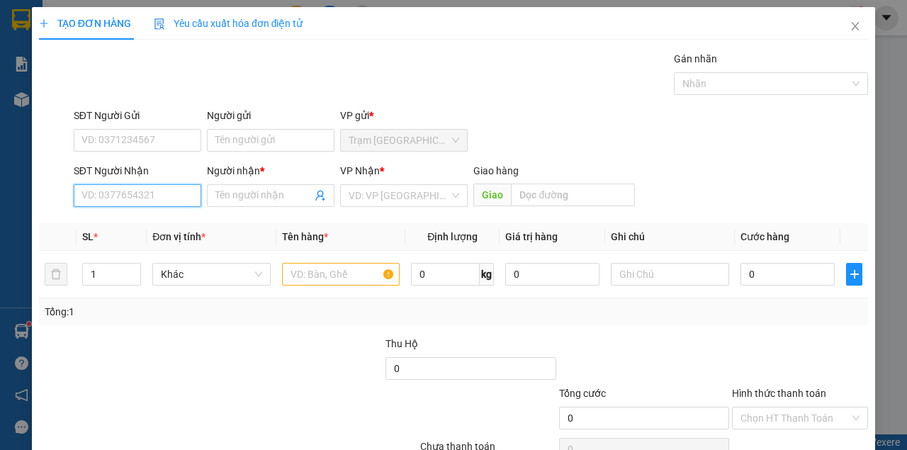
click at [157, 199] on input "SĐT Người Nhận" at bounding box center [137, 195] width 127 height 23
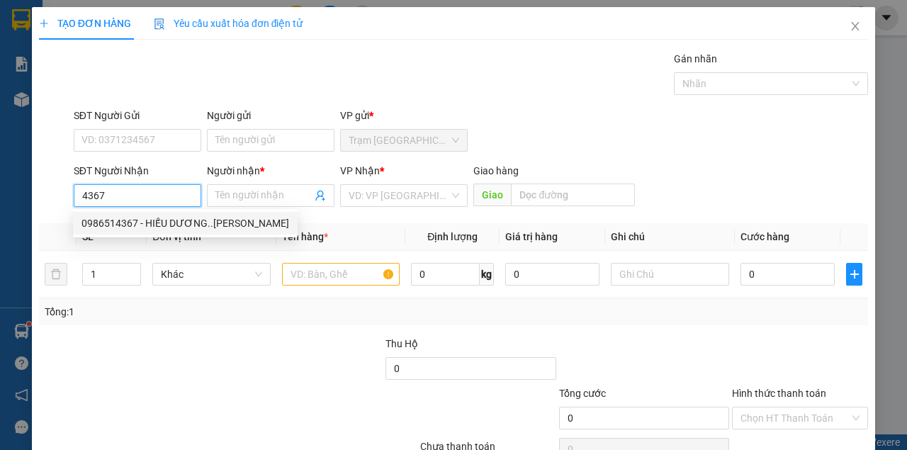
drag, startPoint x: 145, startPoint y: 223, endPoint x: 159, endPoint y: 228, distance: 14.3
click at [147, 224] on div "0986514367 - HIẾU DƯƠNG..[PERSON_NAME]" at bounding box center [185, 223] width 208 height 16
type input "0986514367"
type input "HIẾU DƯƠNG..[PERSON_NAME]"
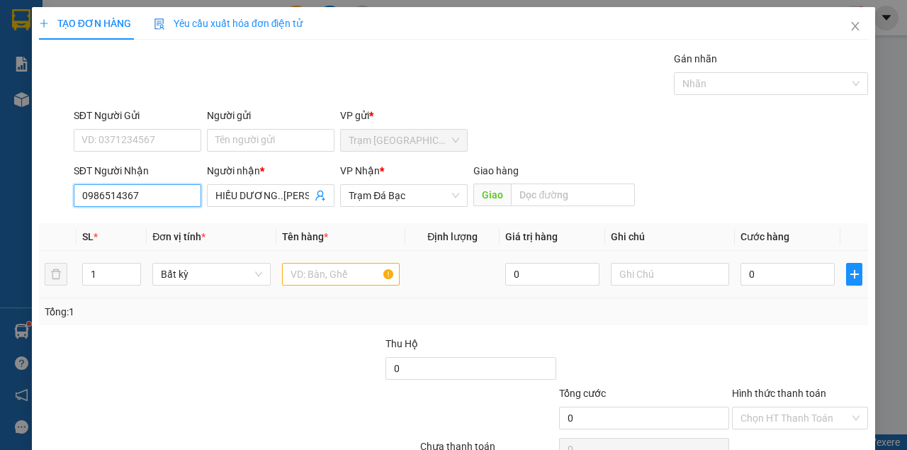
type input "0986514367"
click at [279, 266] on td at bounding box center [341, 274] width 130 height 47
click at [284, 269] on input "text" at bounding box center [341, 274] width 118 height 23
click at [284, 271] on input "text" at bounding box center [341, 274] width 118 height 23
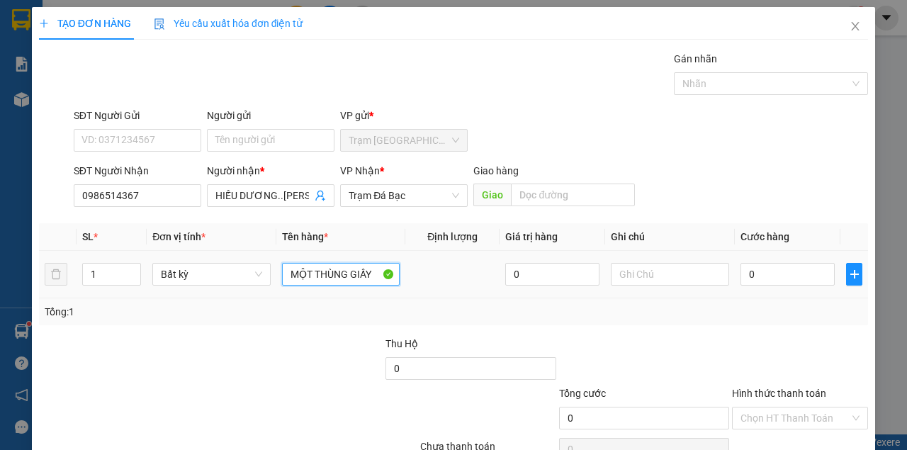
type input "MỘT THÙNG GIẤY"
click at [773, 262] on div "0" at bounding box center [787, 274] width 94 height 28
click at [790, 283] on input "0" at bounding box center [787, 274] width 94 height 23
click at [753, 386] on div "Transit Pickup Surcharge Ids Transit Deliver Surcharge Ids Transit Deliver Surc…" at bounding box center [453, 274] width 829 height 446
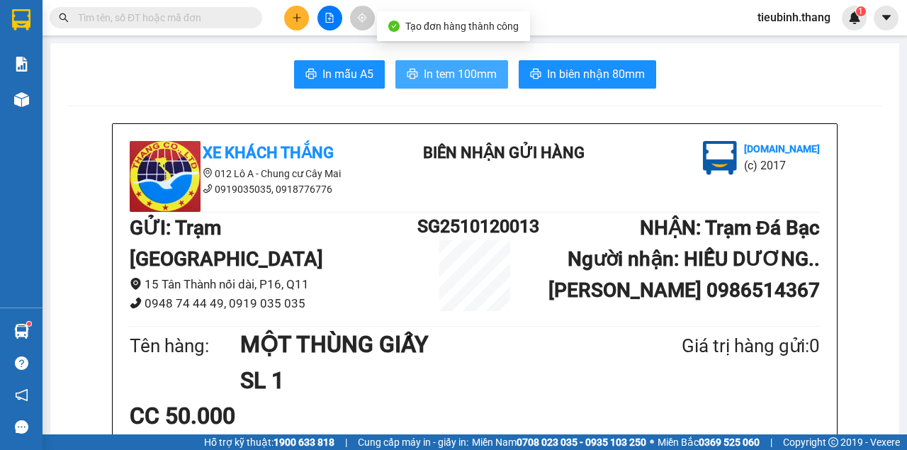
click at [469, 82] on span "In tem 100mm" at bounding box center [460, 74] width 73 height 18
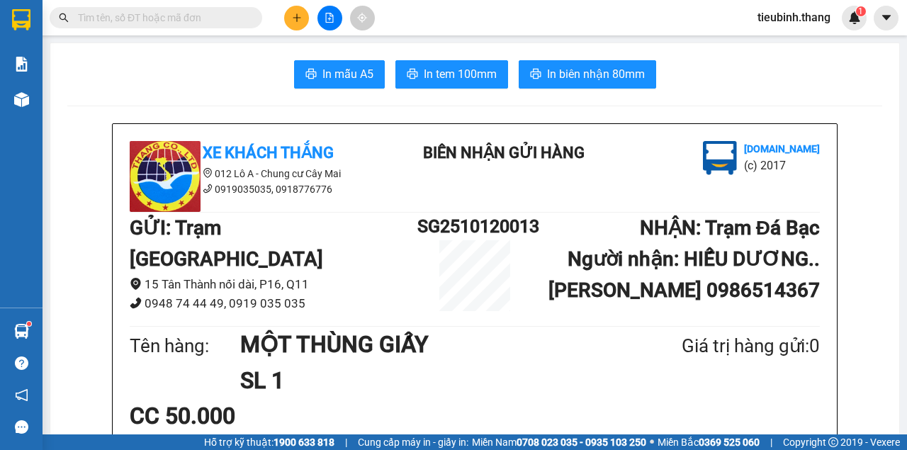
click at [697, 390] on div "Xe Khách THẮNG 012 Lô A - Chung cư Cây Mai 0919035035, 0918776776 BIÊN NHẬN GỬI…" at bounding box center [474, 389] width 725 height 533
click at [547, 71] on span "In biên nhận 80mm" at bounding box center [596, 74] width 98 height 18
